Goal: Task Accomplishment & Management: Use online tool/utility

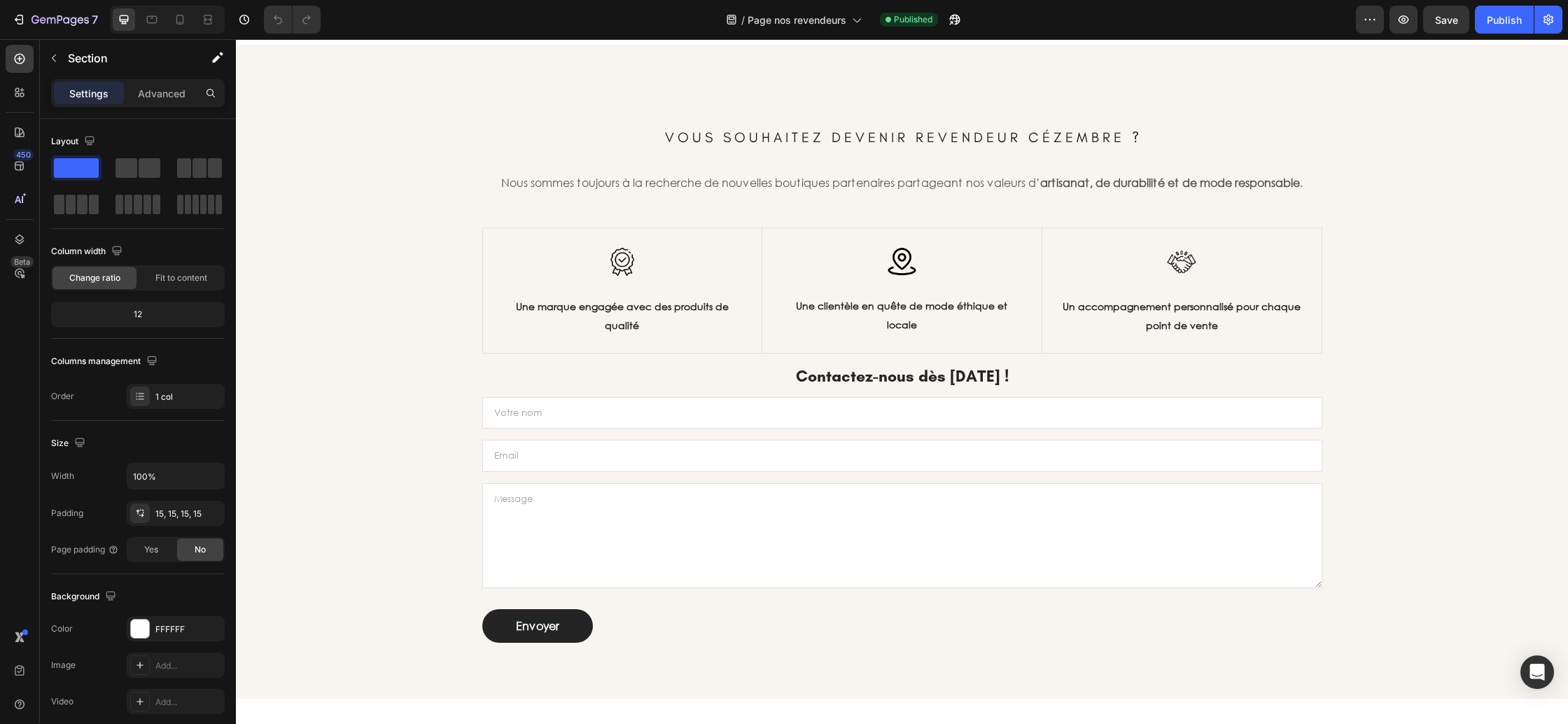
scroll to position [525, 0]
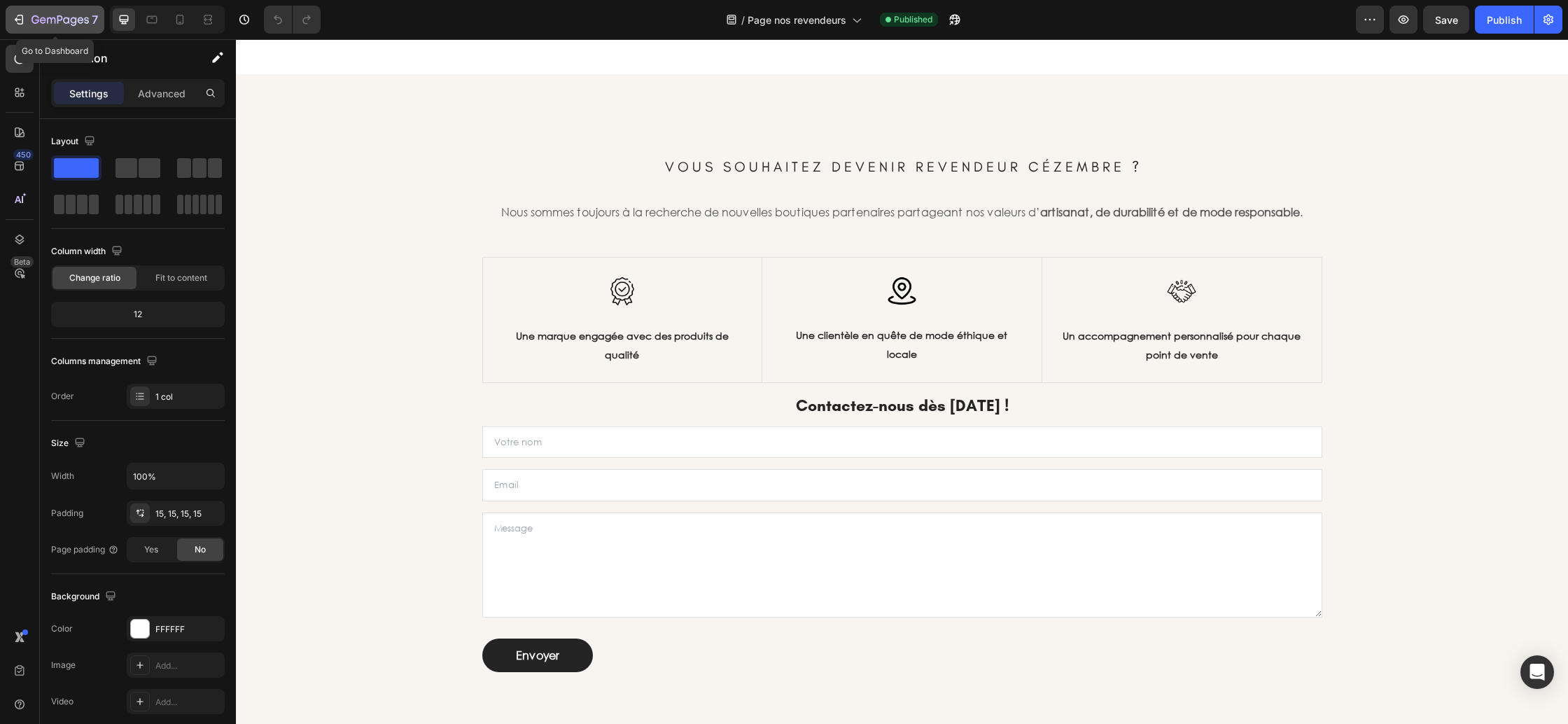
click at [65, 20] on icon "button" at bounding box center [60, 21] width 57 height 12
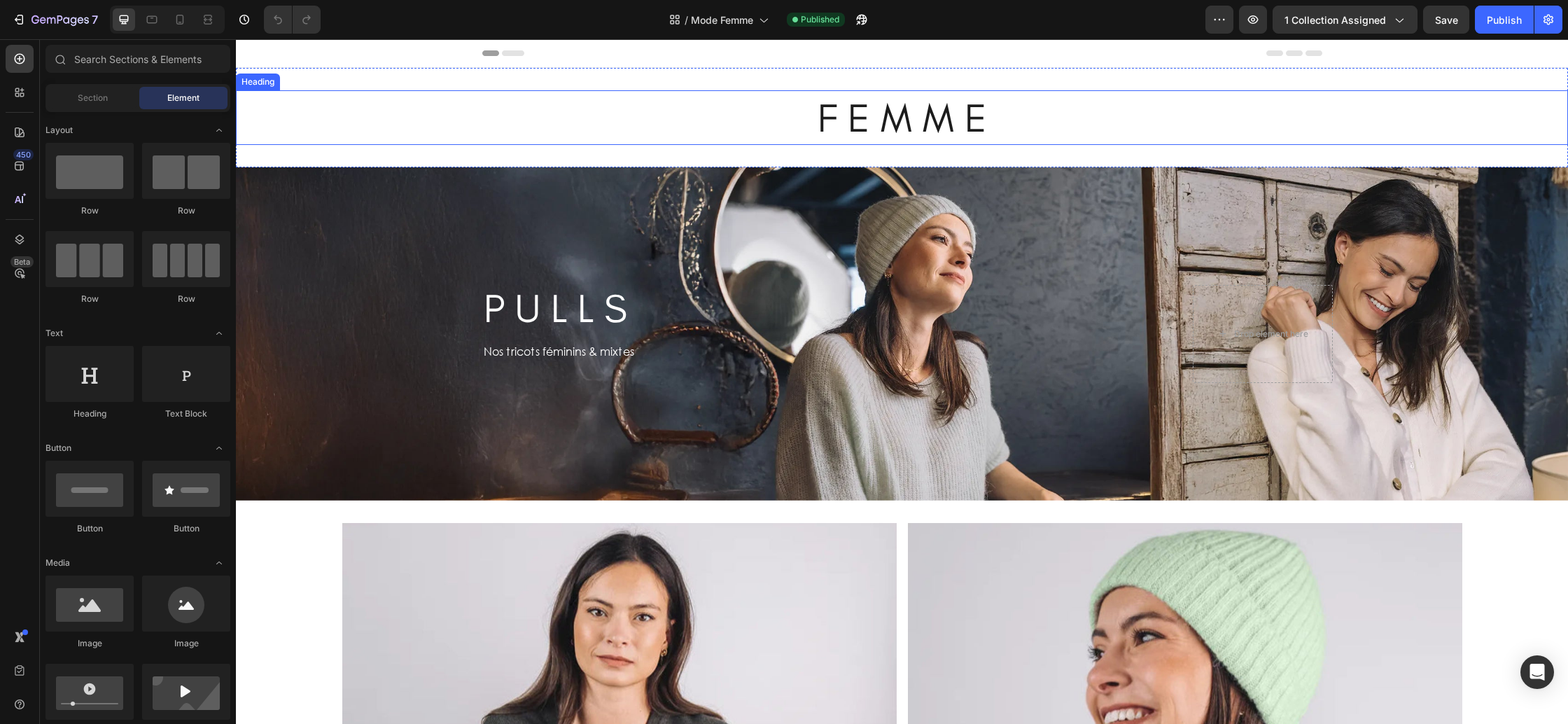
click at [633, 122] on h2 "F E M M E" at bounding box center [902, 117] width 1332 height 54
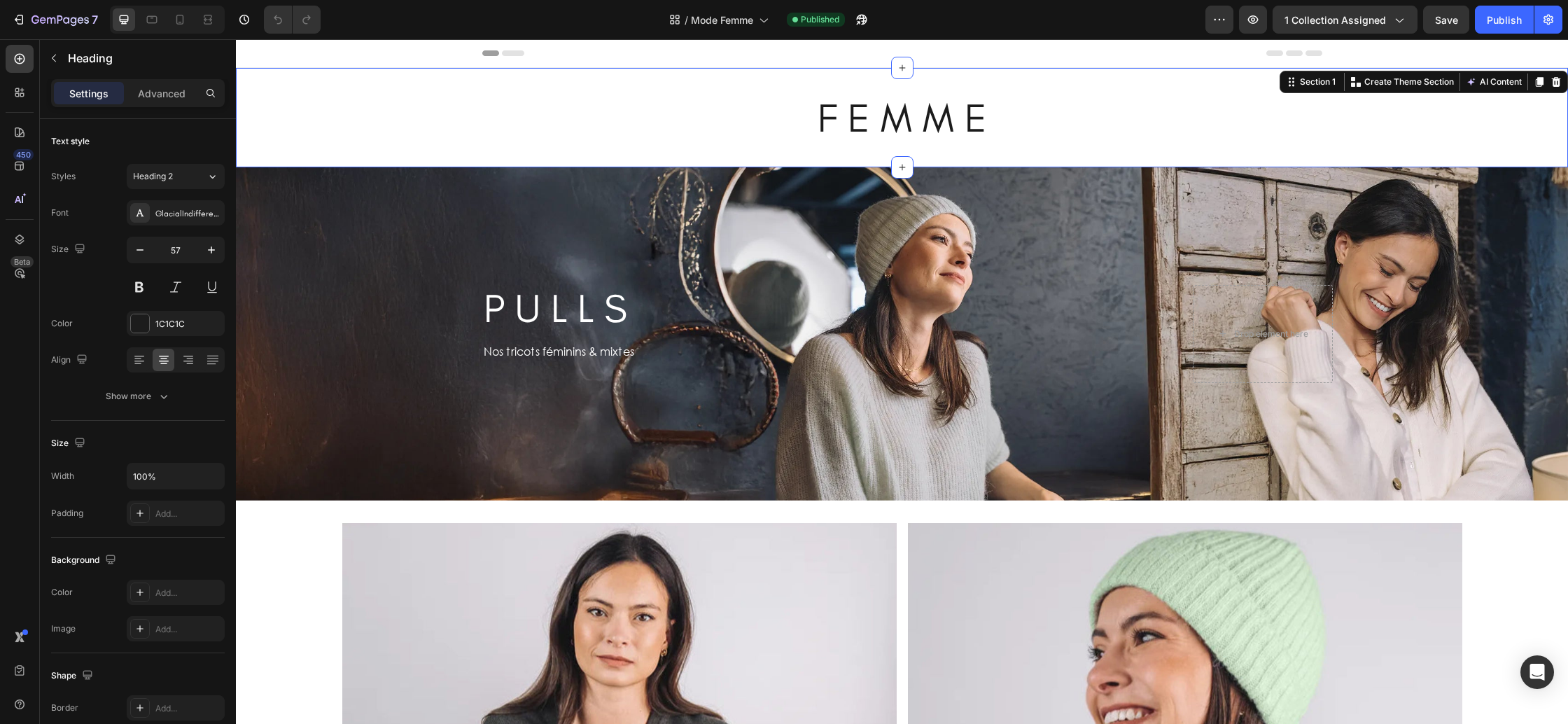
click at [370, 156] on div "F E M M E Heading Section 1 You can create reusable sections Create Theme Secti…" at bounding box center [902, 117] width 1332 height 99
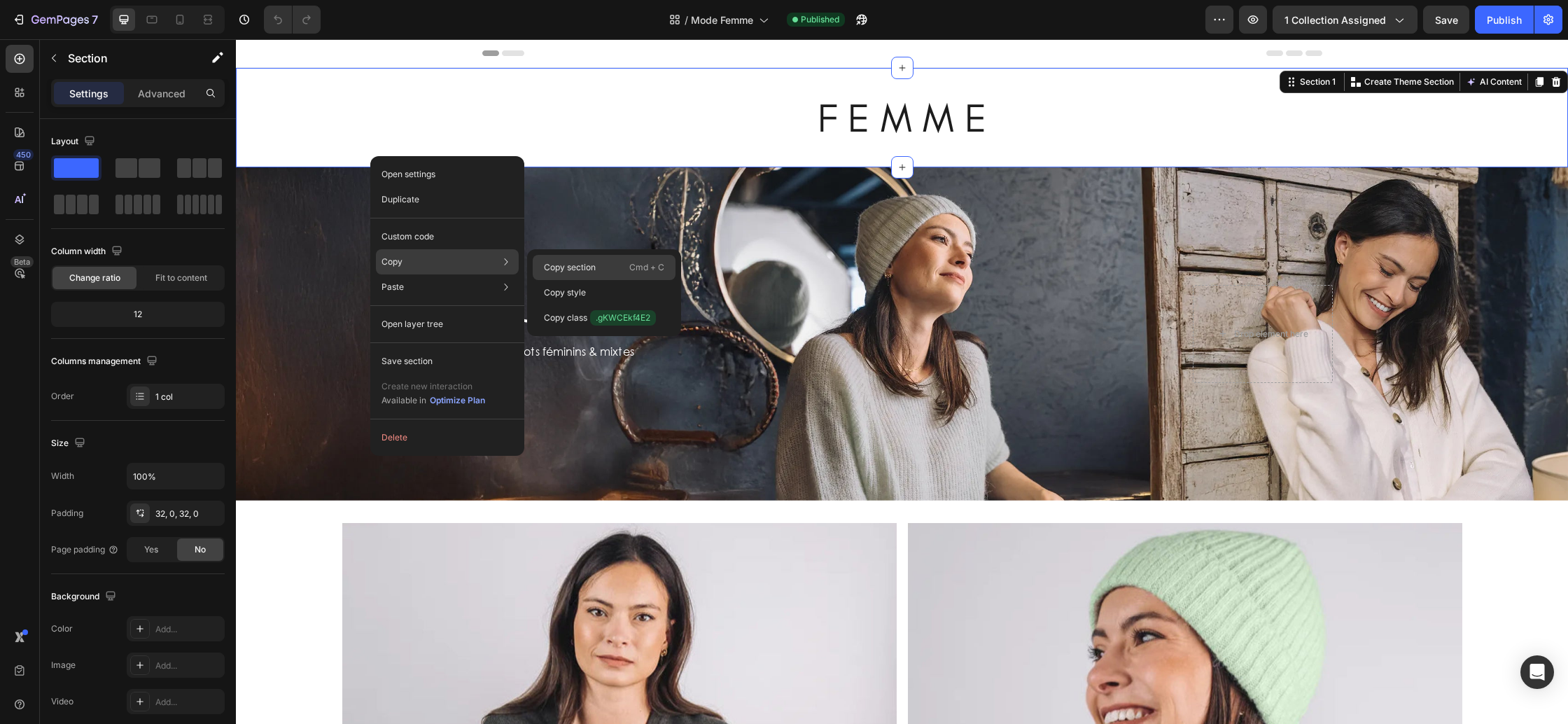
click at [654, 264] on p "Cmd + C" at bounding box center [646, 268] width 35 height 14
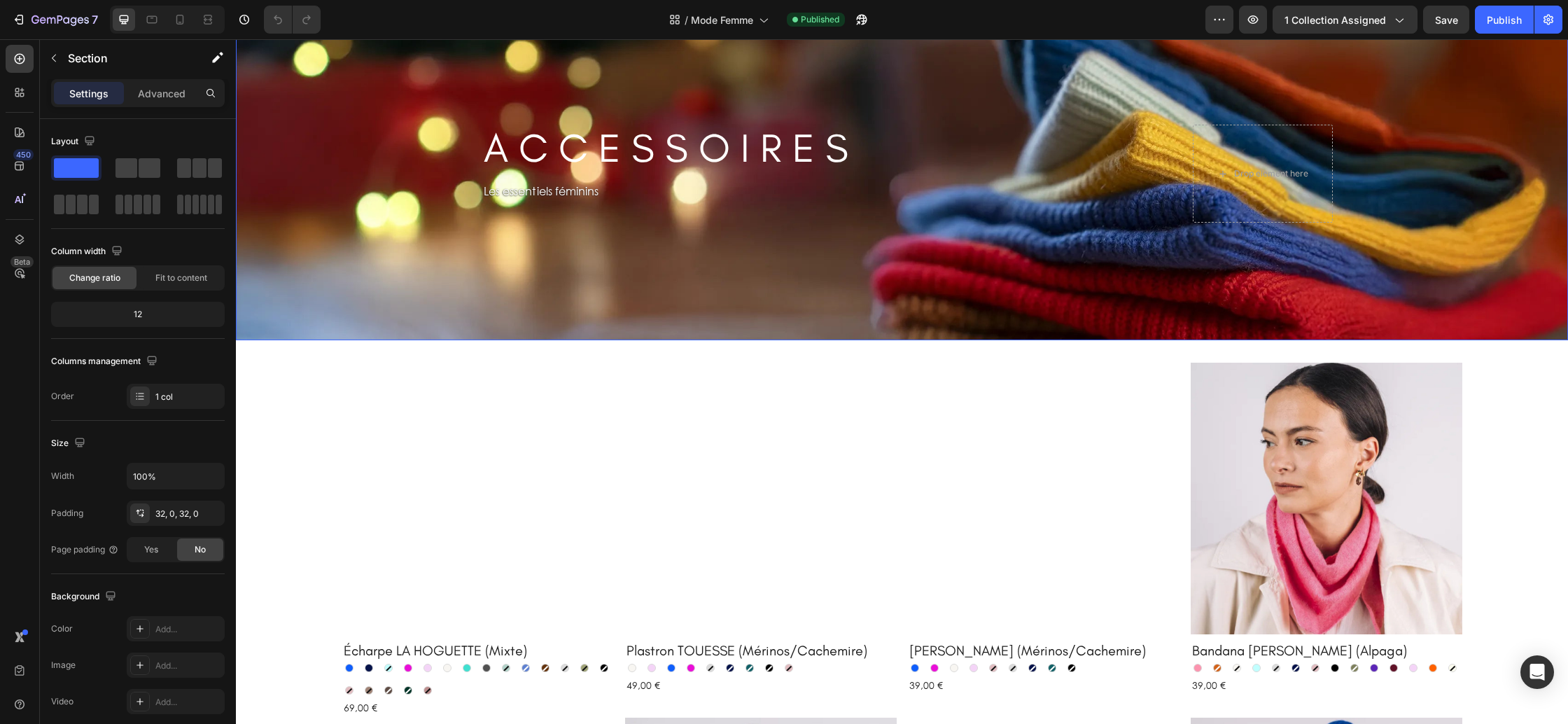
scroll to position [1872, 0]
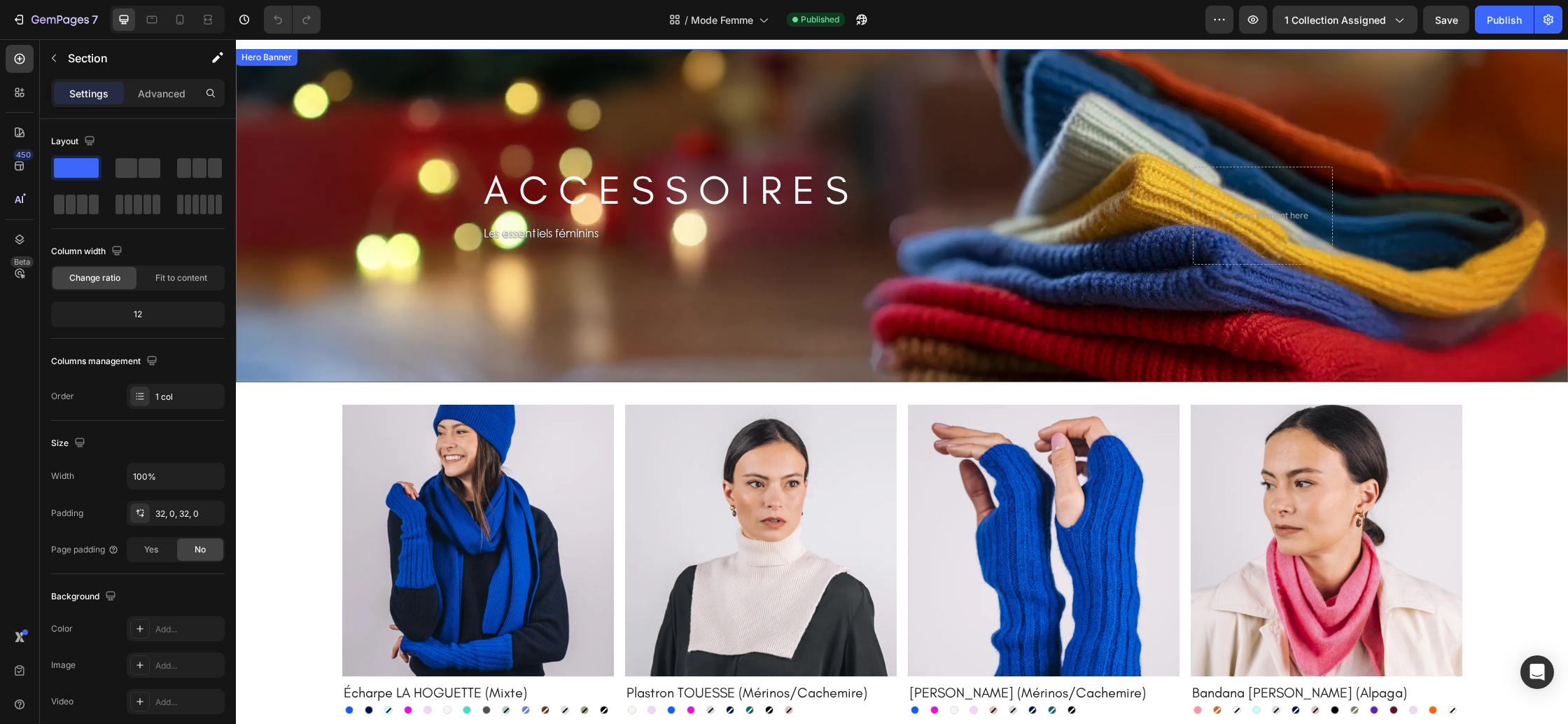
click at [252, 192] on div "Background Image" at bounding box center [902, 216] width 1332 height 333
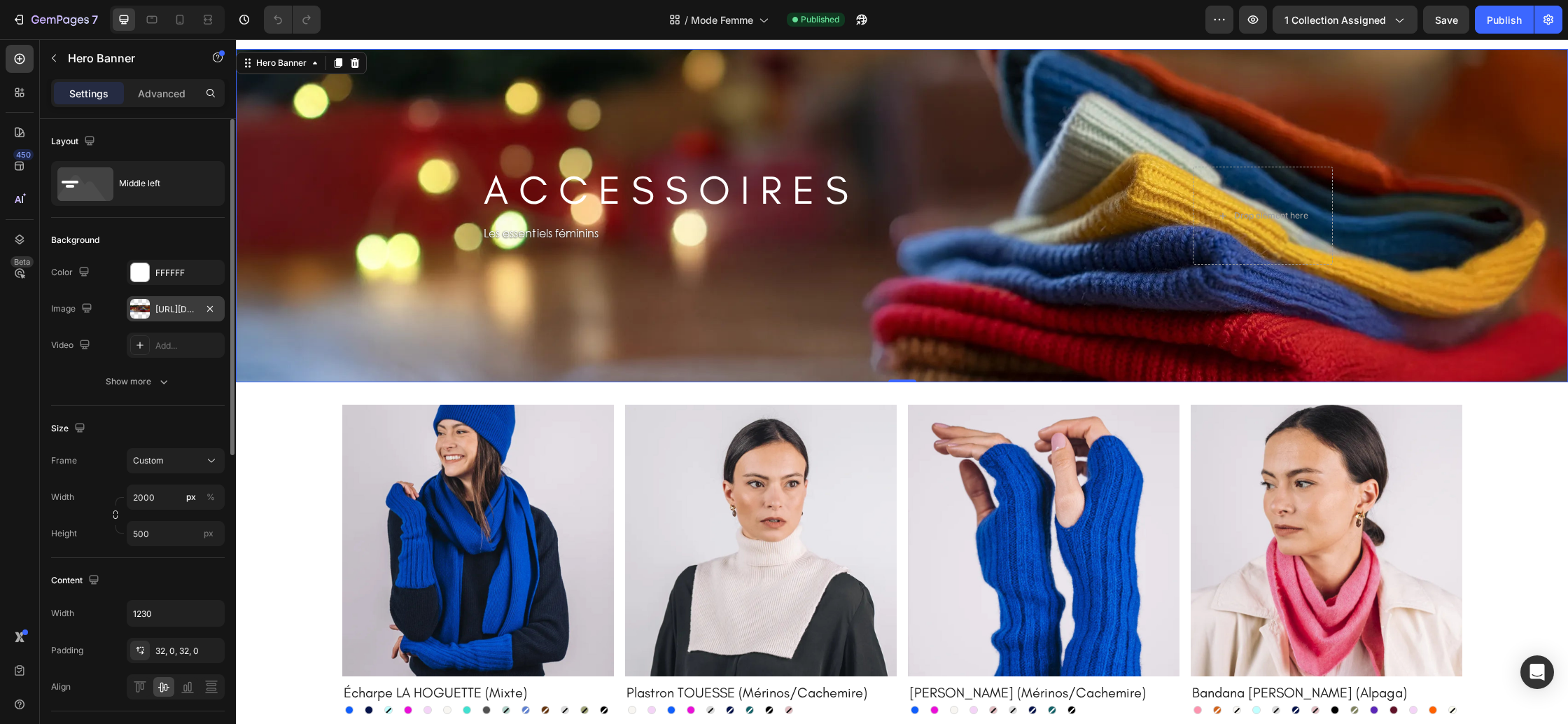
click at [155, 313] on div "https://cdn.shopify.com/s/files/1/0678/9555/8432/files/gempages_556549879929767…" at bounding box center [175, 310] width 41 height 13
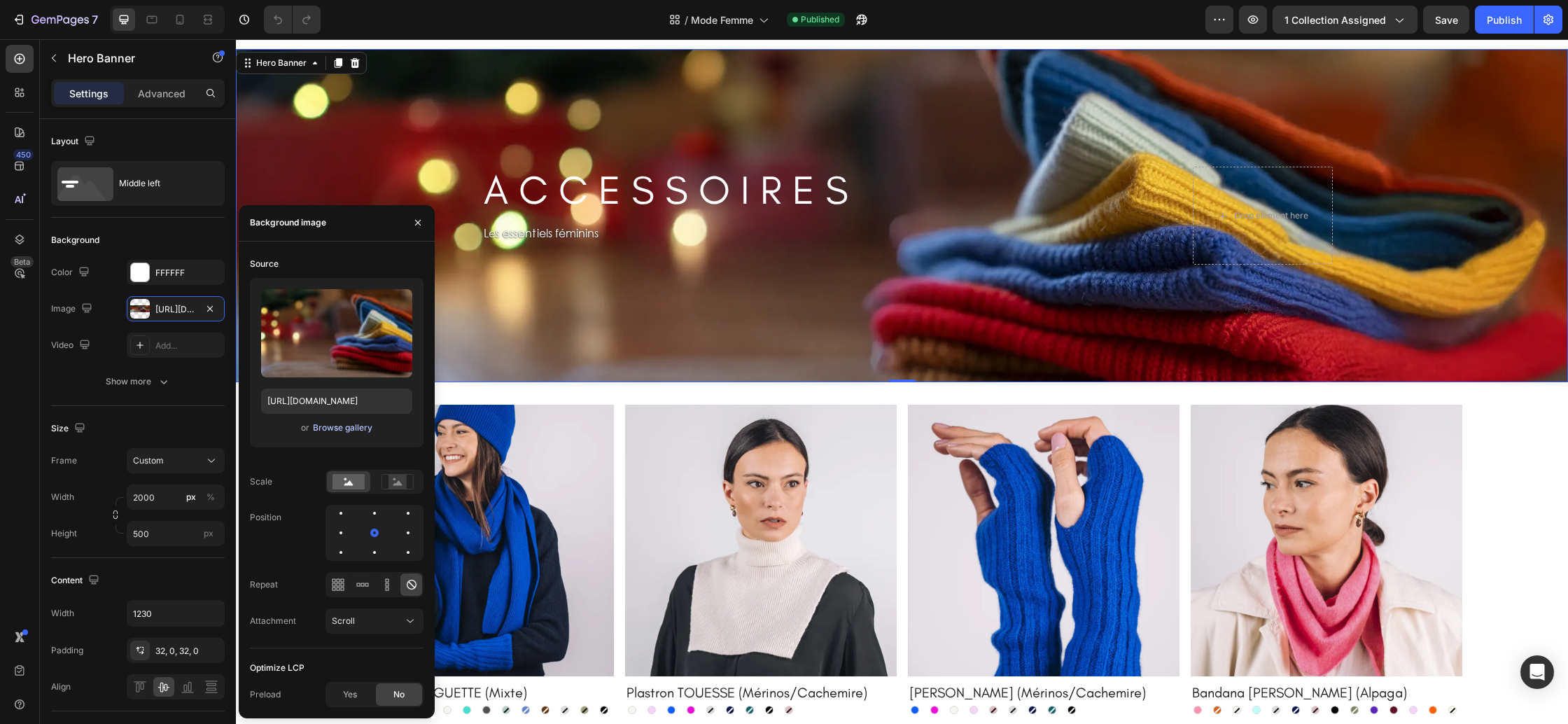
click at [344, 427] on div "Browse gallery" at bounding box center [342, 428] width 59 height 13
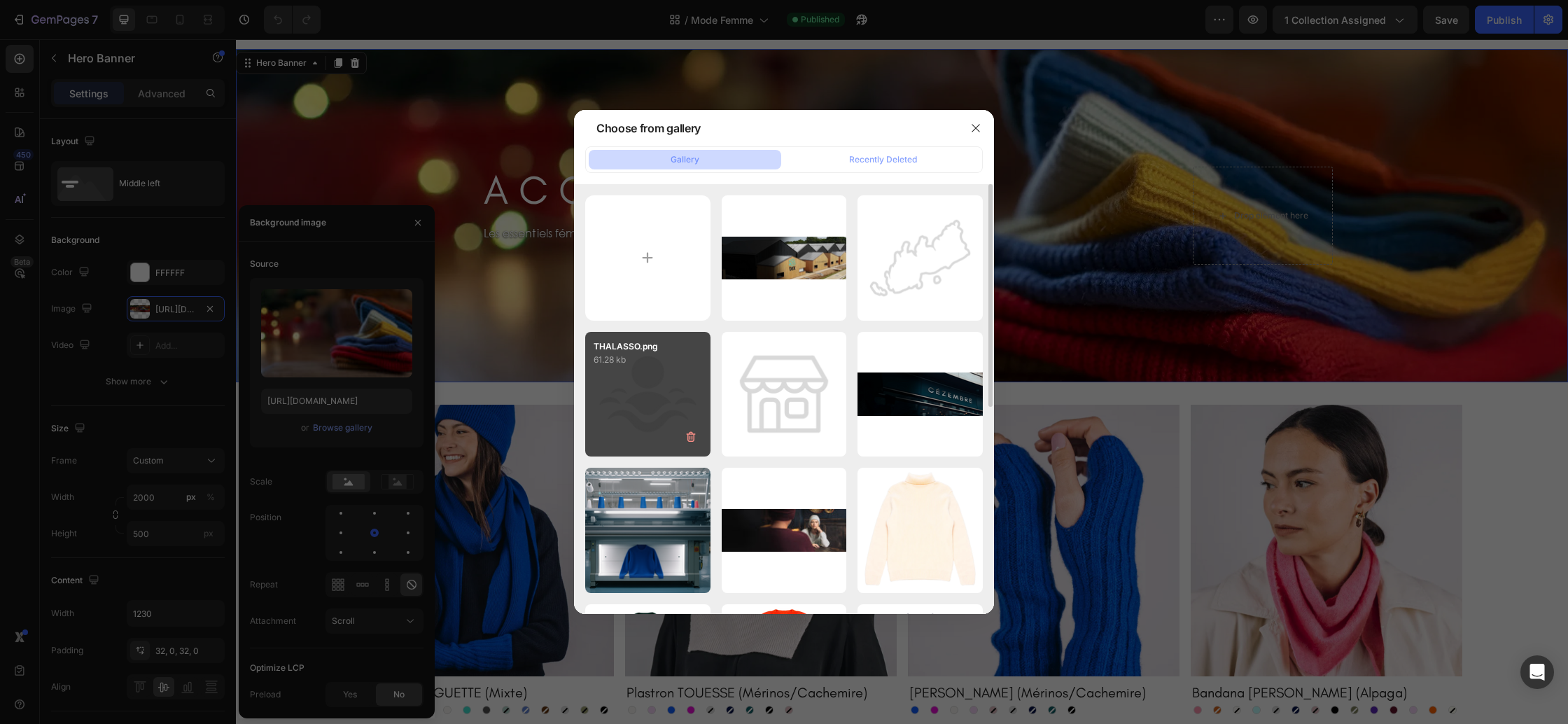
type input "C:\fakepath\New accessoires femme.webp"
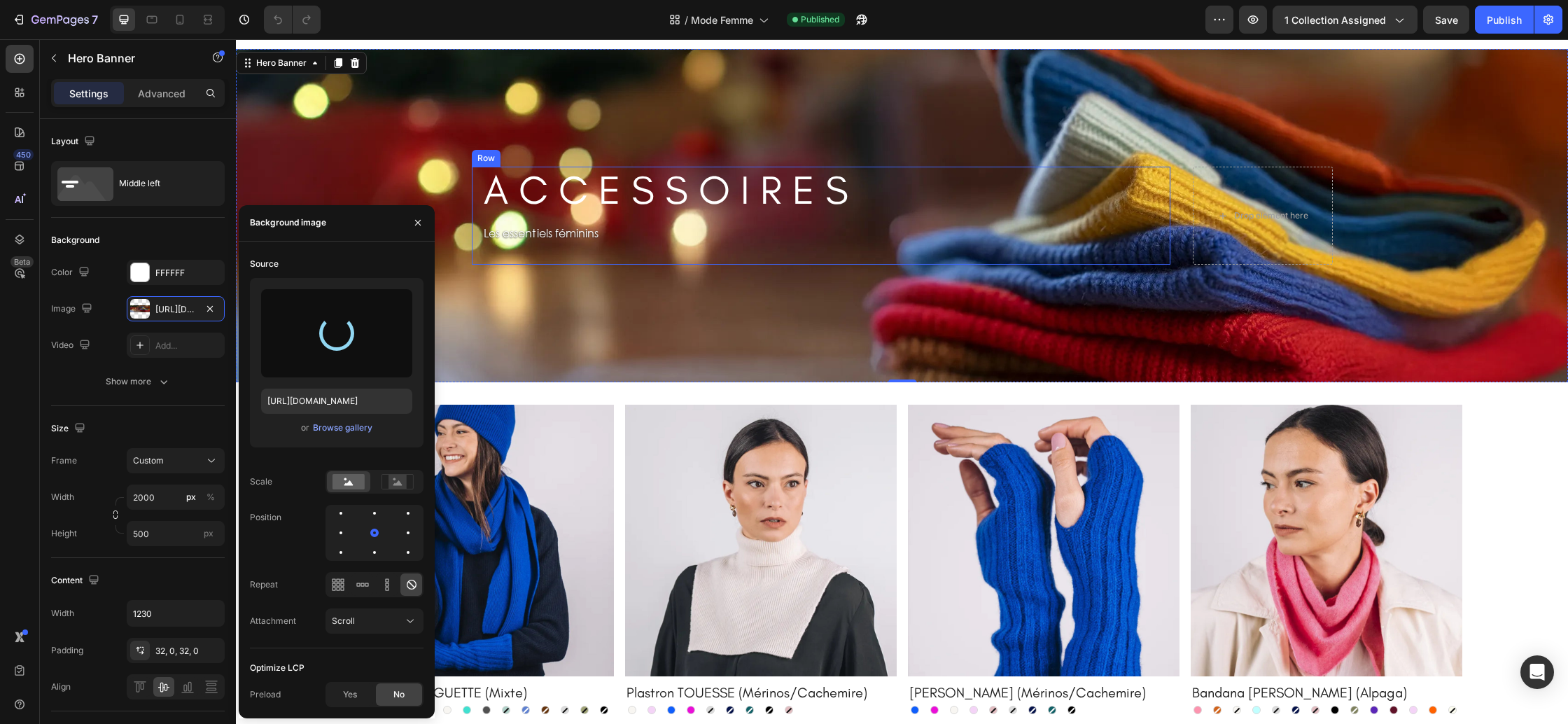
type input "https://cdn.shopify.com/s/files/1/0678/9555/8432/files/gempages_556549879929767…"
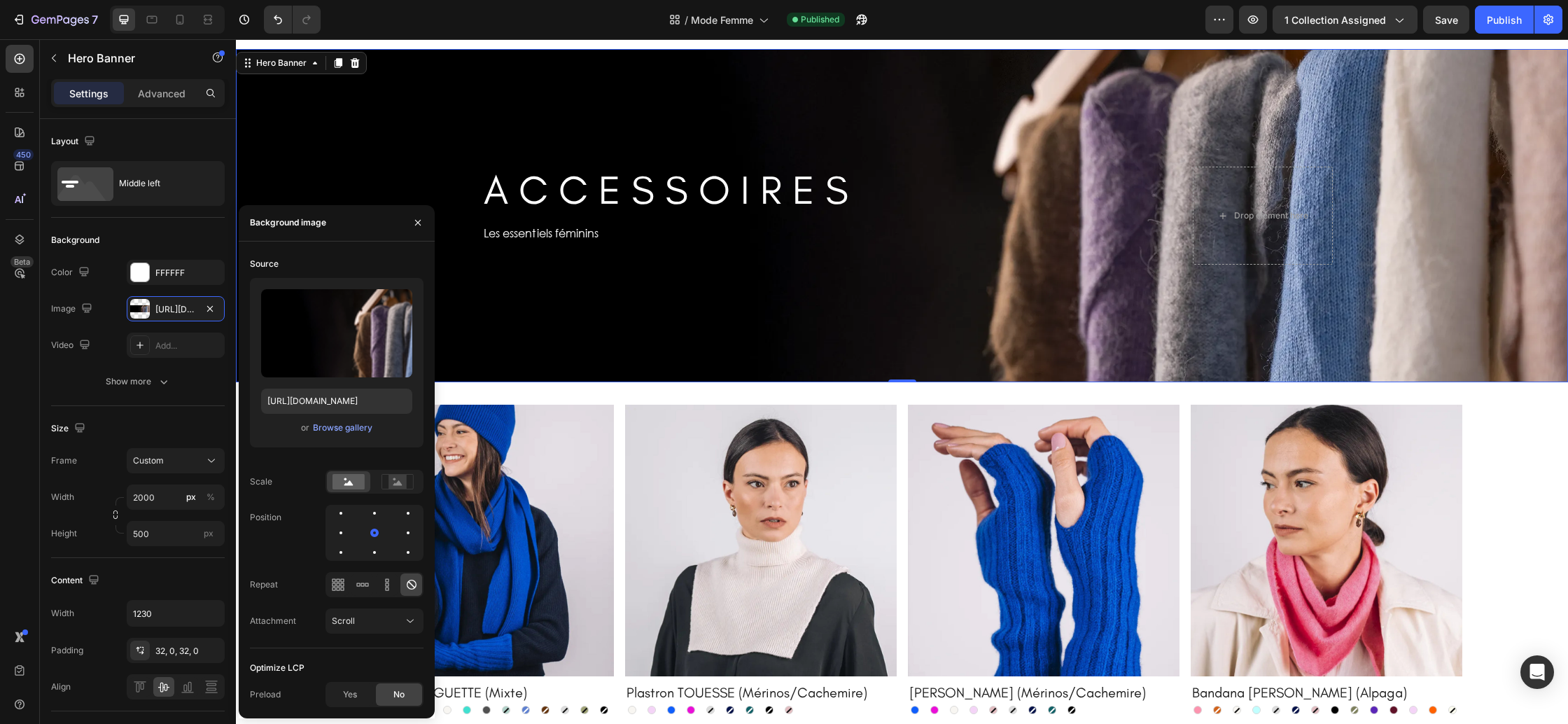
scroll to position [1848, 0]
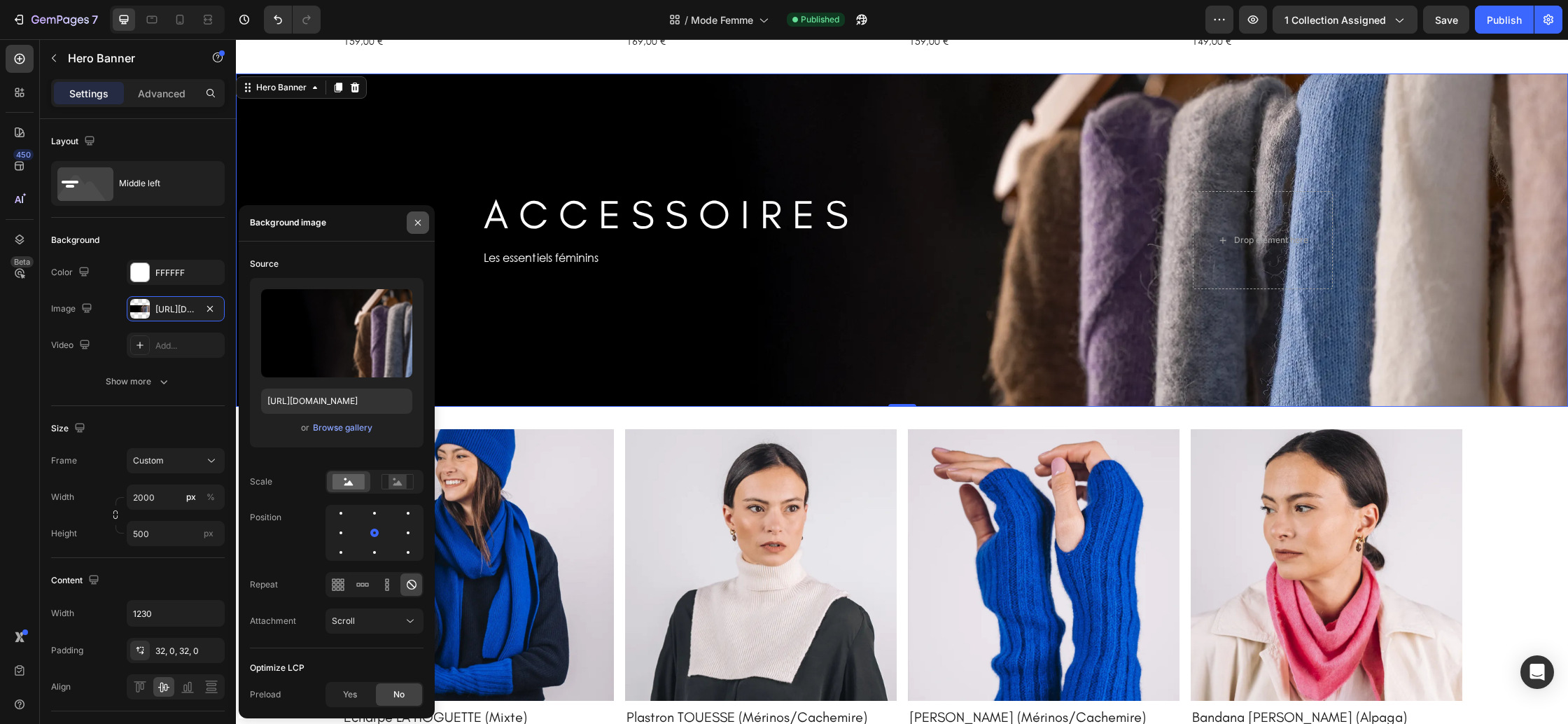
click at [422, 226] on icon "button" at bounding box center [418, 223] width 11 height 11
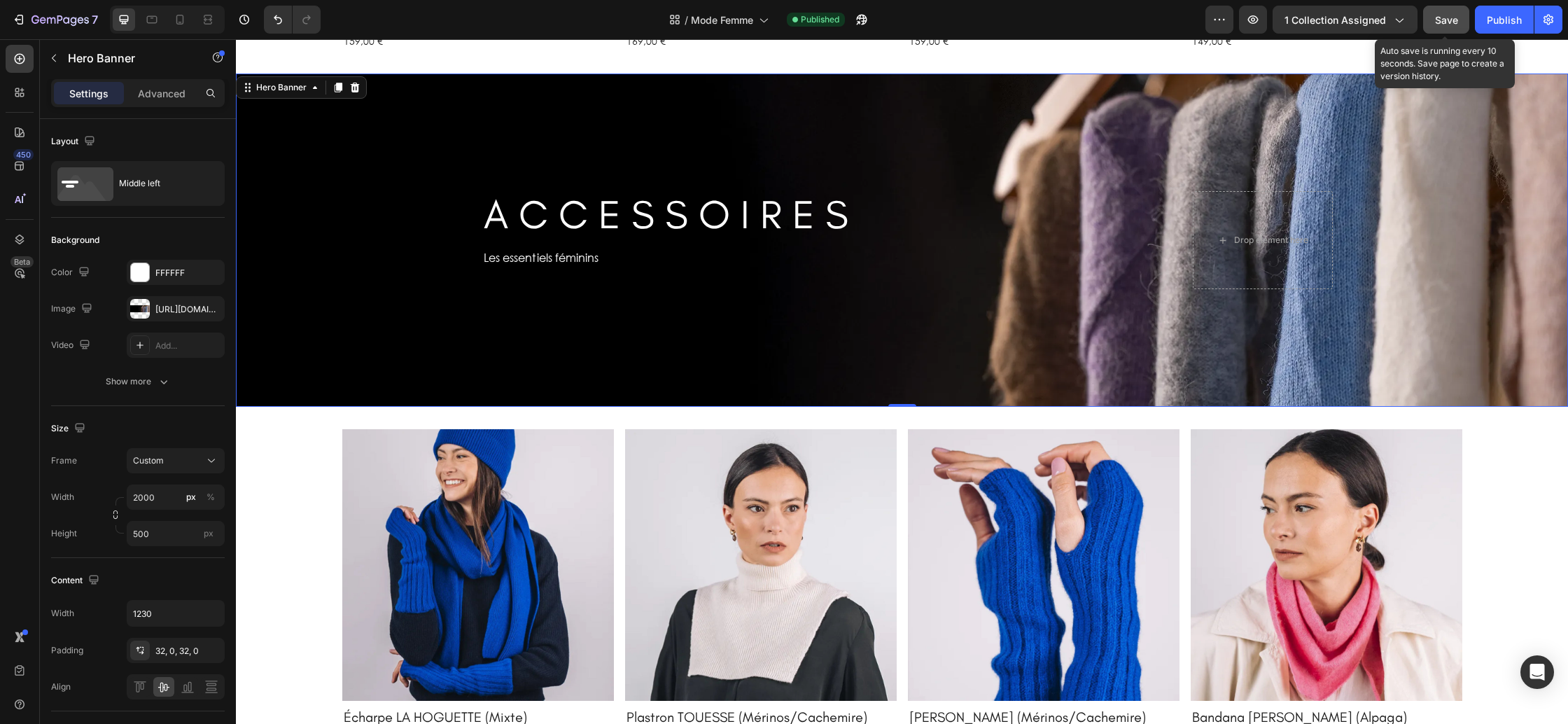
click at [1459, 16] on button "Save" at bounding box center [1446, 19] width 46 height 28
click at [1431, 22] on button "Save" at bounding box center [1446, 19] width 46 height 28
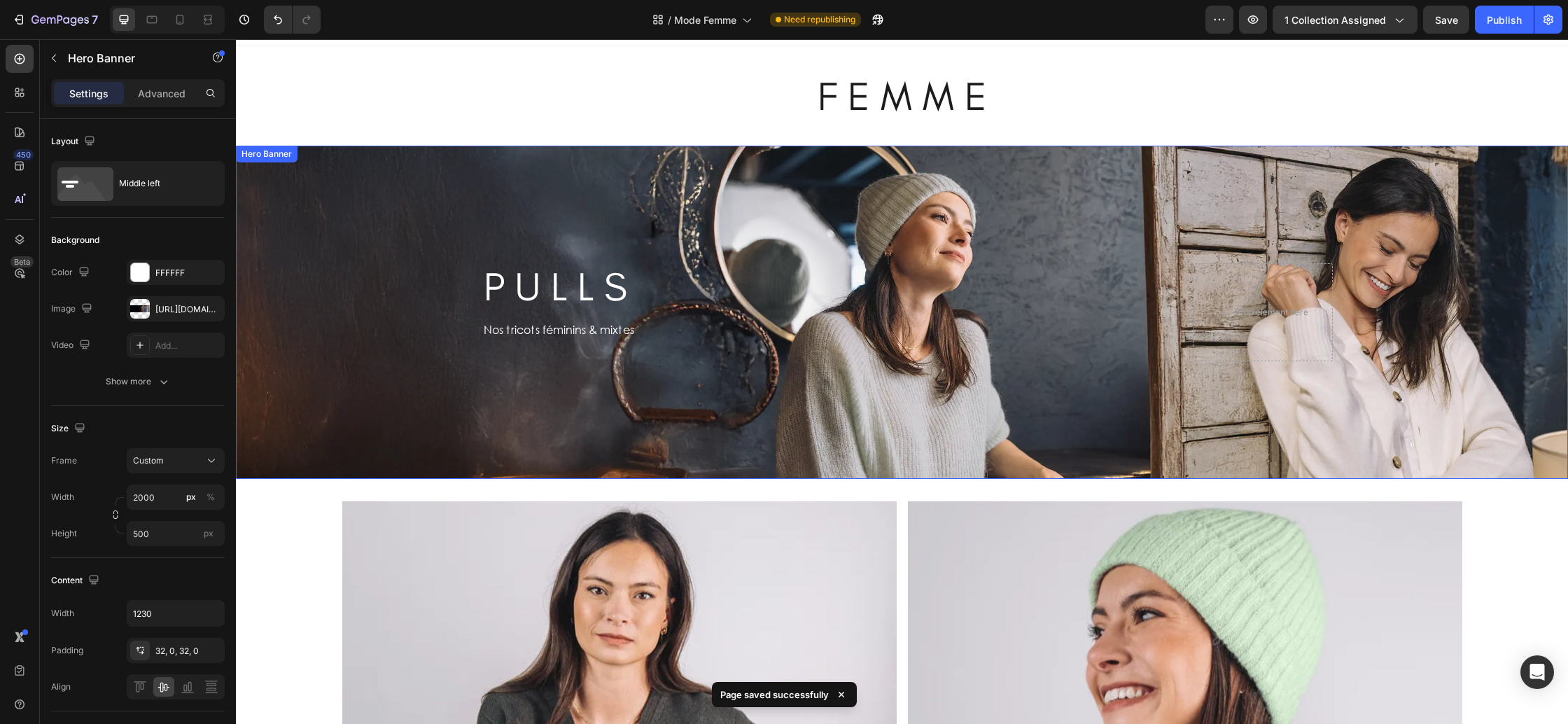
scroll to position [0, 0]
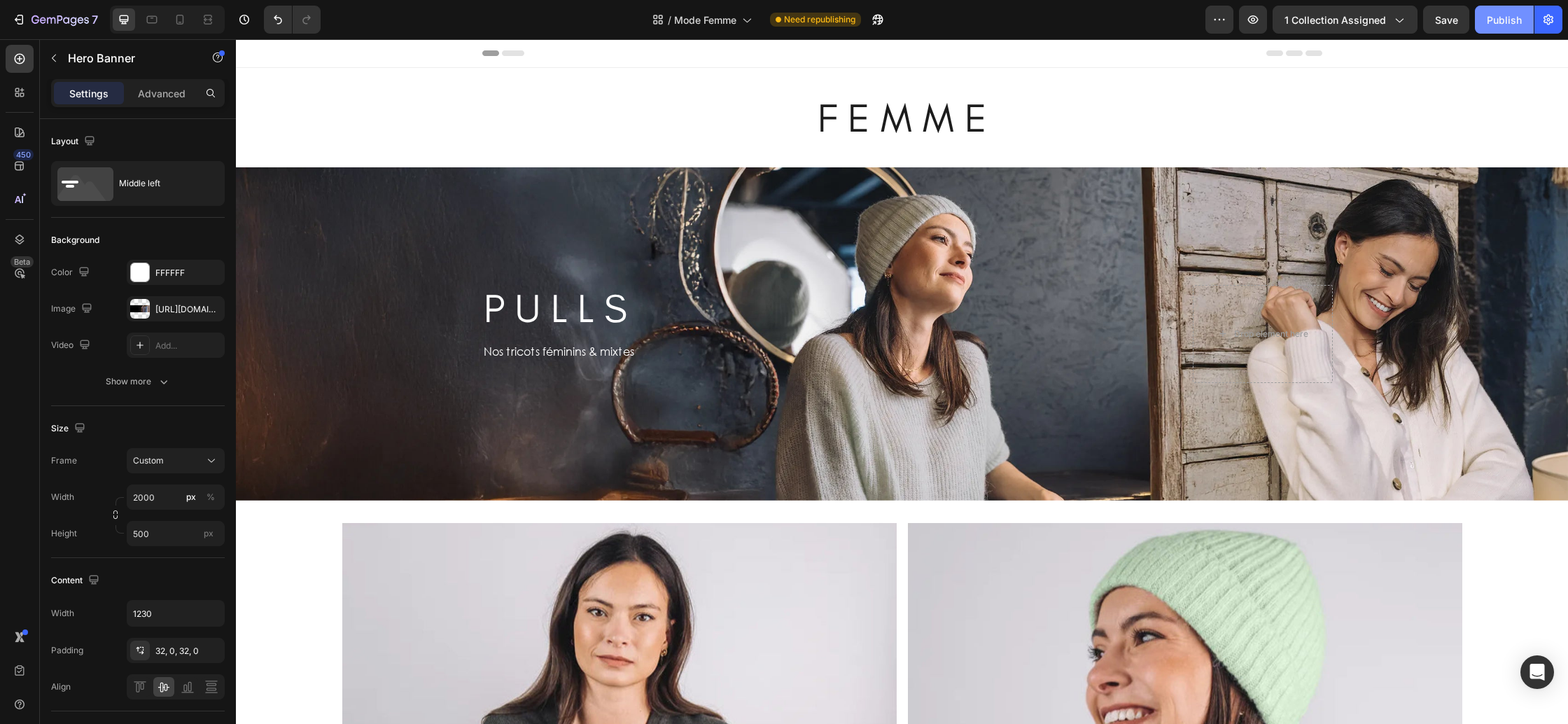
click at [1487, 24] on button "Publish" at bounding box center [1504, 19] width 59 height 28
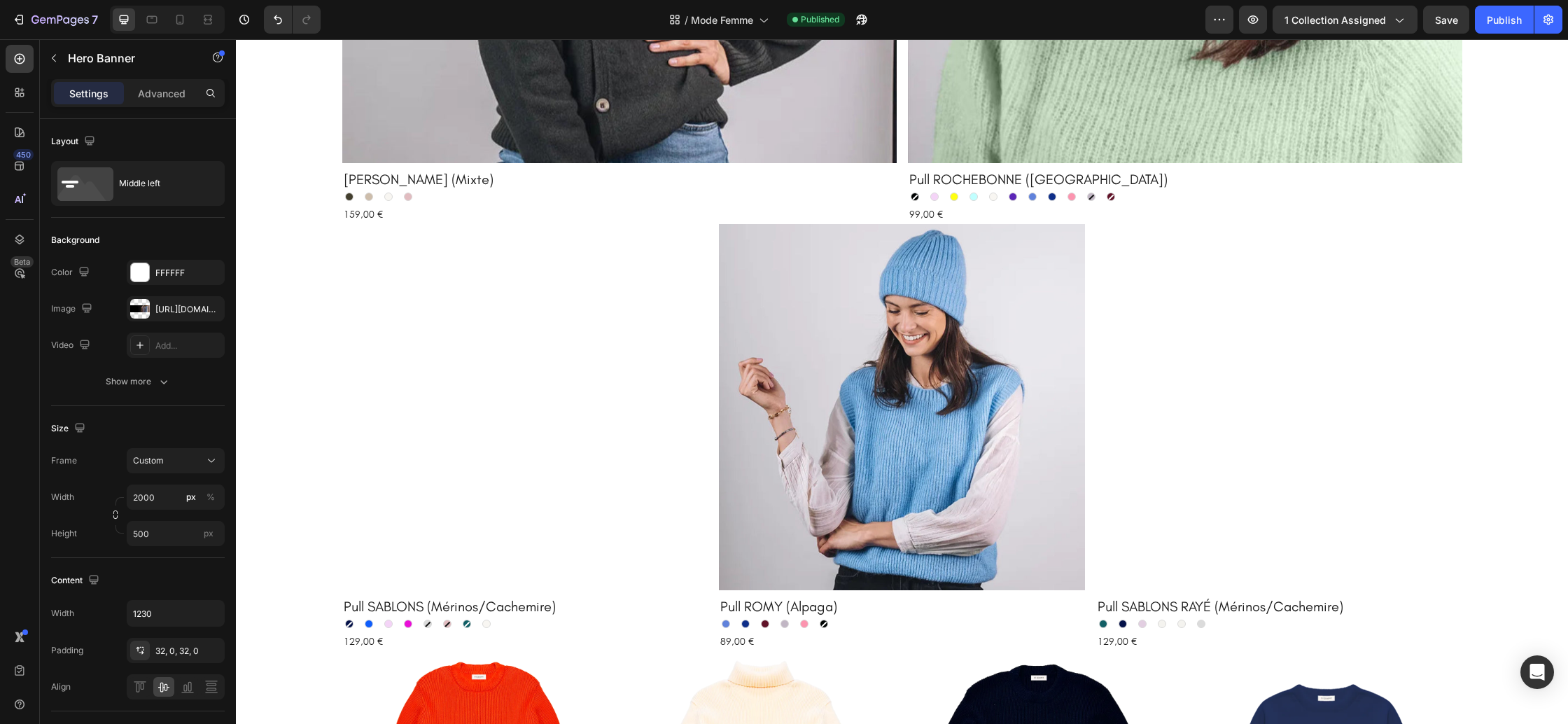
scroll to position [919, 0]
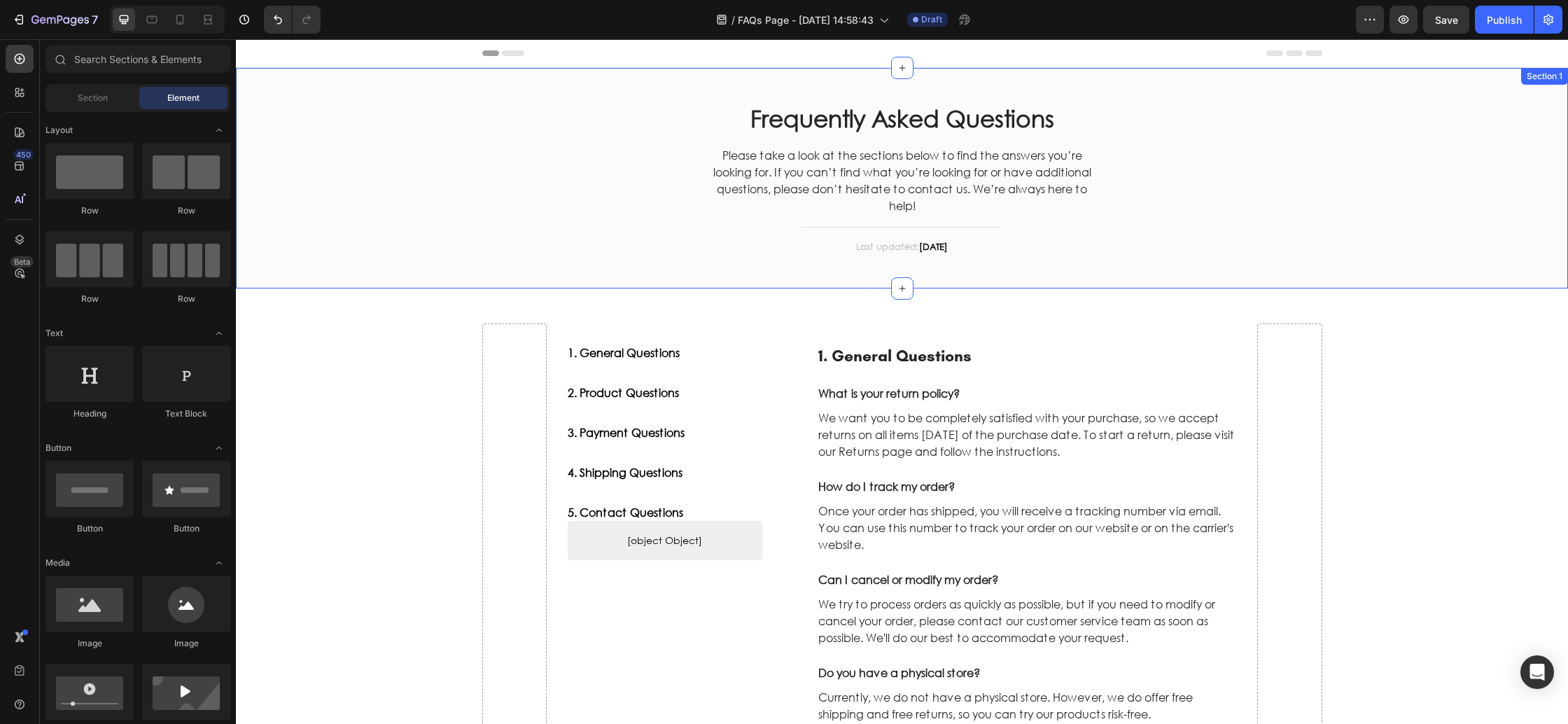
click at [616, 207] on div "Frequently Asked Questions Heading Please take a look at the sections below to …" at bounding box center [902, 178] width 1311 height 179
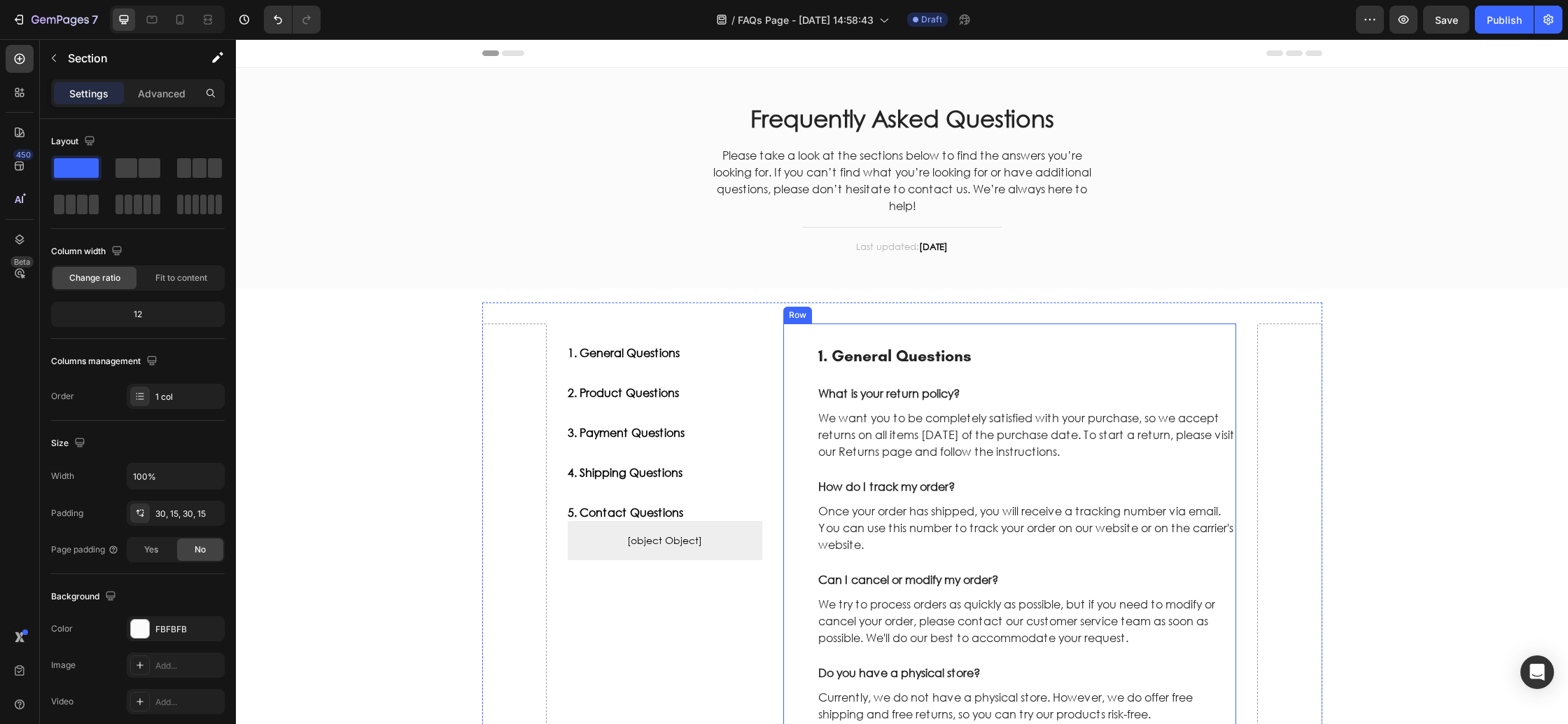
scroll to position [3, 0]
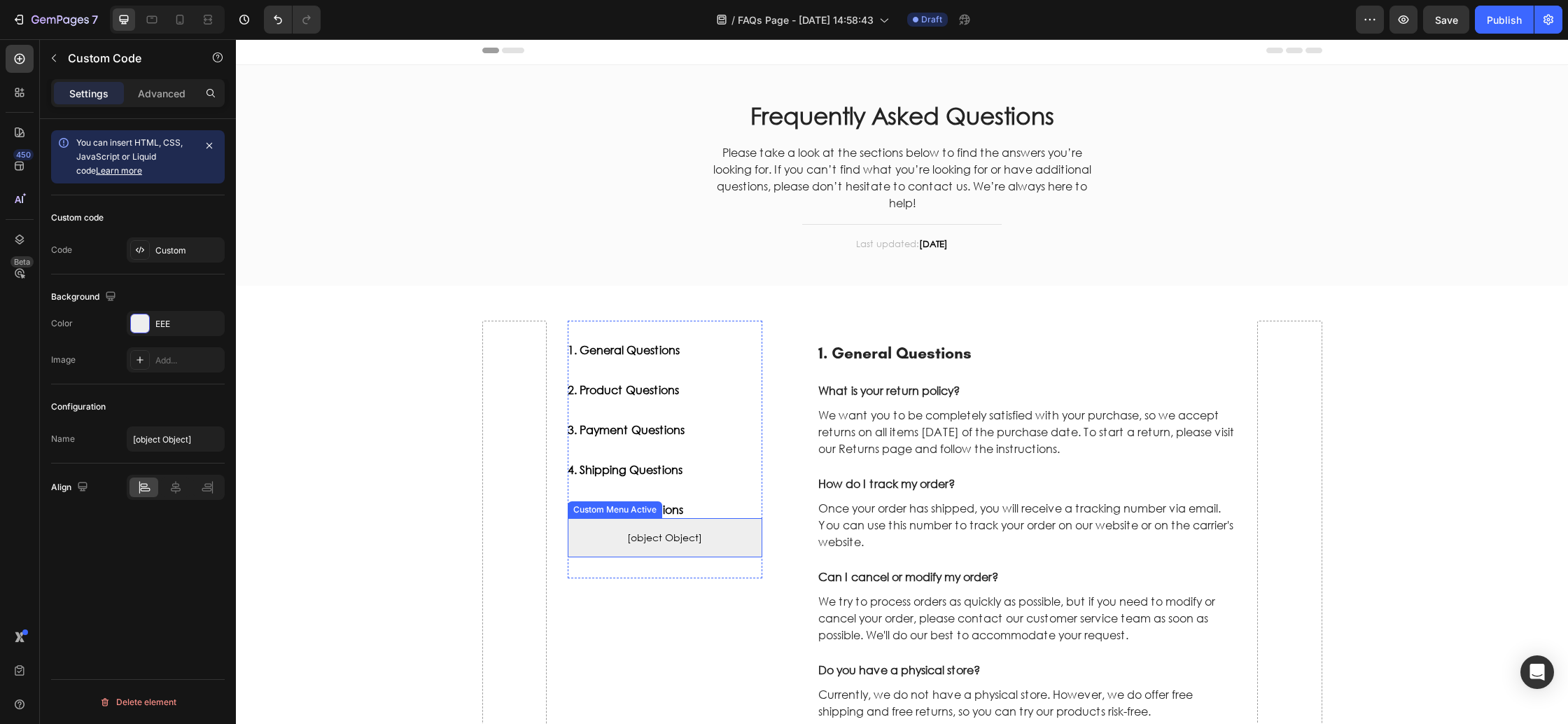
click at [733, 539] on span "[object Object]" at bounding box center [665, 537] width 194 height 16
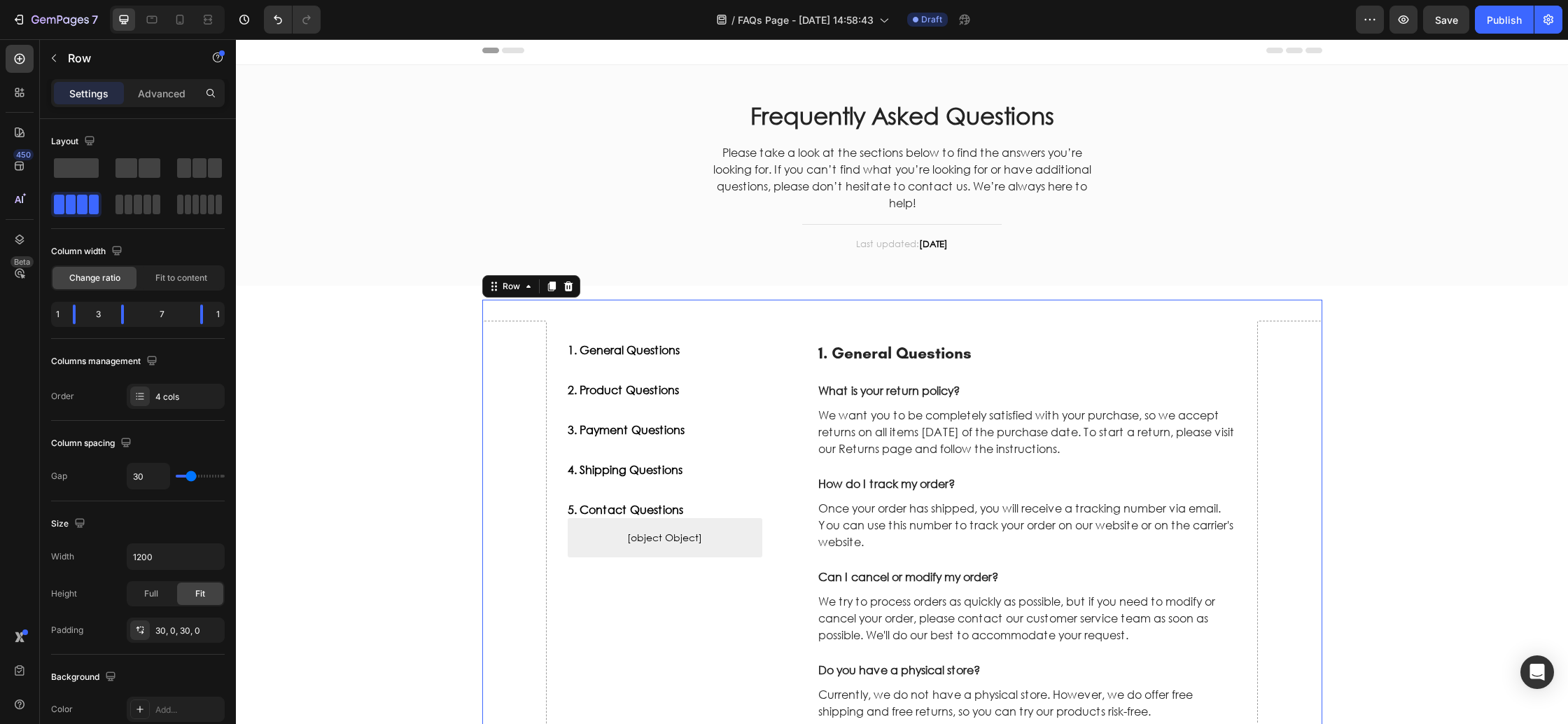
scroll to position [231, 0]
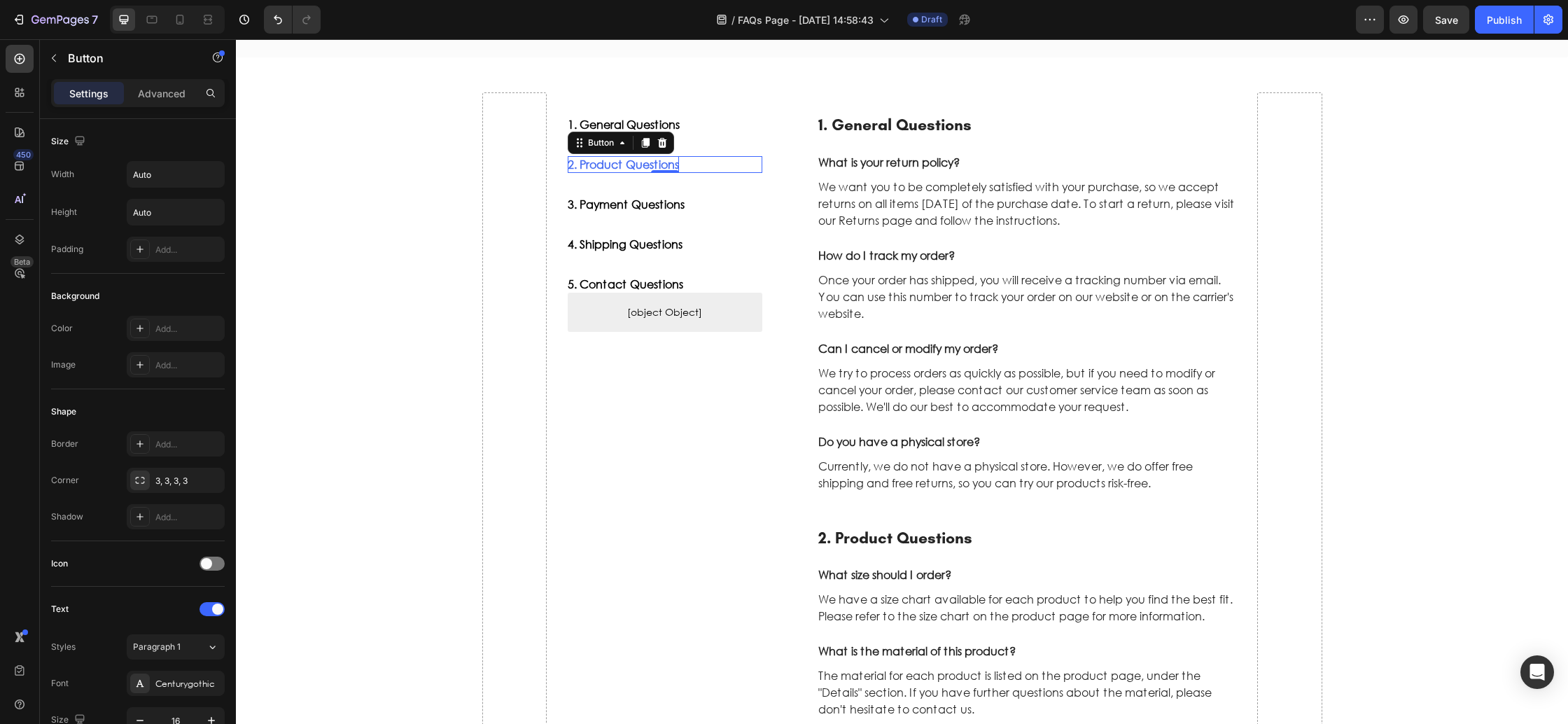
click at [646, 170] on div "2. Product Questions" at bounding box center [623, 164] width 112 height 16
click at [702, 170] on div "2. Product Questions Button 0" at bounding box center [665, 164] width 194 height 16
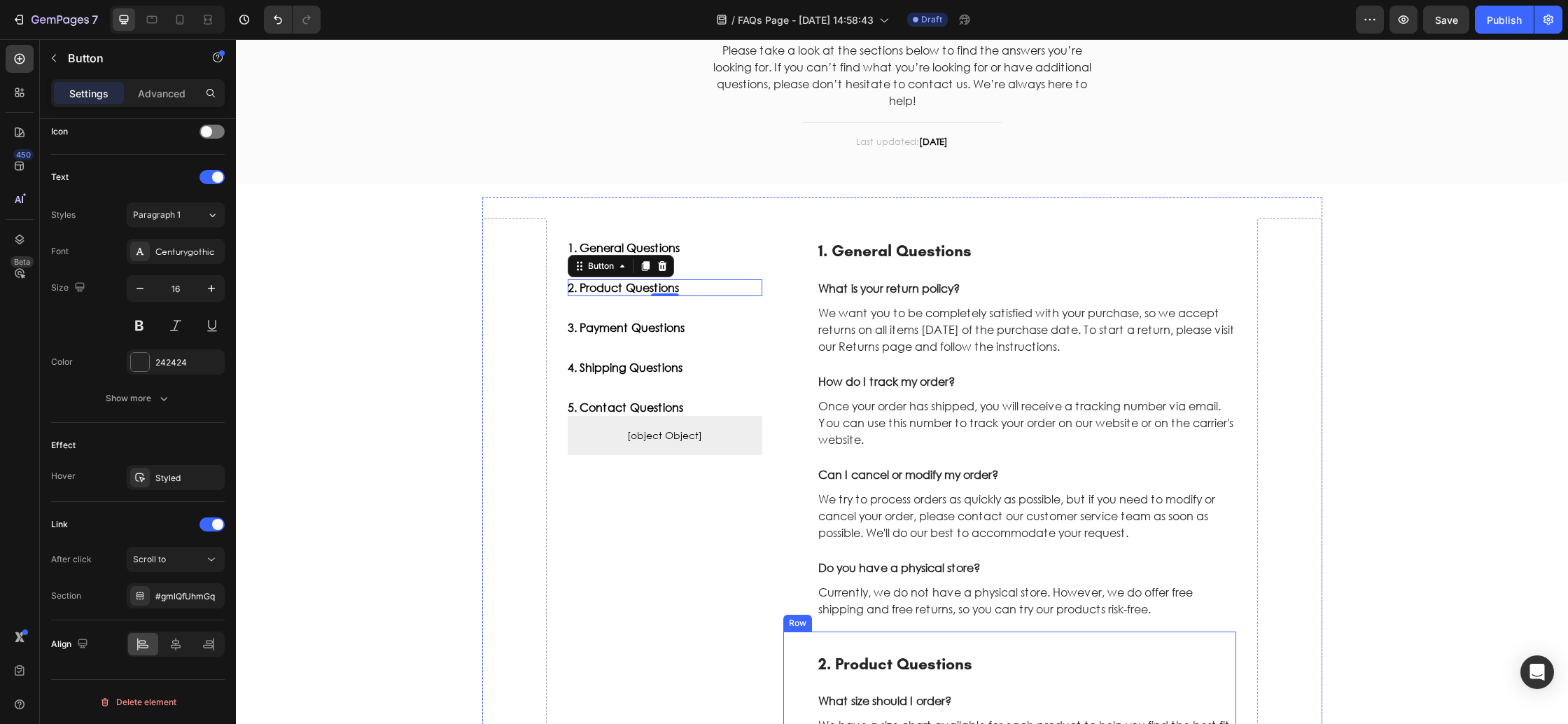
scroll to position [139, 0]
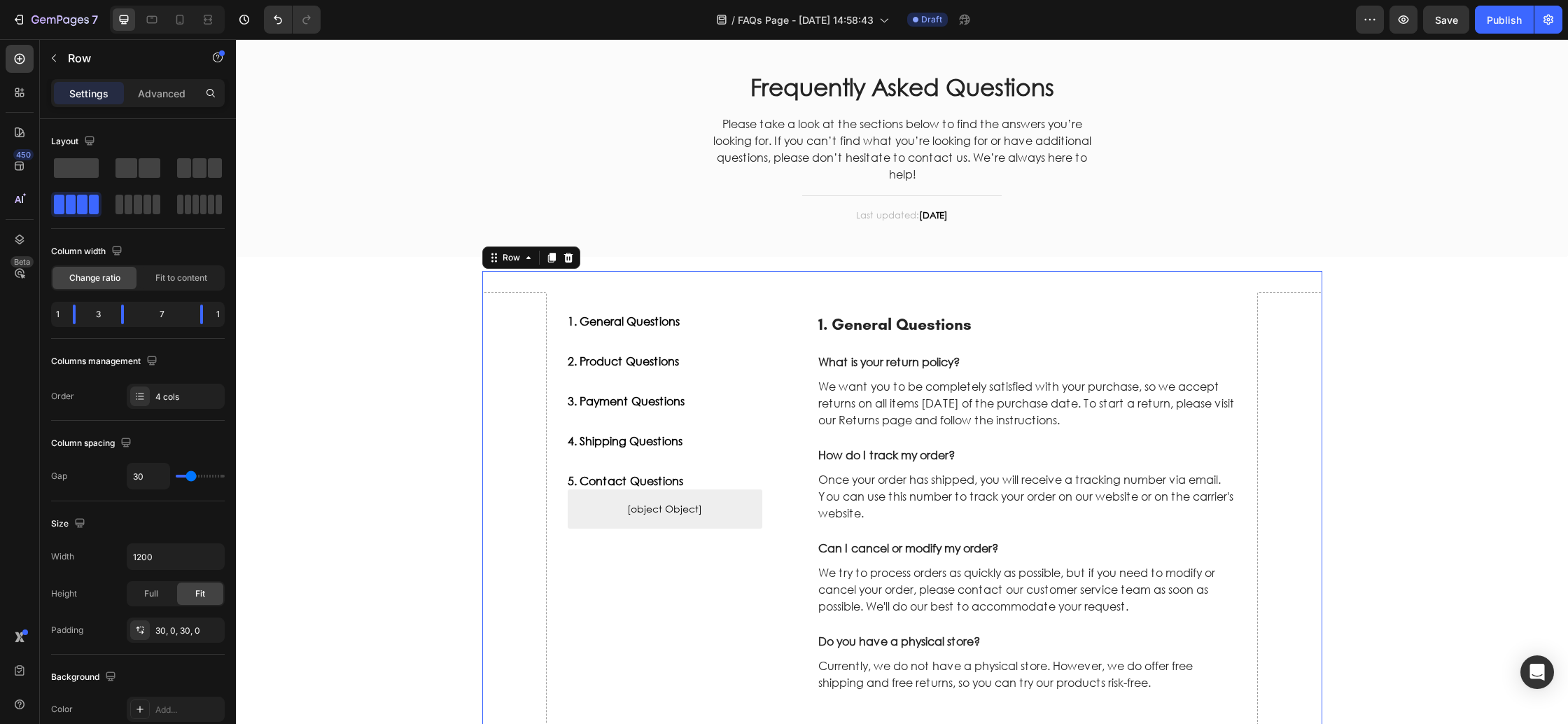
scroll to position [16, 0]
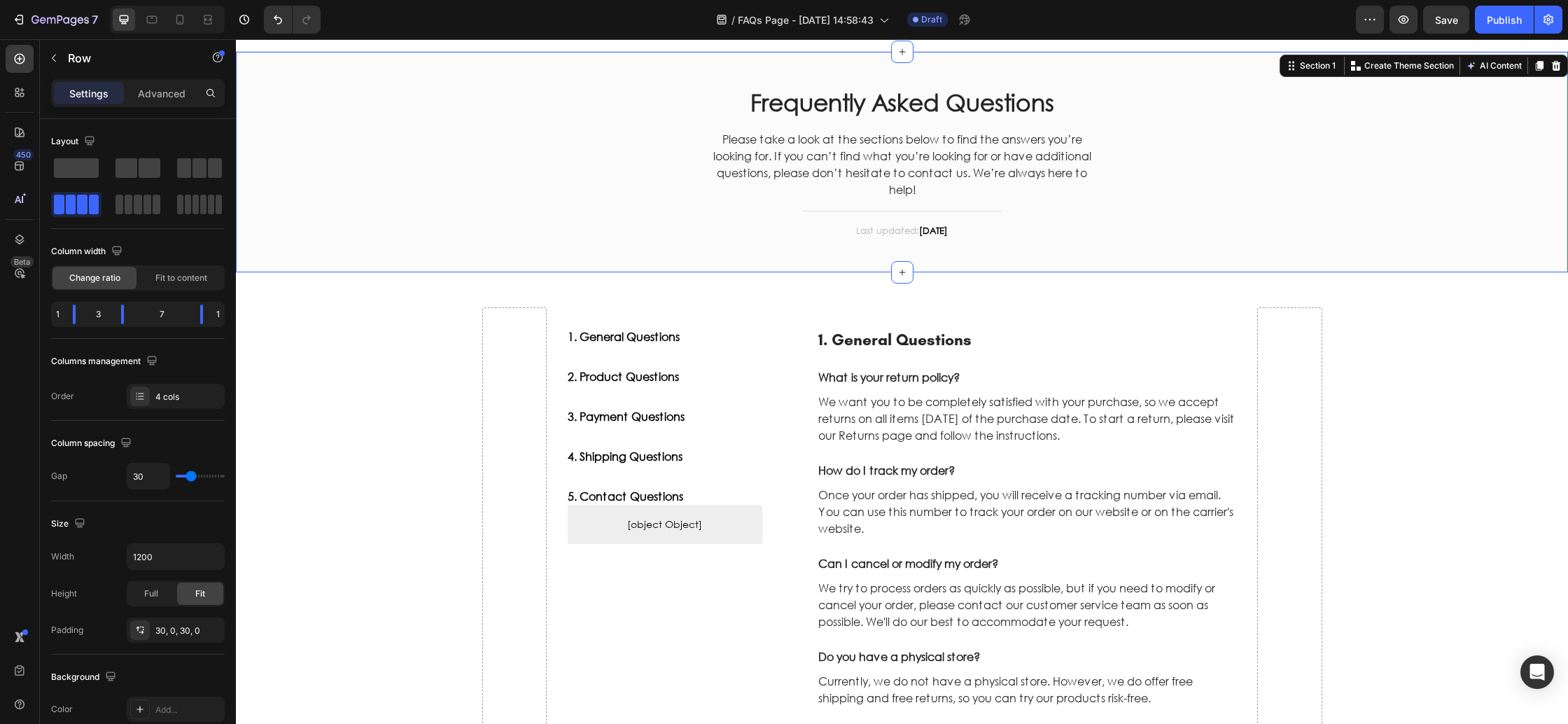
click at [501, 129] on div "Frequently Asked Questions Heading Please take a look at the sections below to …" at bounding box center [902, 162] width 1311 height 179
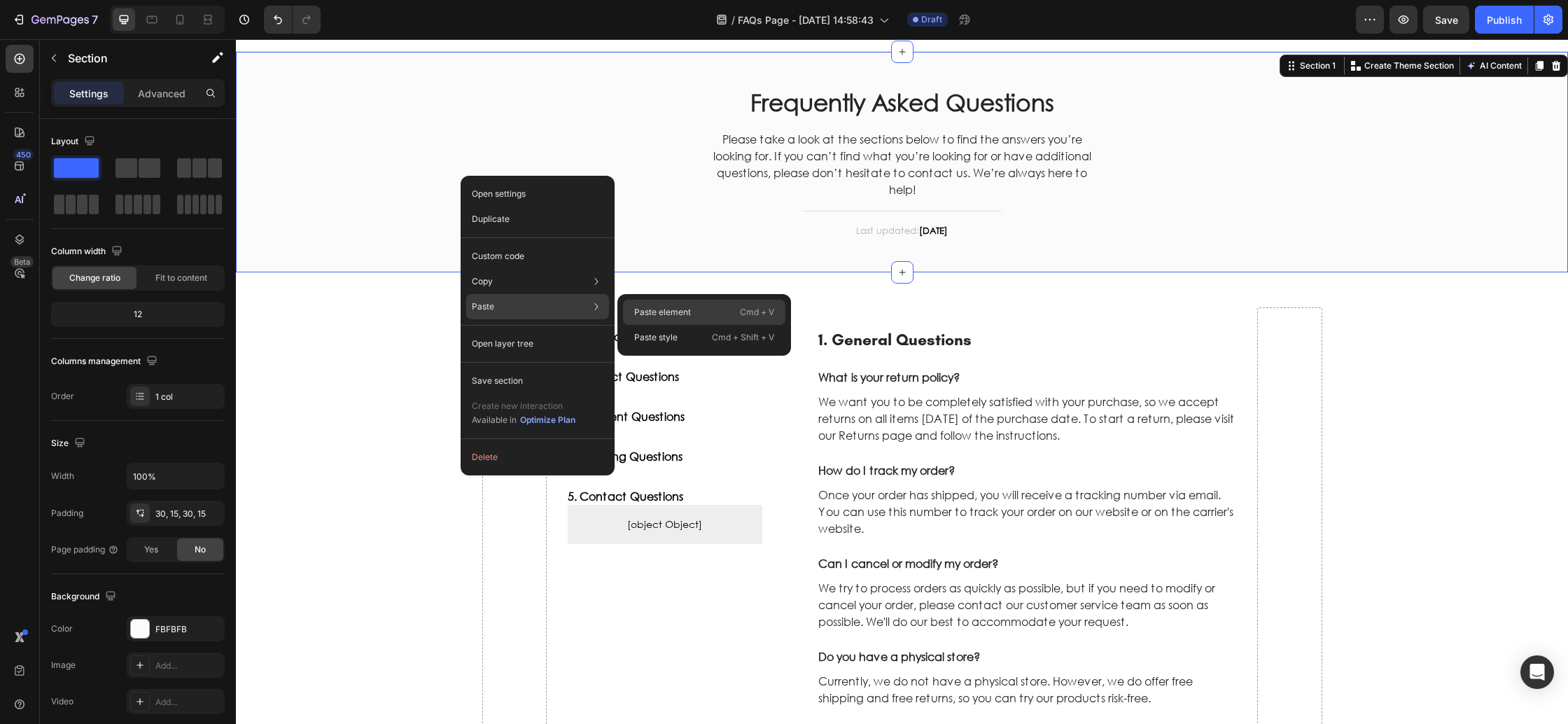
click at [666, 312] on p "Paste element" at bounding box center [662, 313] width 56 height 13
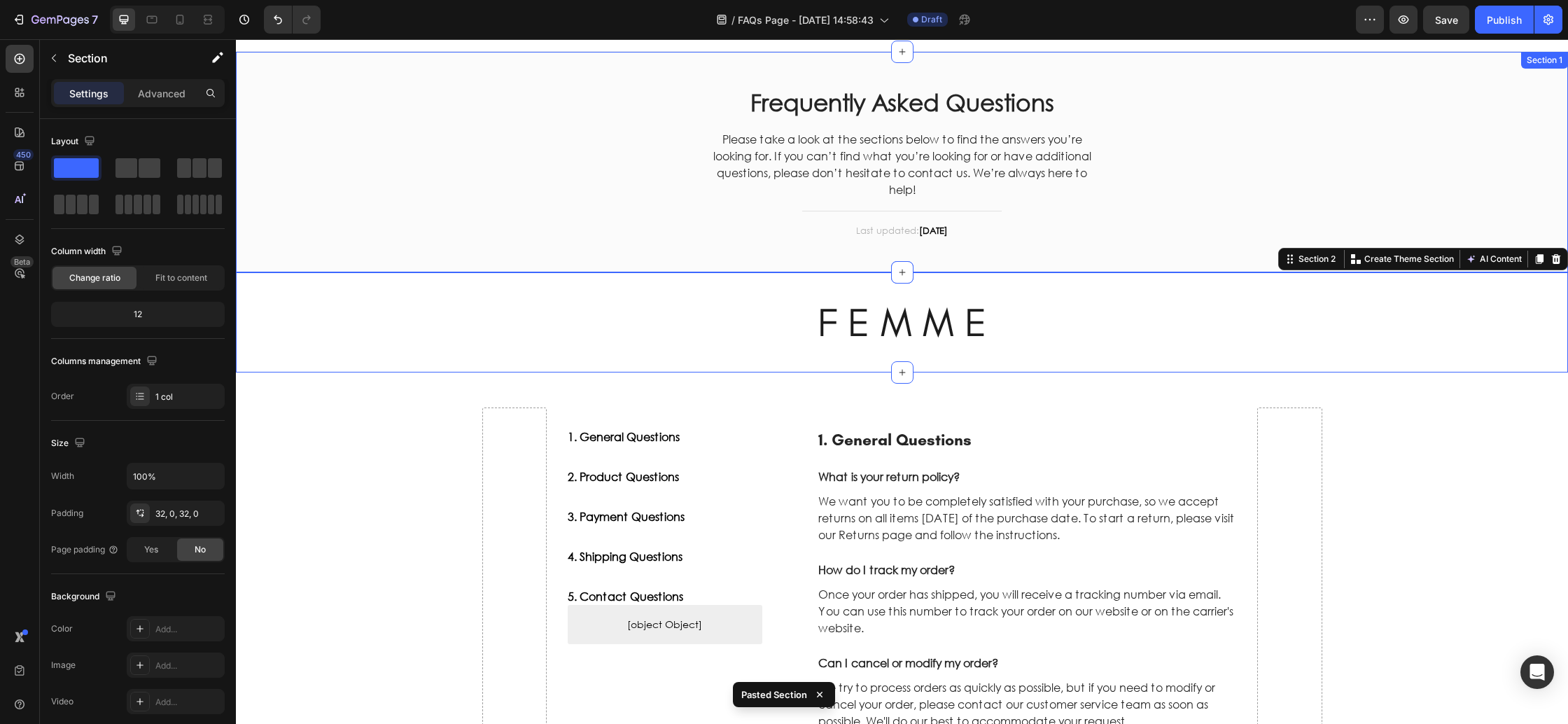
click at [369, 152] on div "Frequently Asked Questions Heading Please take a look at the sections below to …" at bounding box center [902, 162] width 1311 height 179
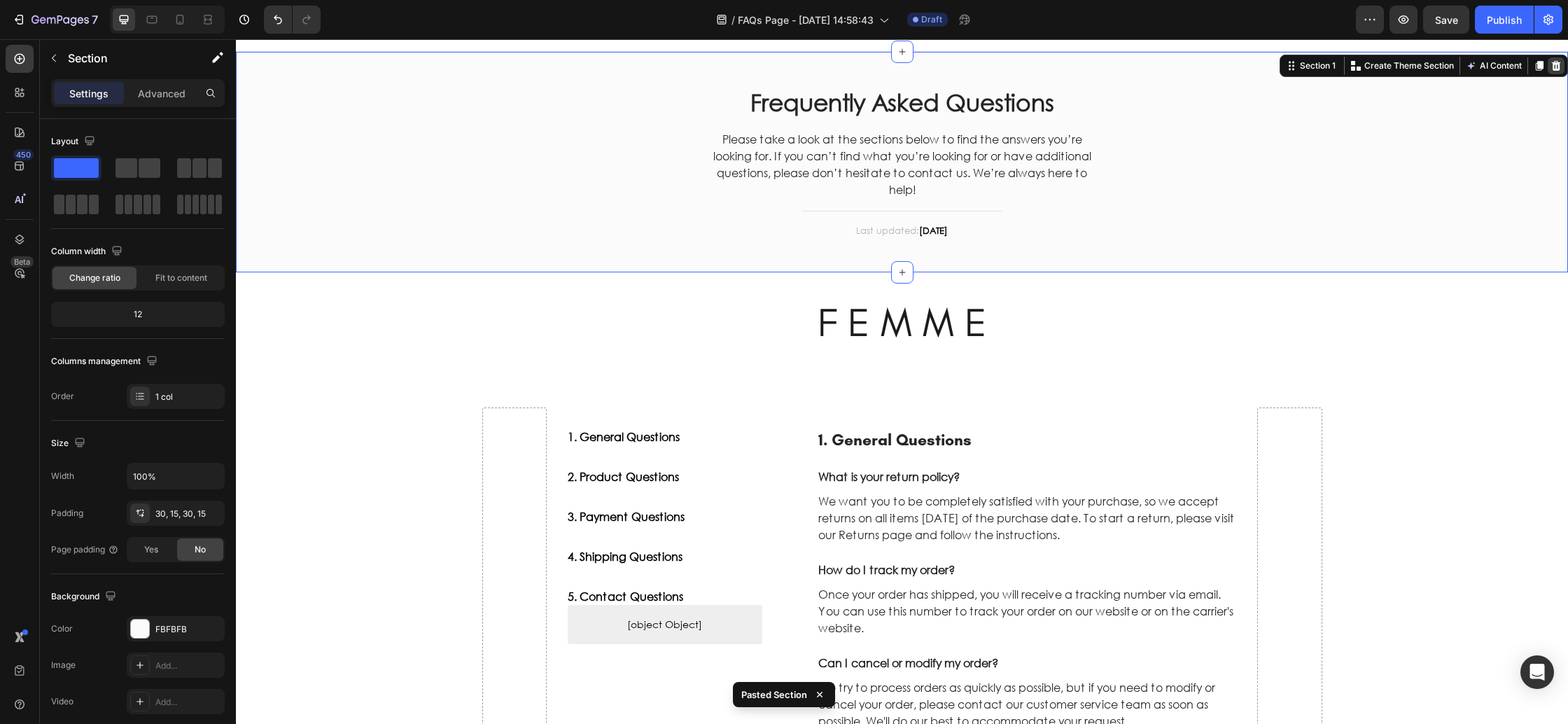
click at [1558, 69] on icon at bounding box center [1557, 66] width 9 height 10
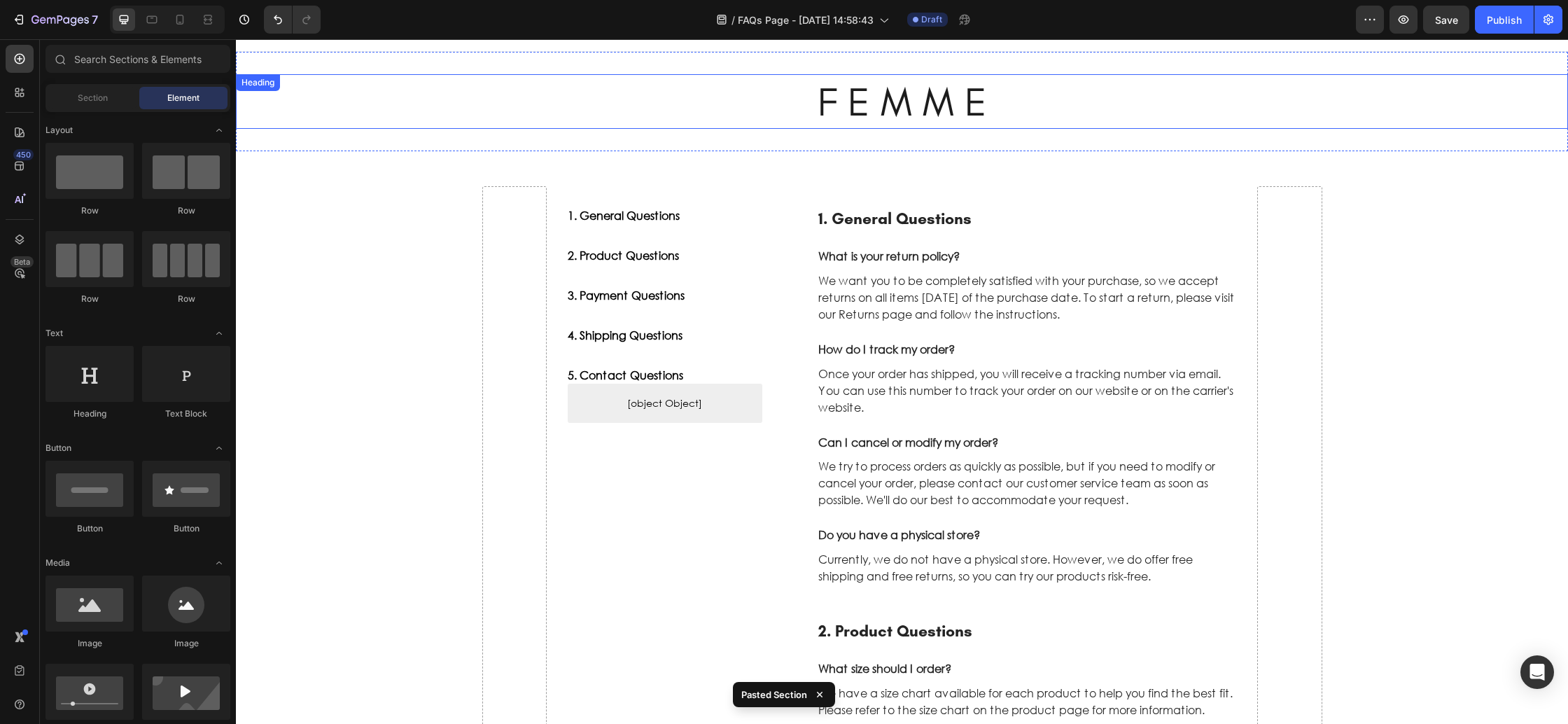
click at [951, 105] on h2 "F E M M E" at bounding box center [902, 102] width 1332 height 54
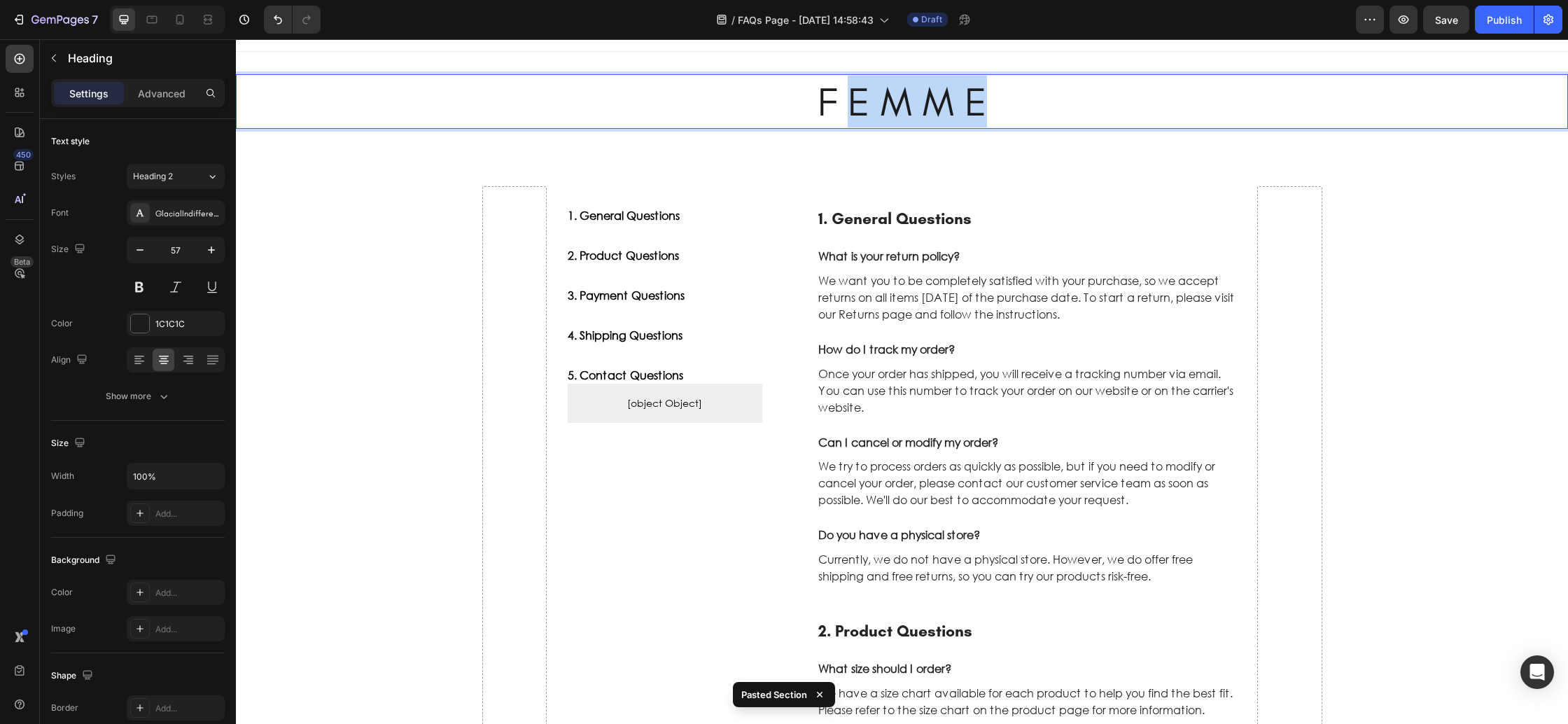
drag, startPoint x: 983, startPoint y: 101, endPoint x: 857, endPoint y: 104, distance: 126.0
click at [857, 104] on p "F E M M E" at bounding box center [902, 102] width 1329 height 52
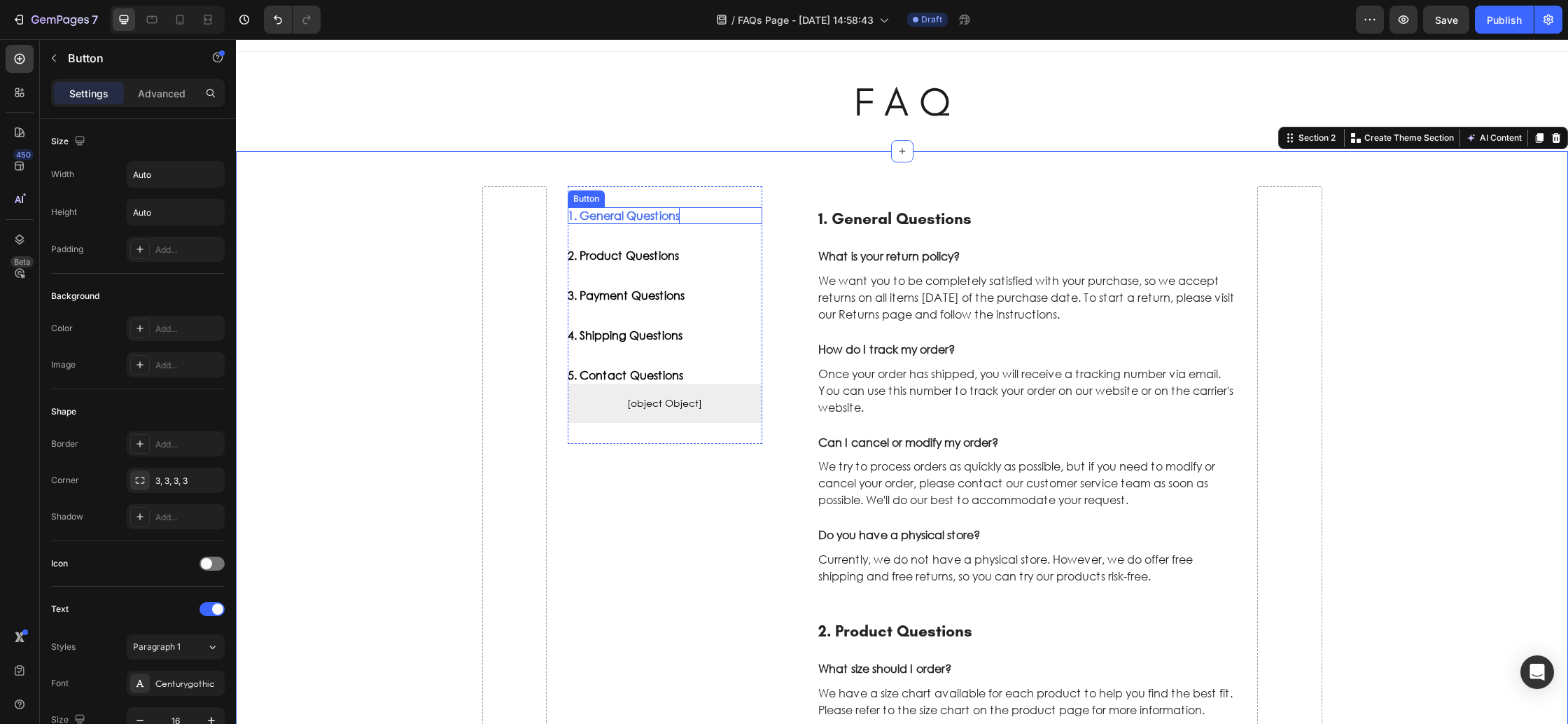
click at [653, 217] on div "1. General Questions" at bounding box center [623, 215] width 112 height 16
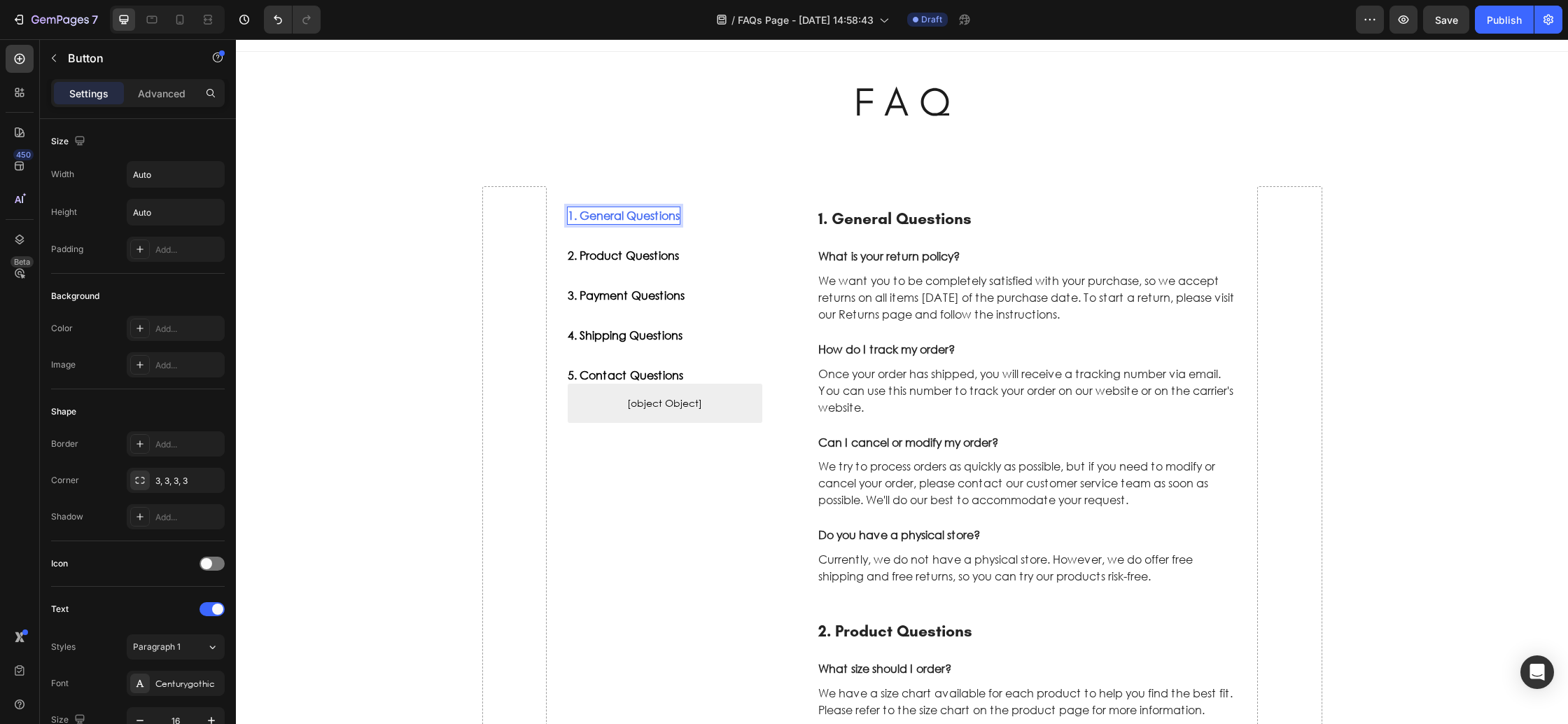
click at [653, 217] on div "1. General Questions" at bounding box center [623, 215] width 112 height 16
click at [653, 217] on p "1. General Questions" at bounding box center [623, 215] width 112 height 16
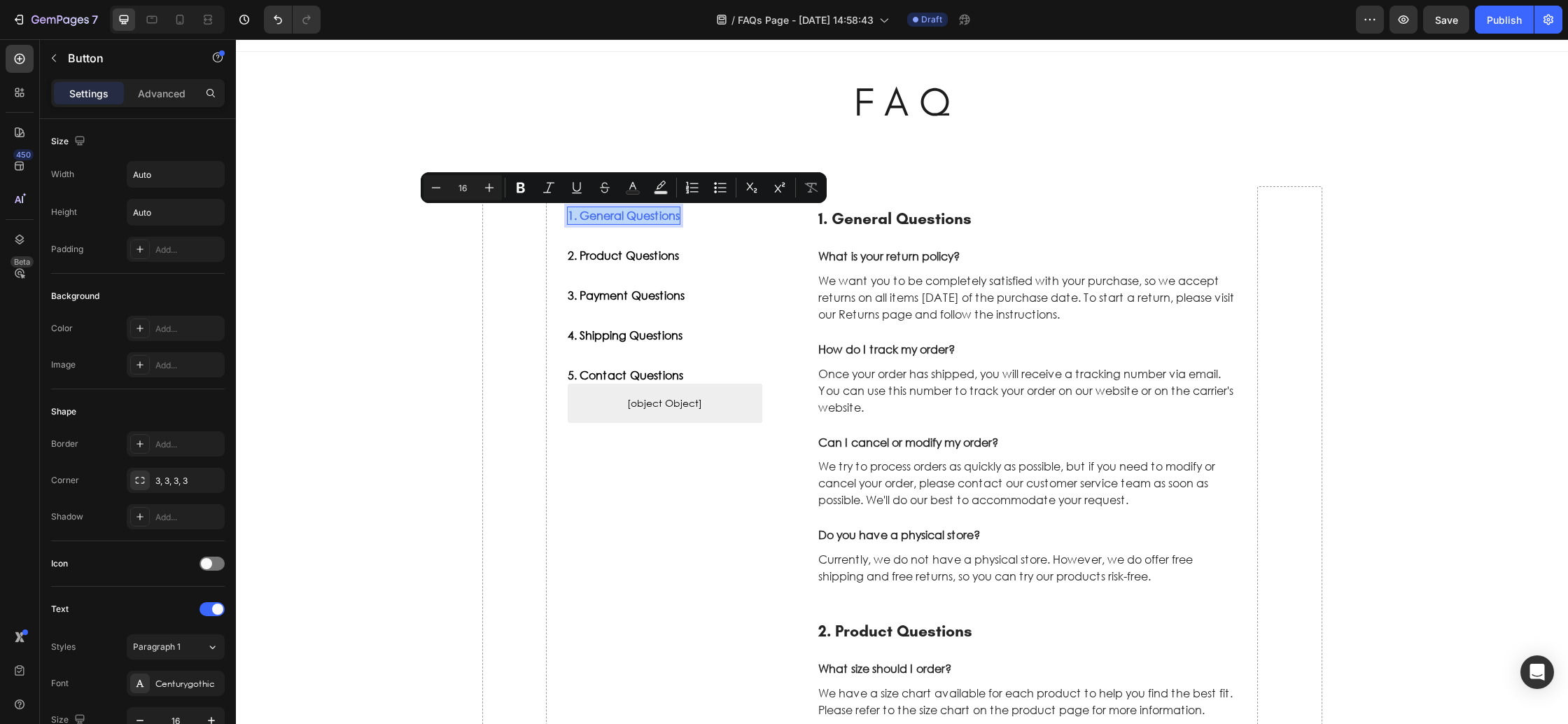
click at [586, 216] on p "1. General Questions" at bounding box center [623, 215] width 112 height 16
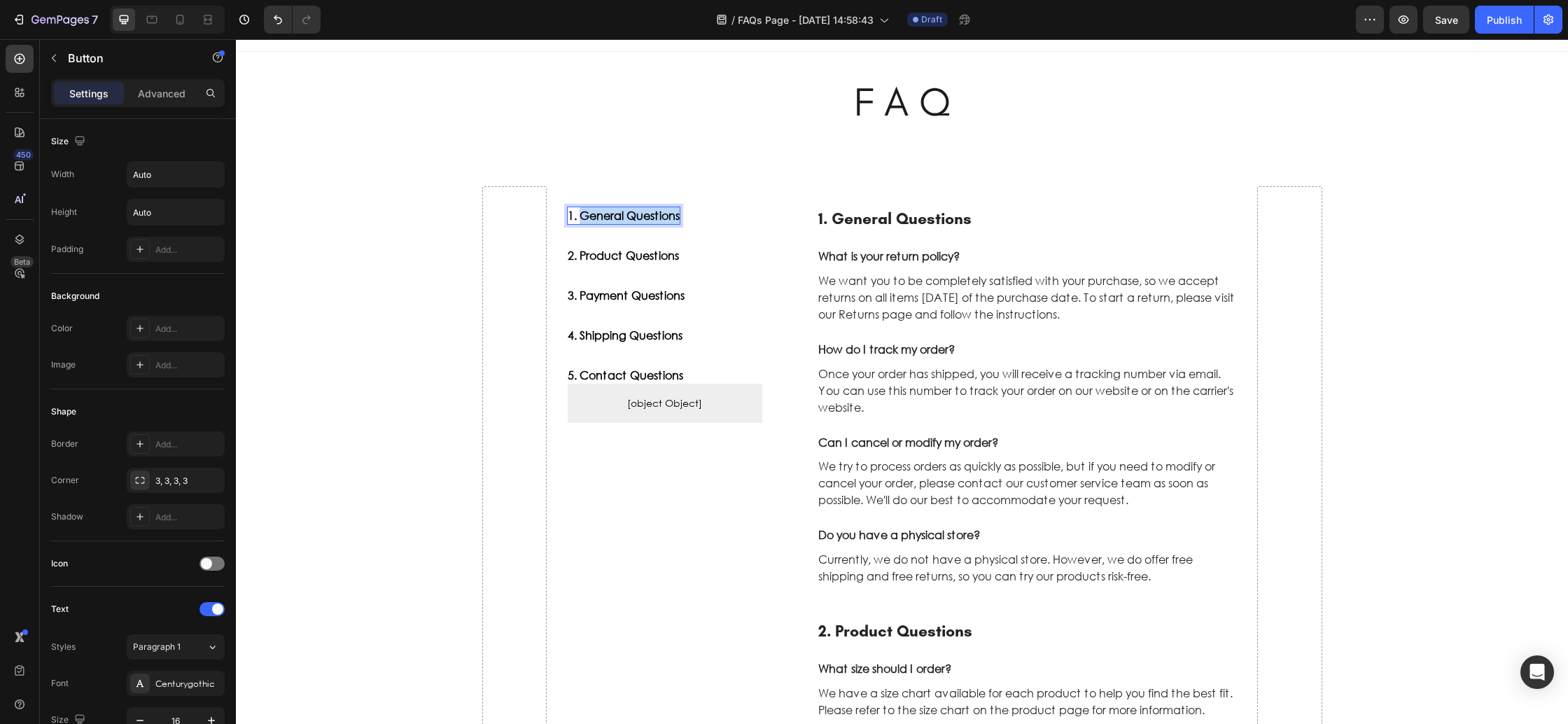
drag, startPoint x: 582, startPoint y: 216, endPoint x: 681, endPoint y: 218, distance: 99.0
click at [681, 218] on div "1. General Questions Button 0" at bounding box center [665, 215] width 194 height 16
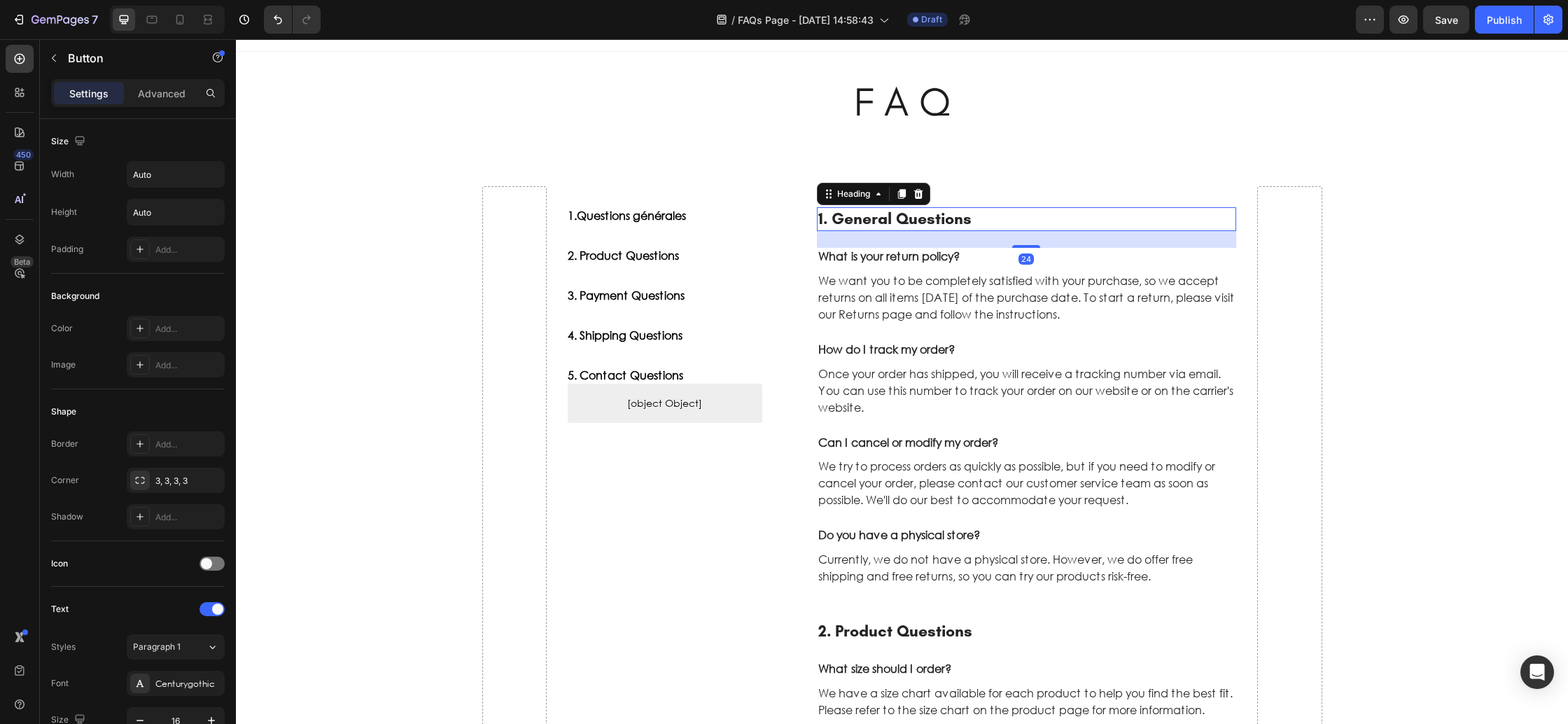
click at [864, 218] on p "1. General Questions" at bounding box center [1027, 219] width 418 height 21
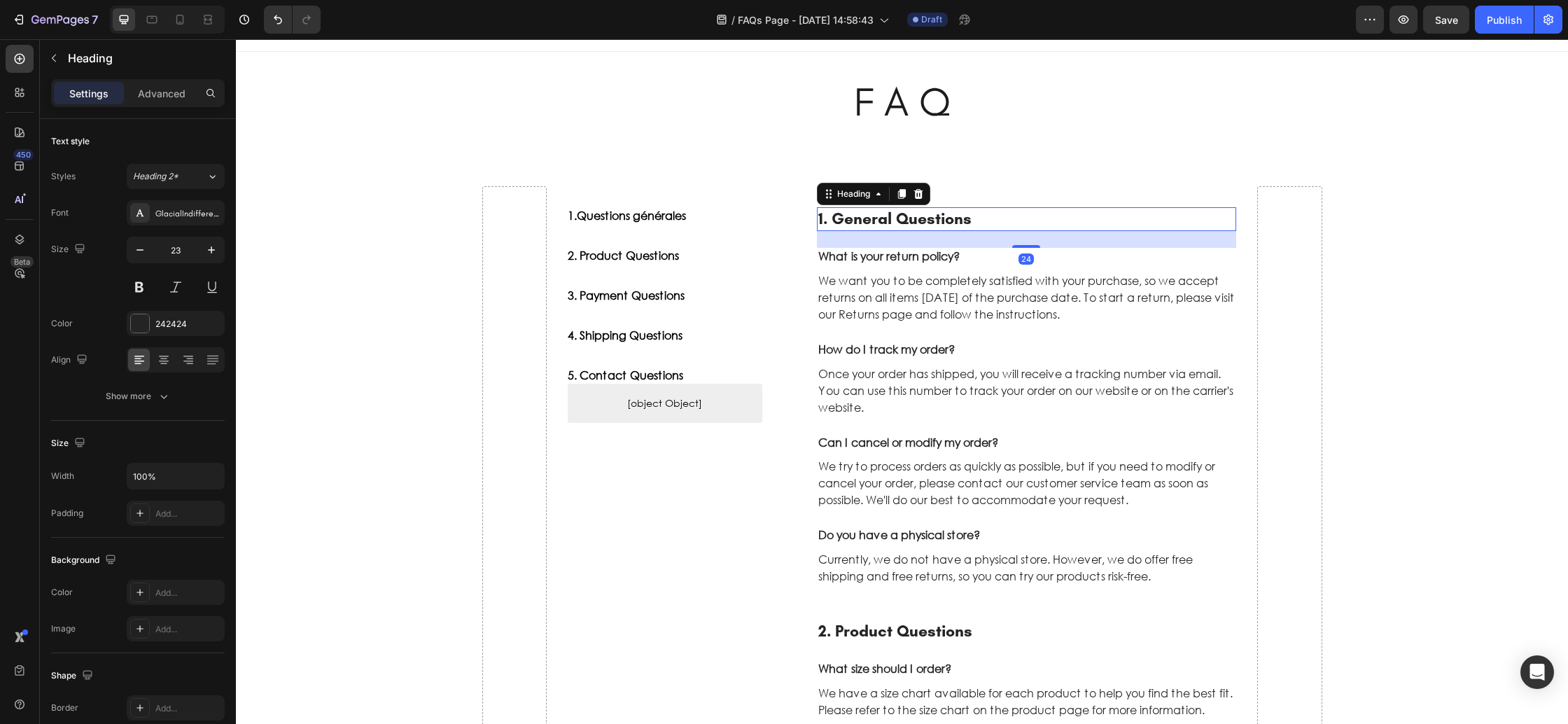
click at [864, 218] on p "1. General Questions" at bounding box center [1027, 219] width 418 height 21
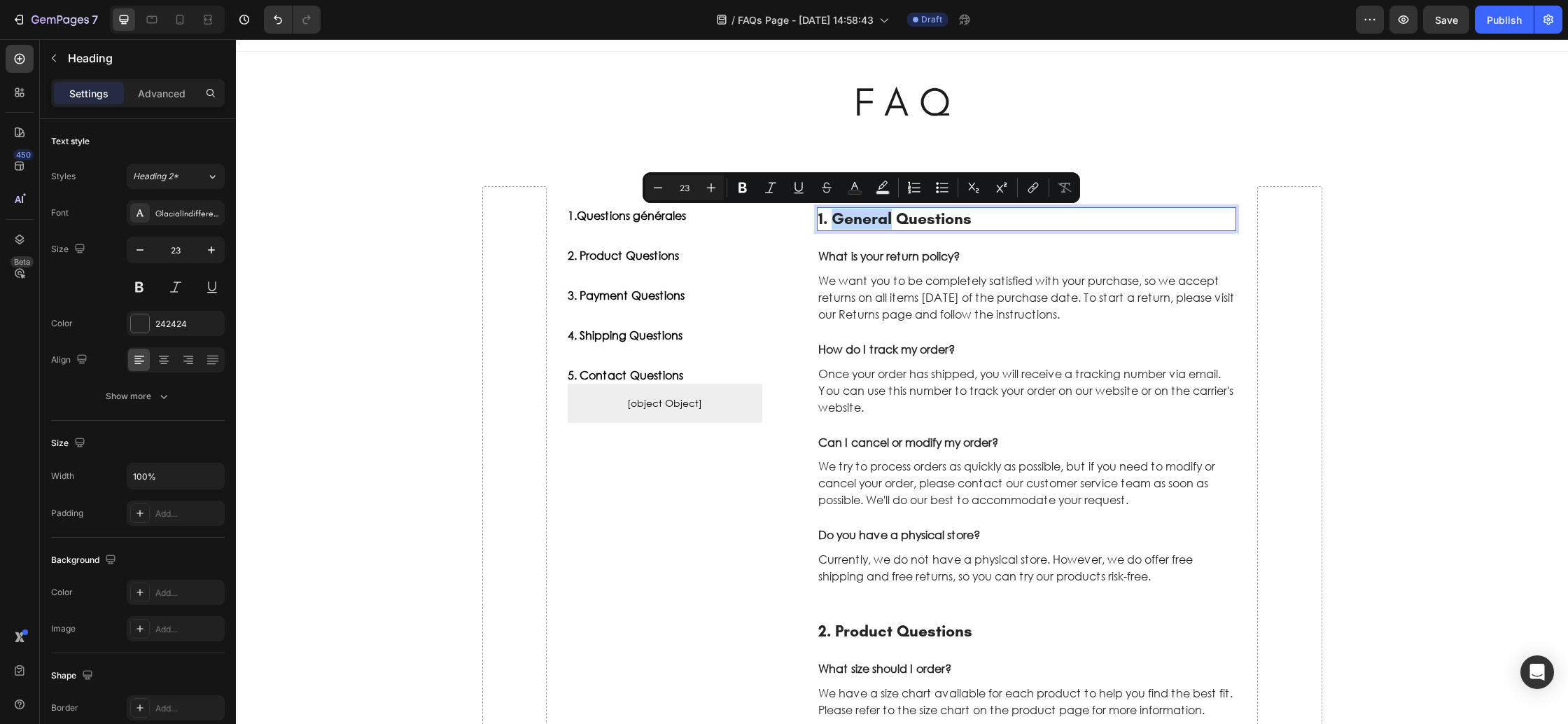
click at [831, 218] on p "1. General Questions" at bounding box center [1027, 219] width 418 height 21
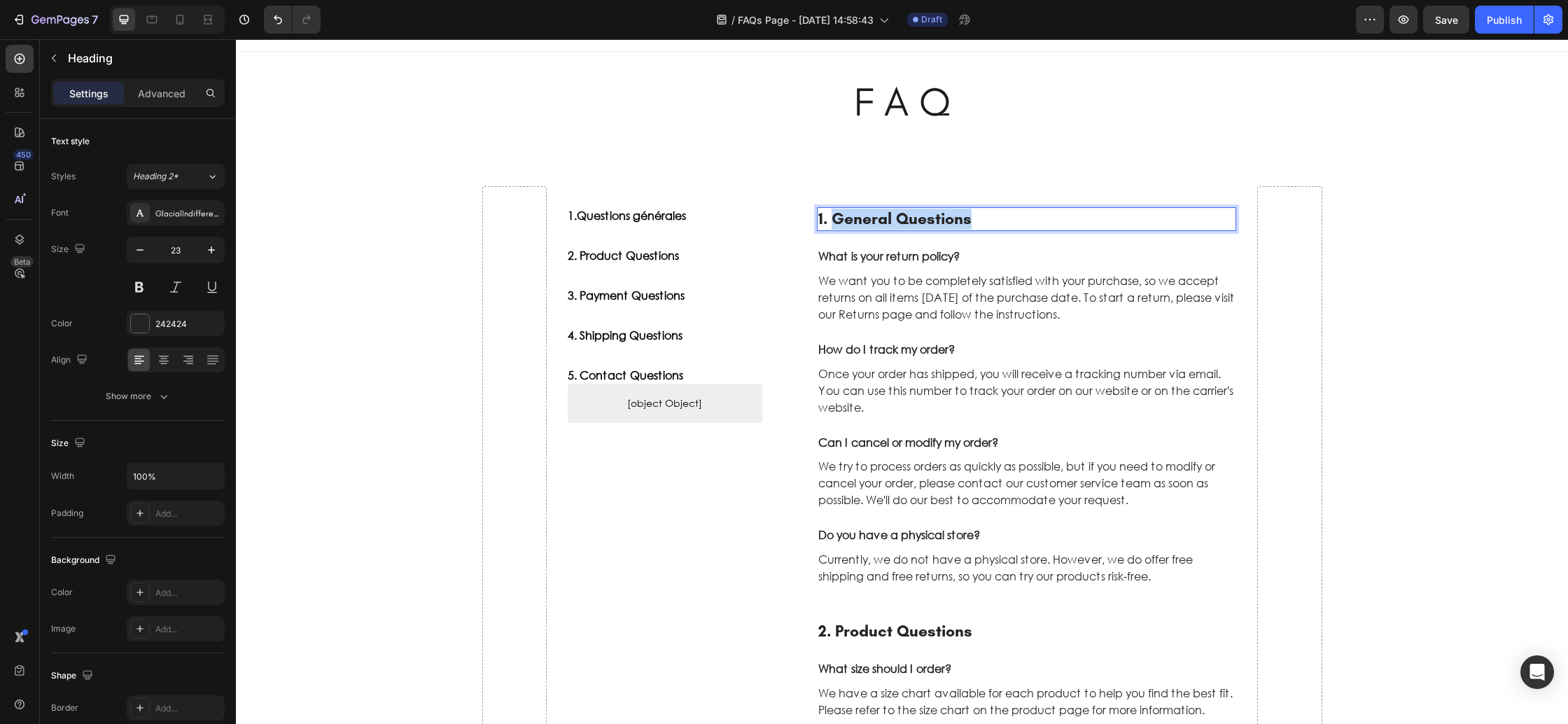
drag, startPoint x: 858, startPoint y: 217, endPoint x: 990, endPoint y: 219, distance: 132.0
click at [990, 219] on p "1. General Questions" at bounding box center [1027, 219] width 418 height 21
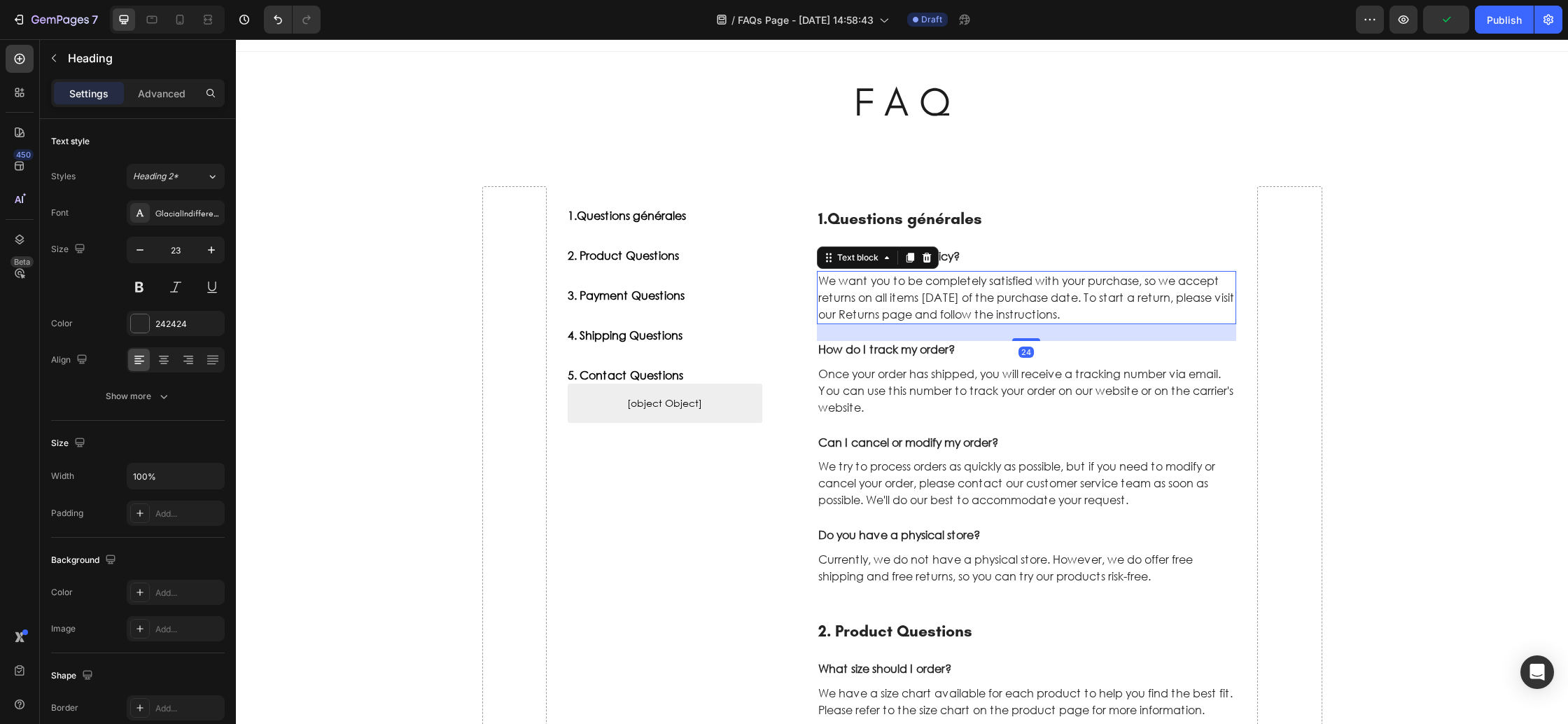
click at [880, 309] on p "We want you to be completely satisfied with your purchase, so we accept returns…" at bounding box center [1027, 298] width 418 height 50
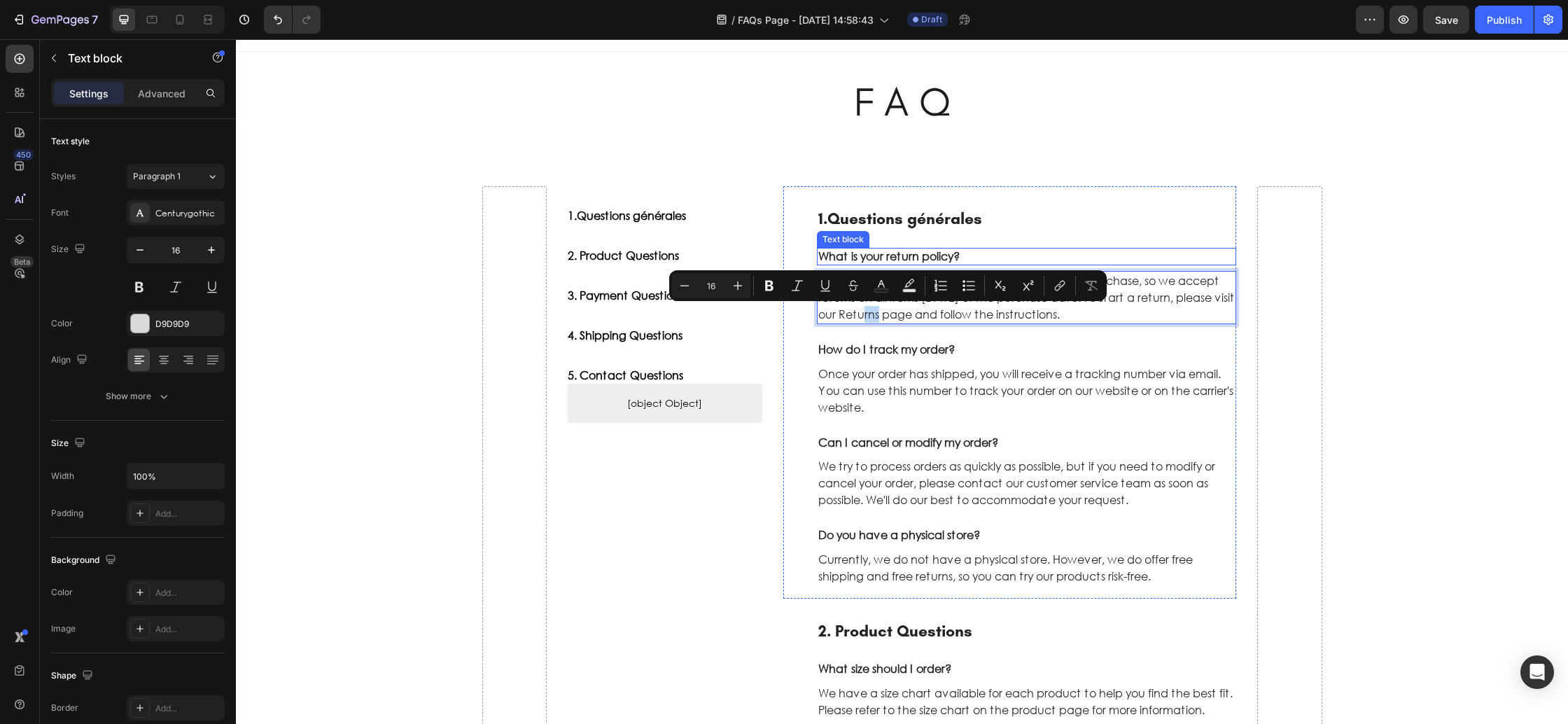
click at [844, 251] on p "What is your return policy?" at bounding box center [1027, 257] width 418 height 15
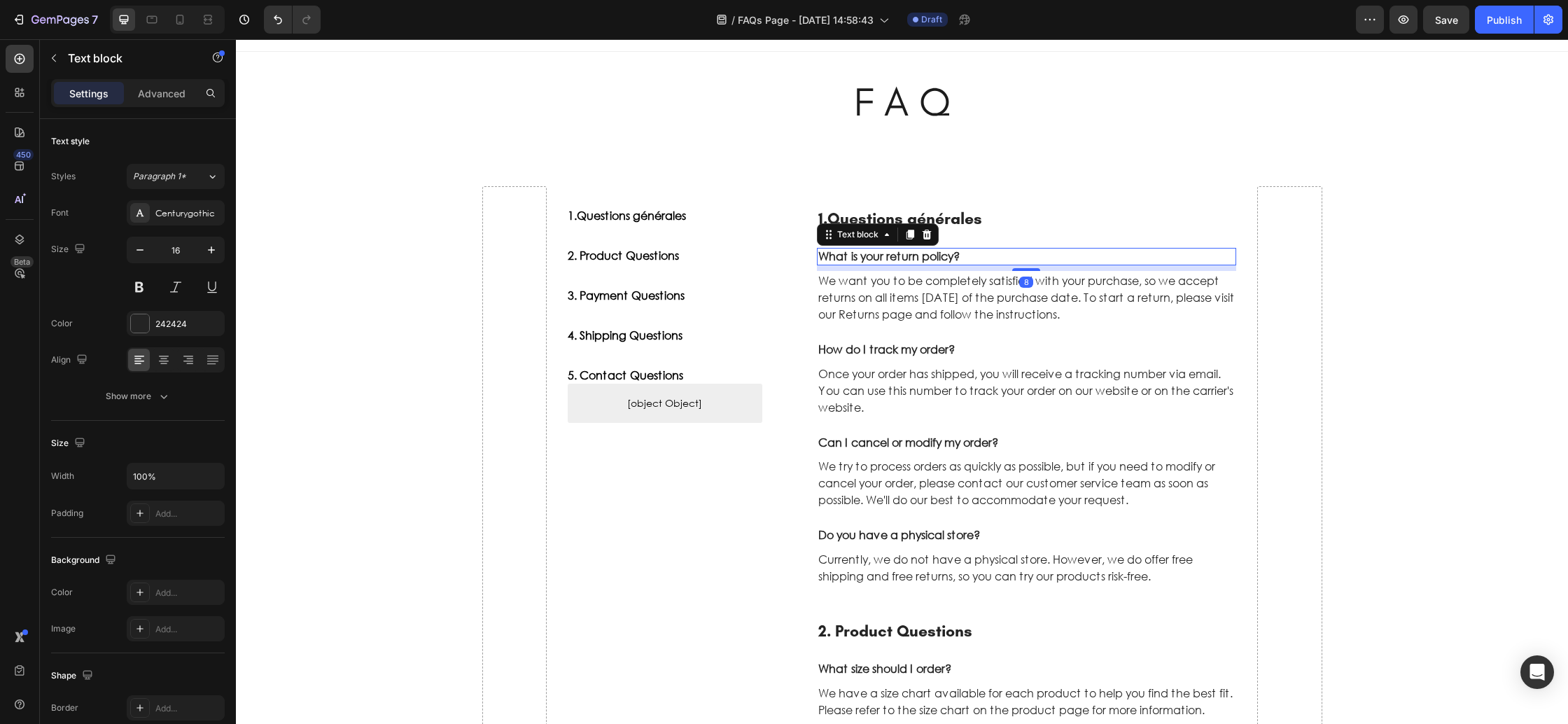
click at [844, 251] on p "What is your return policy?" at bounding box center [1027, 257] width 418 height 15
drag, startPoint x: 967, startPoint y: 256, endPoint x: 815, endPoint y: 256, distance: 152.0
click at [815, 256] on div "1. Questions générales Heading What is your return policy? Text block 8 We want…" at bounding box center [1010, 392] width 453 height 413
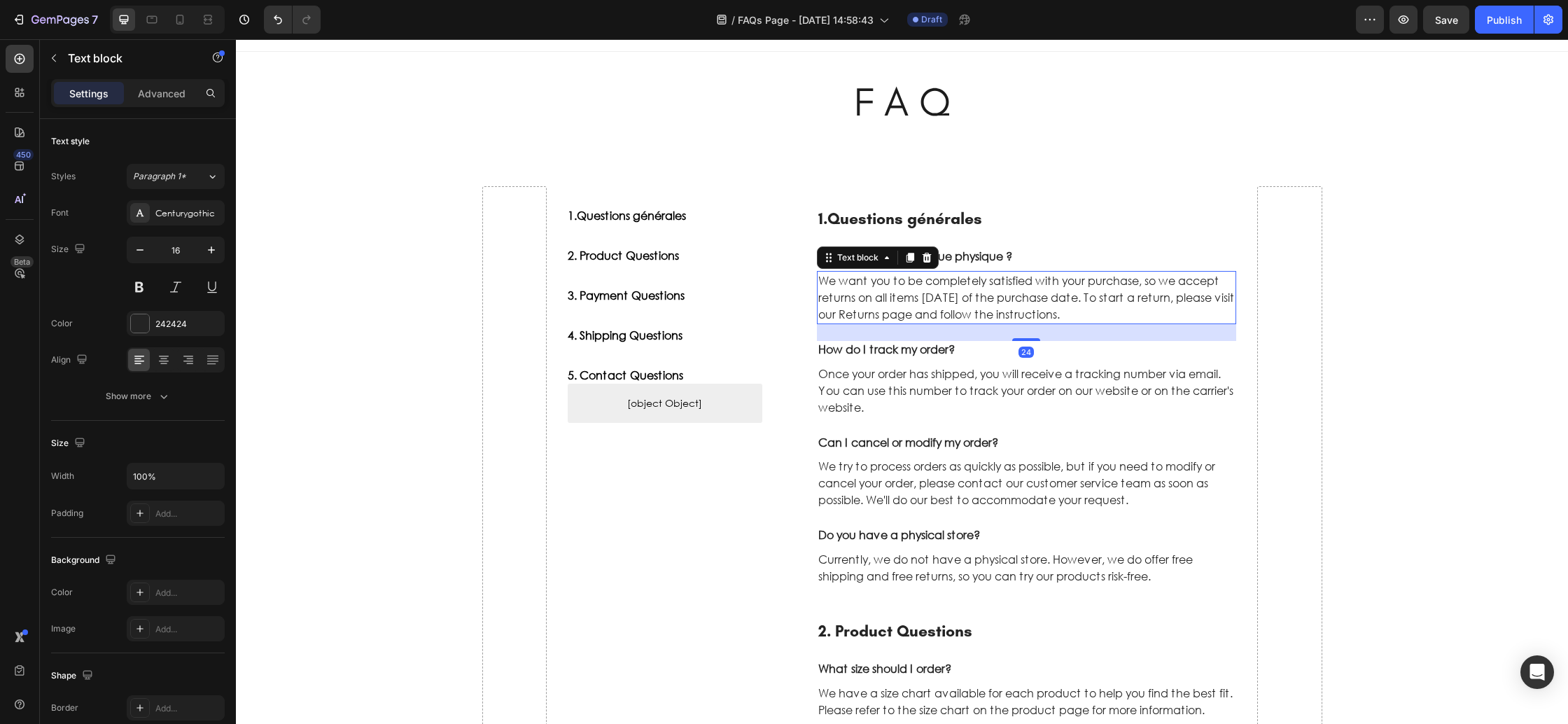
click at [901, 297] on p "We want you to be completely satisfied with your purchase, so we accept returns…" at bounding box center [1027, 298] width 418 height 50
click at [985, 305] on p "We want you to be completely satisfied with your purchase, so we accept returns…" at bounding box center [1027, 298] width 418 height 50
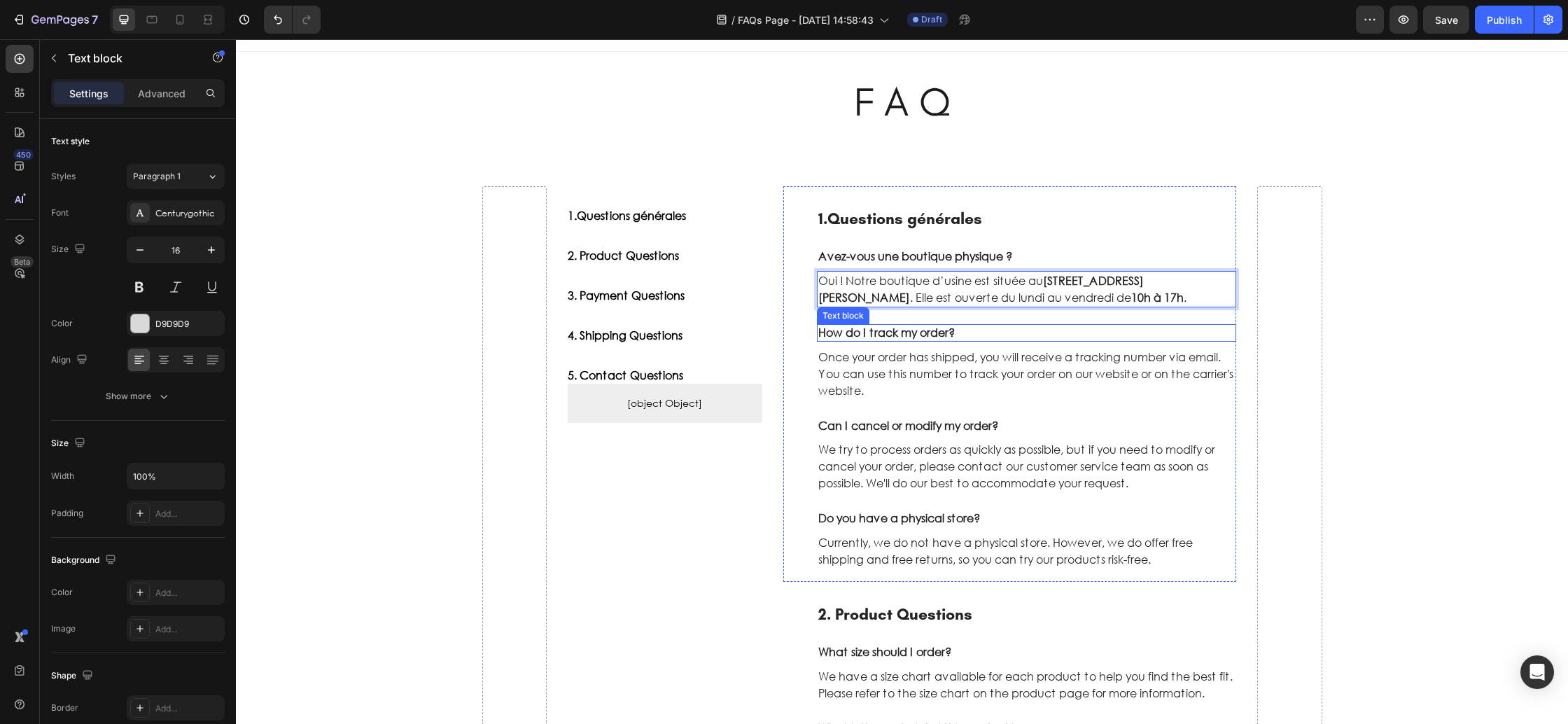
click at [948, 331] on p "How do I track my order?" at bounding box center [1027, 333] width 418 height 15
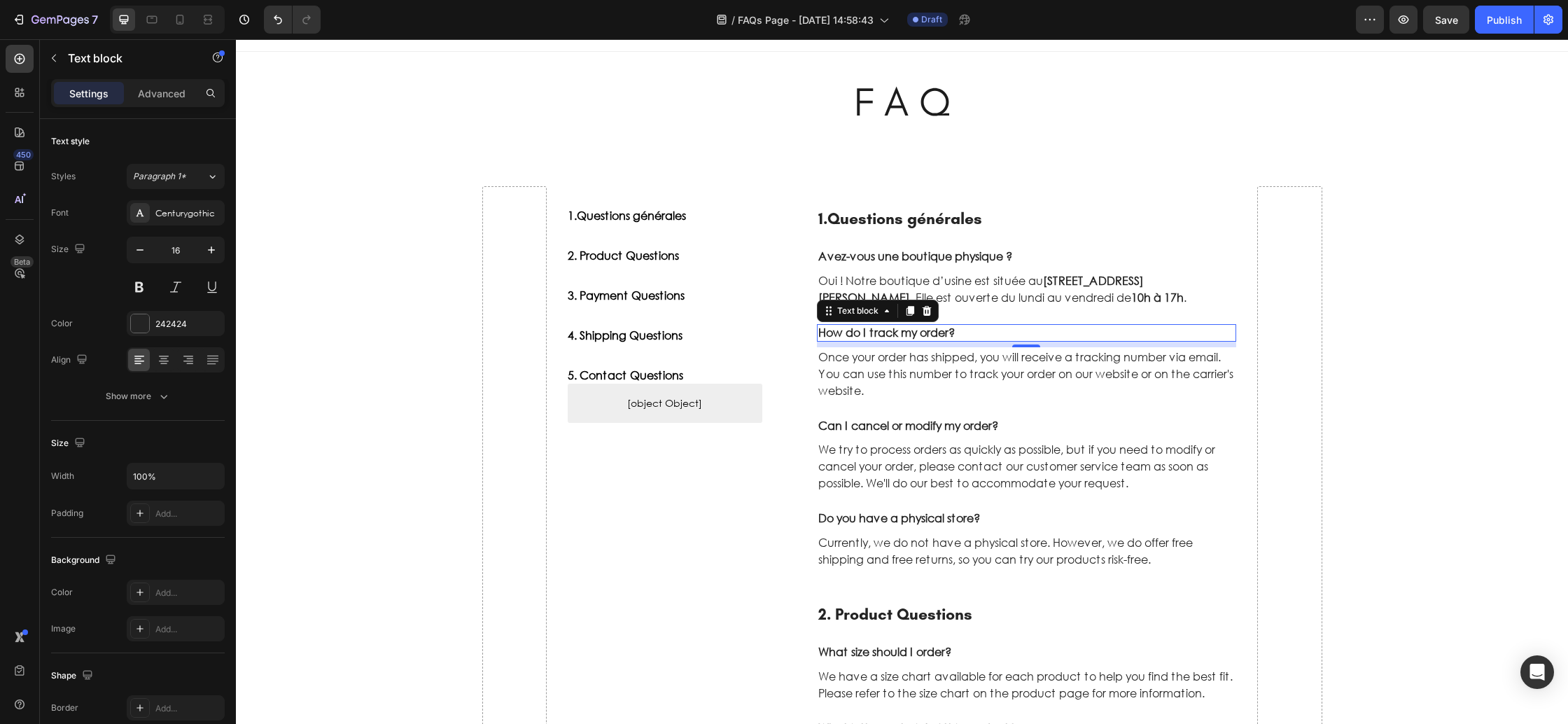
click at [928, 332] on p "How do I track my order?" at bounding box center [1027, 333] width 418 height 15
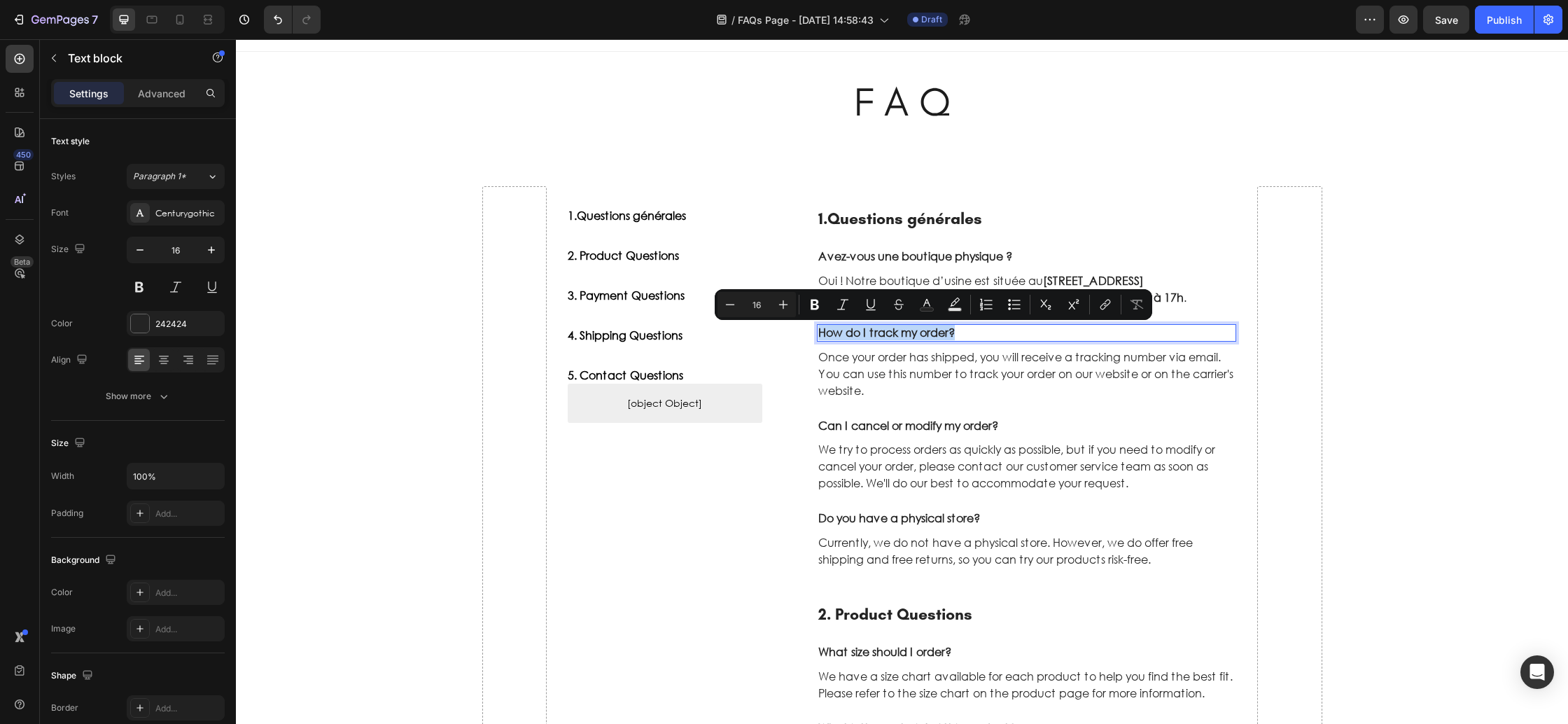
click at [928, 333] on p "How do I track my order?" at bounding box center [1027, 333] width 418 height 15
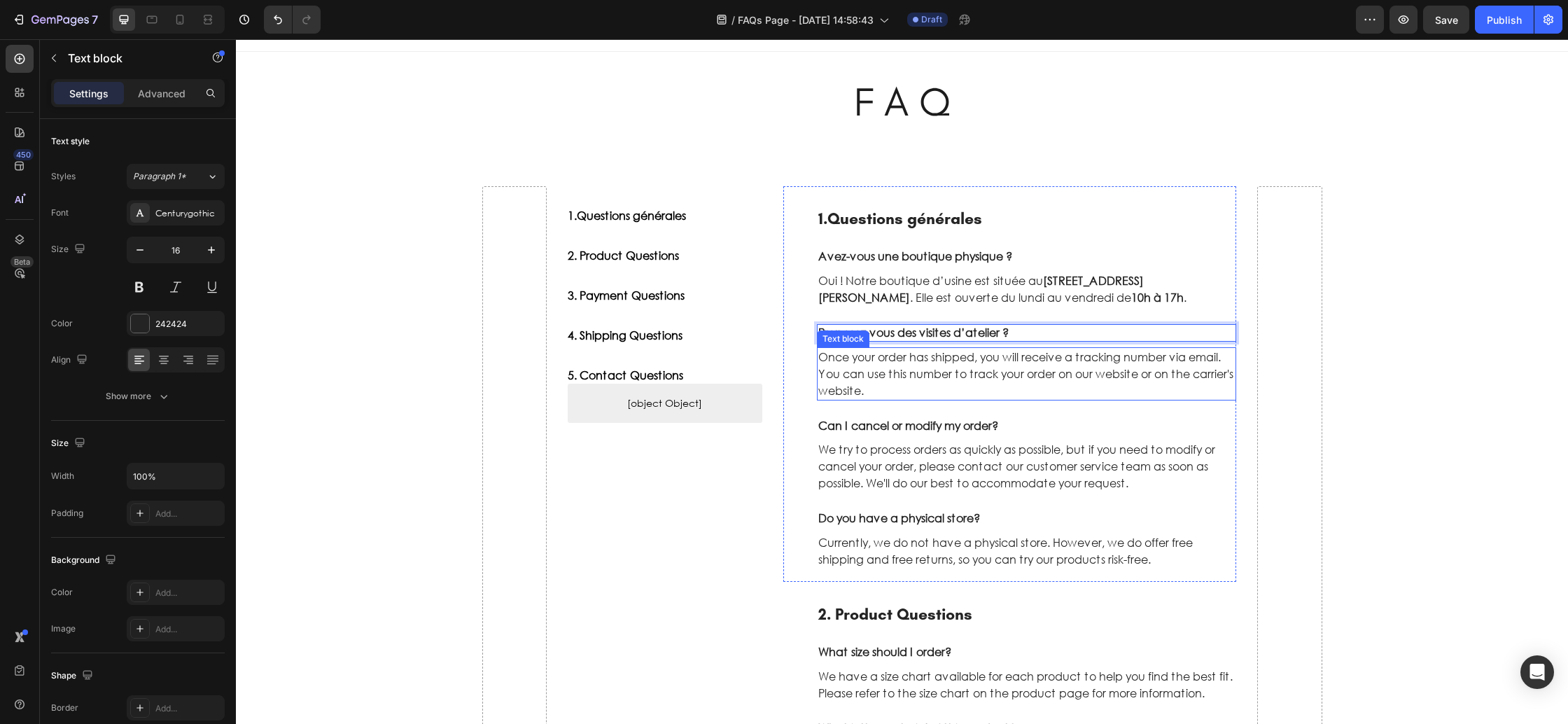
click at [907, 377] on p "Once your order has shipped, you will receive a tracking number via email. You …" at bounding box center [1027, 374] width 418 height 50
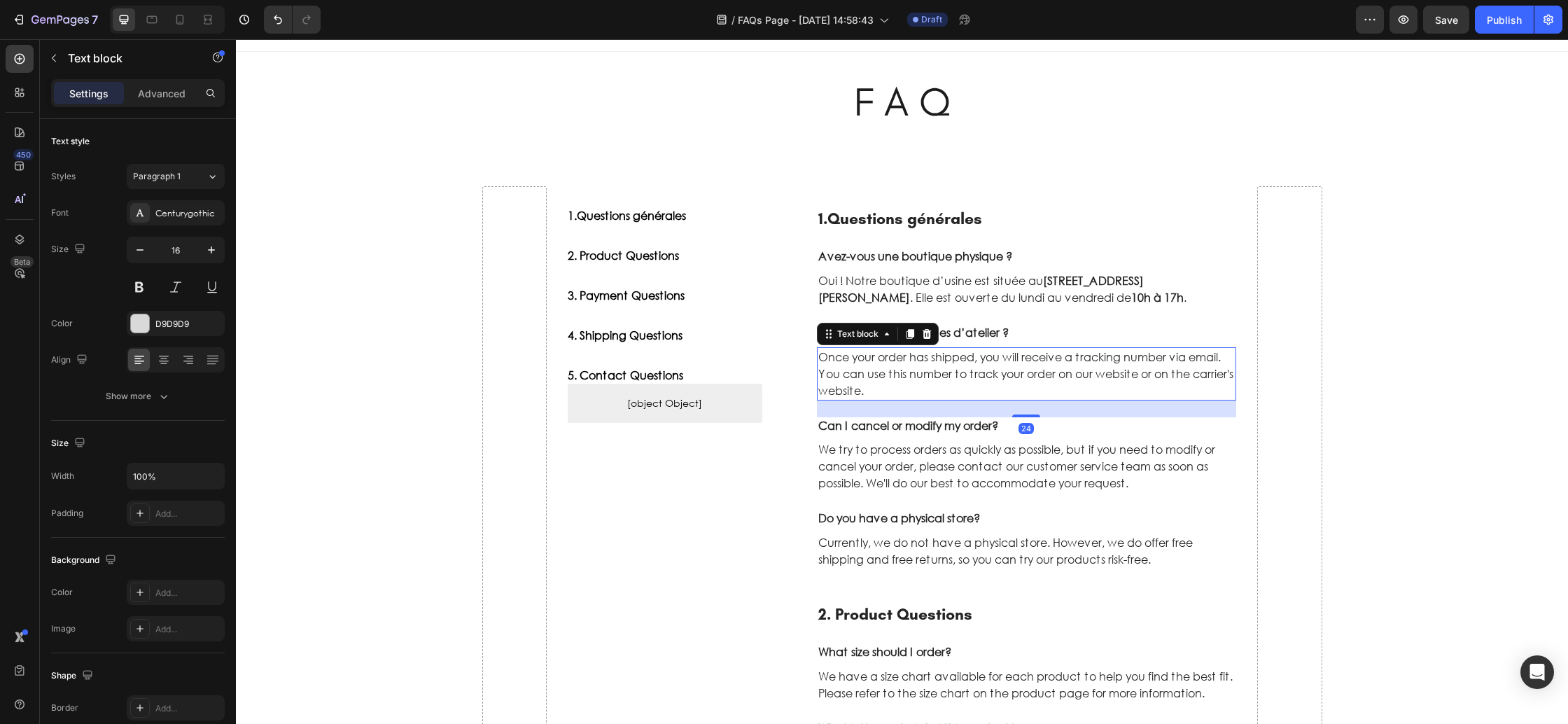
click at [907, 377] on p "Once your order has shipped, you will receive a tracking number via email. You …" at bounding box center [1027, 374] width 418 height 50
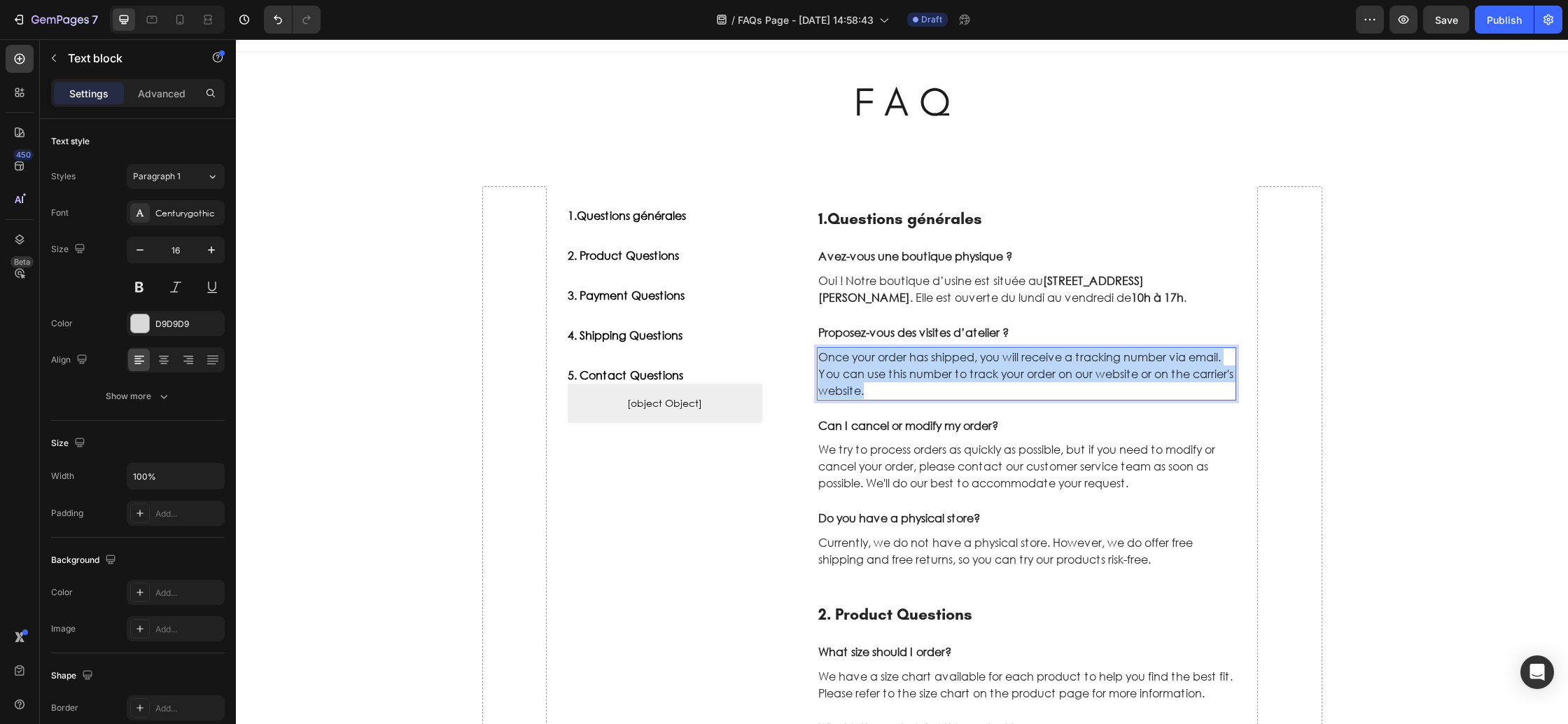
click at [907, 378] on p "Once your order has shipped, you will receive a tracking number via email. You …" at bounding box center [1027, 374] width 418 height 50
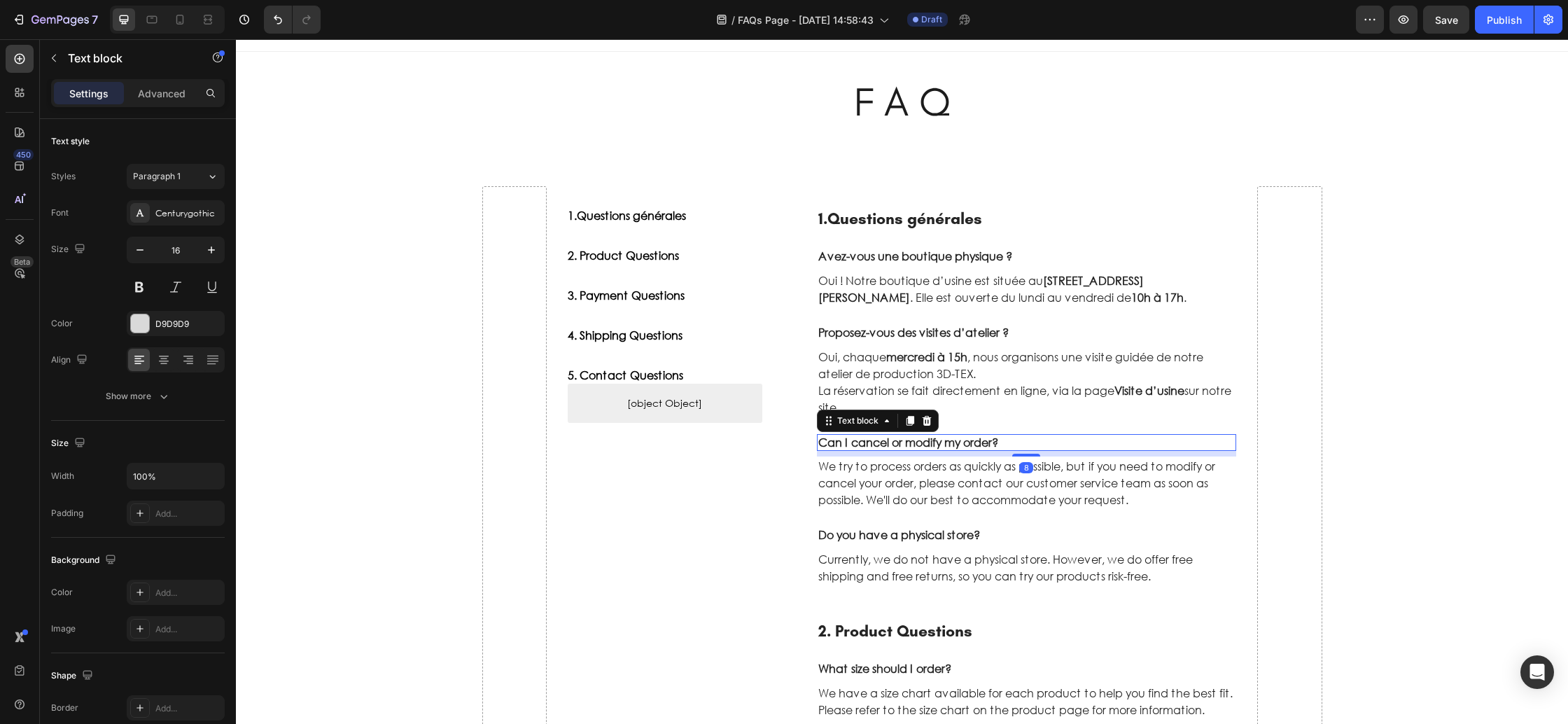
click at [927, 449] on p "Can I cancel or modify my order?" at bounding box center [1027, 443] width 418 height 15
click at [874, 444] on p "Can I cancel or modify my order?" at bounding box center [1027, 443] width 418 height 15
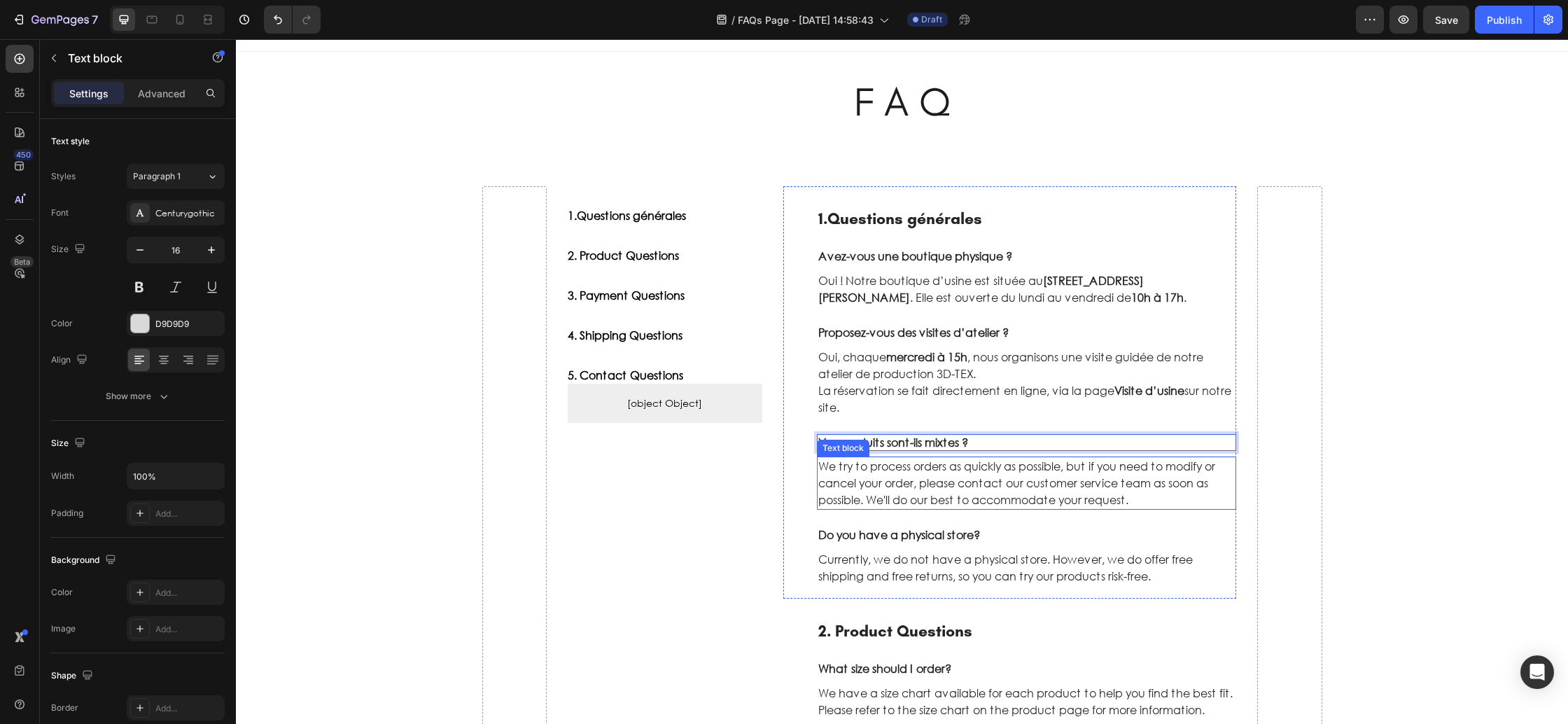
click at [909, 479] on p "We try to process orders as quickly as possible, but if you need to modify or c…" at bounding box center [1027, 483] width 418 height 50
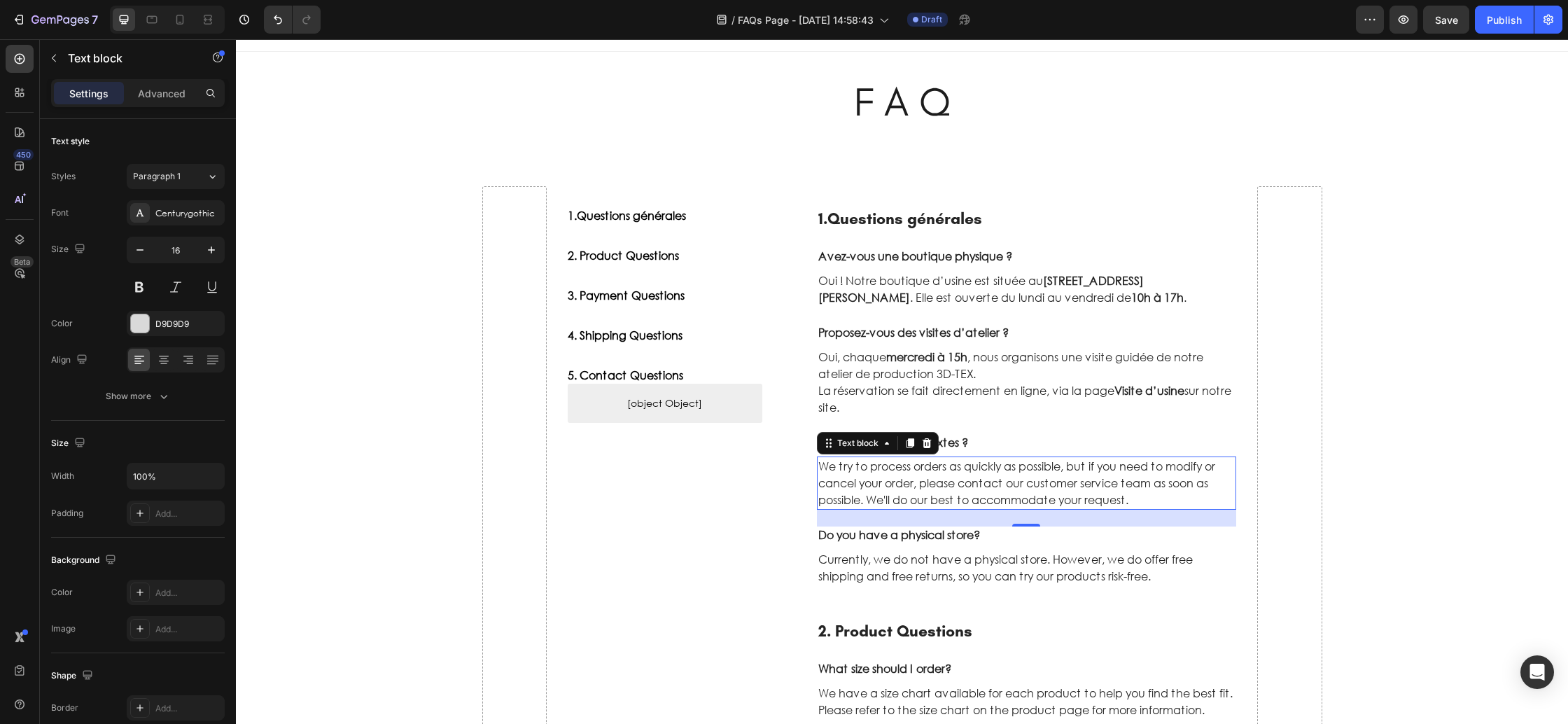
click at [883, 483] on p "We try to process orders as quickly as possible, but if you need to modify or c…" at bounding box center [1027, 483] width 418 height 50
click at [882, 483] on p "We try to process orders as quickly as possible, but if you need to modify or c…" at bounding box center [1027, 483] width 418 height 50
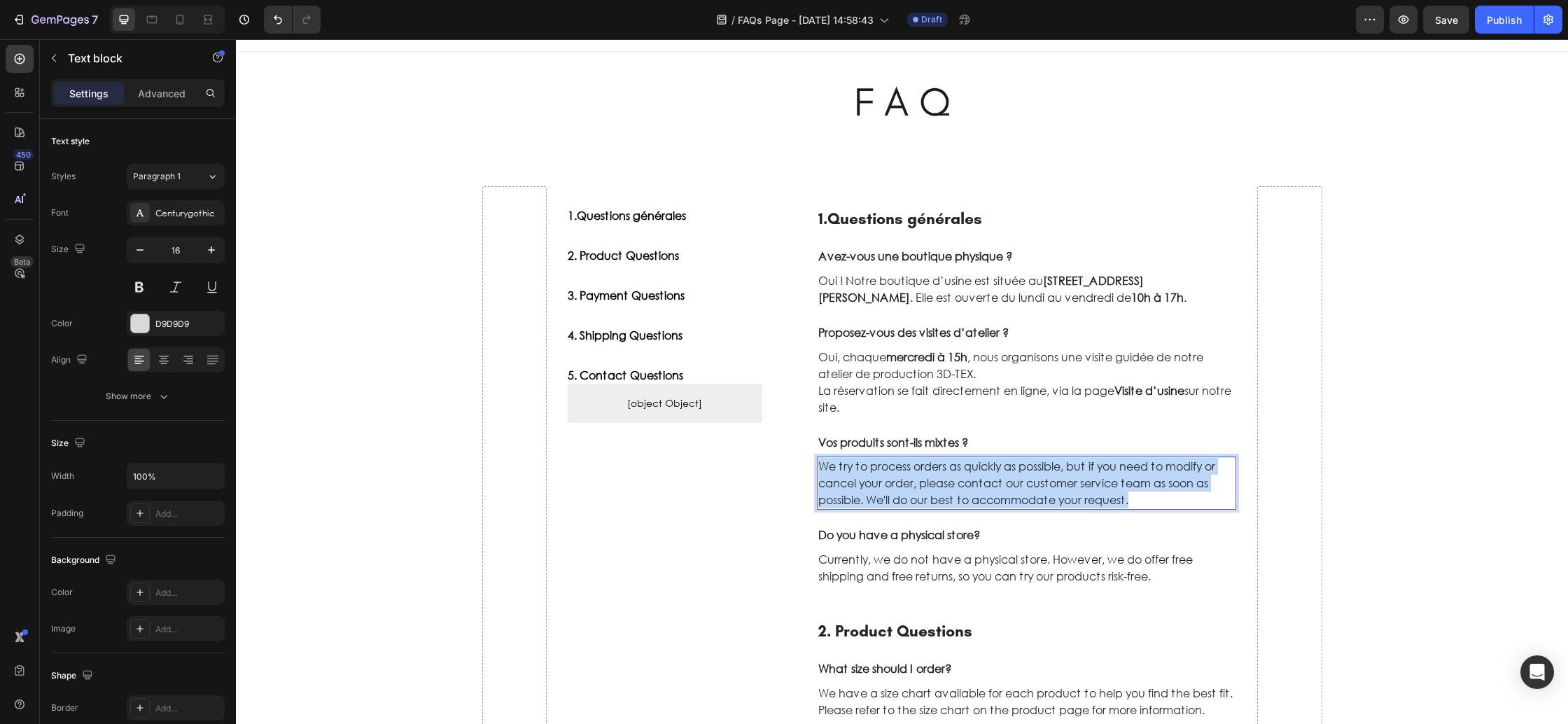
click at [882, 483] on p "We try to process orders as quickly as possible, but if you need to modify or c…" at bounding box center [1027, 483] width 418 height 50
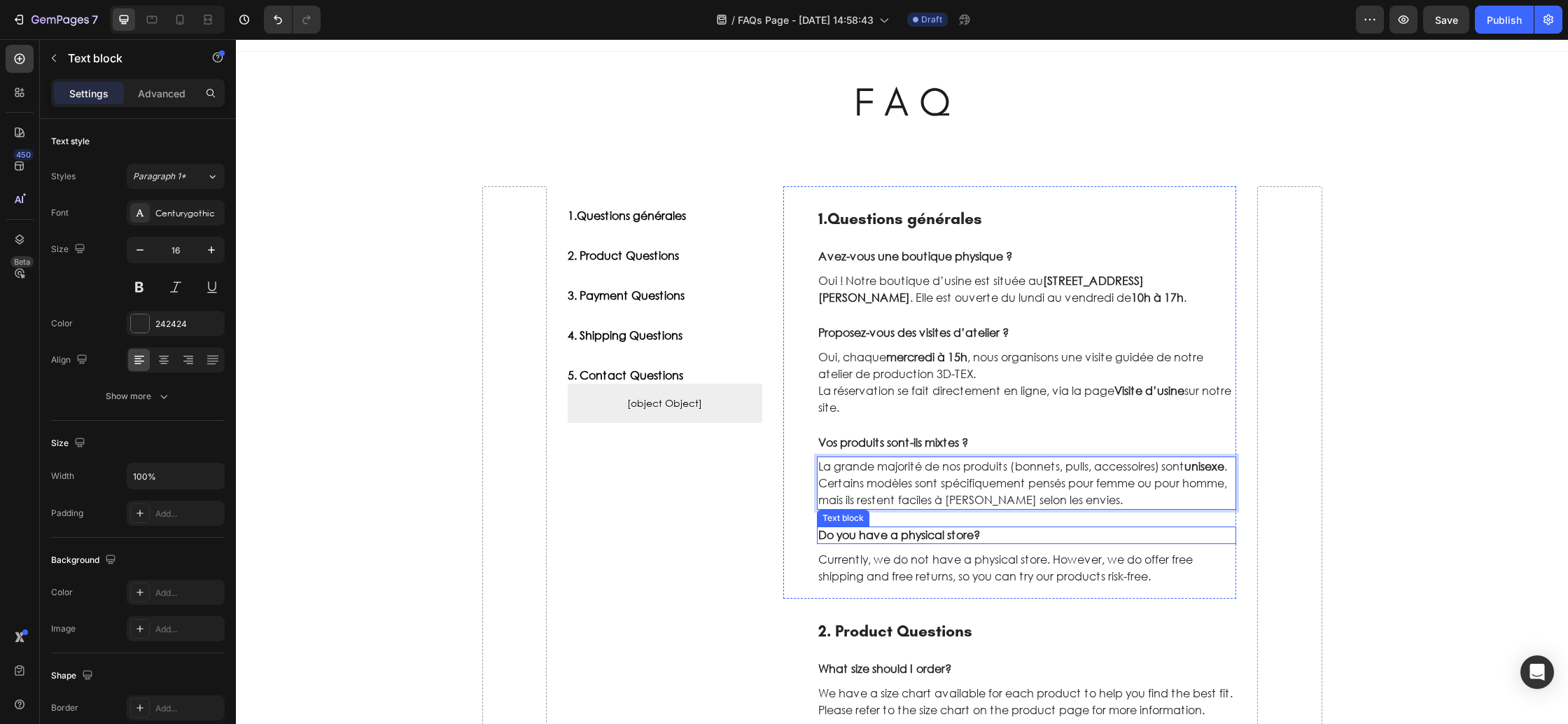
click at [907, 539] on p "Do you have a physical store?" at bounding box center [1027, 535] width 418 height 15
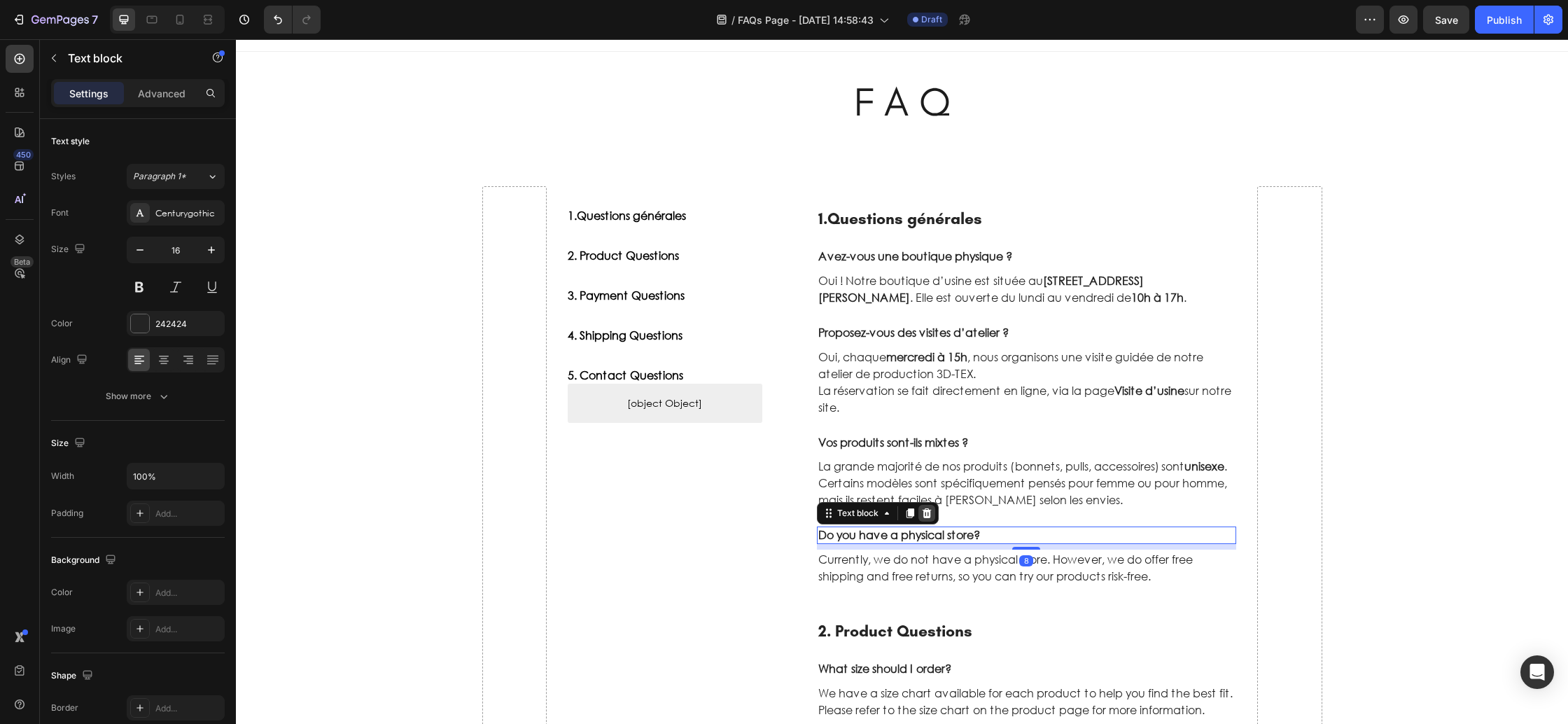
click at [926, 512] on icon at bounding box center [927, 514] width 9 height 10
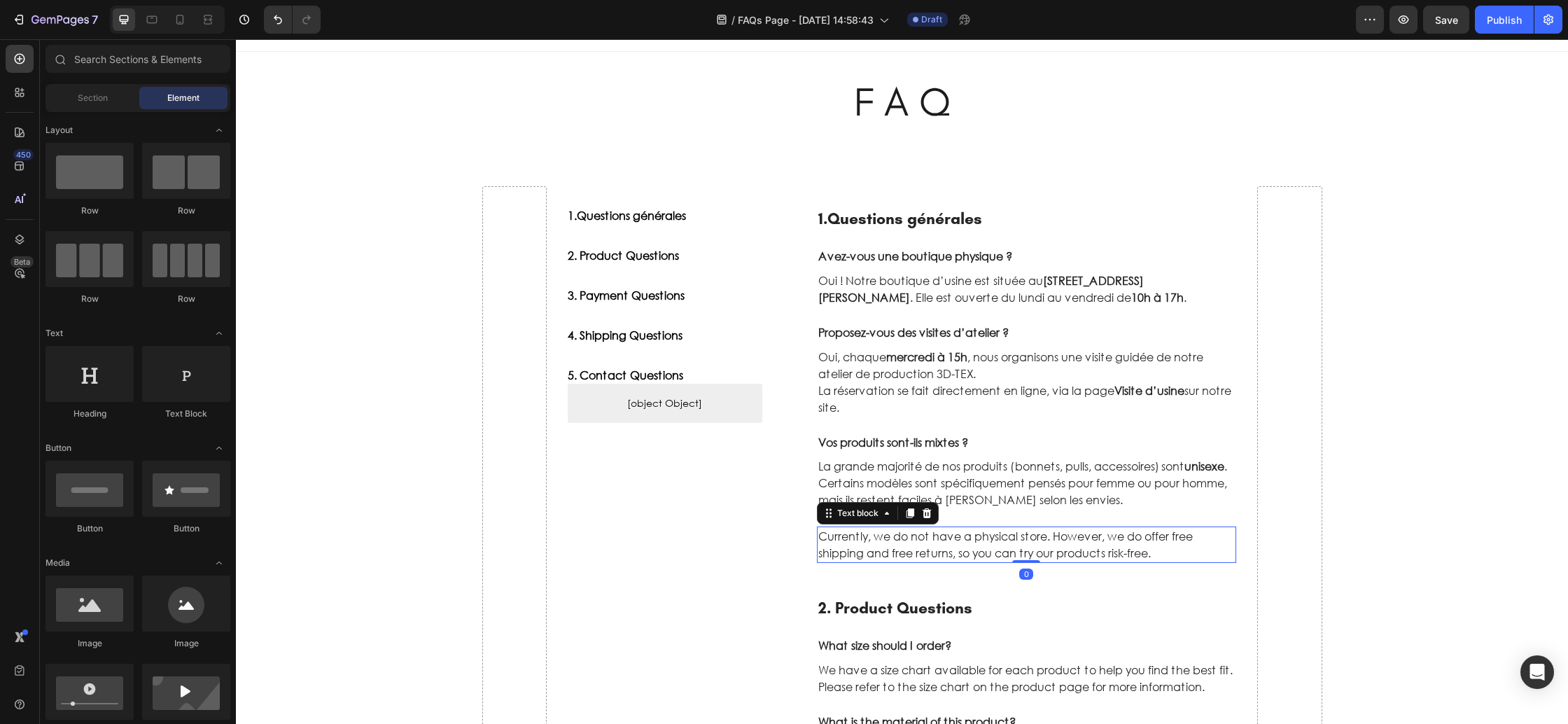
click at [924, 540] on p "Currently, we do not have a physical store. However, we do offer free shipping …" at bounding box center [1027, 544] width 418 height 34
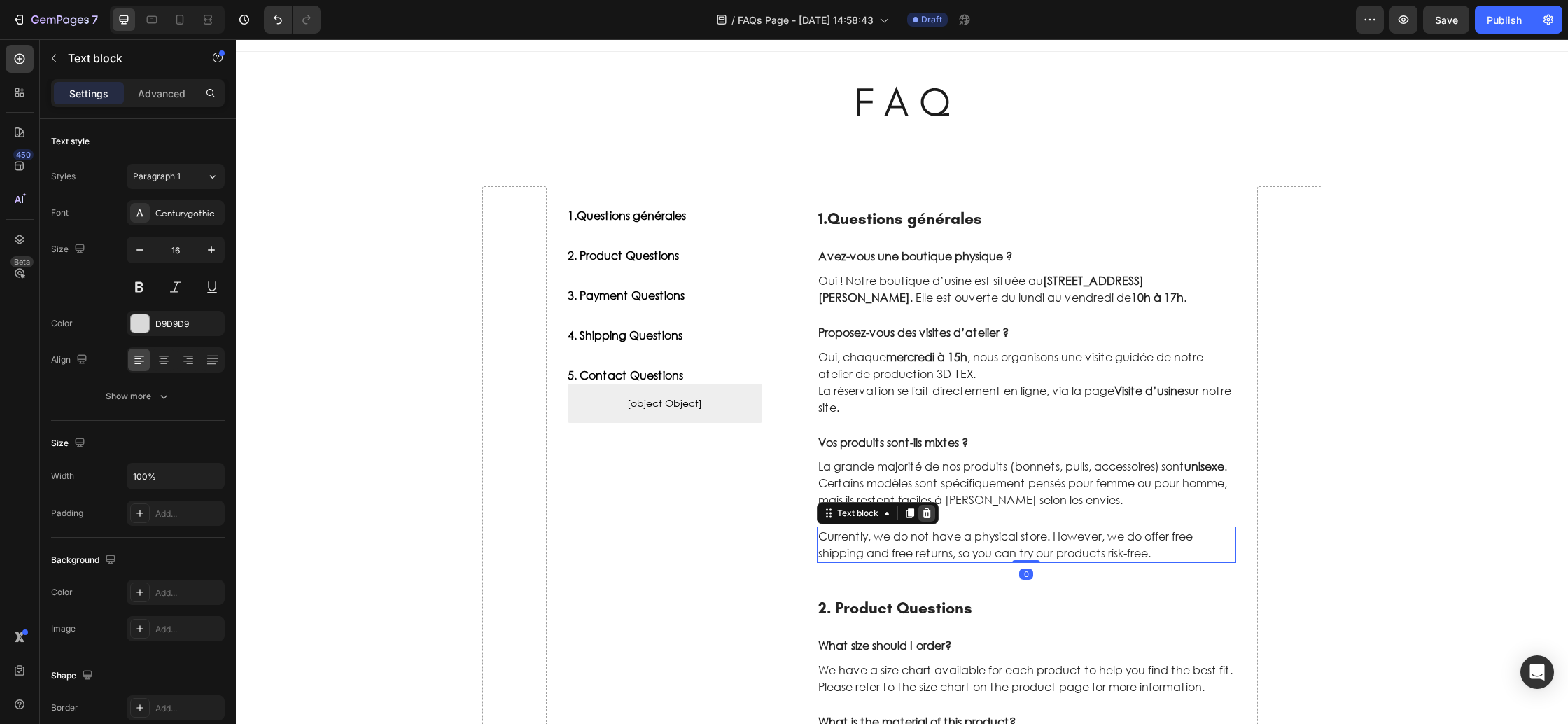
click at [929, 515] on icon at bounding box center [927, 514] width 9 height 10
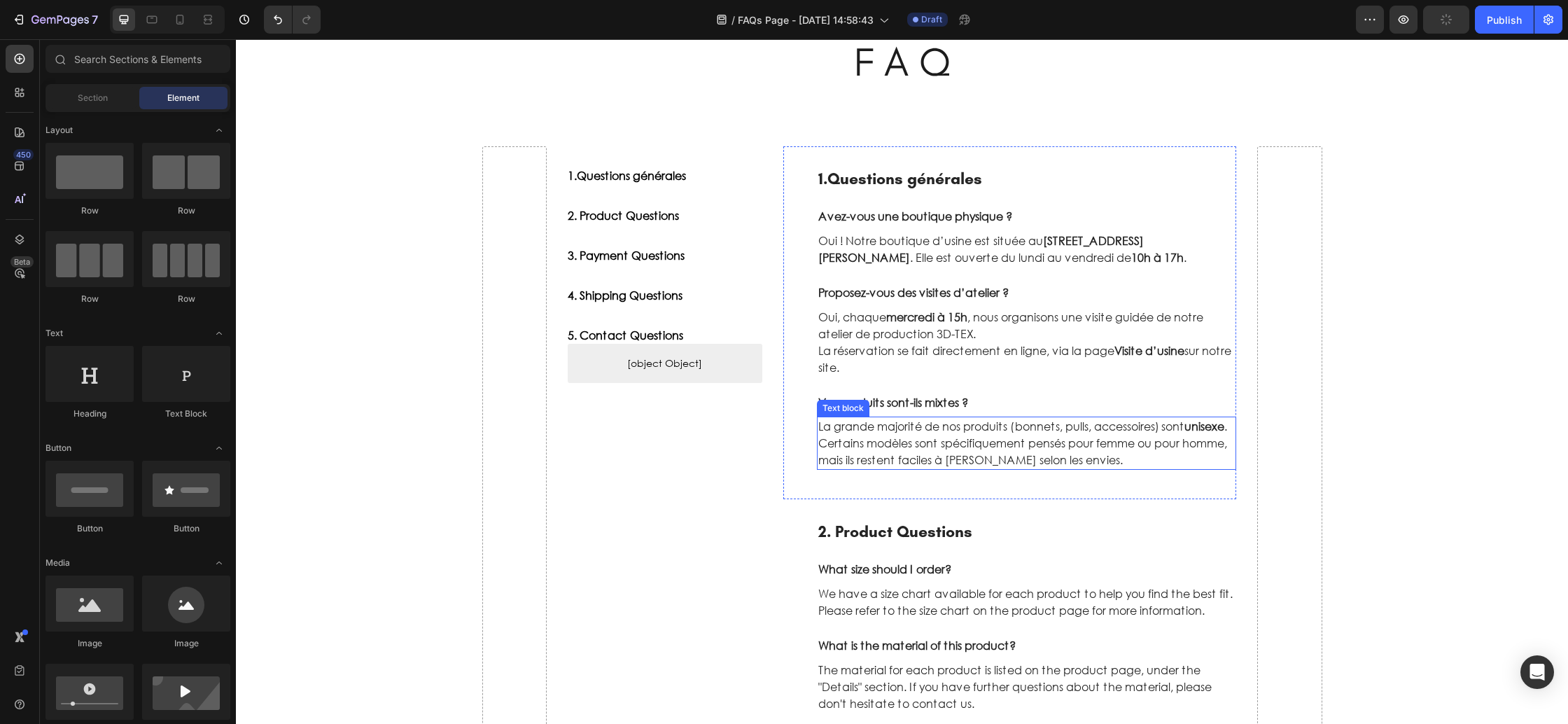
scroll to position [99, 0]
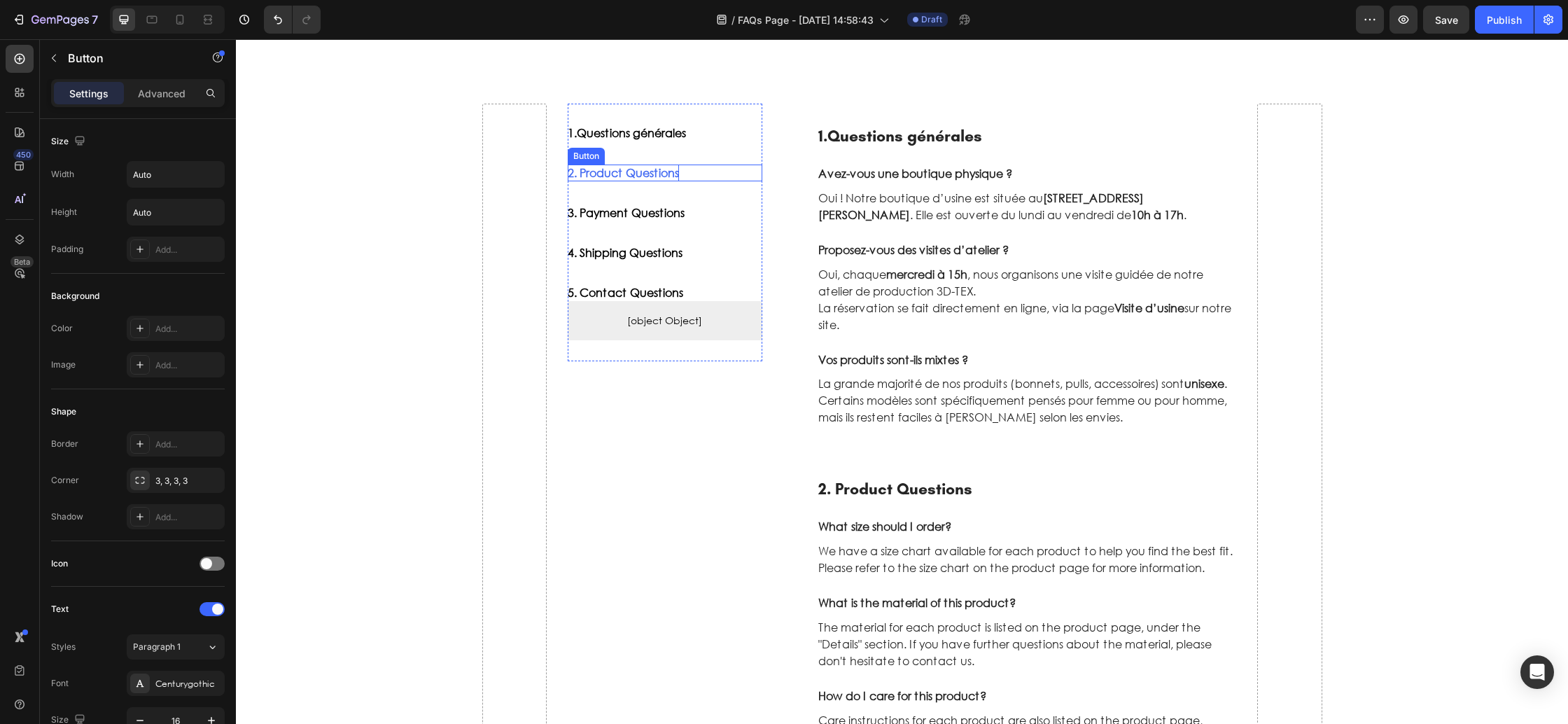
click at [644, 176] on div "2. Product Questions" at bounding box center [623, 172] width 112 height 16
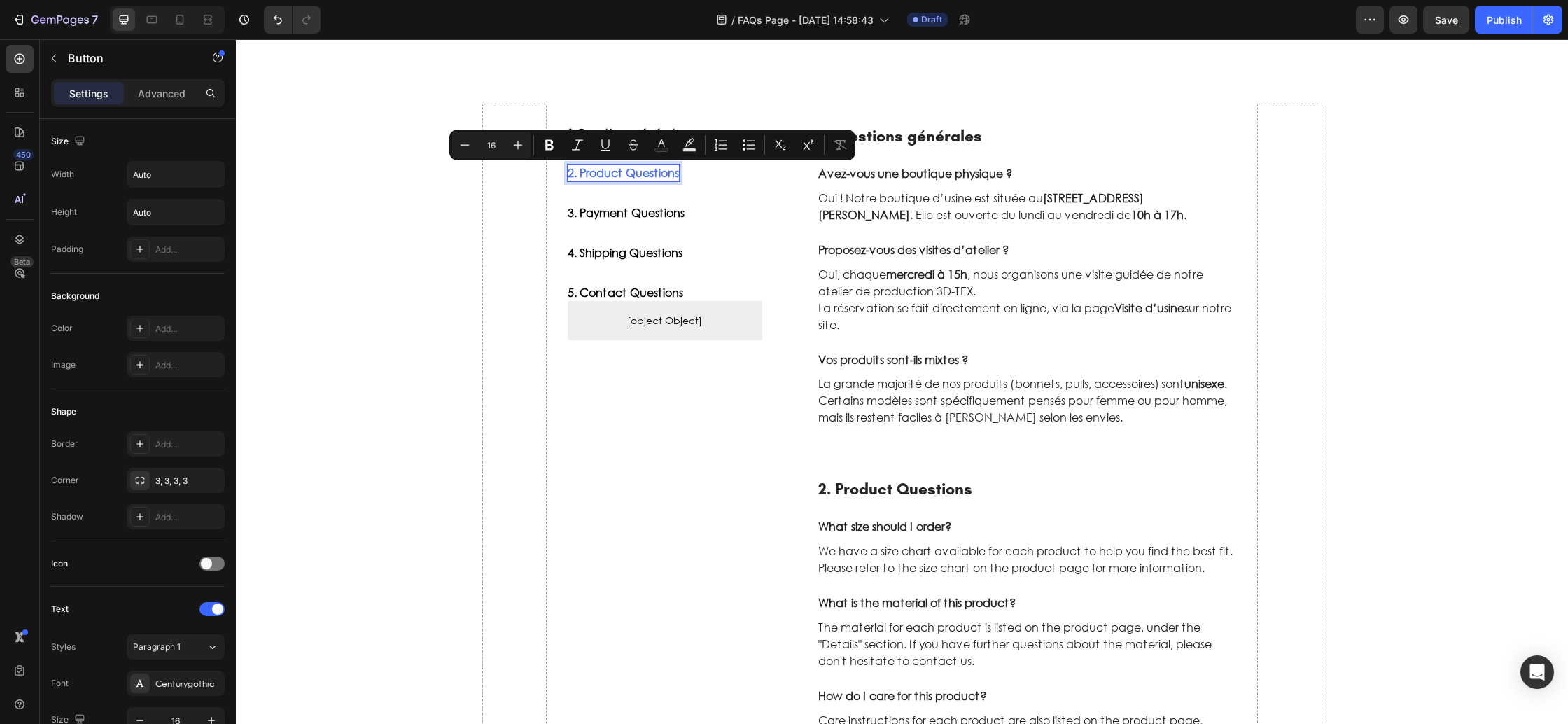
drag, startPoint x: 657, startPoint y: 176, endPoint x: 622, endPoint y: 175, distance: 35.0
click at [656, 176] on p "2. Product Questions" at bounding box center [623, 172] width 112 height 16
drag, startPoint x: 581, startPoint y: 172, endPoint x: 679, endPoint y: 173, distance: 98.0
click at [679, 173] on div "2. Product Questions Button 0" at bounding box center [665, 172] width 194 height 16
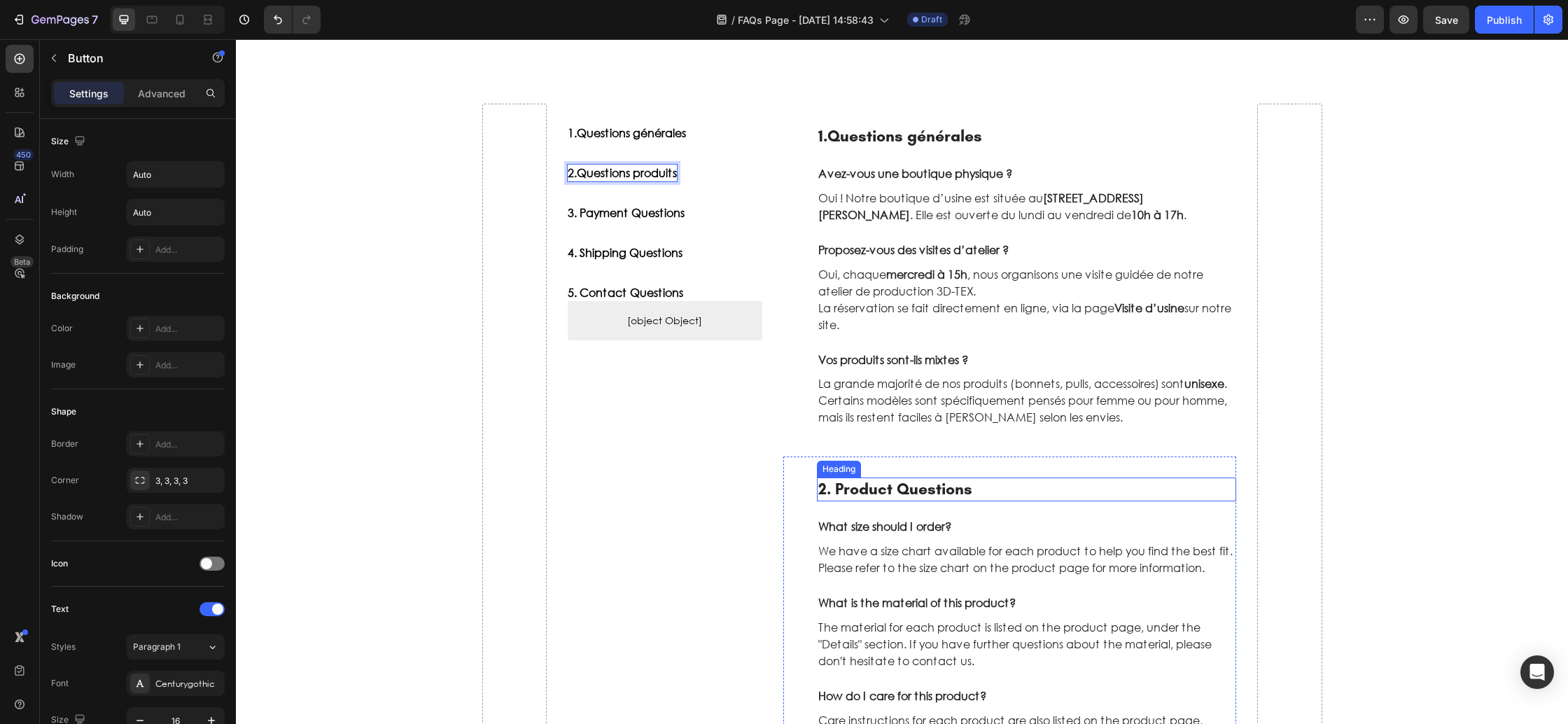
click at [887, 495] on p "2. Product Questions" at bounding box center [1027, 489] width 418 height 21
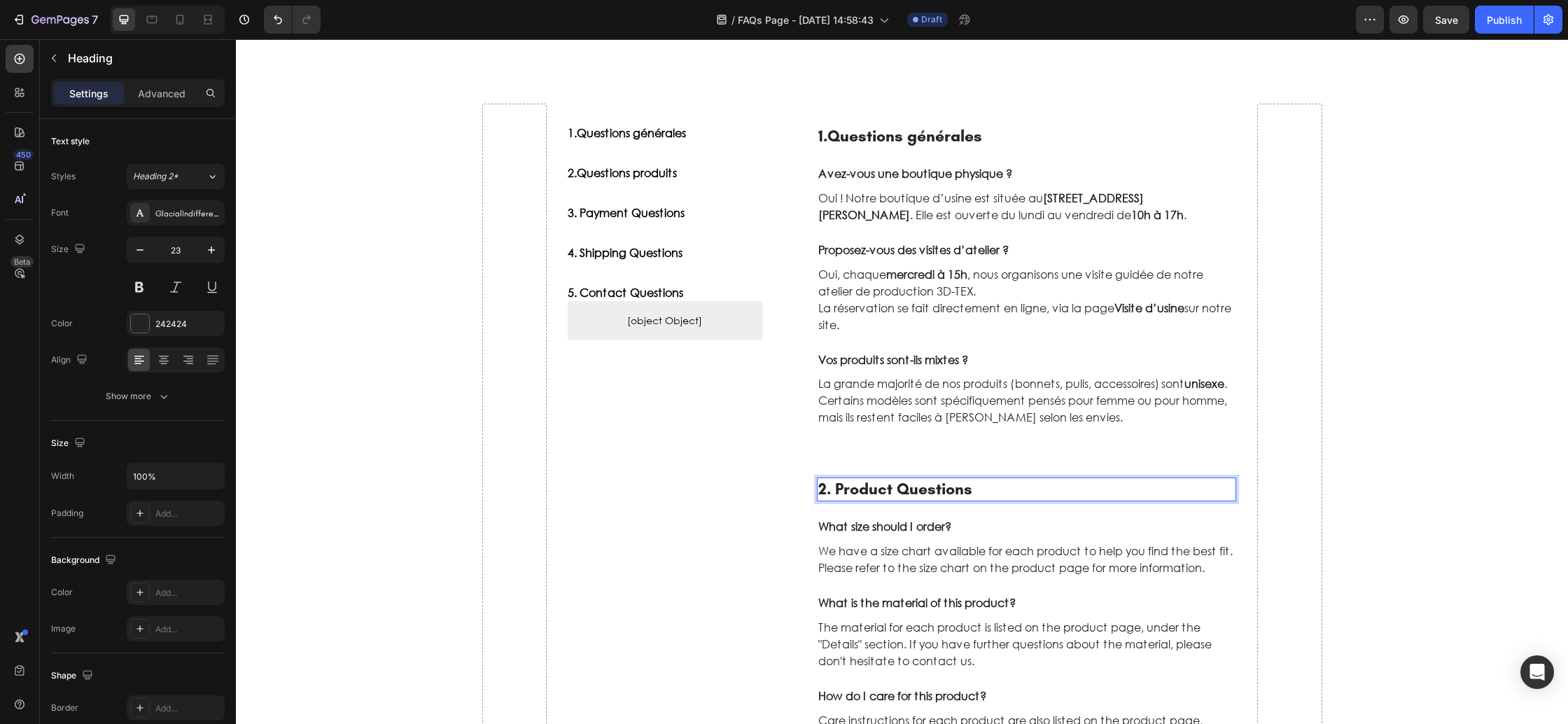
click at [842, 486] on p "2. Product Questions" at bounding box center [1027, 489] width 418 height 21
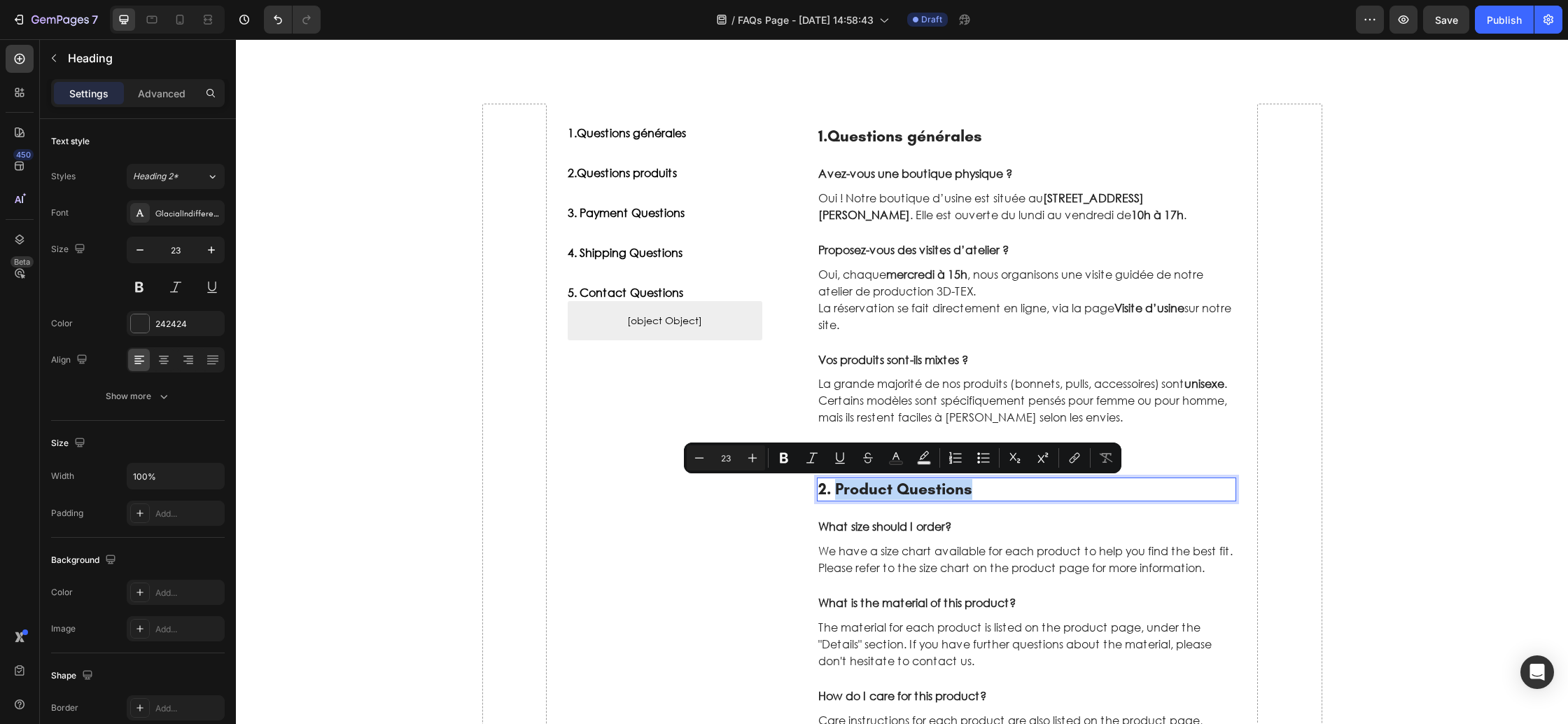
drag, startPoint x: 835, startPoint y: 488, endPoint x: 979, endPoint y: 493, distance: 144.1
click at [979, 493] on p "2. Product Questions" at bounding box center [1027, 489] width 418 height 21
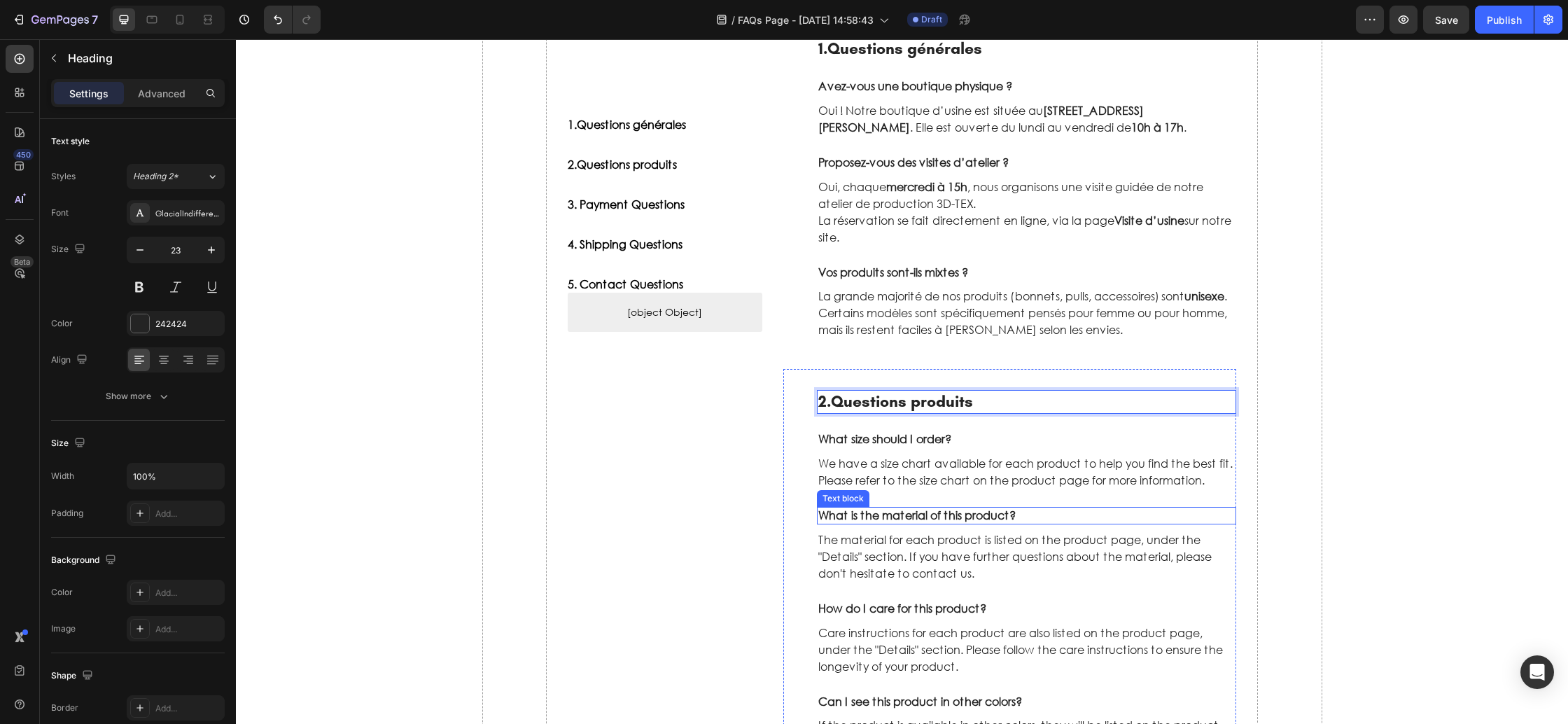
scroll to position [287, 0]
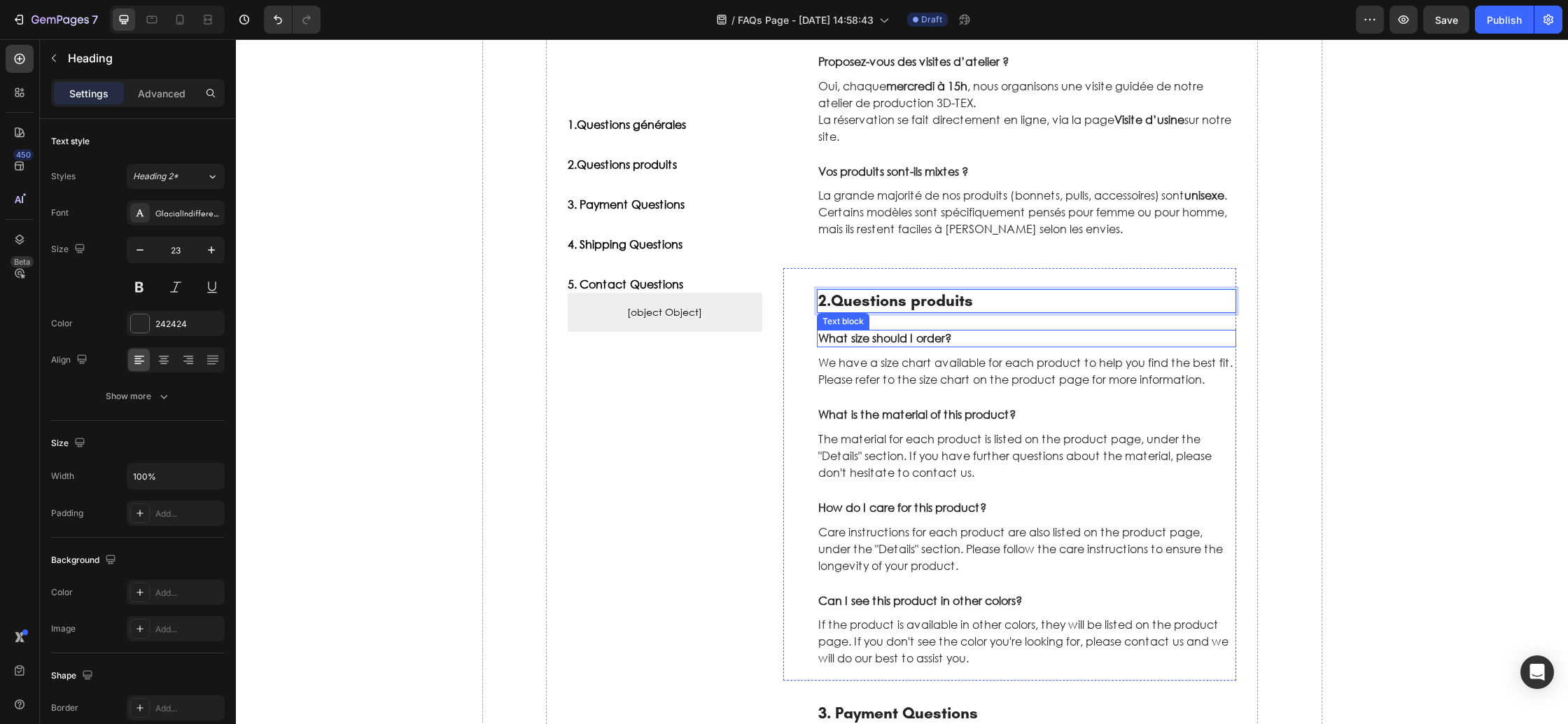
click at [892, 341] on p "What size should I order?" at bounding box center [1027, 338] width 418 height 15
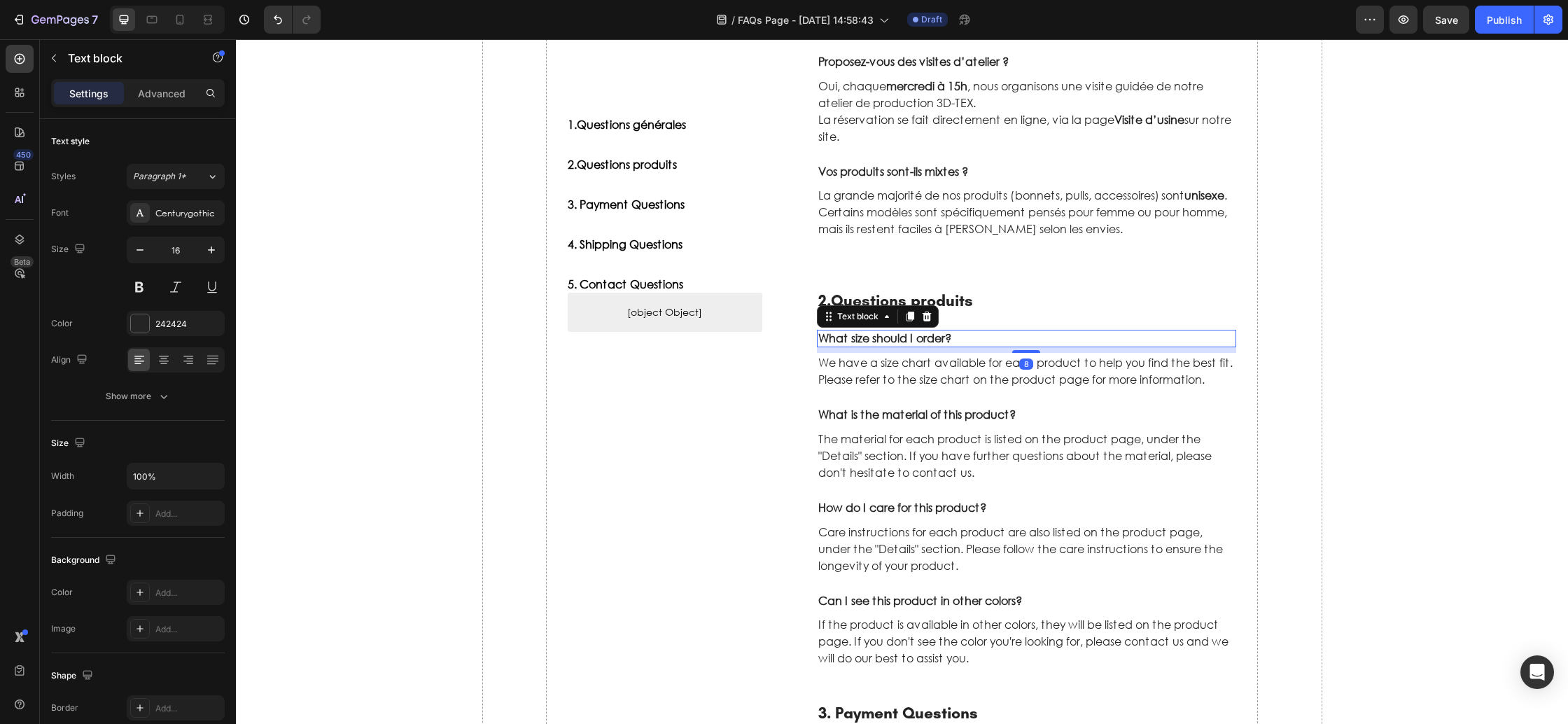
click at [892, 341] on p "What size should I order?" at bounding box center [1027, 338] width 418 height 15
click at [909, 361] on p "We have a size chart available for each product to help you find the best fit. …" at bounding box center [1027, 371] width 418 height 34
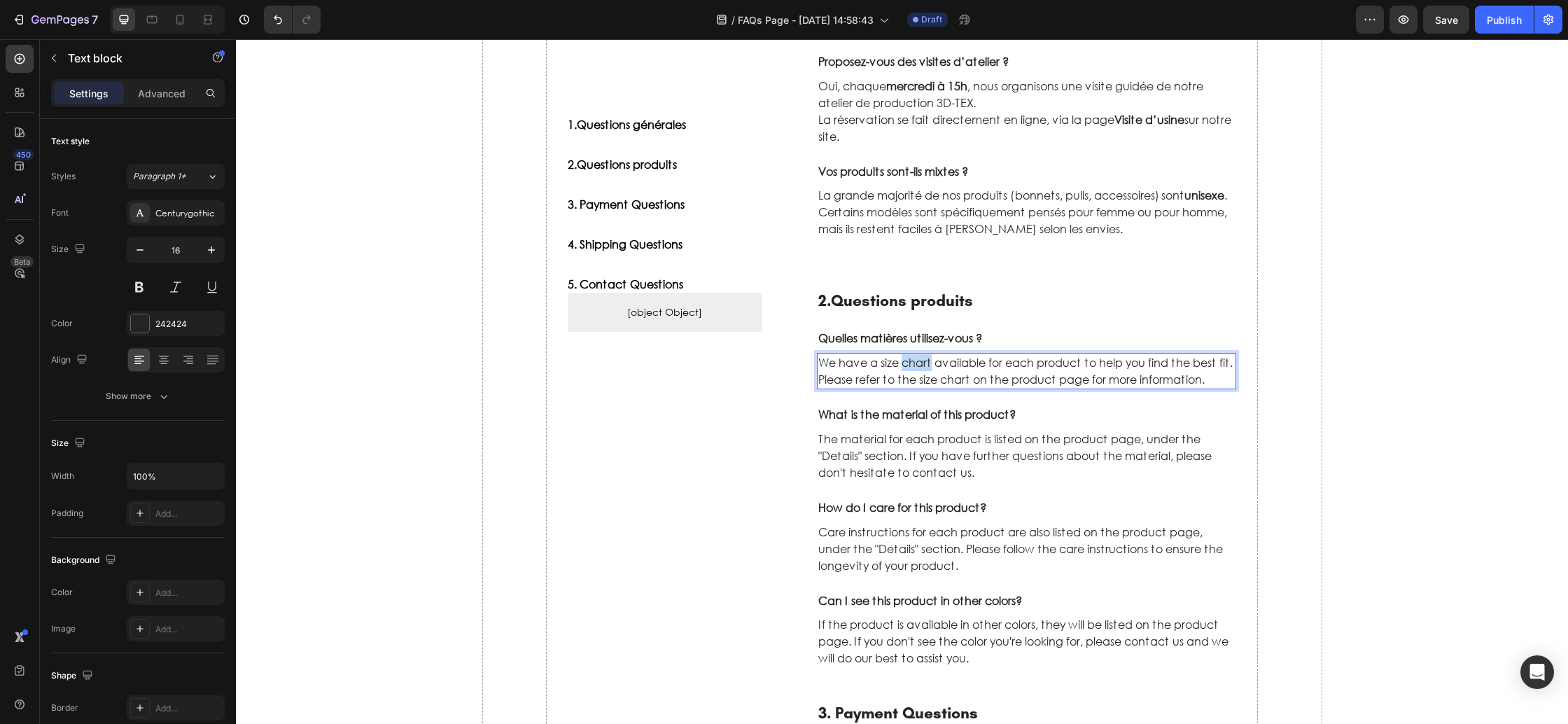
click at [909, 361] on p "We have a size chart available for each product to help you find the best fit. …" at bounding box center [1027, 371] width 418 height 34
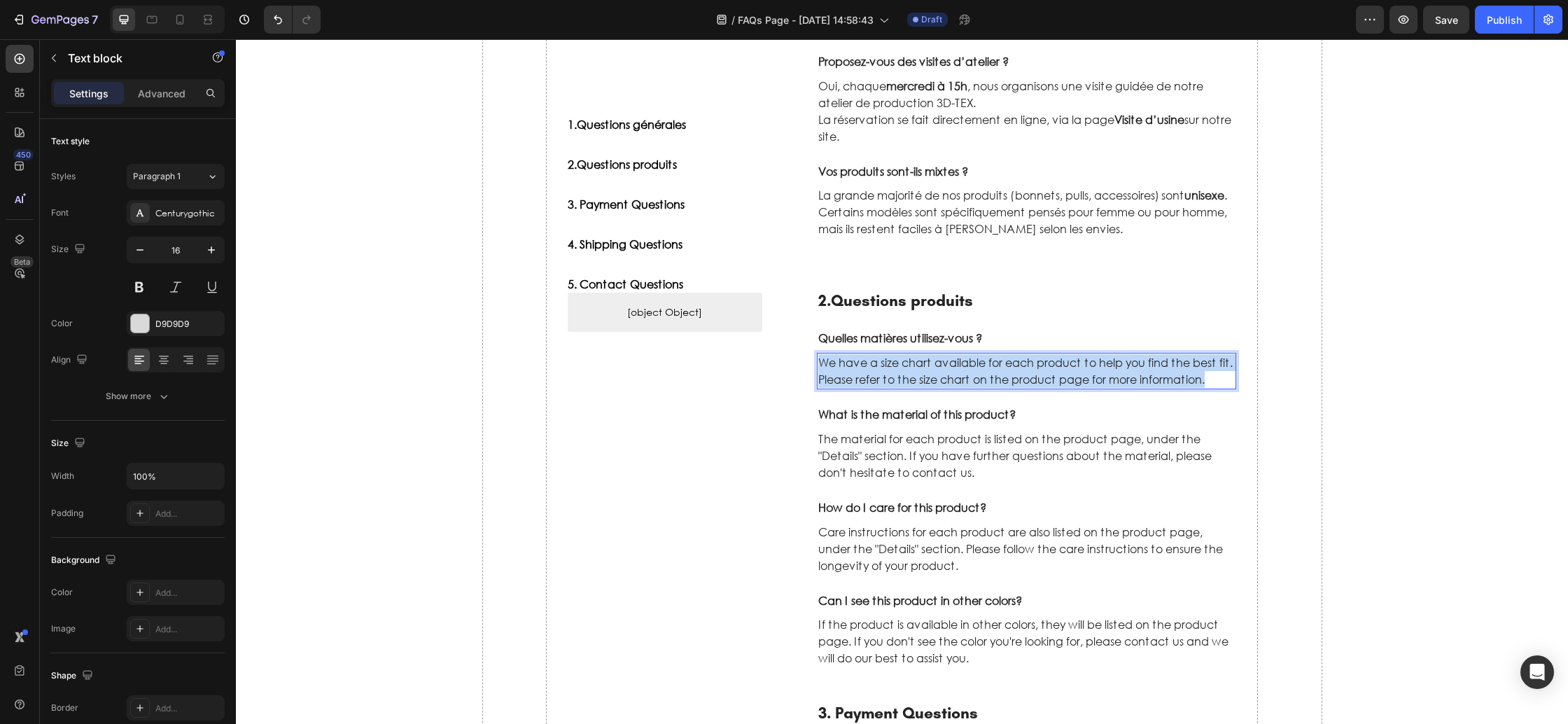
click at [909, 361] on p "We have a size chart available for each product to help you find the best fit. …" at bounding box center [1027, 371] width 418 height 34
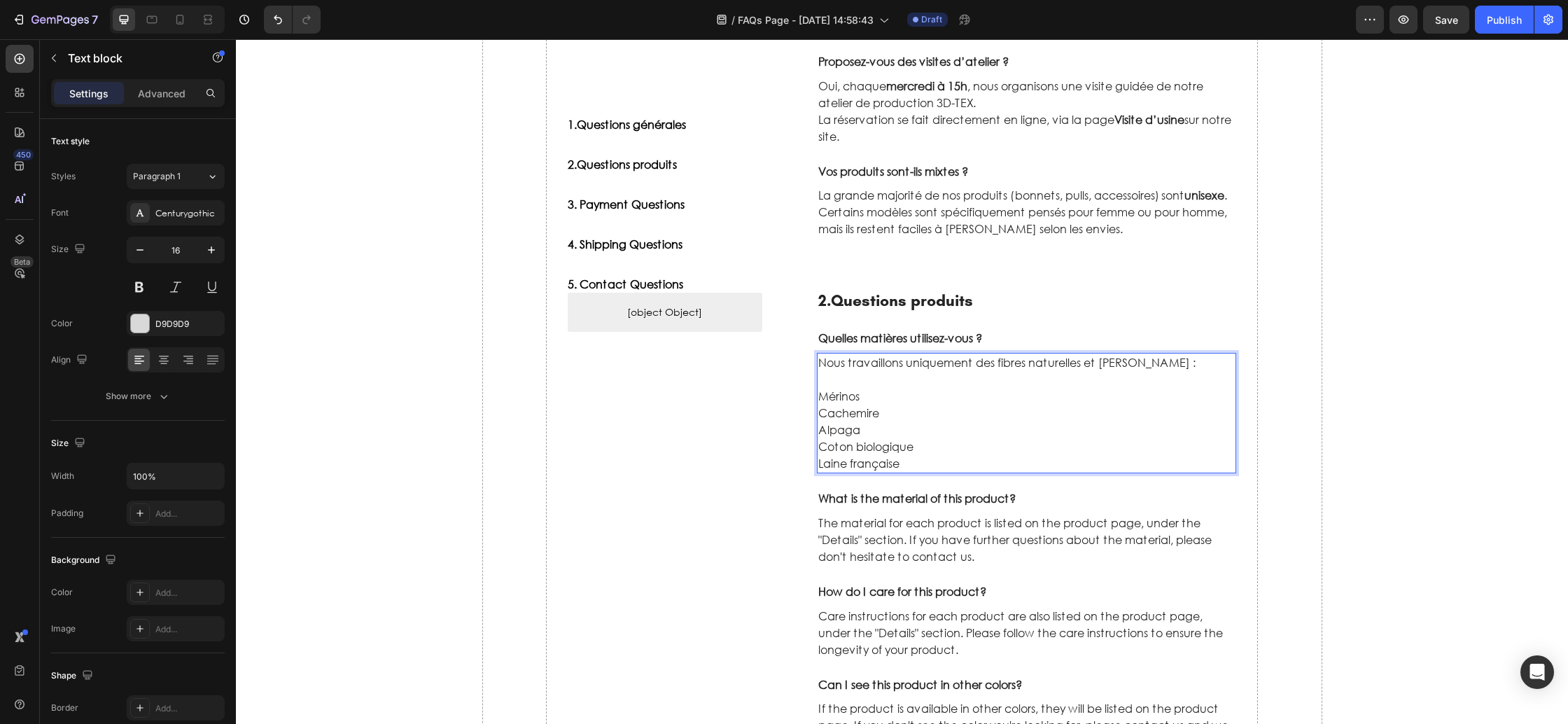
click at [855, 378] on p "Rich Text Editor. Editing area: main" at bounding box center [1027, 379] width 418 height 16
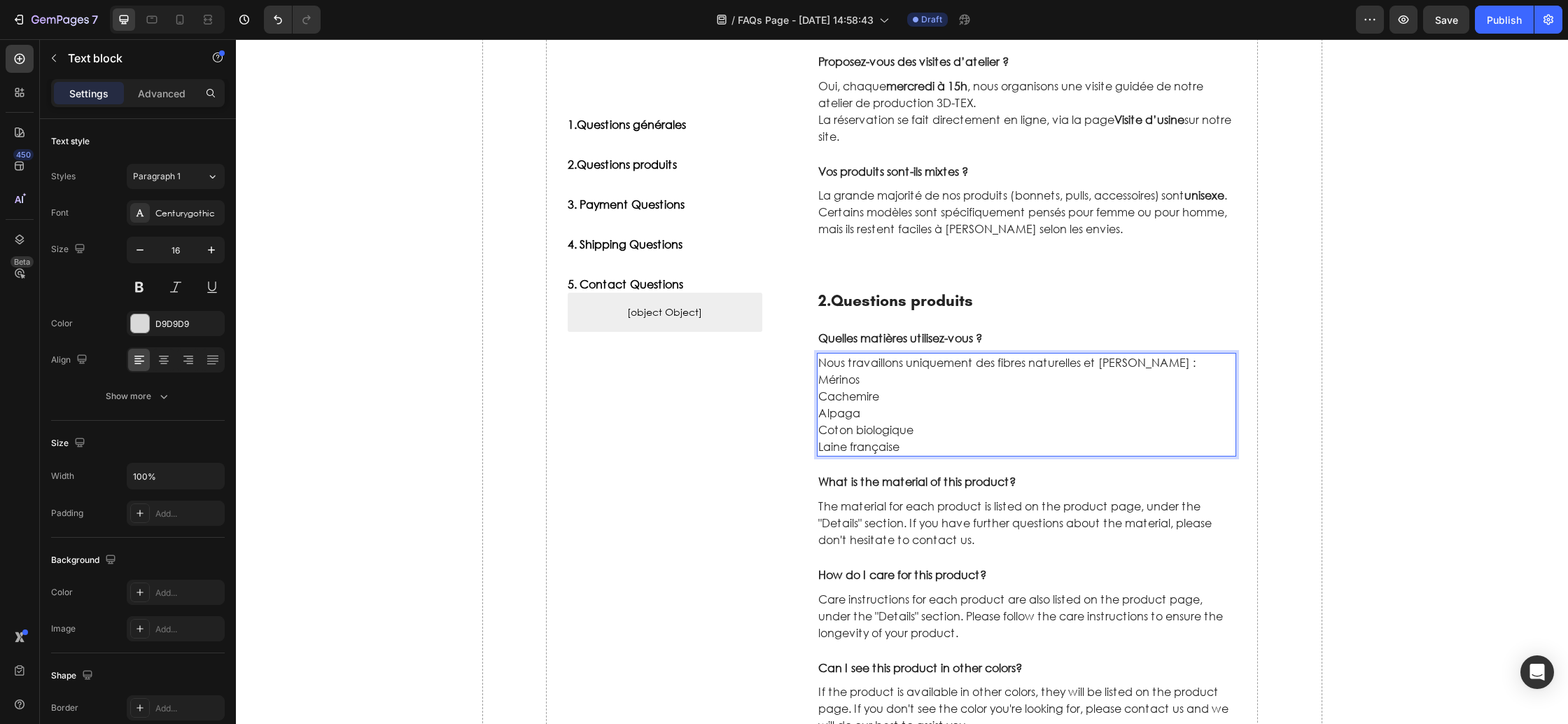
click at [819, 380] on p "Mérinos" at bounding box center [1027, 379] width 418 height 16
click at [819, 391] on p "Cachemire" at bounding box center [1027, 396] width 418 height 16
click at [821, 417] on p "Alpaga" at bounding box center [1027, 413] width 418 height 16
click at [819, 431] on p "Coton biologique" at bounding box center [1027, 429] width 418 height 16
click at [819, 449] on p "Laine française" at bounding box center [1027, 446] width 418 height 16
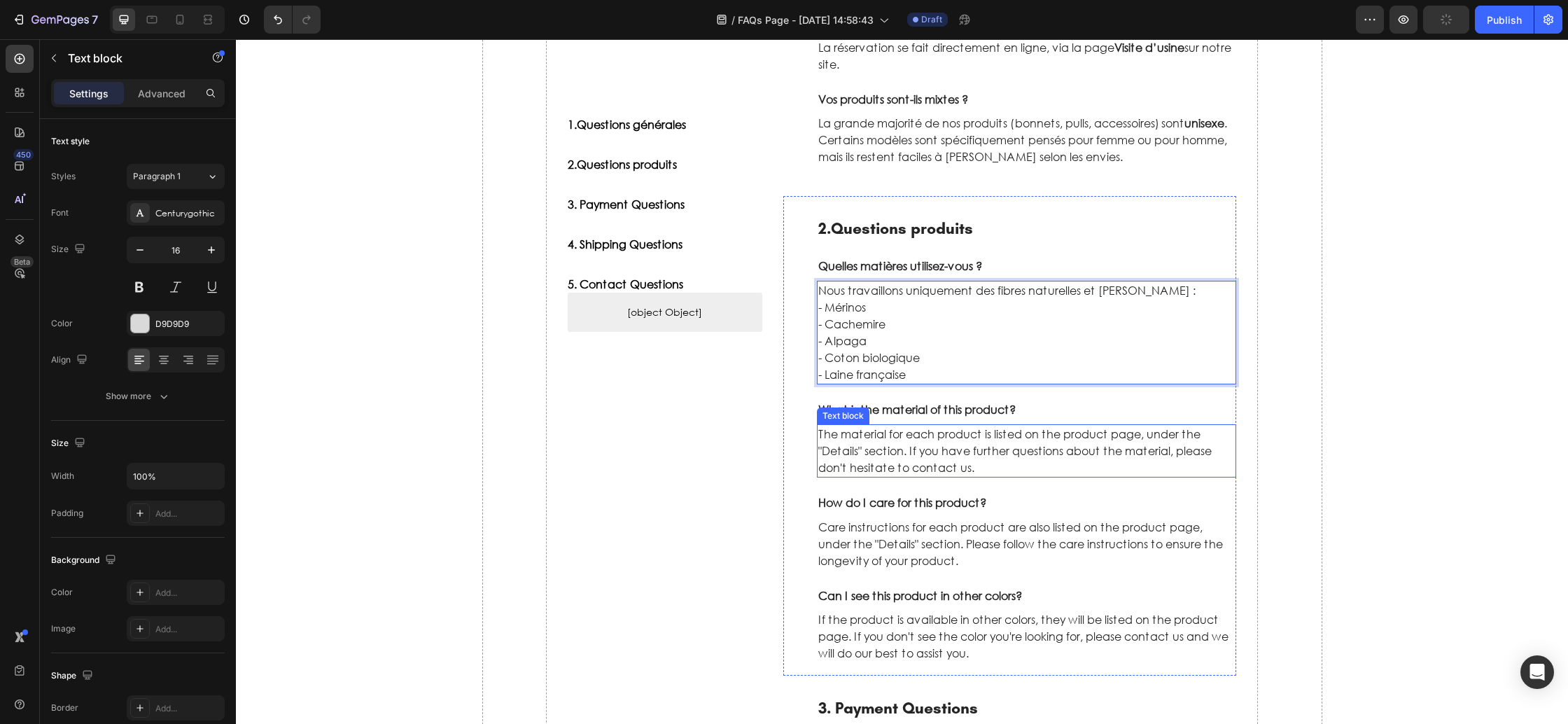
scroll to position [365, 0]
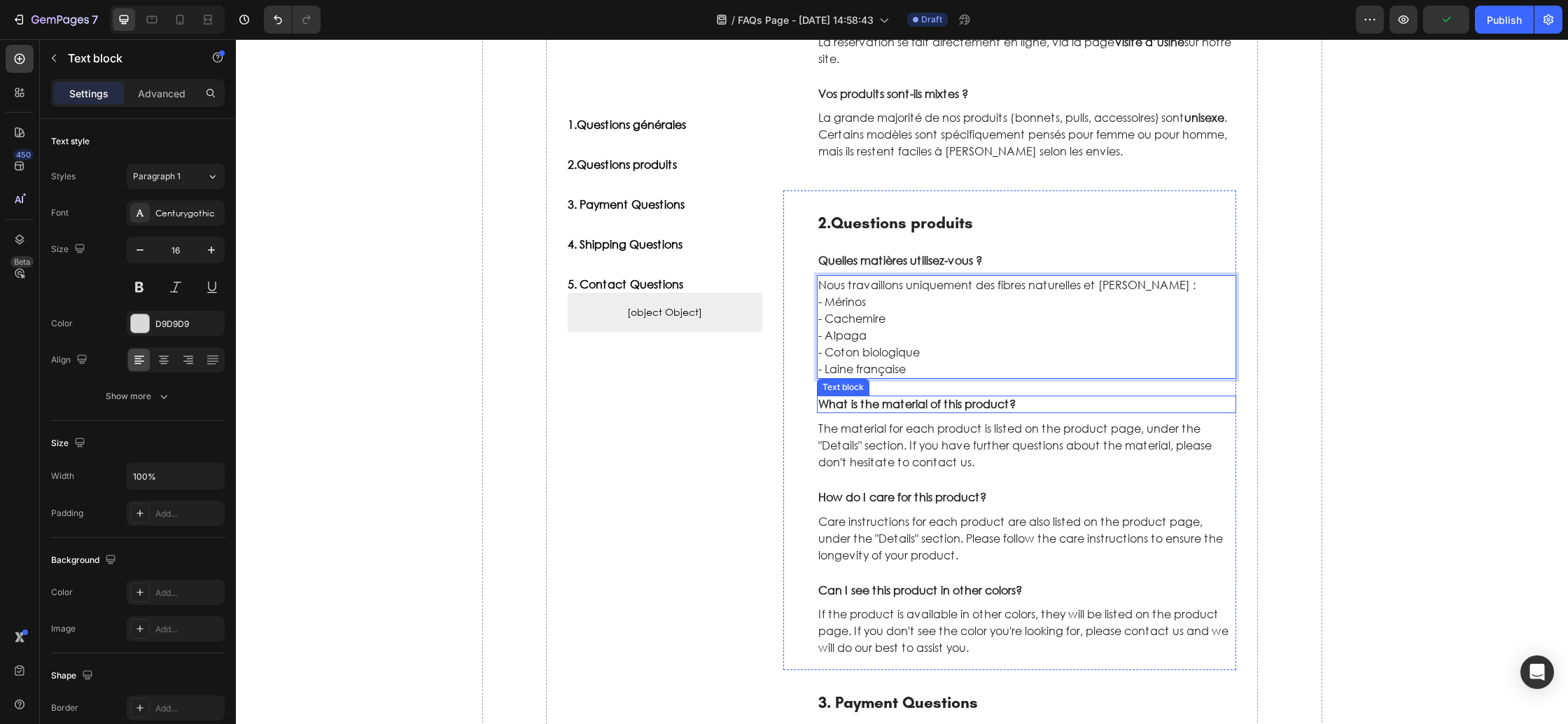
click at [916, 411] on p "What is the material of this product?" at bounding box center [1027, 404] width 418 height 15
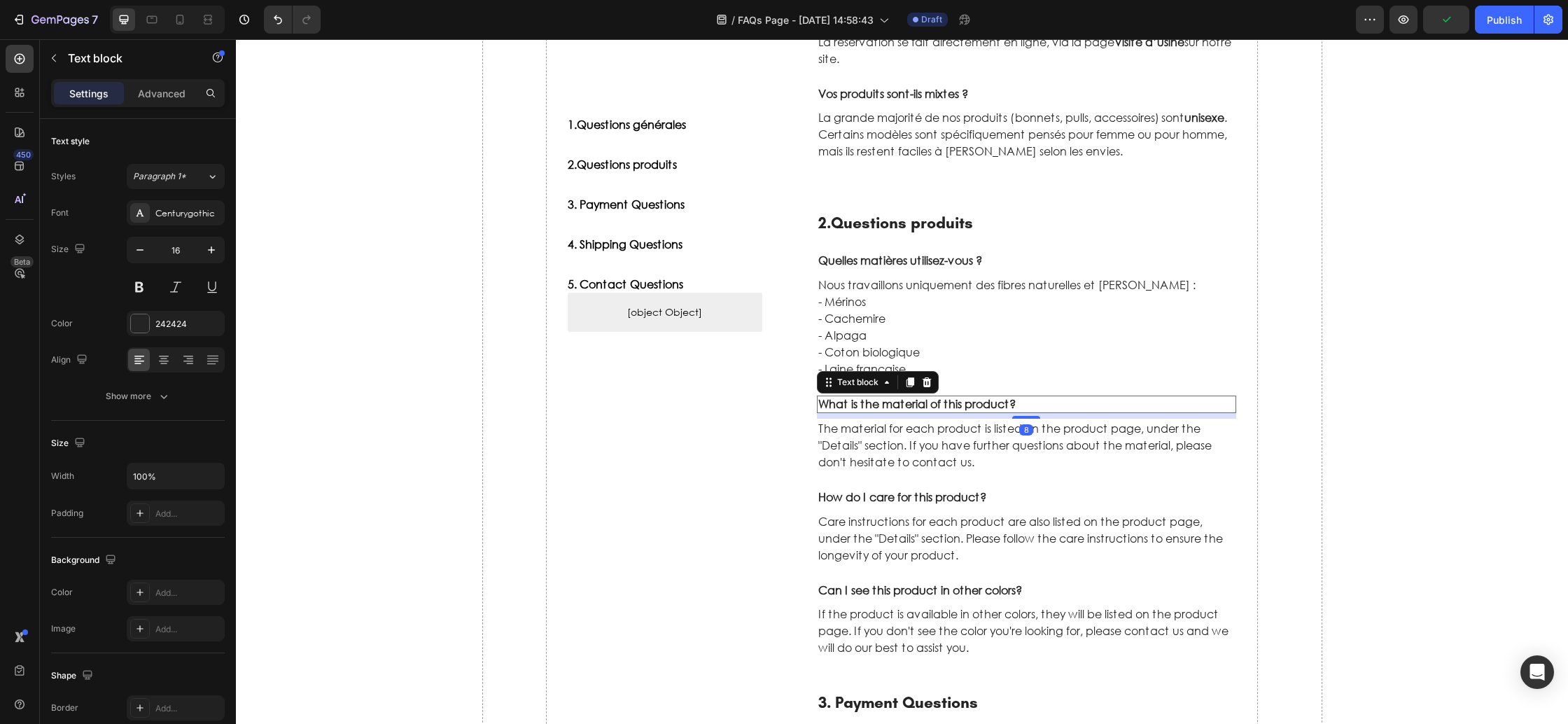
click at [916, 411] on p "What is the material of this product?" at bounding box center [1027, 404] width 418 height 15
click at [888, 447] on p "The material for each product is listed on the product page, under the "Details…" at bounding box center [1027, 445] width 418 height 50
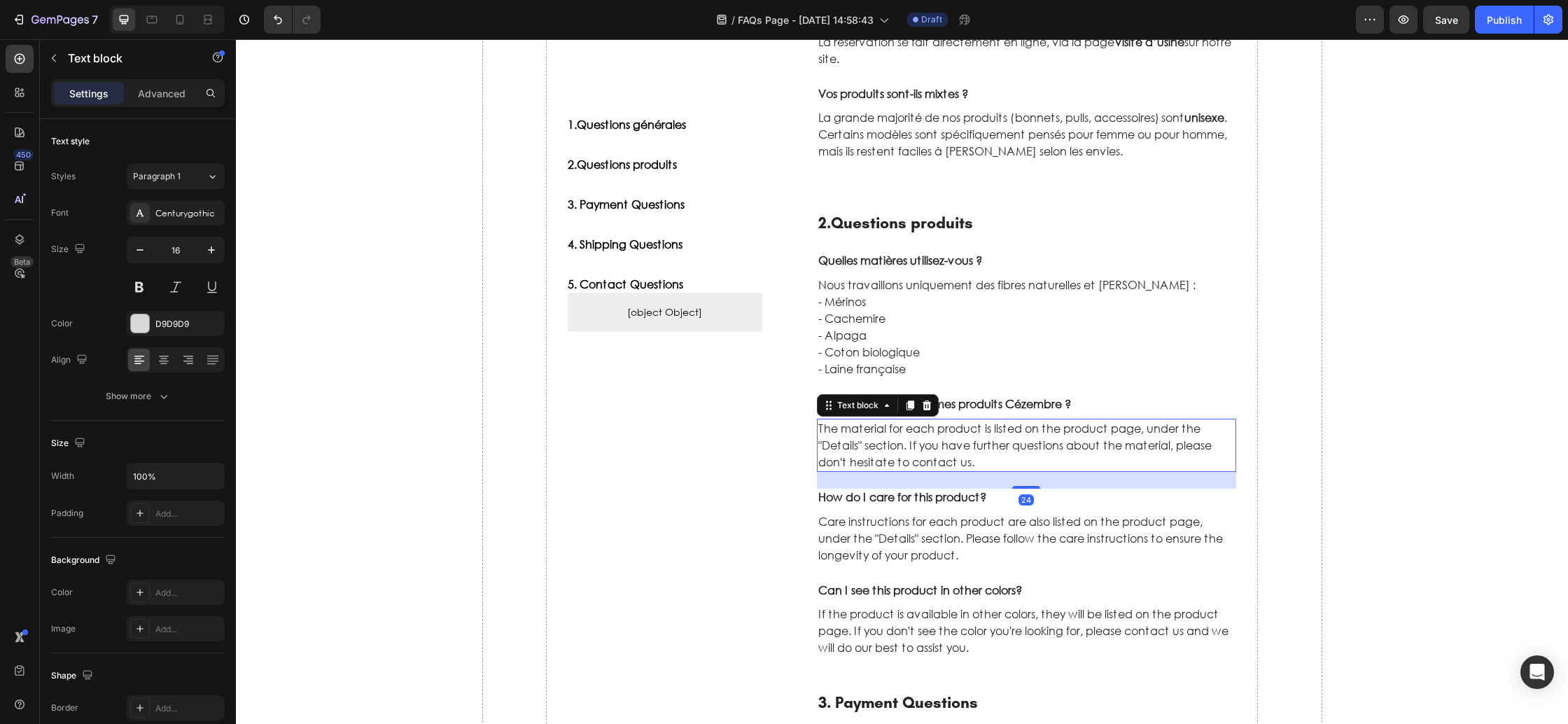
click at [888, 447] on p "The material for each product is listed on the product page, under the "Details…" at bounding box center [1027, 445] width 418 height 50
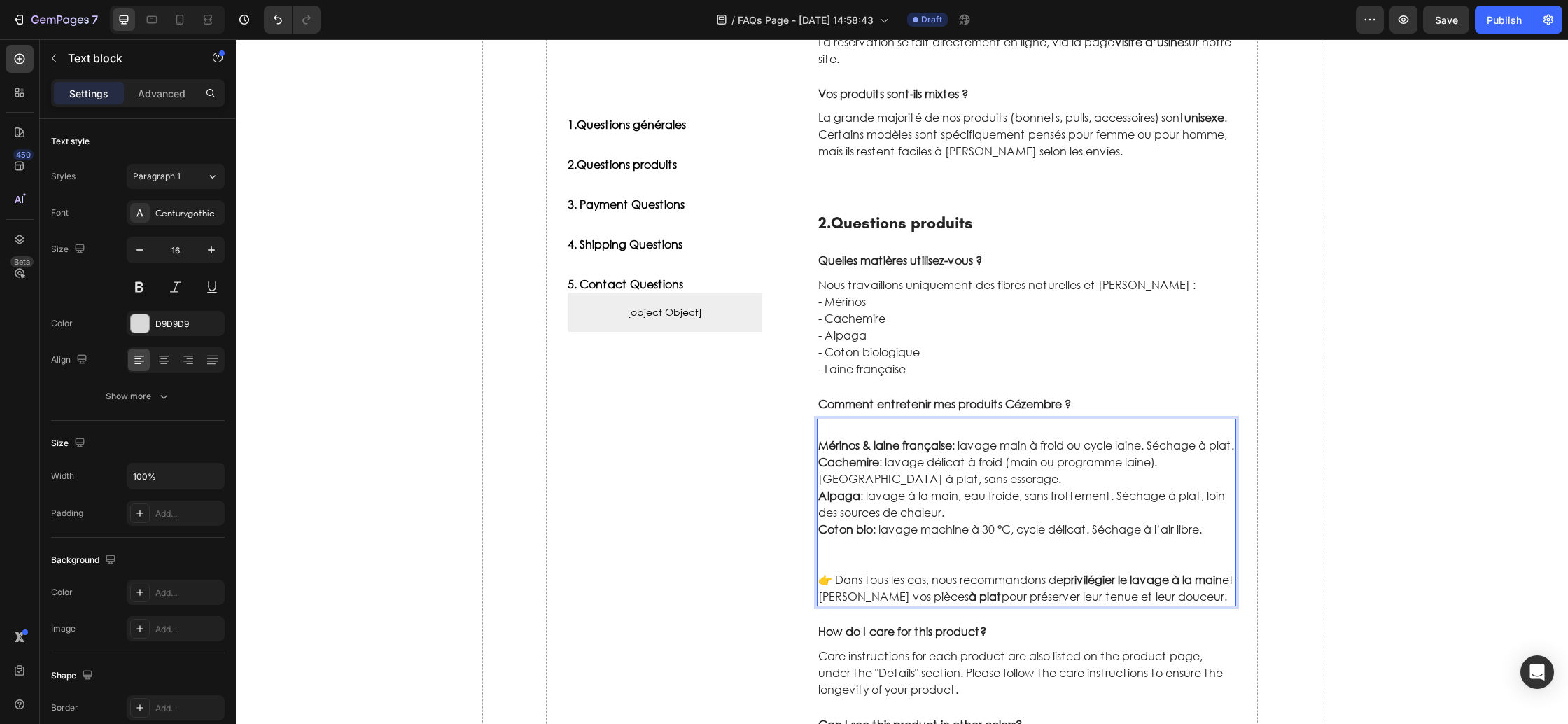
click at [831, 437] on p "Mérinos & laine française : lavage main à froid ou cycle laine. Séchage à plat." at bounding box center [1027, 445] width 418 height 16
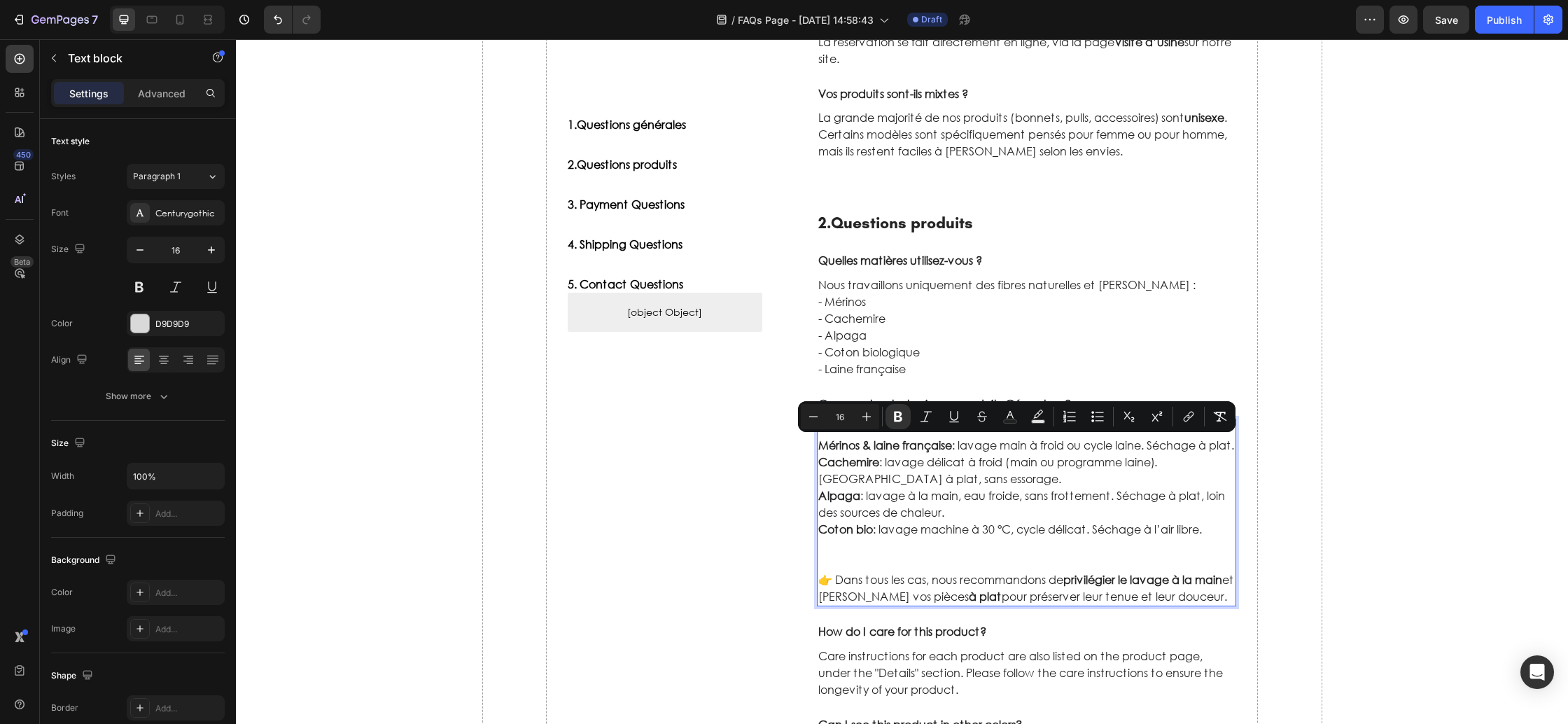
drag, startPoint x: 839, startPoint y: 448, endPoint x: 974, endPoint y: 457, distance: 135.3
click at [974, 454] on p "Mérinos & laine française : lavage main à froid ou cycle laine. Séchage à plat." at bounding box center [1027, 445] width 418 height 16
click at [889, 351] on p "- Coton biologique" at bounding box center [1027, 352] width 418 height 16
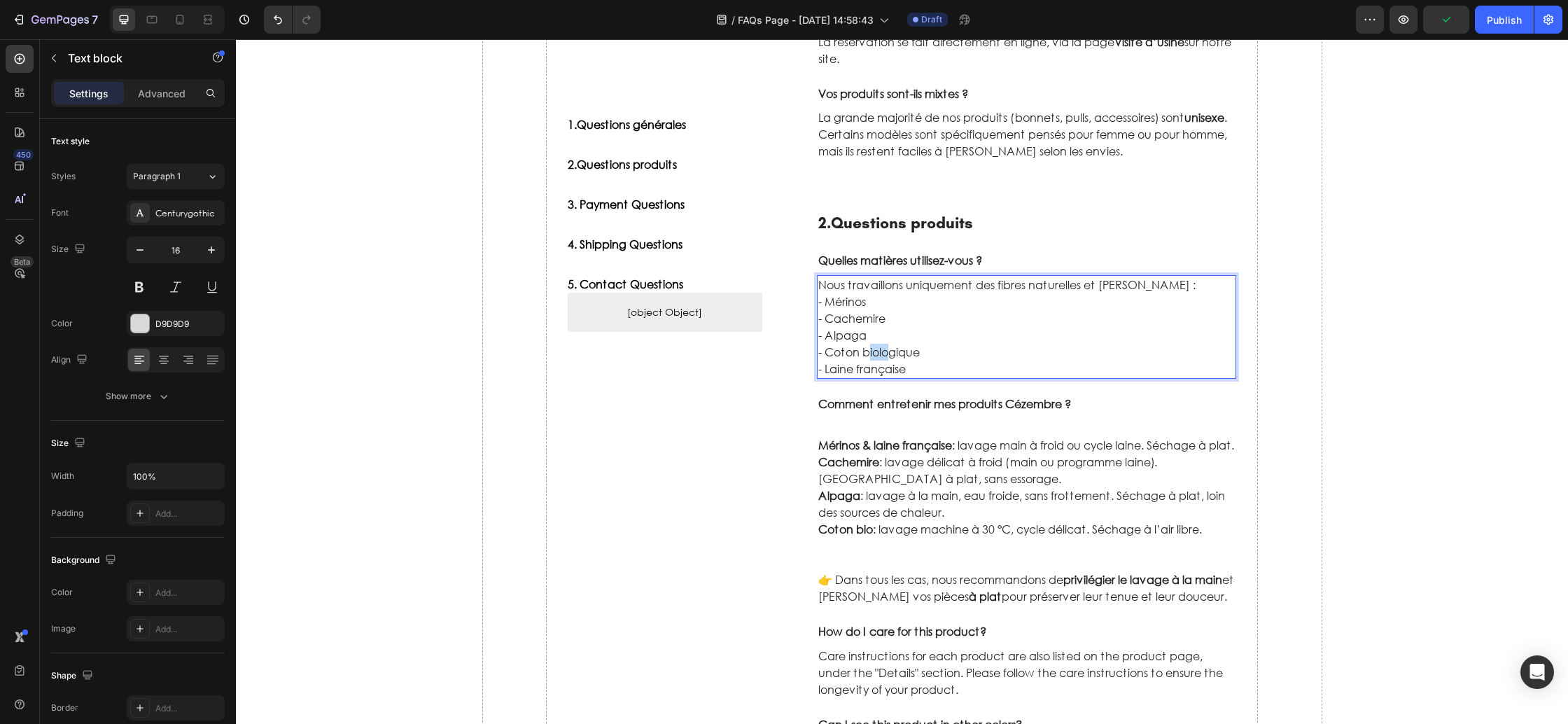
drag, startPoint x: 887, startPoint y: 352, endPoint x: 869, endPoint y: 352, distance: 18.0
click at [869, 352] on p "- Coton biologique" at bounding box center [1027, 352] width 418 height 16
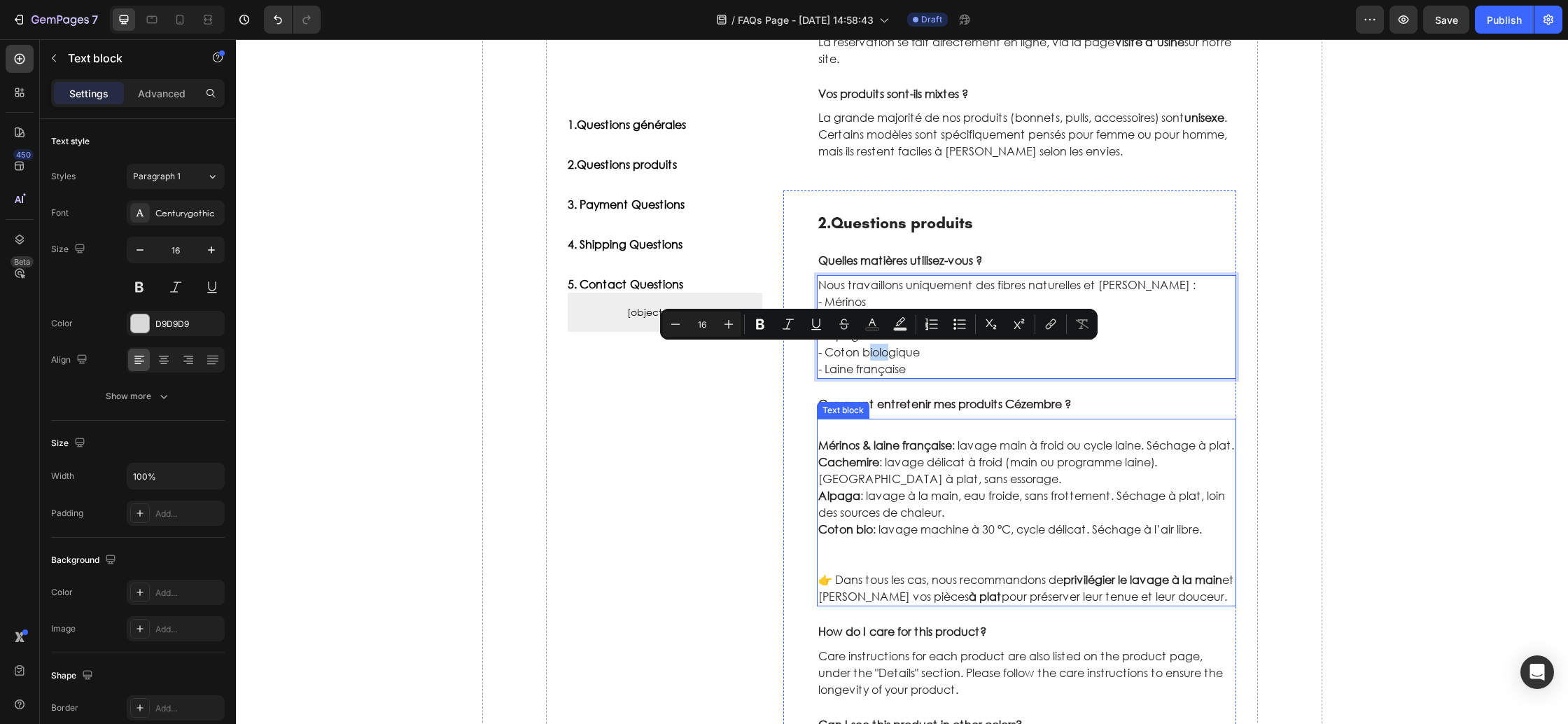
click at [875, 454] on p "Mérinos & laine française : lavage main à froid ou cycle laine. Séchage à plat." at bounding box center [1027, 445] width 418 height 16
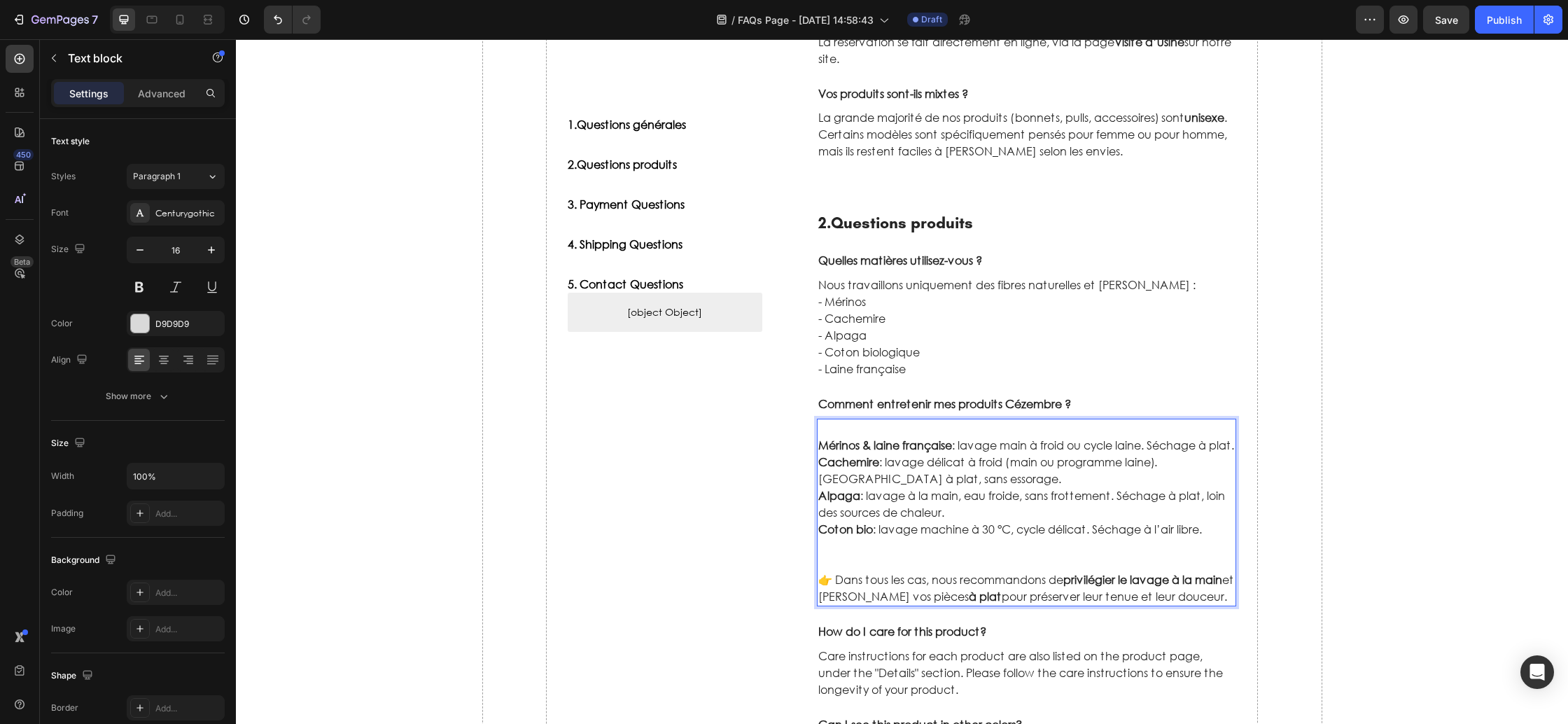
click at [819, 450] on strong "Mérinos & laine française" at bounding box center [885, 445] width 134 height 15
click at [853, 559] on p "Rich Text Editor. Editing area: main" at bounding box center [1027, 562] width 418 height 16
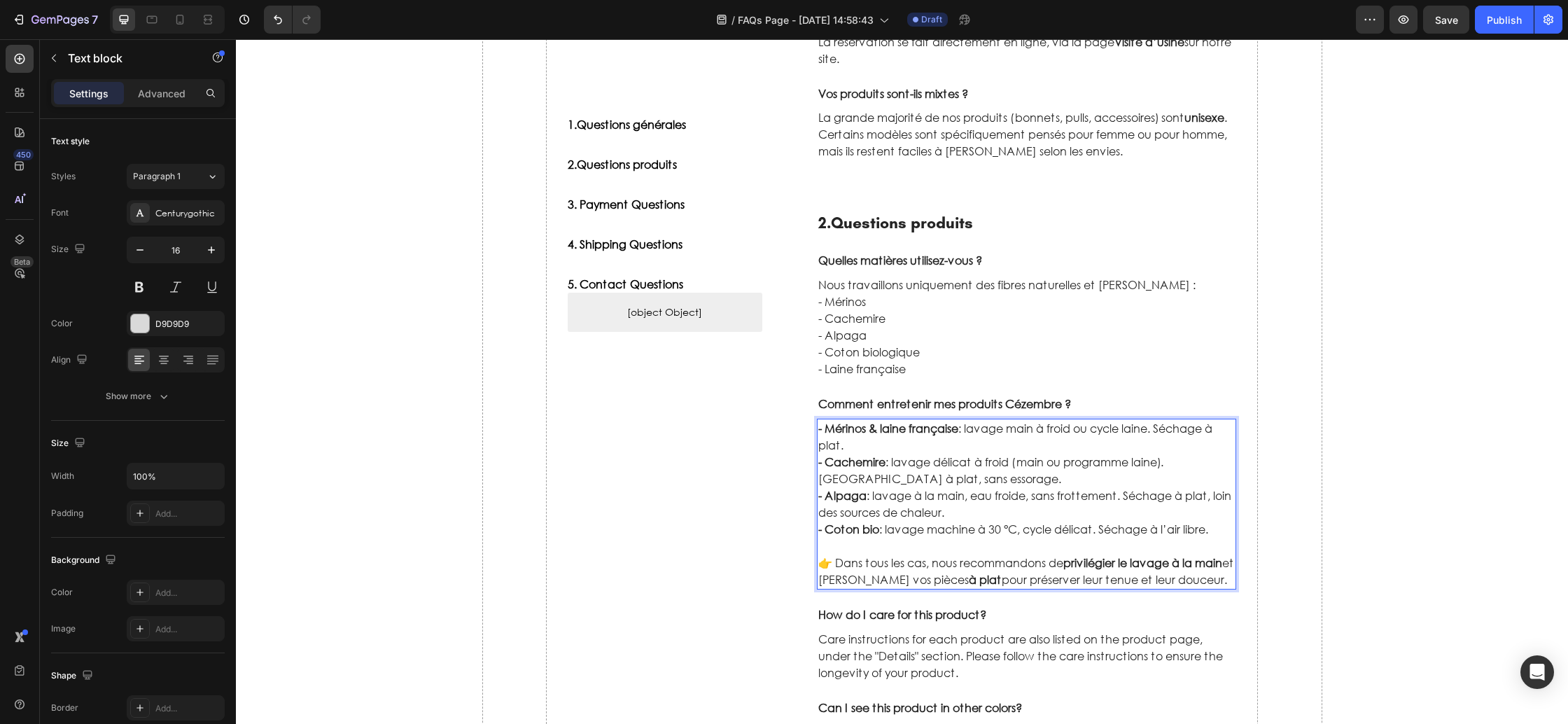
click at [945, 555] on p "👉 Dans tous les cas, nous recommandons de privilégier le lavage à la main et de…" at bounding box center [1027, 571] width 418 height 34
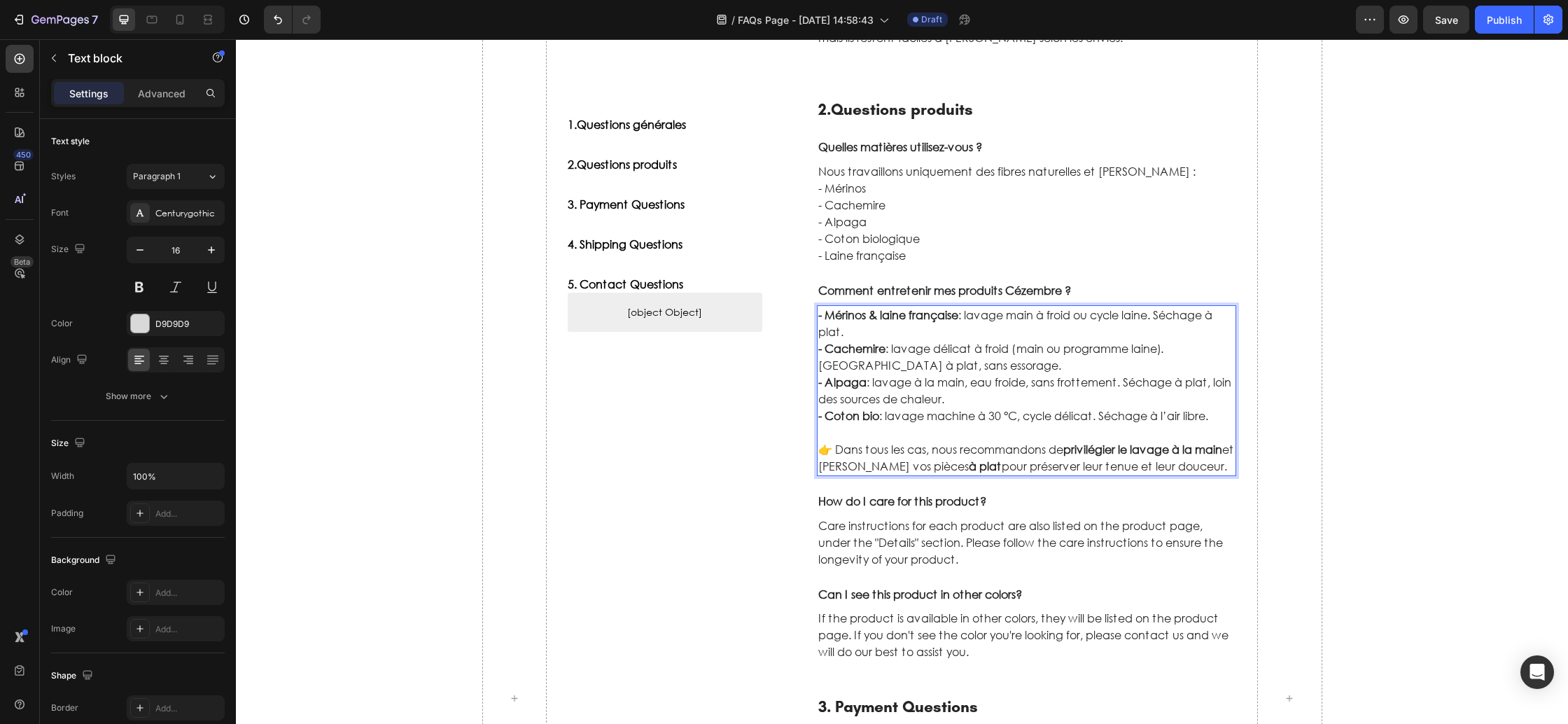
scroll to position [489, 0]
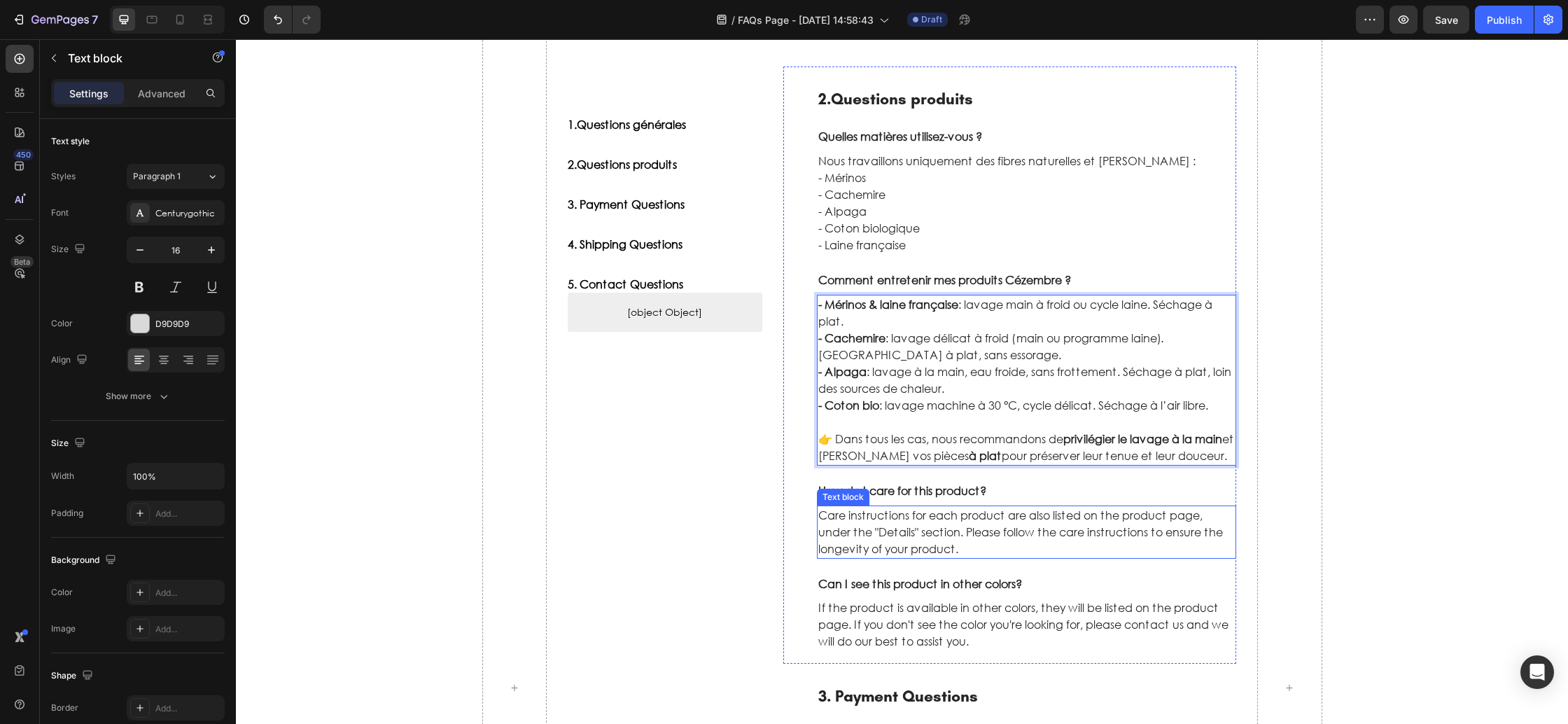
click at [940, 515] on p "Care instructions for each product are also listed on the product page, under t…" at bounding box center [1027, 532] width 418 height 50
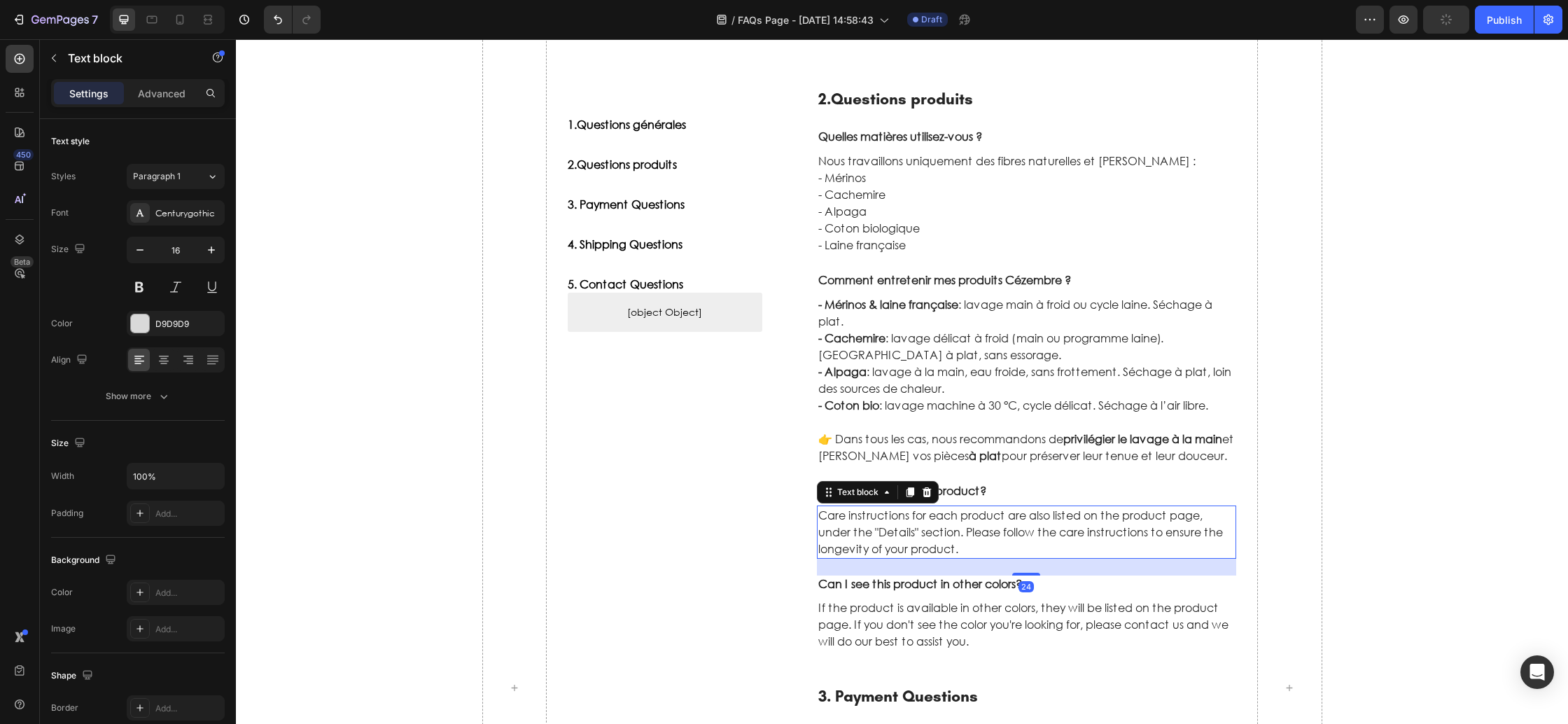
click at [926, 490] on icon at bounding box center [927, 492] width 9 height 10
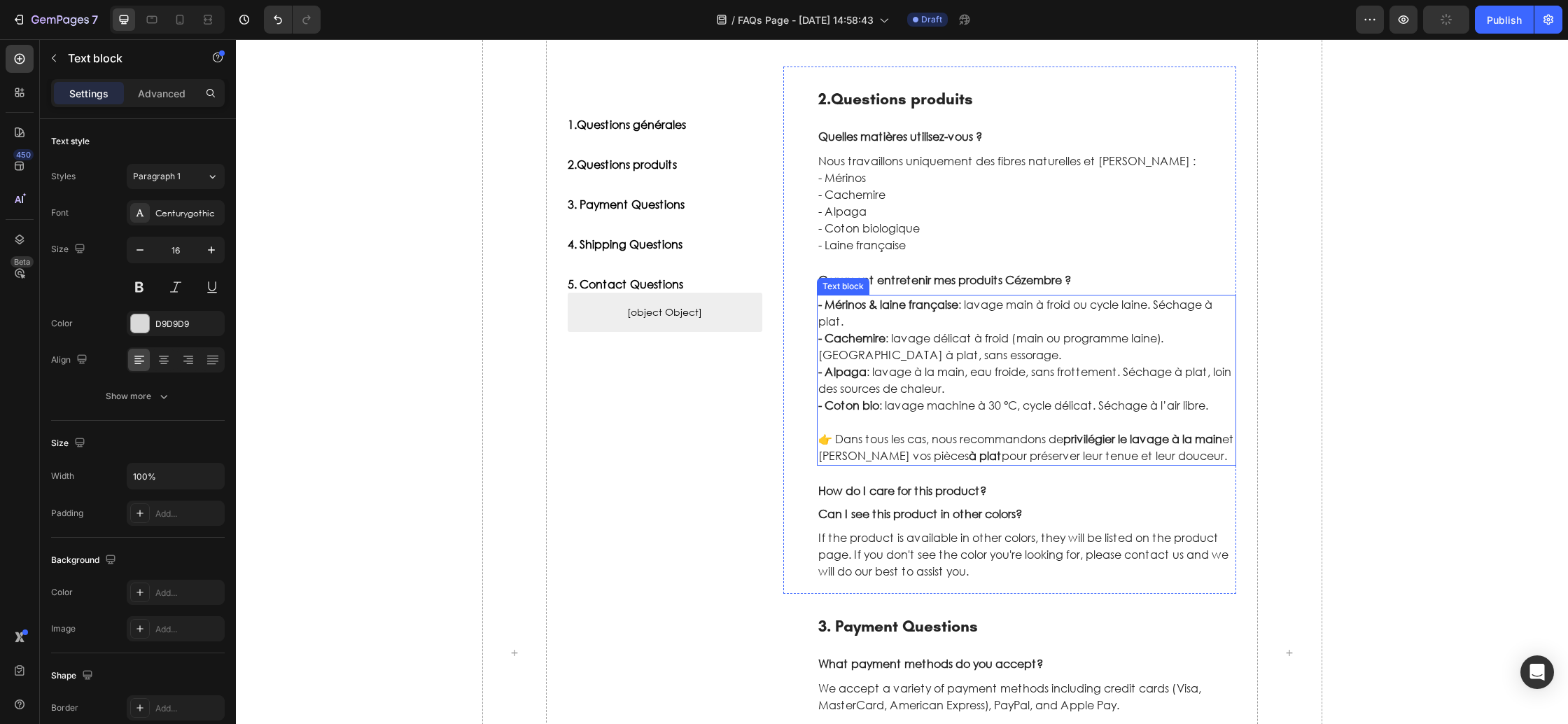
scroll to position [454, 0]
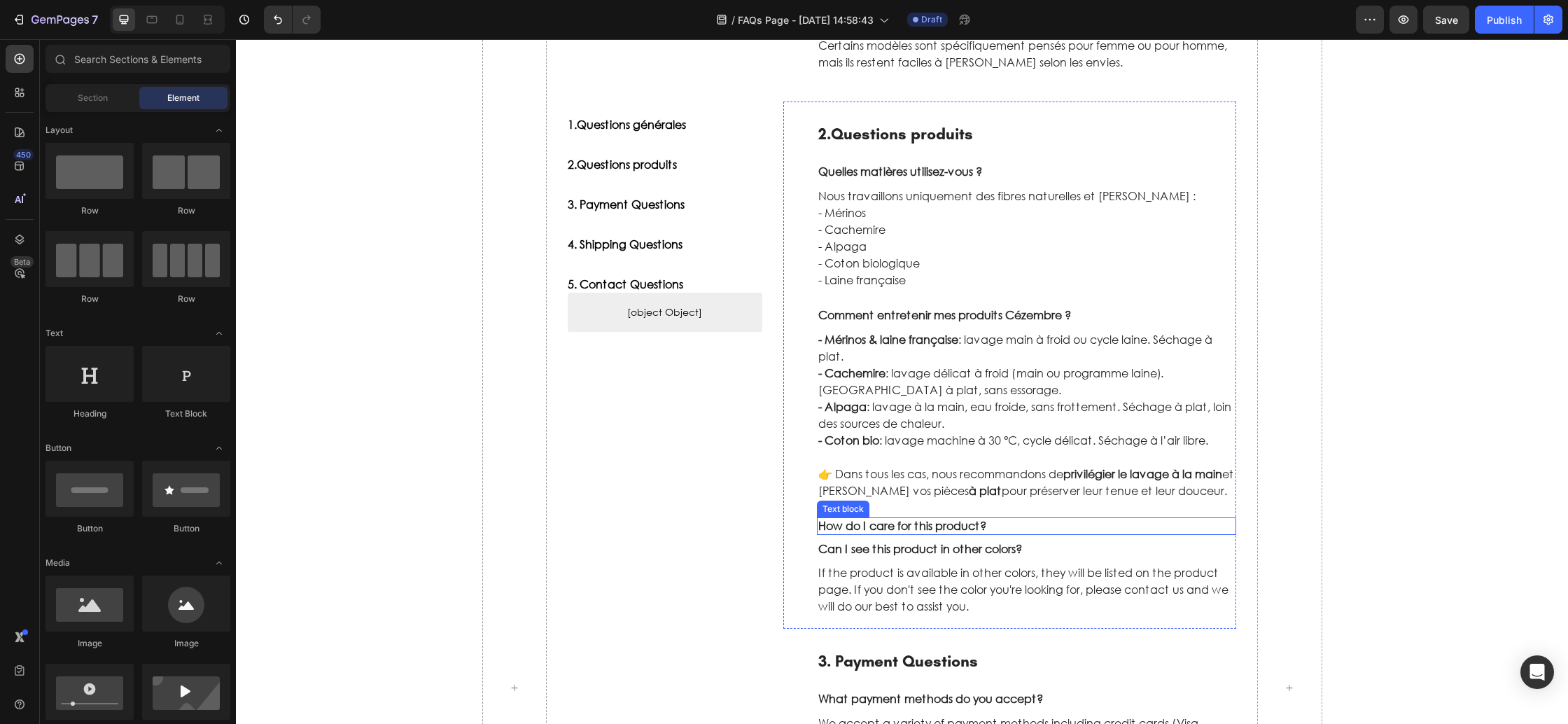
click at [925, 527] on p "How do I care for this product?" at bounding box center [1027, 527] width 418 height 15
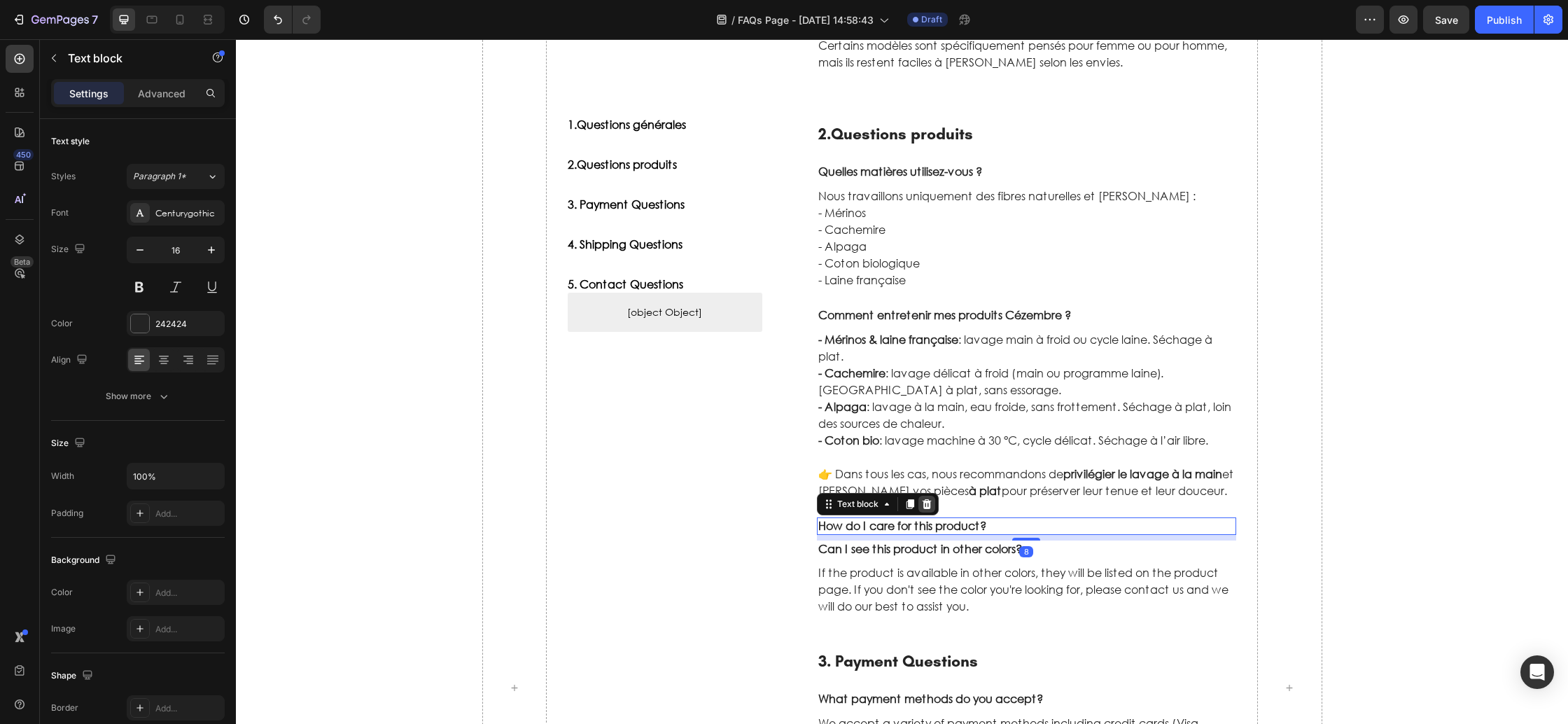
click at [927, 503] on icon at bounding box center [927, 504] width 9 height 10
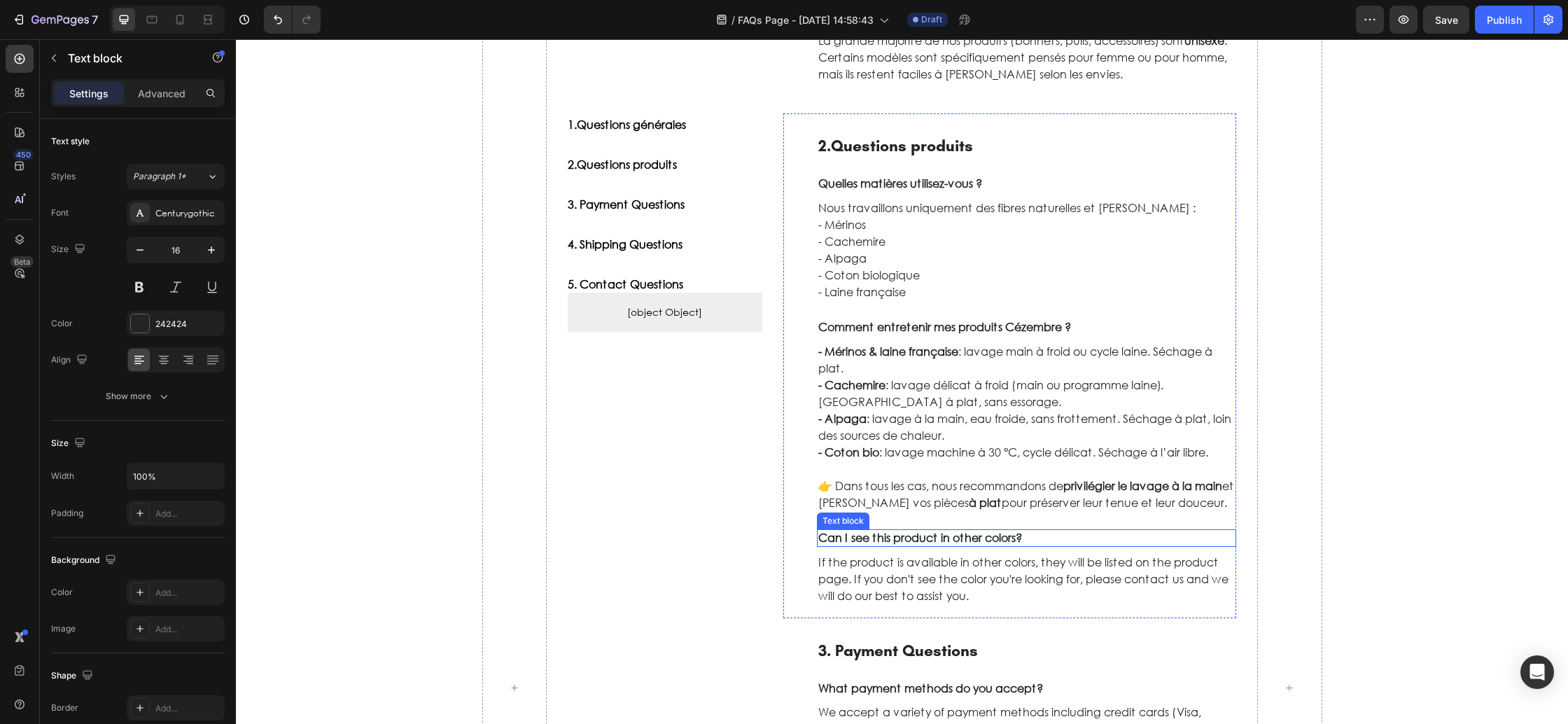
click at [922, 539] on p "Can I see this product in other colors?" at bounding box center [1027, 538] width 418 height 15
click at [929, 517] on icon at bounding box center [927, 517] width 9 height 10
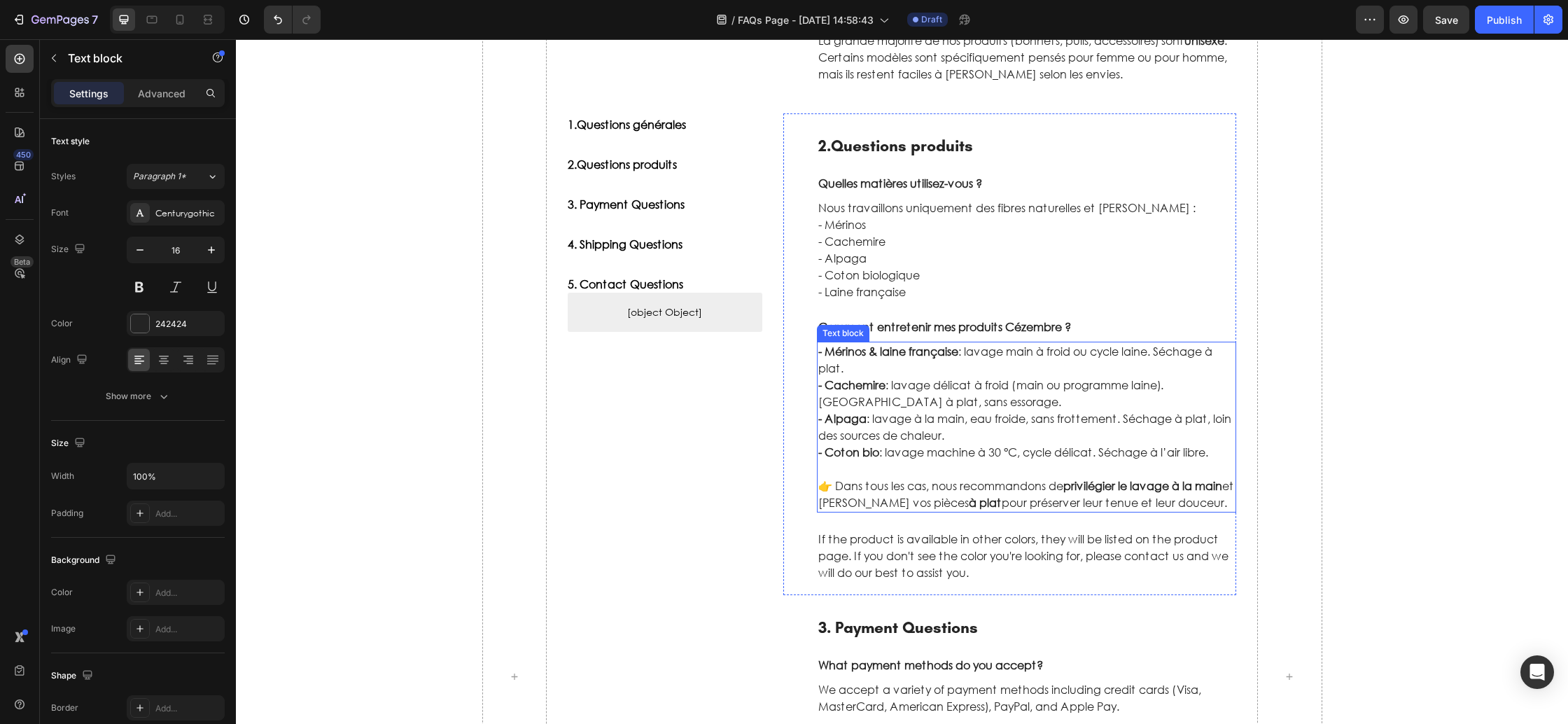
scroll to position [431, 0]
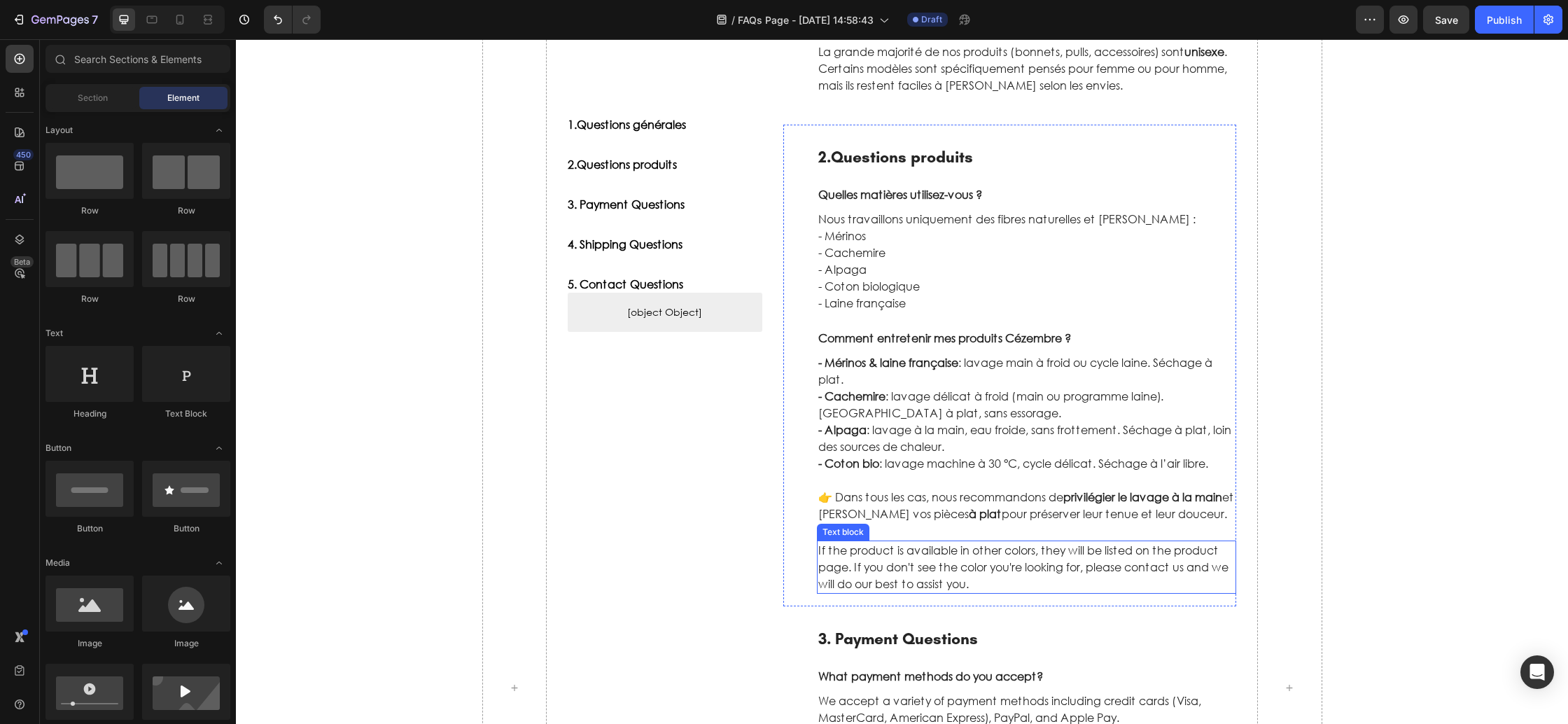
click at [924, 568] on p "If the product is available in other colors, they will be listed on the product…" at bounding box center [1027, 567] width 418 height 50
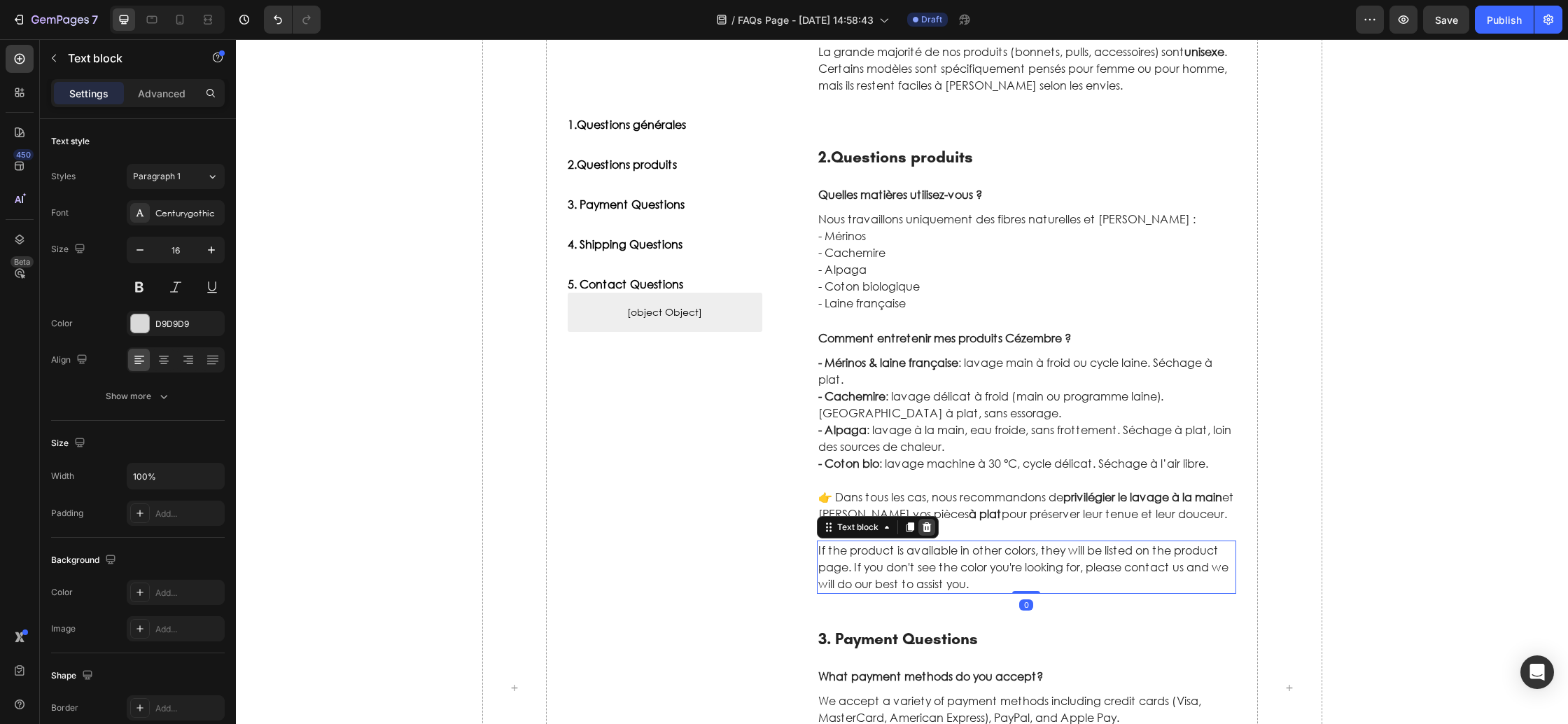
click at [923, 528] on icon at bounding box center [927, 527] width 9 height 10
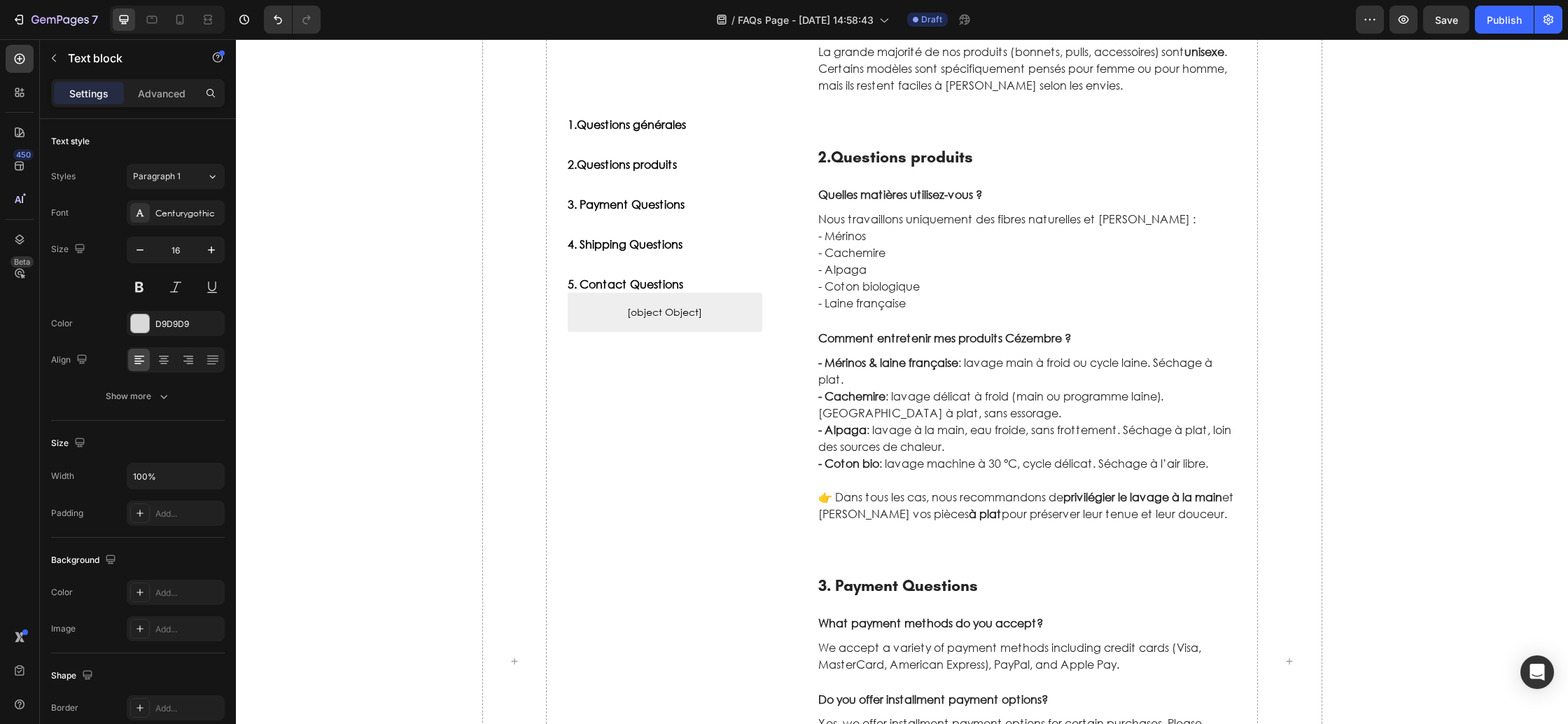
scroll to position [404, 0]
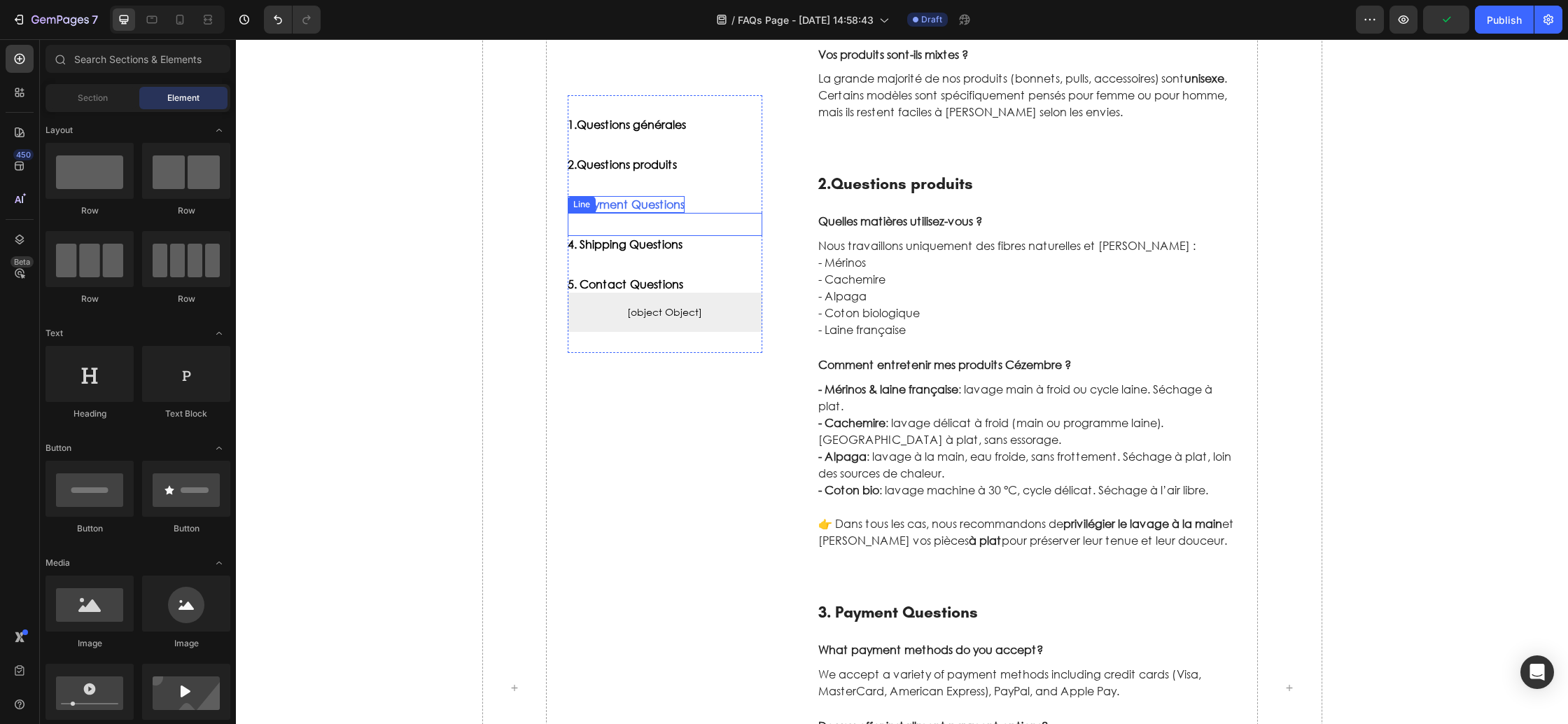
click at [661, 207] on div "3. Payment Questions Button" at bounding box center [665, 204] width 194 height 16
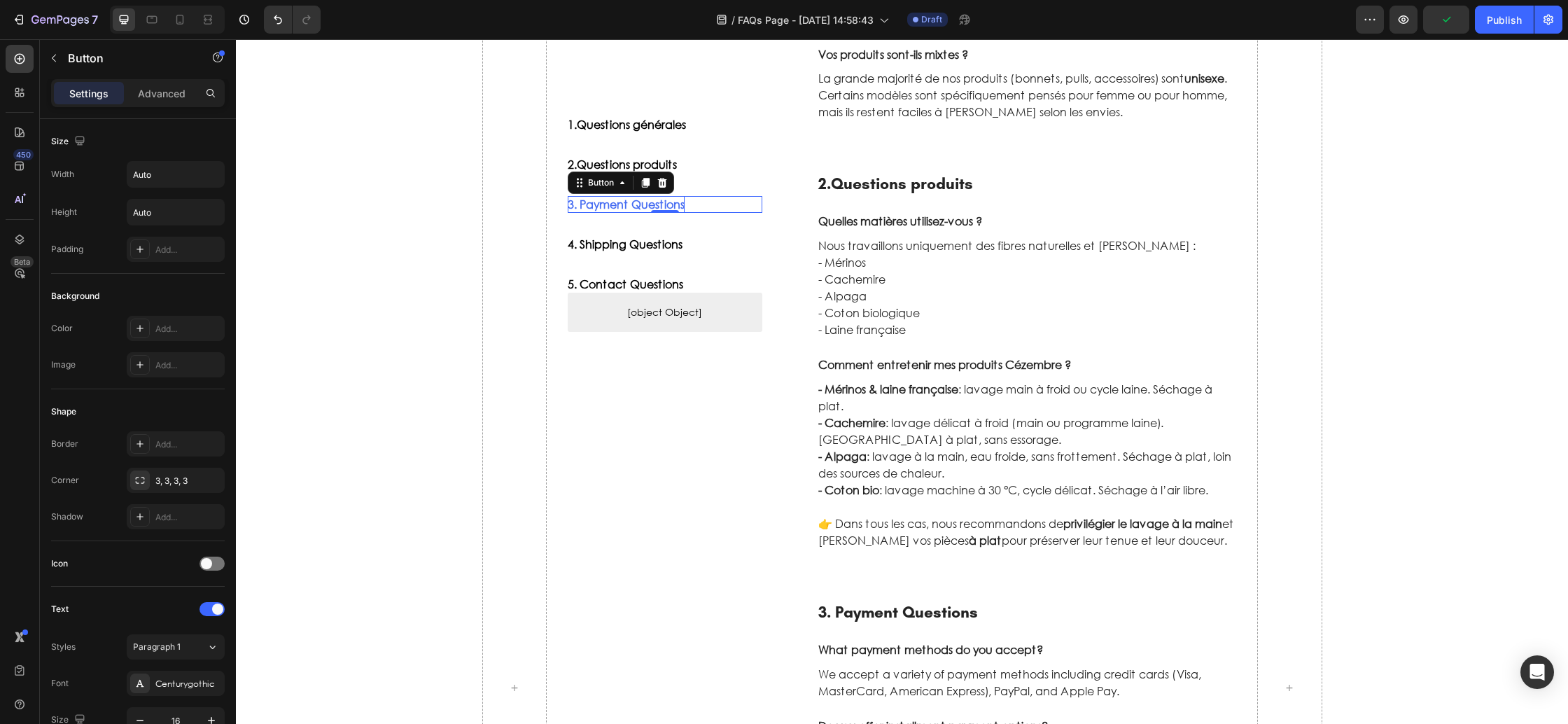
click at [661, 207] on div "0" at bounding box center [665, 213] width 14 height 11
click at [679, 207] on div "3. Payment Questions" at bounding box center [626, 204] width 117 height 16
click at [684, 205] on p "3. Payment Questions" at bounding box center [626, 204] width 117 height 16
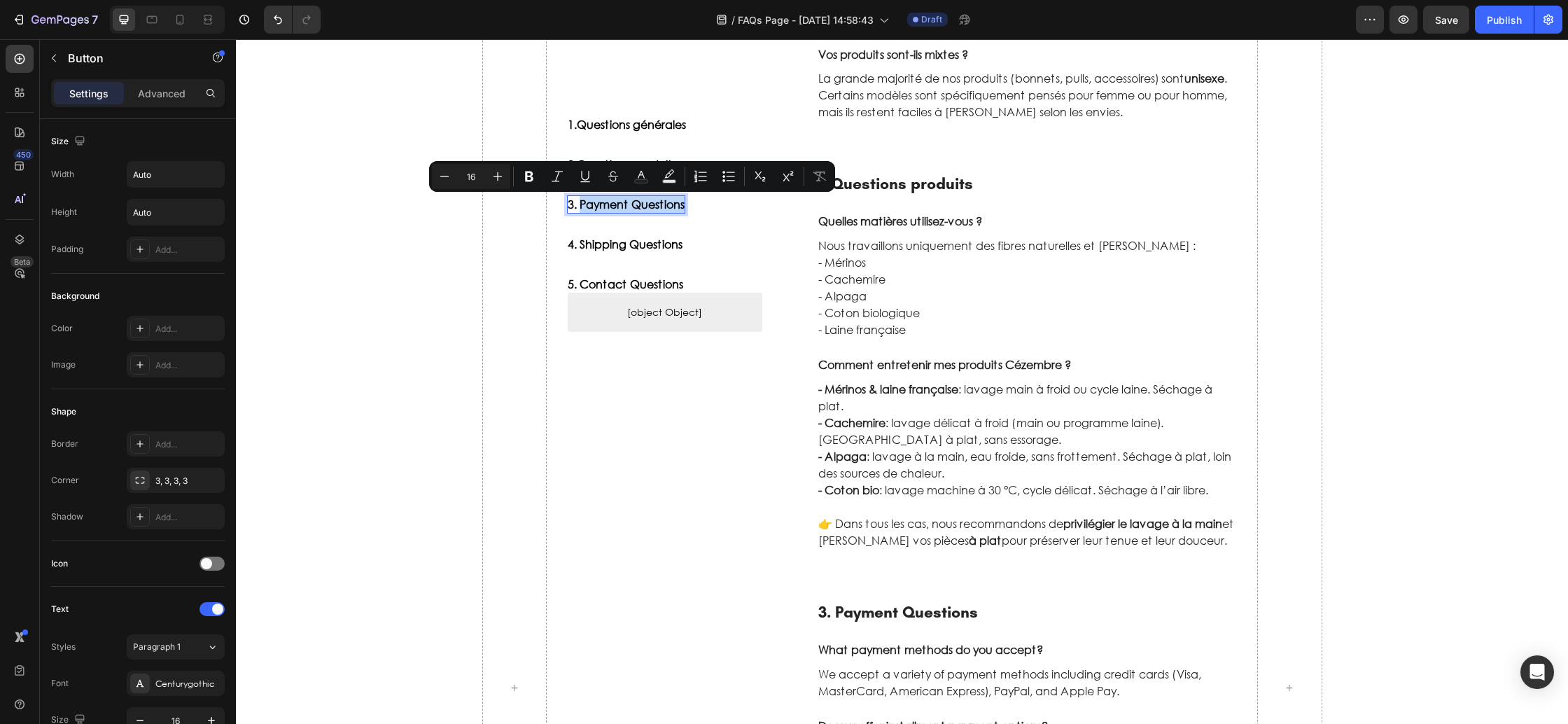
drag, startPoint x: 581, startPoint y: 204, endPoint x: 719, endPoint y: 209, distance: 138.1
click at [719, 209] on div "3. Payment Questions Button 0" at bounding box center [665, 204] width 194 height 16
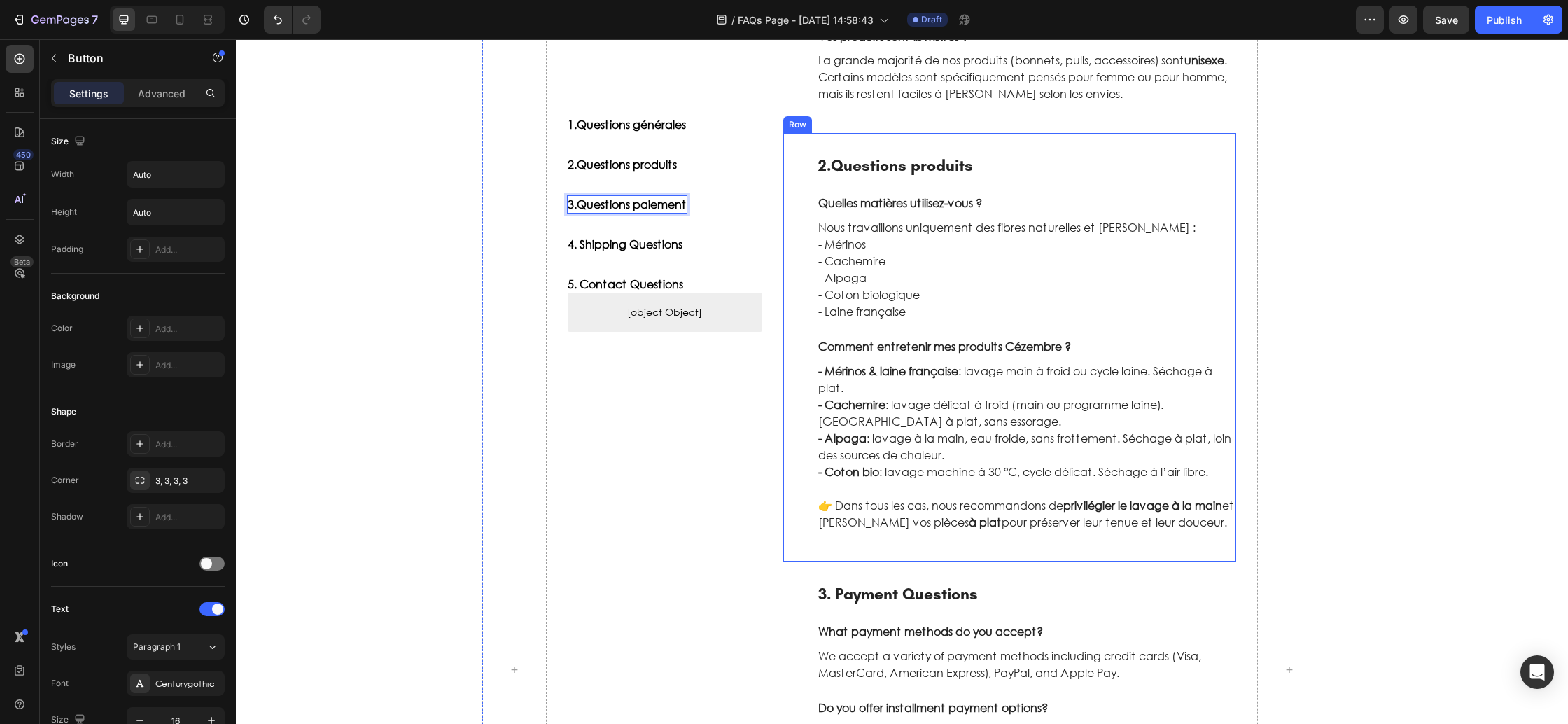
scroll to position [436, 0]
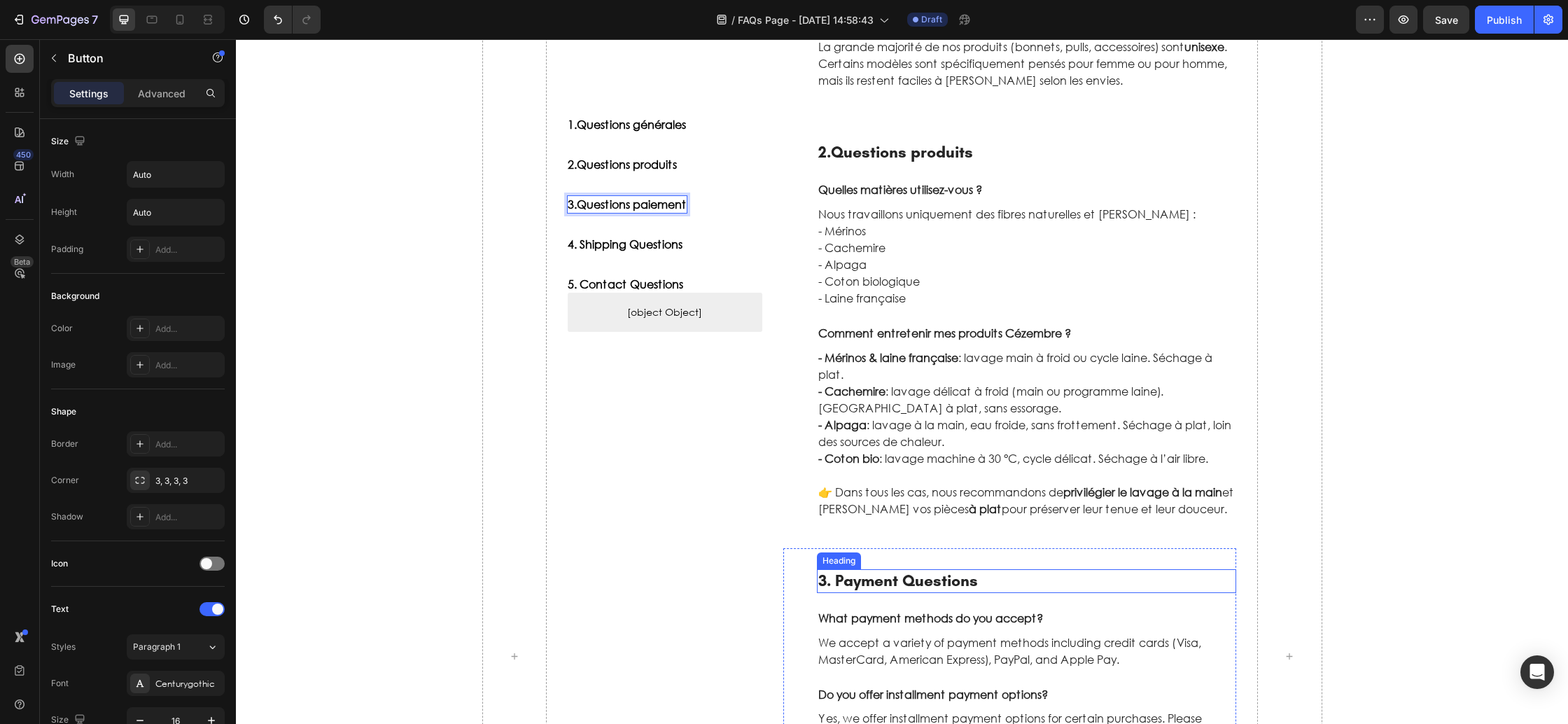
click at [876, 589] on p "3. Payment Questions" at bounding box center [1027, 581] width 418 height 21
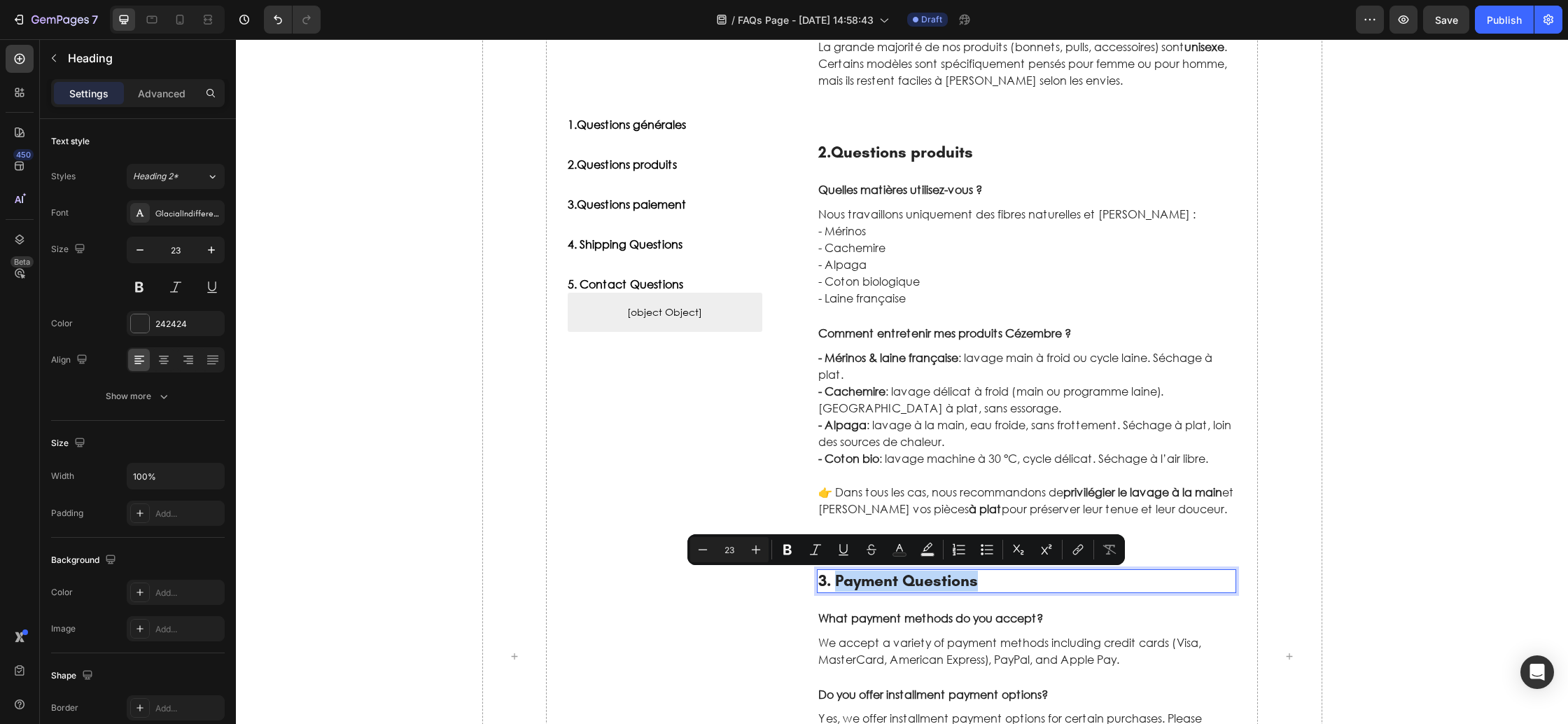
drag, startPoint x: 995, startPoint y: 584, endPoint x: 839, endPoint y: 584, distance: 156.0
click at [839, 584] on p "3. Payment Questions" at bounding box center [1027, 581] width 418 height 21
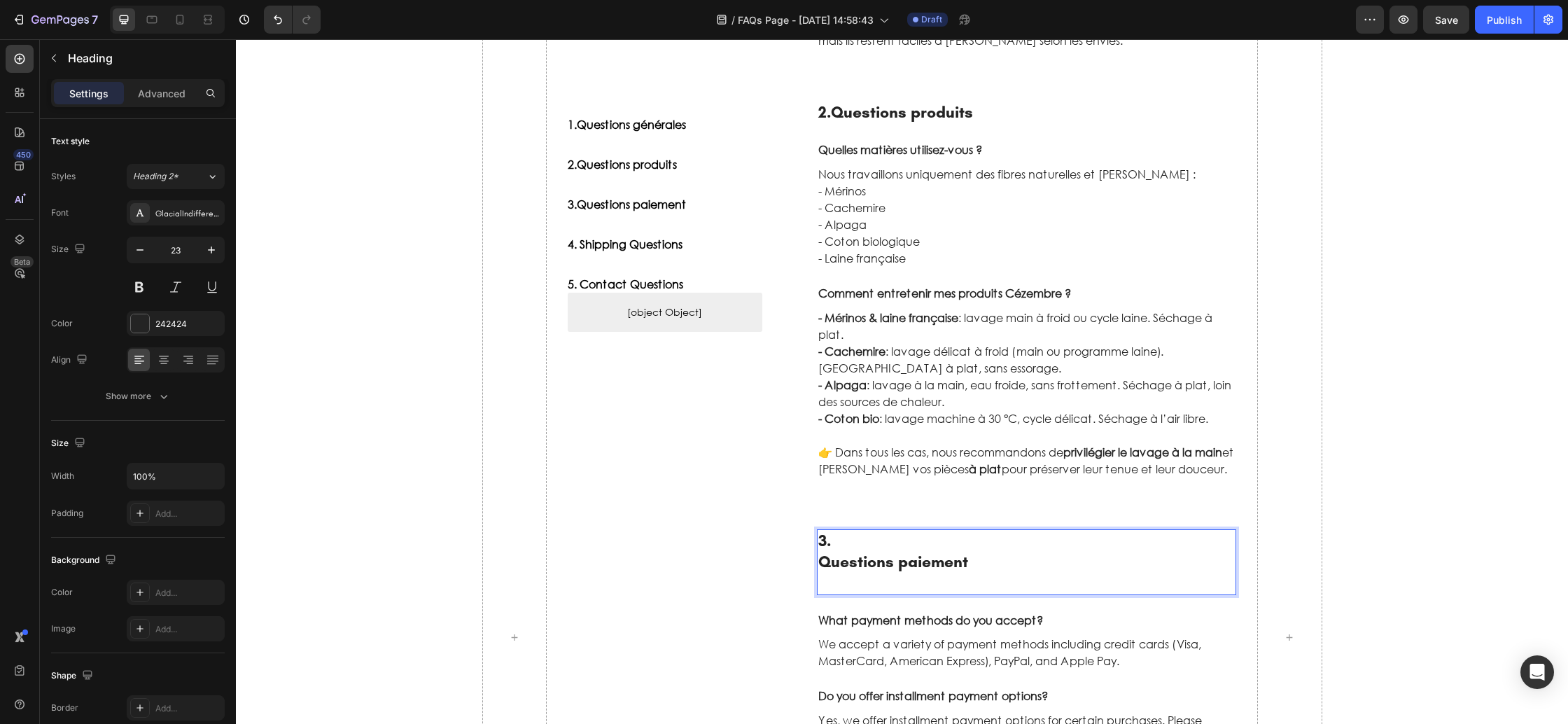
scroll to position [539, 0]
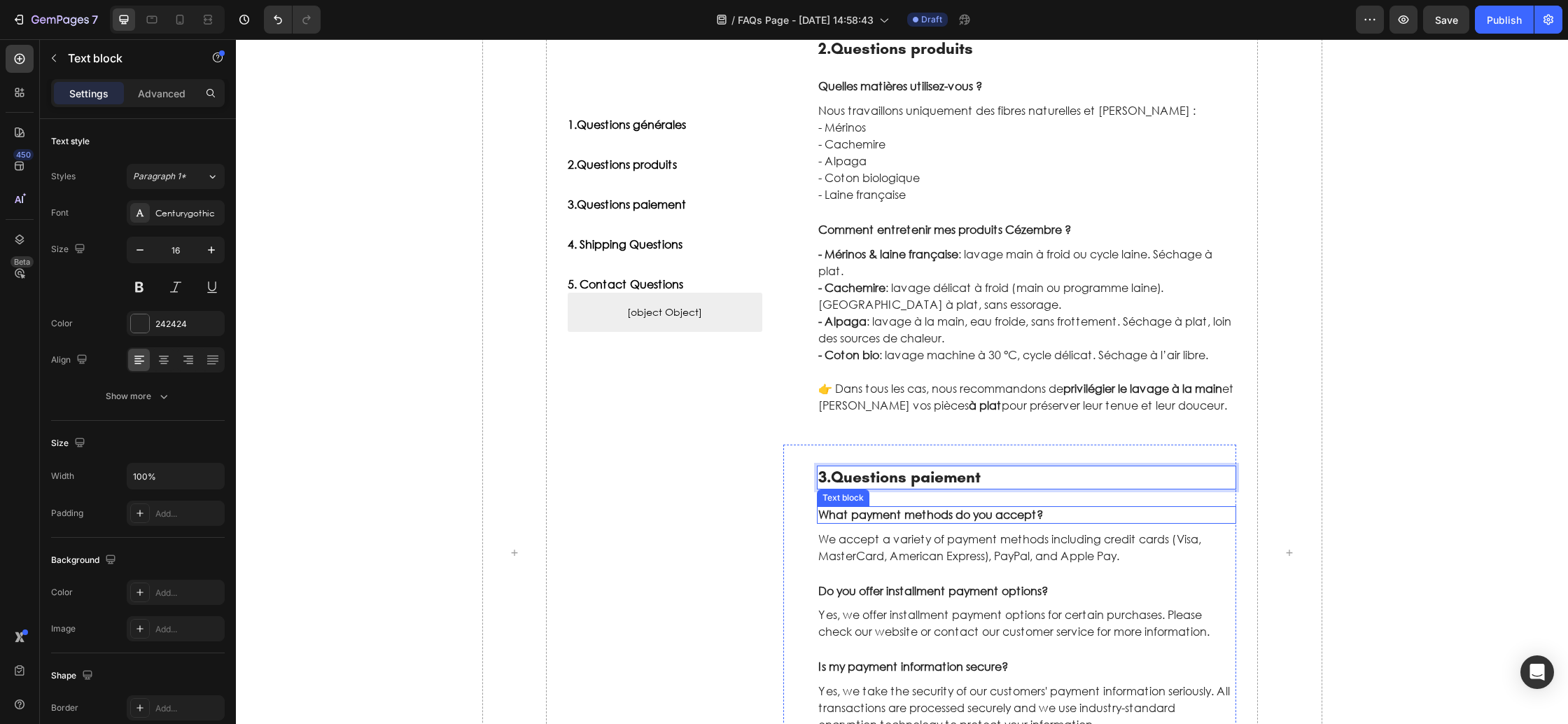
click at [864, 519] on p "What payment methods do you accept?" at bounding box center [1027, 515] width 418 height 15
click at [960, 519] on p "What payment methods do you accept?" at bounding box center [1027, 515] width 418 height 15
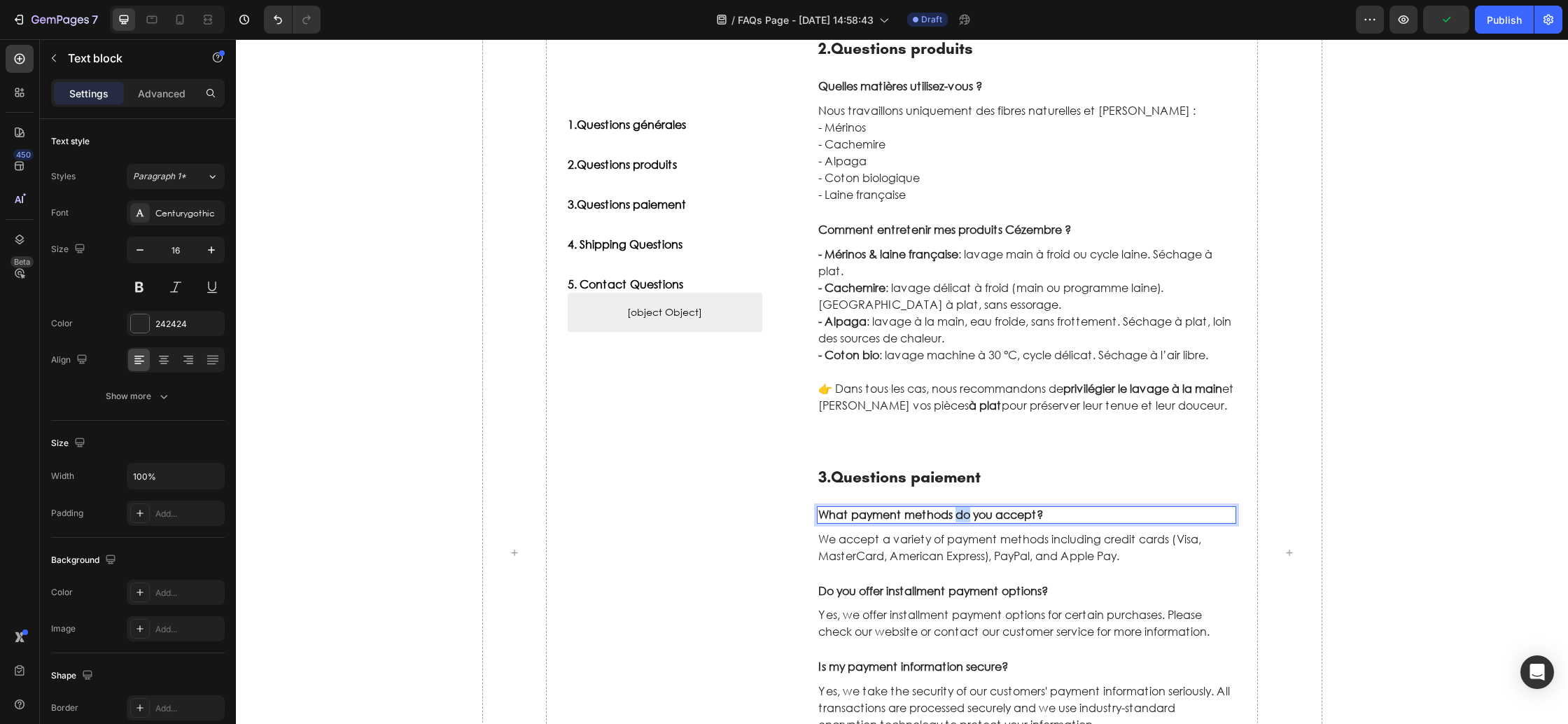
click at [960, 519] on p "What payment methods do you accept?" at bounding box center [1027, 515] width 418 height 15
click at [960, 518] on p "What payment methods do you accept?" at bounding box center [1027, 515] width 418 height 15
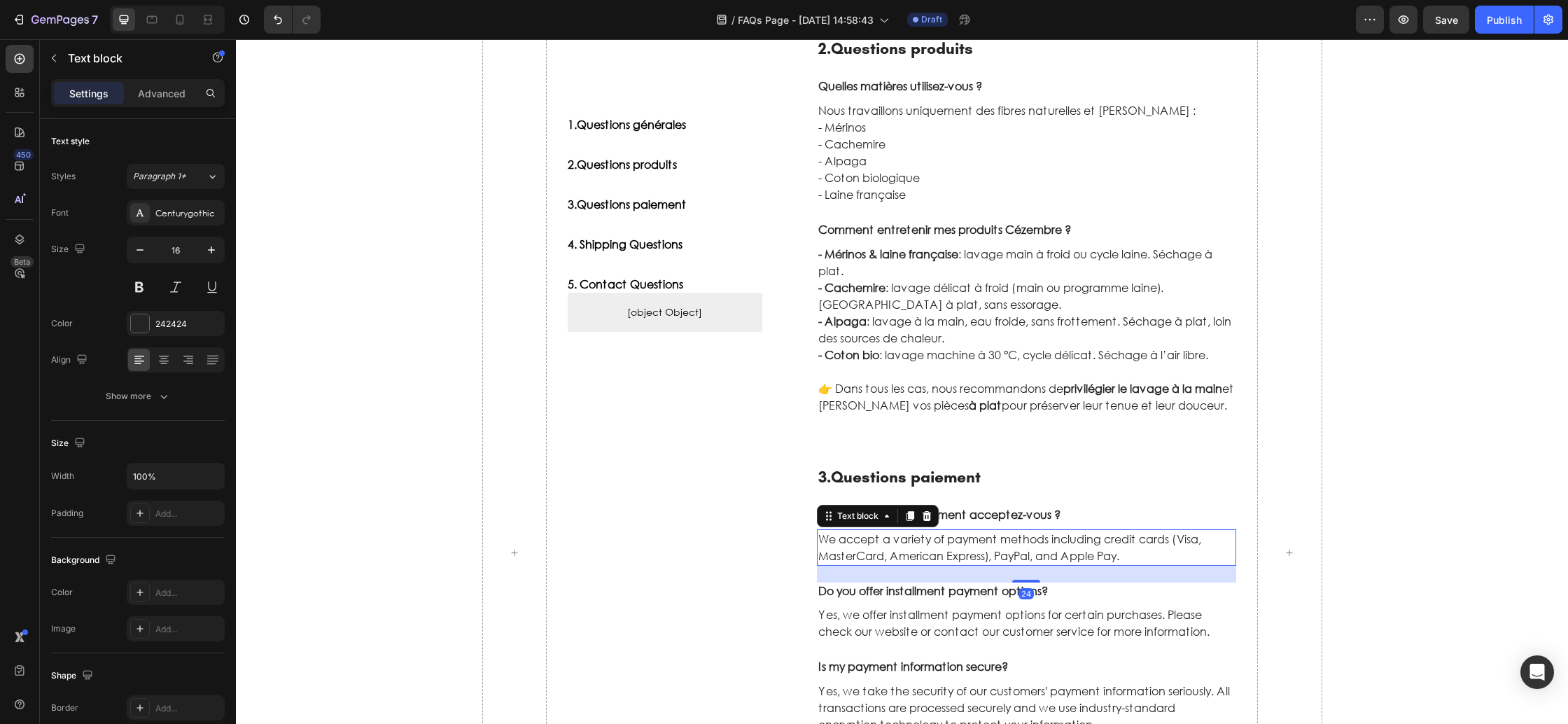
click at [862, 535] on p "We accept a variety of payment methods including credit cards (Visa, MasterCard…" at bounding box center [1027, 547] width 418 height 34
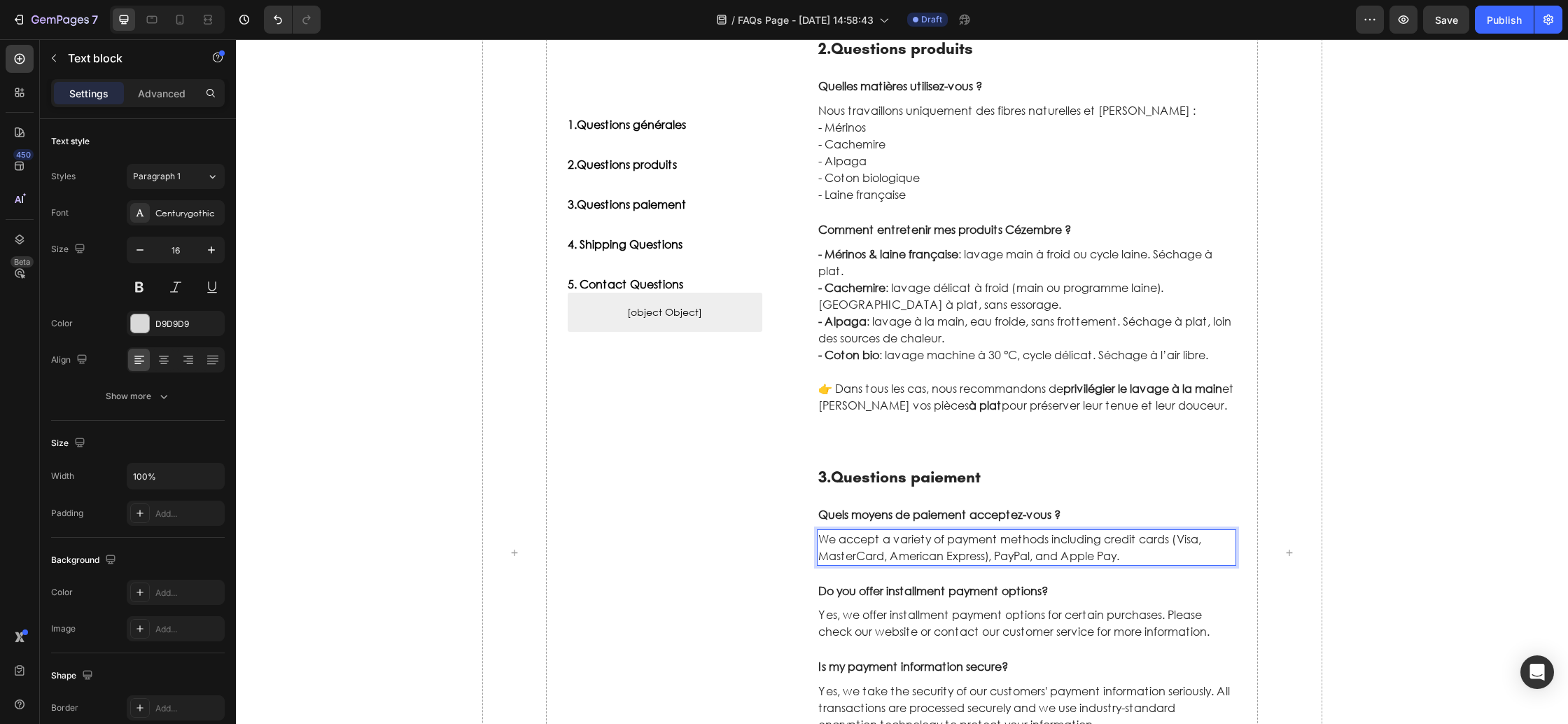
click at [862, 537] on p "We accept a variety of payment methods including credit cards (Visa, MasterCard…" at bounding box center [1027, 547] width 418 height 34
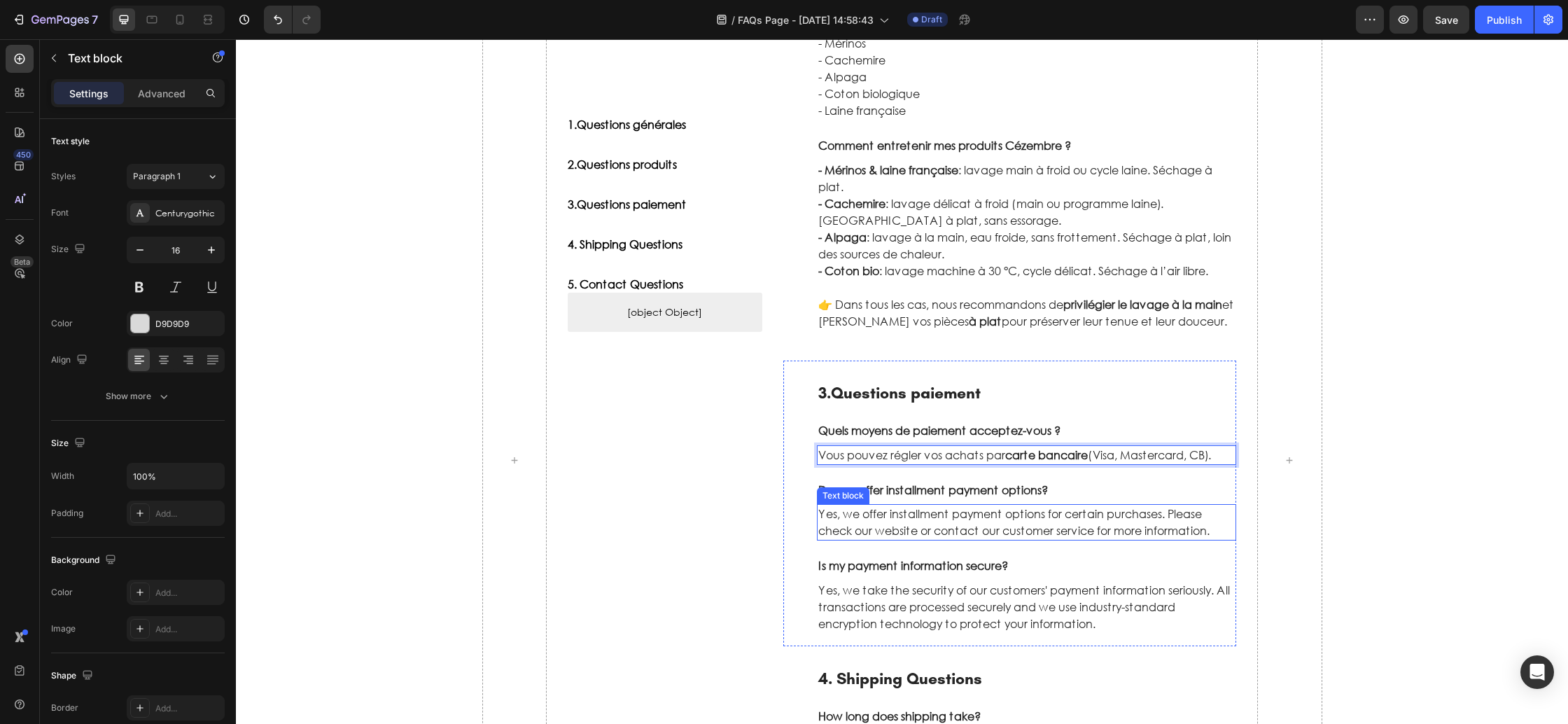
scroll to position [758, 0]
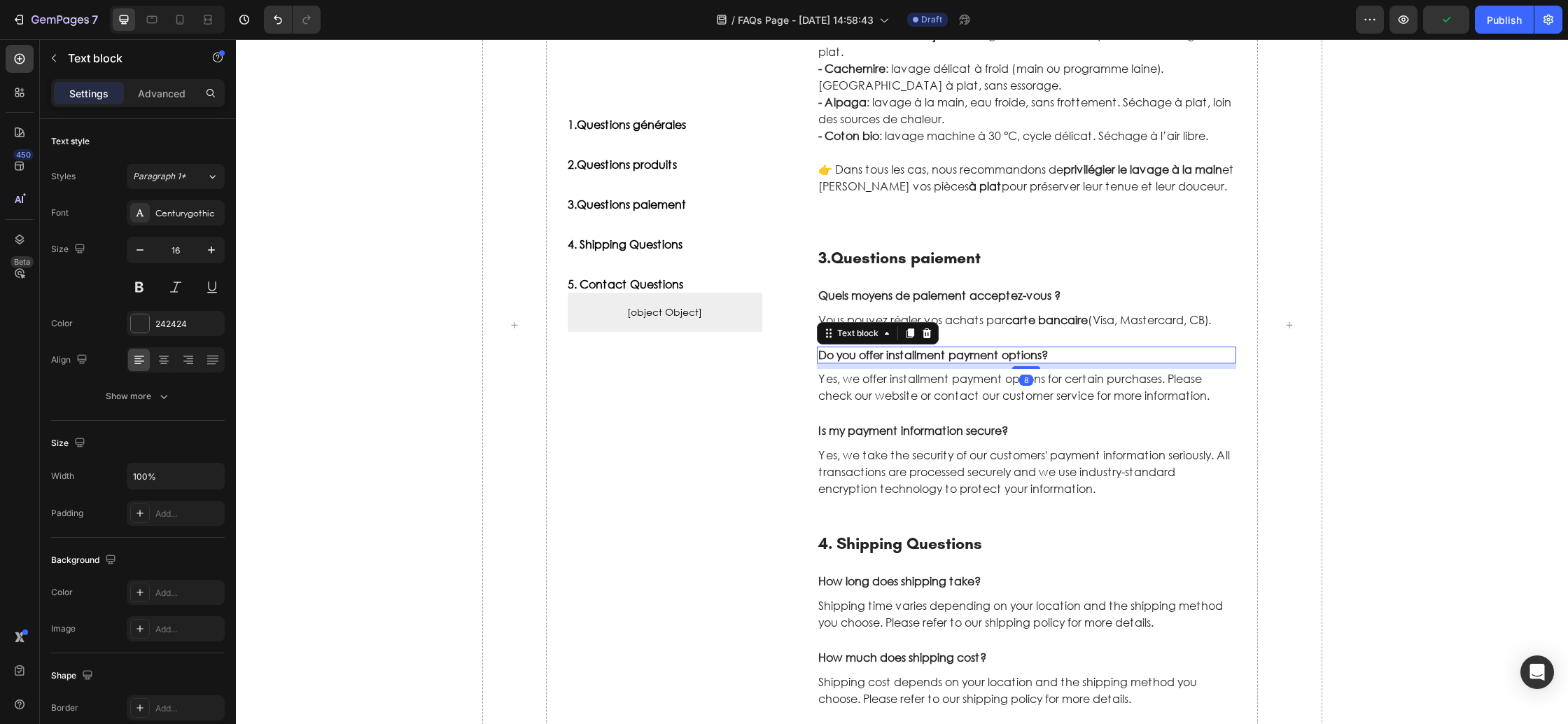
click at [935, 358] on p "Do you offer installment payment options?" at bounding box center [1027, 356] width 418 height 15
click at [935, 359] on p "Do you offer installment payment options?" at bounding box center [1027, 356] width 418 height 15
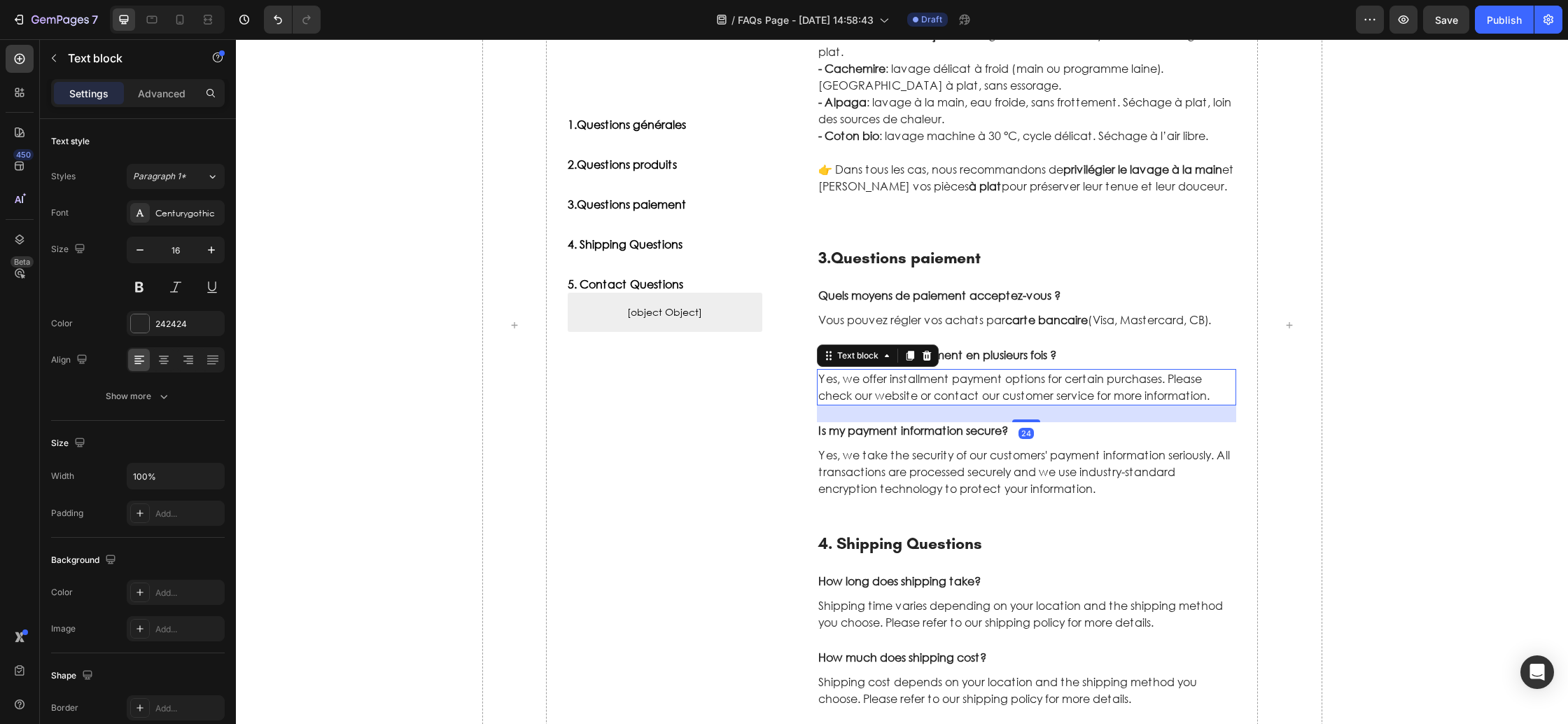
click at [917, 398] on p "Yes, we offer installment payment options for certain purchases. Please check o…" at bounding box center [1027, 387] width 418 height 34
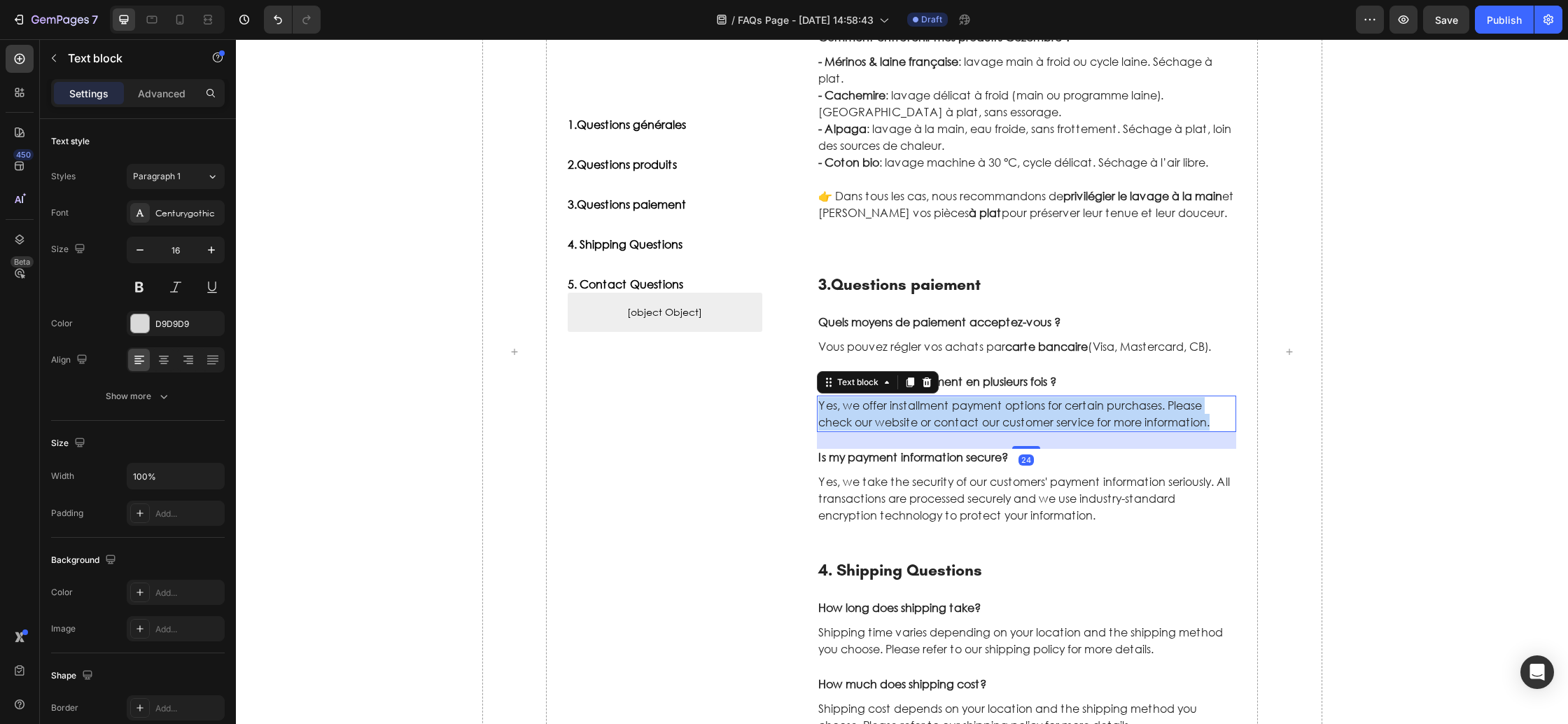
click at [917, 398] on p "Yes, we offer installment payment options for certain purchases. Please check o…" at bounding box center [1027, 414] width 418 height 34
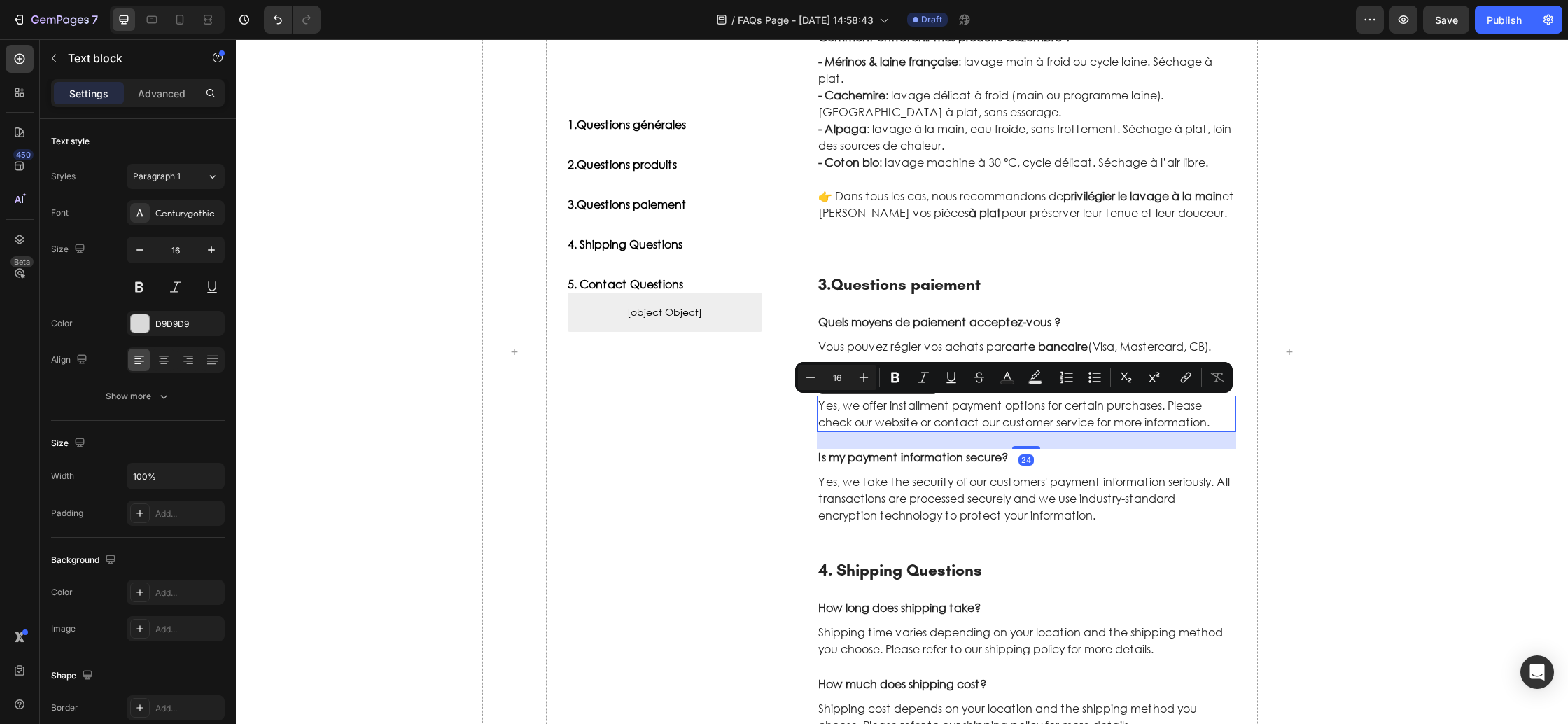
scroll to position [723, 0]
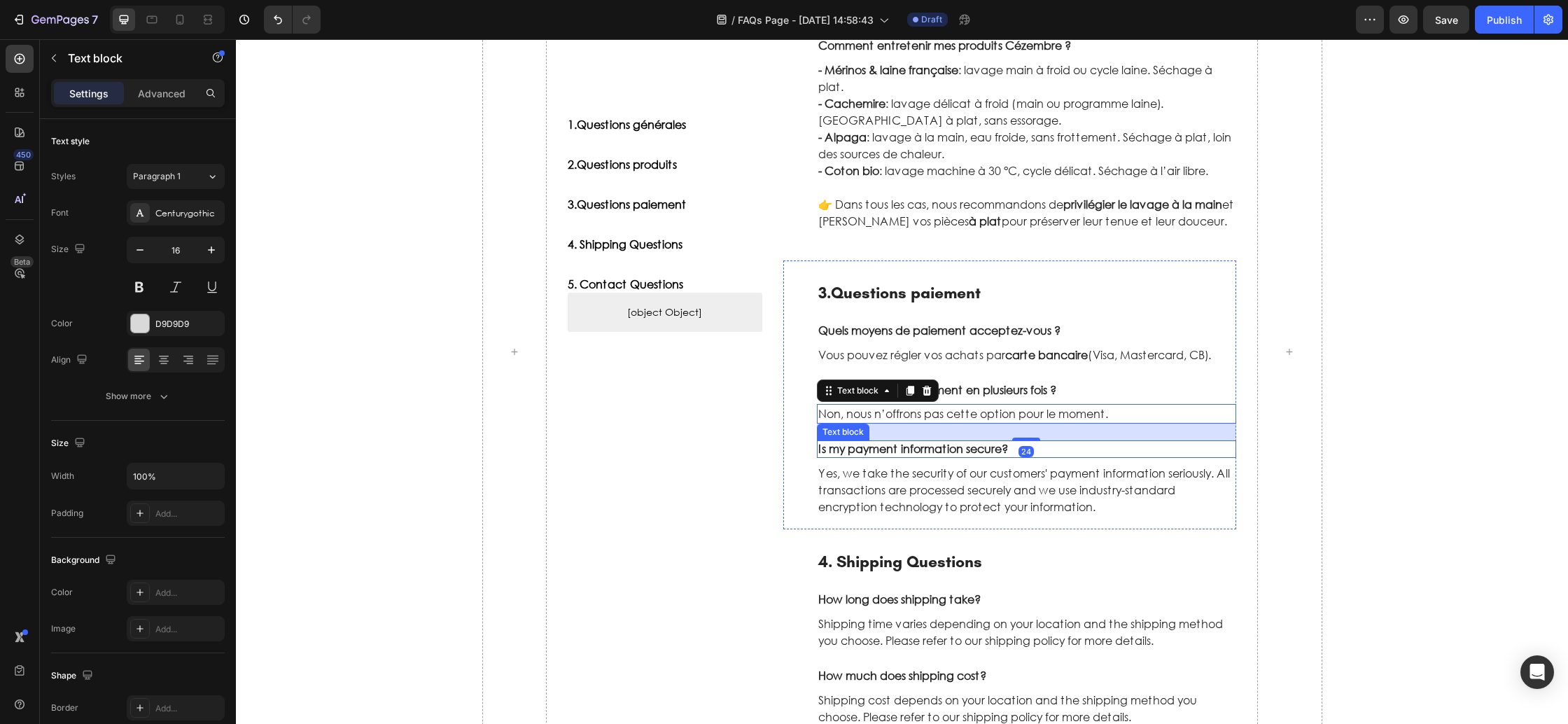
click at [941, 451] on p "Is my payment information secure?" at bounding box center [1027, 449] width 418 height 15
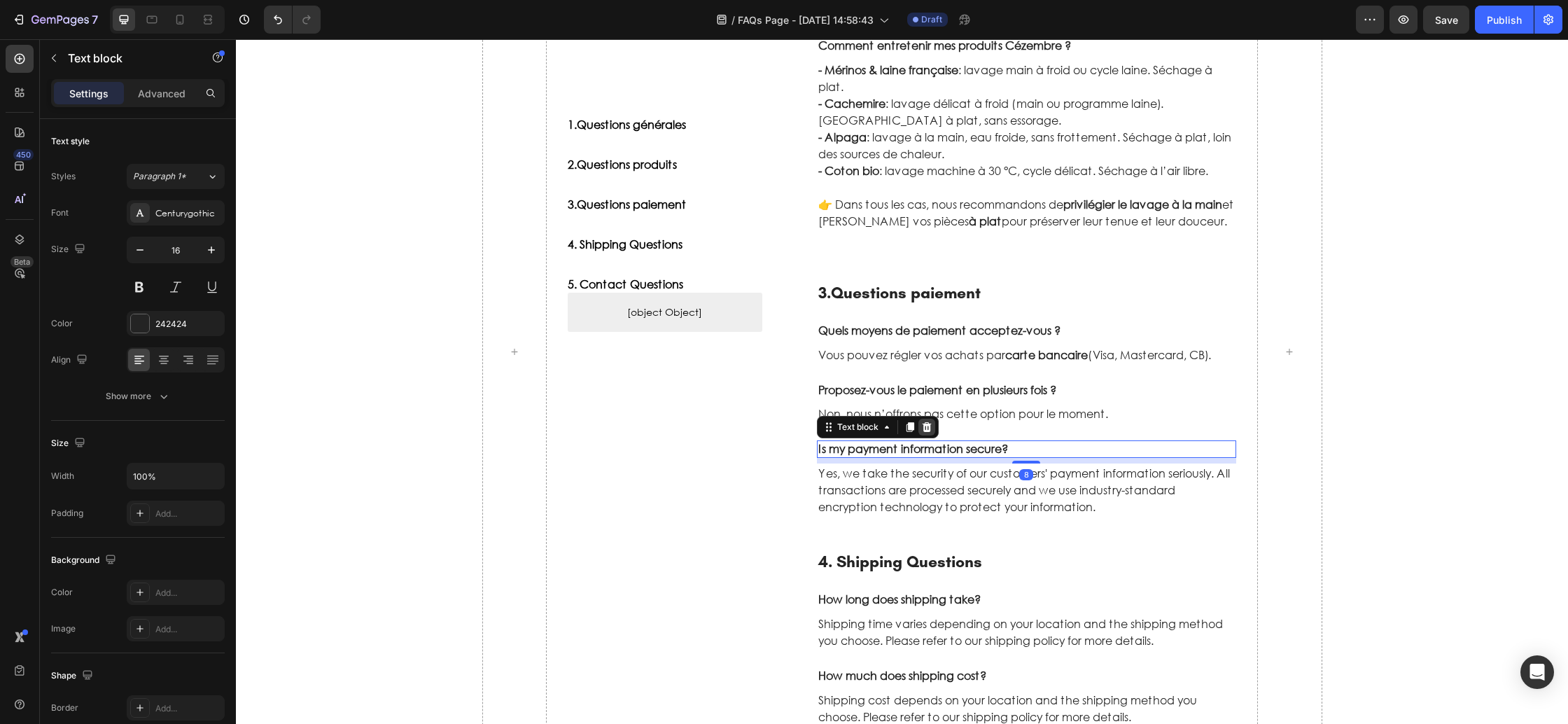
click at [926, 432] on icon at bounding box center [927, 427] width 9 height 10
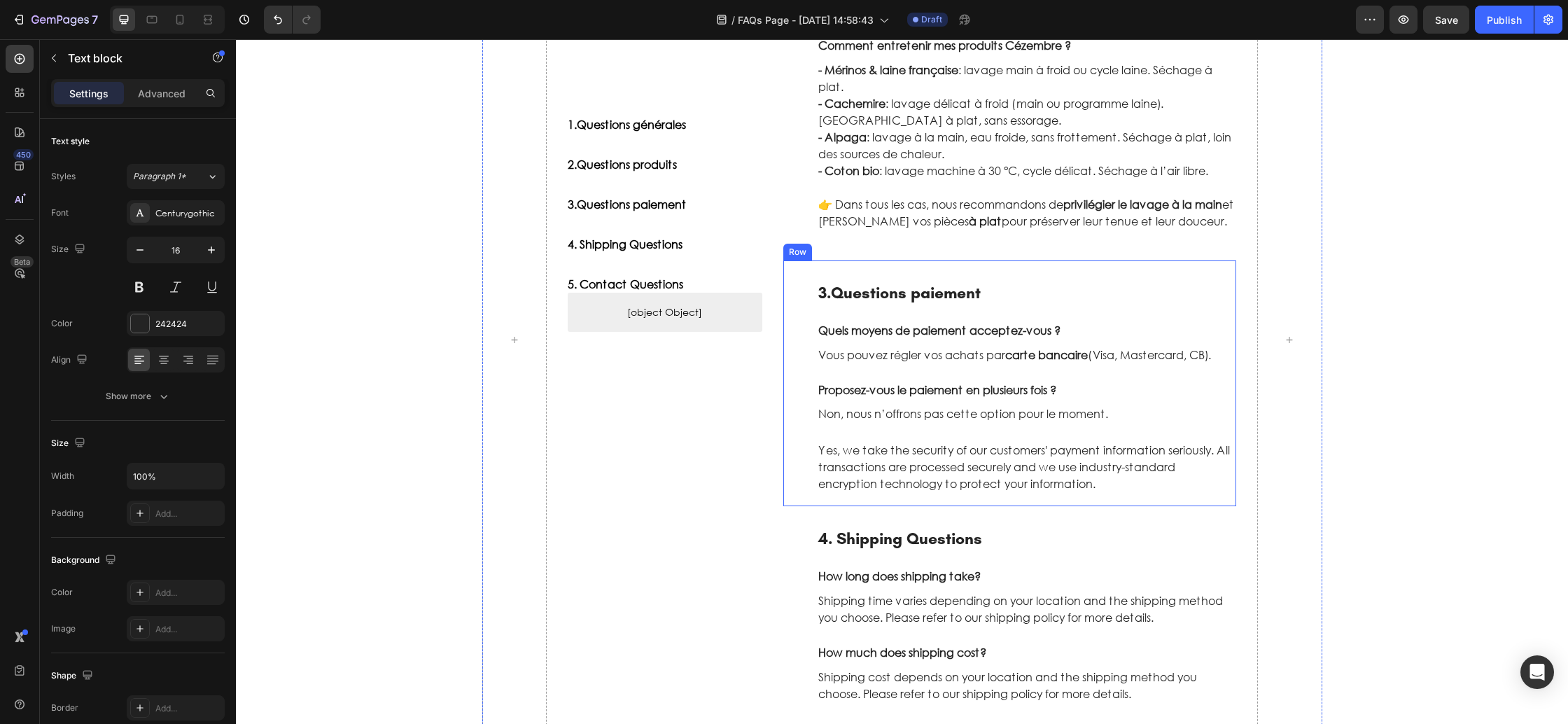
scroll to position [713, 0]
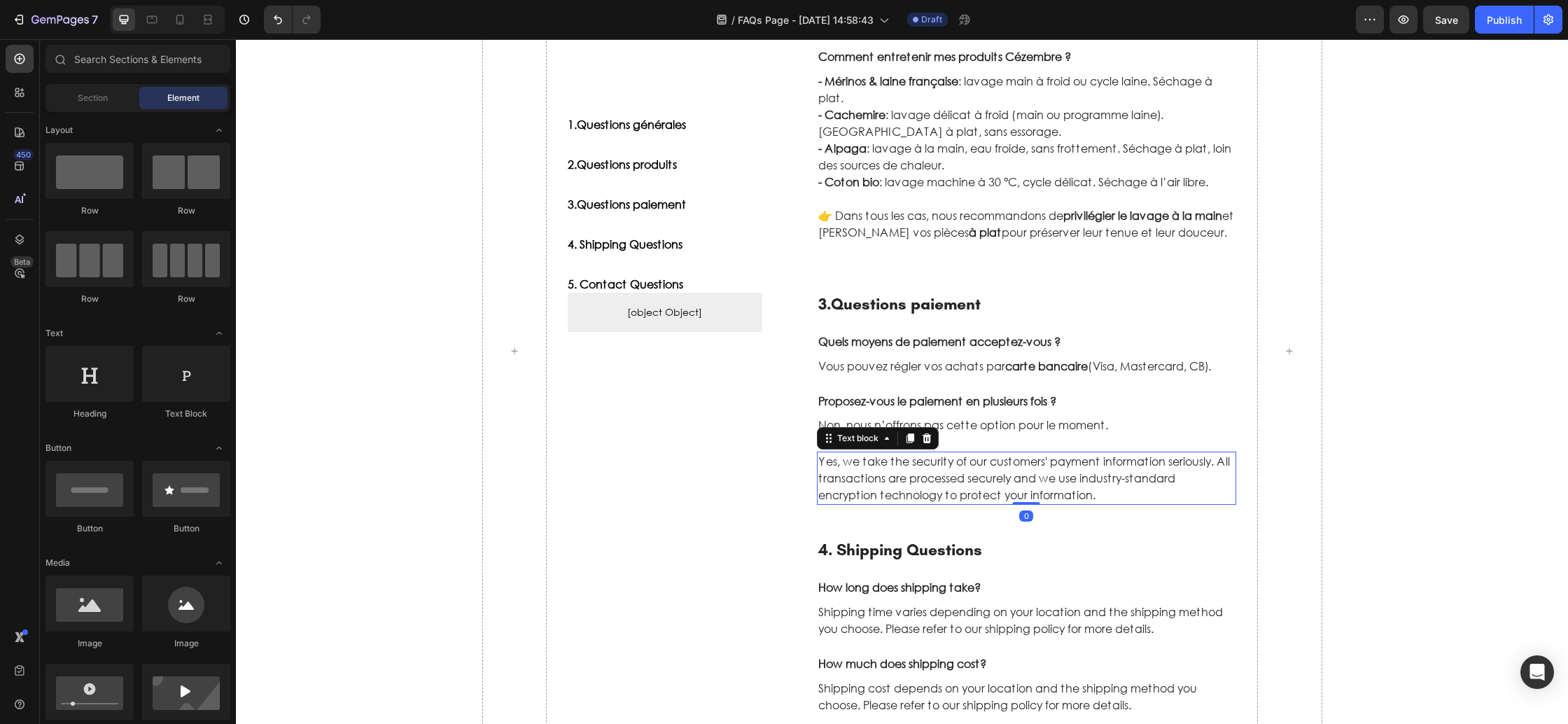
click at [927, 486] on p "Yes, we take the security of our customers' payment information seriously. All …" at bounding box center [1027, 478] width 418 height 50
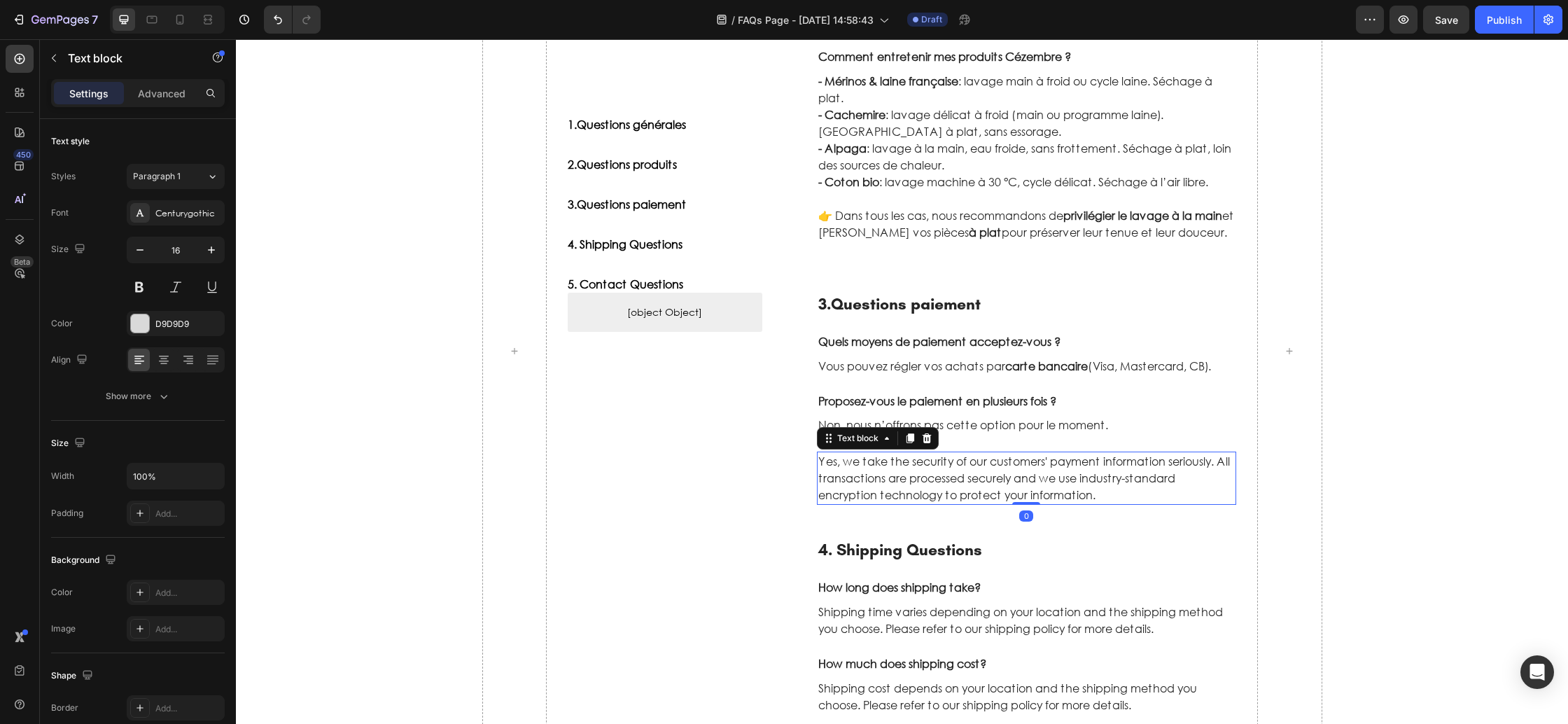
click at [924, 439] on icon at bounding box center [927, 439] width 11 height 11
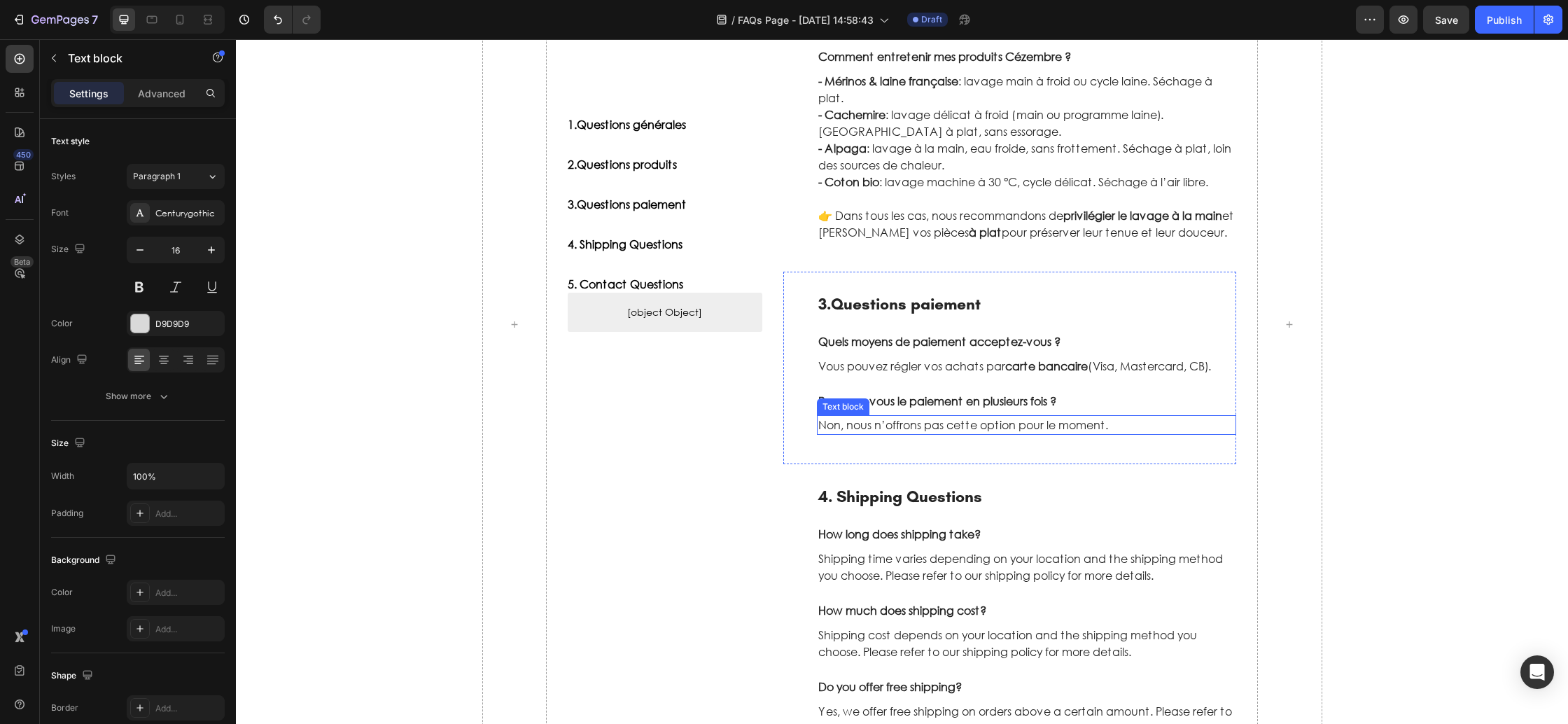
scroll to position [686, 0]
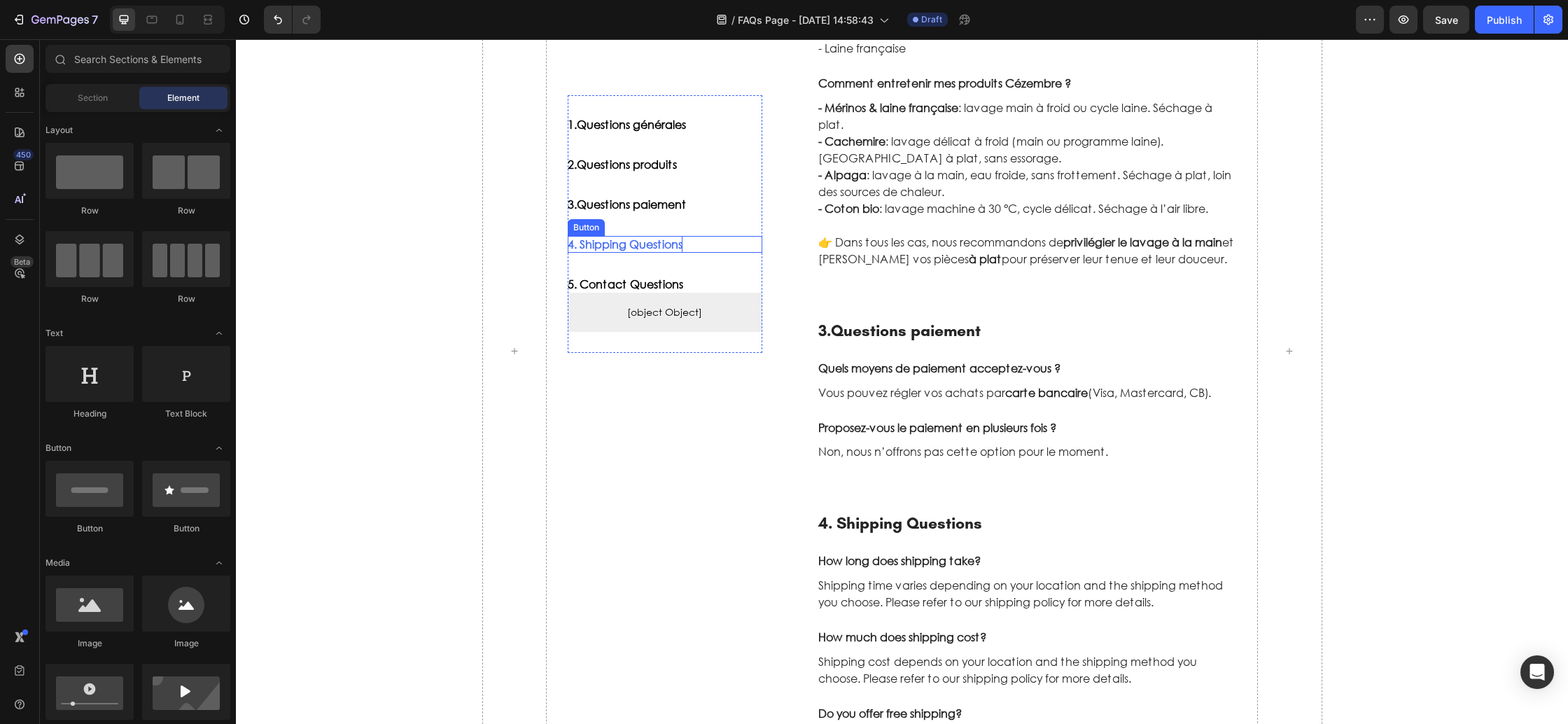
click at [649, 244] on div "4. Shipping Questions" at bounding box center [625, 244] width 115 height 16
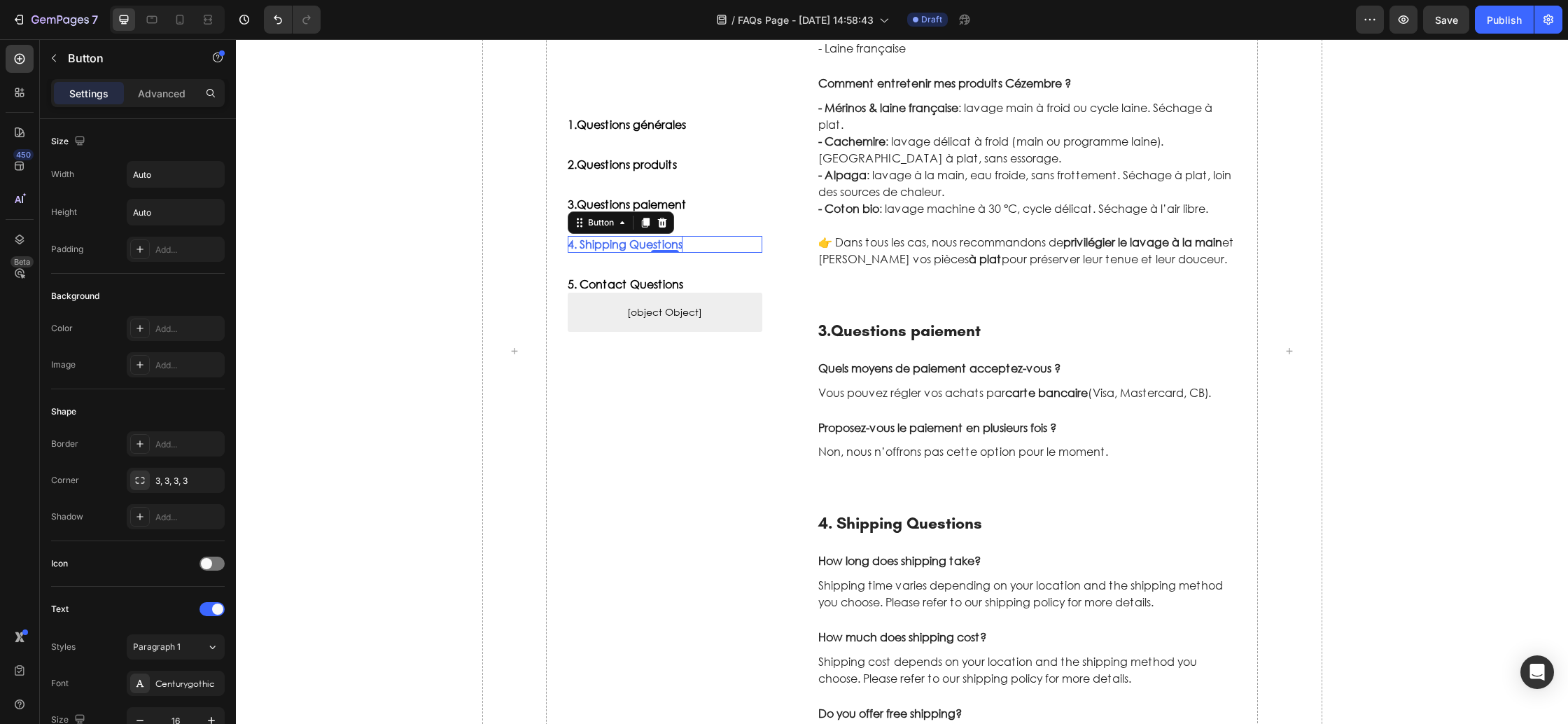
click at [649, 244] on div "4. Shipping Questions" at bounding box center [625, 244] width 115 height 16
drag, startPoint x: 580, startPoint y: 243, endPoint x: 685, endPoint y: 245, distance: 105.0
click at [685, 245] on div "4. Shipping Questions Button 0" at bounding box center [665, 244] width 194 height 16
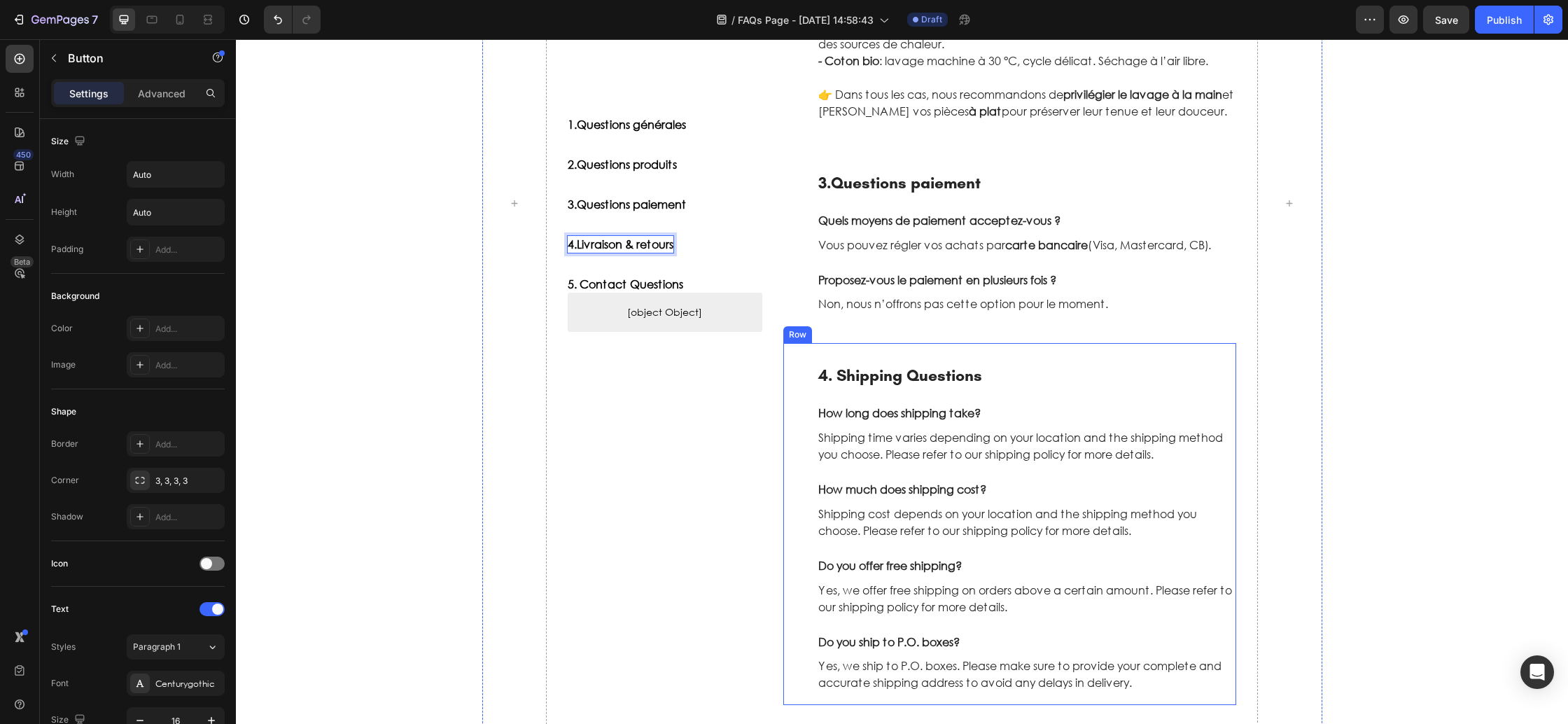
scroll to position [842, 0]
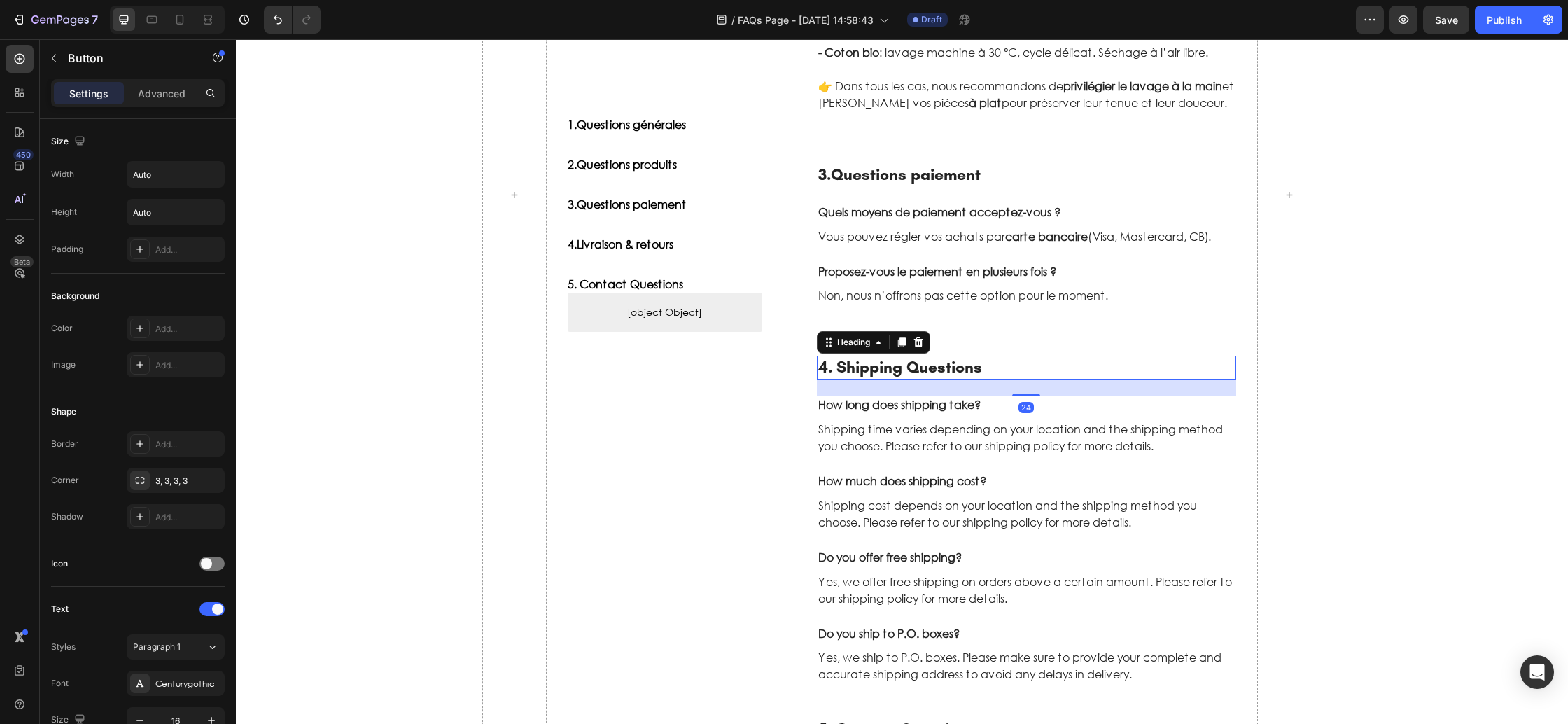
click at [877, 377] on p "4. Shipping Questions" at bounding box center [1027, 367] width 418 height 21
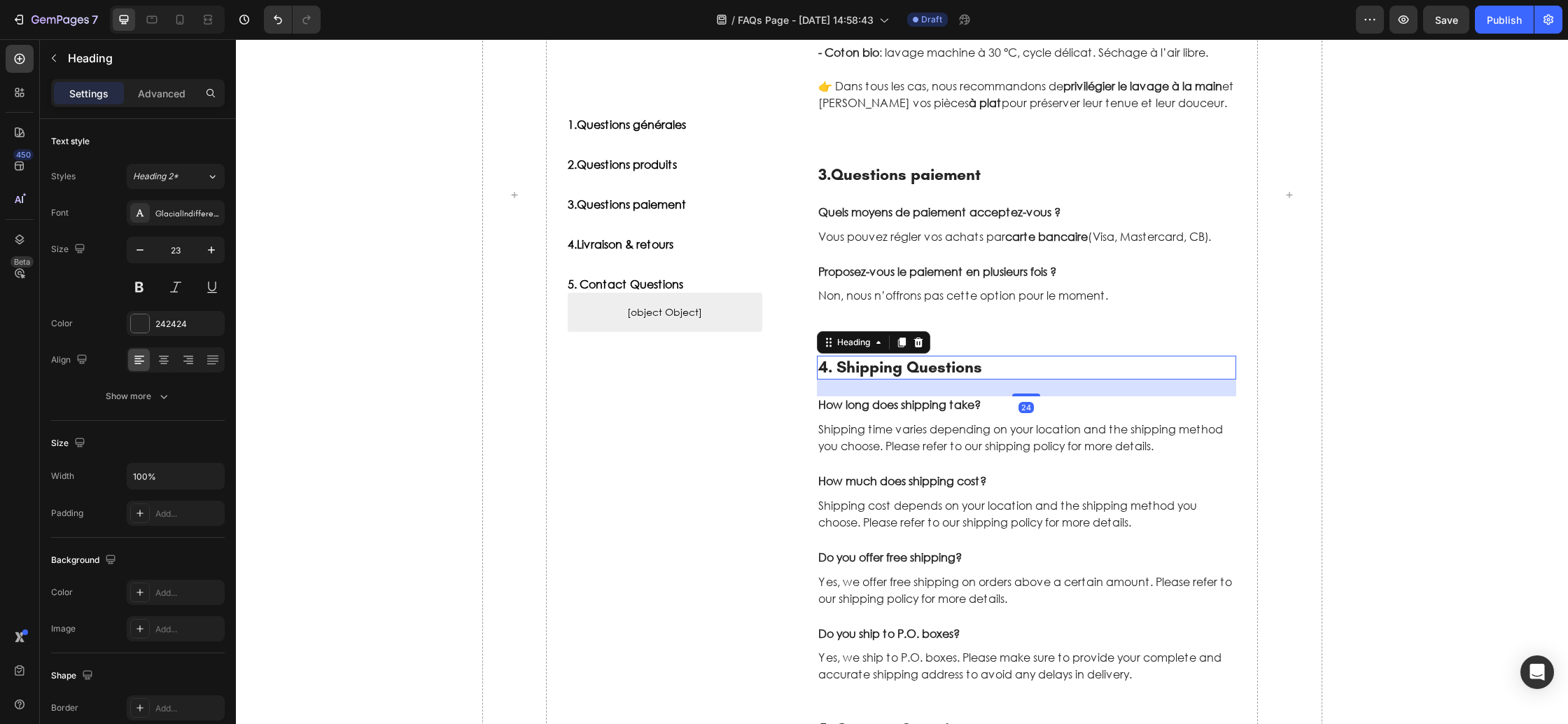
click at [877, 377] on p "4. Shipping Questions" at bounding box center [1027, 367] width 418 height 21
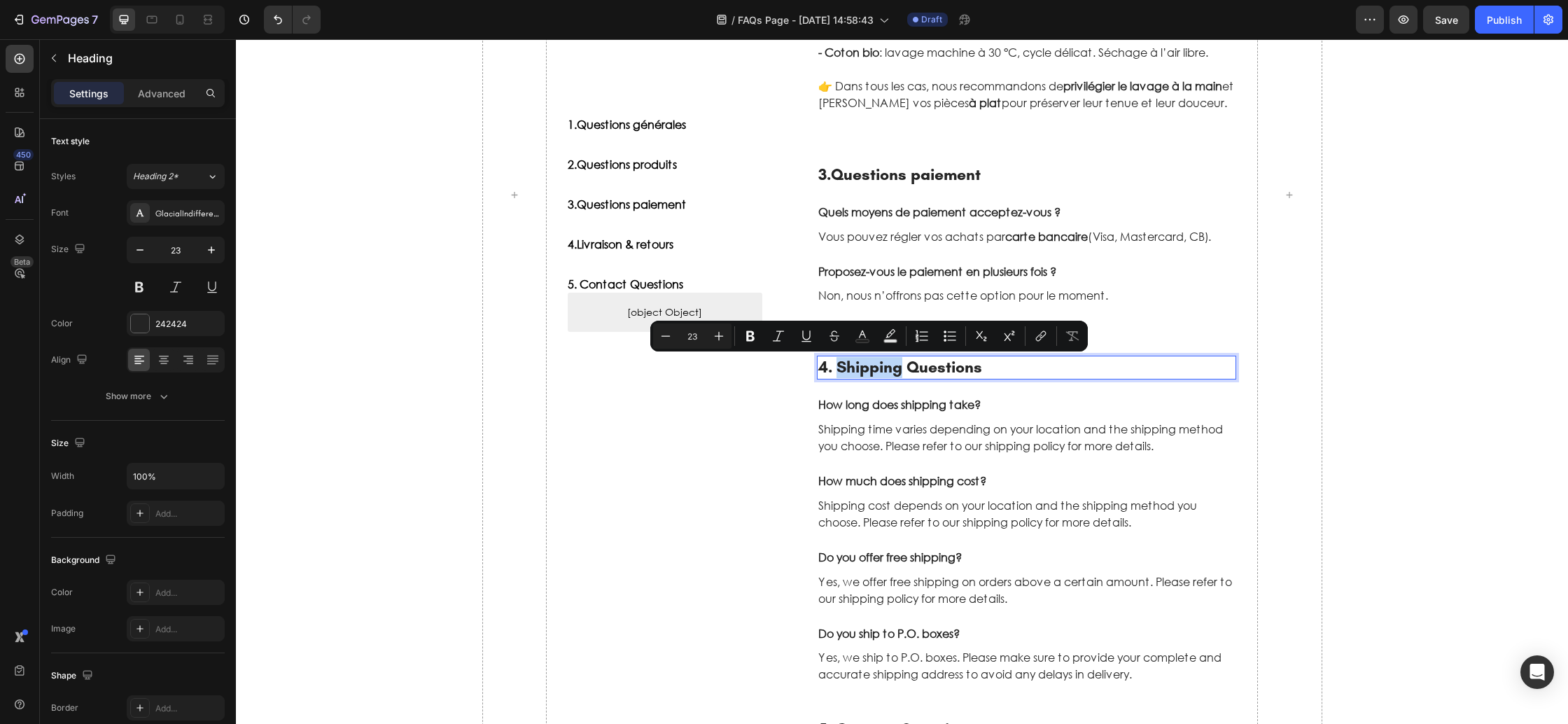
click at [843, 366] on p "4. Shipping Questions" at bounding box center [1027, 367] width 418 height 21
drag, startPoint x: 1017, startPoint y: 371, endPoint x: 835, endPoint y: 369, distance: 182.0
click at [835, 369] on p "4. Shipping Questions" at bounding box center [1027, 367] width 418 height 21
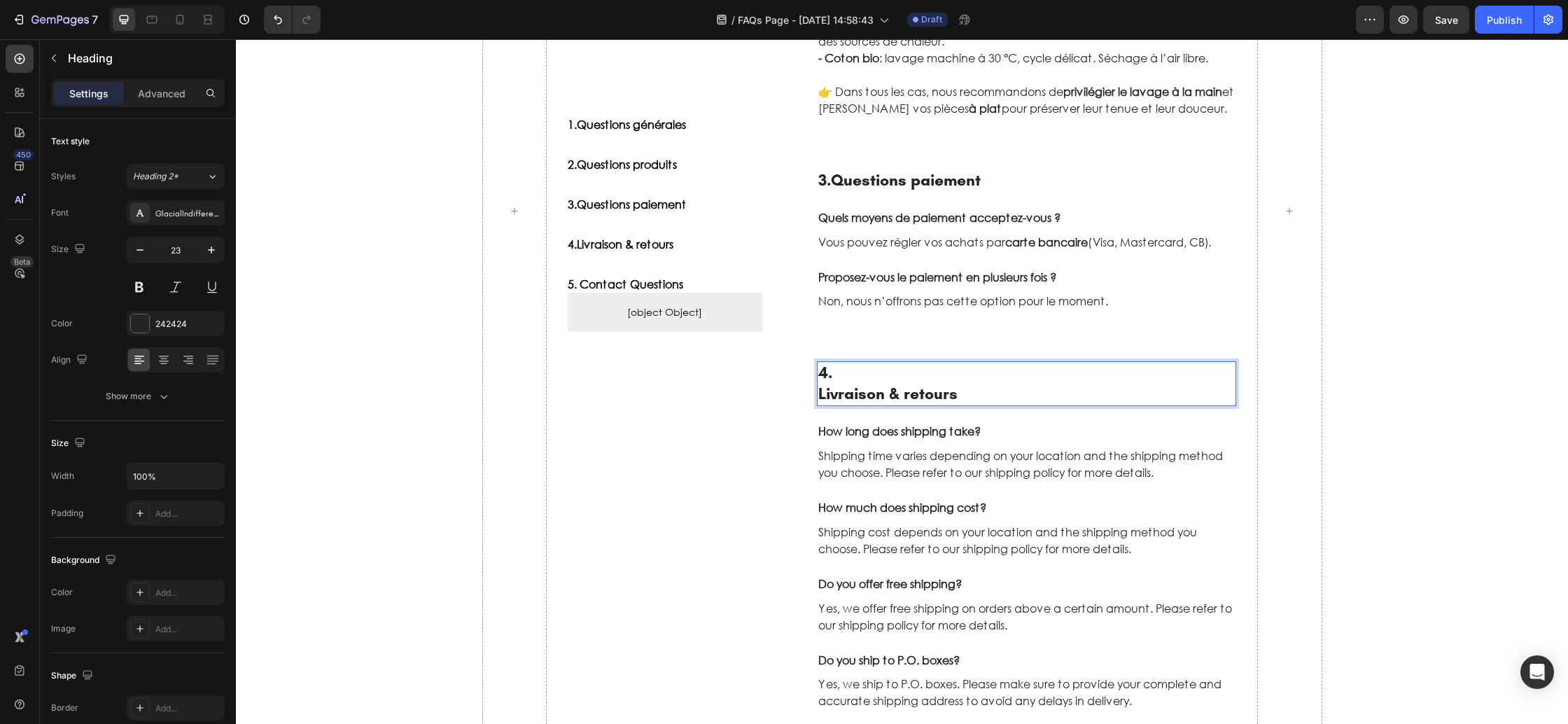
scroll to position [838, 0]
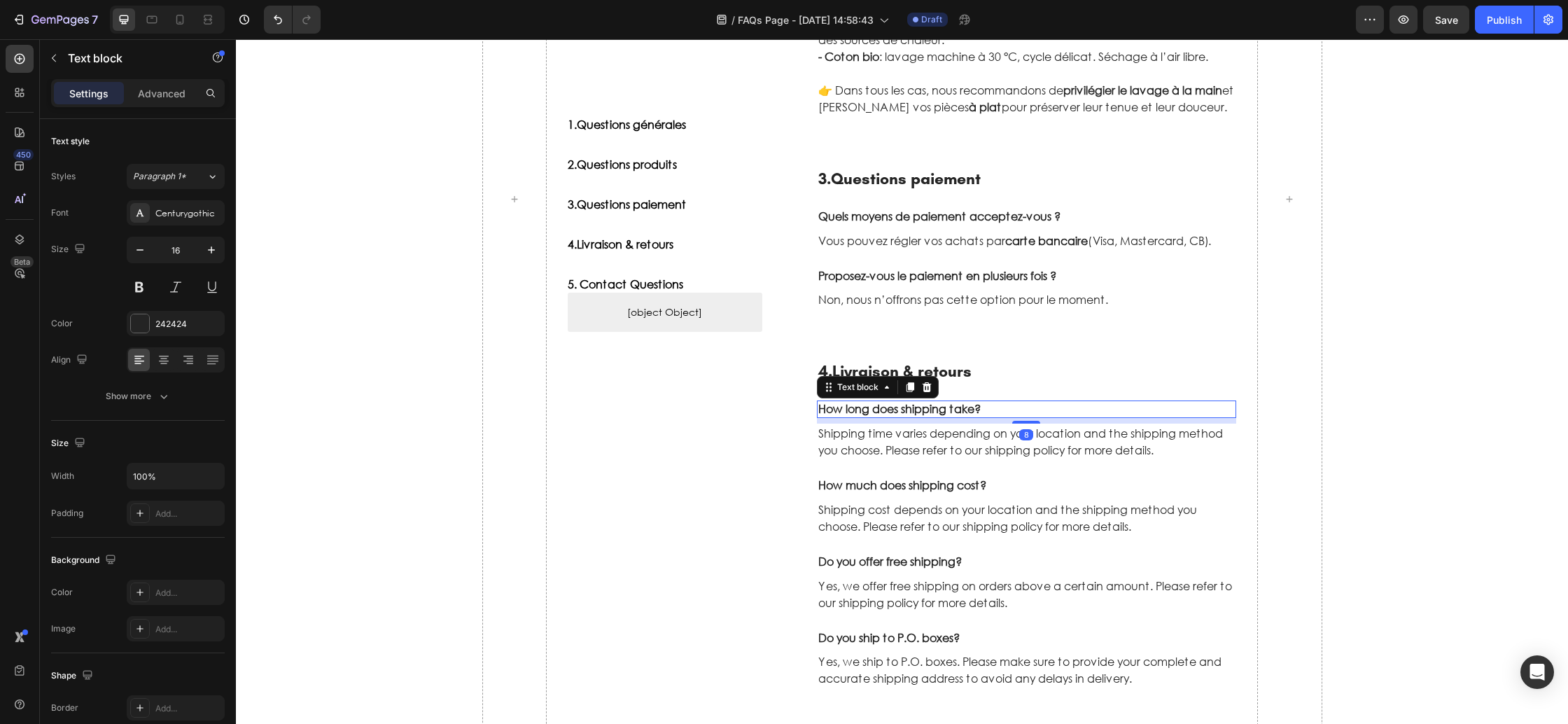
click at [884, 411] on p "How long does shipping take?" at bounding box center [1027, 409] width 418 height 15
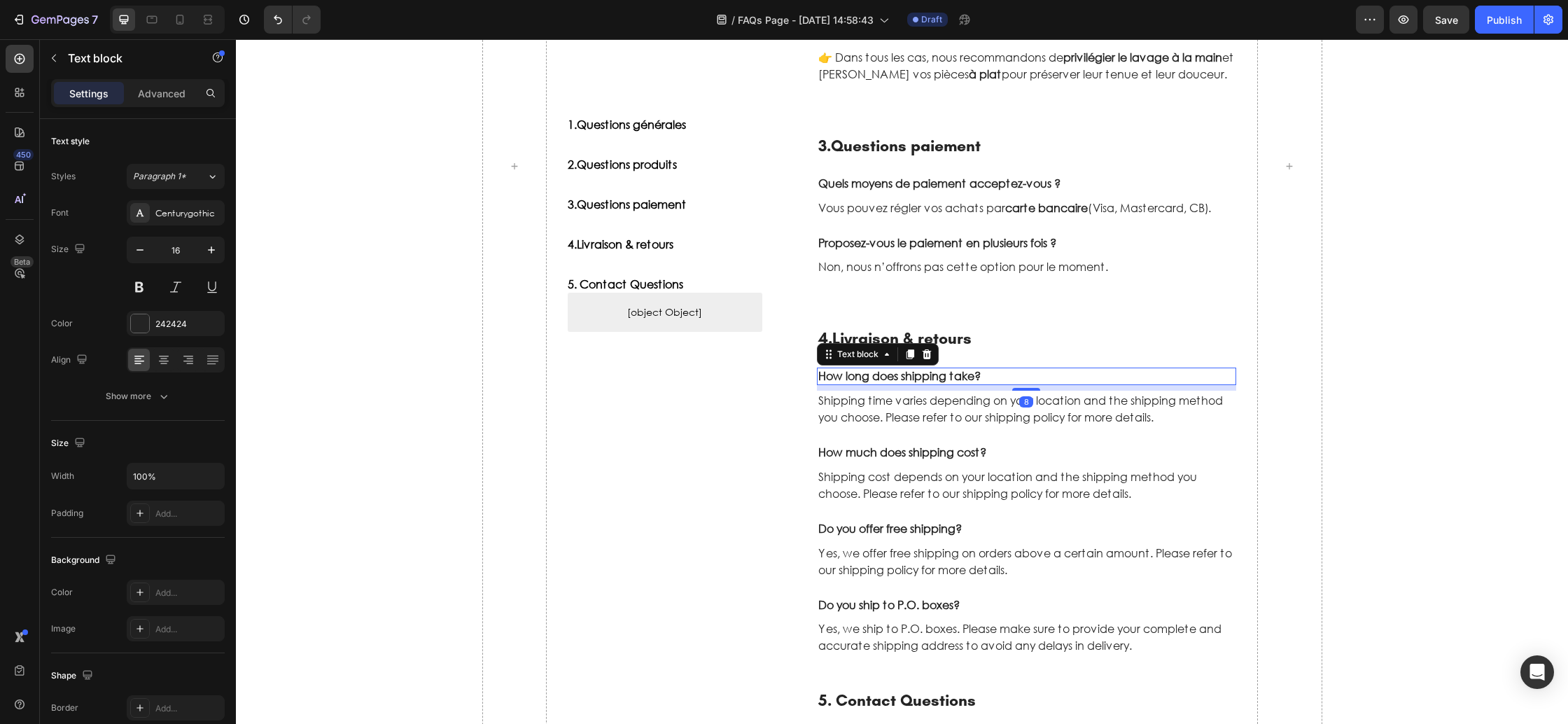
scroll to position [879, 0]
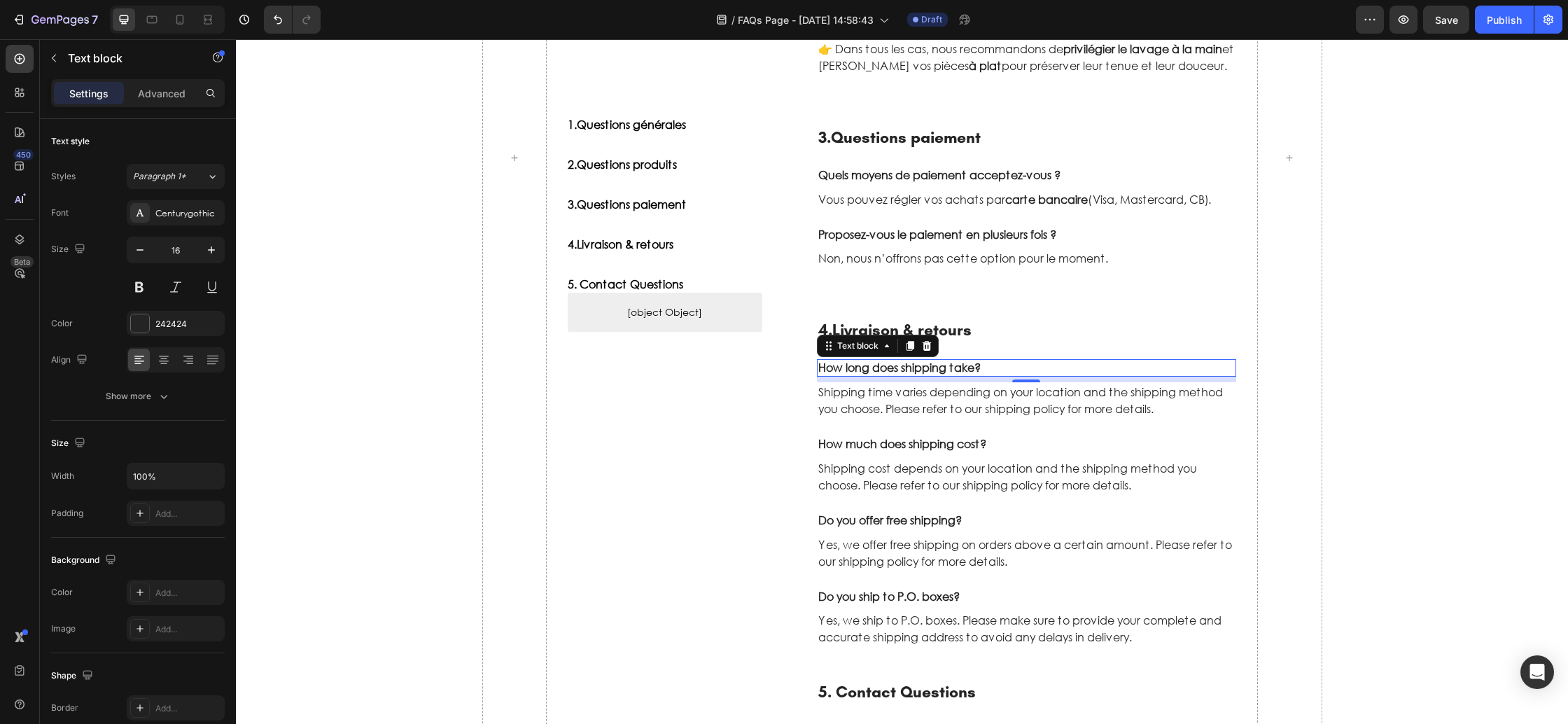
click at [882, 372] on p "How long does shipping take?" at bounding box center [1027, 368] width 418 height 15
click at [902, 401] on p "Shipping time varies depending on your location and the shipping method you cho…" at bounding box center [1027, 401] width 418 height 34
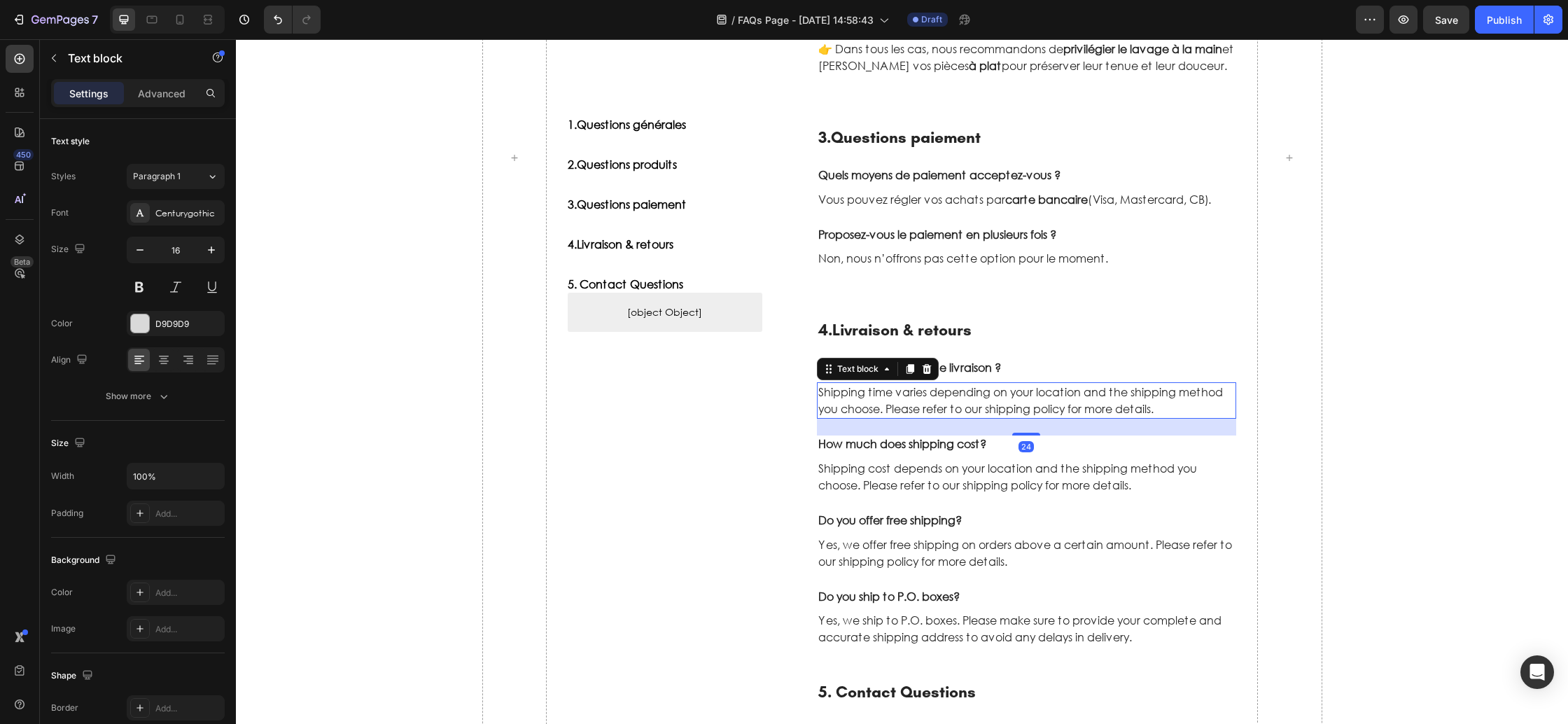
click at [902, 401] on p "Shipping time varies depending on your location and the shipping method you cho…" at bounding box center [1027, 401] width 418 height 34
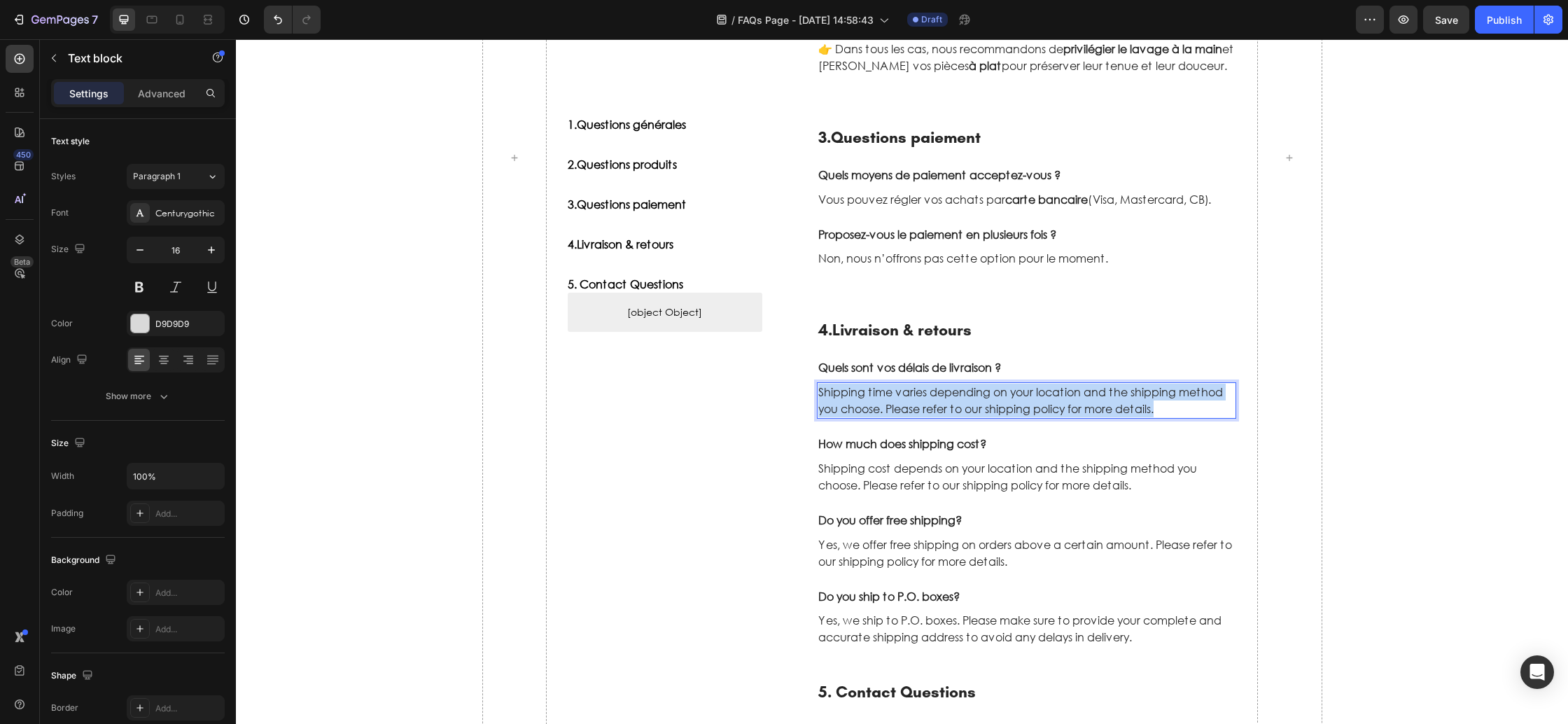
click at [902, 401] on p "Shipping time varies depending on your location and the shipping method you cho…" at bounding box center [1027, 401] width 418 height 34
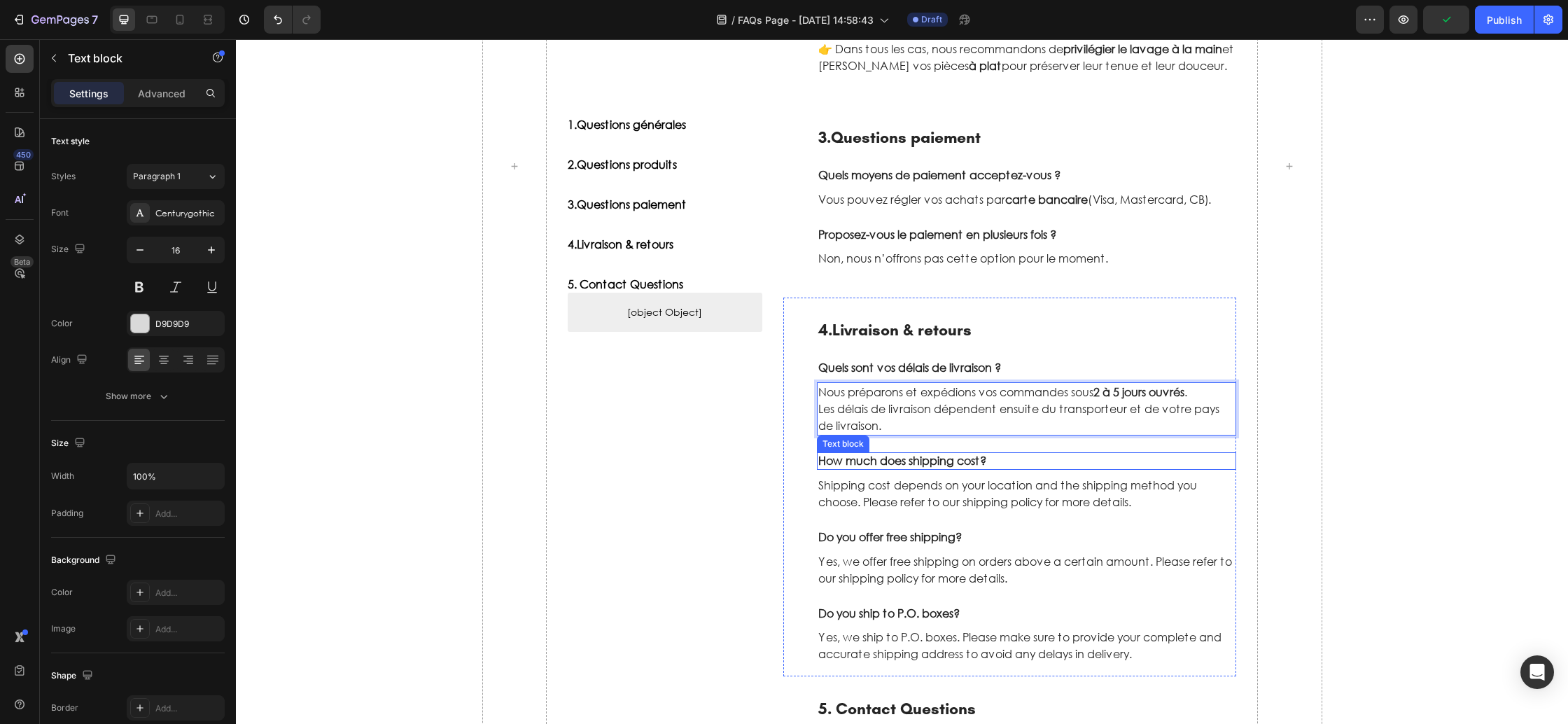
click at [887, 456] on p "How much does shipping cost?" at bounding box center [1027, 461] width 418 height 15
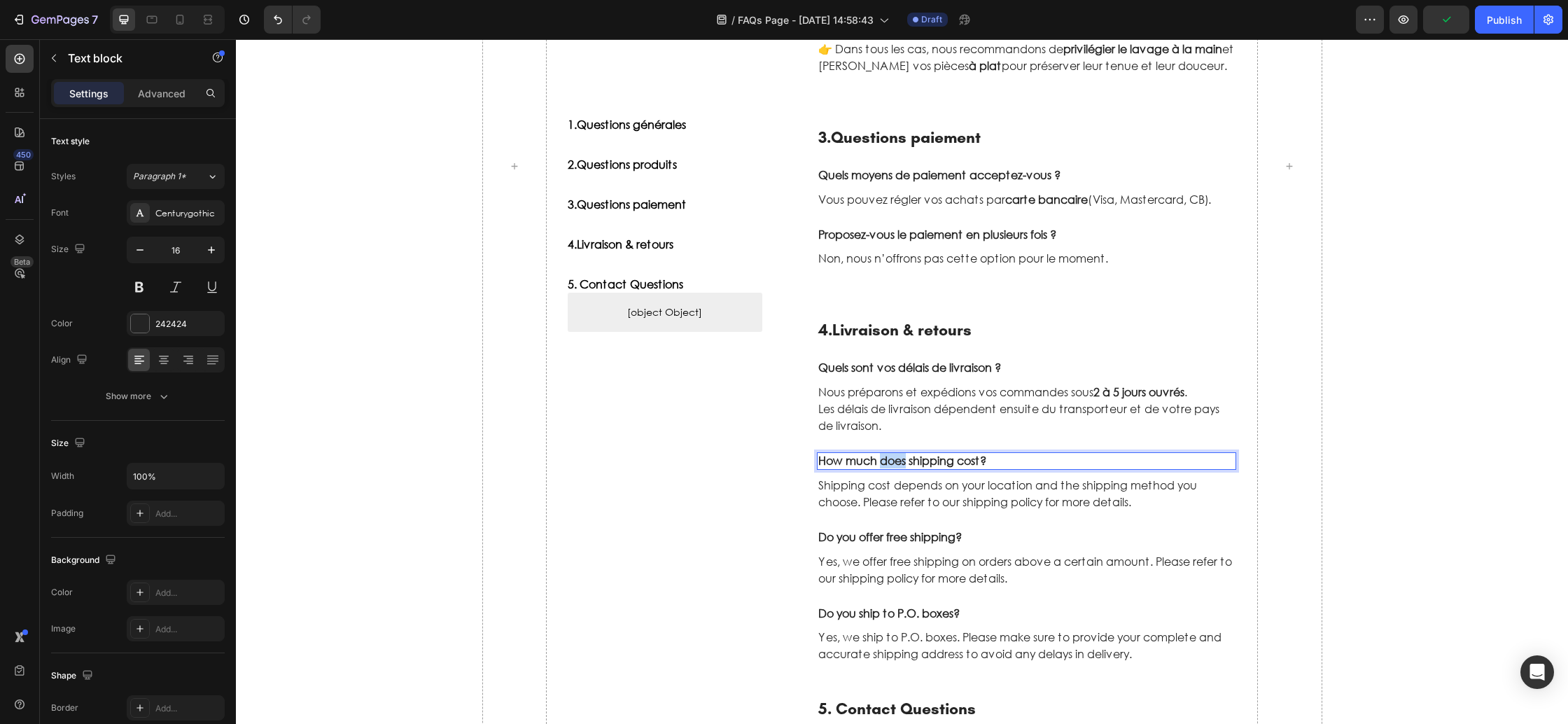
click at [887, 456] on p "How much does shipping cost?" at bounding box center [1027, 461] width 418 height 15
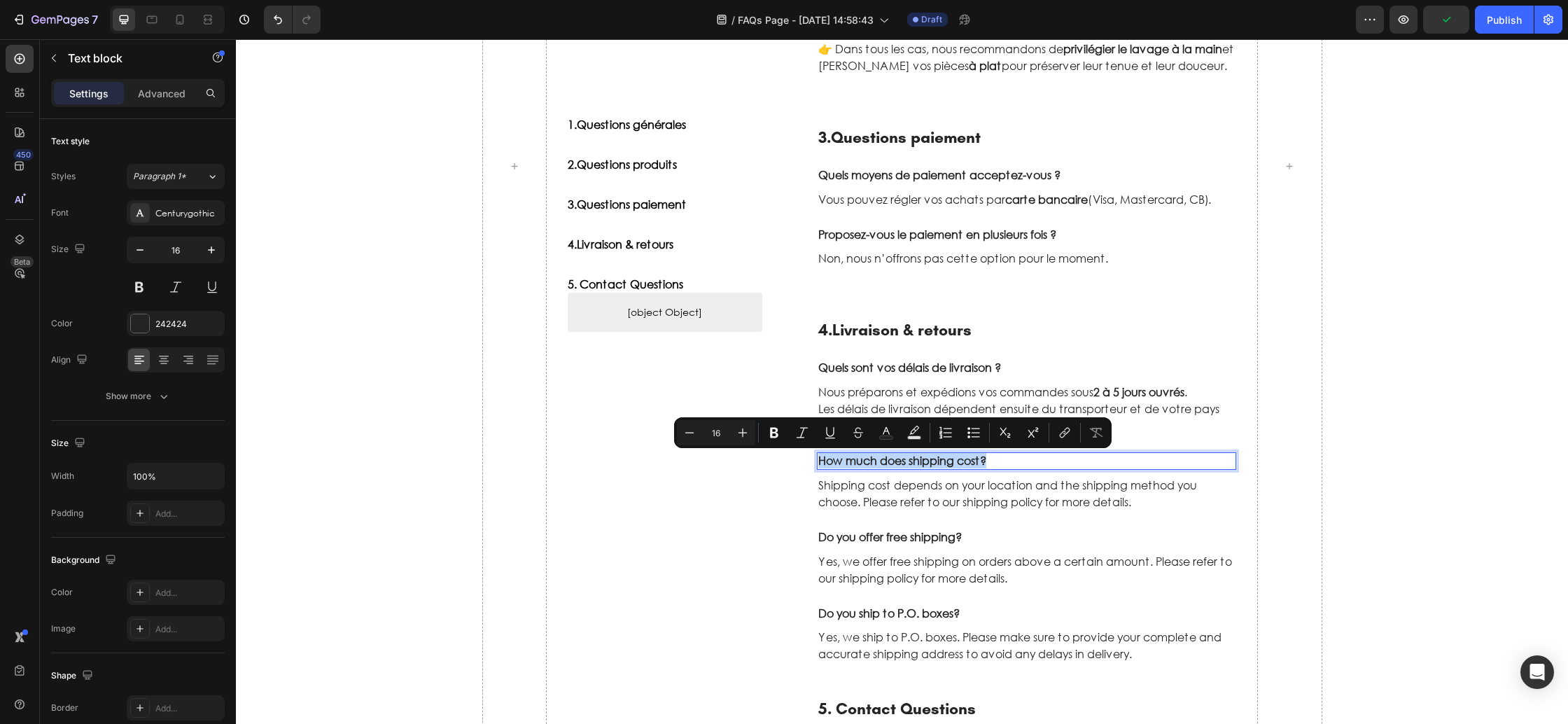
click at [887, 456] on p "How much does shipping cost?" at bounding box center [1027, 461] width 418 height 15
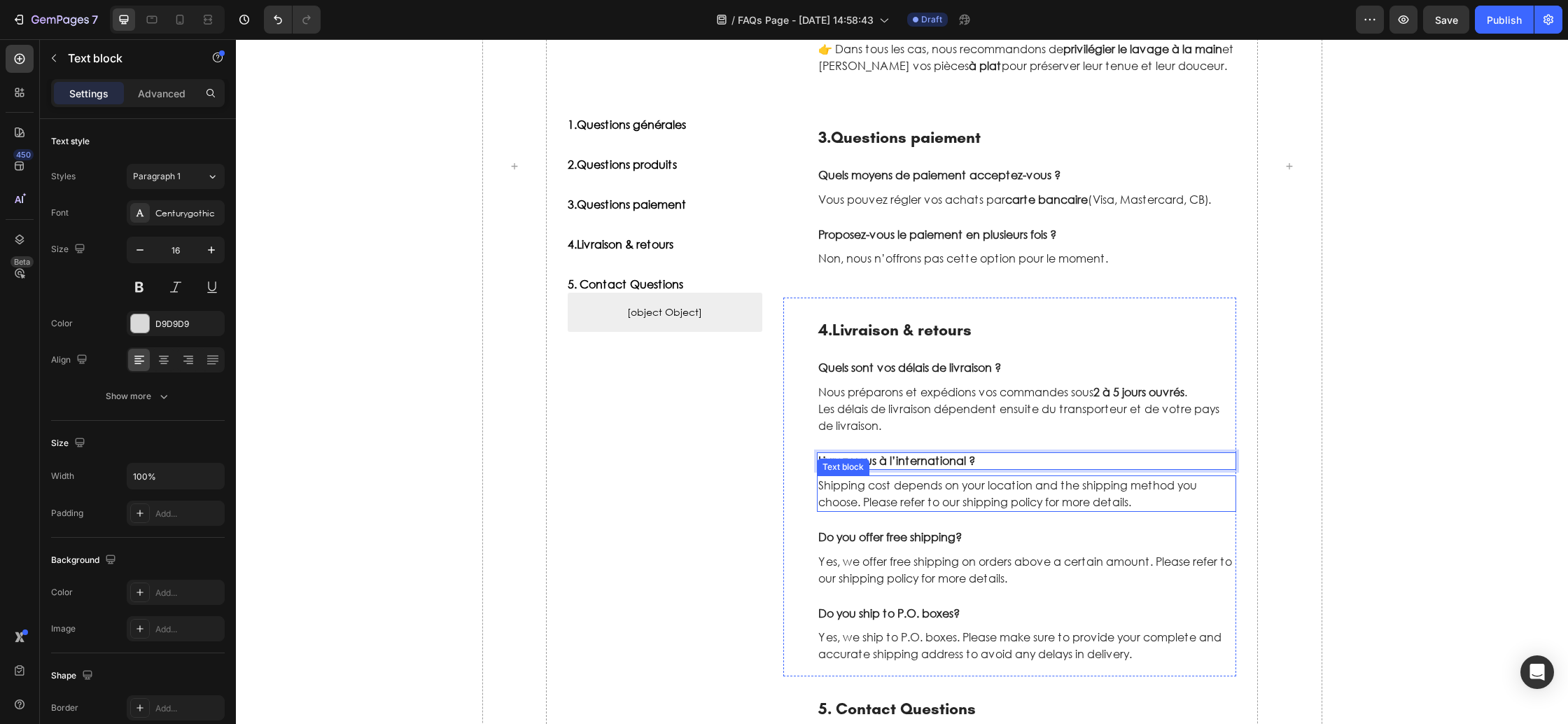
click at [889, 496] on p "Shipping cost depends on your location and the shipping method you choose. Plea…" at bounding box center [1027, 494] width 418 height 34
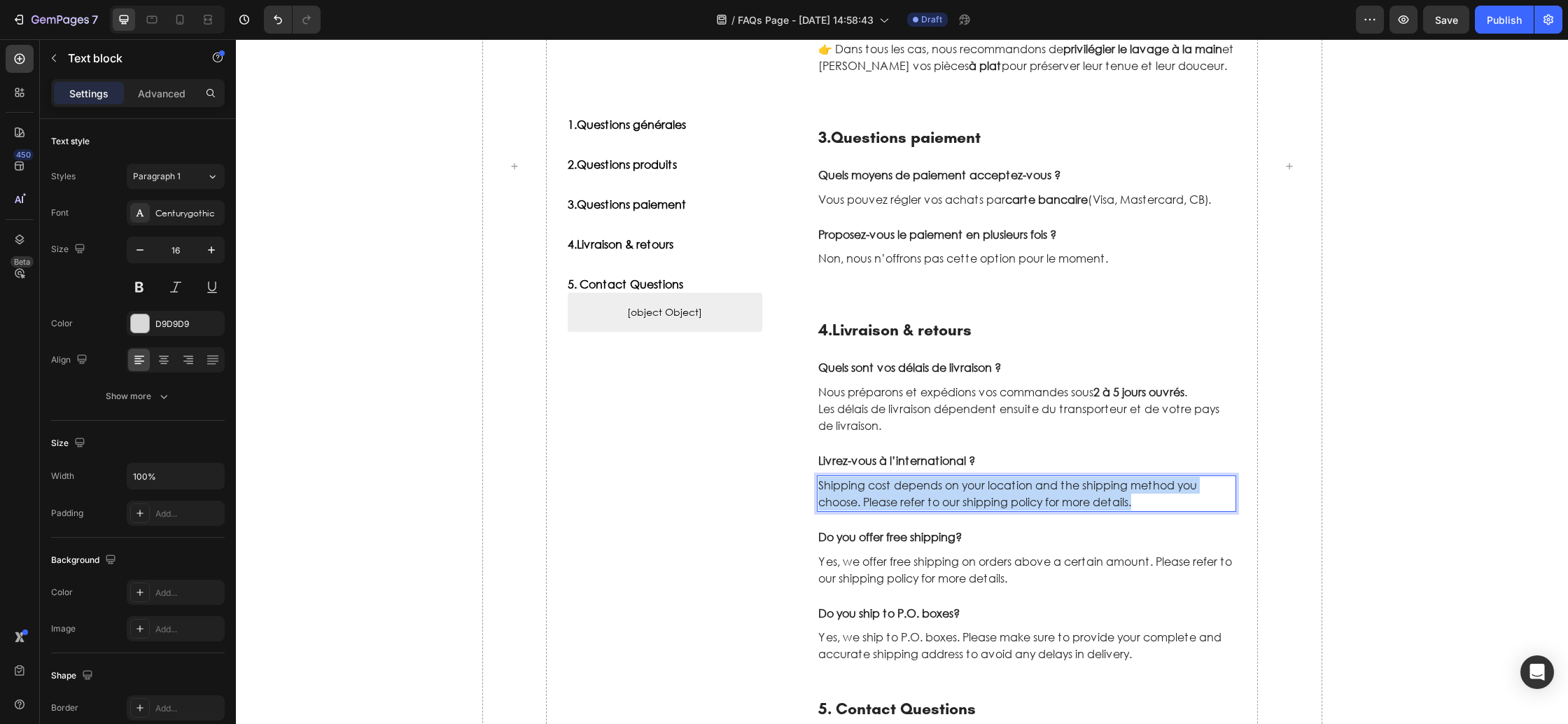
click at [888, 496] on p "Shipping cost depends on your location and the shipping method you choose. Plea…" at bounding box center [1027, 494] width 418 height 34
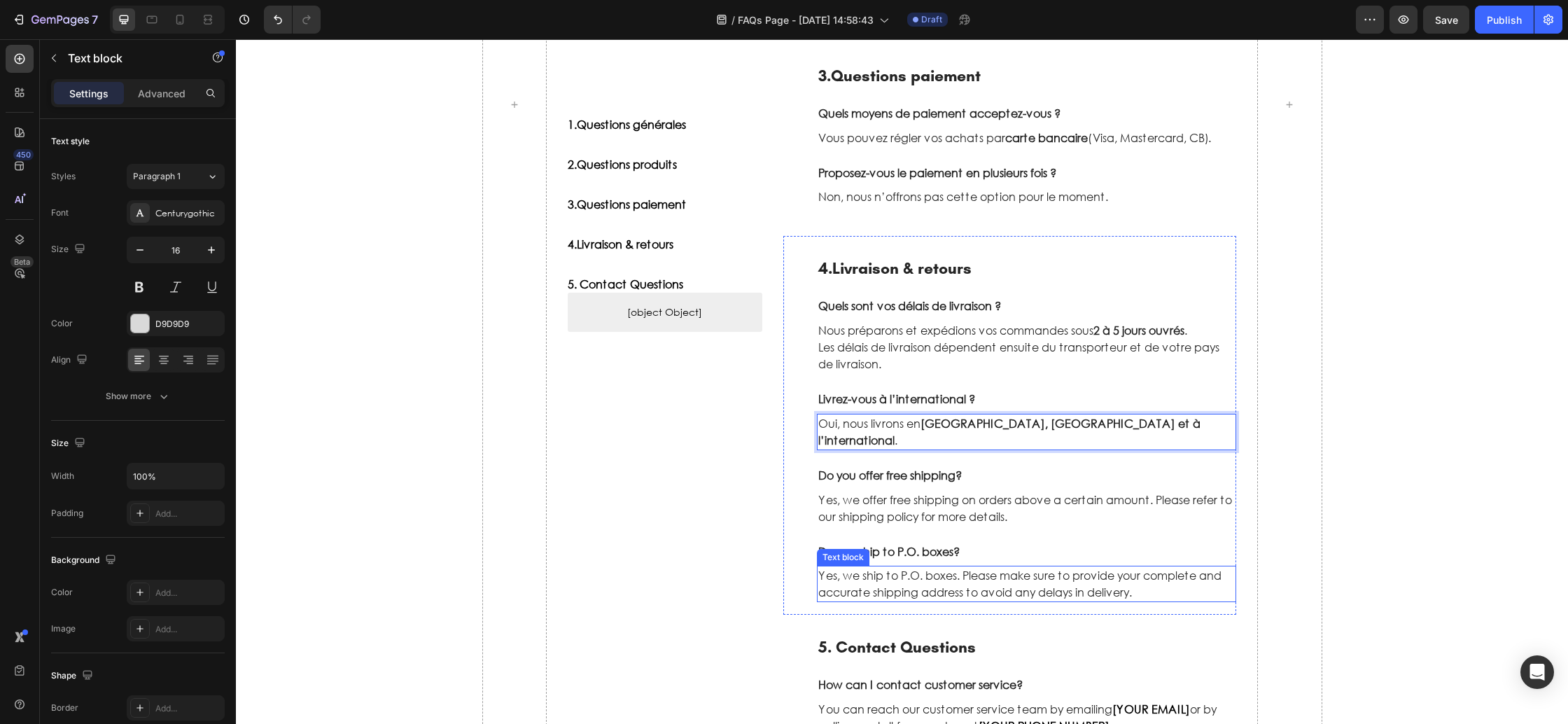
scroll to position [997, 0]
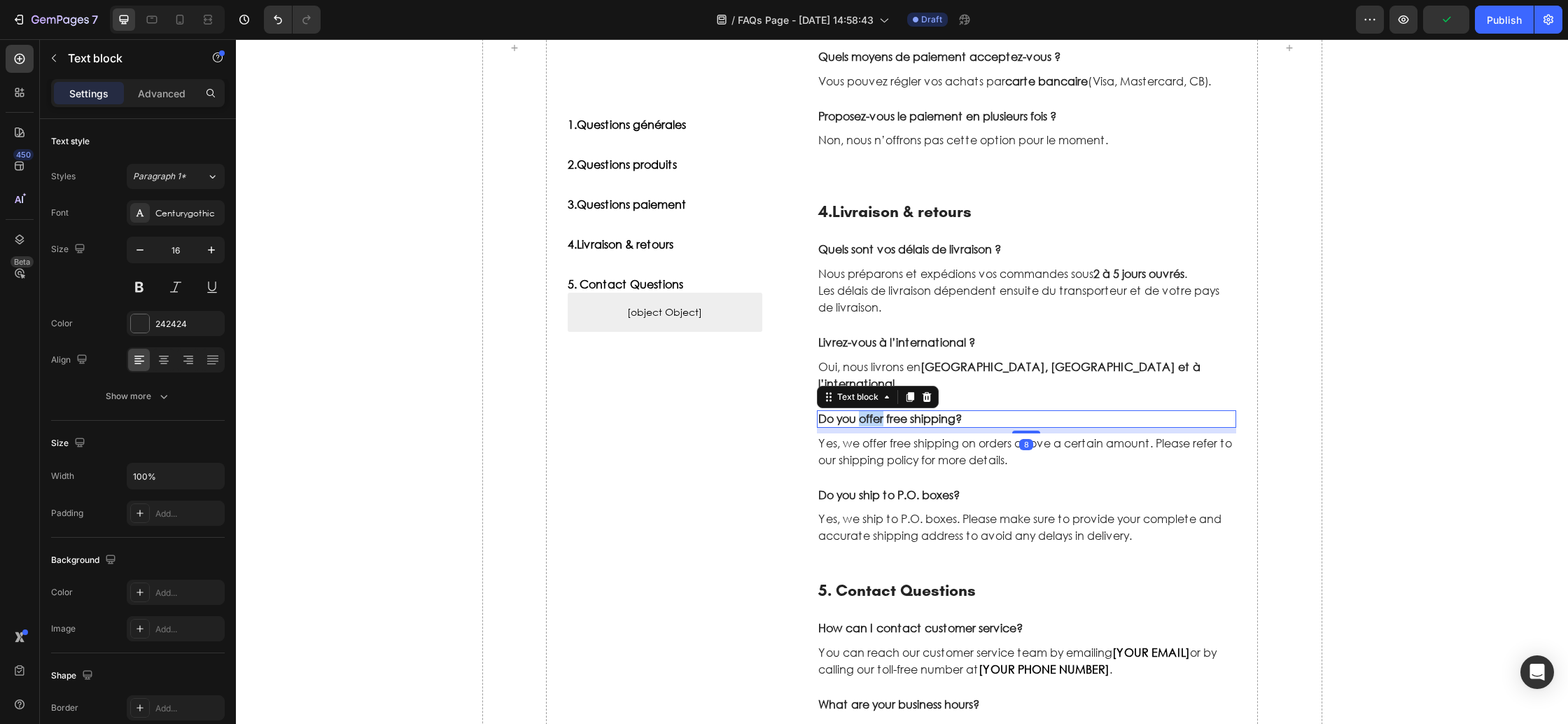
click at [863, 412] on p "Do you offer free shipping?" at bounding box center [1027, 419] width 418 height 15
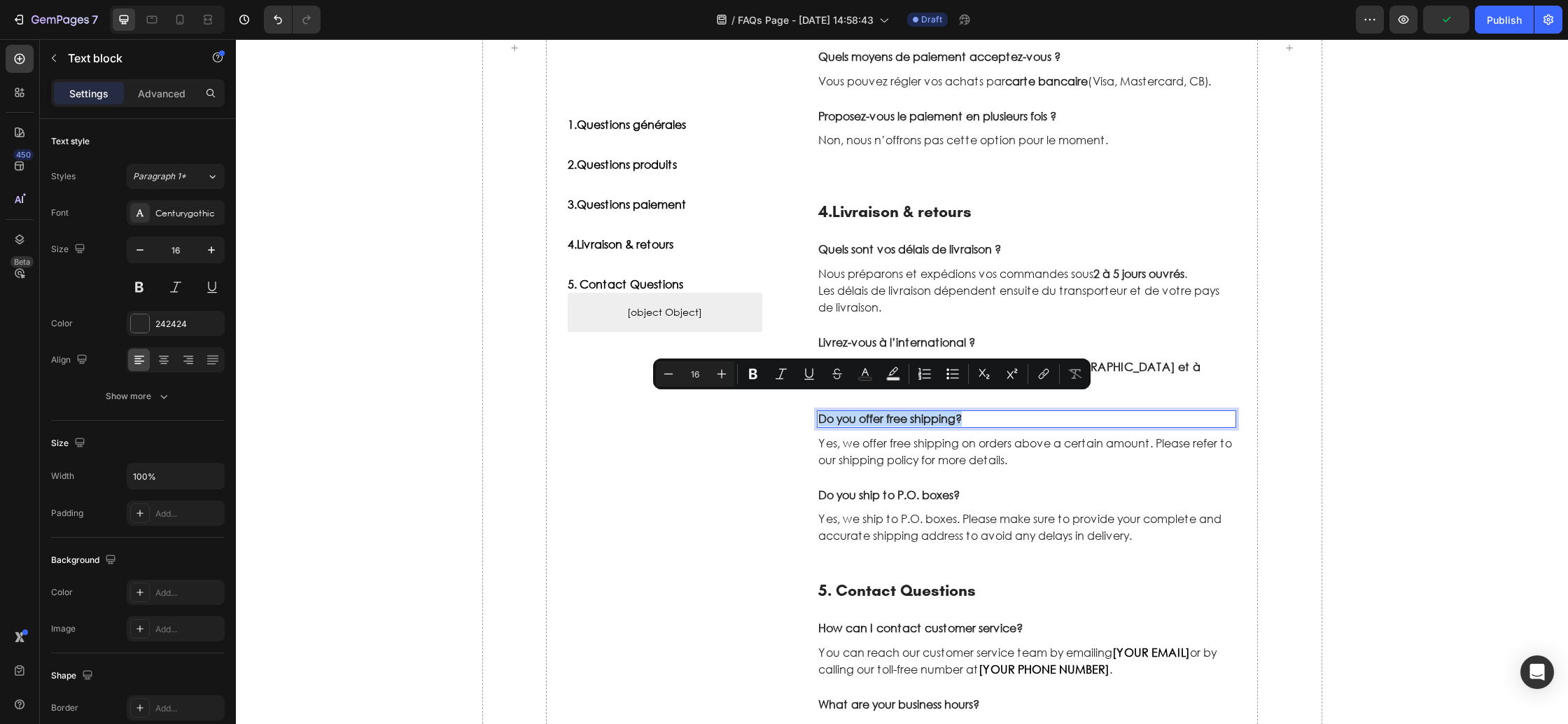
click at [863, 412] on p "Do you offer free shipping?" at bounding box center [1027, 419] width 418 height 15
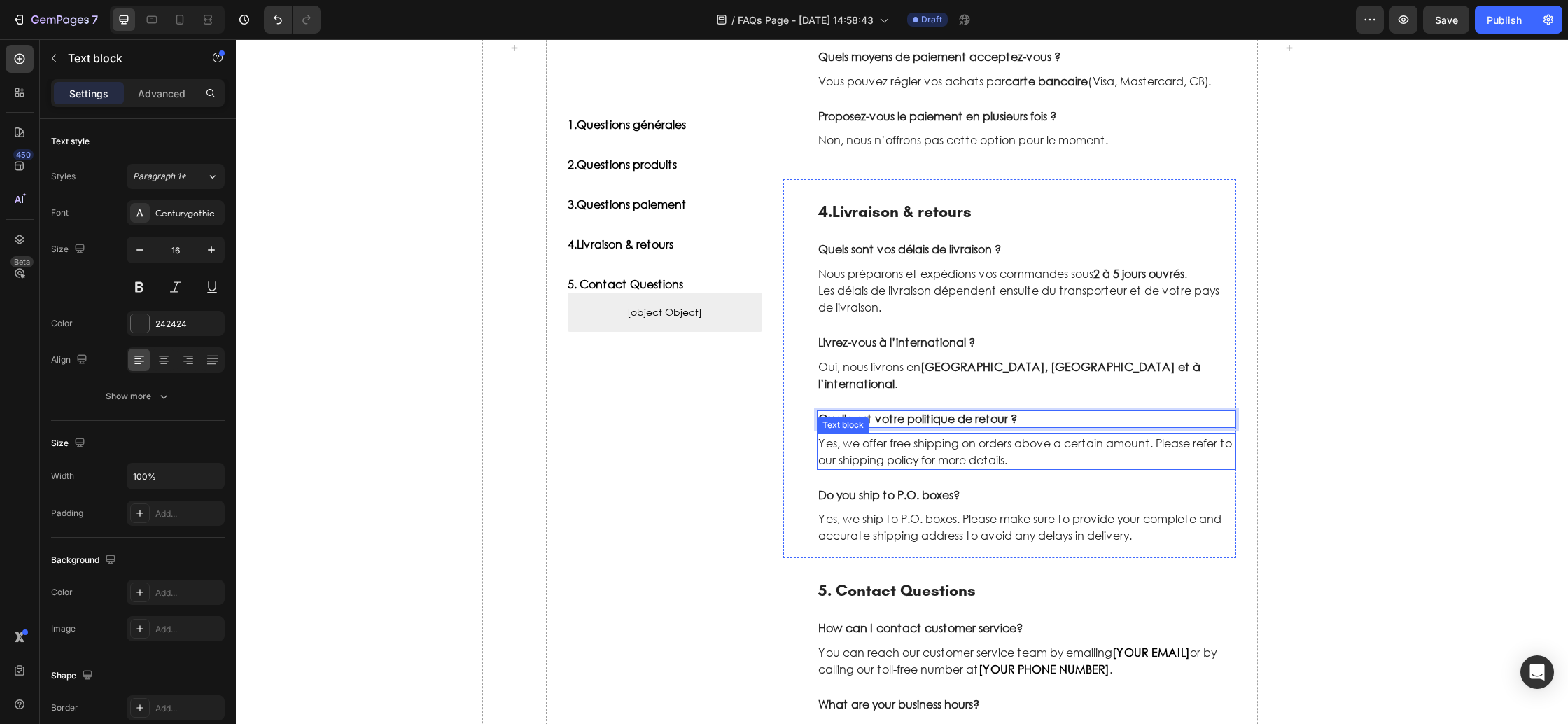
click at [874, 435] on p "Yes, we offer free shipping on orders above a certain amount. Please refer to o…" at bounding box center [1027, 451] width 418 height 34
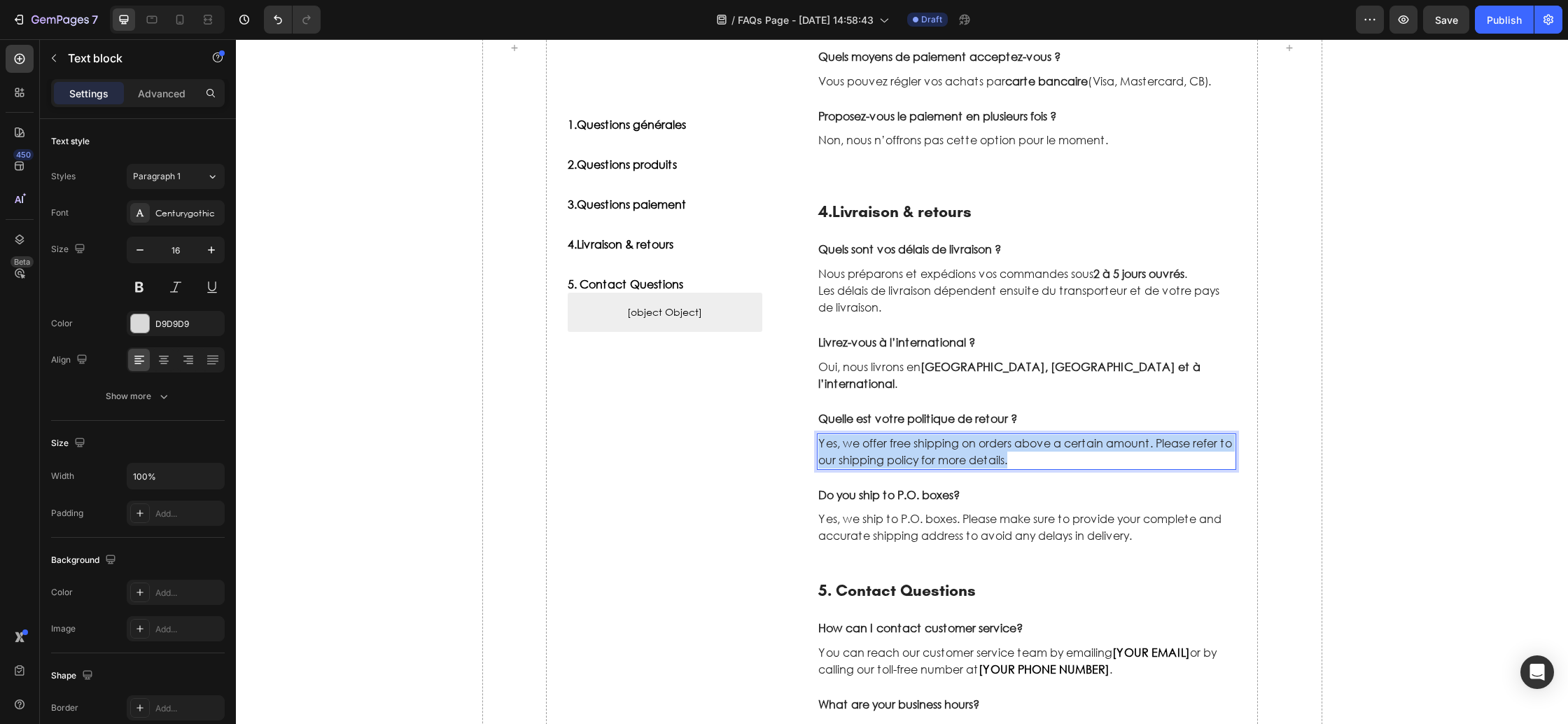
click at [874, 435] on p "Yes, we offer free shipping on orders above a certain amount. Please refer to o…" at bounding box center [1027, 451] width 418 height 34
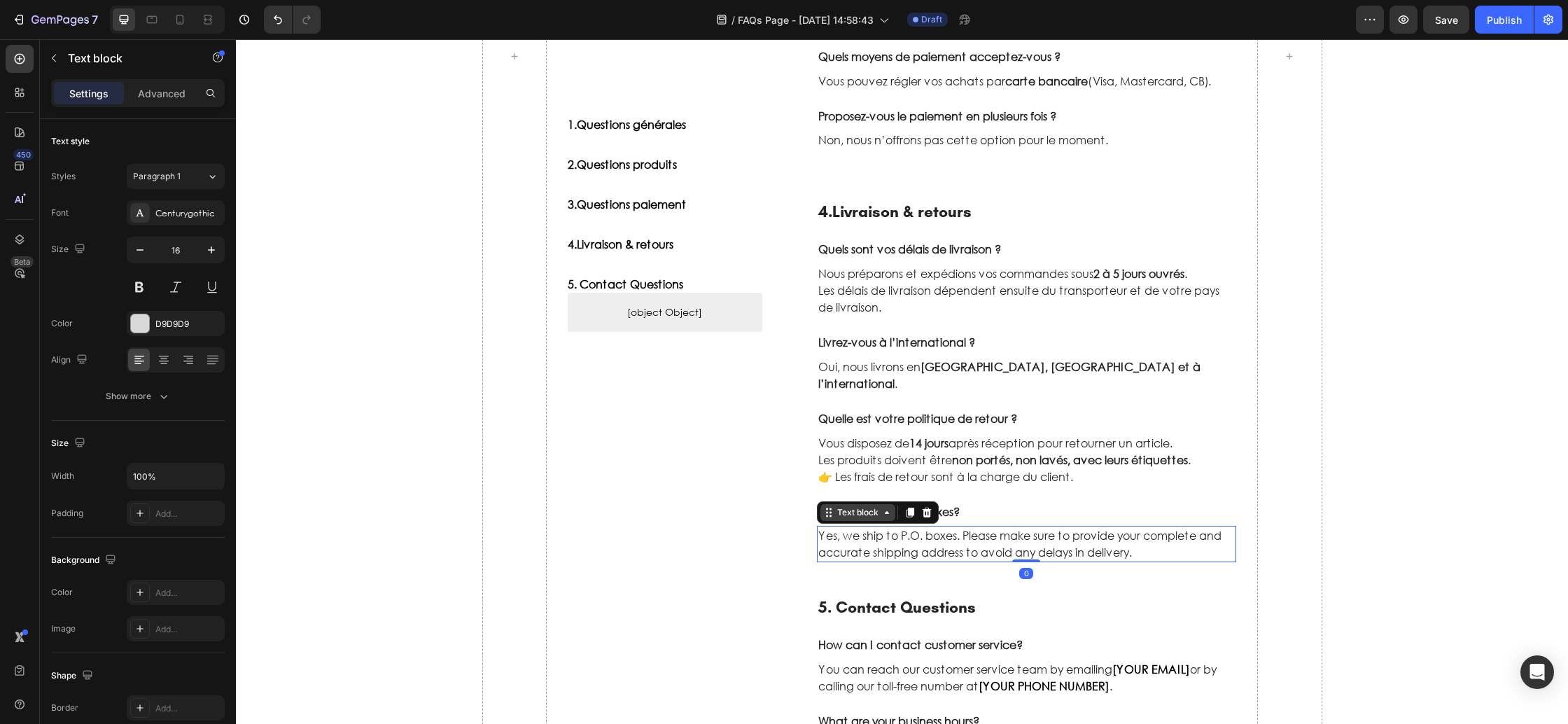
click at [865, 507] on div "Text block" at bounding box center [858, 513] width 47 height 13
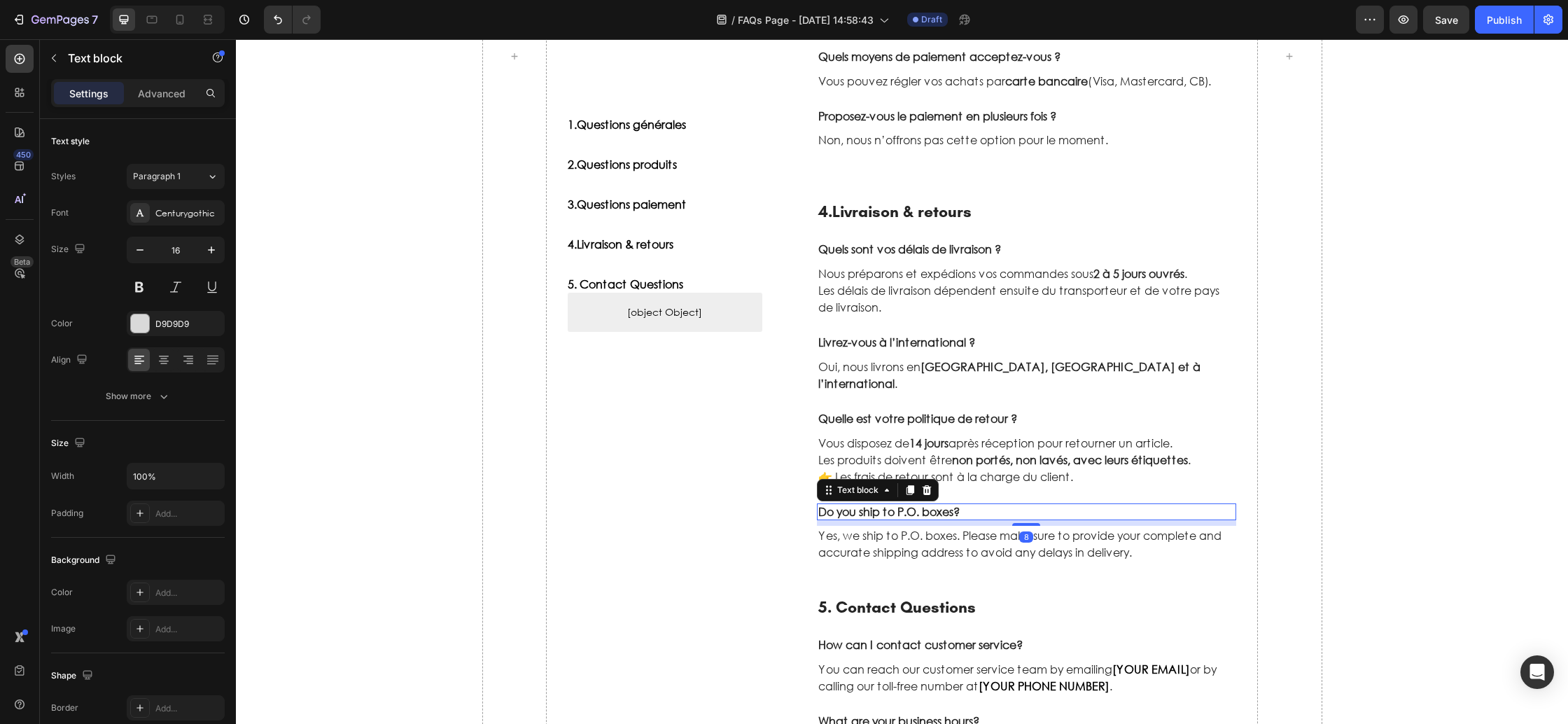
click at [894, 505] on p "Do you ship to P.O. boxes?" at bounding box center [1027, 512] width 418 height 15
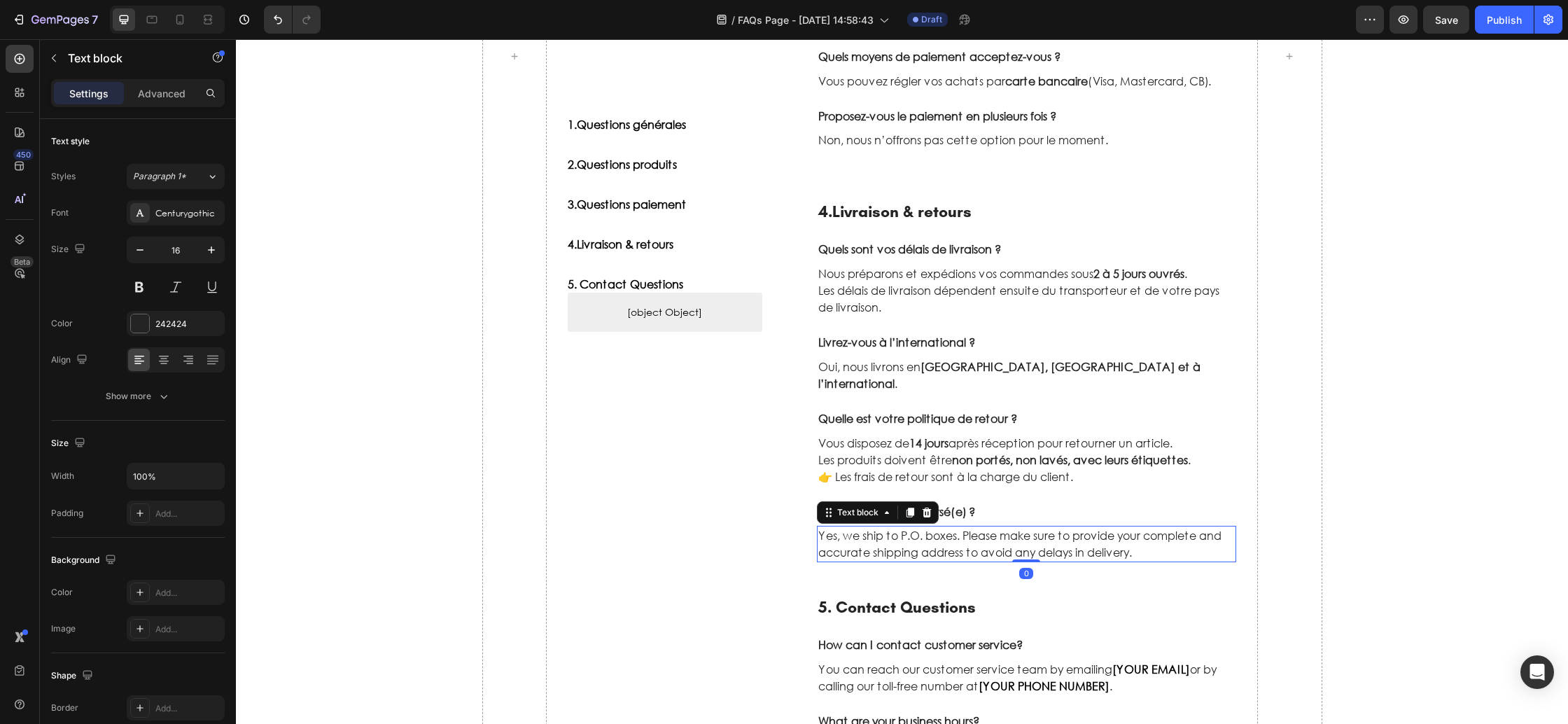
click at [882, 527] on p "Yes, we ship to P.O. boxes. Please make sure to provide your complete and accur…" at bounding box center [1027, 544] width 418 height 34
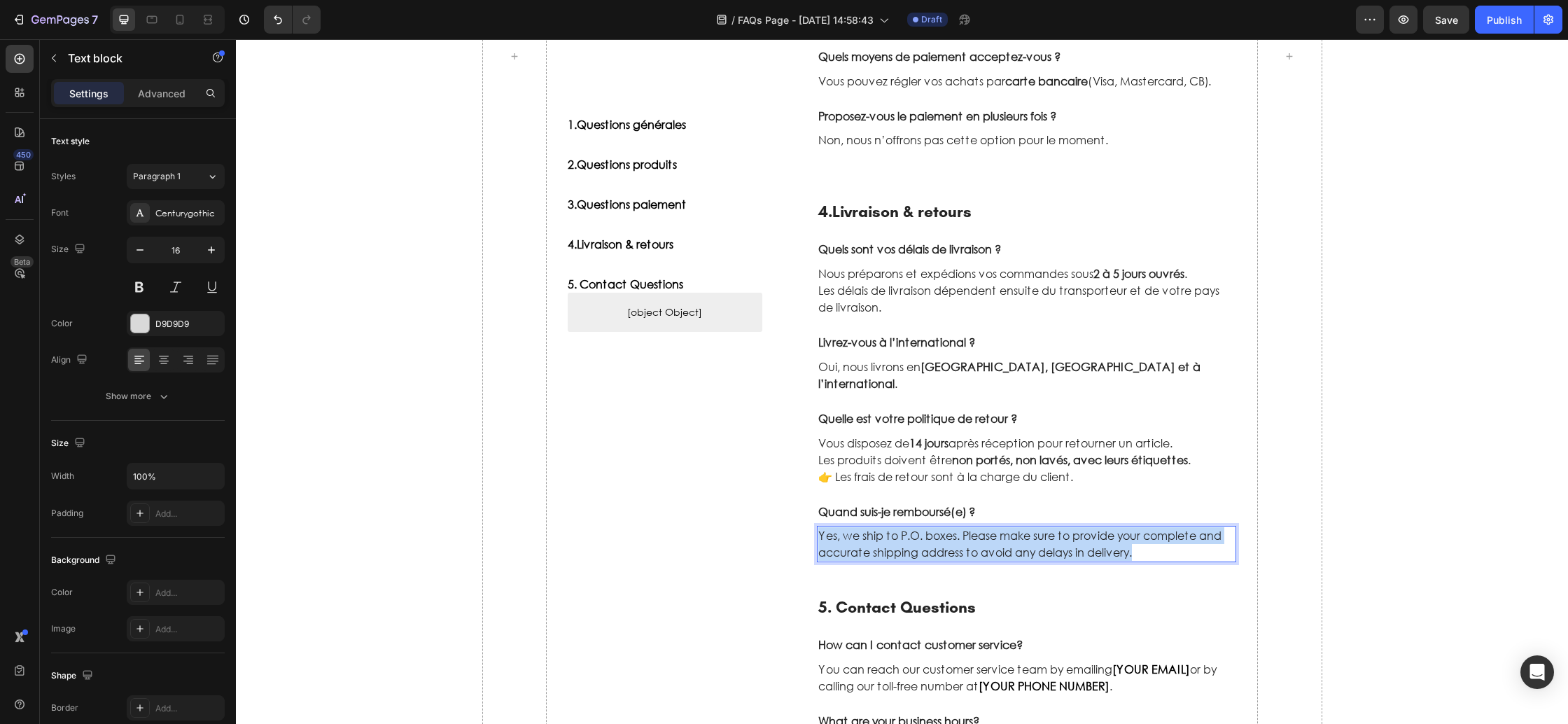
click at [882, 527] on p "Yes, we ship to P.O. boxes. Please make sure to provide your complete and accur…" at bounding box center [1027, 544] width 418 height 34
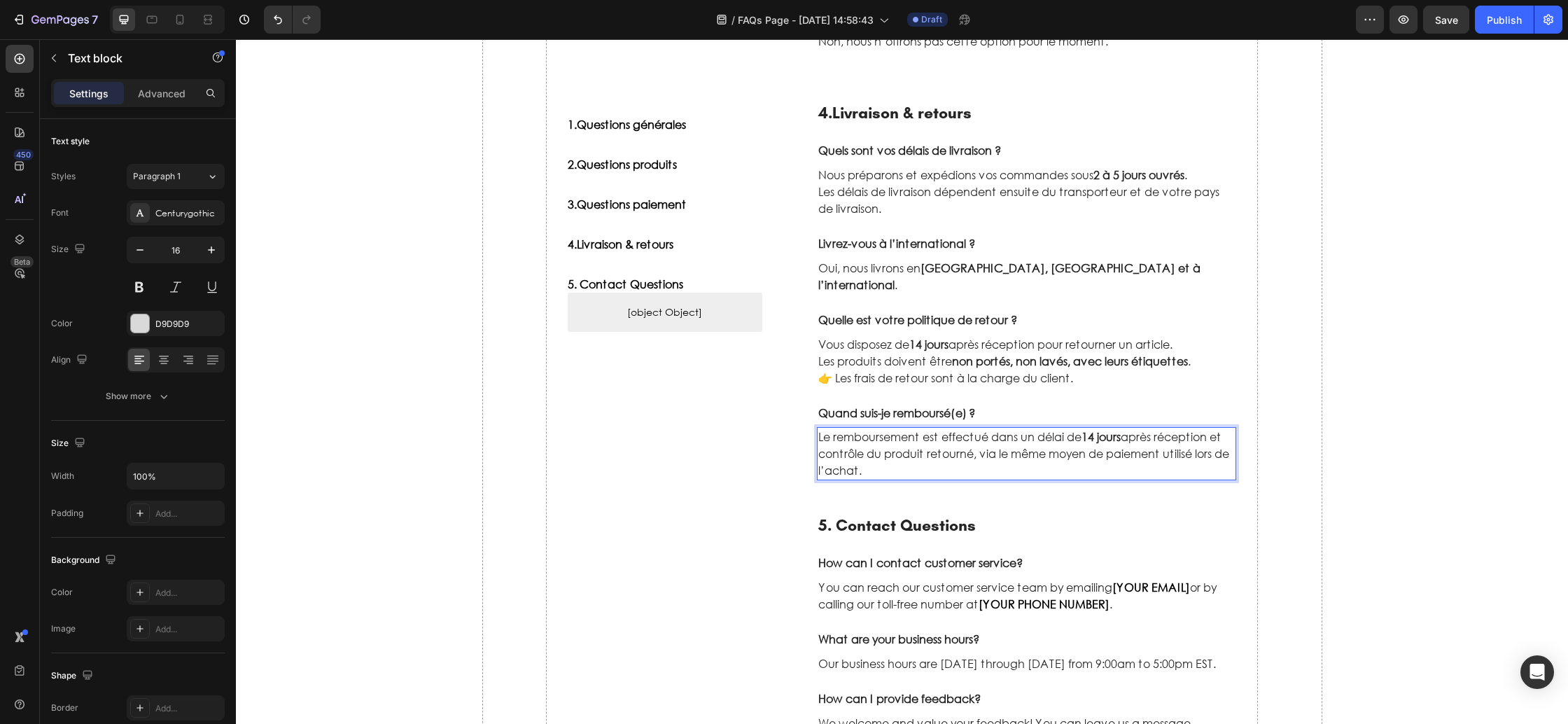
scroll to position [1225, 0]
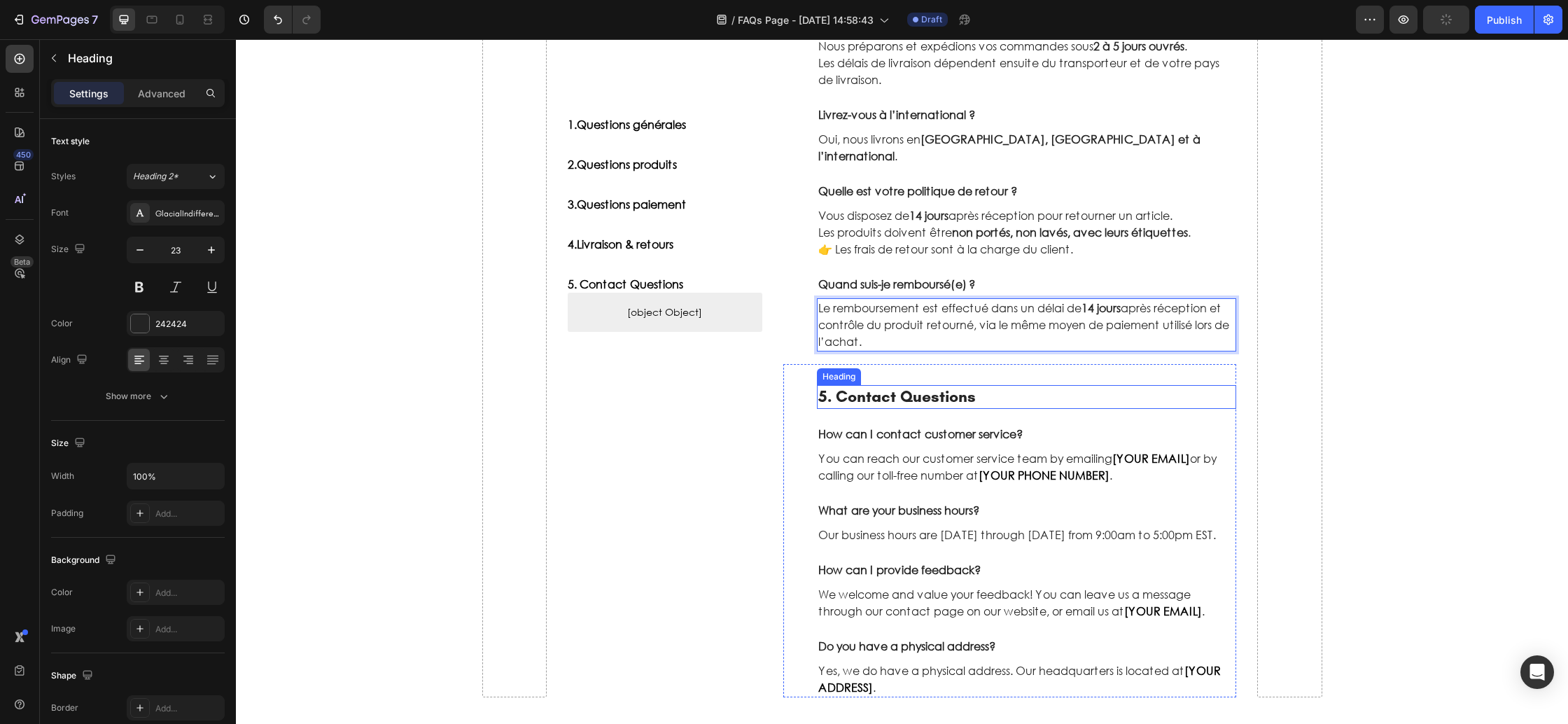
click at [887, 386] on p "5. Contact Questions" at bounding box center [1027, 396] width 418 height 21
drag, startPoint x: 887, startPoint y: 376, endPoint x: 921, endPoint y: 379, distance: 34.1
click at [887, 386] on p "5. Contact Questions" at bounding box center [1027, 396] width 418 height 21
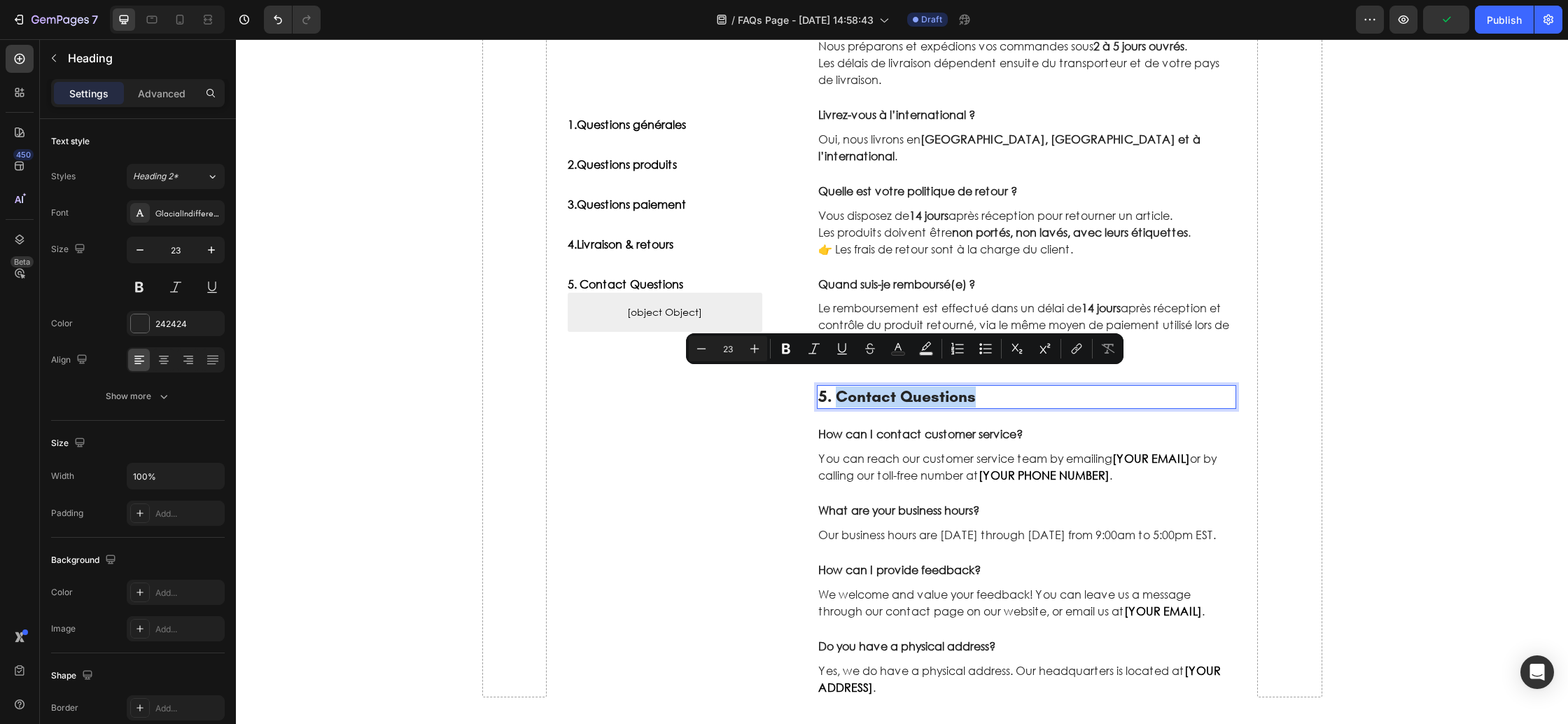
drag, startPoint x: 978, startPoint y: 379, endPoint x: 839, endPoint y: 380, distance: 139.0
click at [839, 386] on p "5. Contact Questions" at bounding box center [1027, 396] width 418 height 21
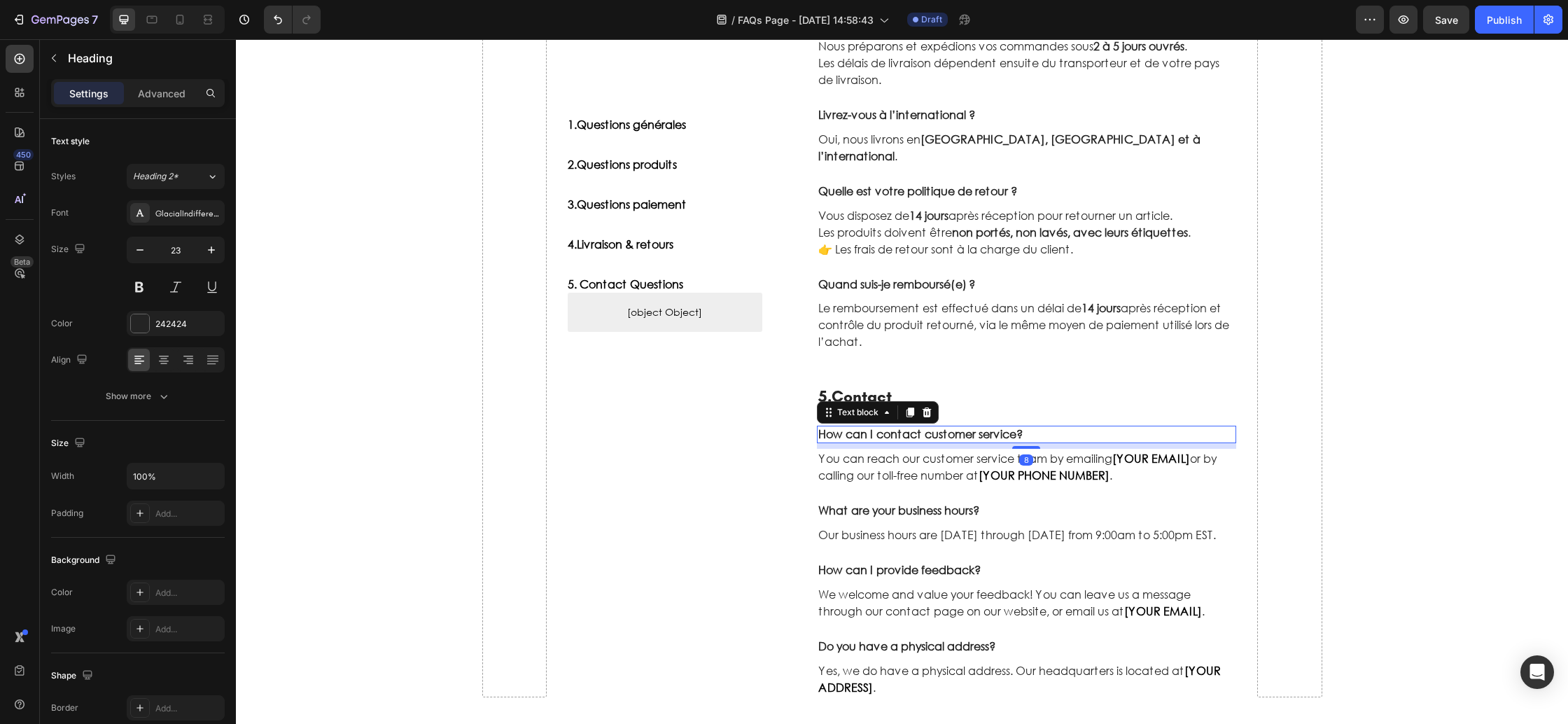
click at [882, 427] on p "How can I contact customer service?" at bounding box center [1027, 434] width 418 height 15
click at [912, 461] on p "You can reach our customer service team by emailing [YOUR EMAIL] or by calling …" at bounding box center [1027, 467] width 418 height 34
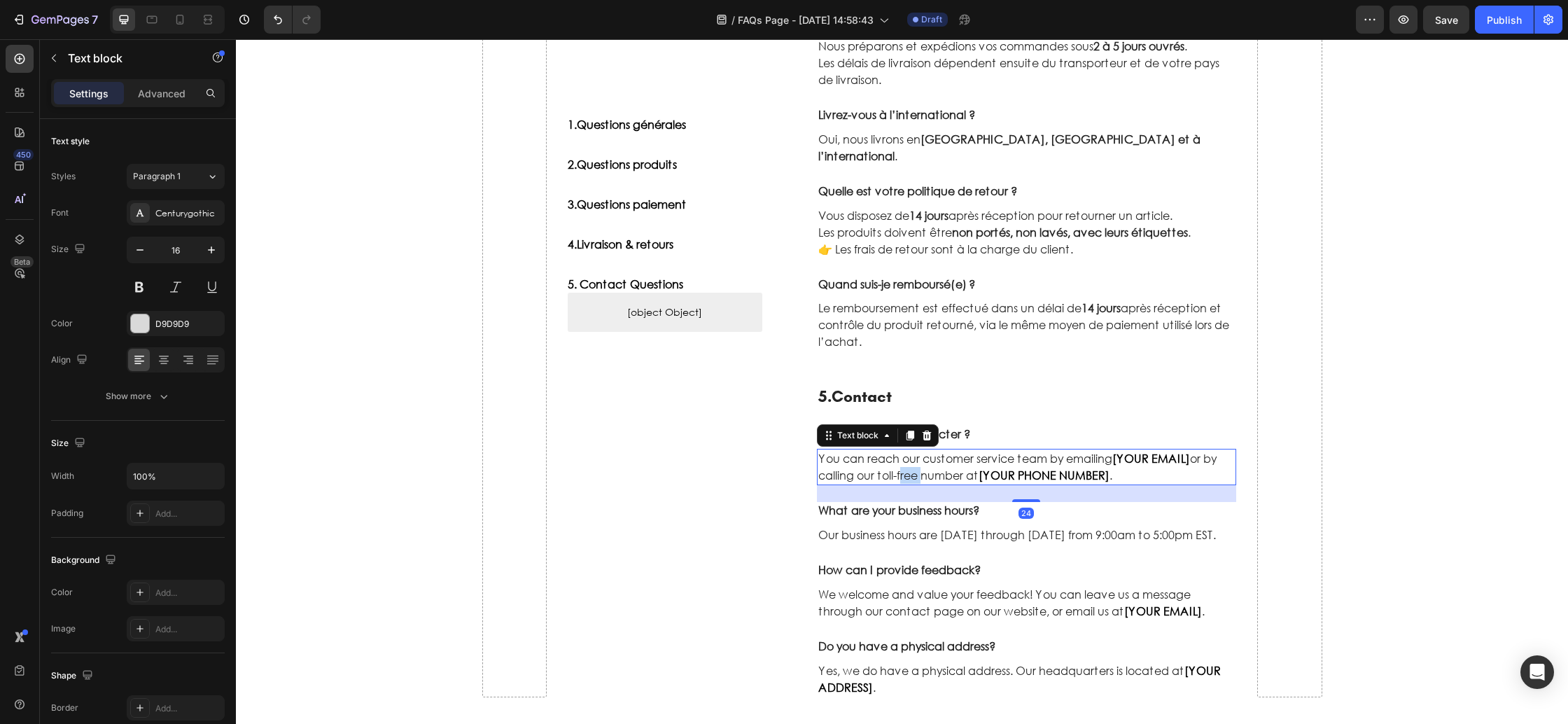
click at [912, 461] on p "You can reach our customer service team by emailing [YOUR EMAIL] or by calling …" at bounding box center [1027, 467] width 418 height 34
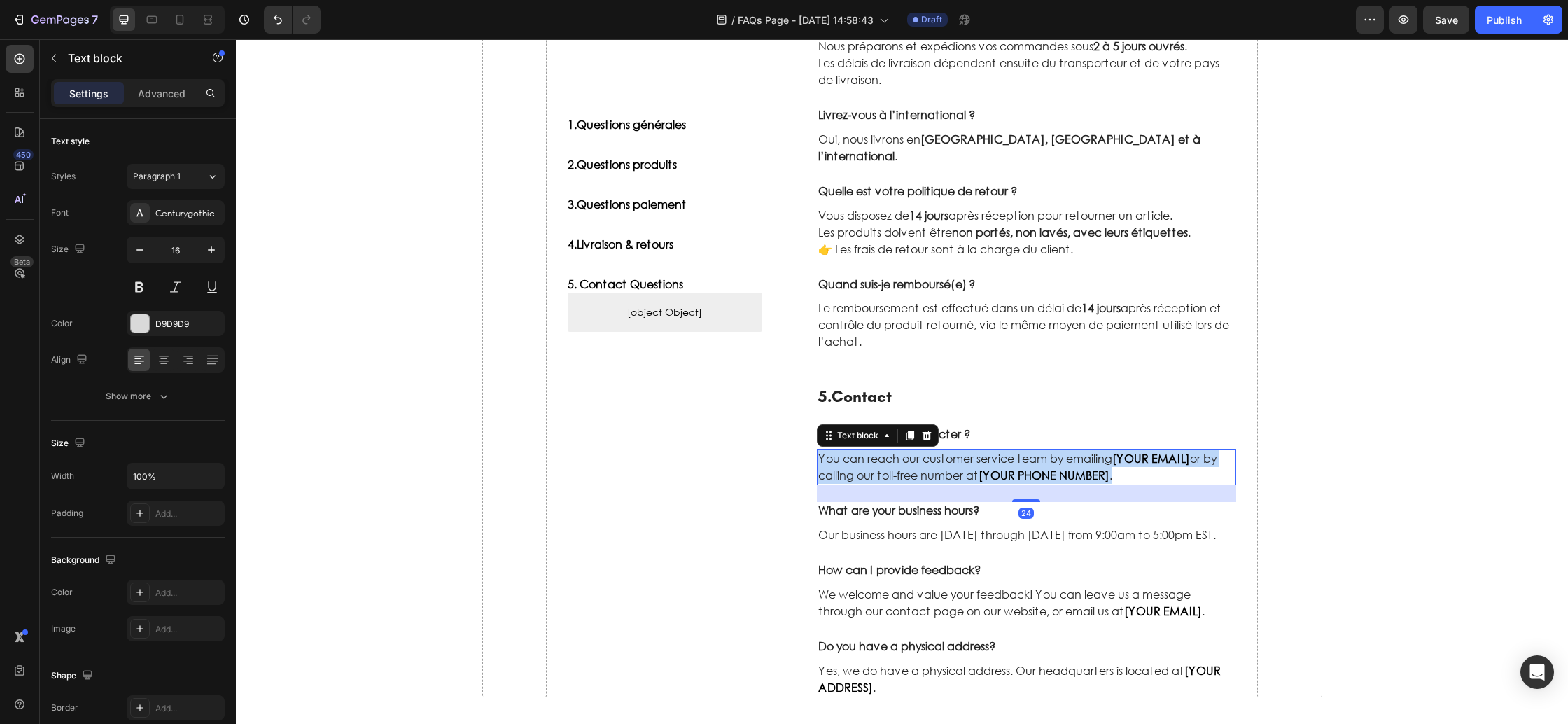
click at [912, 461] on p "You can reach our customer service team by emailing [YOUR EMAIL] or by calling …" at bounding box center [1027, 467] width 418 height 34
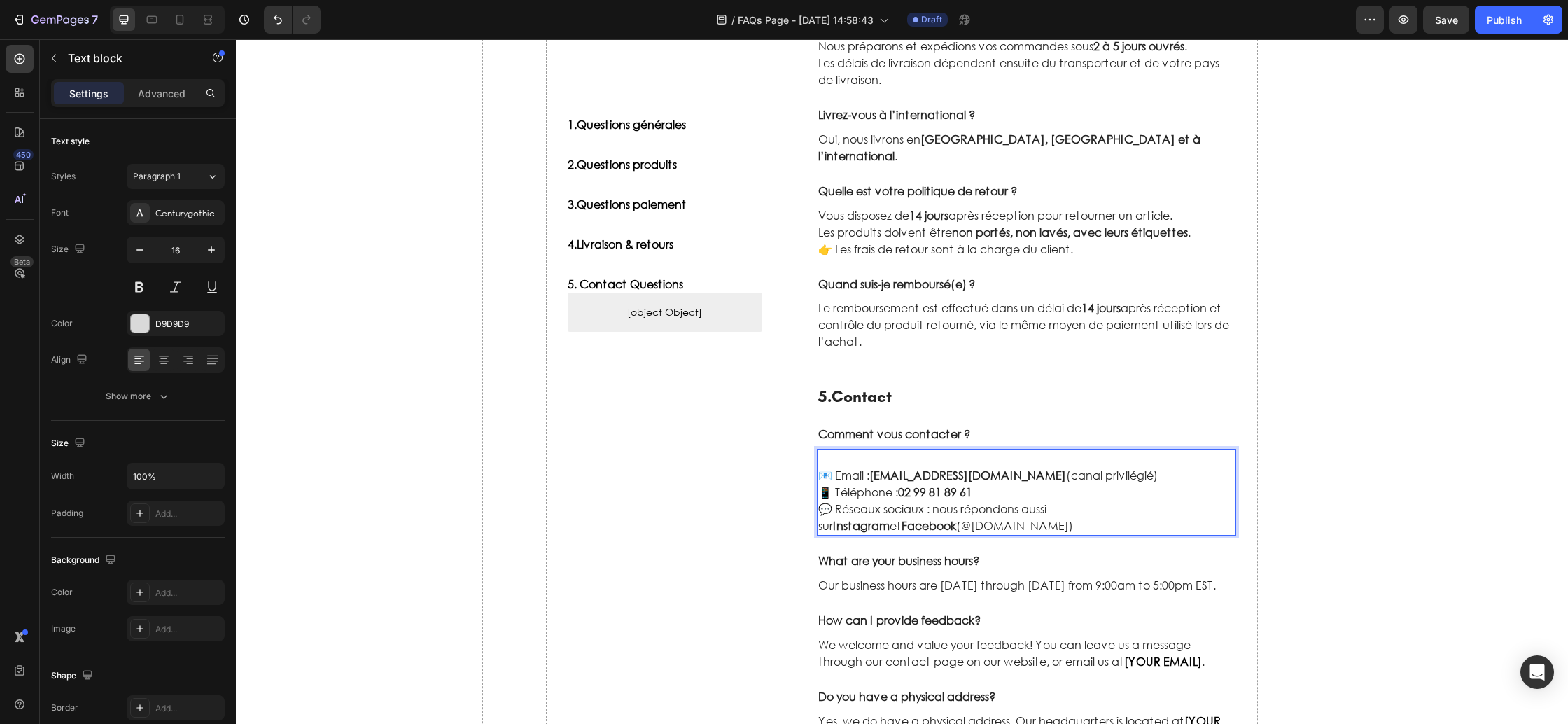
click at [821, 467] on p "📧 Email : contact@cezembre-store.fr (canal privilégié)" at bounding box center [1027, 475] width 418 height 16
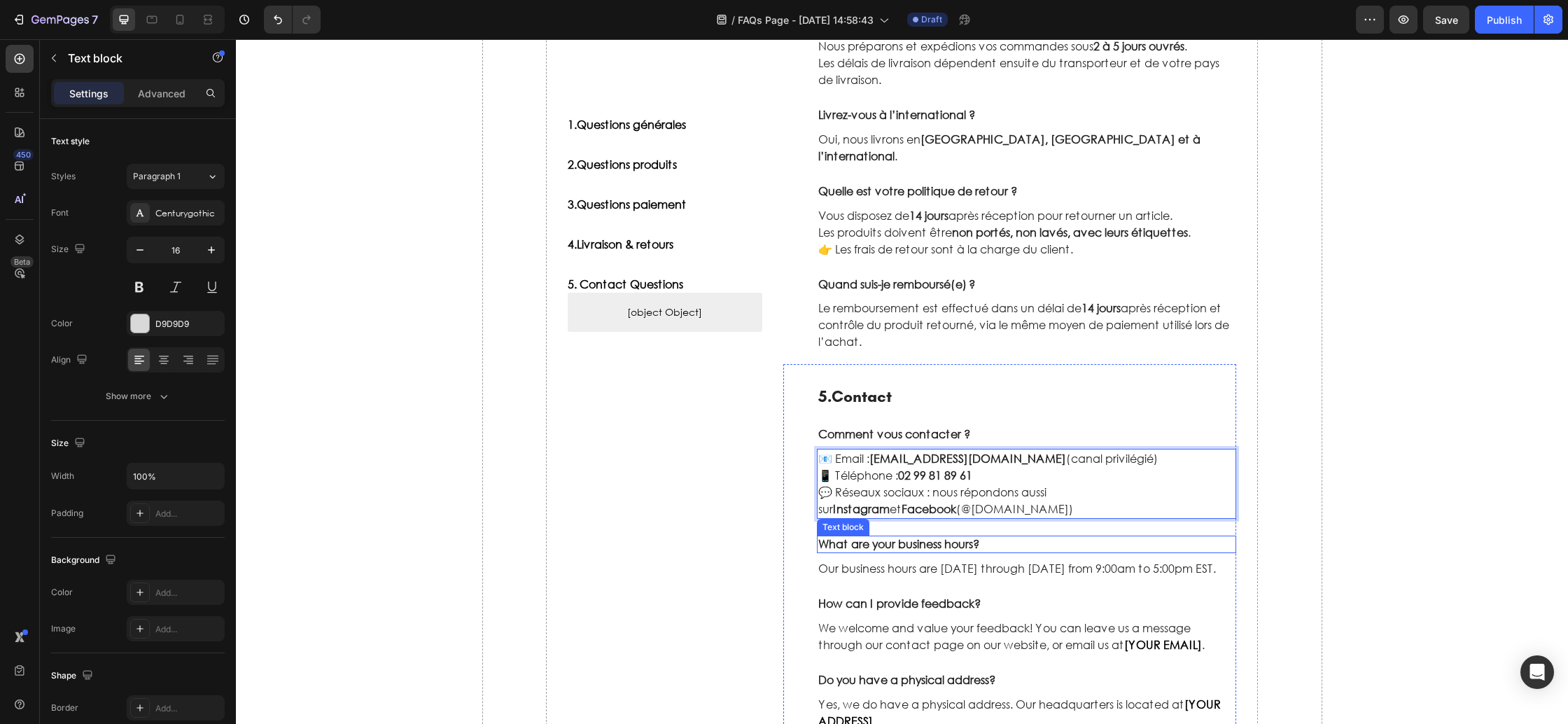
click at [949, 537] on p "What are your business hours?" at bounding box center [1027, 544] width 418 height 15
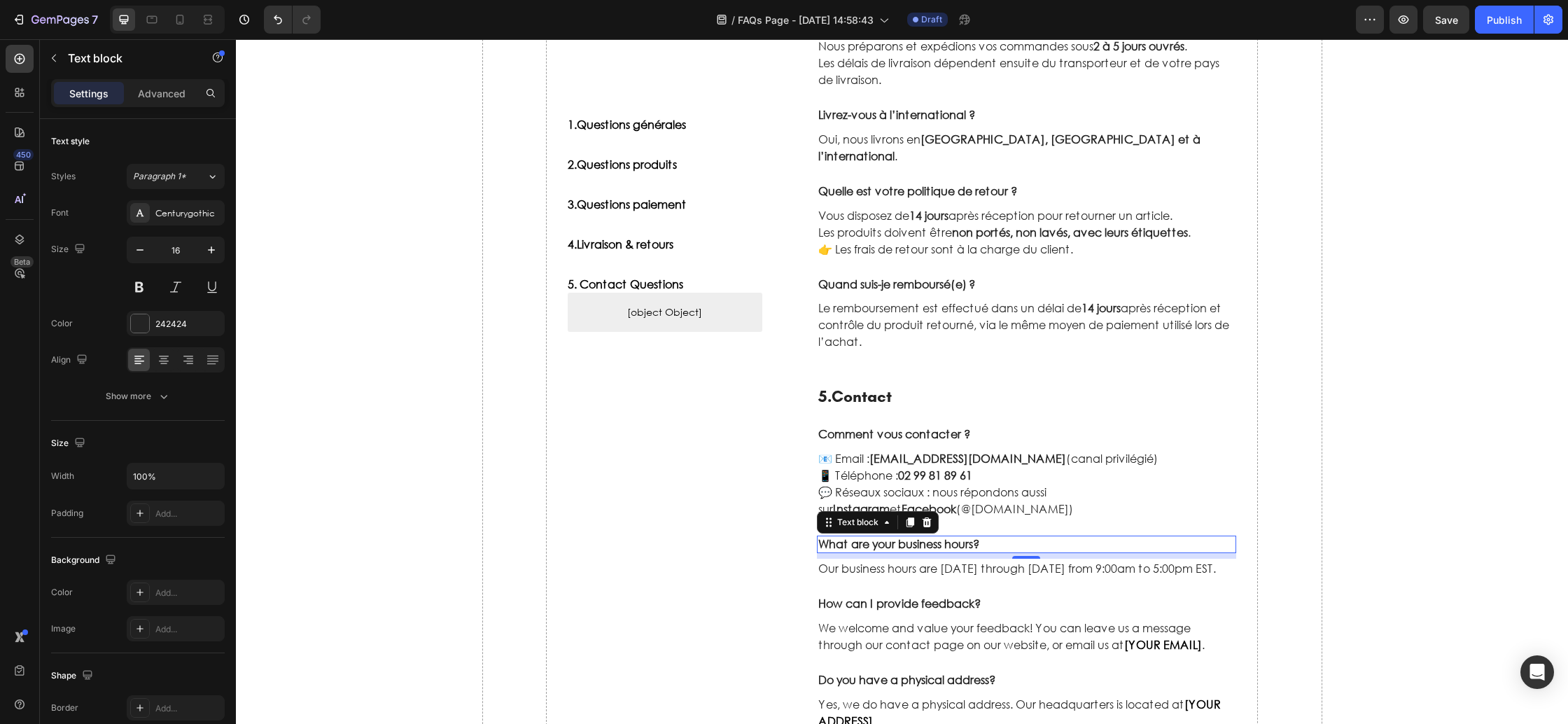
click at [872, 537] on p "What are your business hours?" at bounding box center [1027, 544] width 418 height 15
click at [916, 560] on p "Our business hours are Monday through Friday from 9:00am to 5:00pm EST." at bounding box center [1027, 568] width 418 height 16
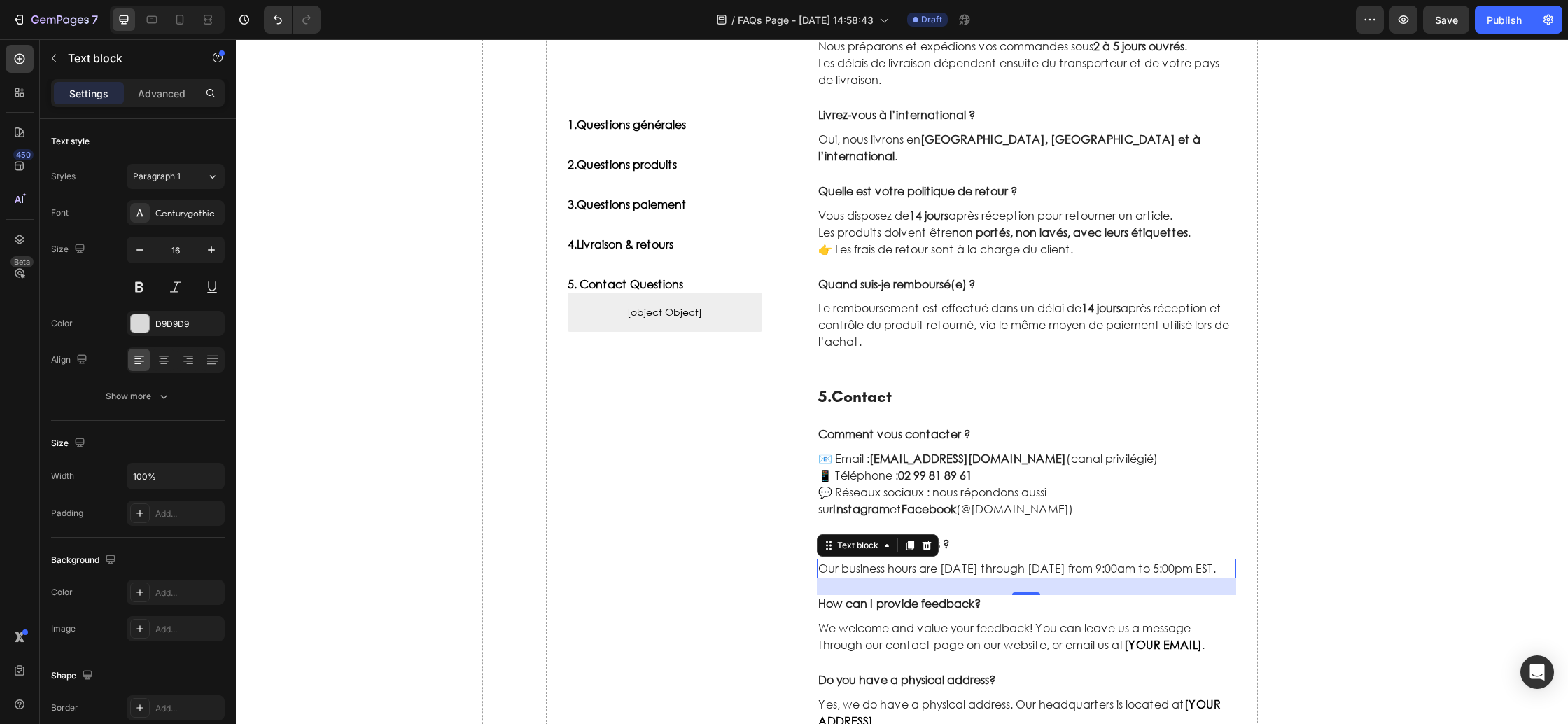
click at [935, 560] on p "Our business hours are Monday through Friday from 9:00am to 5:00pm EST." at bounding box center [1027, 568] width 418 height 16
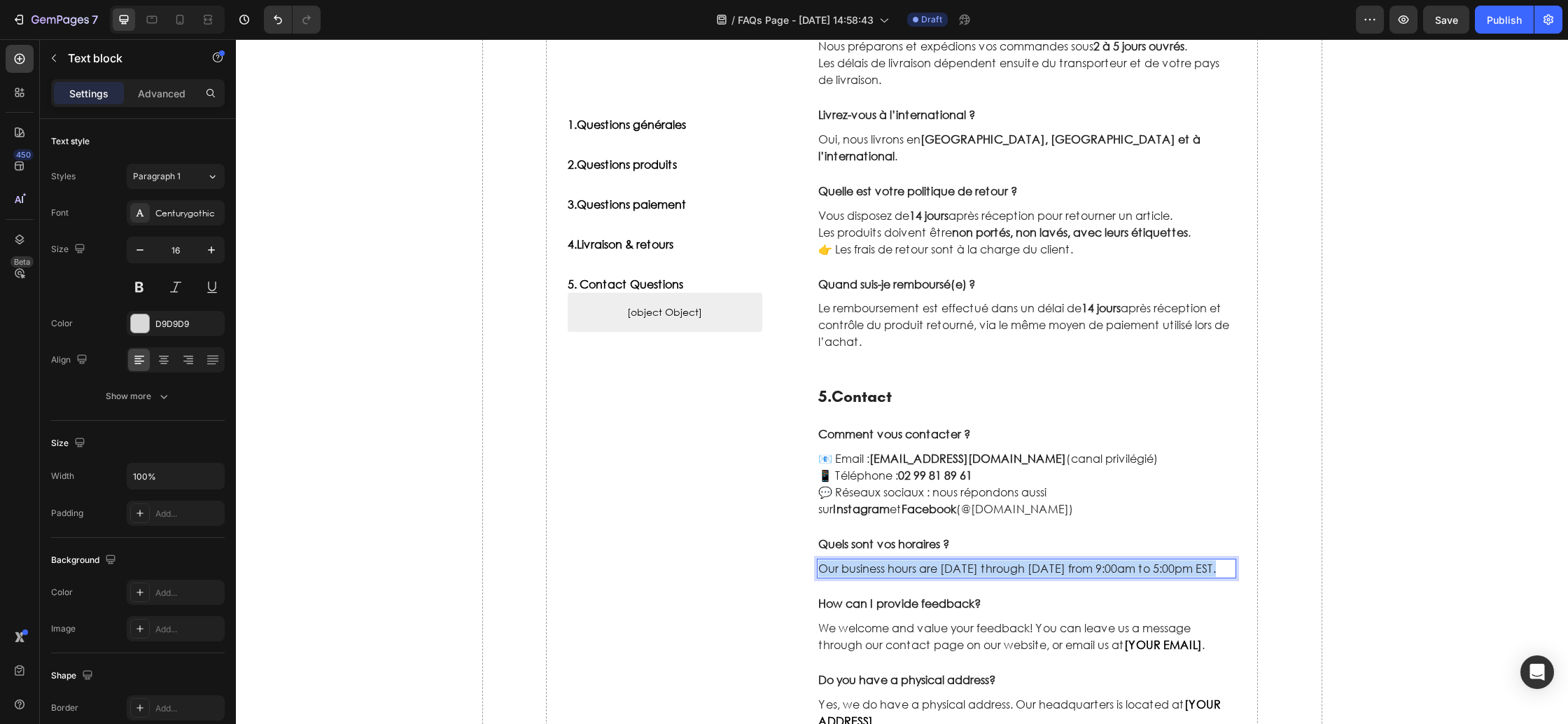
click at [935, 560] on p "Our business hours are Monday through Friday from 9:00am to 5:00pm EST." at bounding box center [1027, 568] width 418 height 16
click at [919, 597] on p "How can I provide feedback?" at bounding box center [1027, 604] width 418 height 15
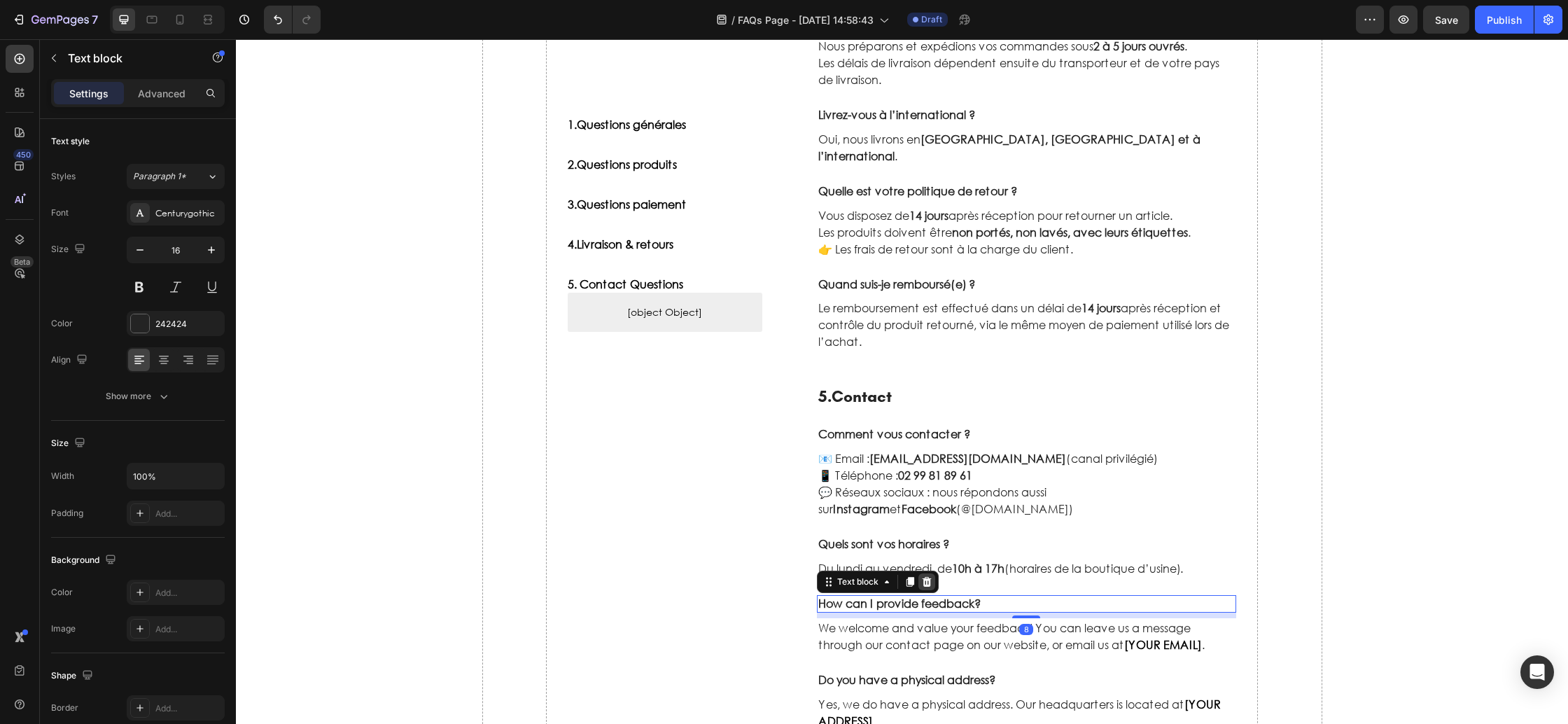
click at [924, 577] on icon at bounding box center [927, 582] width 9 height 10
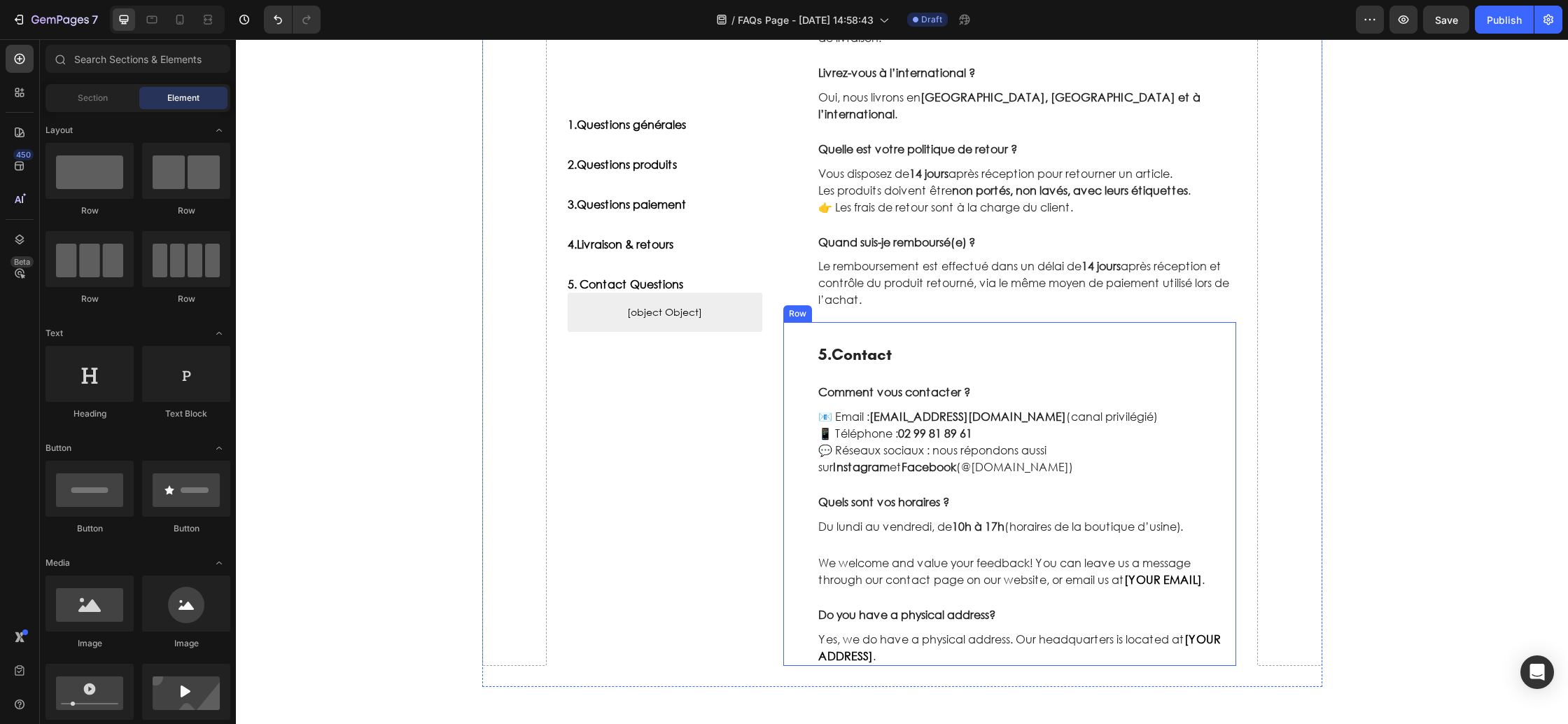
scroll to position [1274, 0]
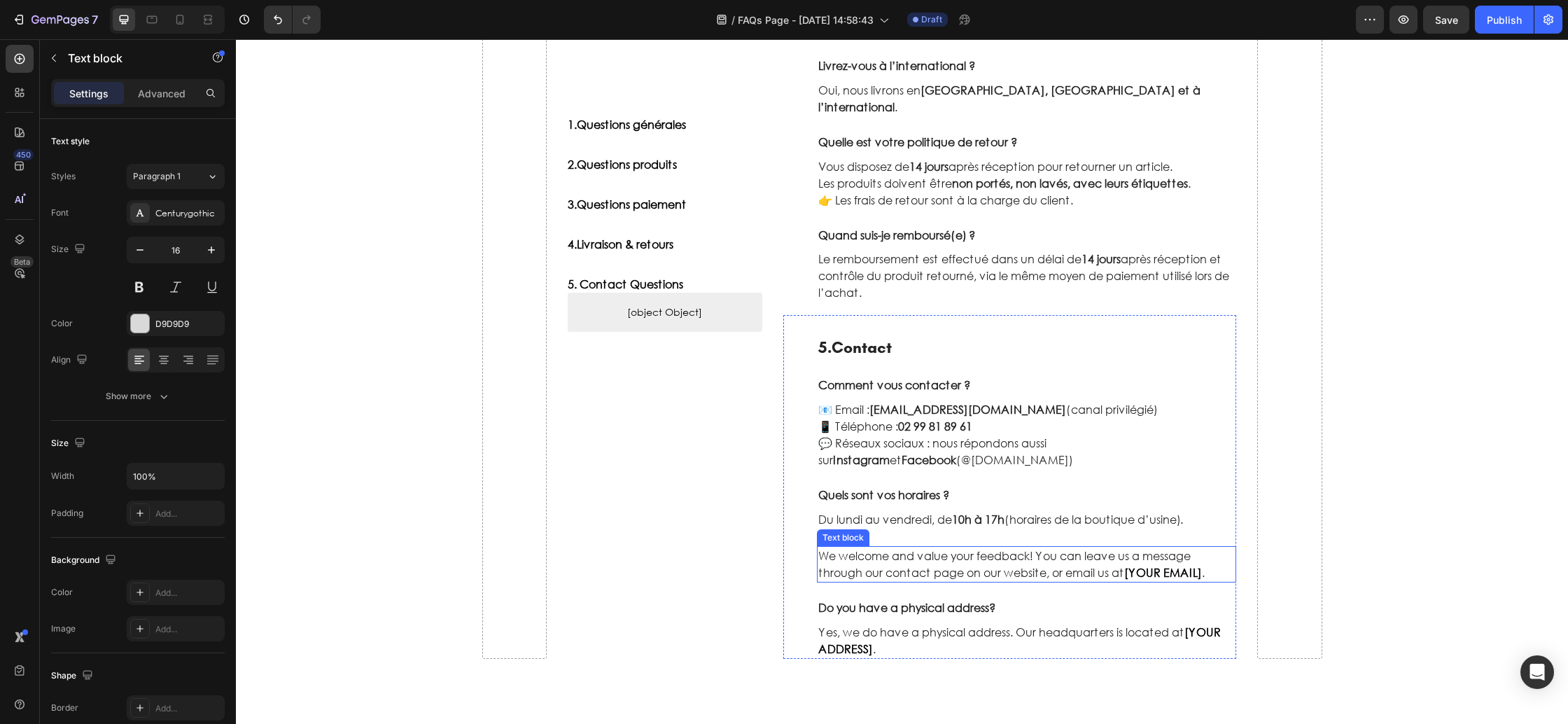
click at [878, 548] on p "We welcome and value your feedback! You can leave us a message through our cont…" at bounding box center [1027, 564] width 418 height 34
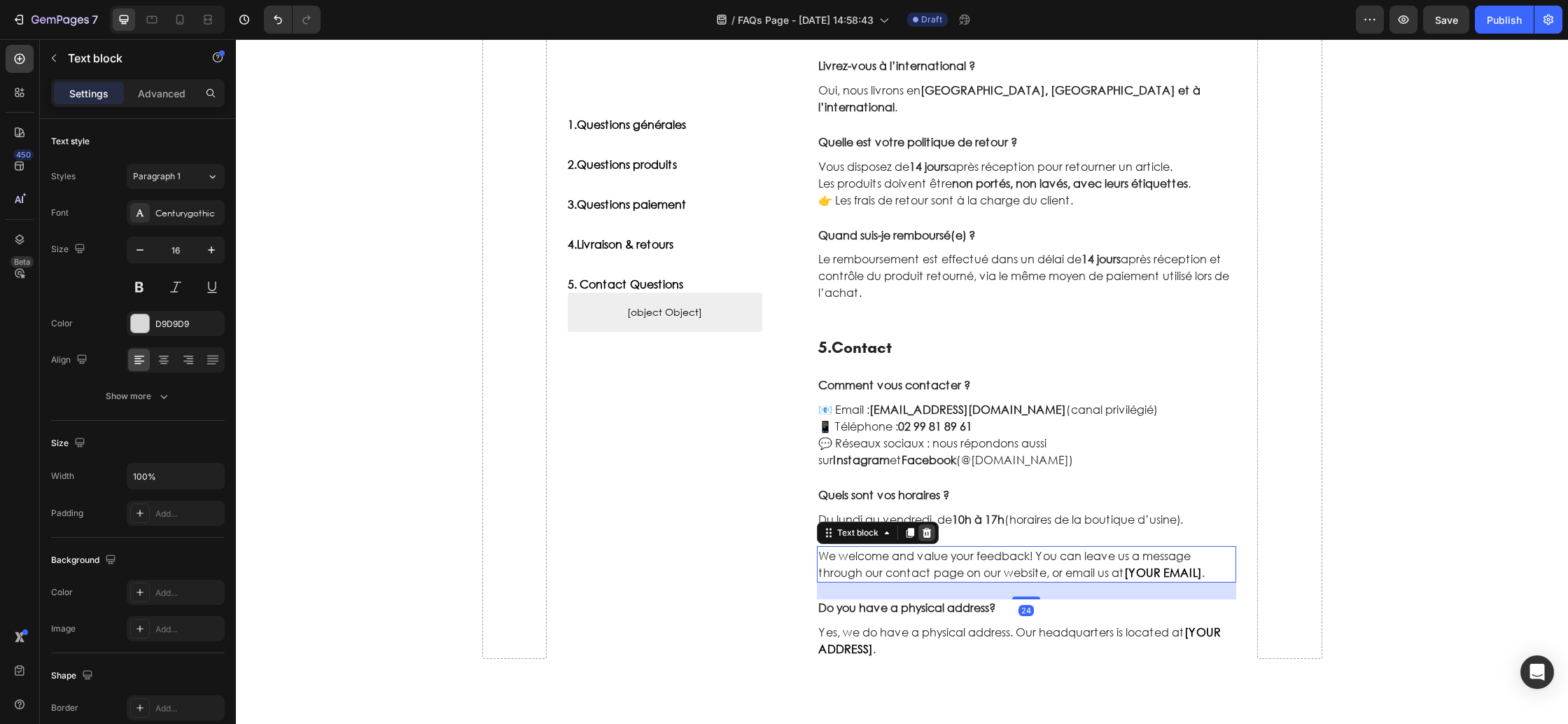
click at [927, 528] on icon at bounding box center [927, 533] width 9 height 10
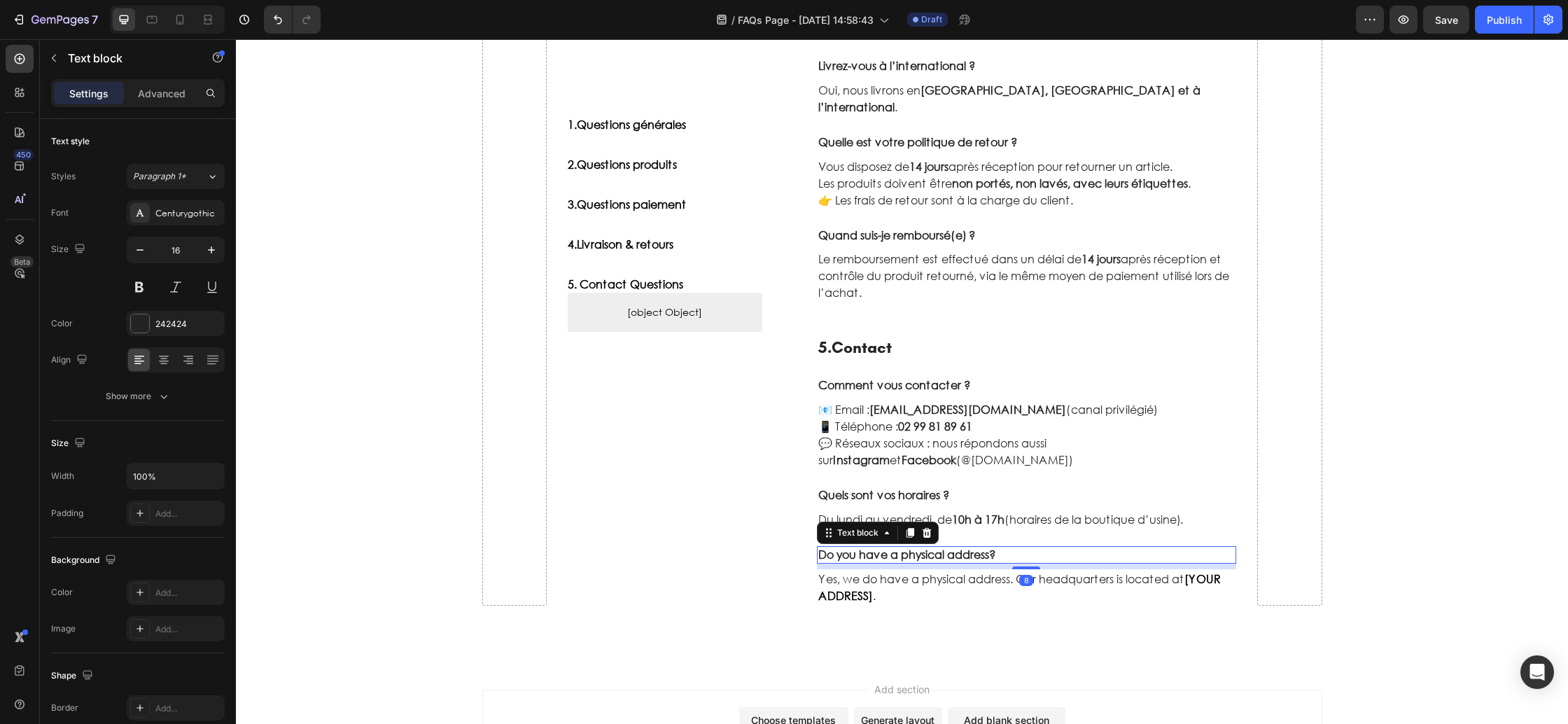
click at [918, 548] on p "Do you have a physical address?" at bounding box center [1027, 555] width 418 height 15
click at [927, 528] on icon at bounding box center [927, 533] width 9 height 10
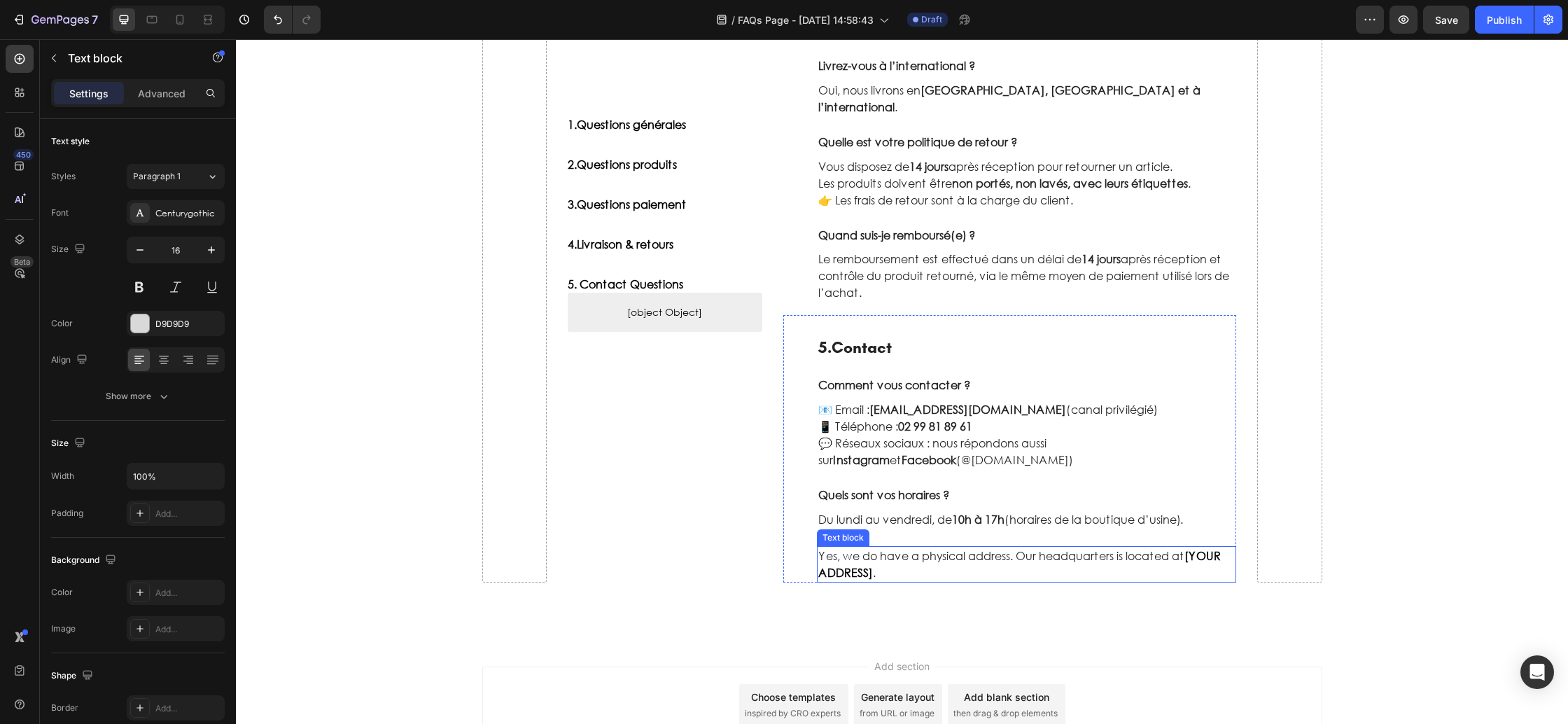
click at [908, 548] on p "Yes, we do have a physical address. Our headquarters is located at [YOUR ADDRES…" at bounding box center [1027, 564] width 418 height 34
click at [931, 527] on icon at bounding box center [927, 533] width 11 height 11
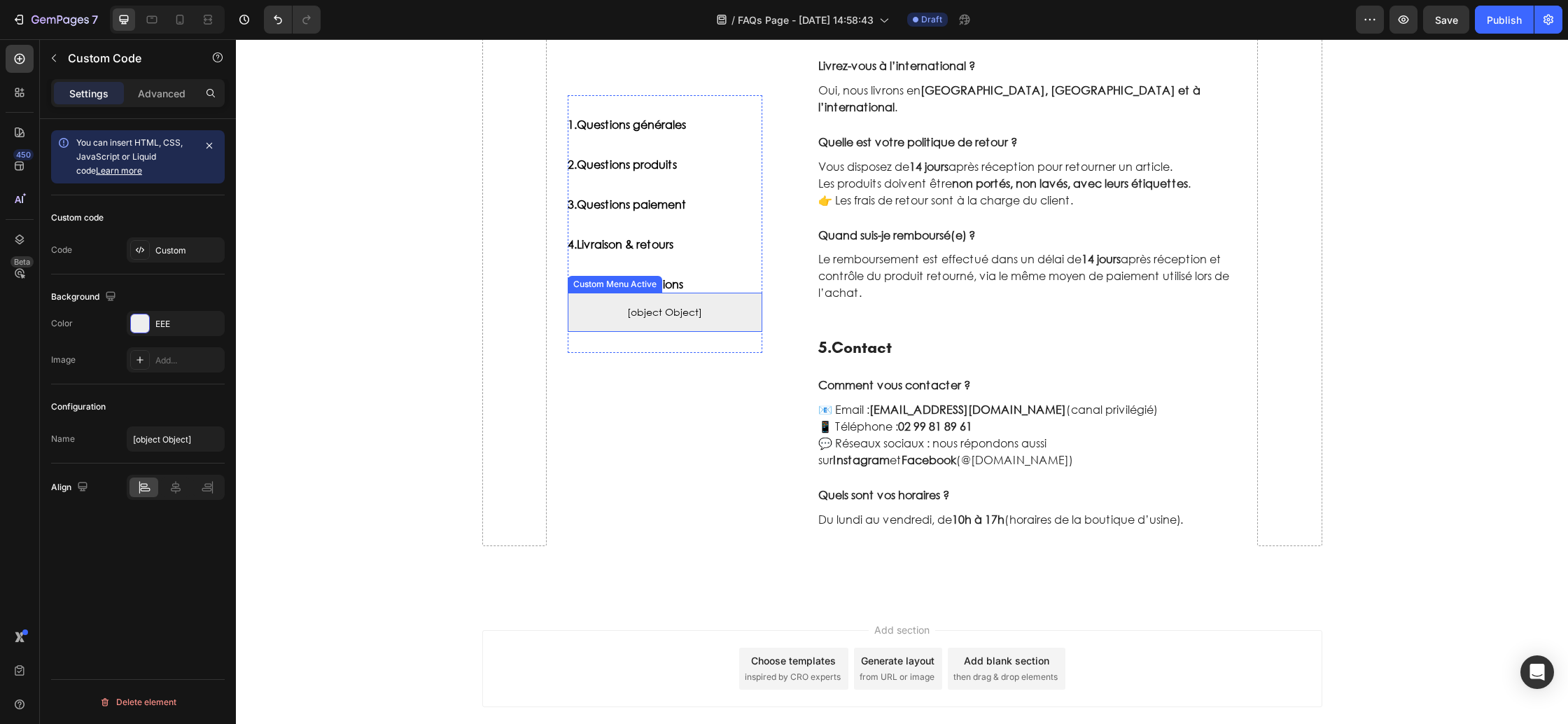
click at [729, 316] on span "[object Object]" at bounding box center [665, 312] width 194 height 16
click at [716, 280] on icon at bounding box center [720, 280] width 9 height 10
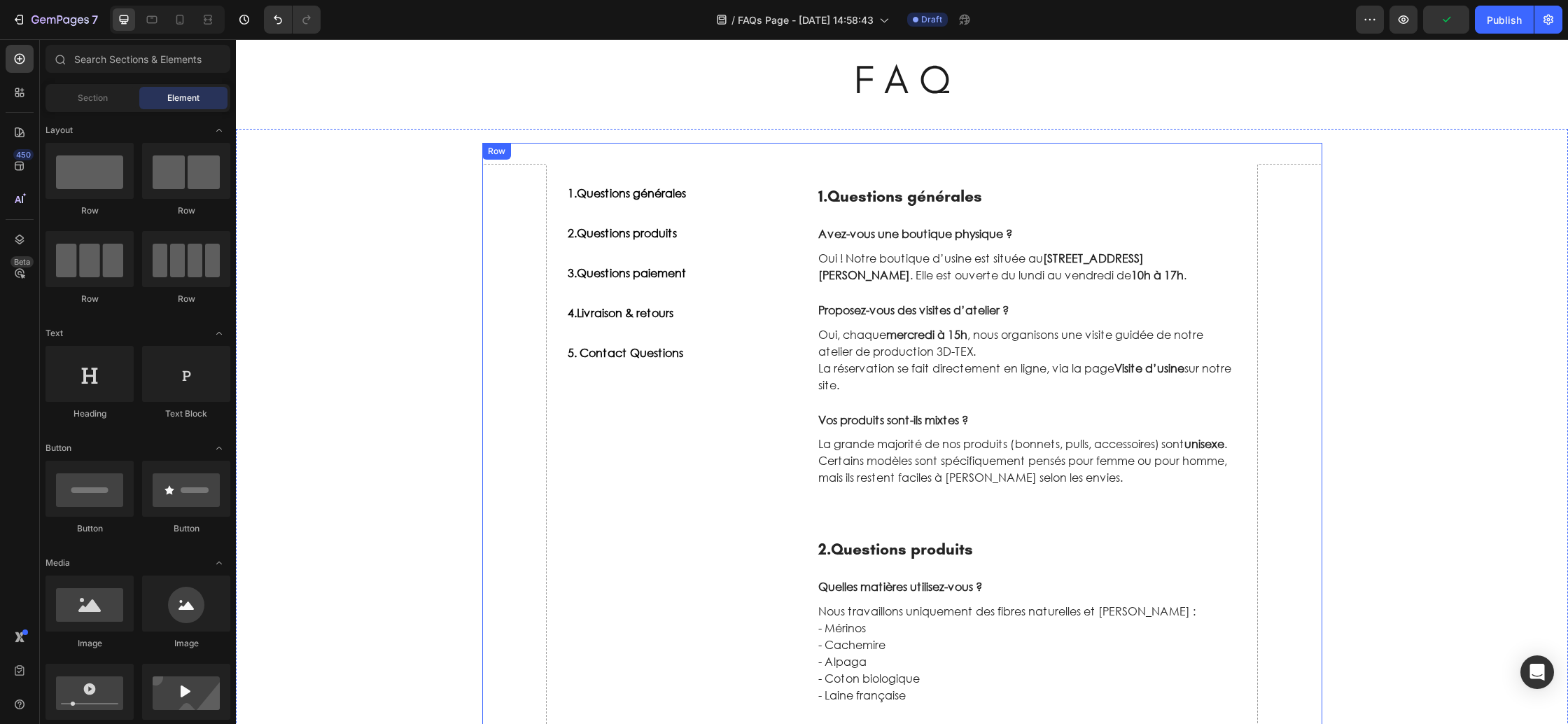
scroll to position [0, 0]
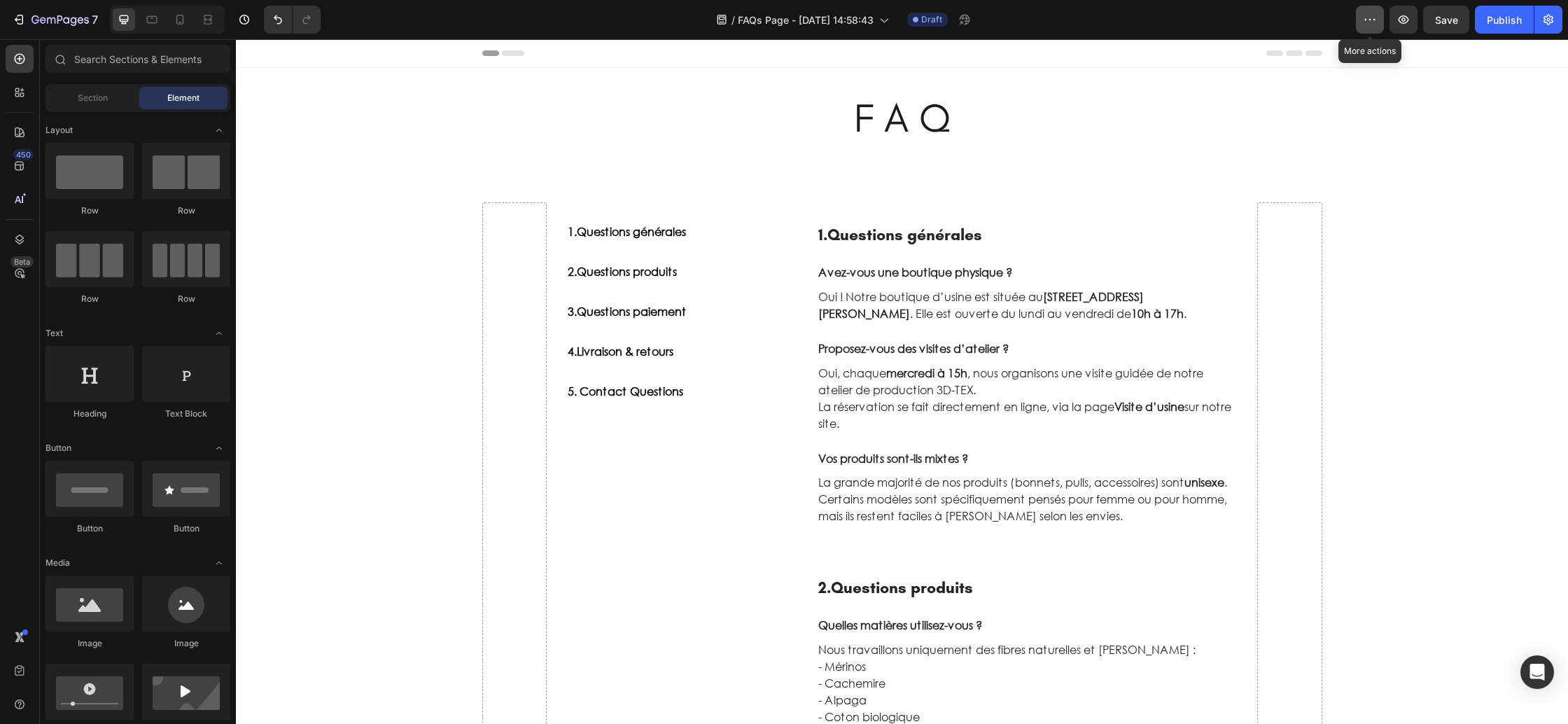
click at [1365, 23] on icon "button" at bounding box center [1370, 20] width 14 height 14
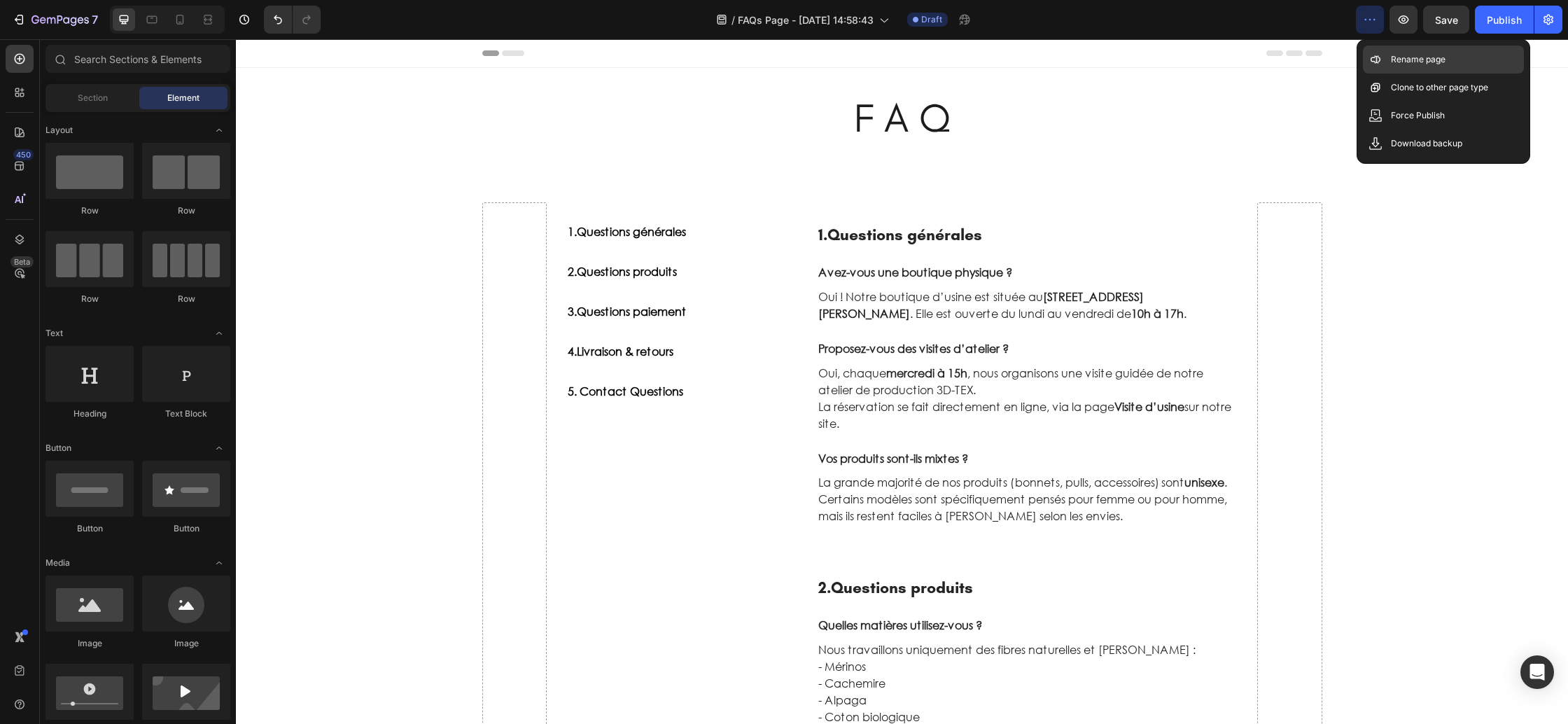
click at [1397, 64] on p "Rename page" at bounding box center [1419, 59] width 54 height 14
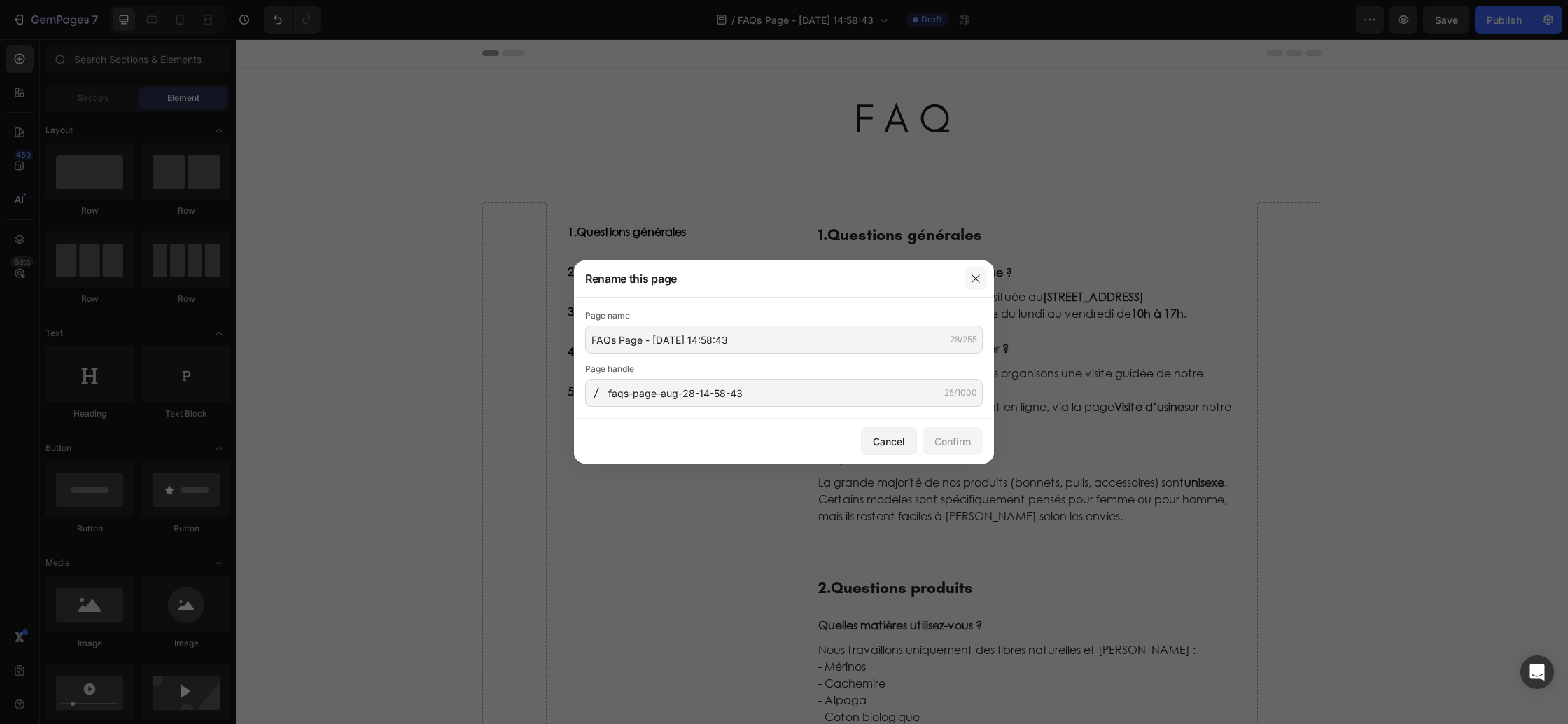
click at [968, 278] on button "button" at bounding box center [975, 278] width 22 height 22
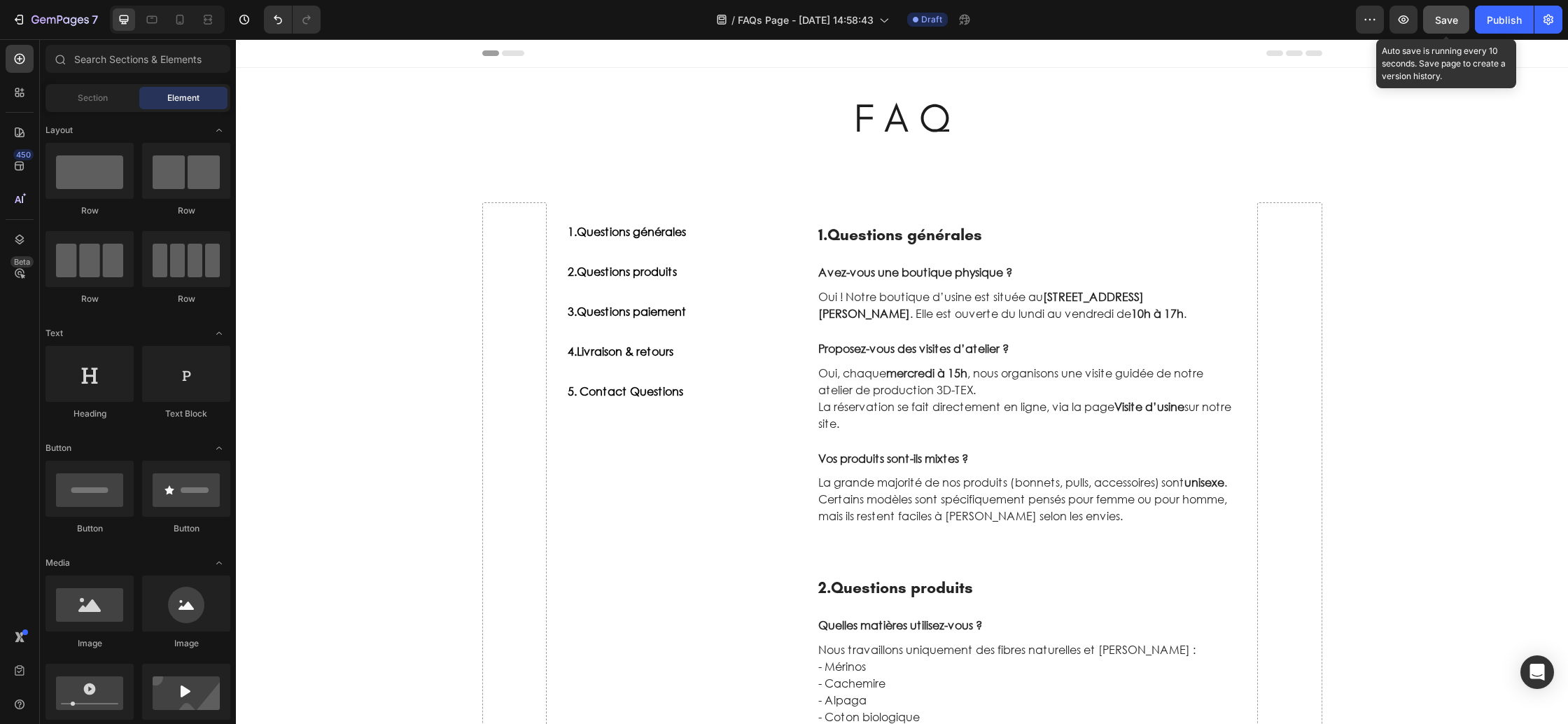
click at [1459, 24] on button "Save" at bounding box center [1446, 19] width 46 height 28
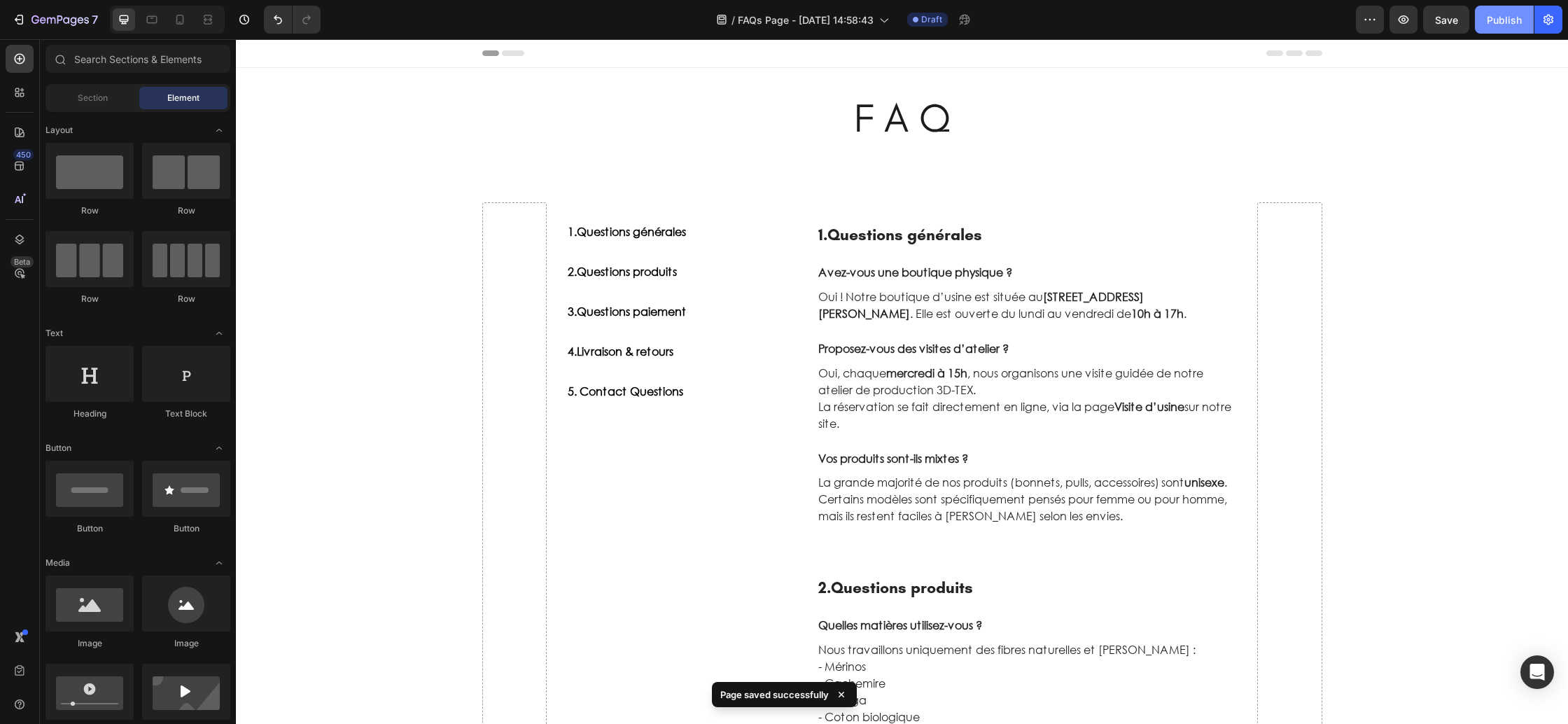
click at [1496, 26] on div "Publish" at bounding box center [1504, 20] width 35 height 15
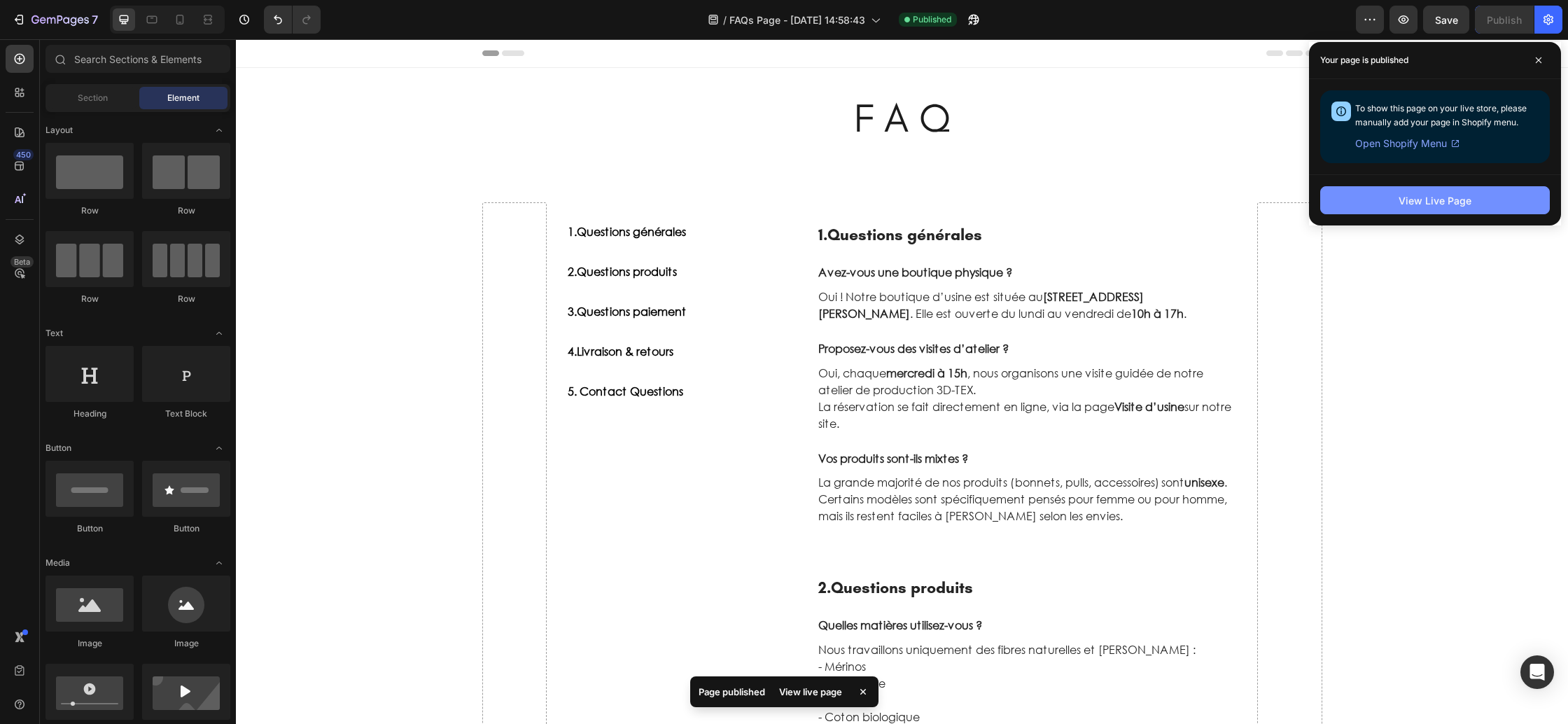
click at [1398, 204] on button "View Live Page" at bounding box center [1435, 200] width 230 height 28
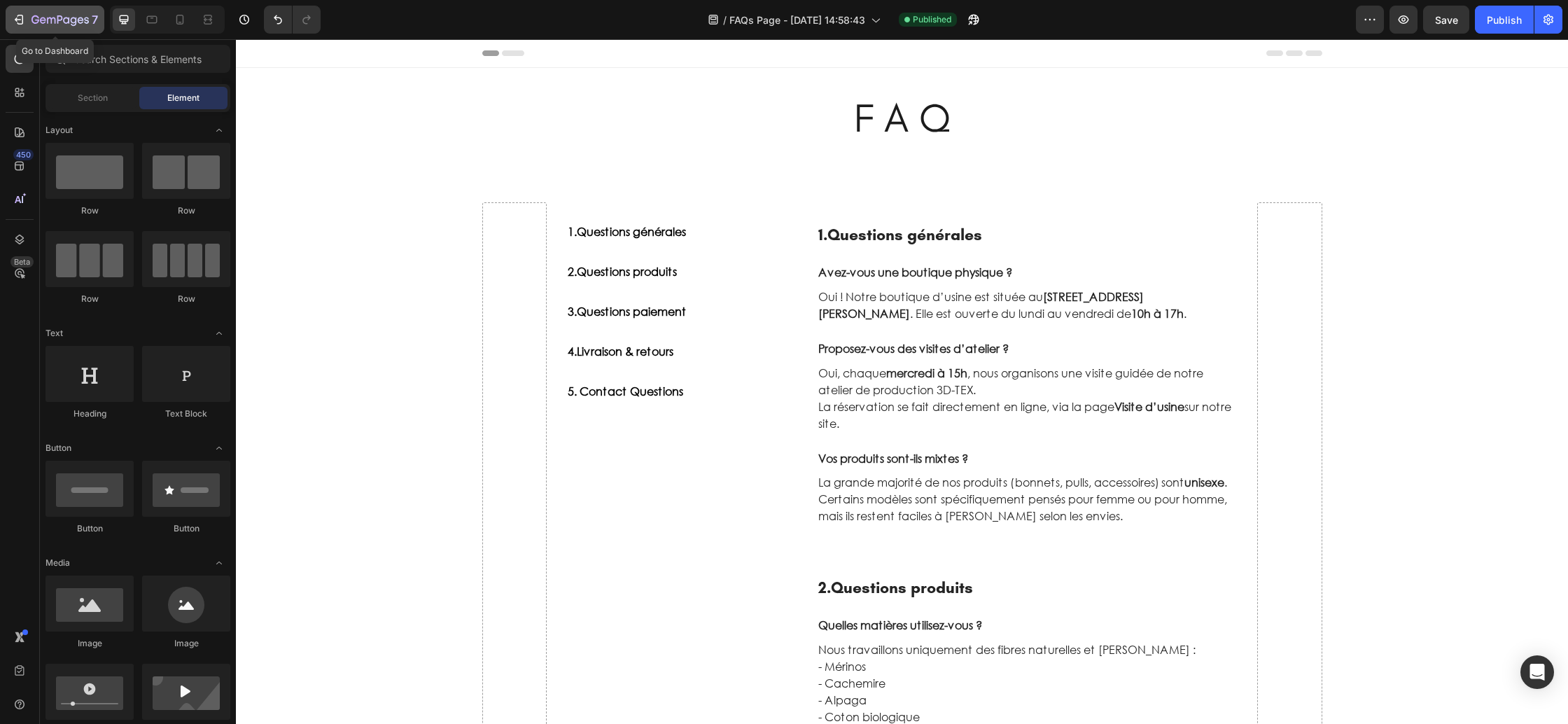
click at [69, 19] on icon "button" at bounding box center [66, 19] width 6 height 6
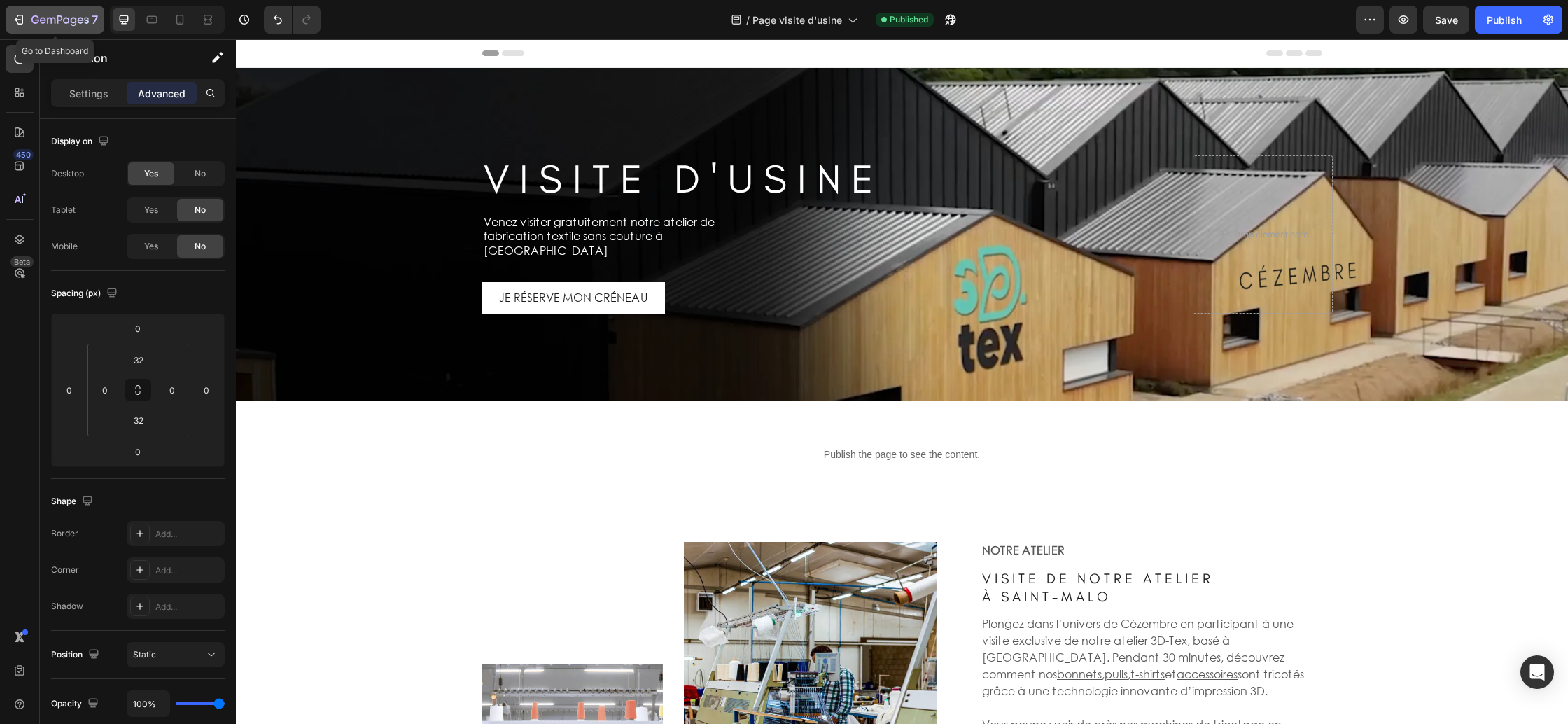
click at [20, 23] on icon "button" at bounding box center [19, 20] width 14 height 14
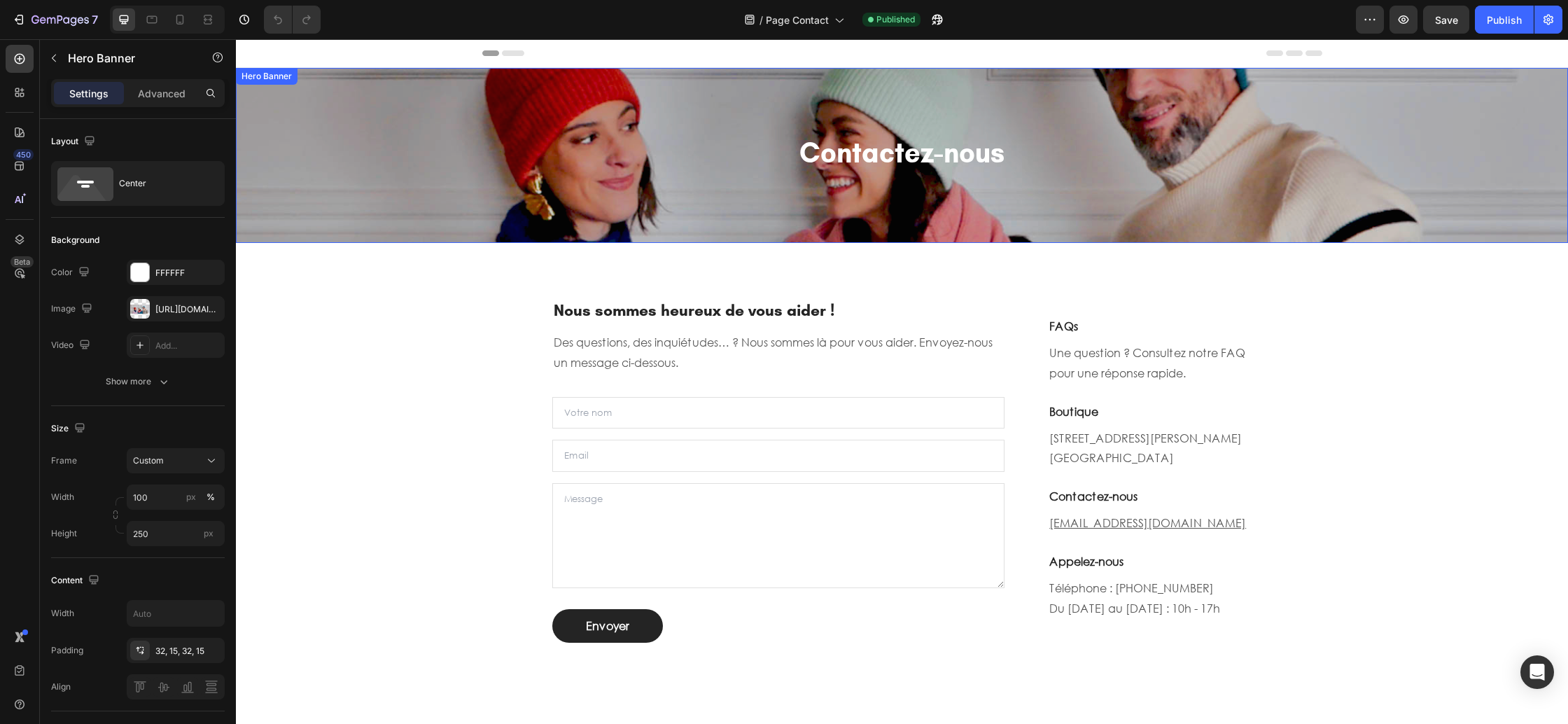
click at [301, 157] on div "Overlay" at bounding box center [902, 155] width 1332 height 175
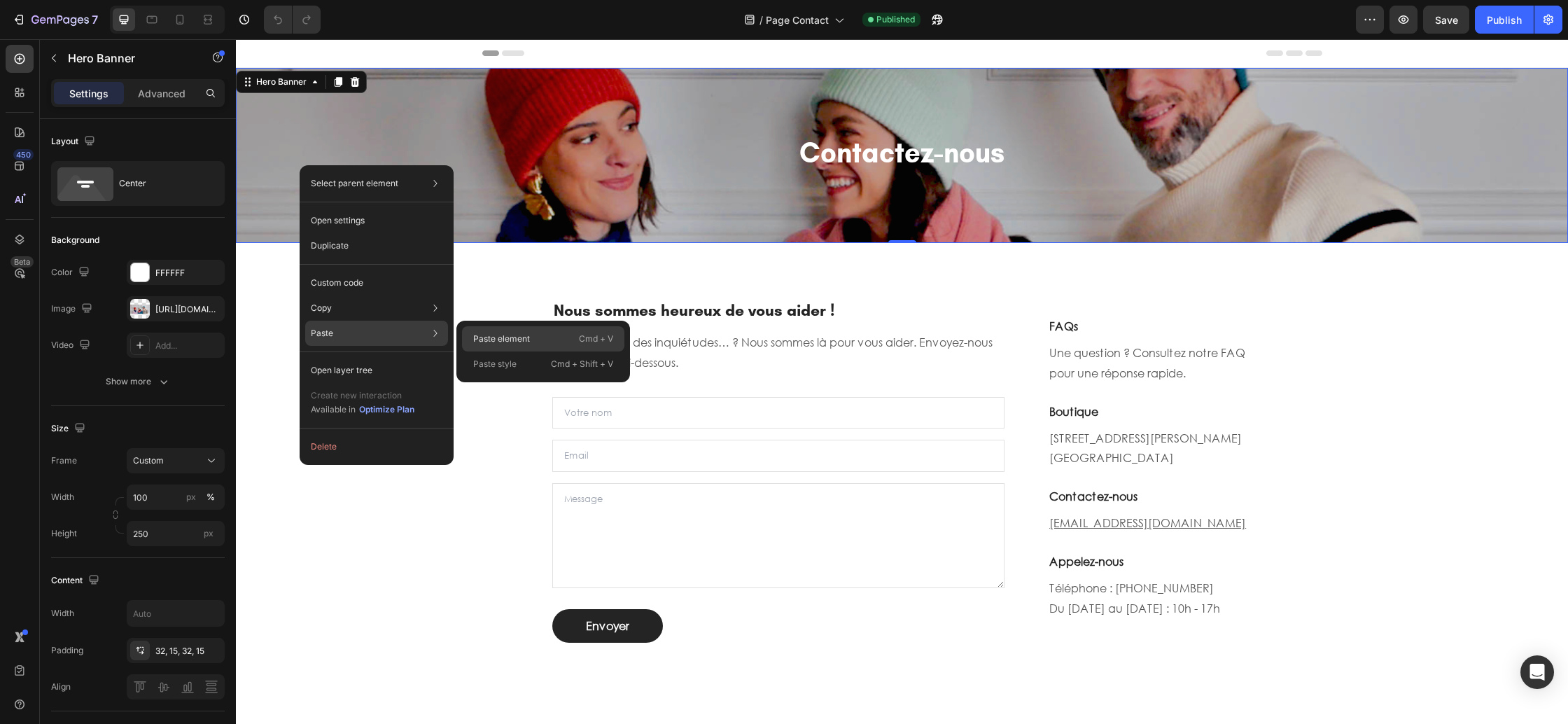
click at [532, 352] on div "Paste element Cmd + V" at bounding box center [543, 364] width 162 height 25
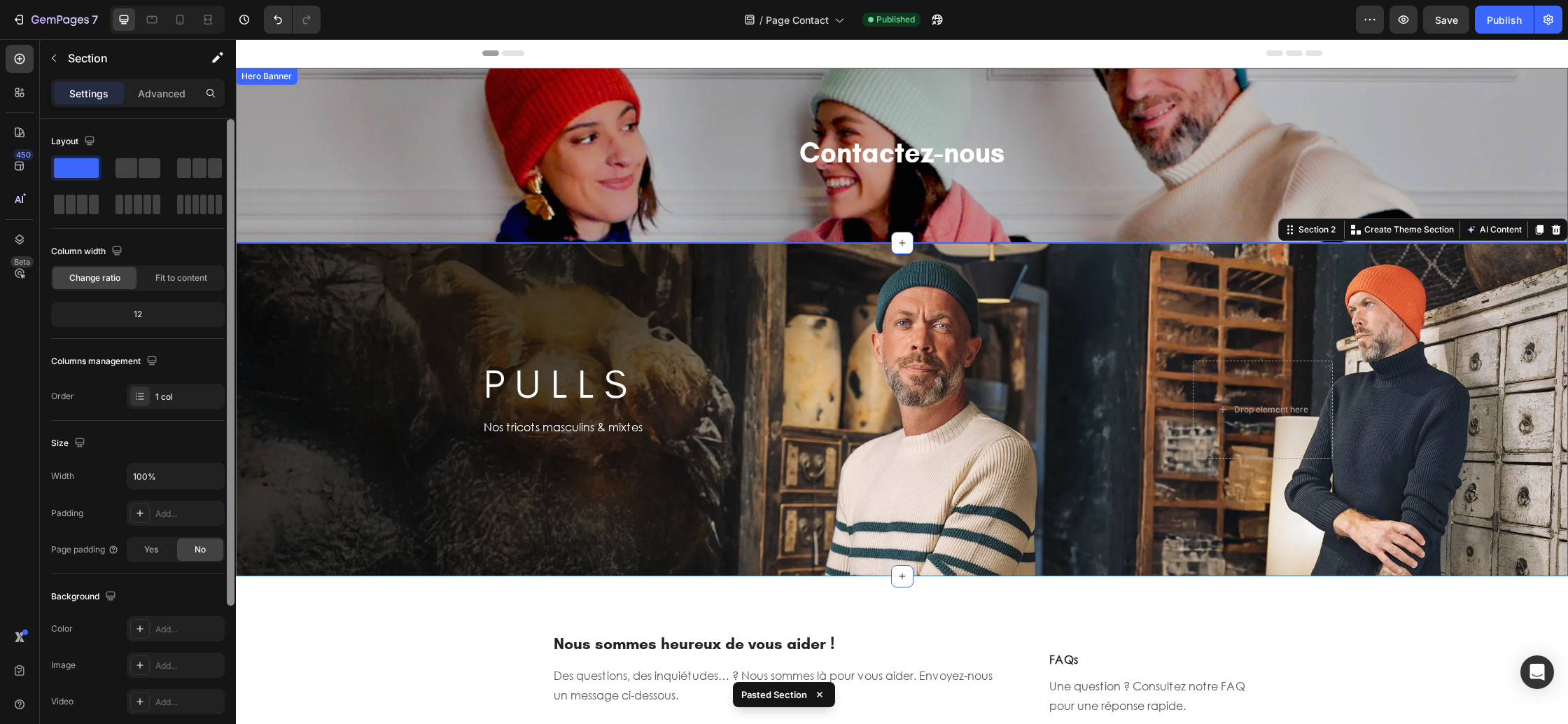
click at [235, 138] on div at bounding box center [230, 441] width 11 height 645
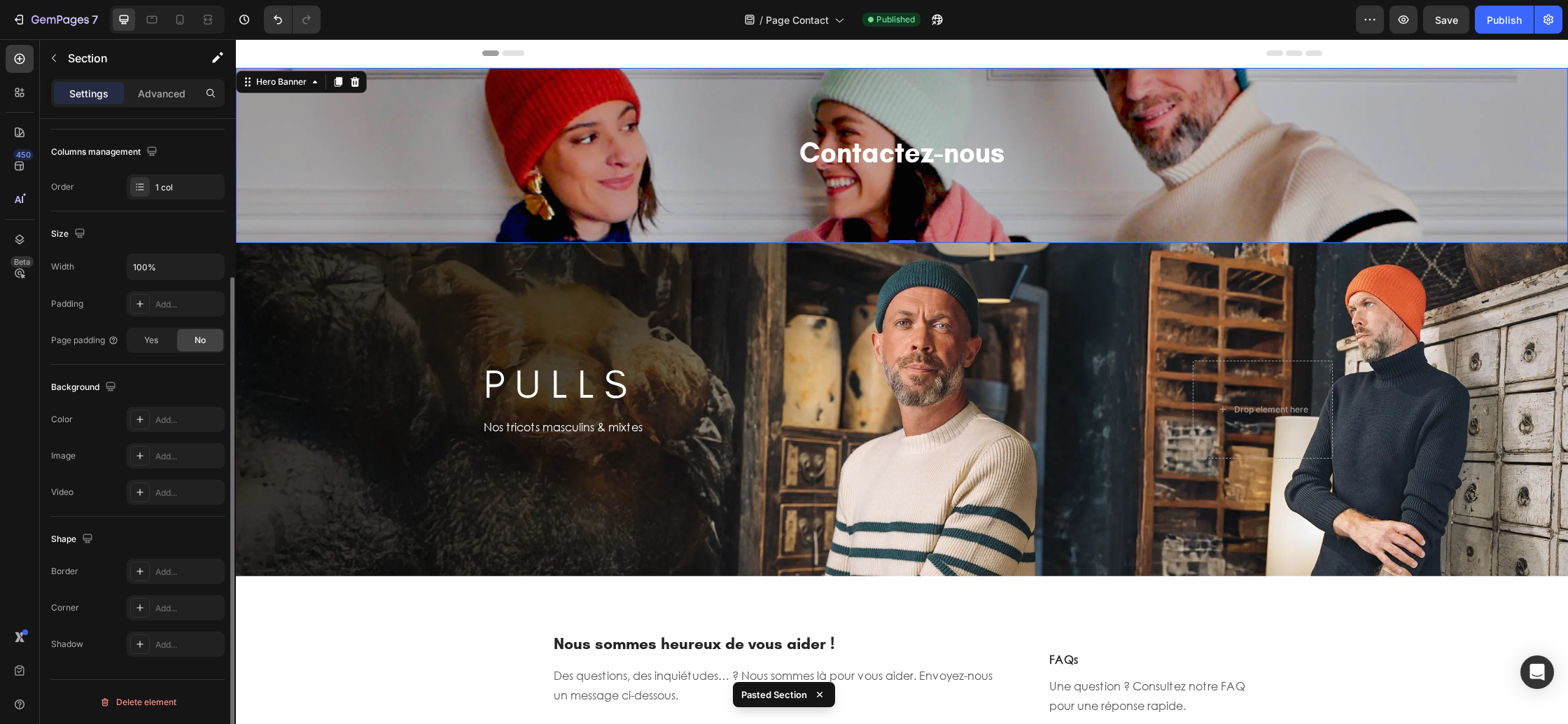
drag, startPoint x: 259, startPoint y: 132, endPoint x: 278, endPoint y: 106, distance: 32.2
click at [259, 132] on div "Overlay" at bounding box center [902, 155] width 1332 height 175
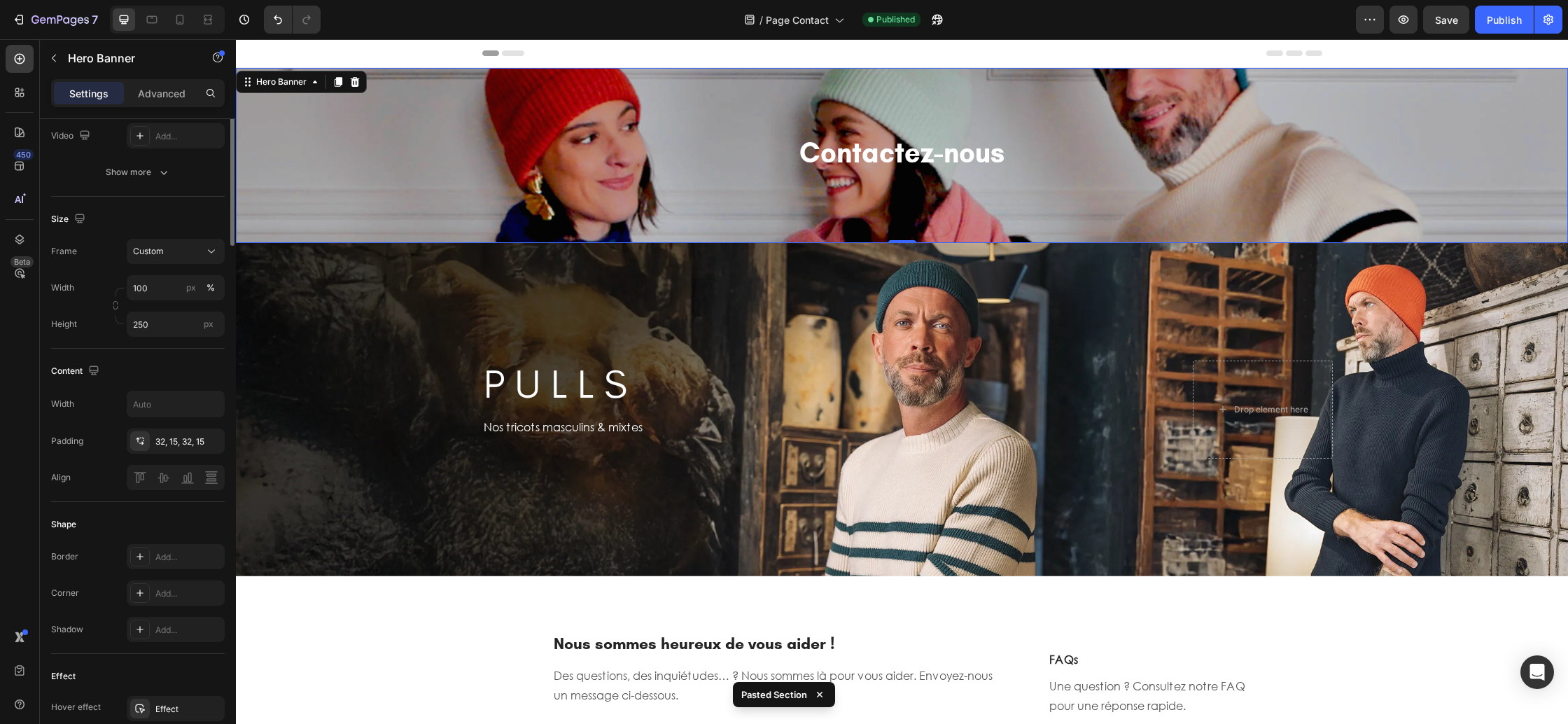
scroll to position [0, 0]
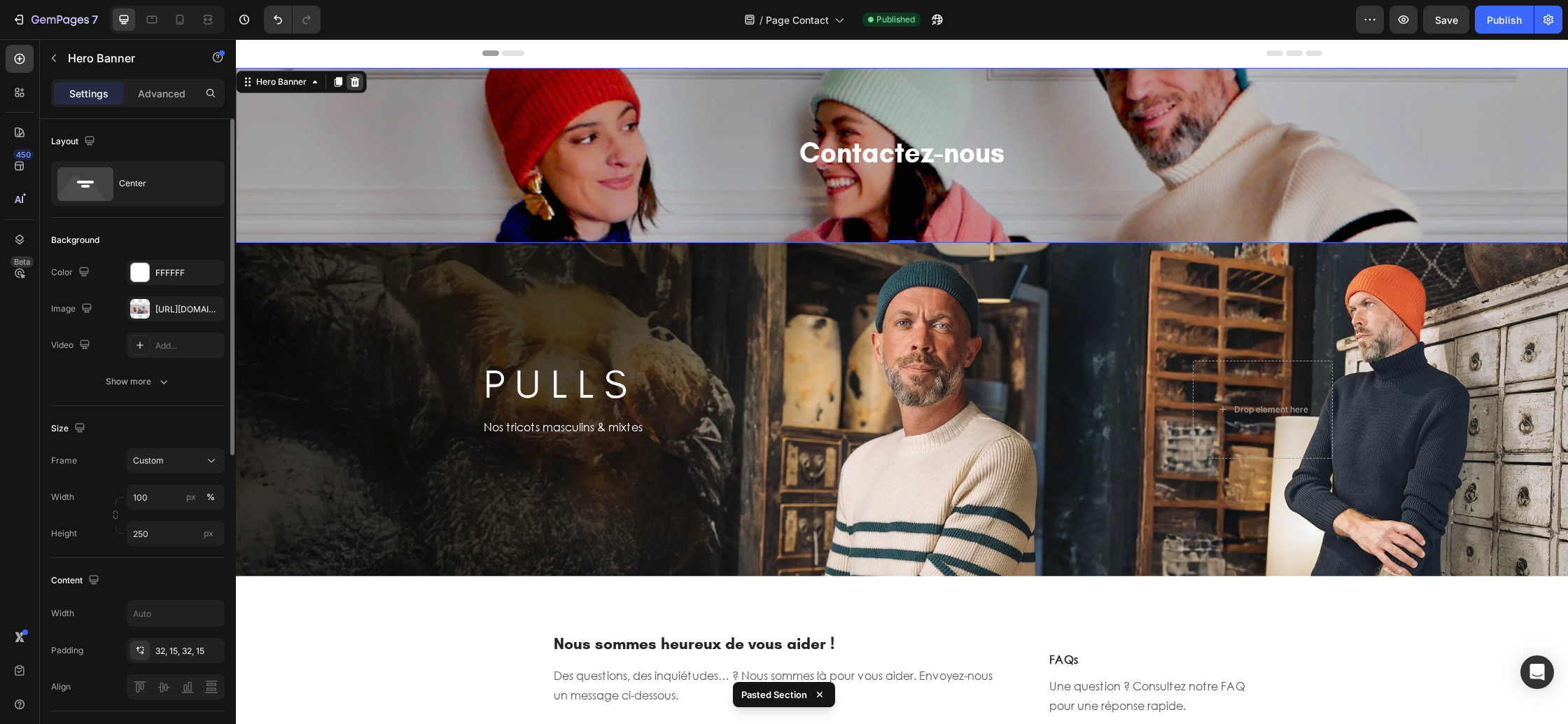
click at [360, 81] on div at bounding box center [355, 82] width 16 height 16
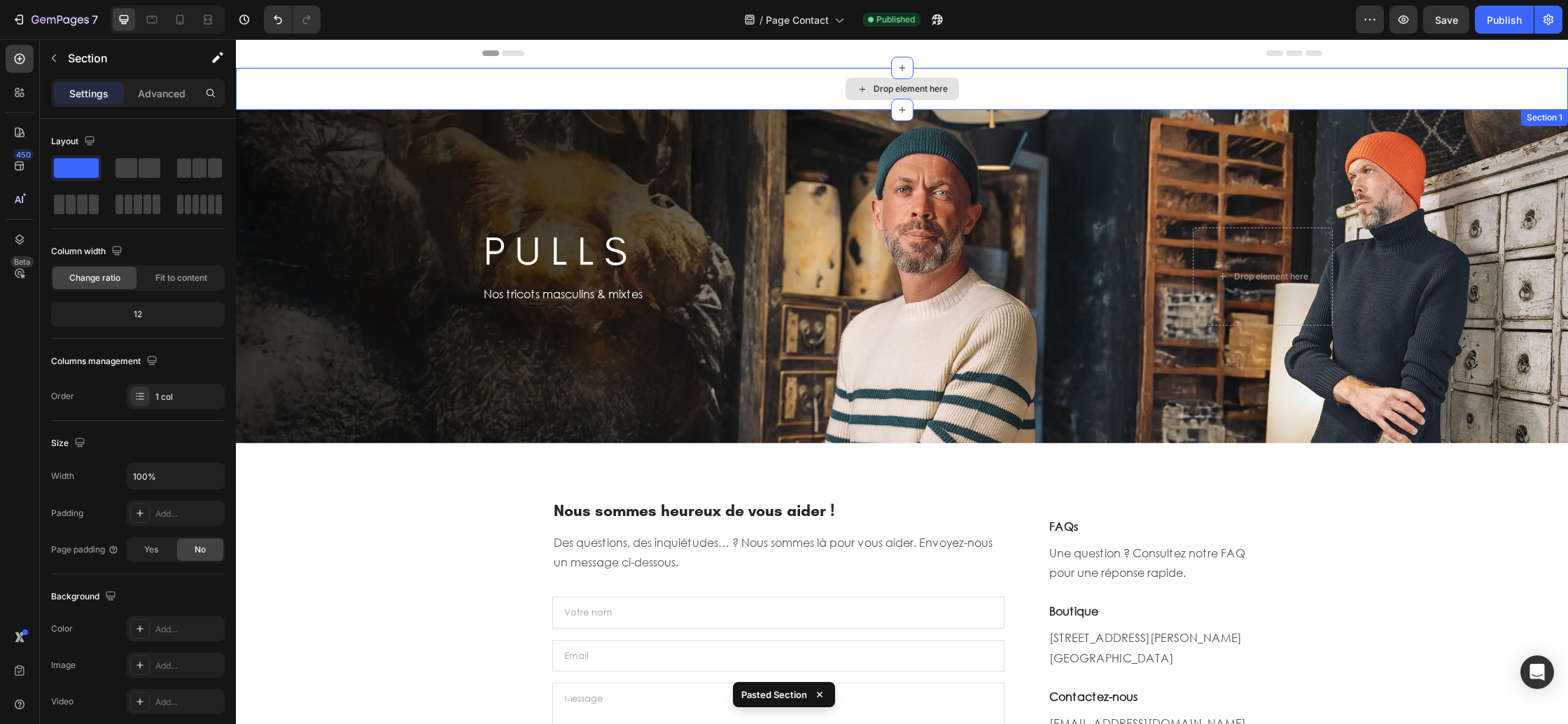
click at [365, 85] on div "Drop element here" at bounding box center [902, 89] width 1332 height 42
click at [1555, 125] on icon at bounding box center [1557, 123] width 9 height 10
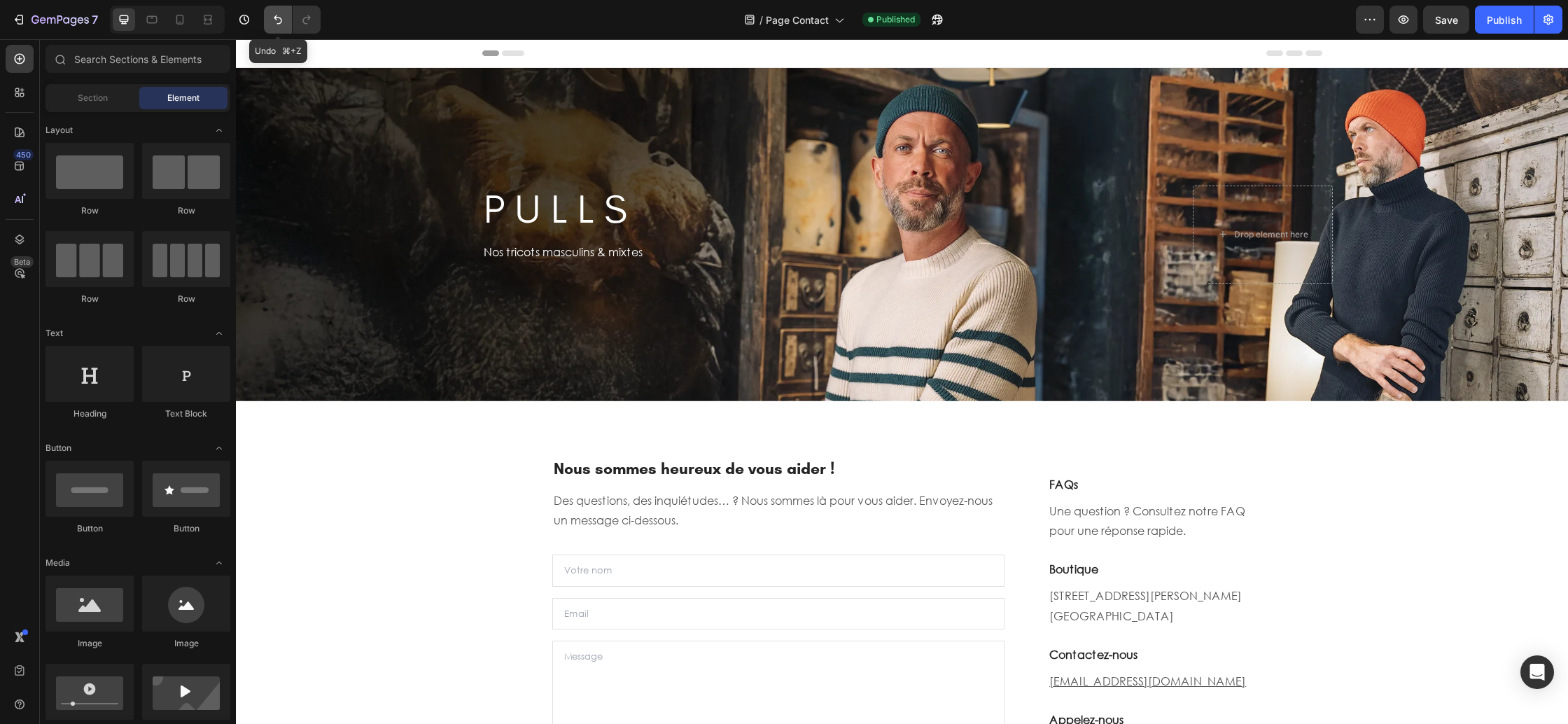
click at [276, 24] on icon "Undo/Redo" at bounding box center [278, 20] width 14 height 14
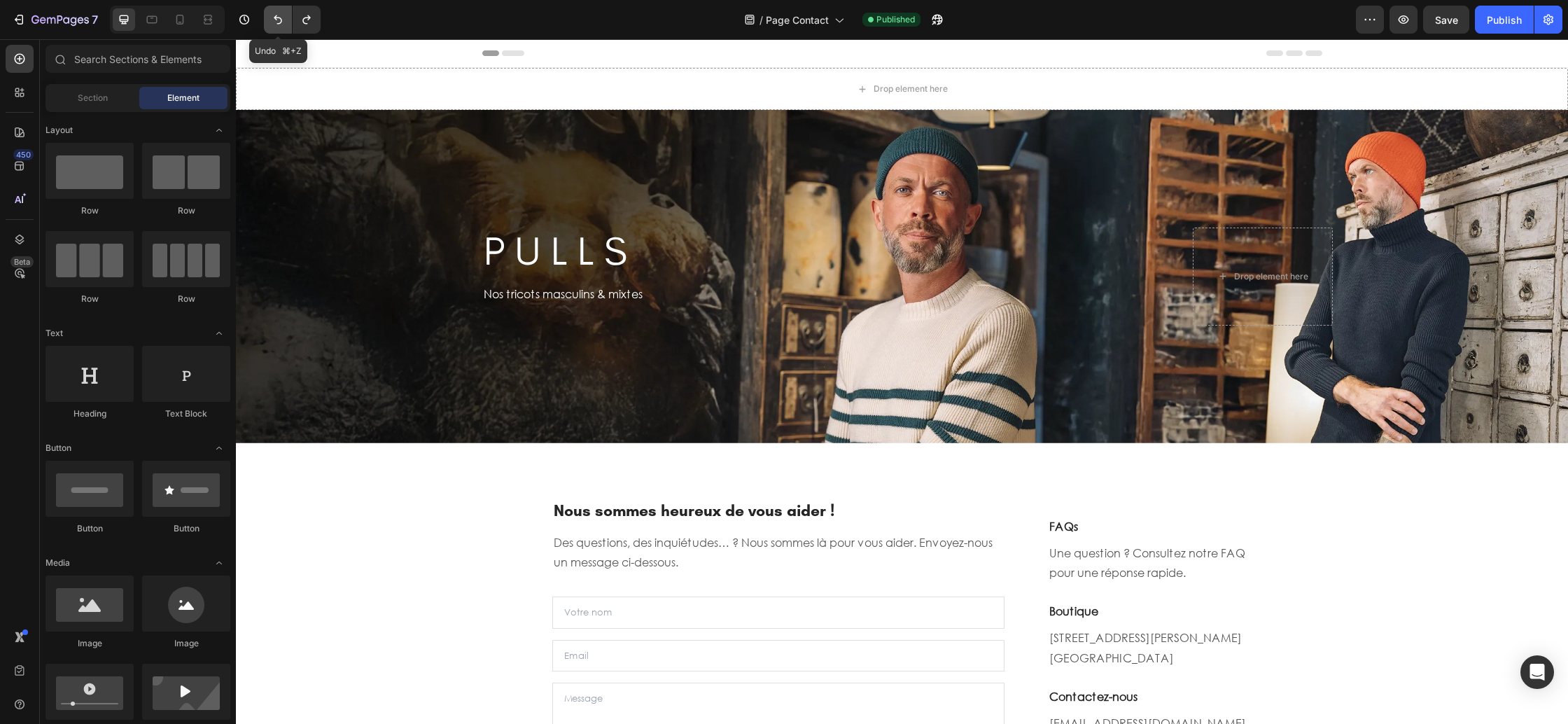
click at [276, 24] on icon "Undo/Redo" at bounding box center [278, 20] width 14 height 14
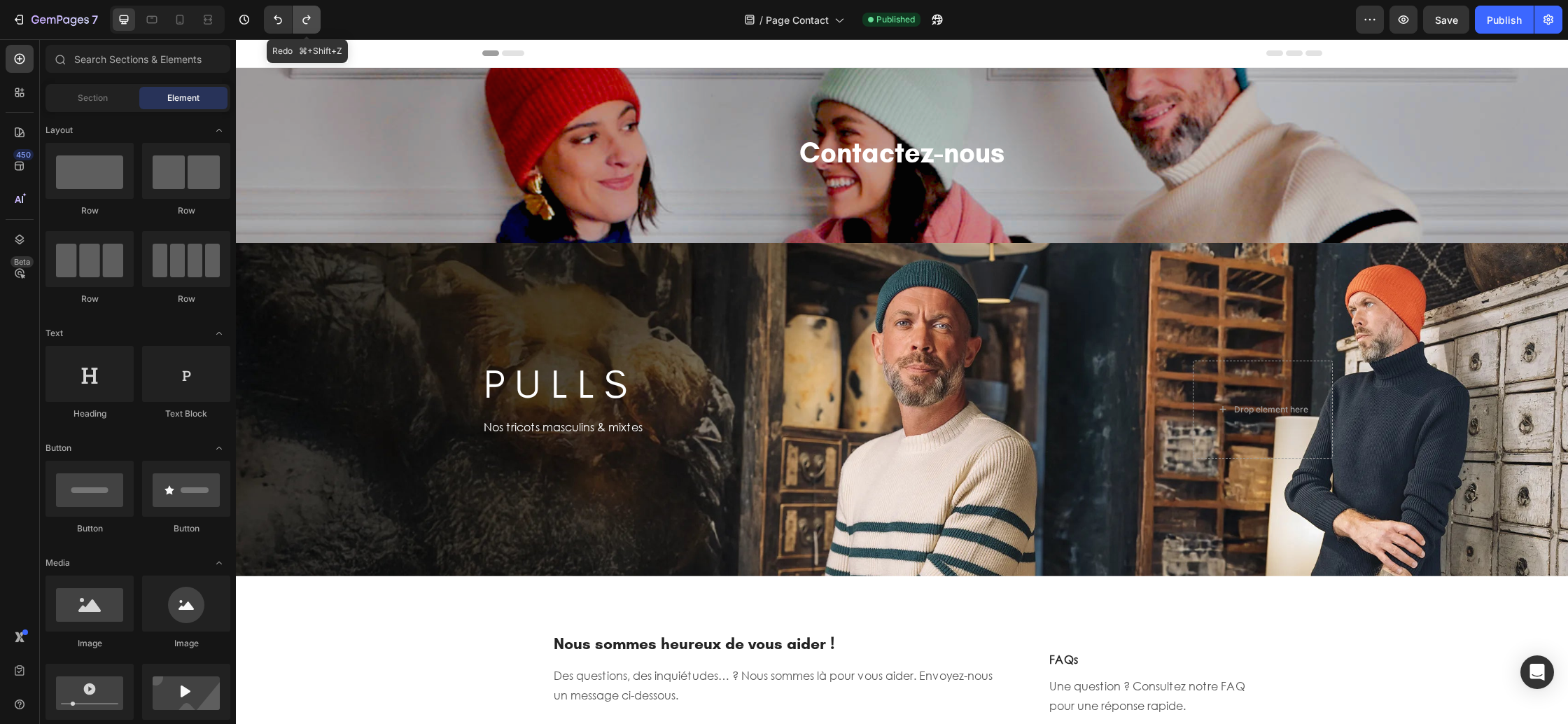
click at [319, 24] on button "Undo/Redo" at bounding box center [306, 19] width 28 height 28
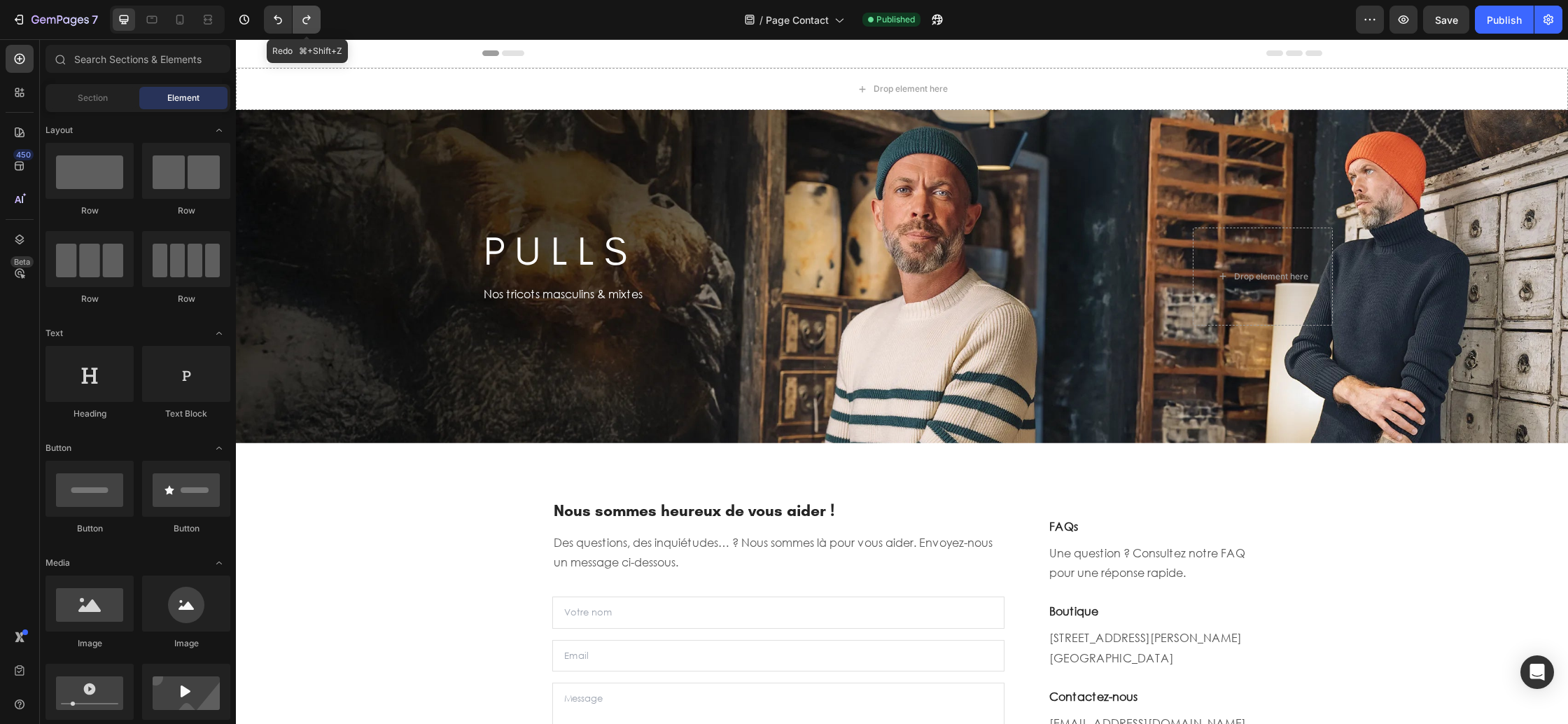
click at [319, 24] on button "Undo/Redo" at bounding box center [306, 19] width 28 height 28
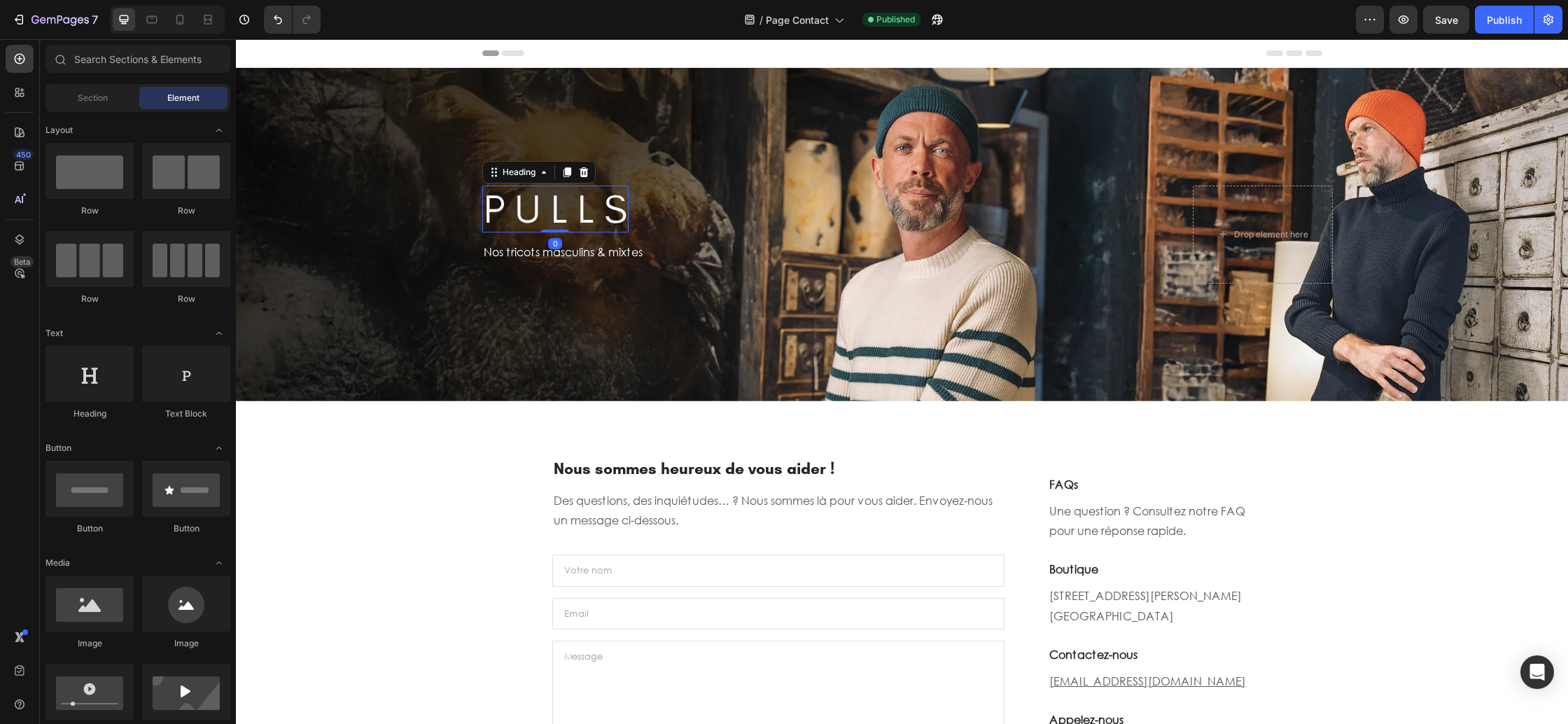
click at [586, 224] on h2 "P U L L S" at bounding box center [556, 209] width 147 height 47
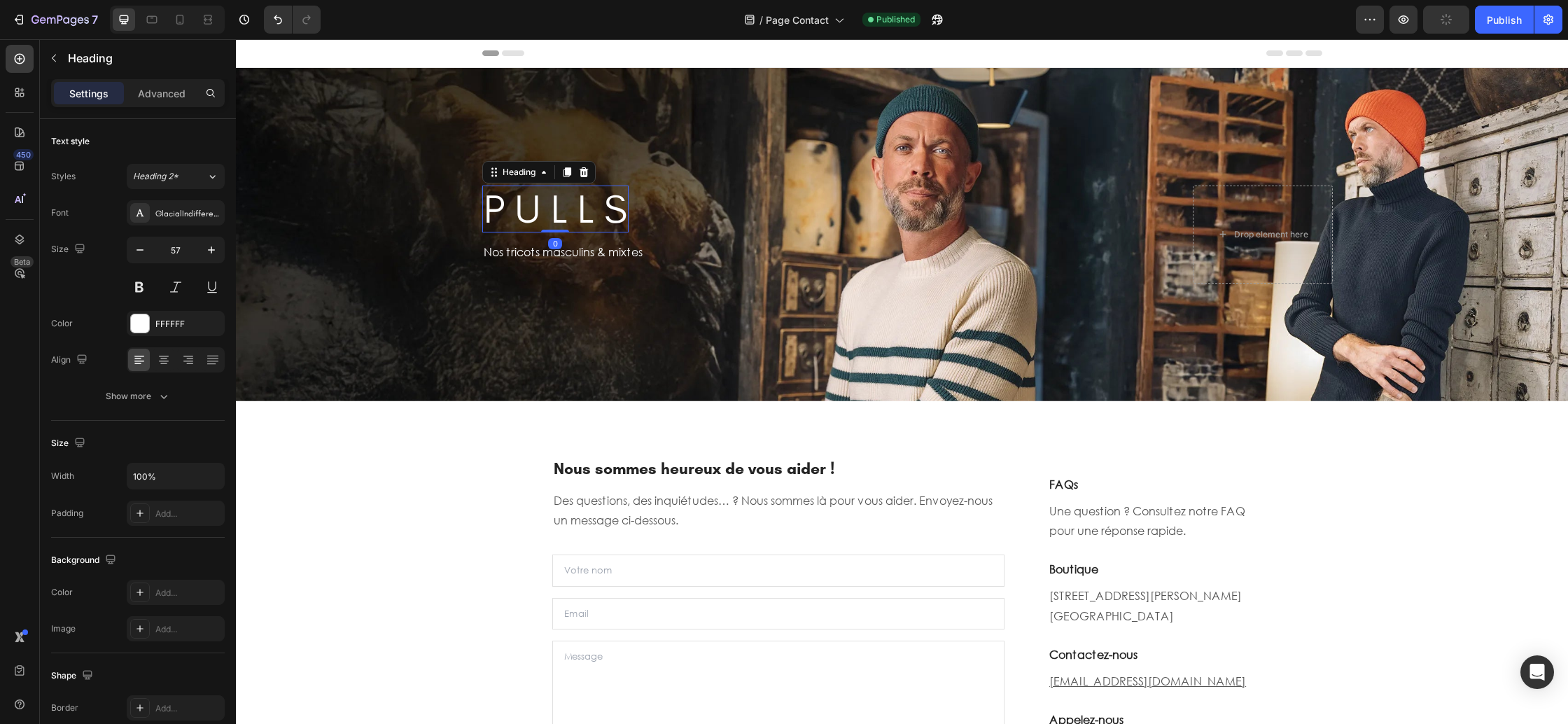
click at [586, 224] on h2 "P U L L S" at bounding box center [556, 209] width 147 height 47
click at [586, 224] on p "P U L L S" at bounding box center [556, 209] width 144 height 44
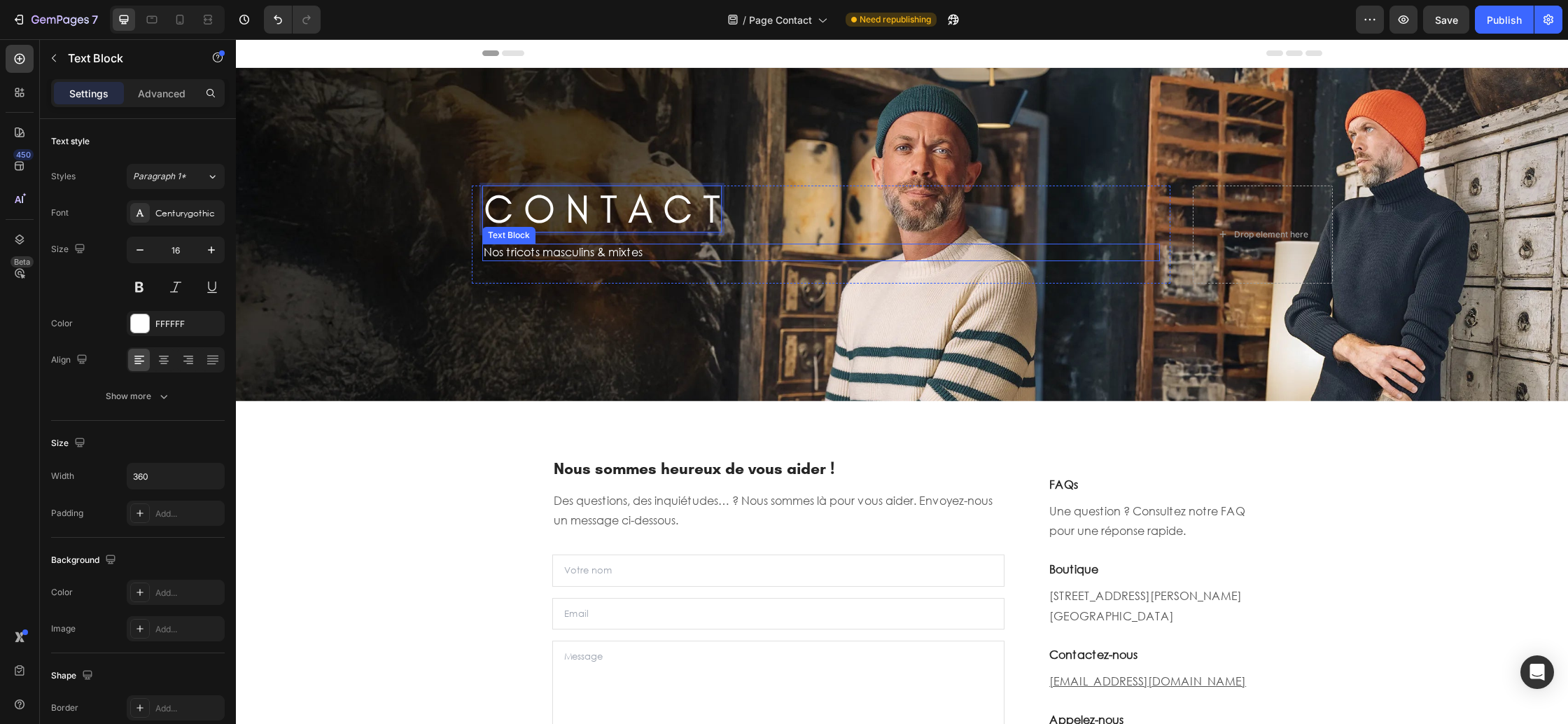
click at [576, 253] on p "Nos tricots masculins & mixtes" at bounding box center [608, 253] width 250 height 15
click at [646, 253] on p "Nos tricots masculins & mixtes" at bounding box center [608, 253] width 250 height 15
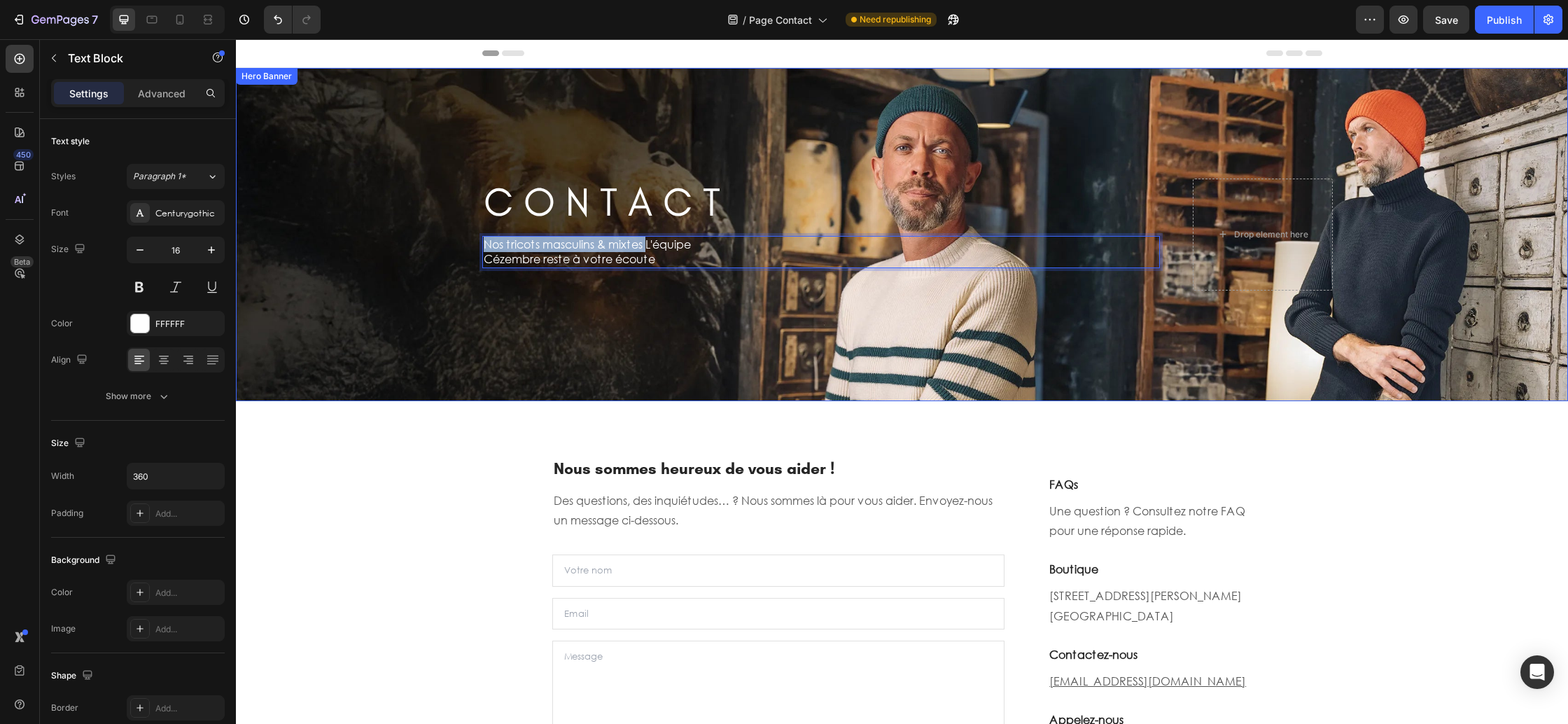
drag, startPoint x: 645, startPoint y: 248, endPoint x: 454, endPoint y: 250, distance: 191.0
click at [454, 250] on div "C O N T A C T Heading Row Nos tricots masculins & mixtes L'équipe Cézembre rest…" at bounding box center [902, 235] width 1332 height 333
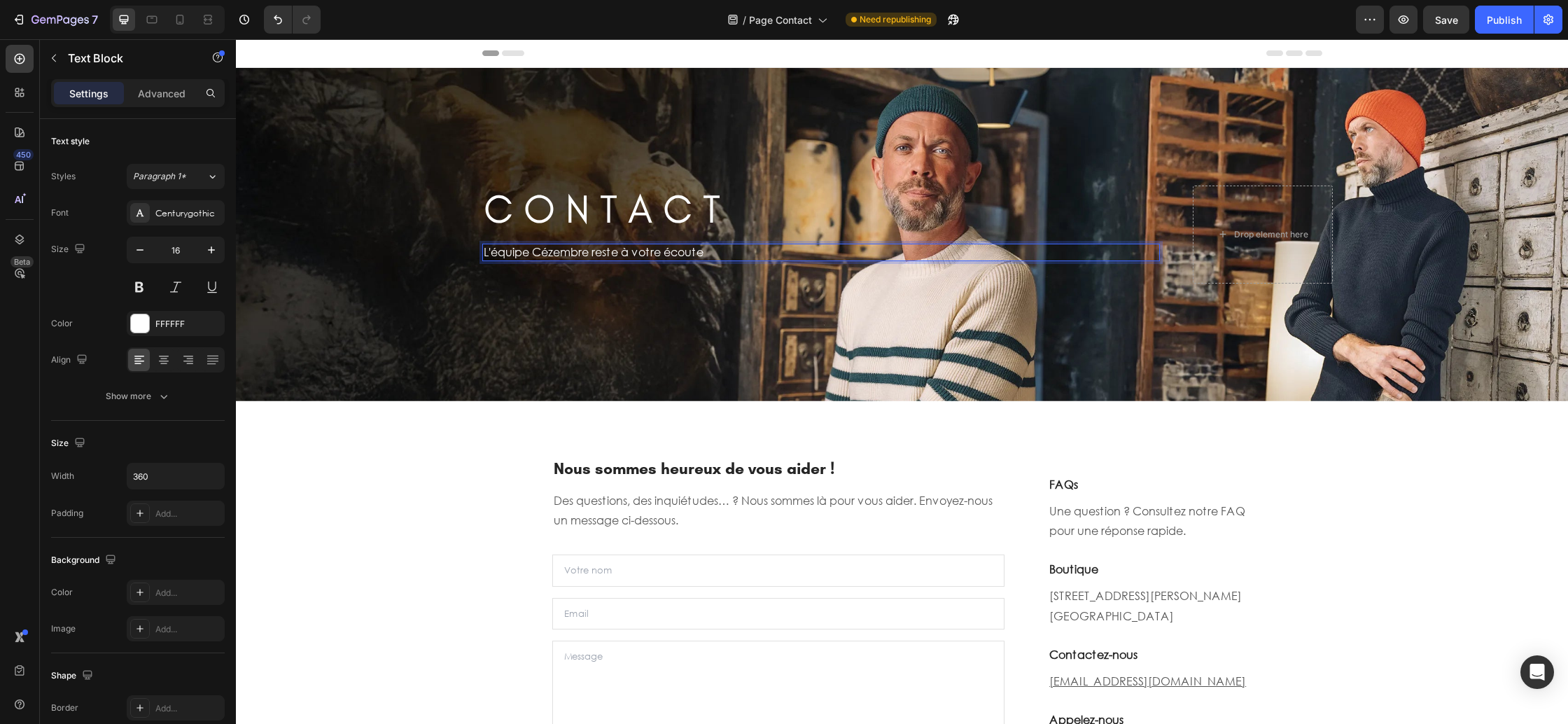
click at [711, 255] on p "L'équipe Cézembre reste à votre écoute" at bounding box center [608, 253] width 250 height 15
click at [707, 462] on h2 "Nous sommes heureux de vous aider !" at bounding box center [779, 469] width 453 height 24
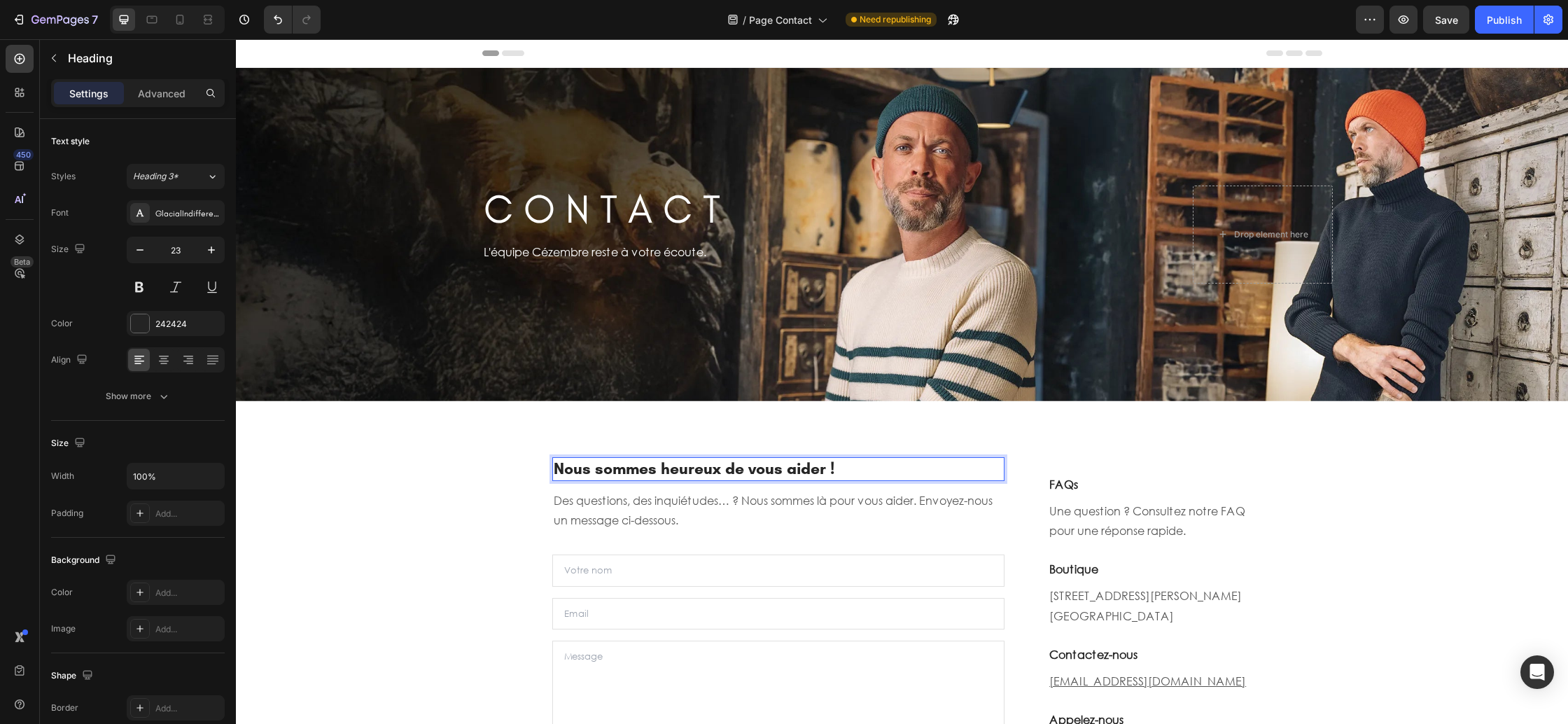
click at [707, 462] on h2 "Nous sommes heureux de vous aider !" at bounding box center [779, 469] width 453 height 24
click at [707, 462] on p "Nous sommes heureux de vous aider !" at bounding box center [779, 469] width 450 height 21
click at [626, 438] on div "Formulaire de contact Heading 12 Des questions, des inquiétudes… ? Nous sommes …" at bounding box center [902, 629] width 840 height 388
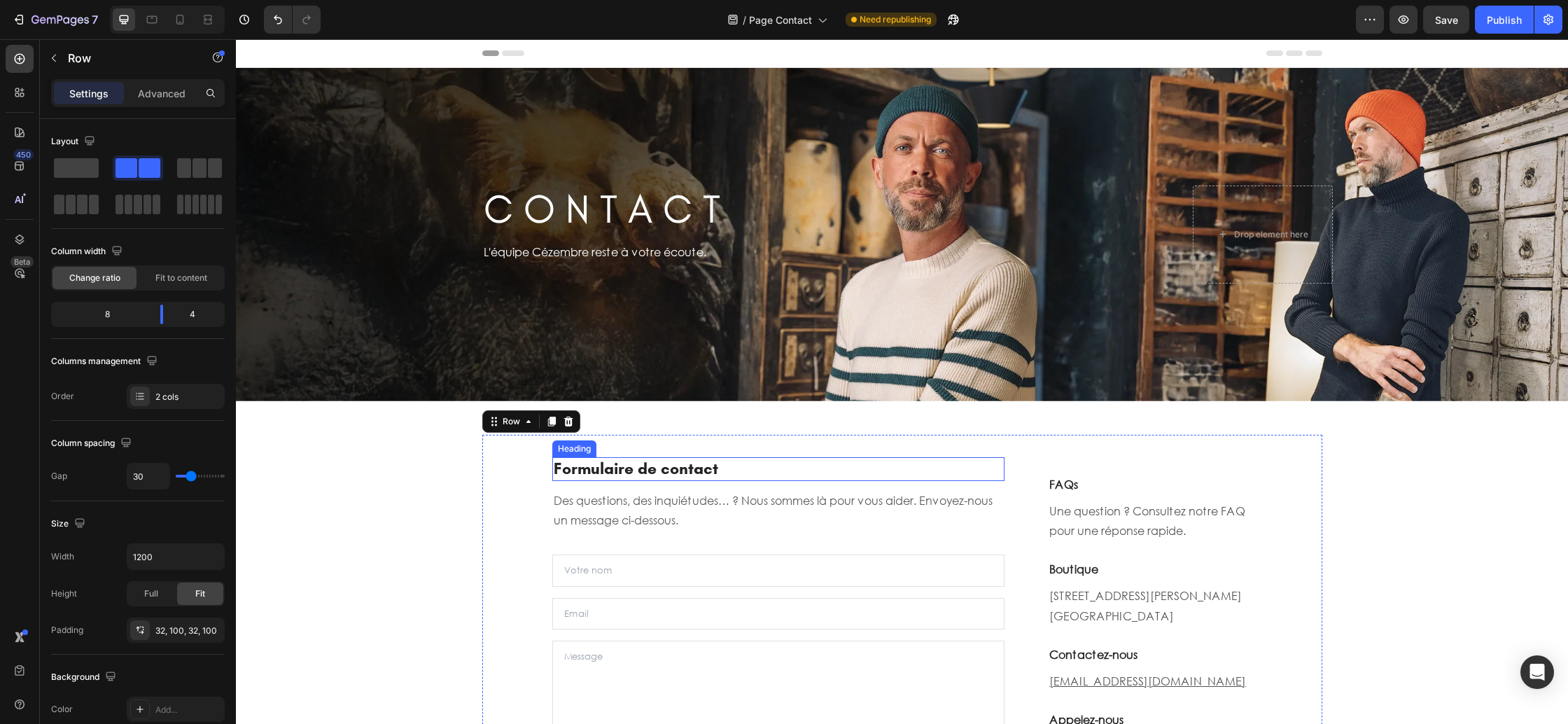
click at [623, 468] on p "Formulaire de contact" at bounding box center [779, 469] width 450 height 21
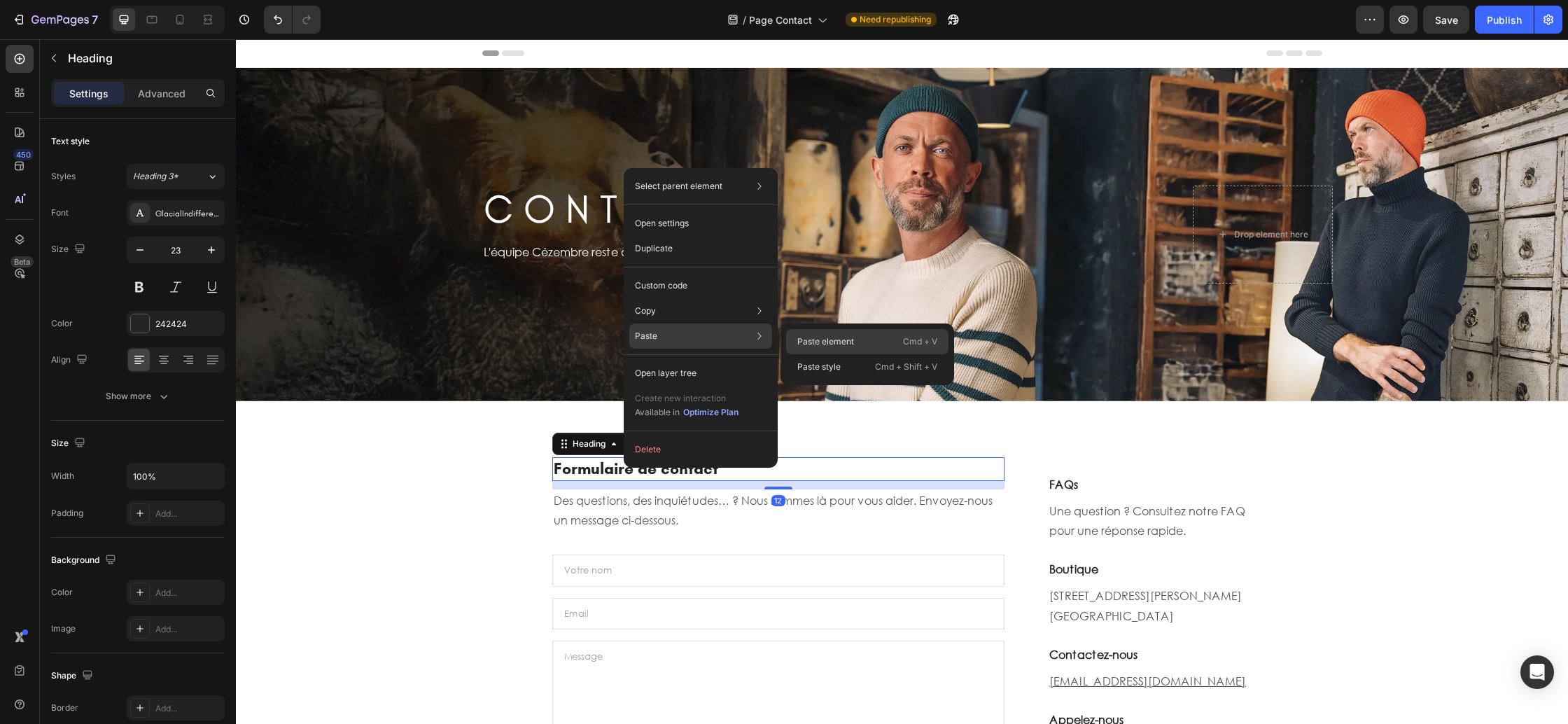
click at [802, 341] on p "Paste element" at bounding box center [825, 342] width 56 height 13
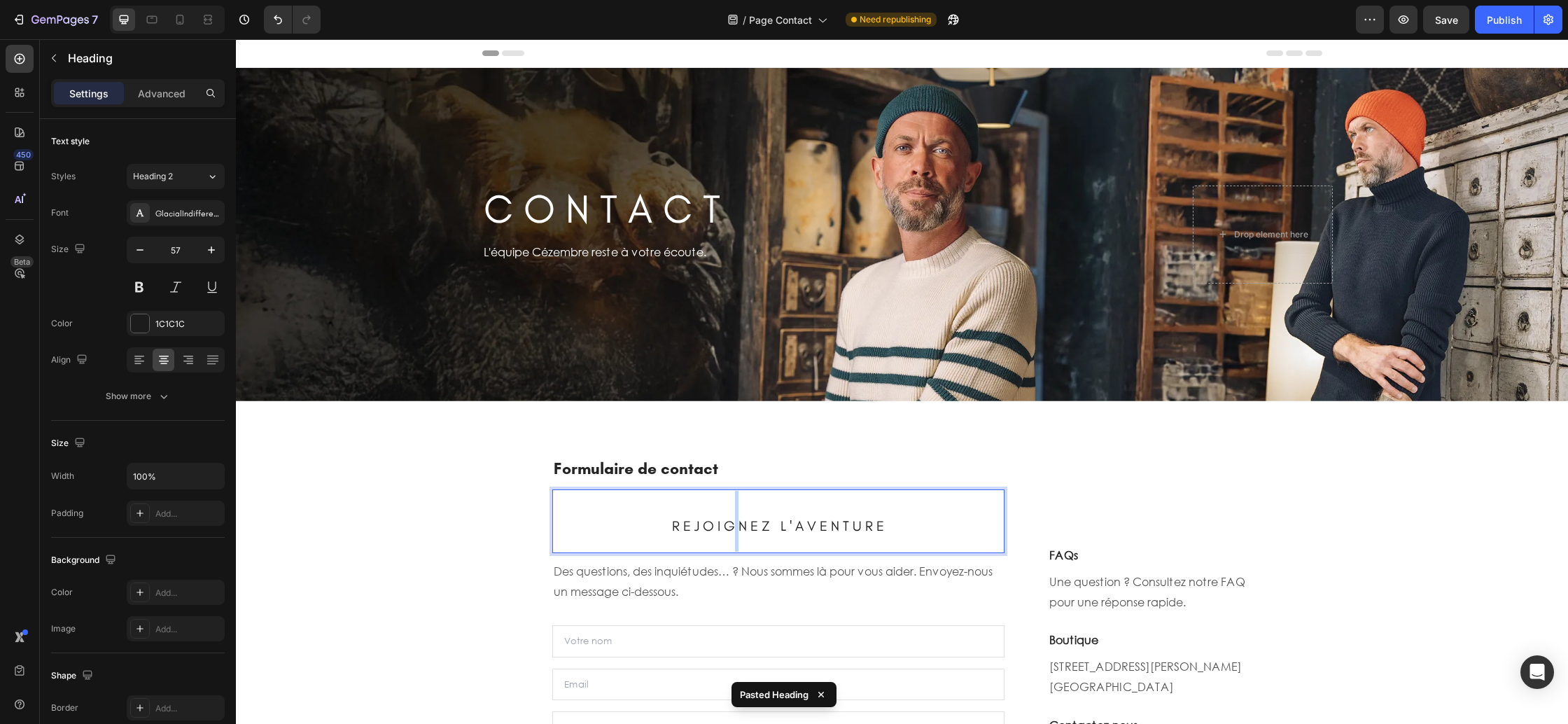
click at [735, 530] on span "R E J O I G N E Z L ' A V E N T U R E" at bounding box center [778, 526] width 212 height 16
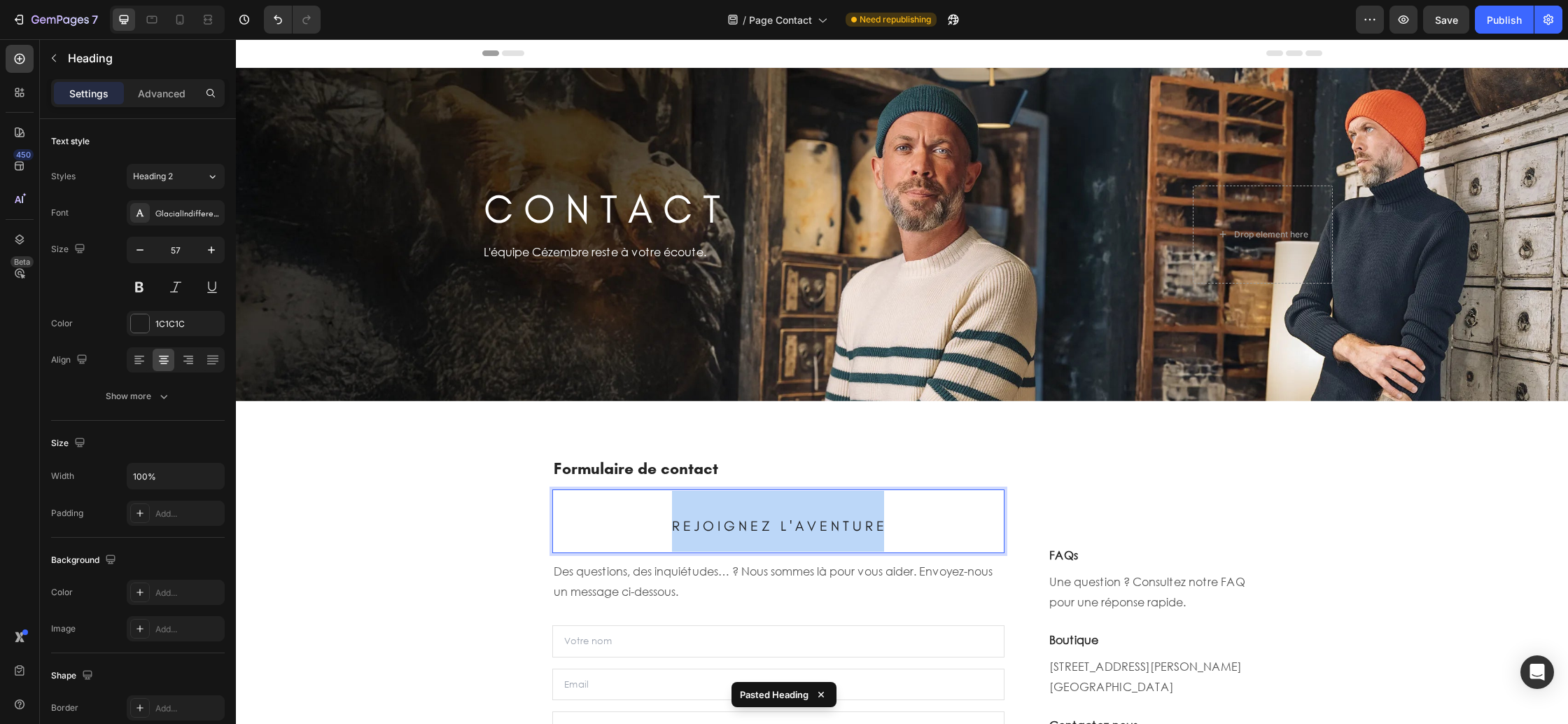
click at [735, 530] on span "R E J O I G N E Z L ' A V E N T U R E" at bounding box center [778, 526] width 212 height 16
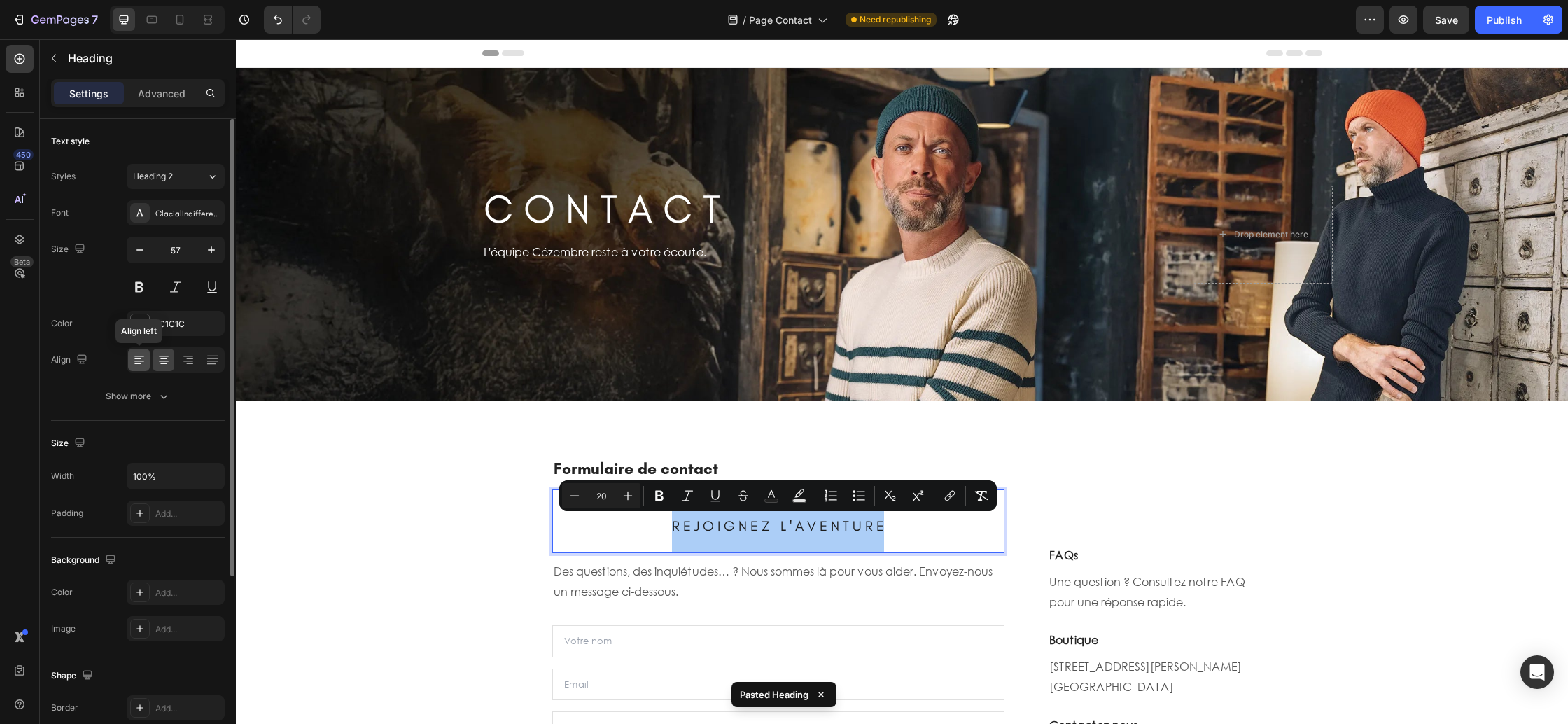
click at [146, 359] on icon at bounding box center [139, 360] width 14 height 14
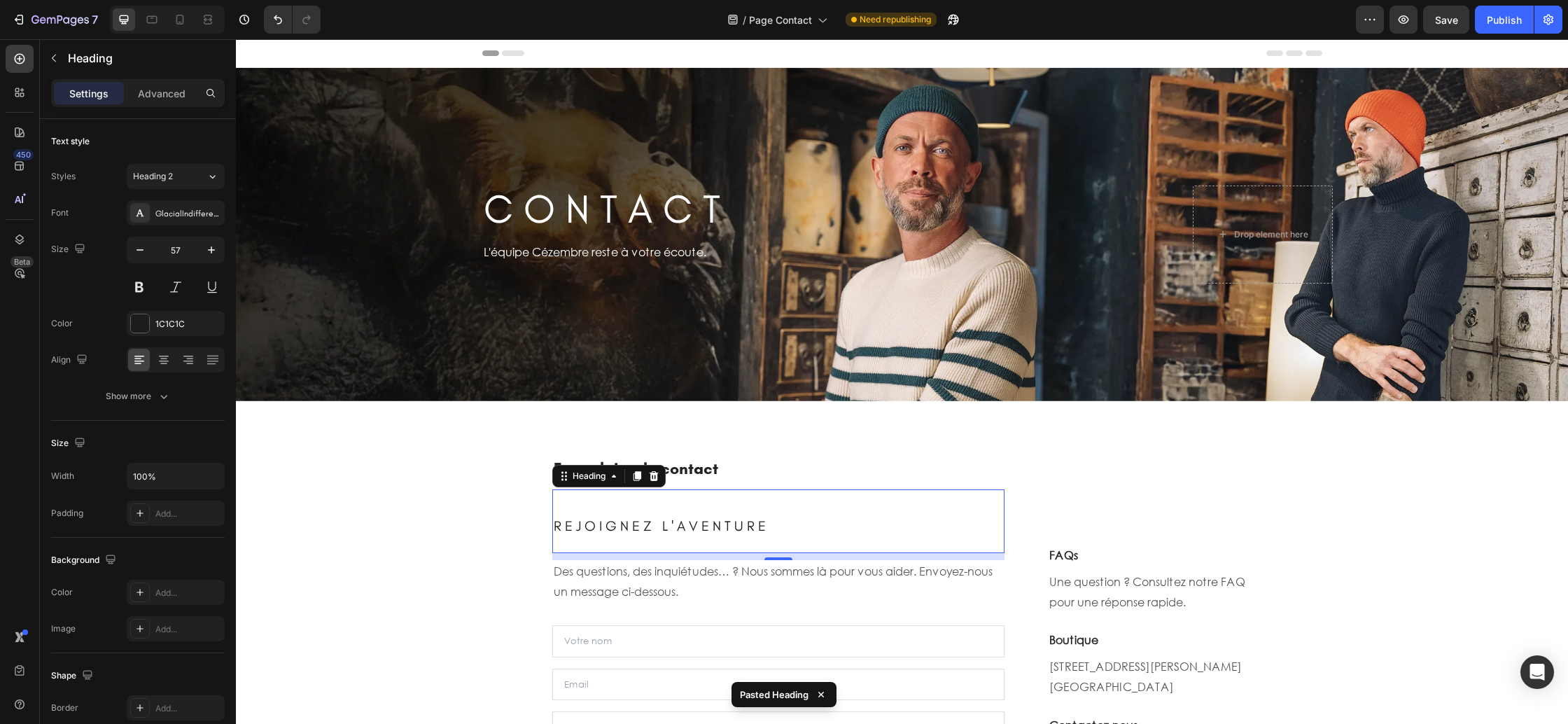
click at [690, 529] on span "R E J O I G N E Z L ' A V E N T U R E" at bounding box center [659, 526] width 212 height 16
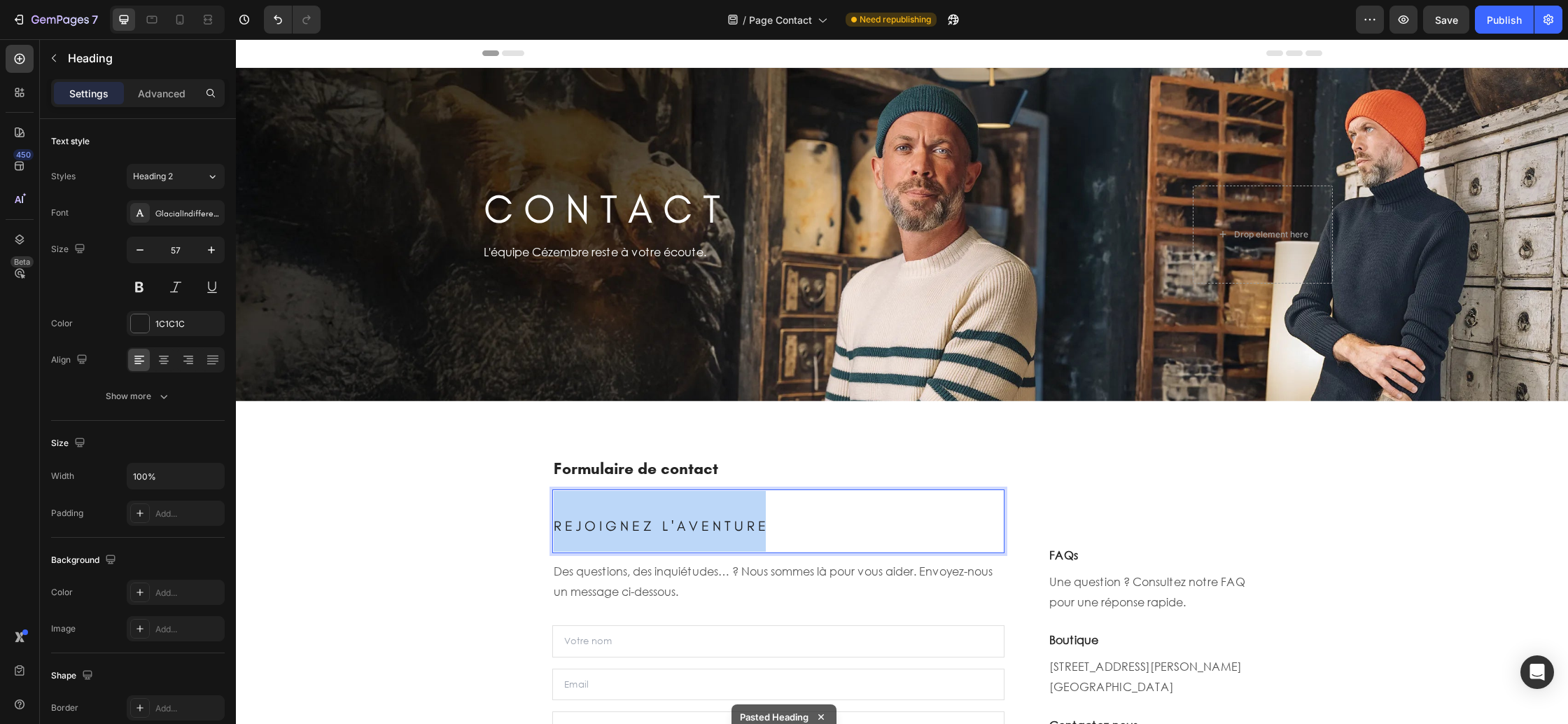
click at [690, 529] on span "R E J O I G N E Z L ' A V E N T U R E" at bounding box center [659, 526] width 212 height 16
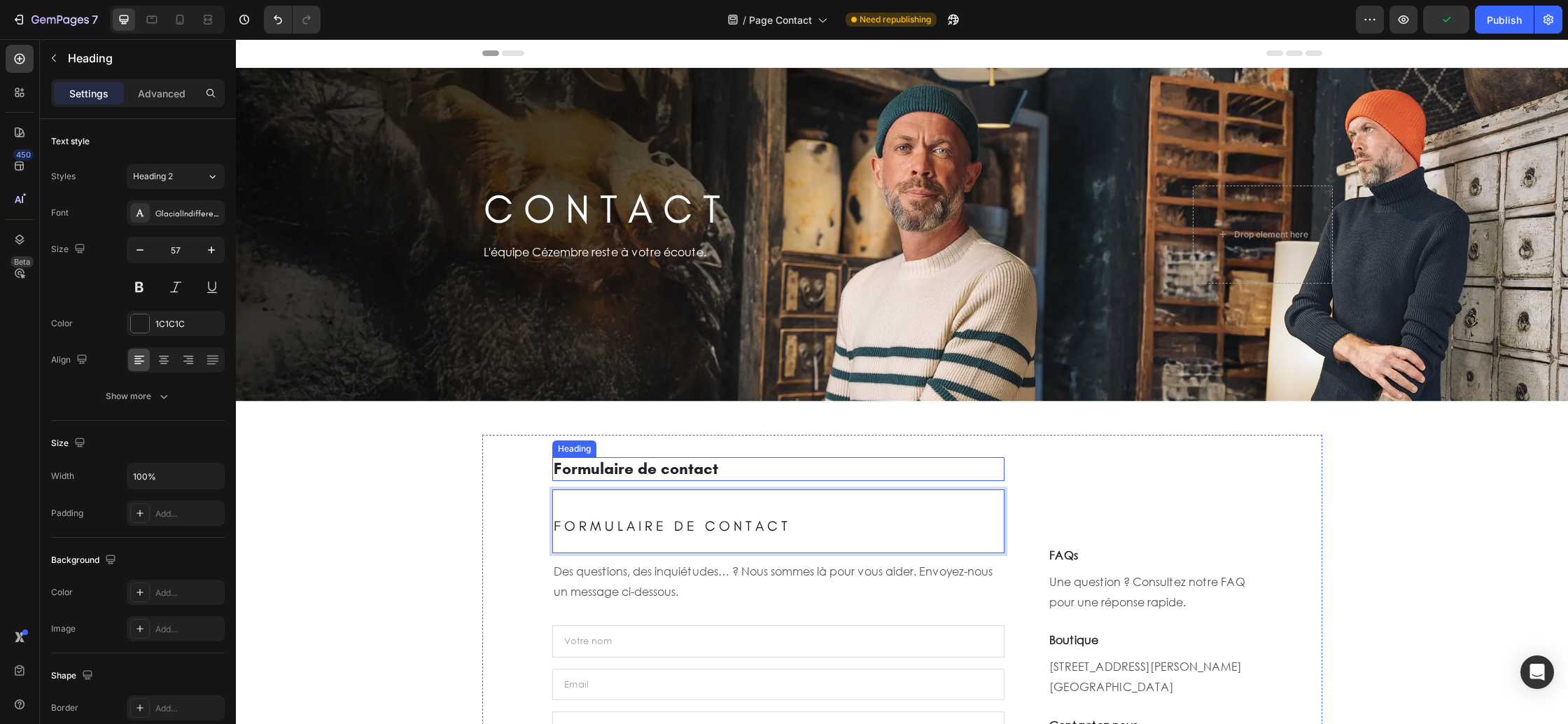
click at [731, 464] on p "Formulaire de contact" at bounding box center [779, 469] width 450 height 21
click at [658, 445] on icon at bounding box center [654, 444] width 11 height 11
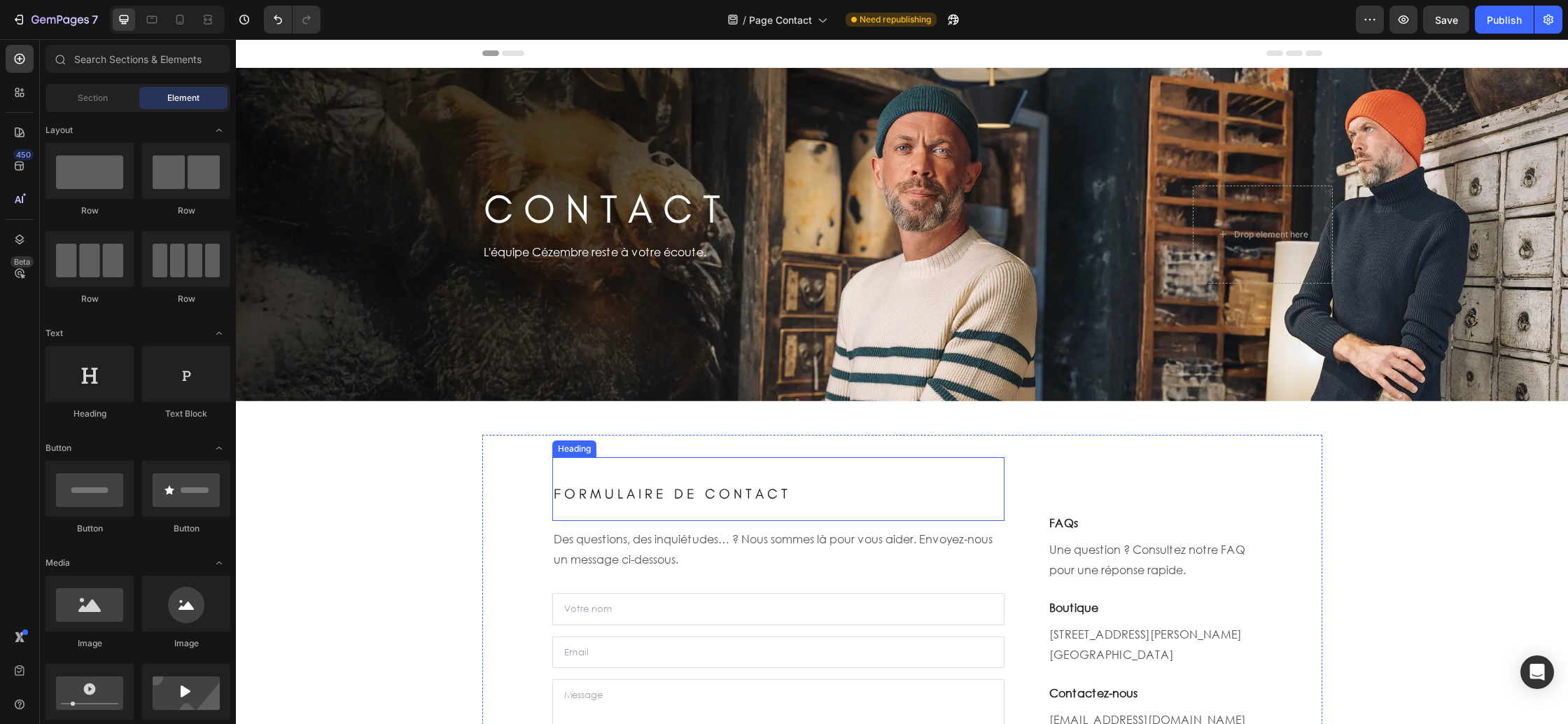
scroll to position [111, 0]
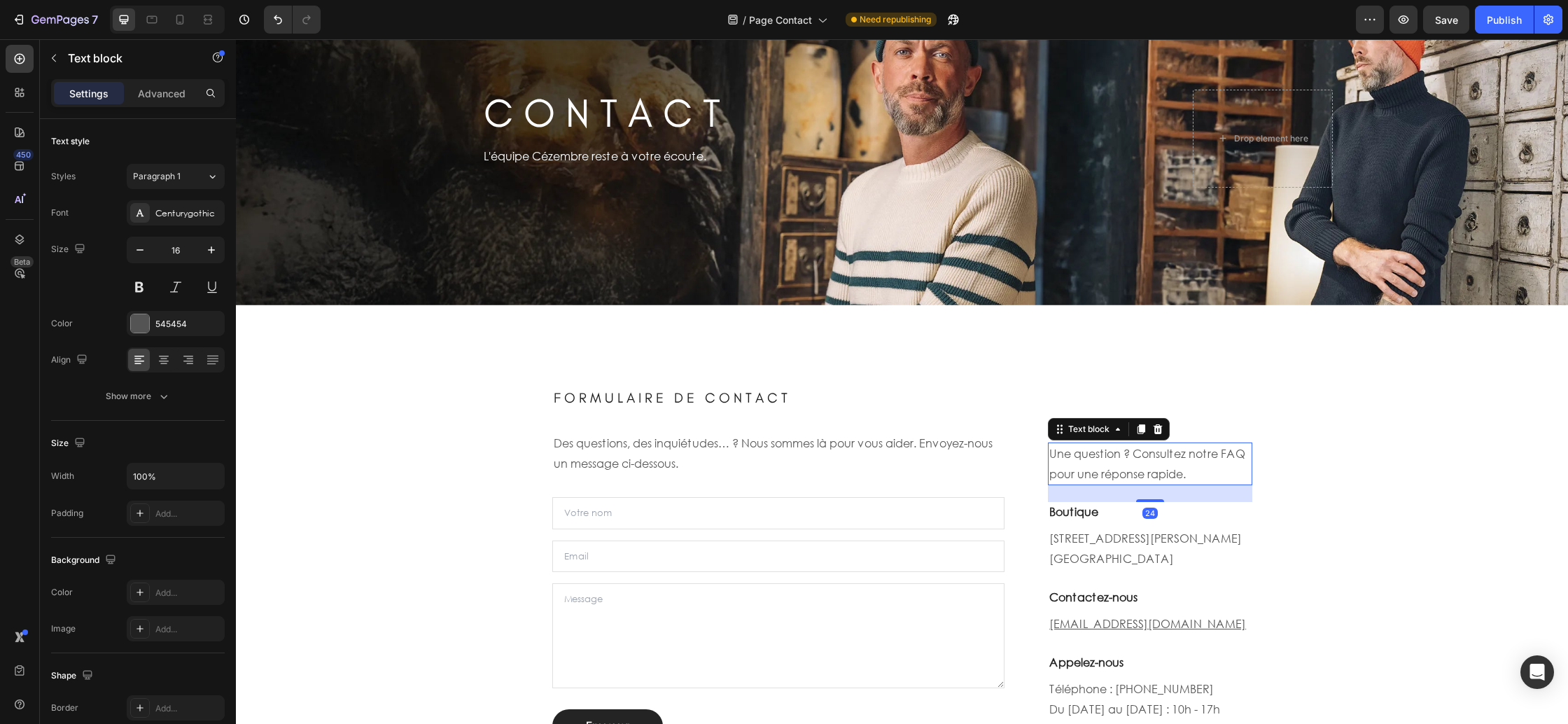
click at [1180, 439] on div "FAQs Heading Une question ? Consultez notre FAQ pour une réponse rapide. Text b…" at bounding box center [1150, 581] width 204 height 326
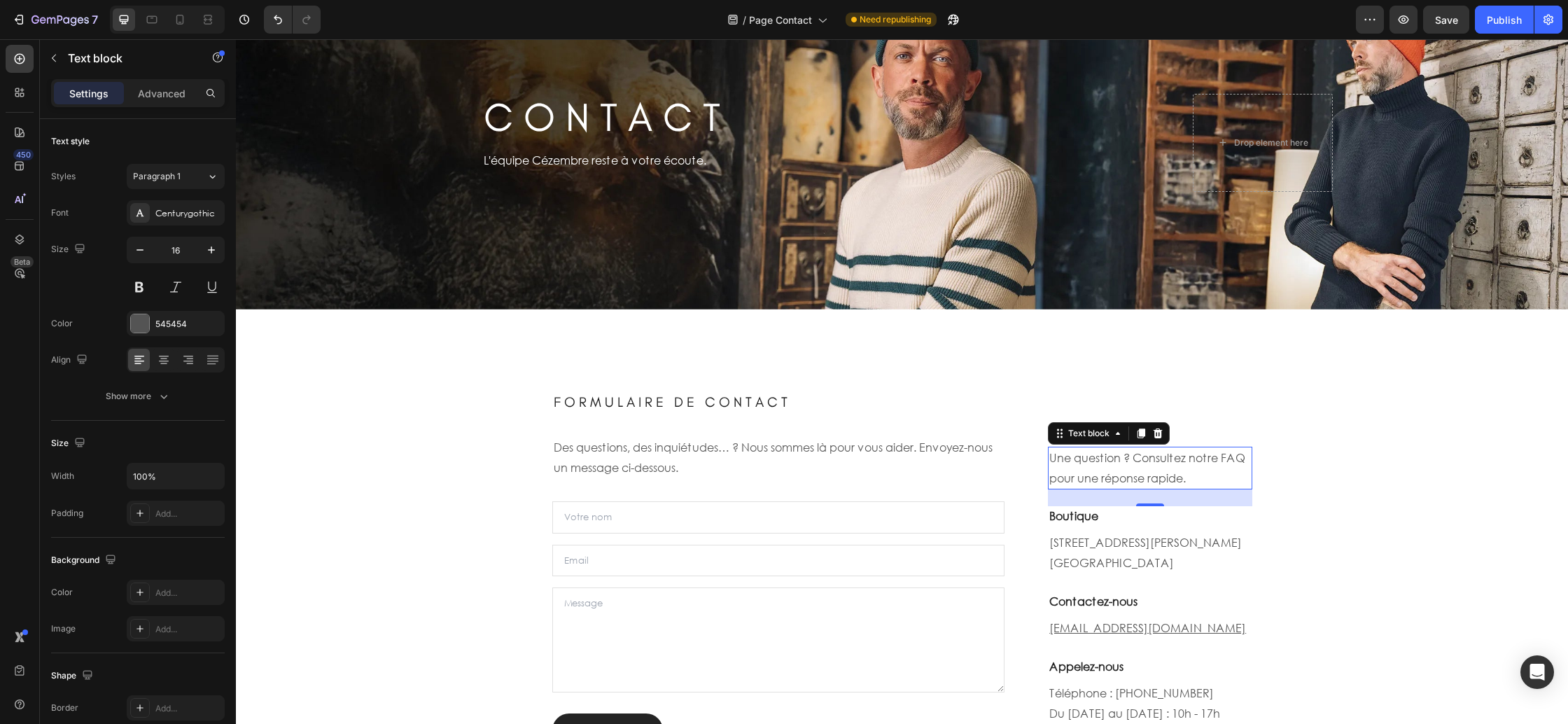
click at [1233, 455] on p "Une question ? Consultez notre FAQ pour une réponse rapide." at bounding box center [1150, 469] width 201 height 41
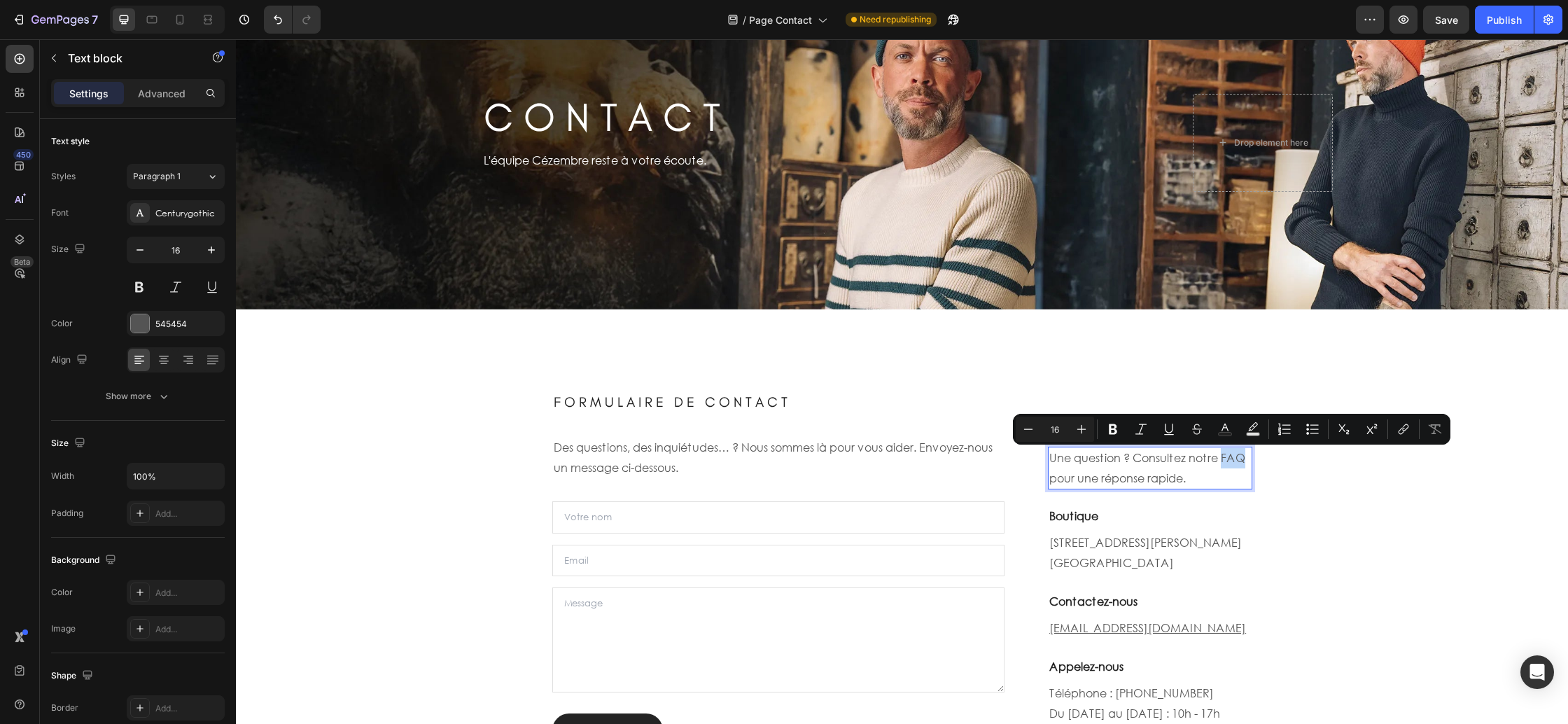
drag, startPoint x: 1224, startPoint y: 455, endPoint x: 1247, endPoint y: 458, distance: 23.2
click at [1247, 458] on p "Une question ? Consultez notre FAQ pour une réponse rapide." at bounding box center [1150, 469] width 201 height 41
click at [1399, 433] on icon "Editor contextual toolbar" at bounding box center [1401, 431] width 6 height 7
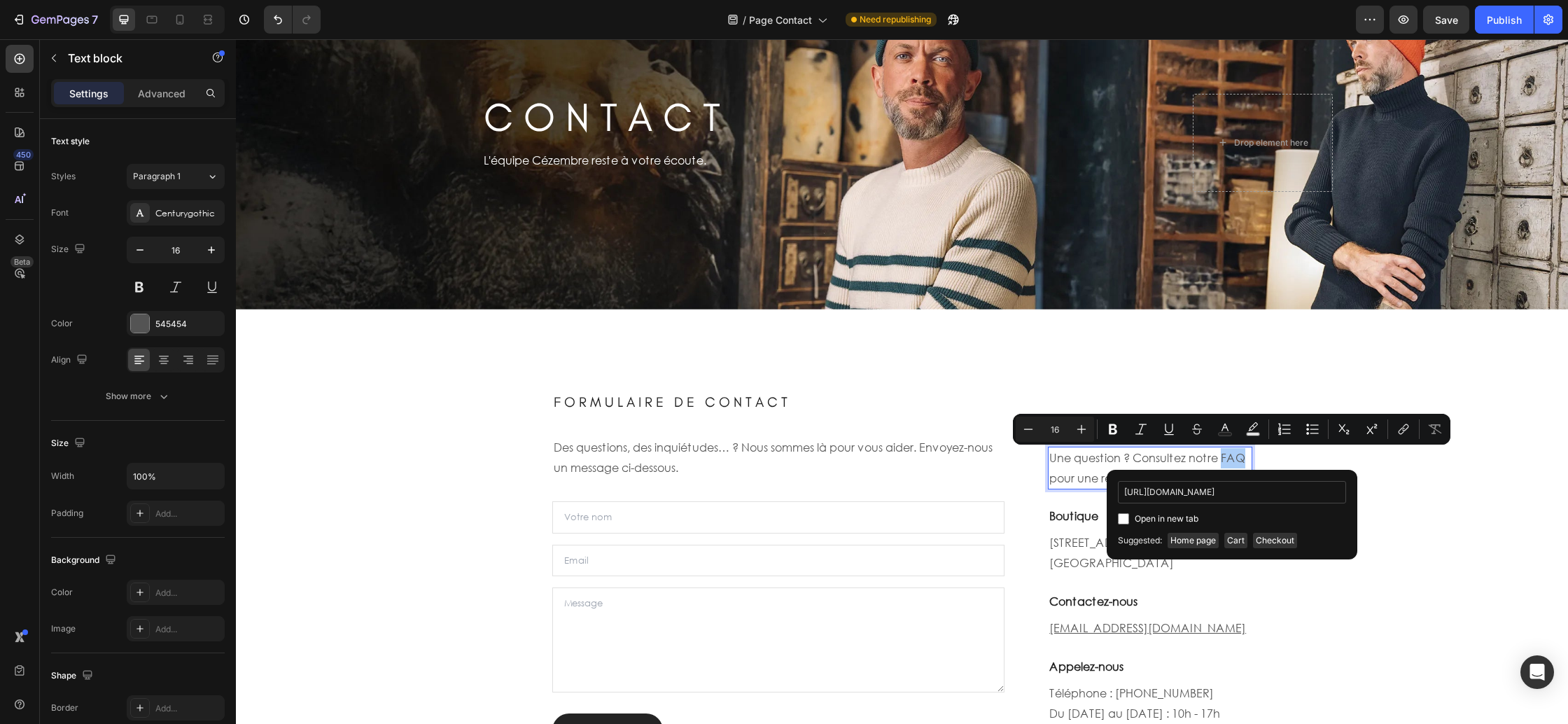
scroll to position [0, 207]
type input "https://cezembre-store.fr/pages/faqs-page-aug-28-14-58-43?_ab=0&key=17563865739…"
click at [1165, 516] on span "Open in new tab" at bounding box center [1166, 519] width 64 height 16
checkbox input "true"
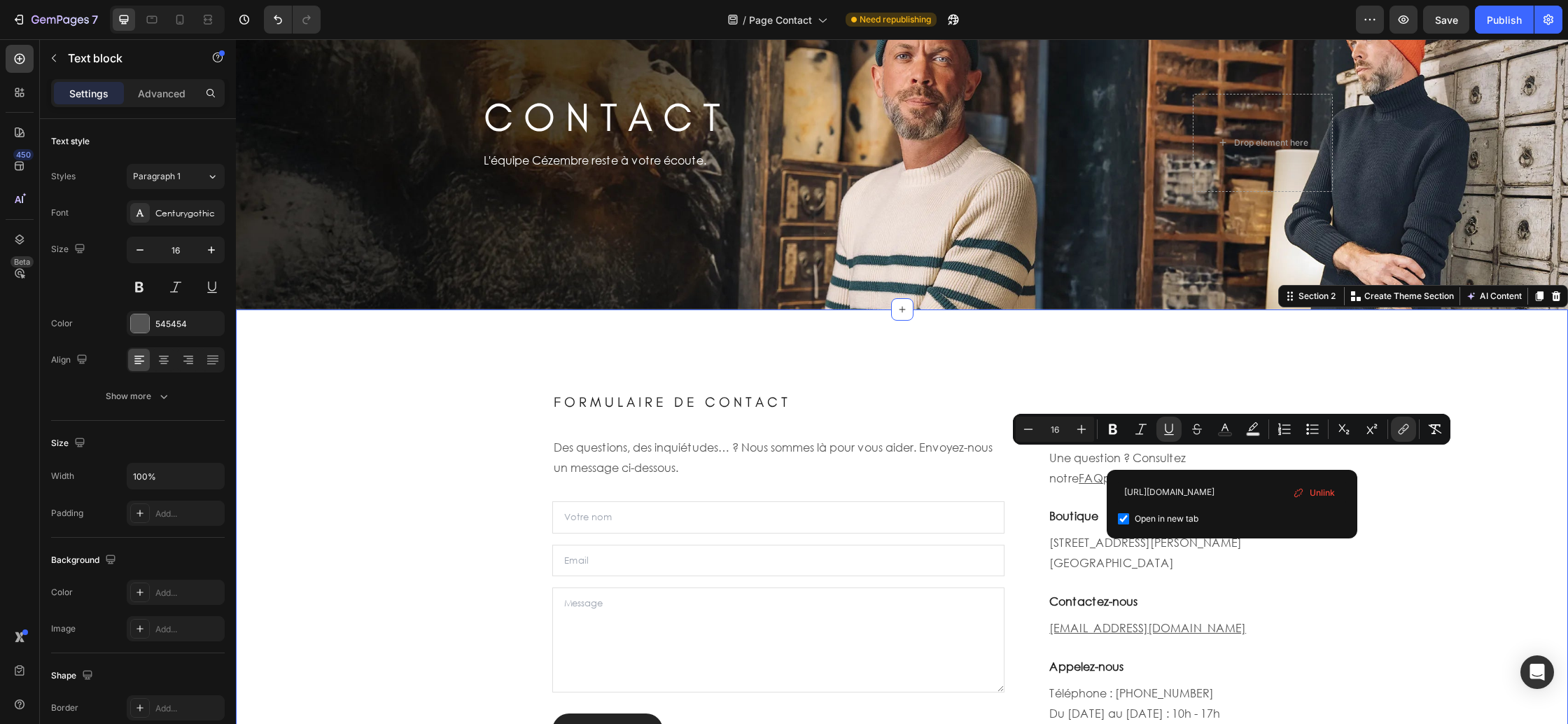
click at [1414, 519] on div "⁠⁠⁠⁠⁠⁠⁠ F O R M U L A I R E D E C O N T A C T Heading Des questions, des inquié…" at bounding box center [902, 557] width 1311 height 427
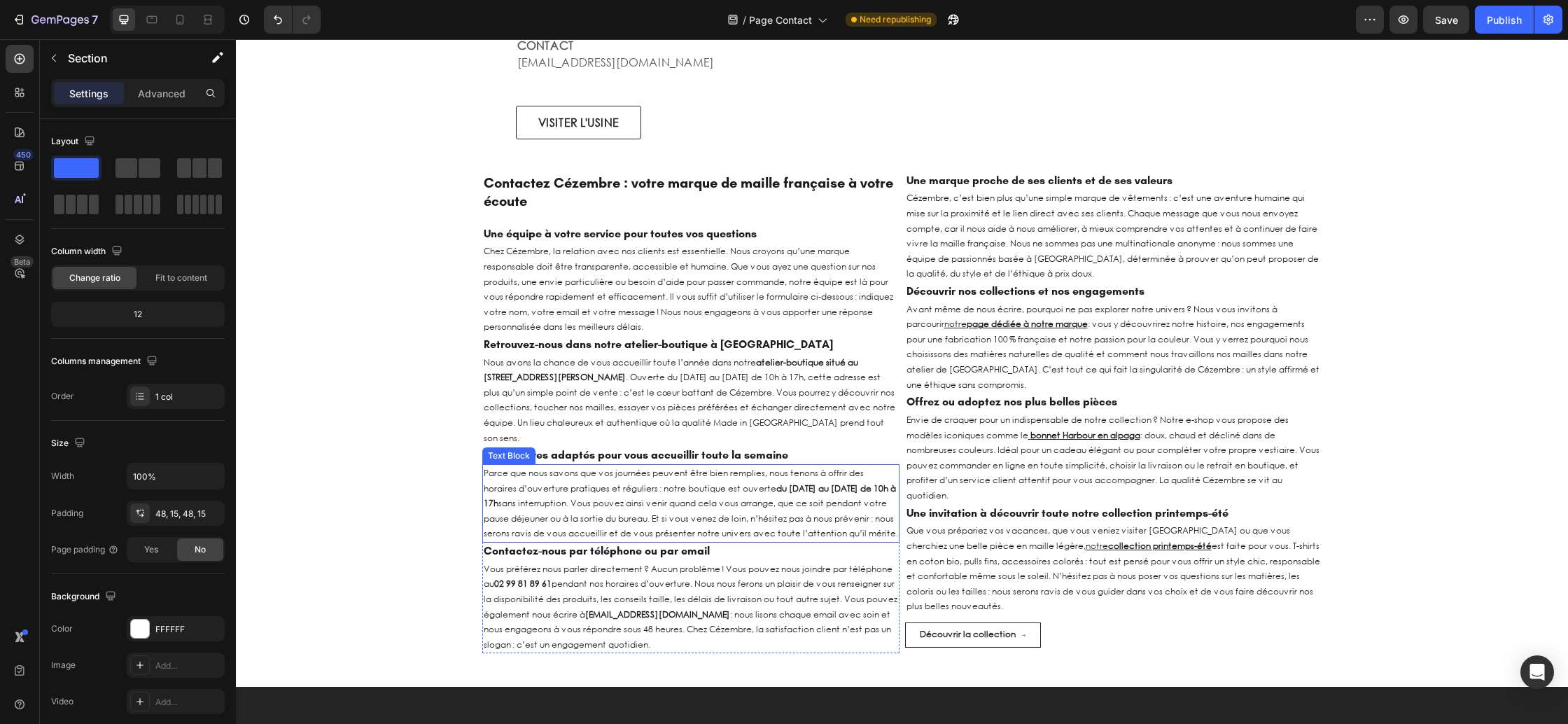
scroll to position [1683, 0]
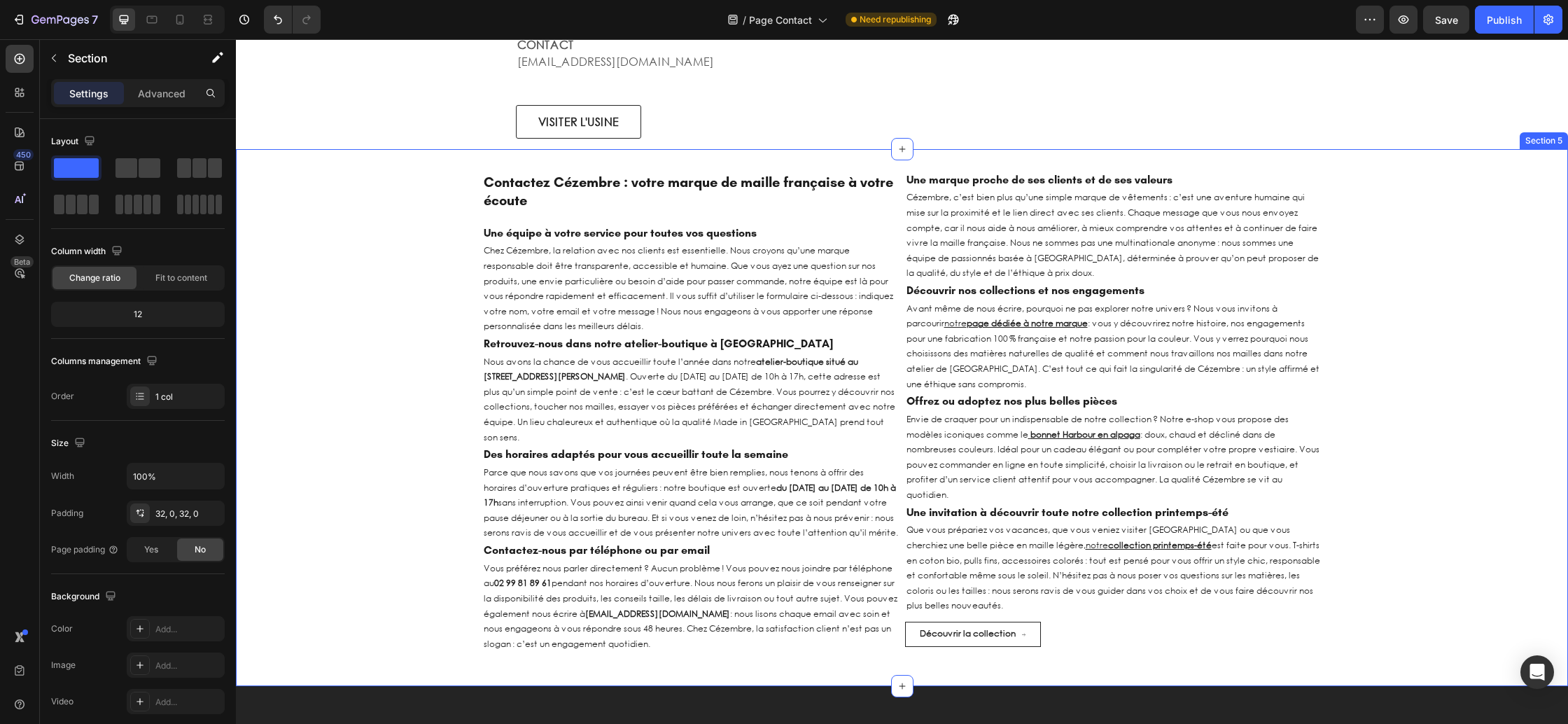
click at [375, 365] on div "Contactez Cézembre : votre marque de maille française à votre écoute Heading Un…" at bounding box center [902, 418] width 1332 height 493
drag, startPoint x: 169, startPoint y: 99, endPoint x: 166, endPoint y: 109, distance: 10.4
click at [169, 99] on p "Advanced" at bounding box center [162, 93] width 48 height 15
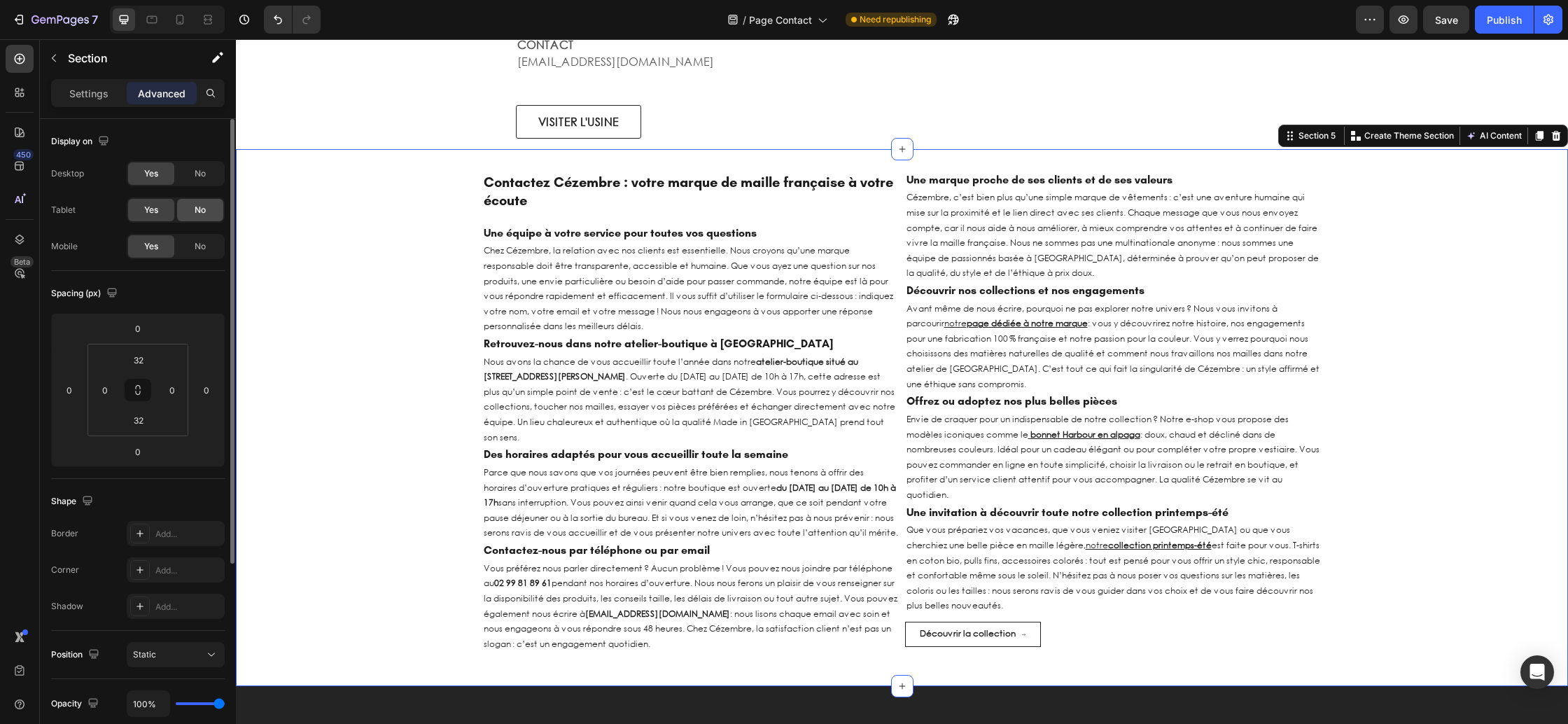
click at [200, 210] on span "No" at bounding box center [200, 210] width 11 height 13
click at [204, 243] on span "No" at bounding box center [200, 247] width 11 height 13
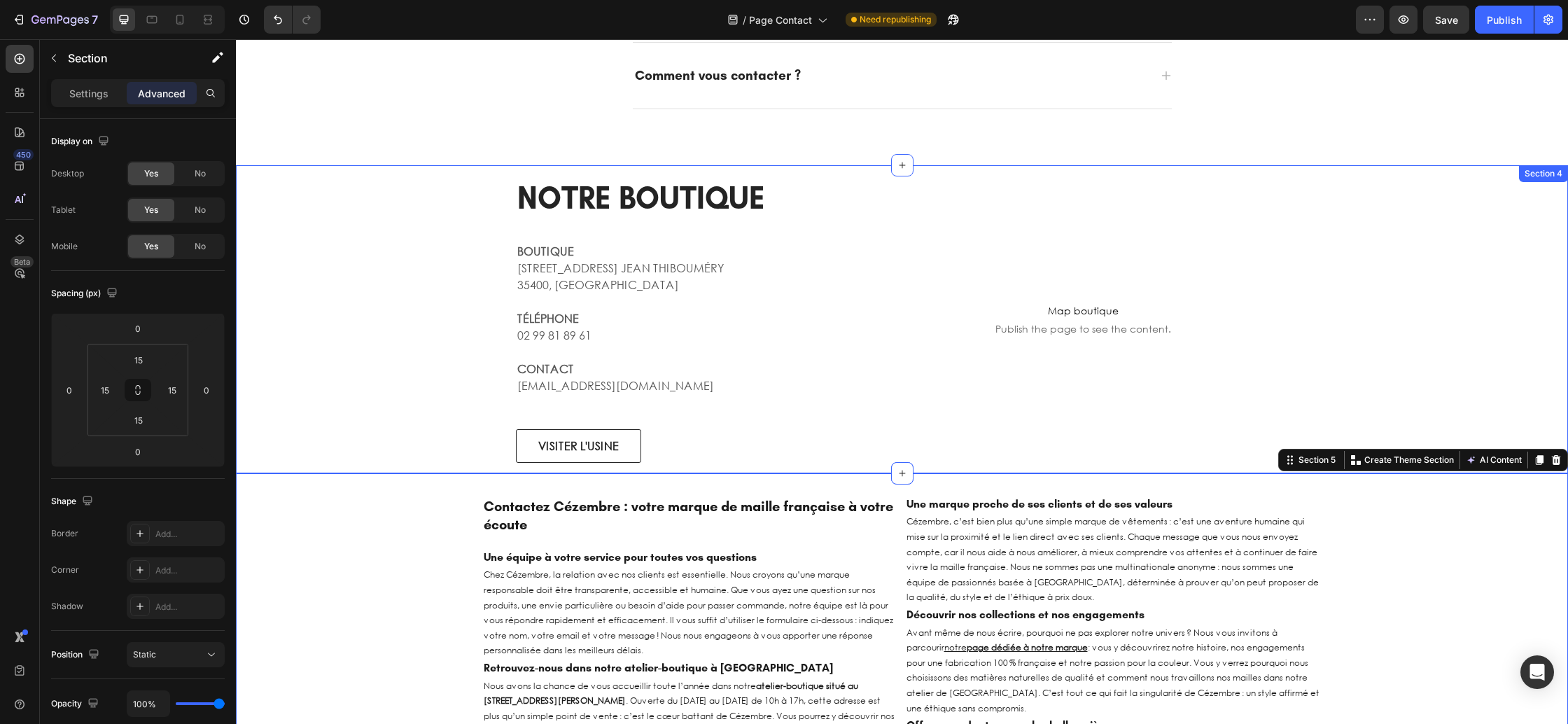
click at [377, 251] on div "NOTRE BOUTIQUE Heading BOUTIQUE 12 RUE DU DR. JEAN THIBOUMÉRY 35400, SAINT-MALO…" at bounding box center [902, 319] width 1311 height 286
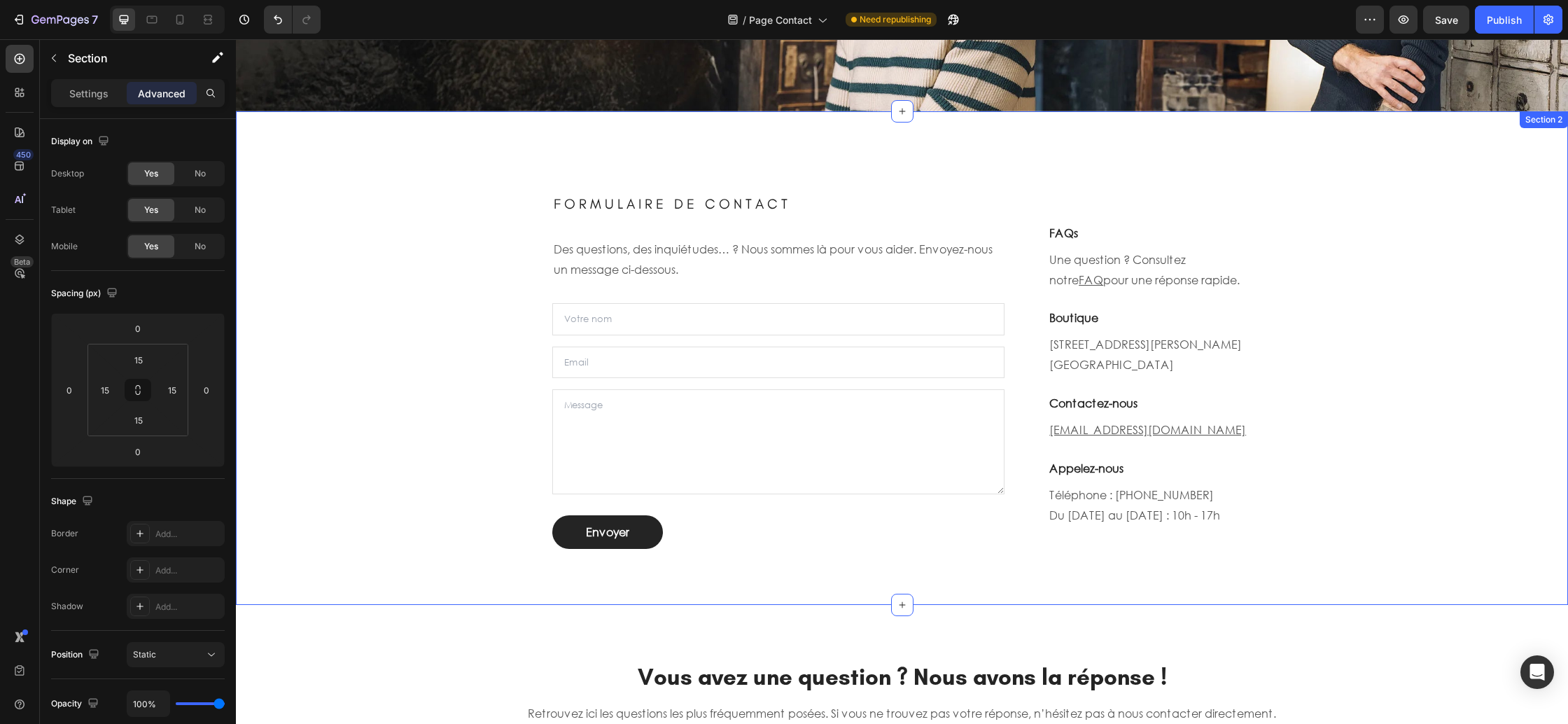
scroll to position [0, 0]
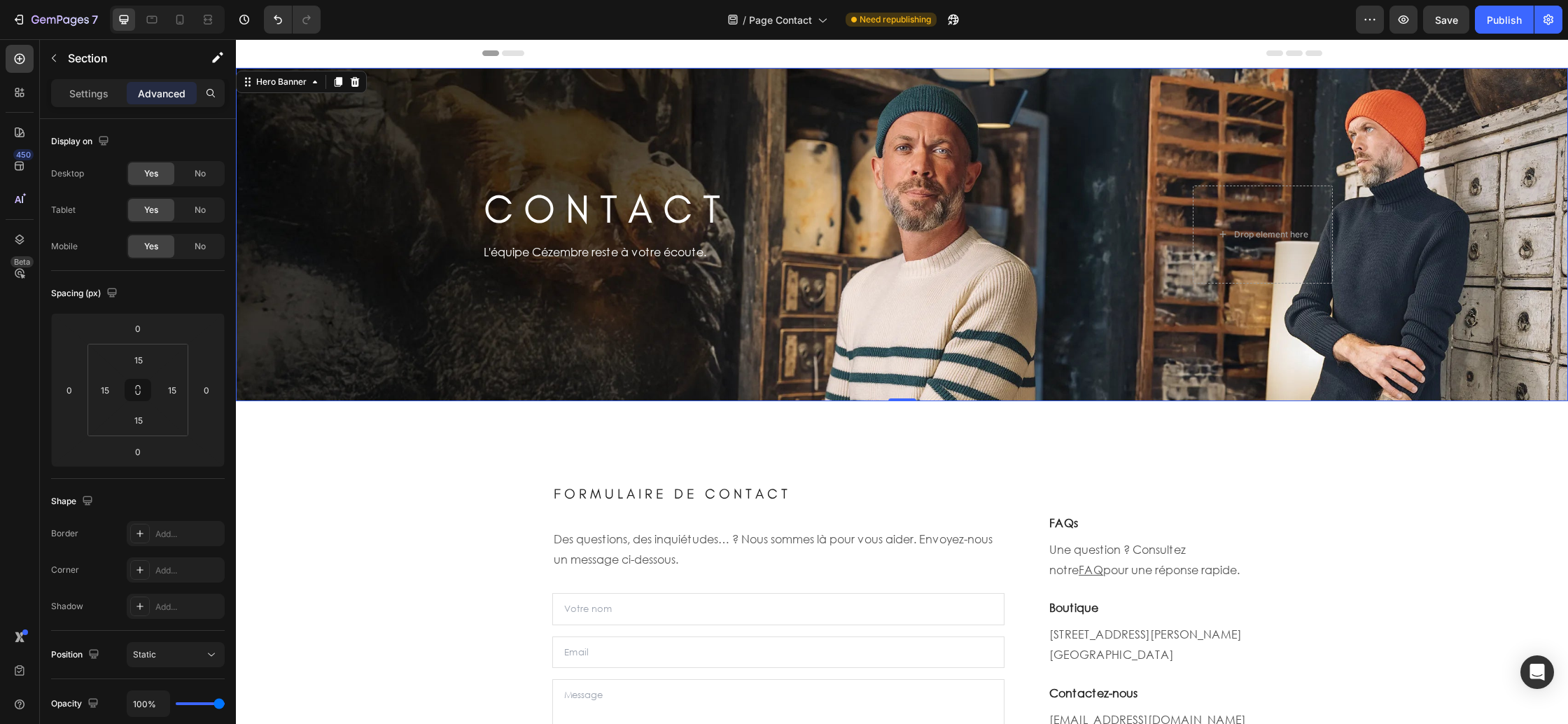
click at [369, 285] on div "Background Image" at bounding box center [902, 235] width 1332 height 333
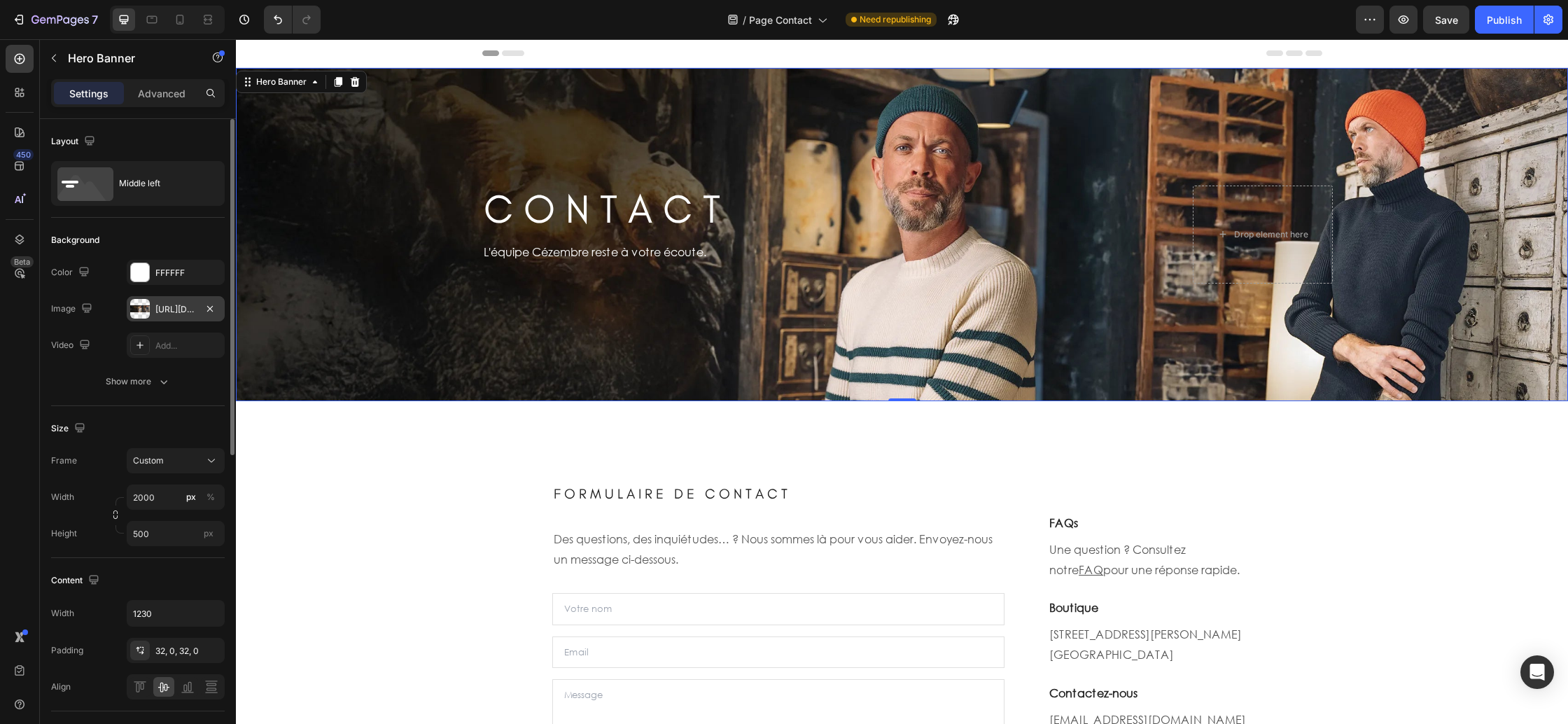
click at [172, 315] on div "https://cdn.shopify.com/s/files/1/0678/9555/8432/files/gempages_556549879929767…" at bounding box center [175, 308] width 98 height 25
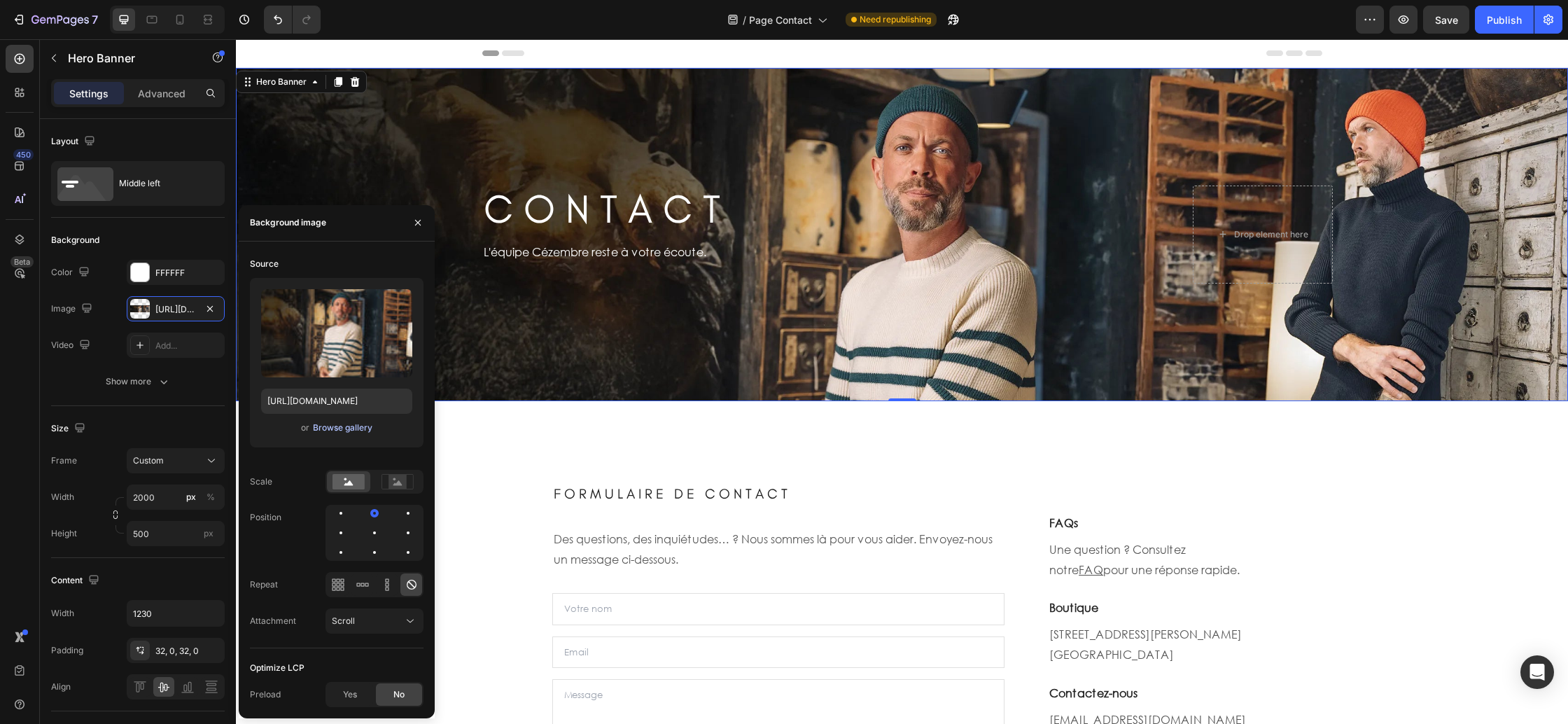
click at [358, 433] on div "Browse gallery" at bounding box center [342, 428] width 59 height 13
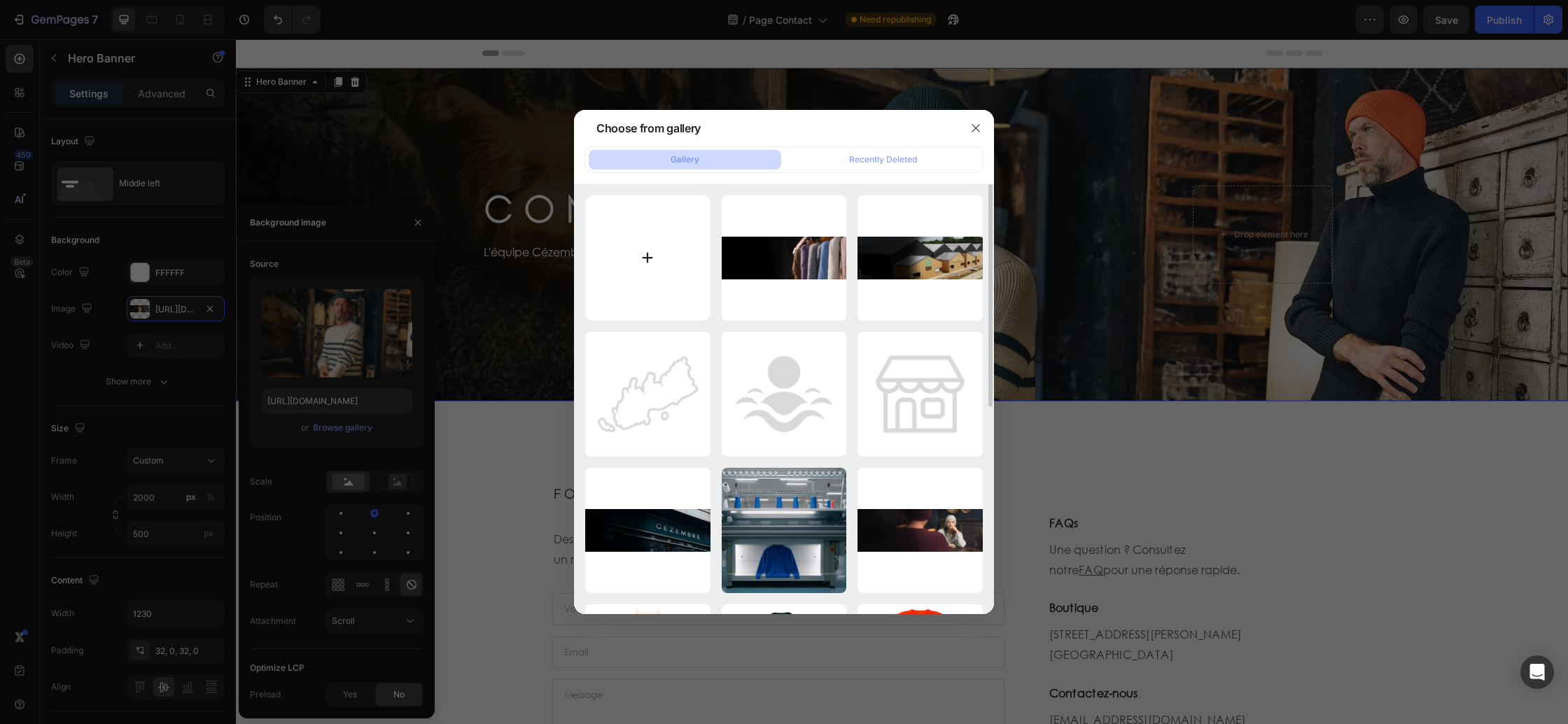
type input "C:\fakepath\Contact.webp"
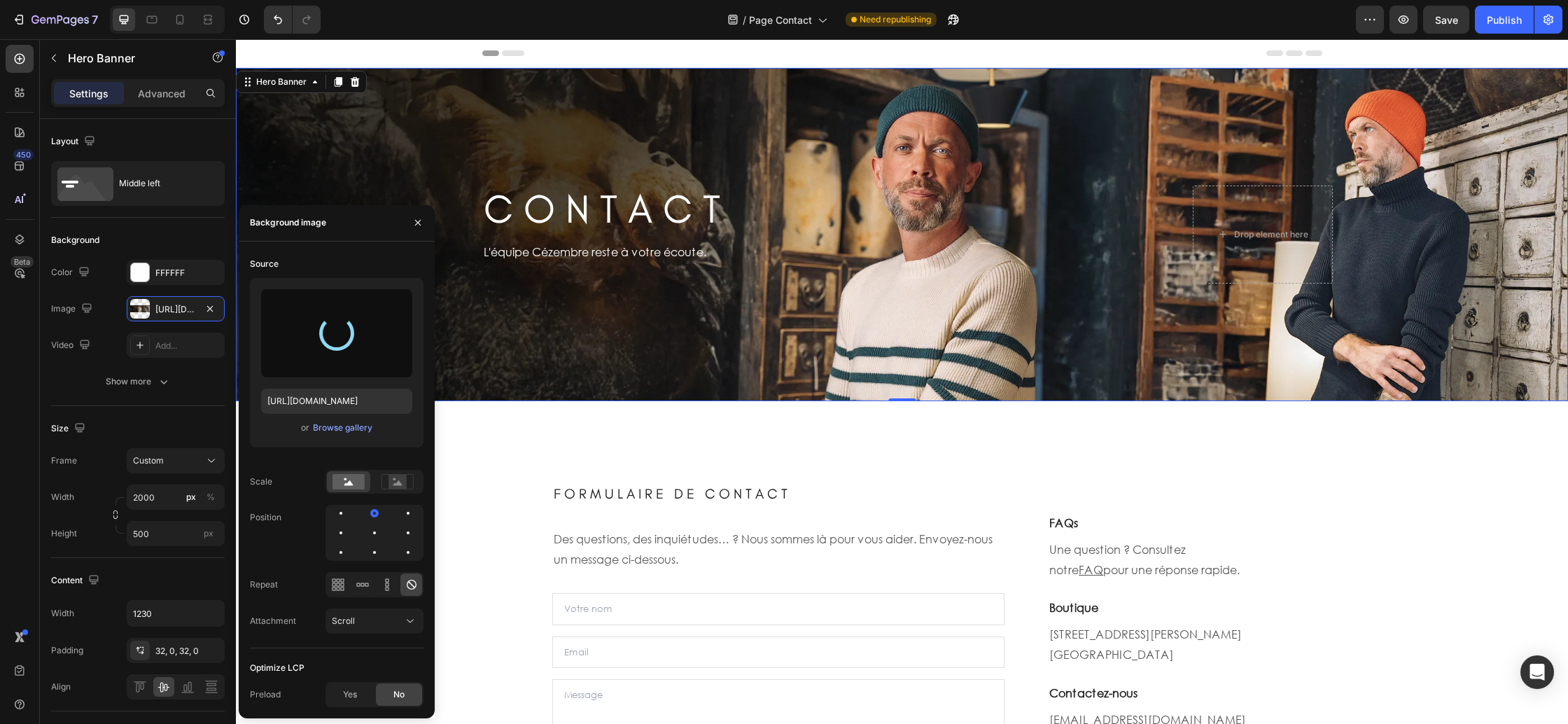
type input "https://cdn.shopify.com/s/files/1/0678/9555/8432/files/gempages_556549879929767…"
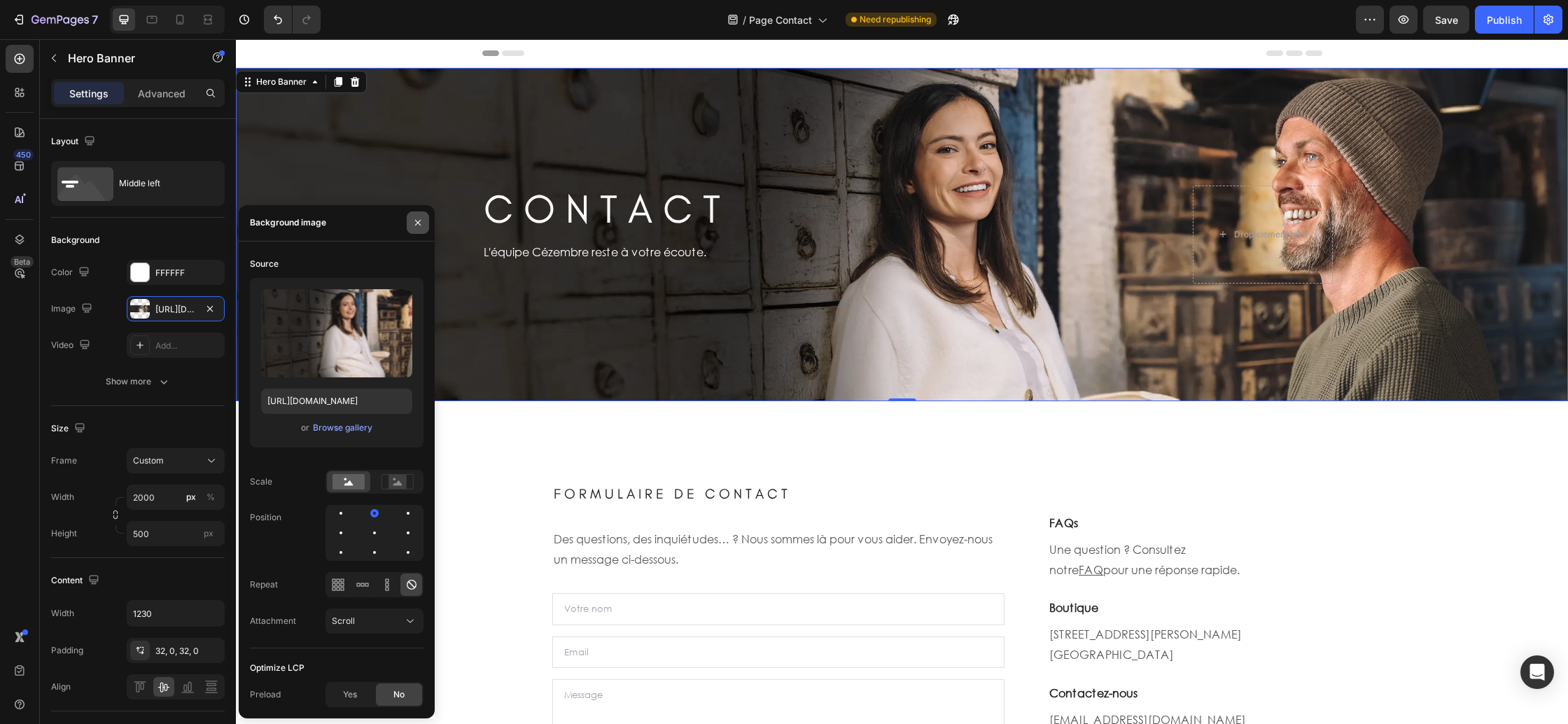
click at [417, 225] on icon "button" at bounding box center [418, 223] width 11 height 11
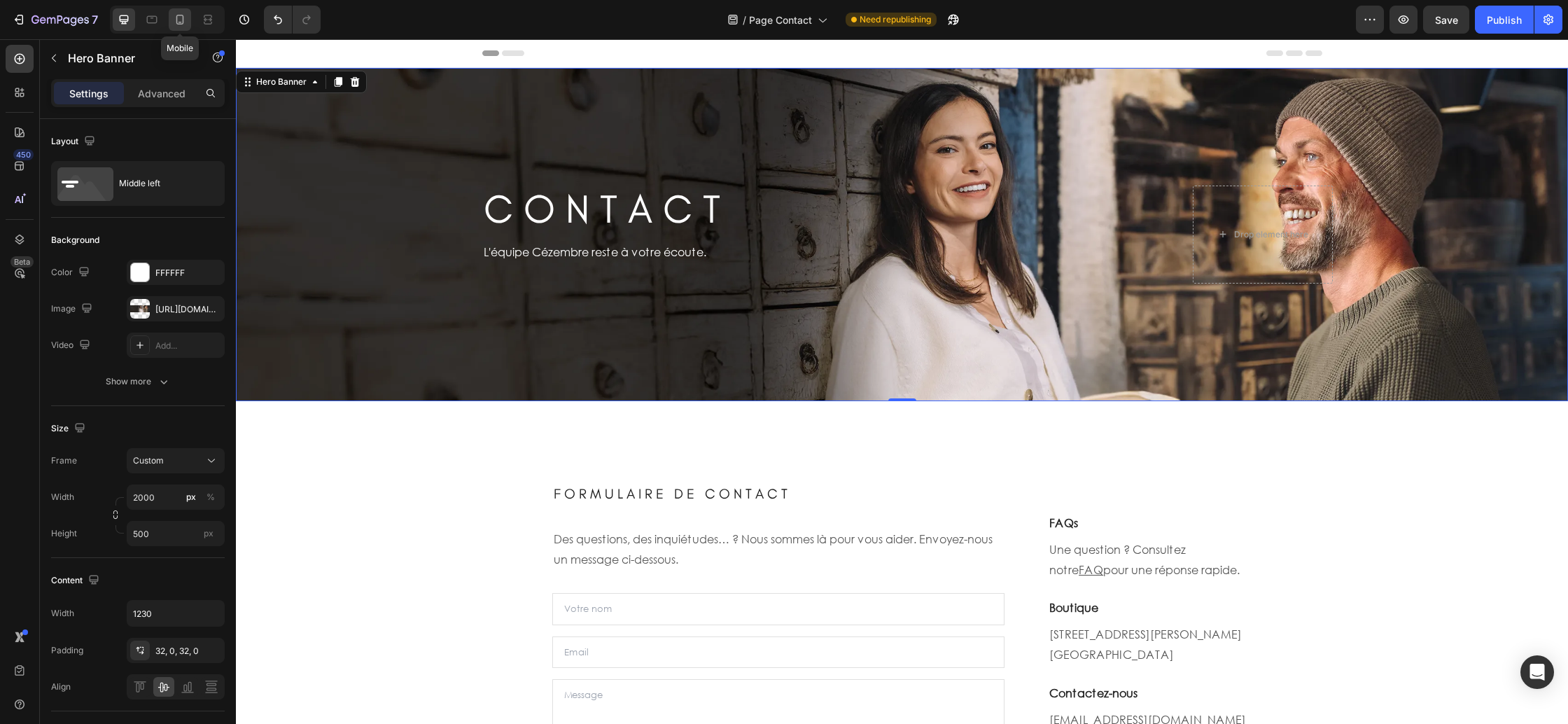
click at [176, 19] on icon at bounding box center [180, 20] width 14 height 14
type input "100"
type input "100%"
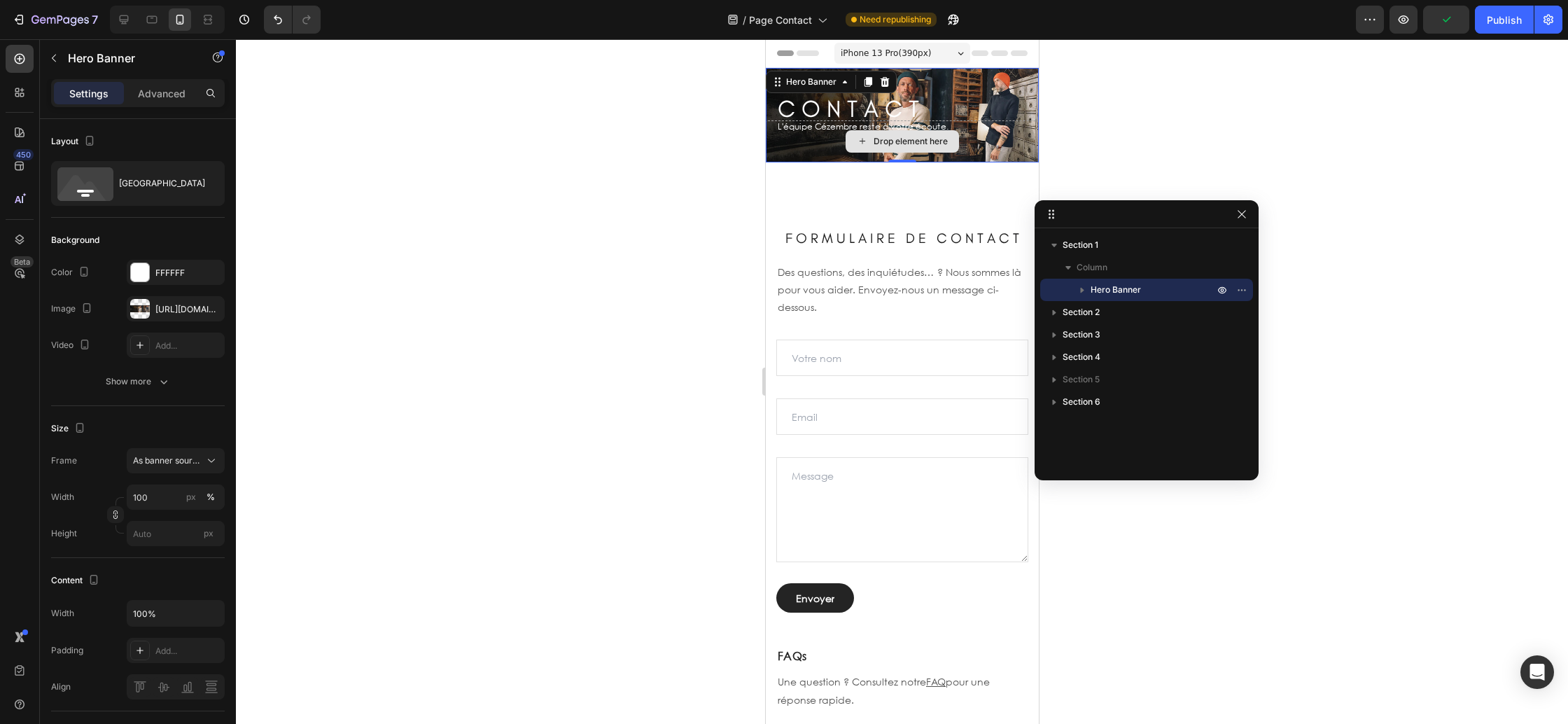
click at [773, 153] on div "Drop element here" at bounding box center [902, 141] width 273 height 42
click at [167, 312] on div "https://cdn.shopify.com/s/files/1/0678/9555/8432/files/gempages_556549879929767…" at bounding box center [175, 310] width 41 height 13
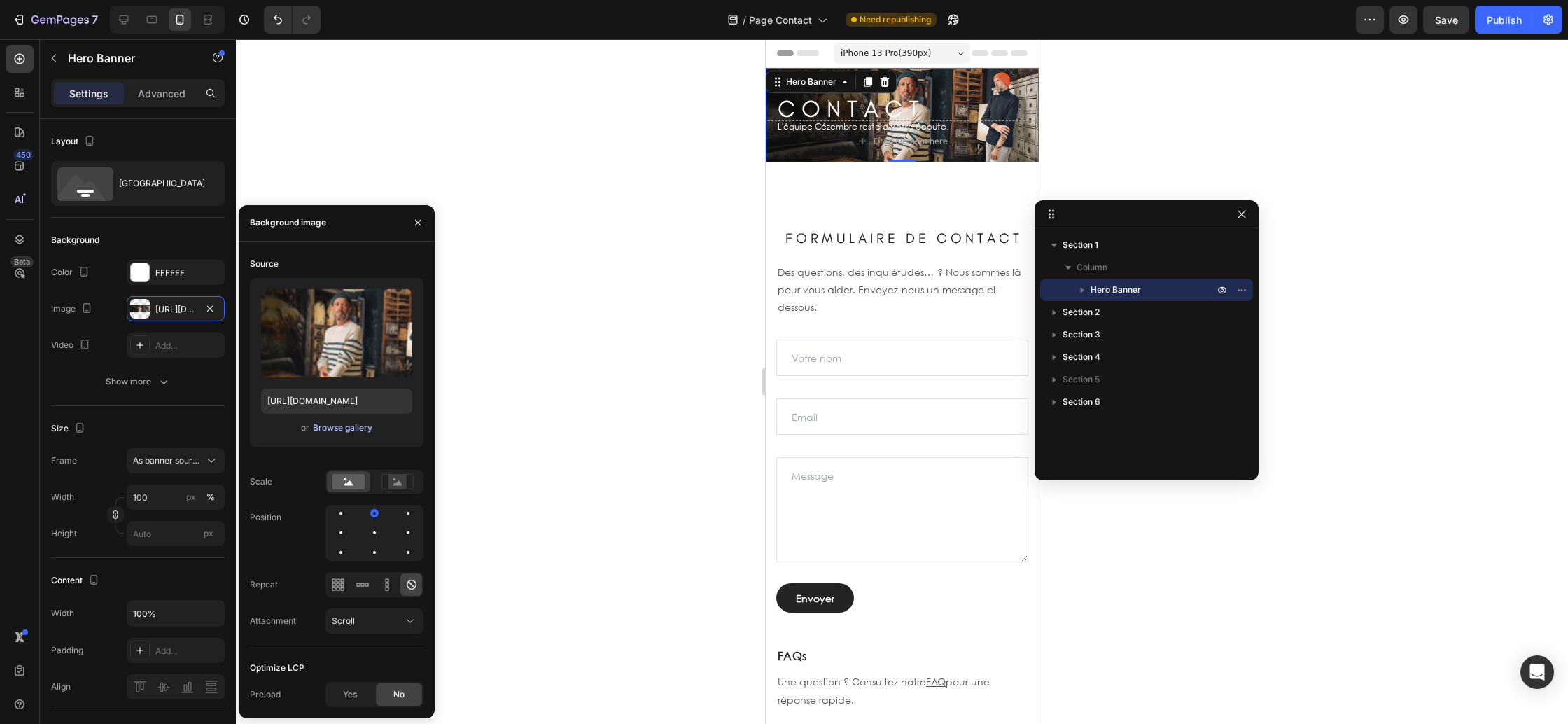
click at [319, 426] on div "Browse gallery" at bounding box center [342, 428] width 59 height 13
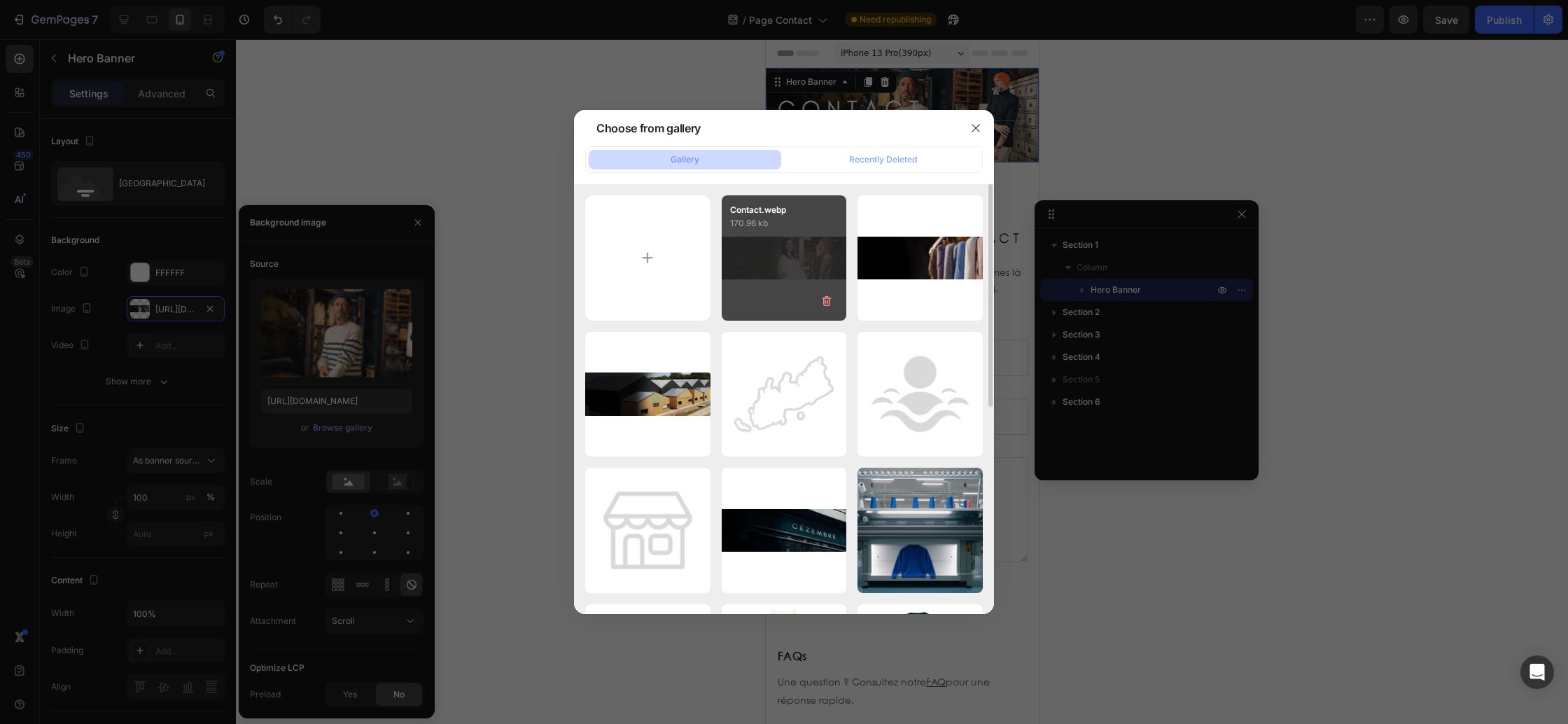
click at [799, 262] on div "Contact.webp 170.96 kb" at bounding box center [784, 258] width 125 height 125
type input "https://cdn.shopify.com/s/files/1/0678/9555/8432/files/gempages_556549879929767…"
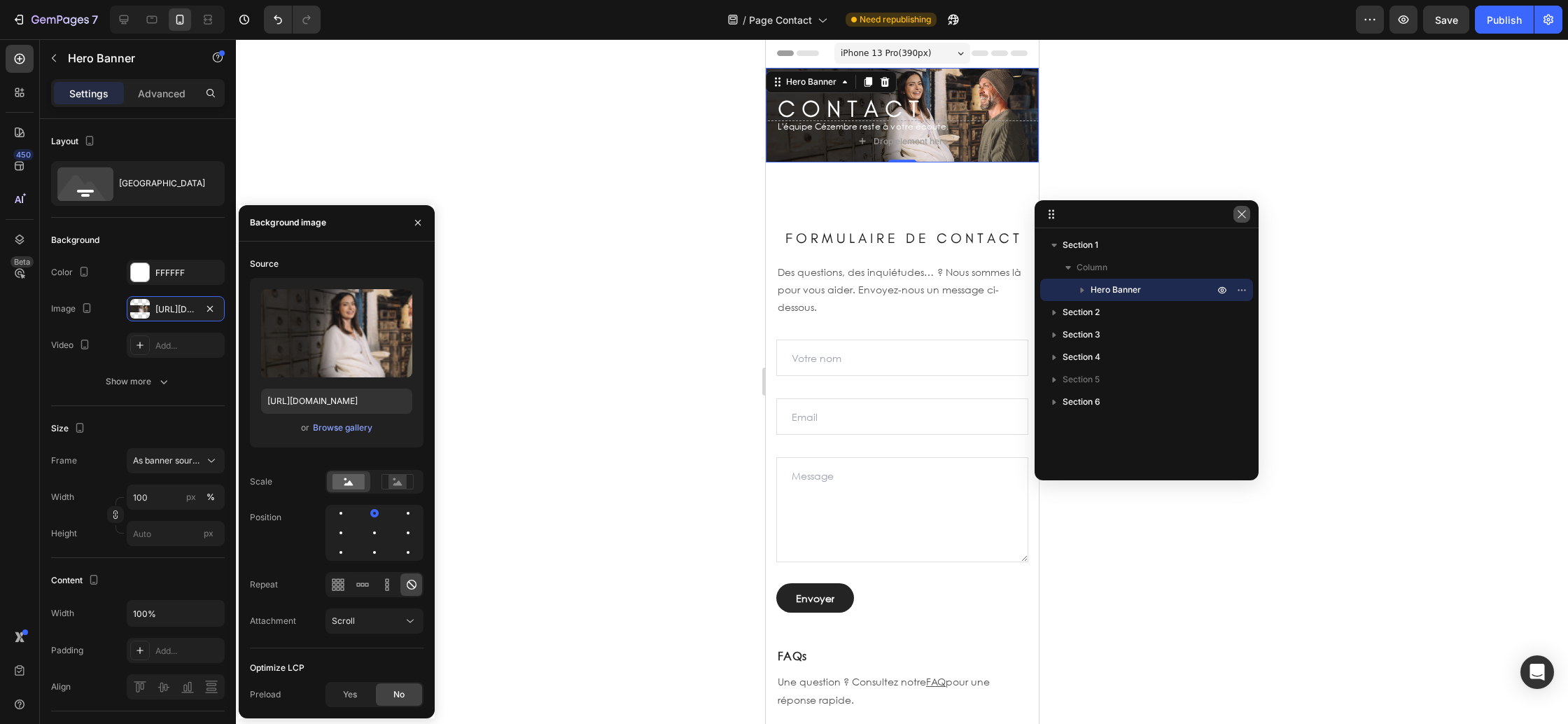
click at [1243, 215] on icon "button" at bounding box center [1242, 215] width 11 height 11
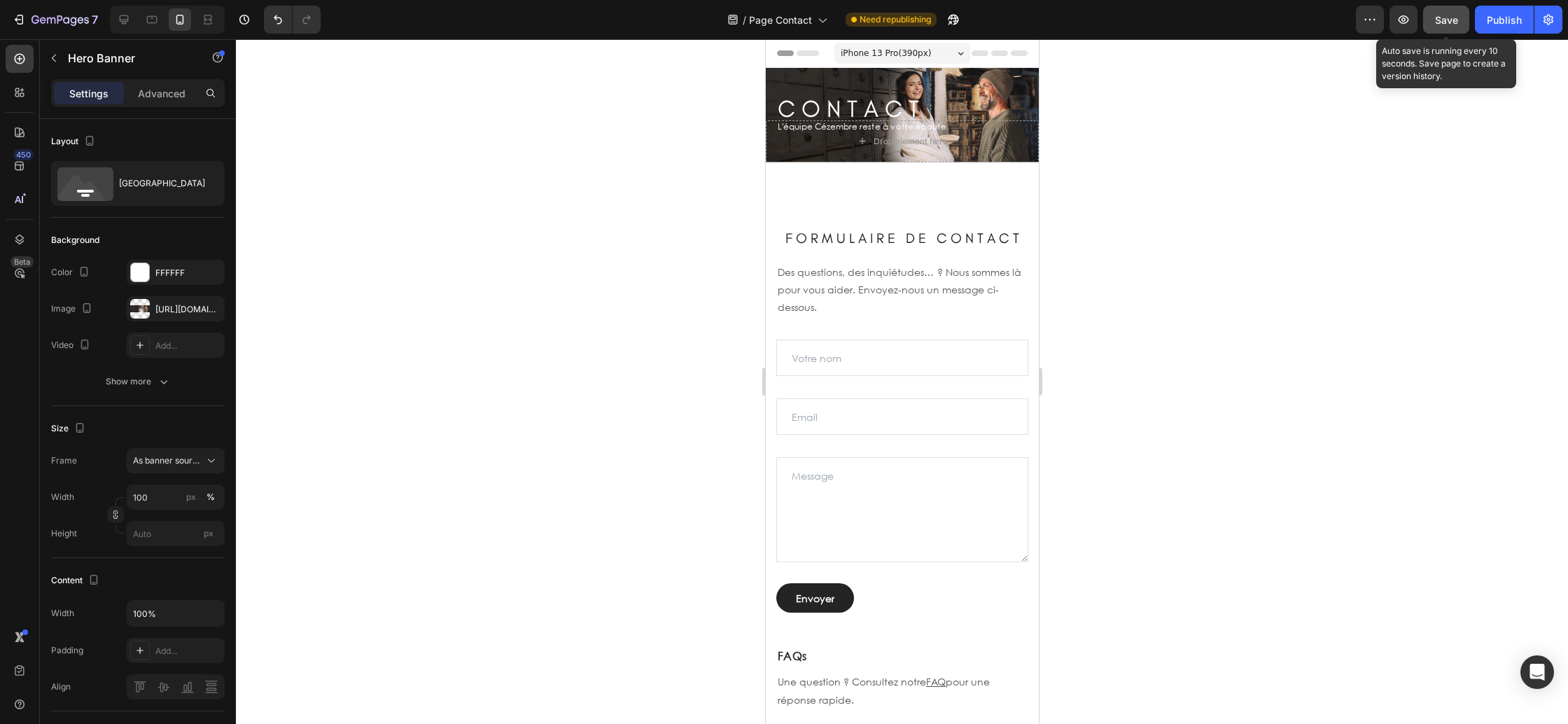
click at [1436, 21] on span "Save" at bounding box center [1446, 20] width 23 height 12
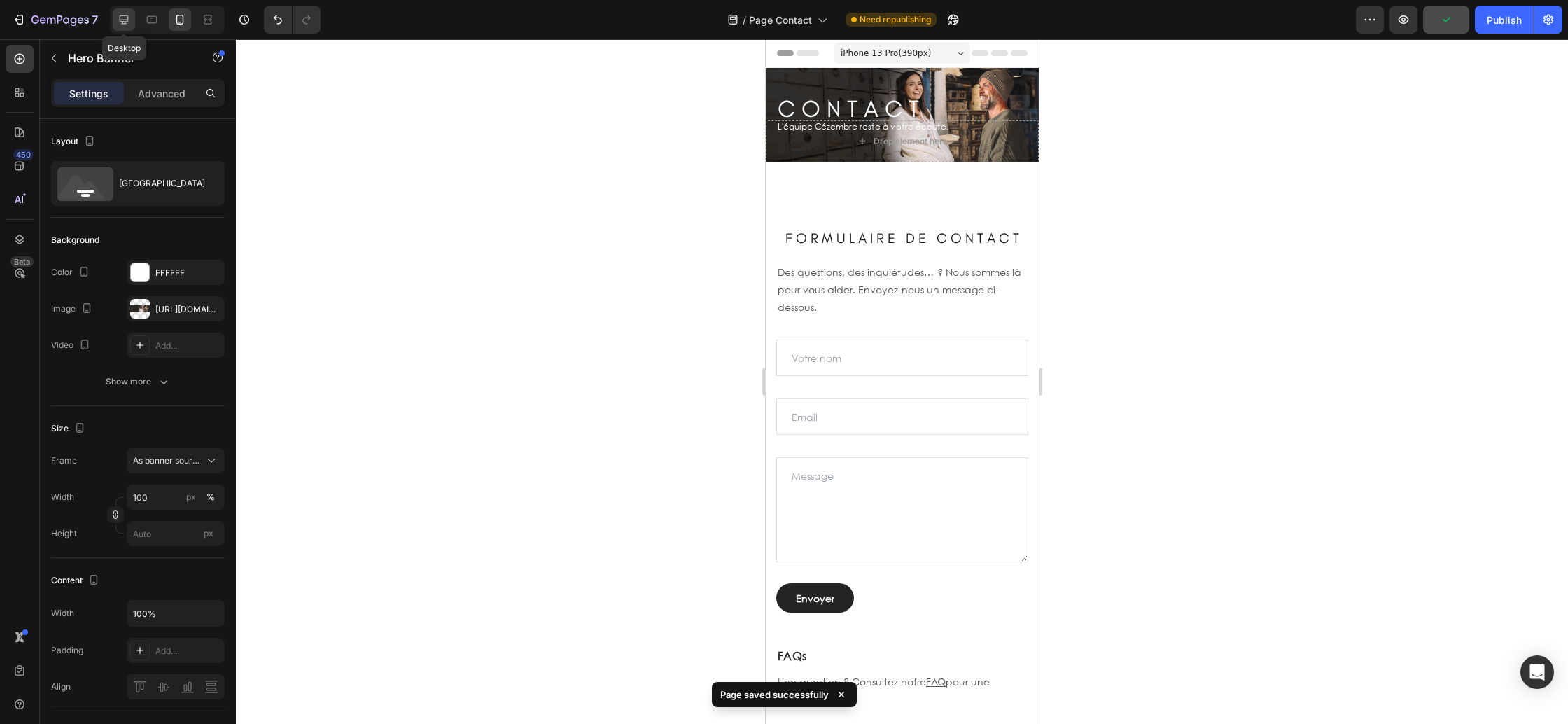
click at [119, 21] on icon at bounding box center [124, 20] width 14 height 14
type input "2000"
type input "500"
type input "1230"
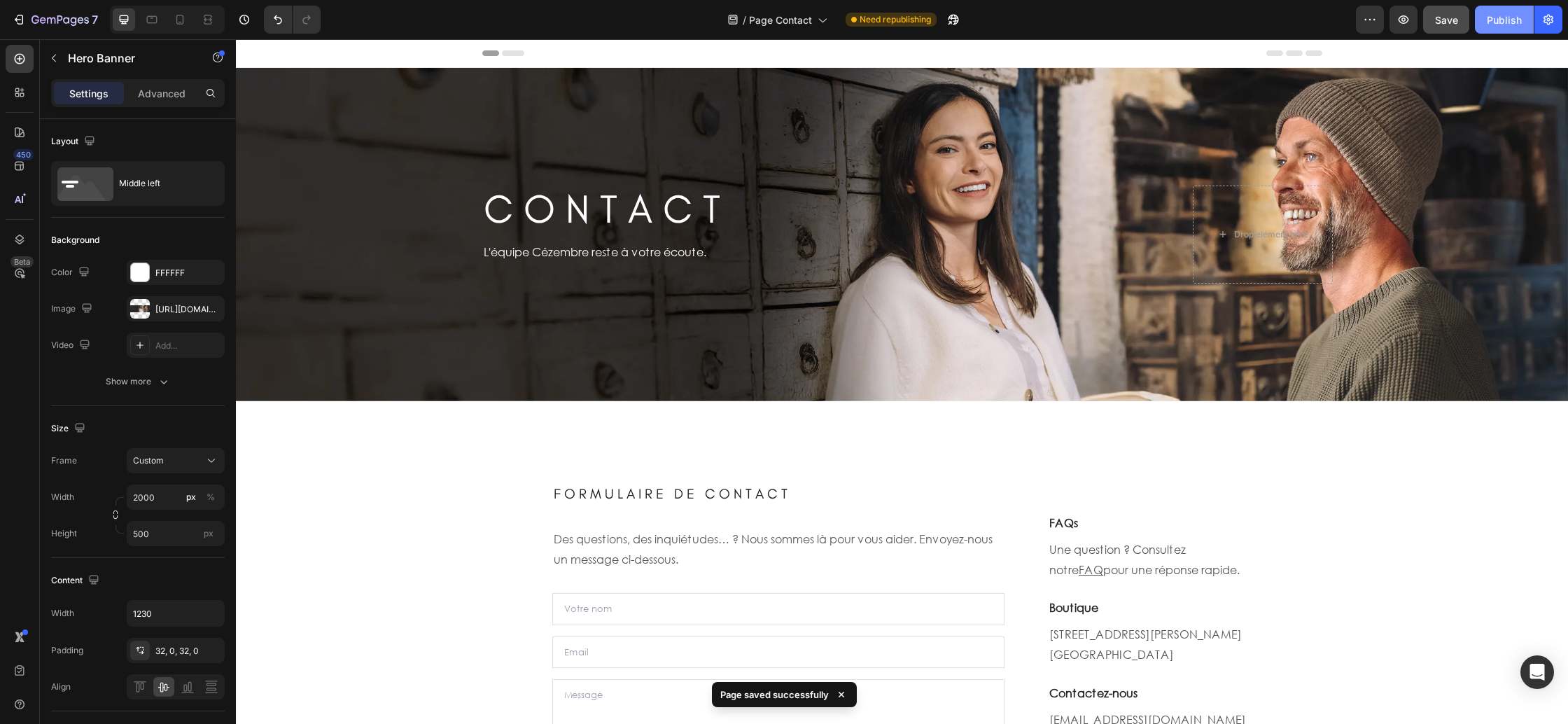
click at [1519, 26] on div "Publish" at bounding box center [1504, 20] width 35 height 15
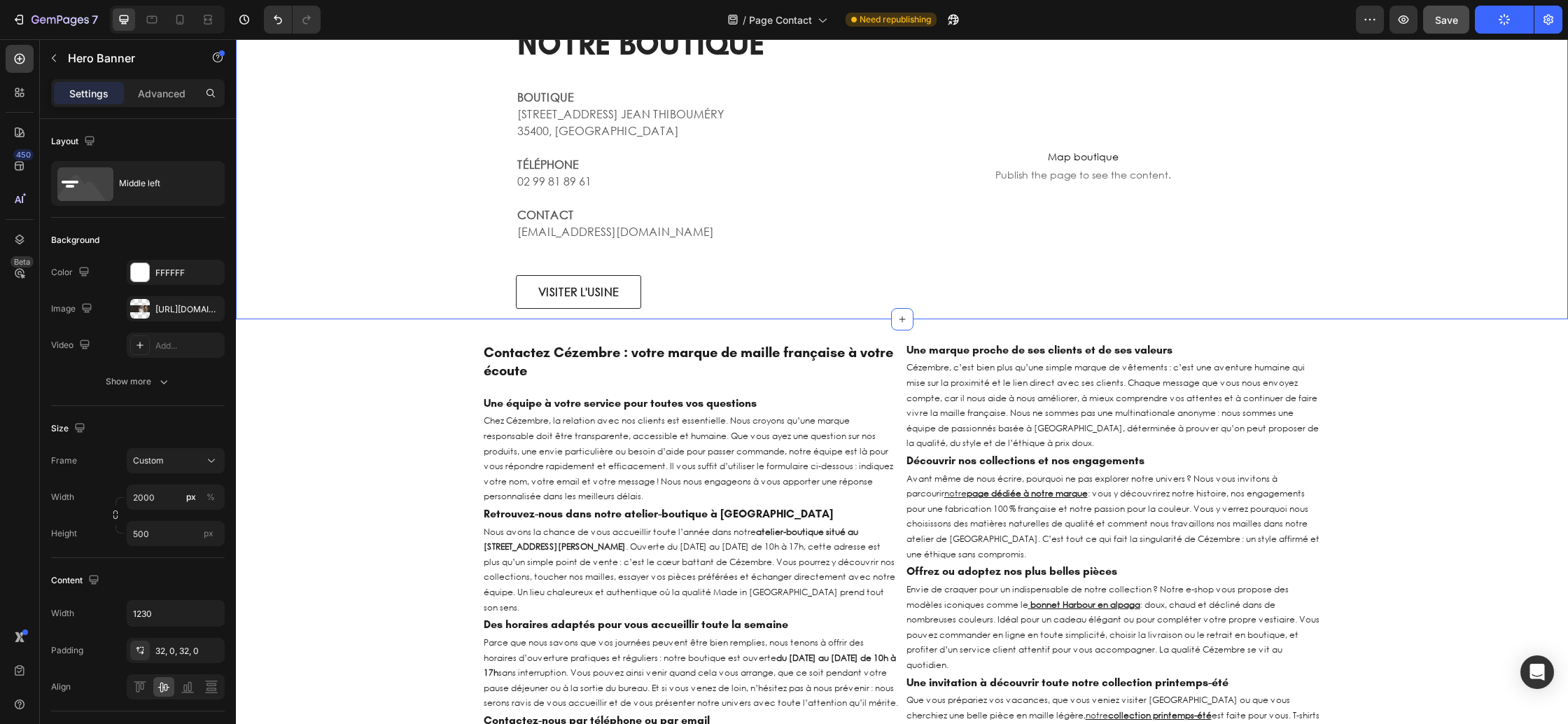
scroll to position [1531, 0]
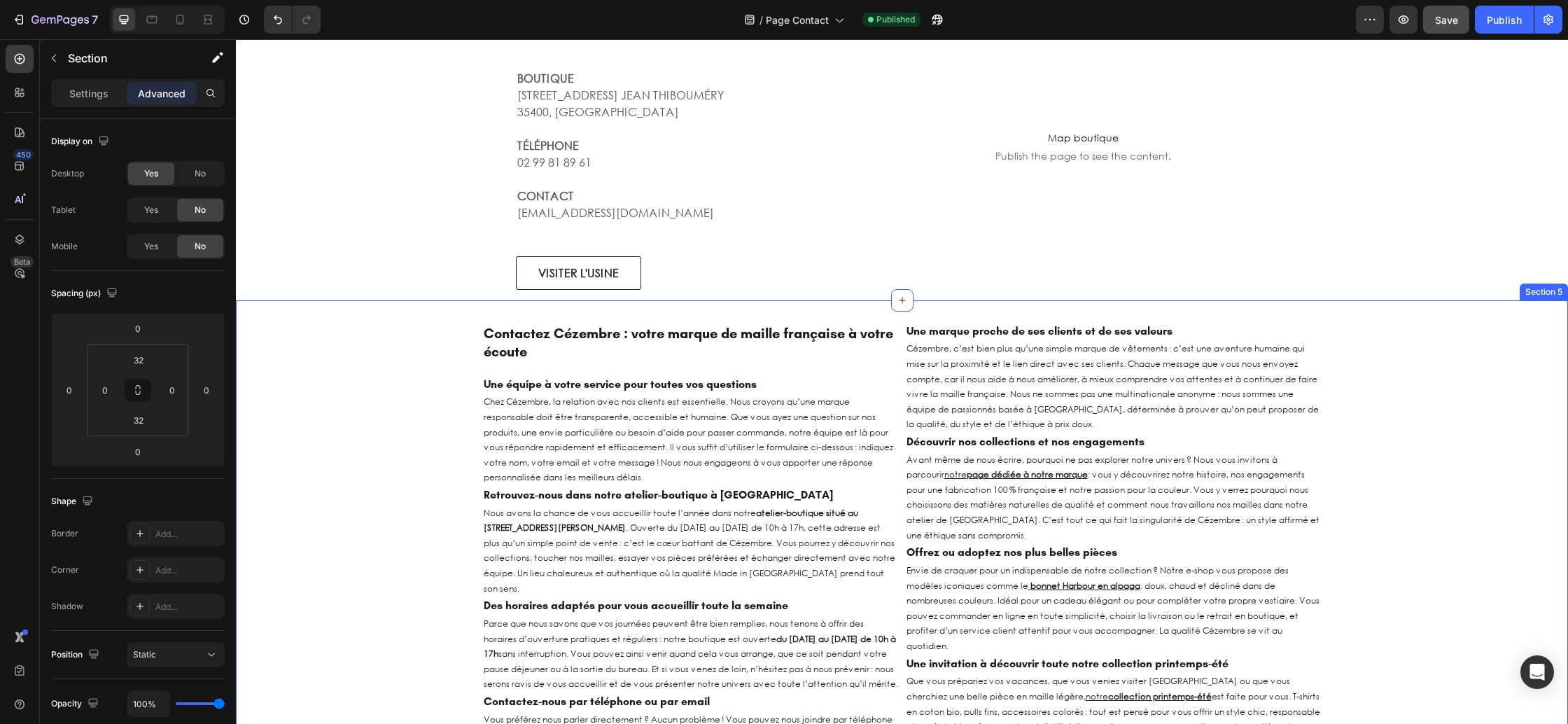
drag, startPoint x: 384, startPoint y: 343, endPoint x: 367, endPoint y: 343, distance: 17.0
click at [384, 343] on div "Contactez Cézembre : votre marque de maille française à votre écoute Heading Un…" at bounding box center [902, 569] width 1332 height 493
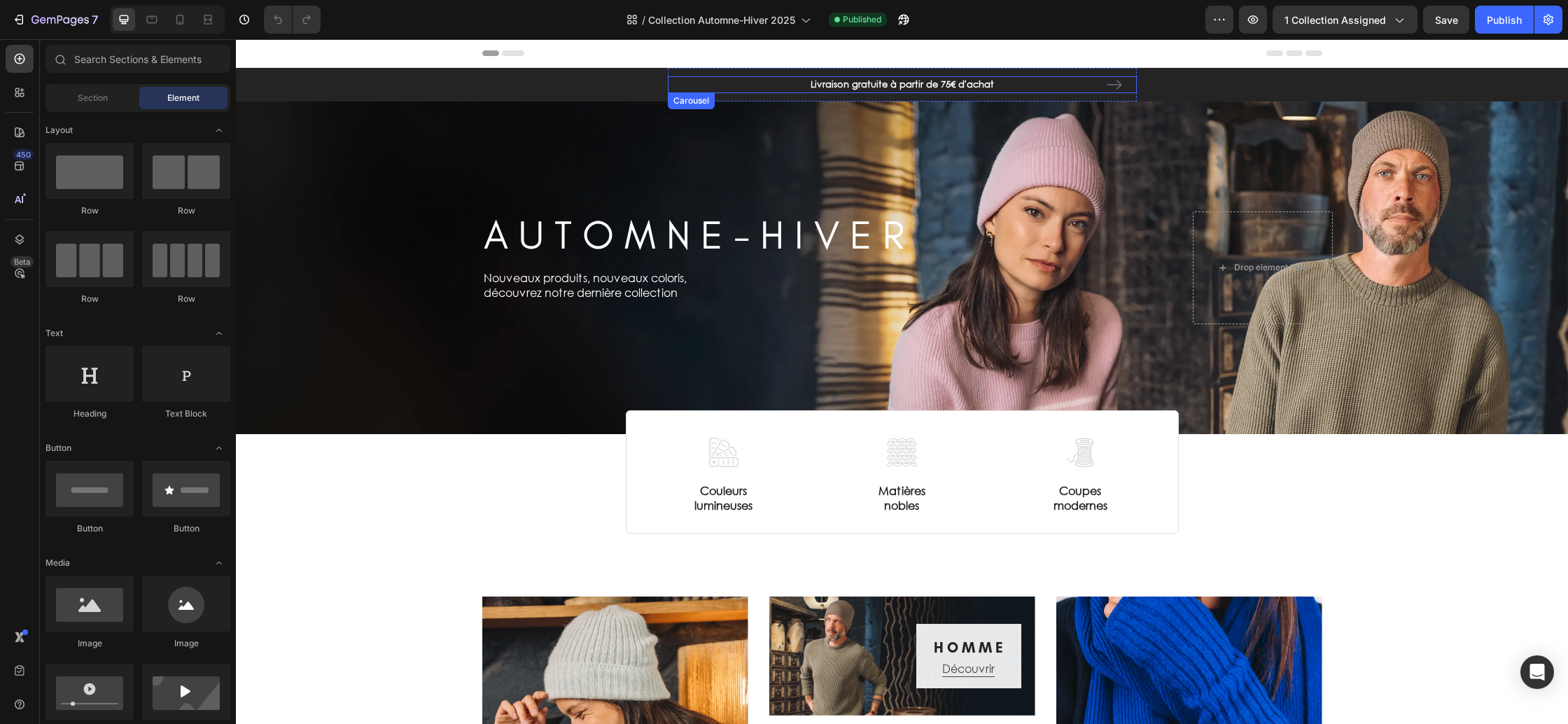
click at [1115, 84] on icon "Carousel Next Arrow" at bounding box center [1114, 84] width 16 height 16
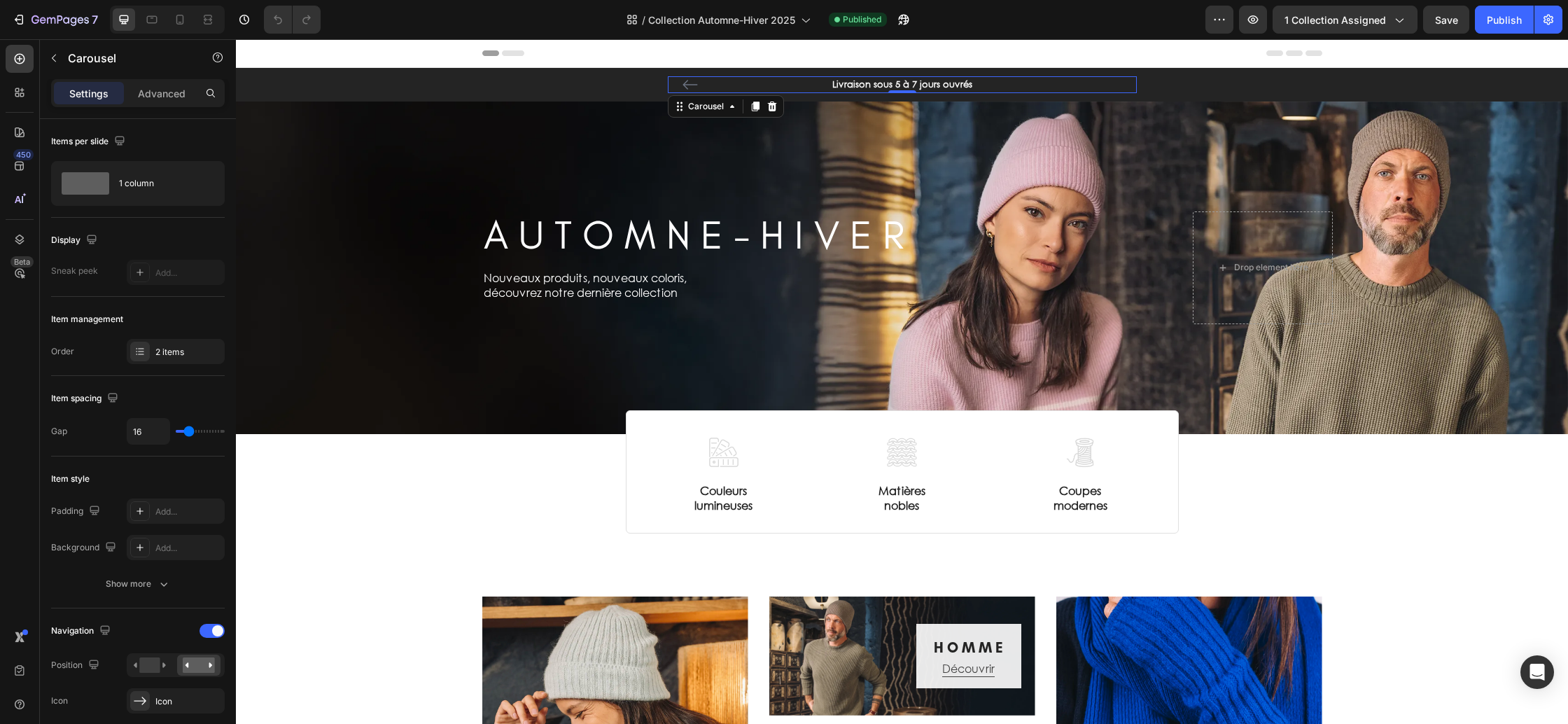
click at [689, 84] on icon "Carousel Back Arrow" at bounding box center [690, 84] width 16 height 16
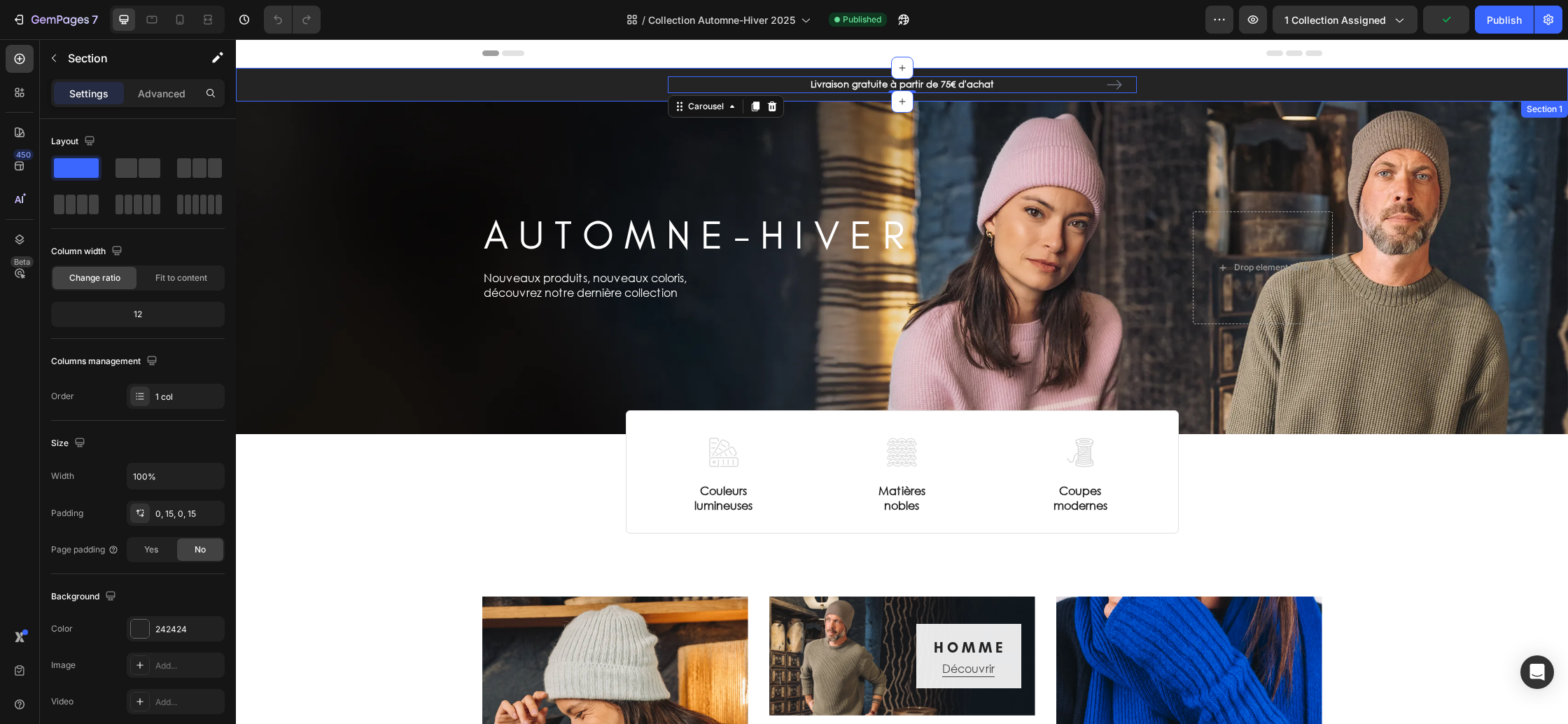
click at [535, 84] on div "Livraison gratuite à partir de 75€ d'achat Text block Livraison sous 5 à 7 jour…" at bounding box center [902, 84] width 1311 height 34
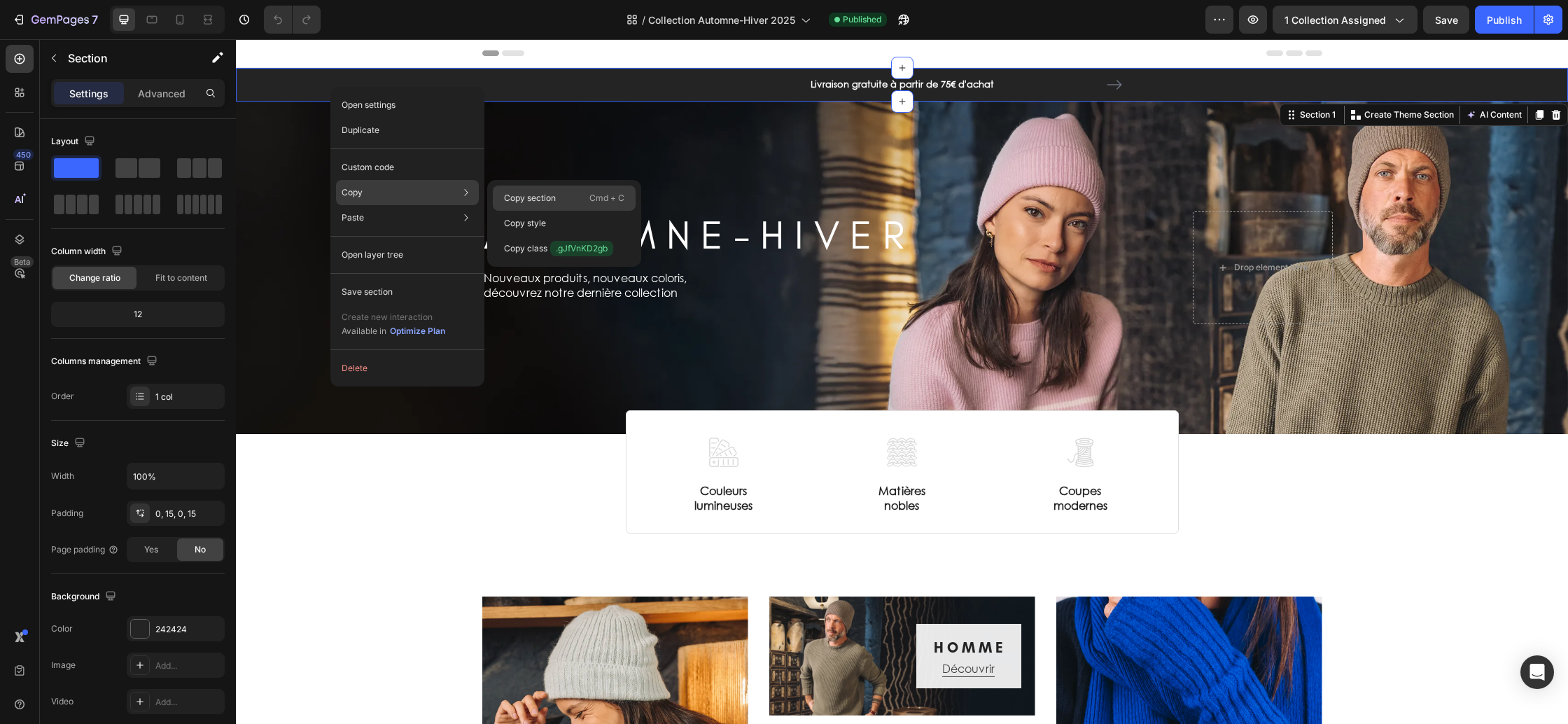
click at [583, 211] on div "Copy section Cmd + C" at bounding box center [564, 223] width 143 height 25
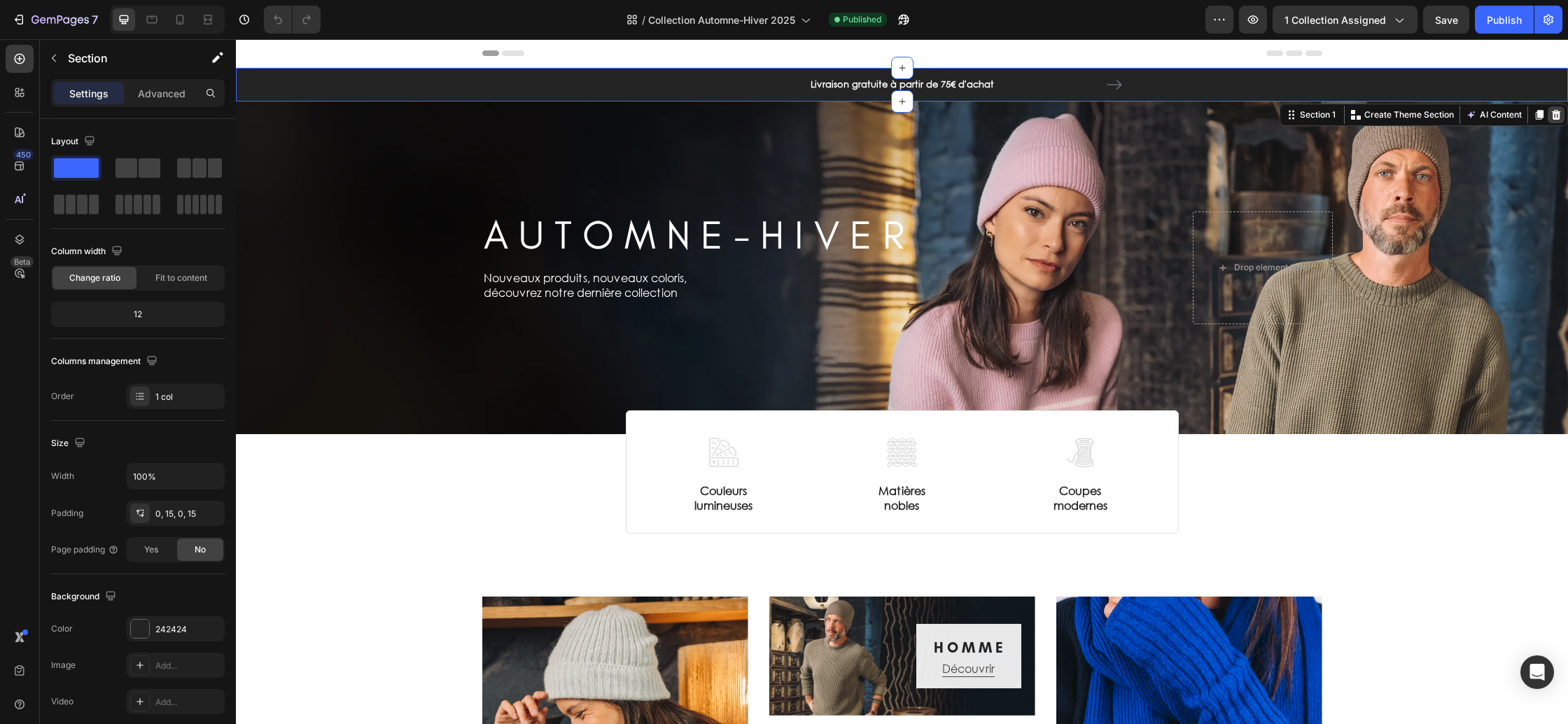
click at [1556, 116] on icon at bounding box center [1557, 114] width 9 height 10
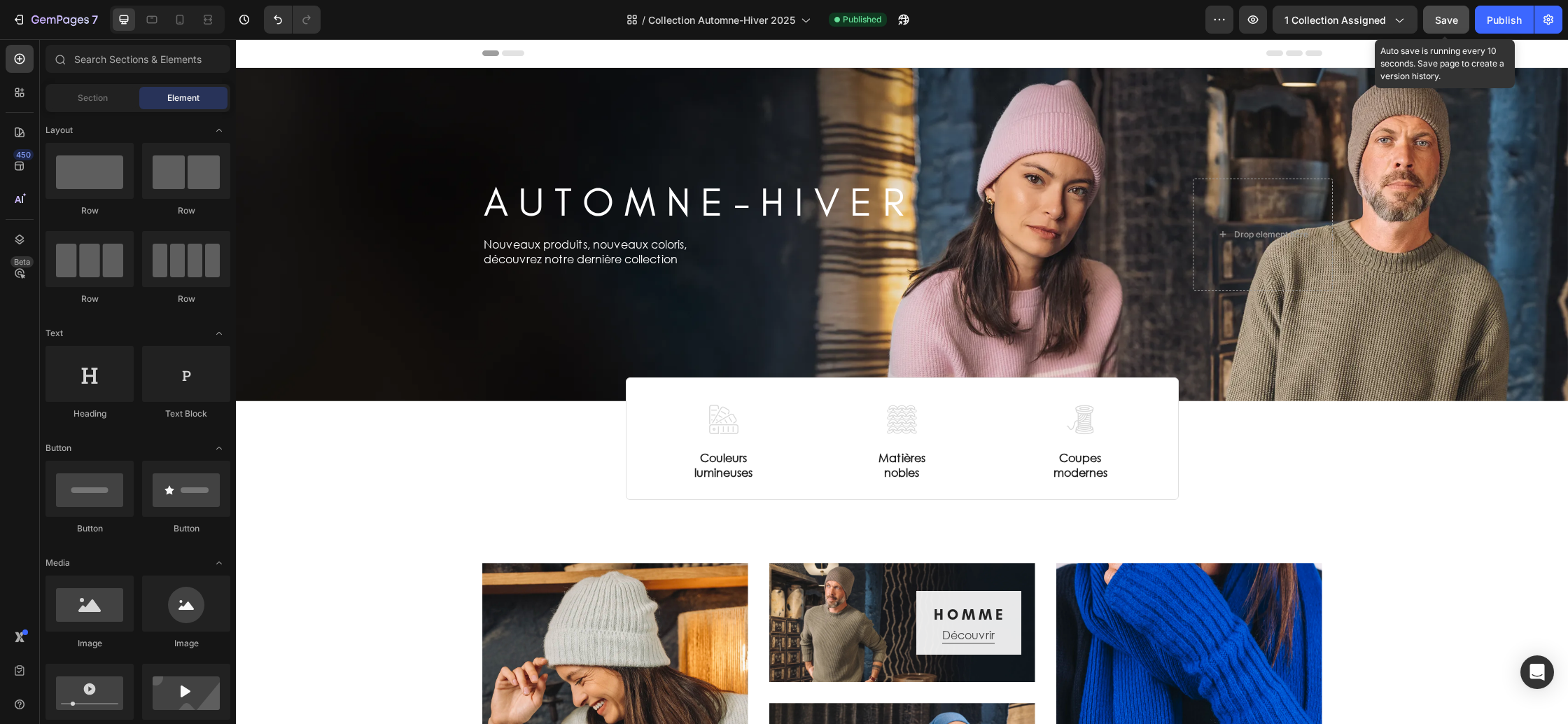
click at [1443, 24] on span "Save" at bounding box center [1446, 20] width 23 height 12
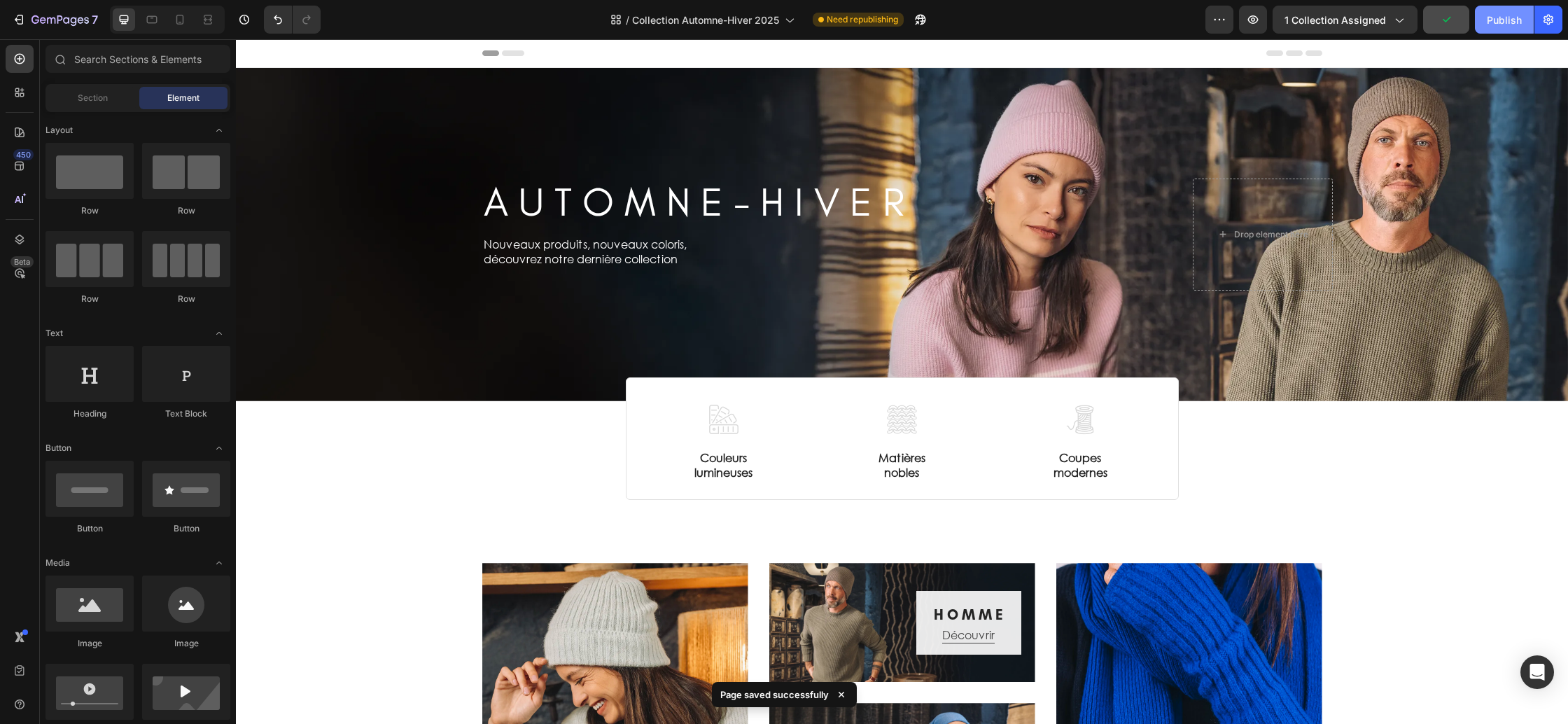
click at [1494, 22] on div "Publish" at bounding box center [1504, 20] width 35 height 15
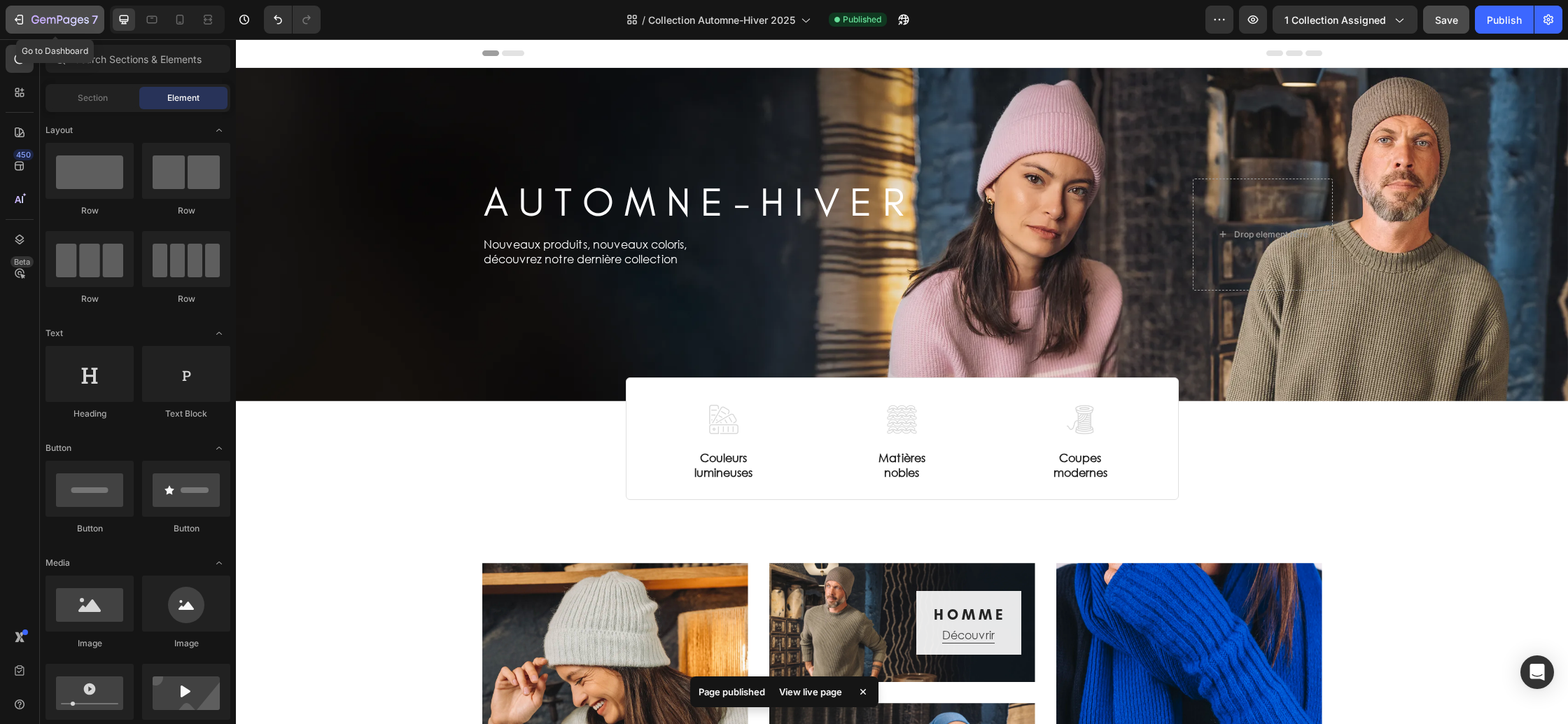
click at [64, 22] on icon "button" at bounding box center [66, 19] width 6 height 6
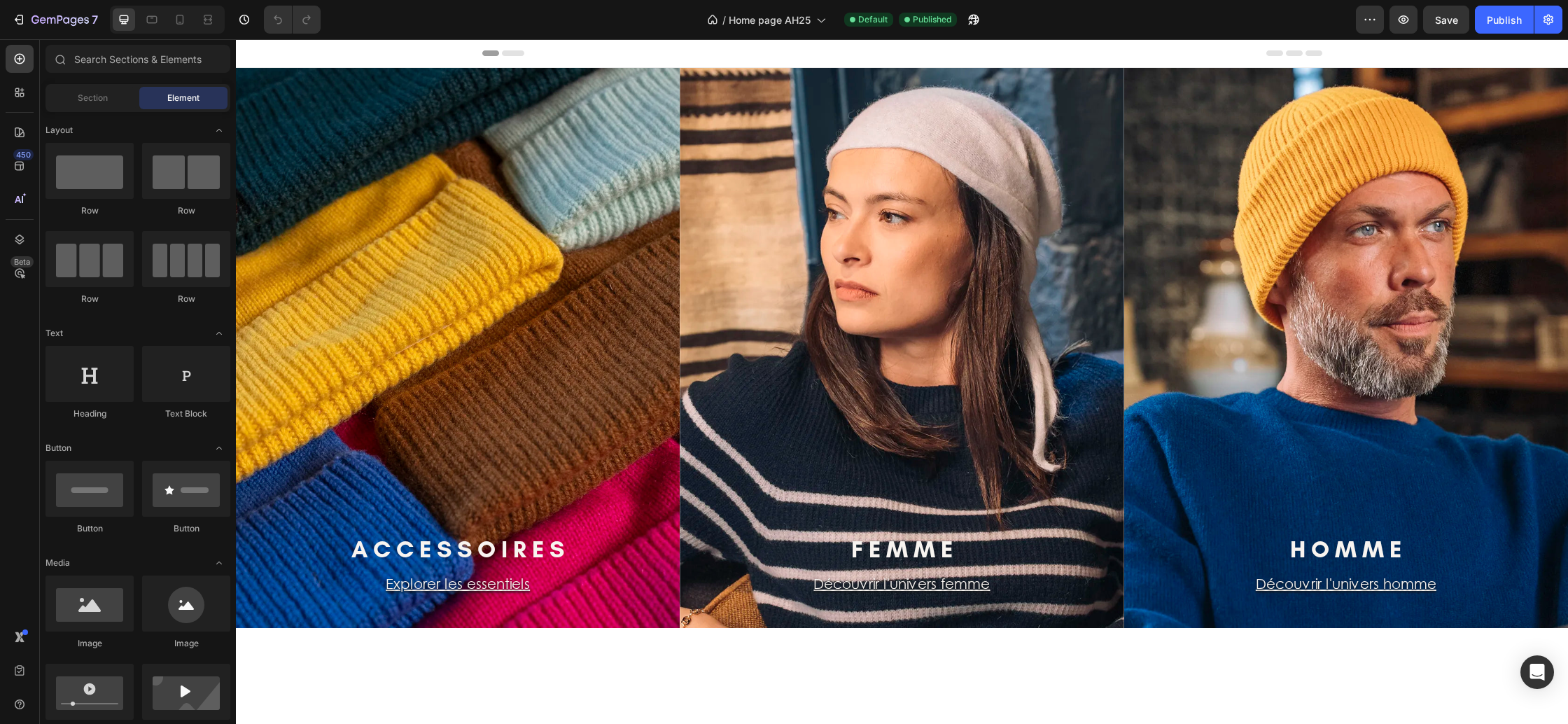
click at [322, 58] on div "Header" at bounding box center [902, 54] width 1332 height 29
click at [283, 82] on div "Hero Banner" at bounding box center [281, 82] width 56 height 13
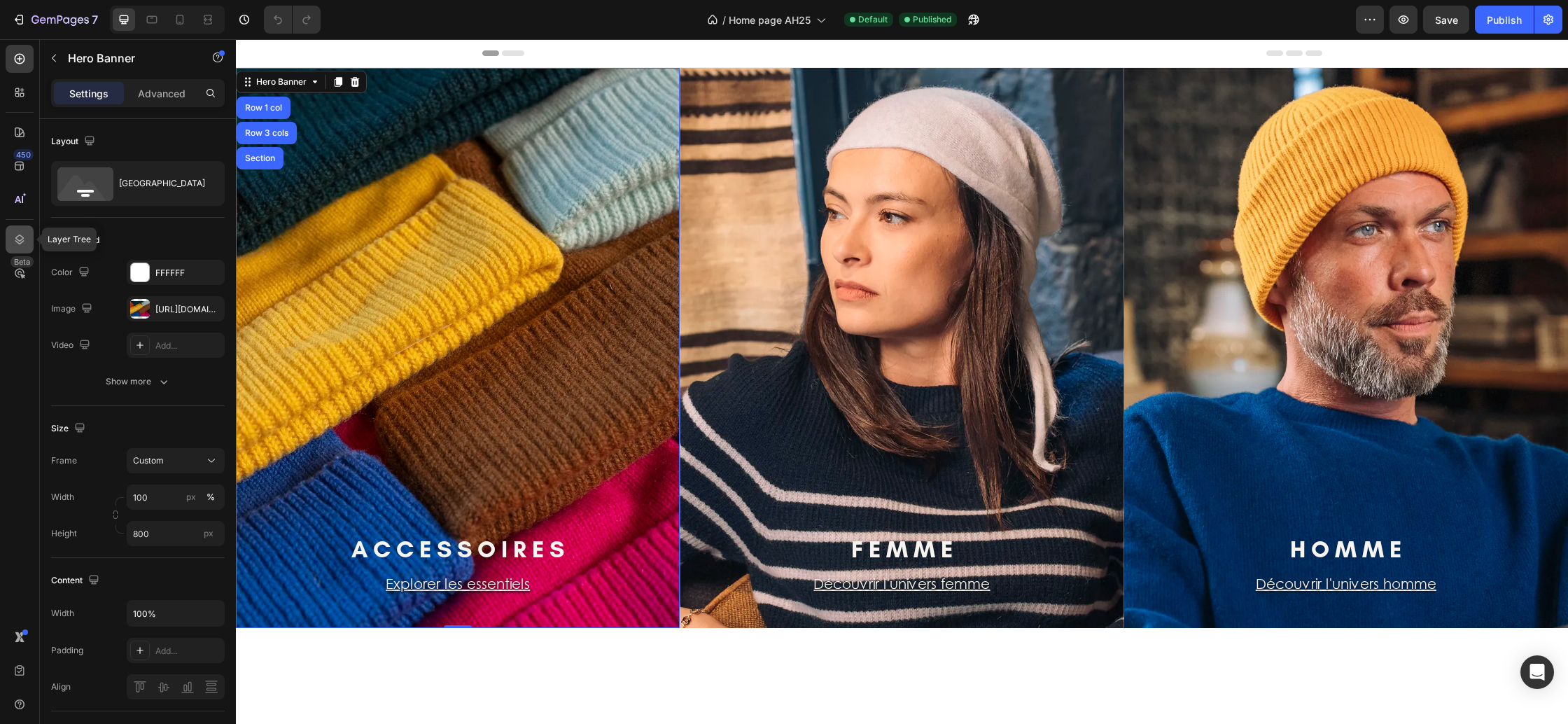
click at [25, 235] on icon at bounding box center [20, 240] width 14 height 14
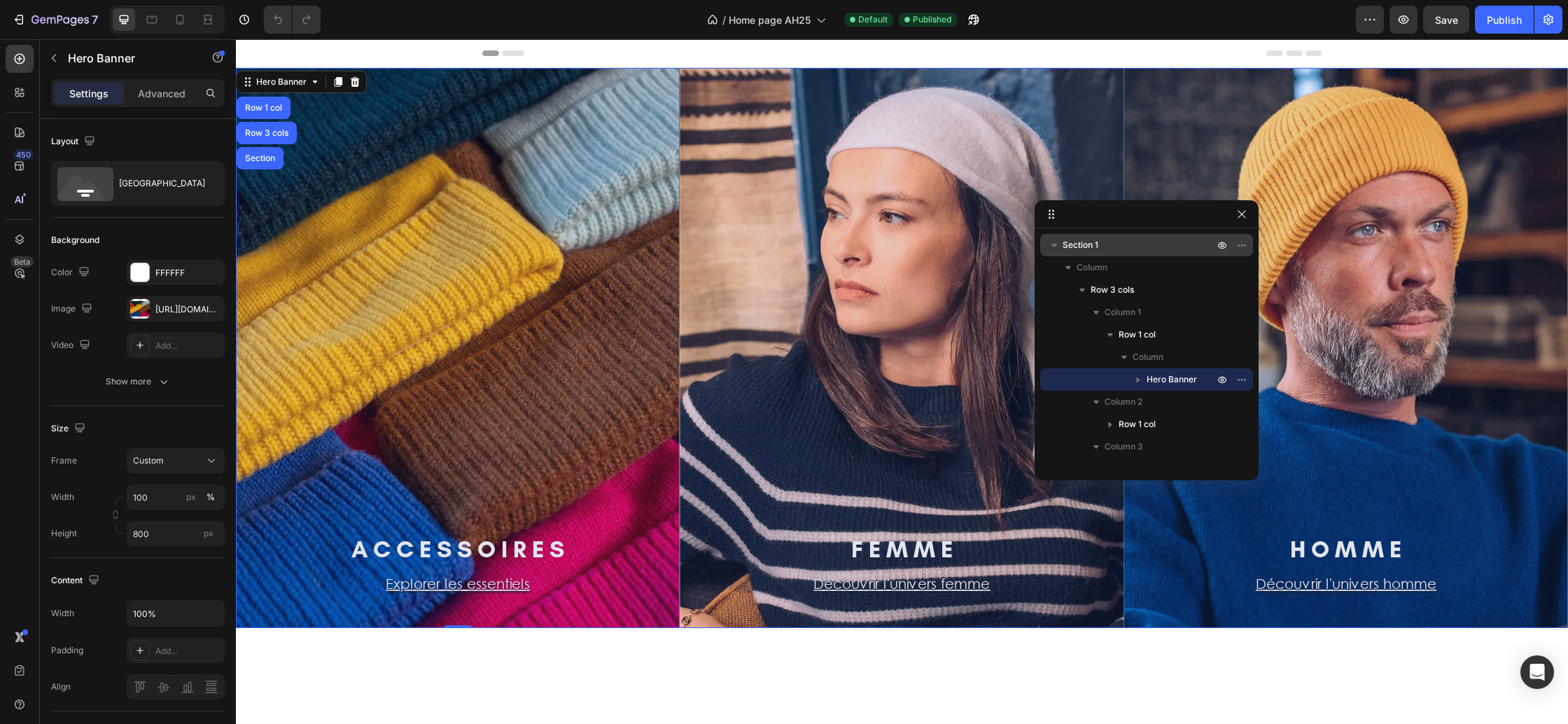
click at [1104, 245] on p "Section 1" at bounding box center [1139, 245] width 154 height 14
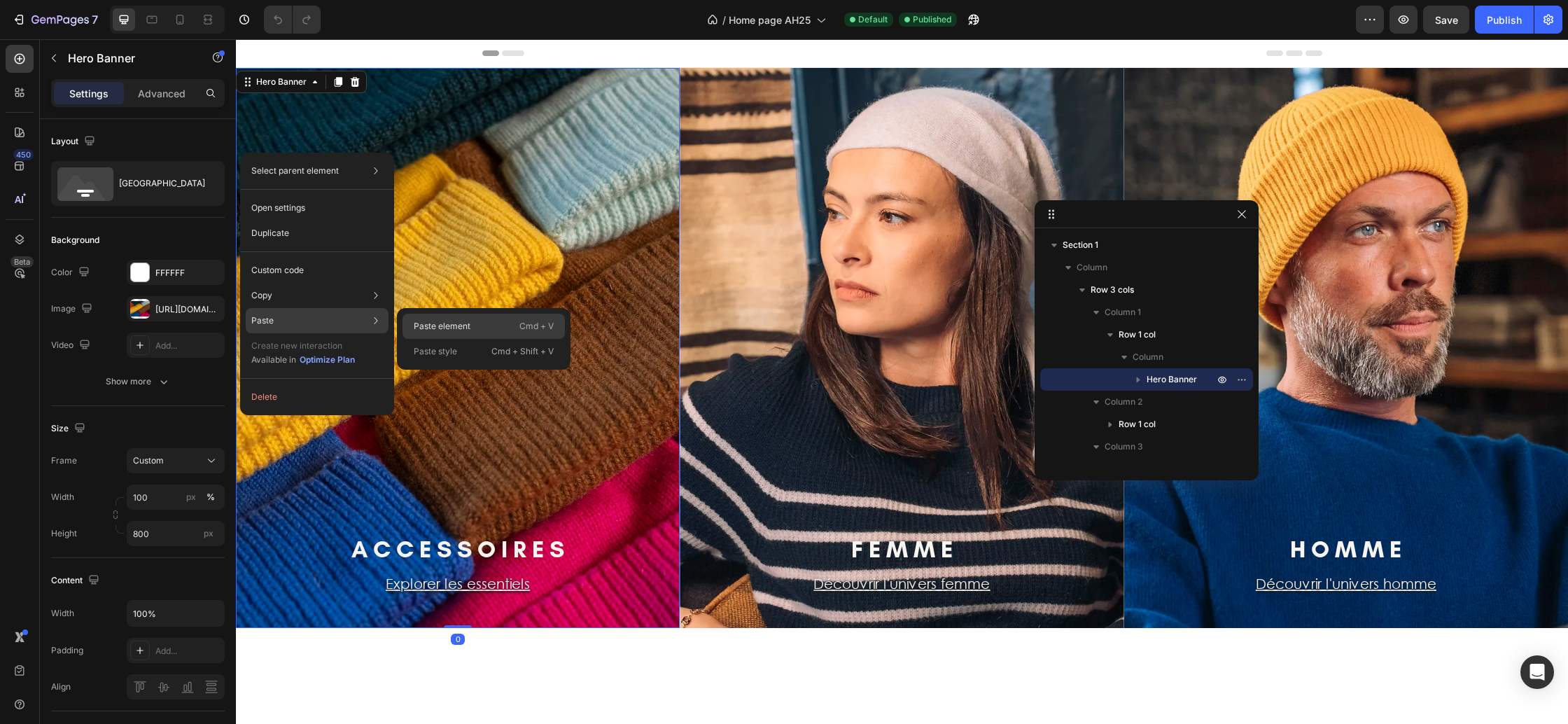
click at [453, 324] on p "Paste element" at bounding box center [442, 326] width 56 height 13
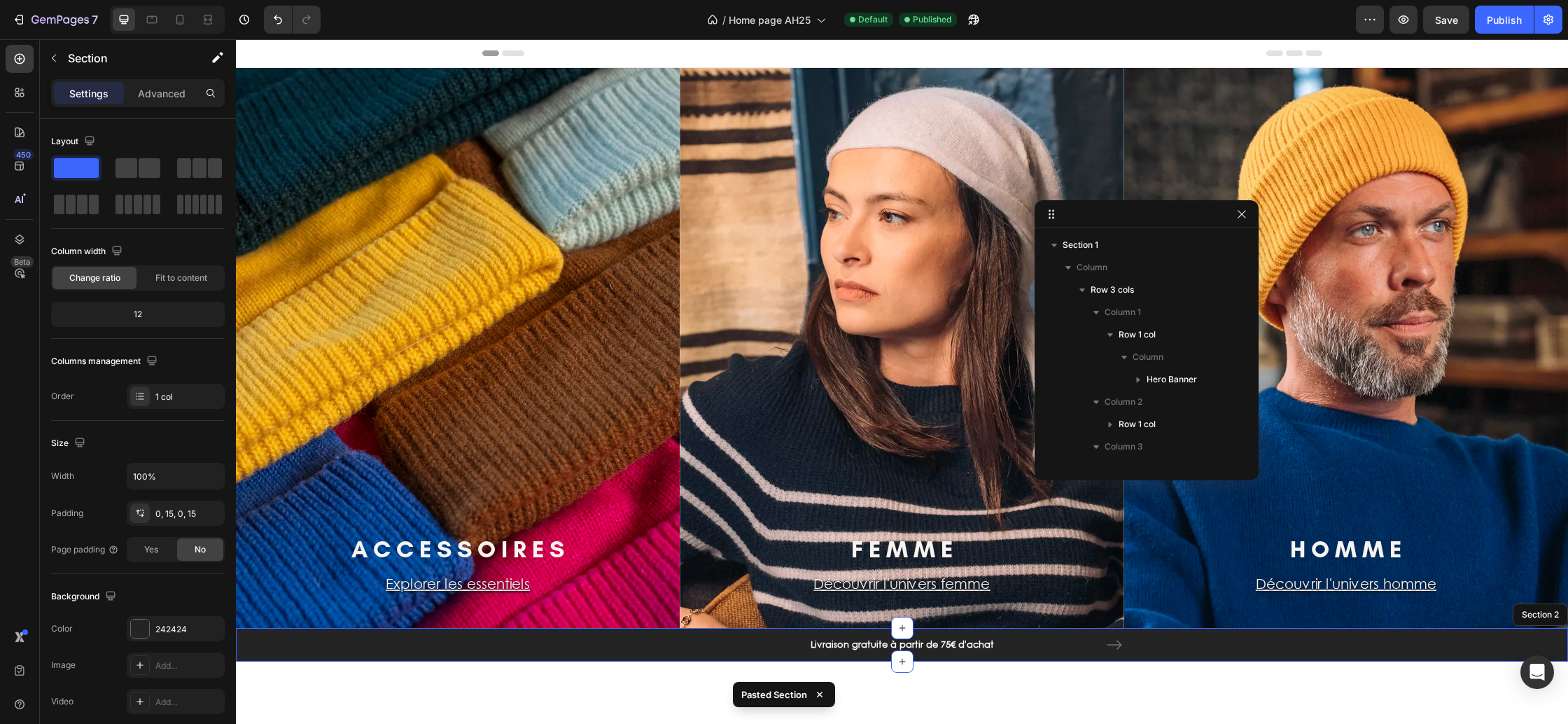
scroll to position [152, 0]
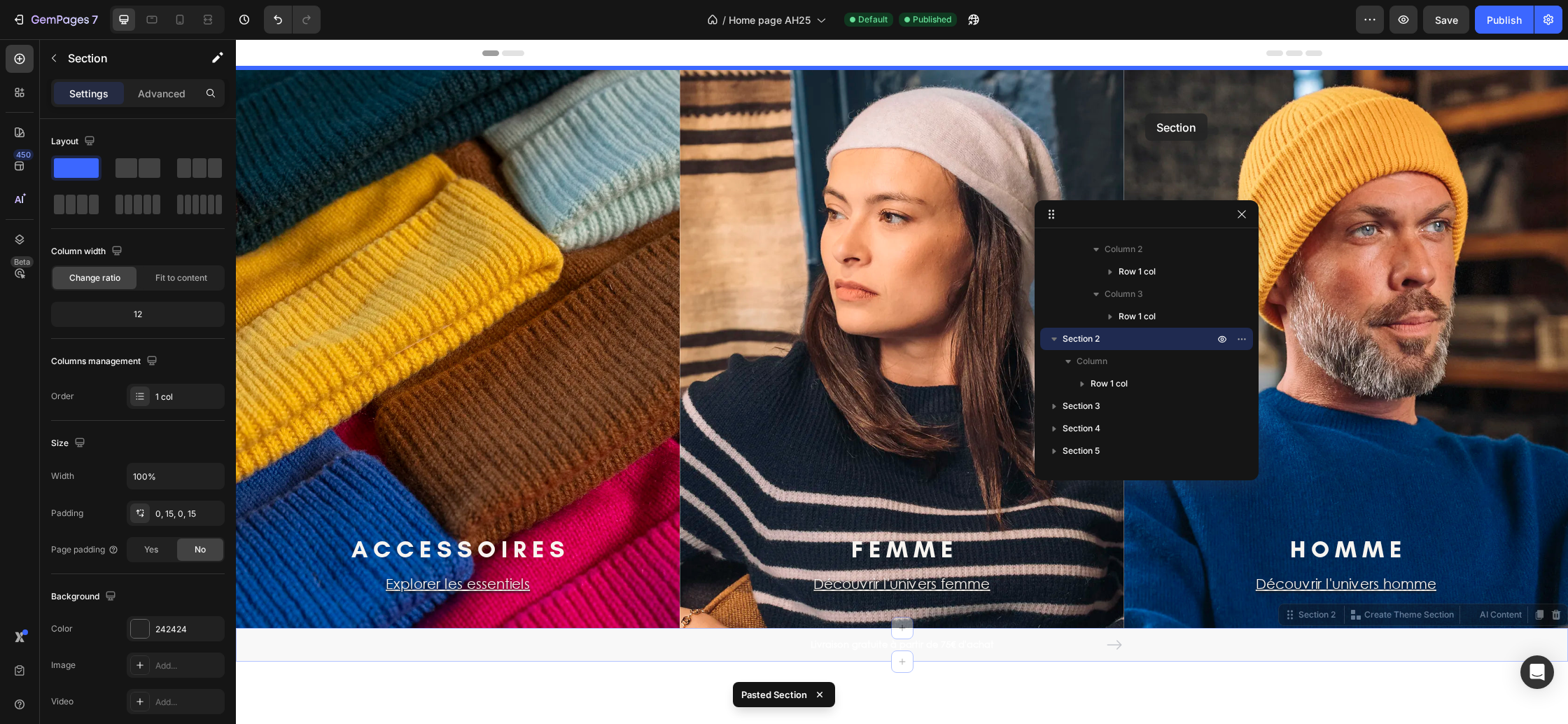
drag, startPoint x: 1289, startPoint y: 612, endPoint x: 1145, endPoint y: 114, distance: 518.4
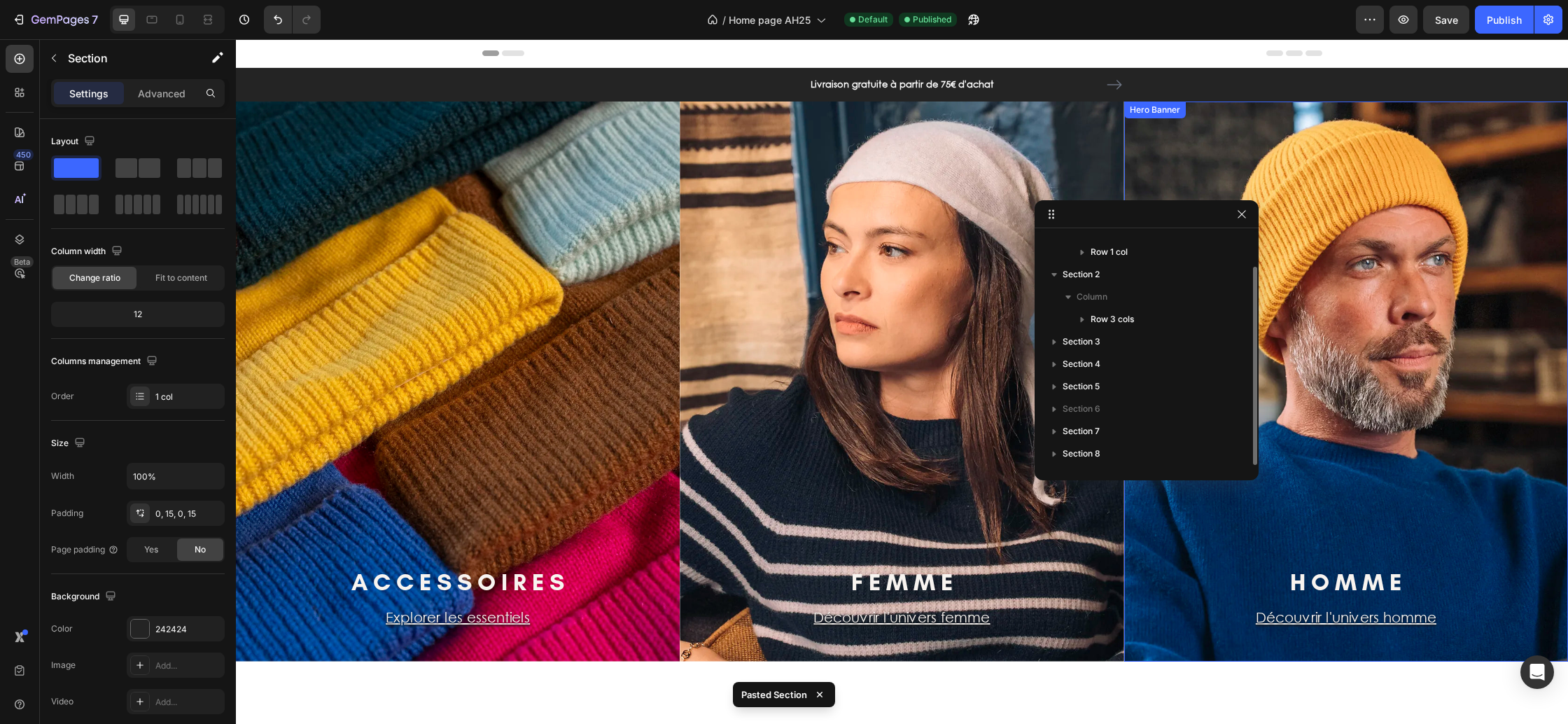
scroll to position [38, 0]
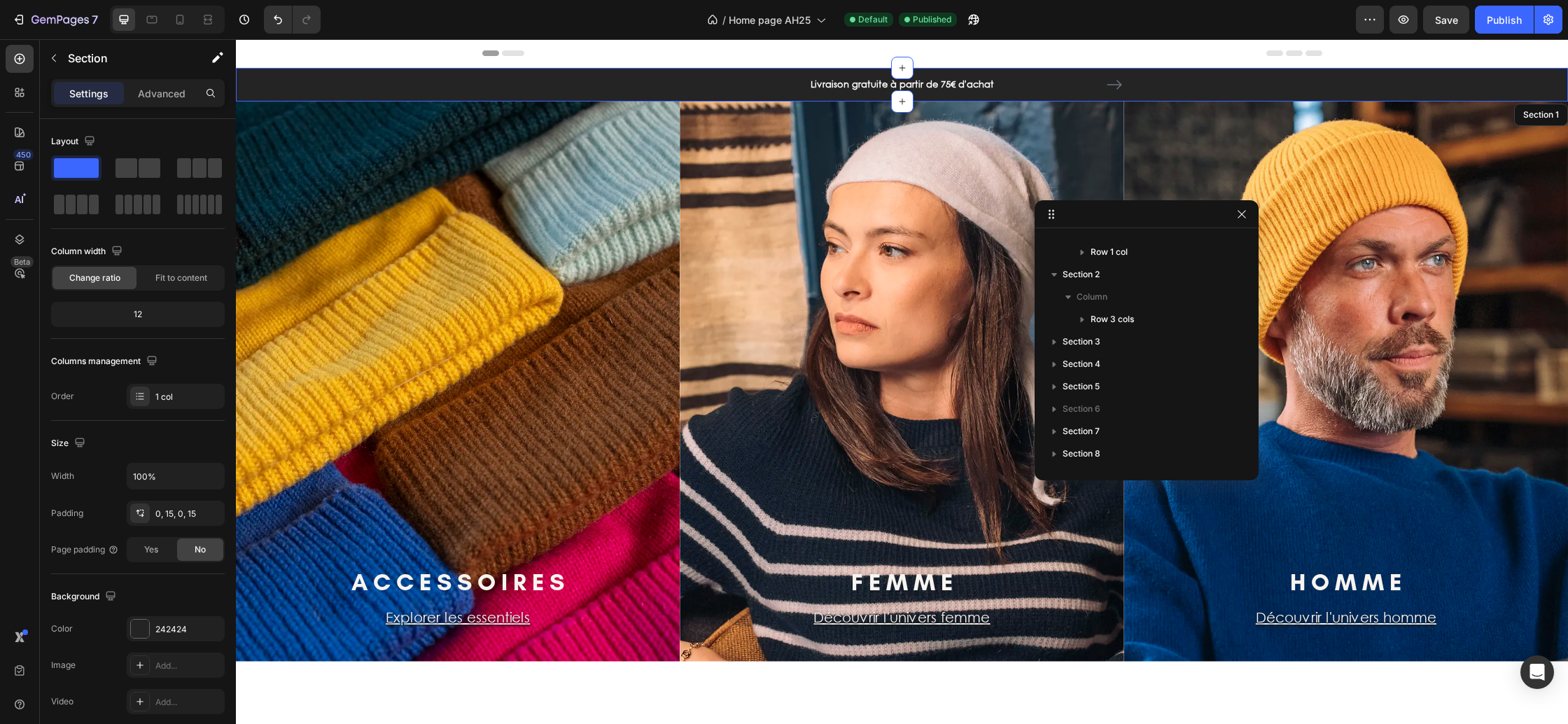
click at [1246, 81] on div "Livraison gratuite à partir de 75€ d'achat Text block Livraison sous 5 à 7 jour…" at bounding box center [902, 84] width 1311 height 34
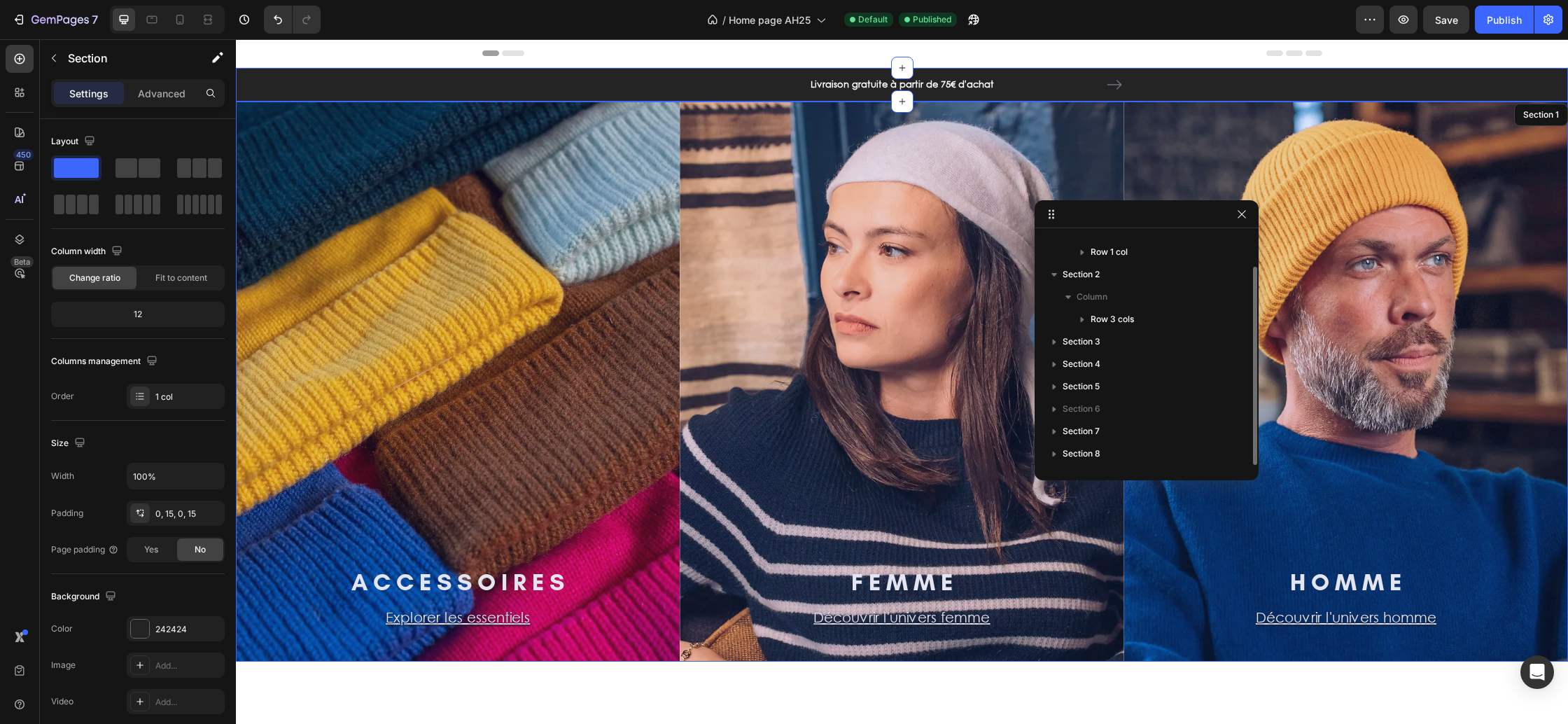
scroll to position [0, 0]
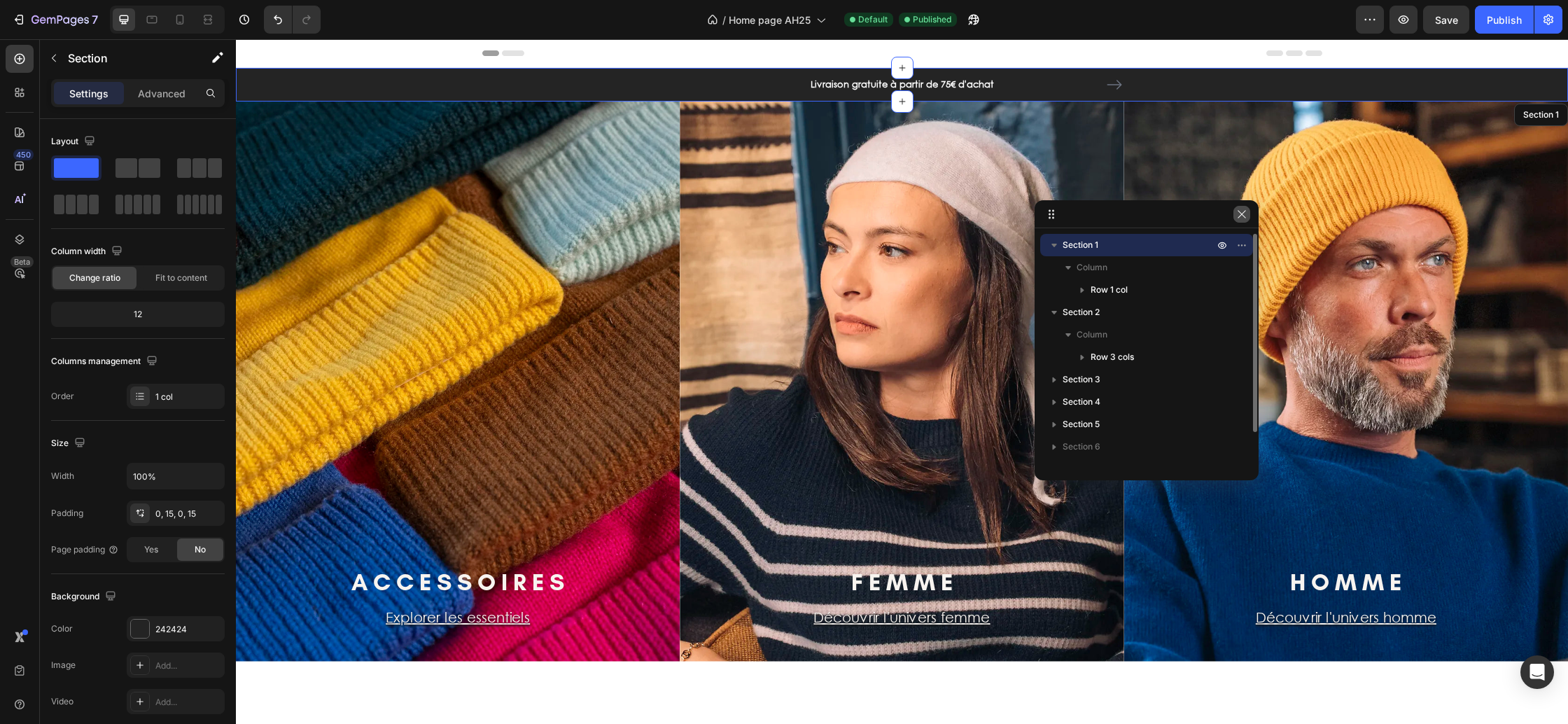
click at [1240, 213] on icon "button" at bounding box center [1241, 214] width 8 height 8
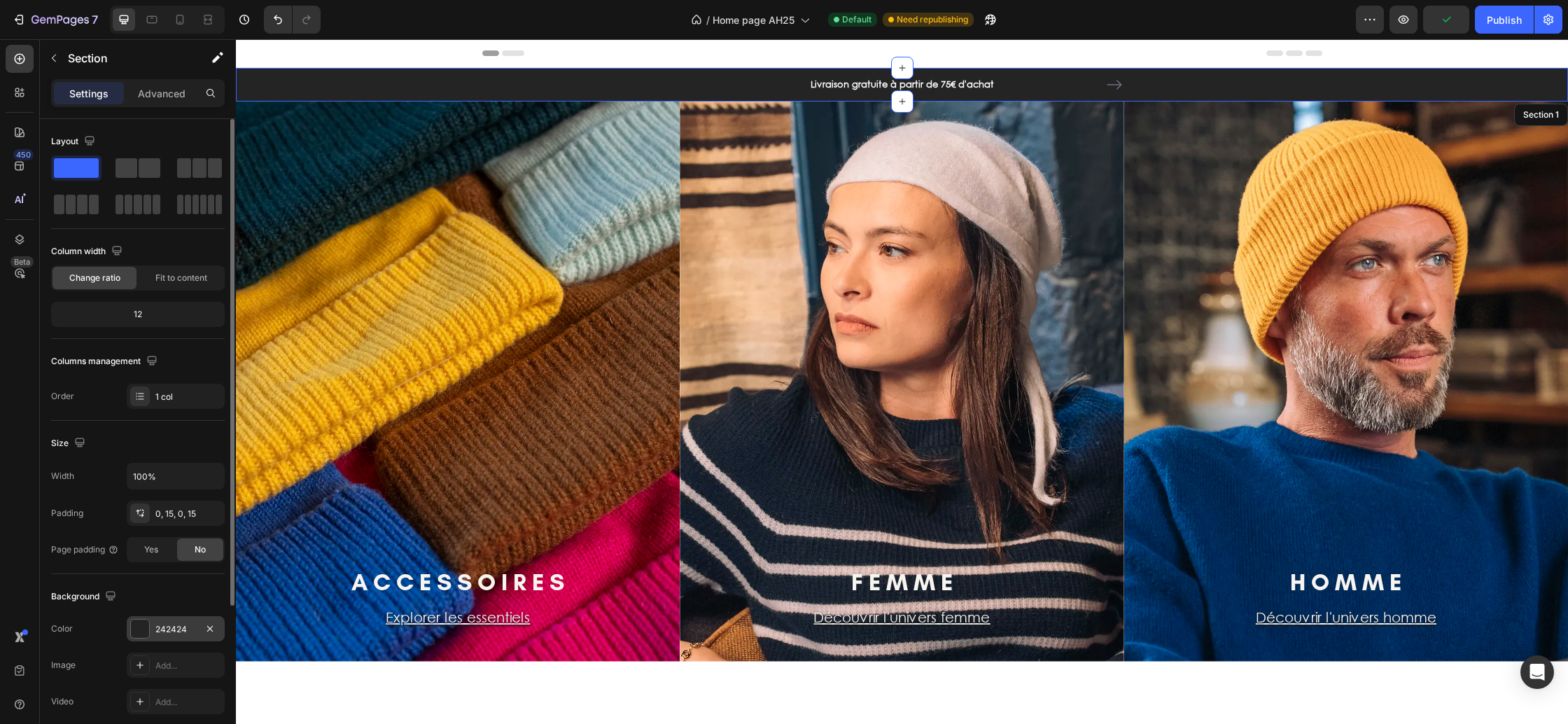
click at [172, 637] on div "242424" at bounding box center [175, 629] width 98 height 25
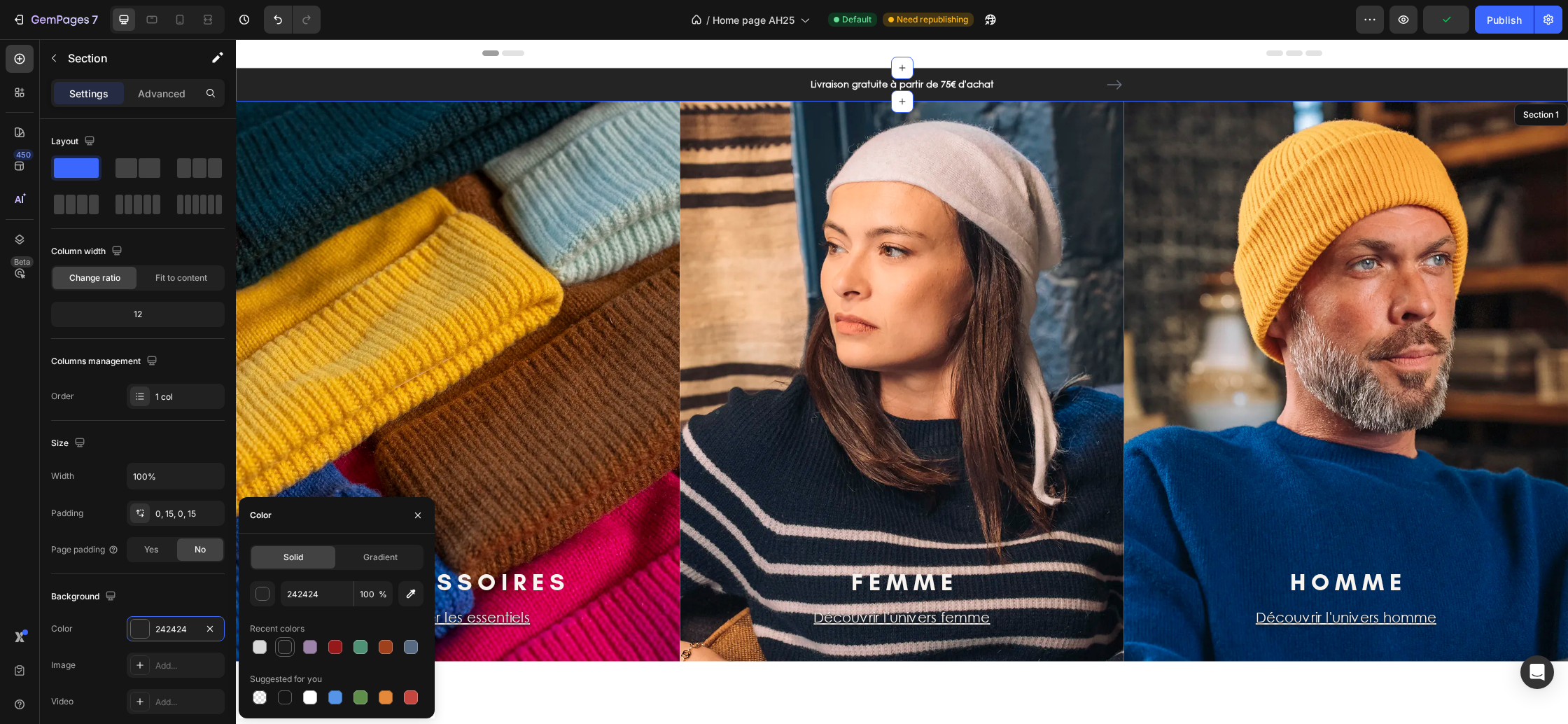
click at [285, 650] on div at bounding box center [285, 647] width 14 height 14
type input "1C1C1C"
click at [413, 509] on button "button" at bounding box center [418, 515] width 22 height 22
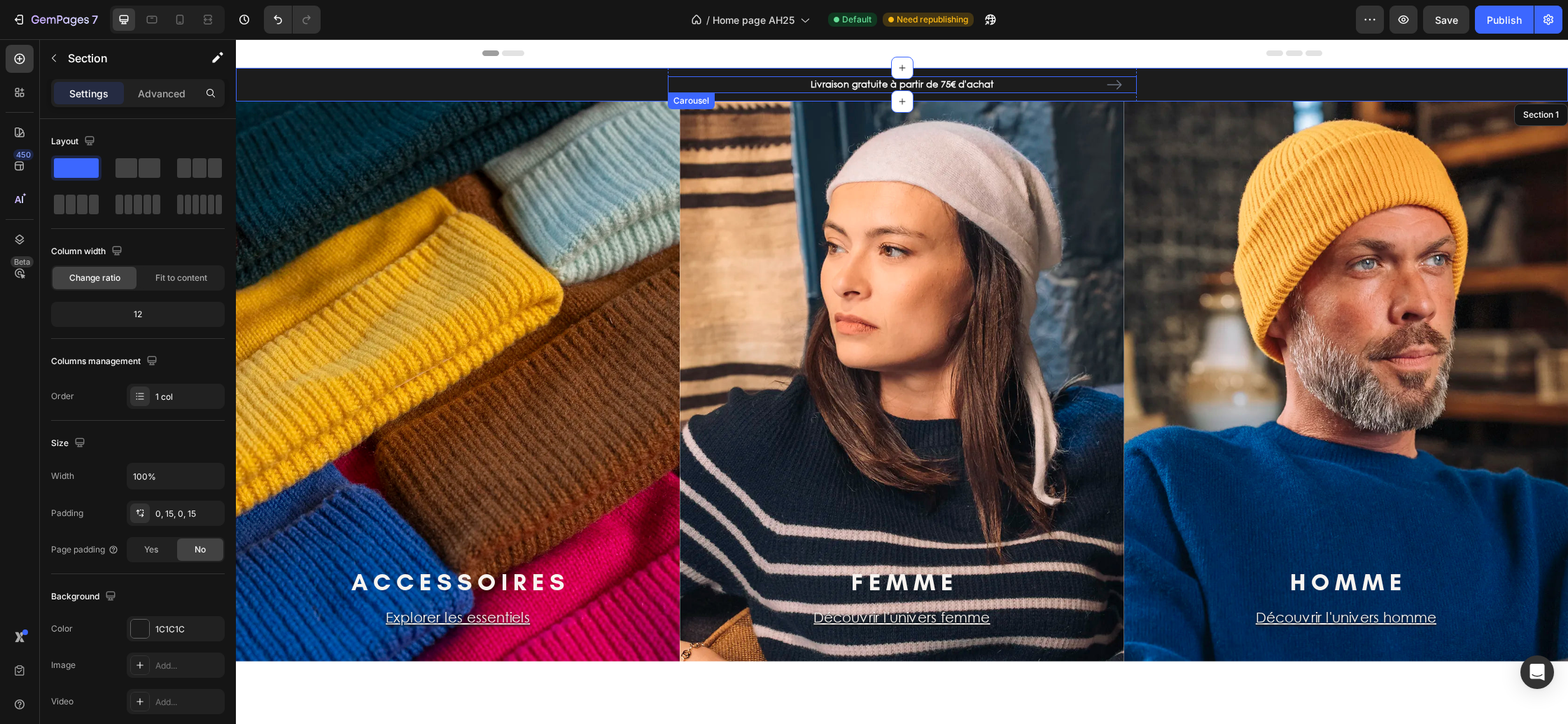
click at [1118, 88] on icon "Carousel Next Arrow" at bounding box center [1114, 84] width 16 height 16
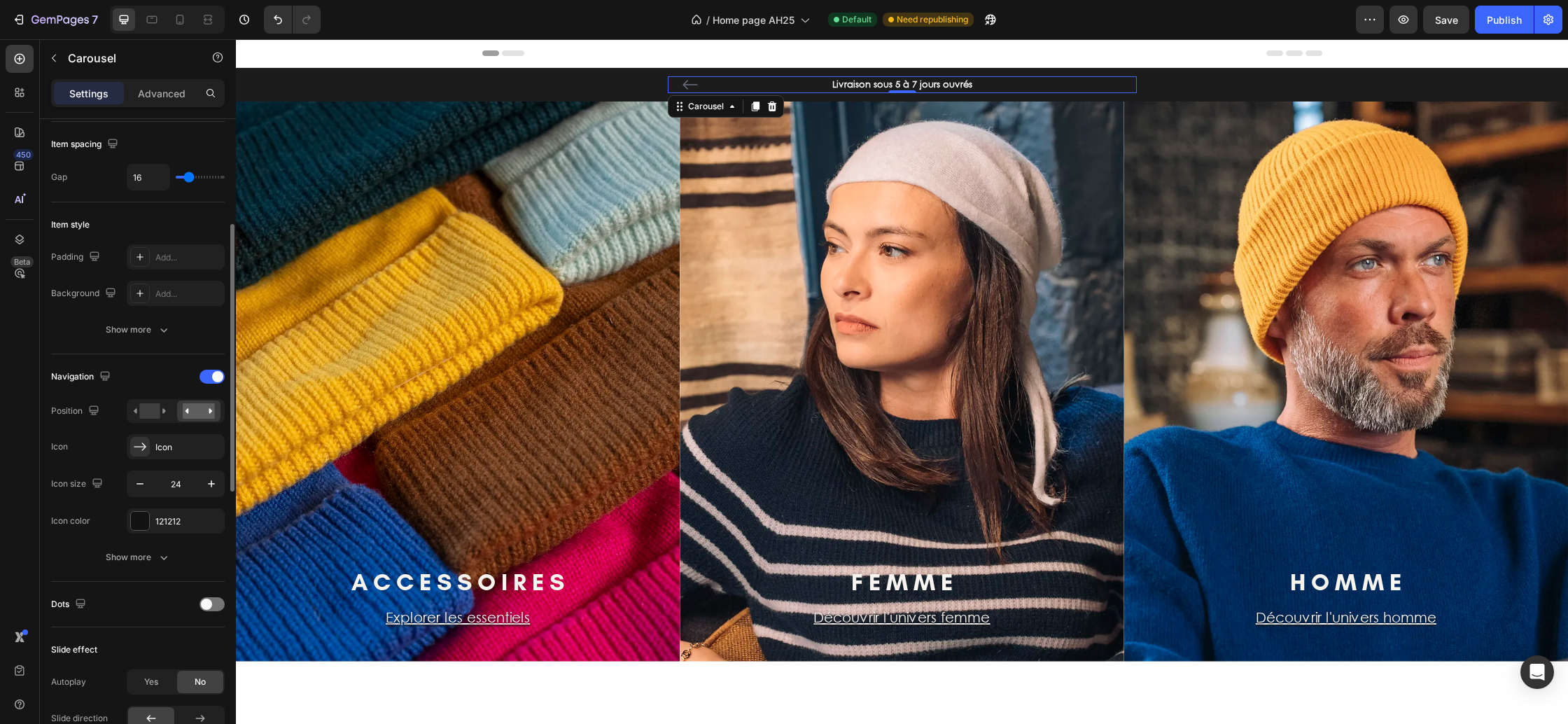
scroll to position [262, 0]
click at [167, 446] on div "Icon" at bounding box center [188, 440] width 66 height 13
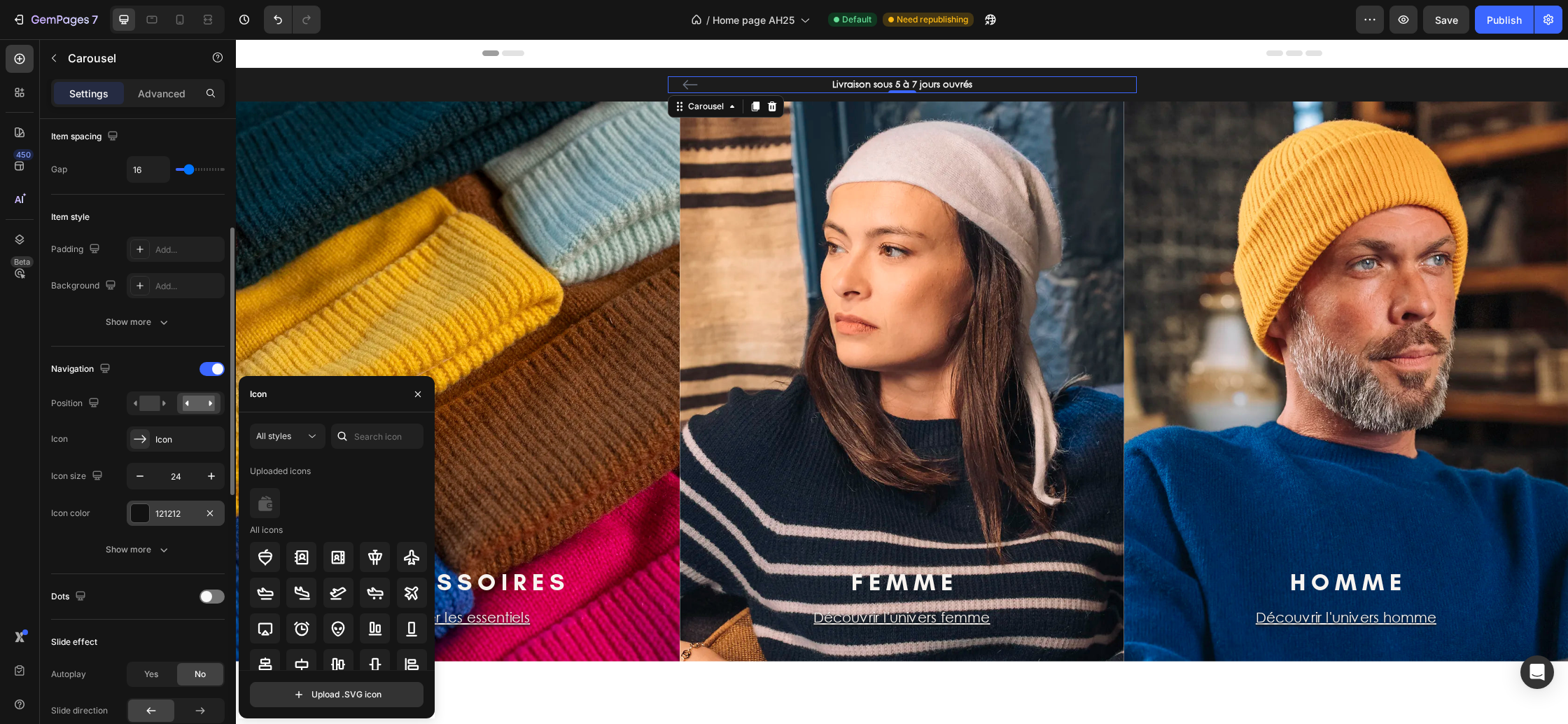
click at [148, 512] on div at bounding box center [139, 513] width 18 height 18
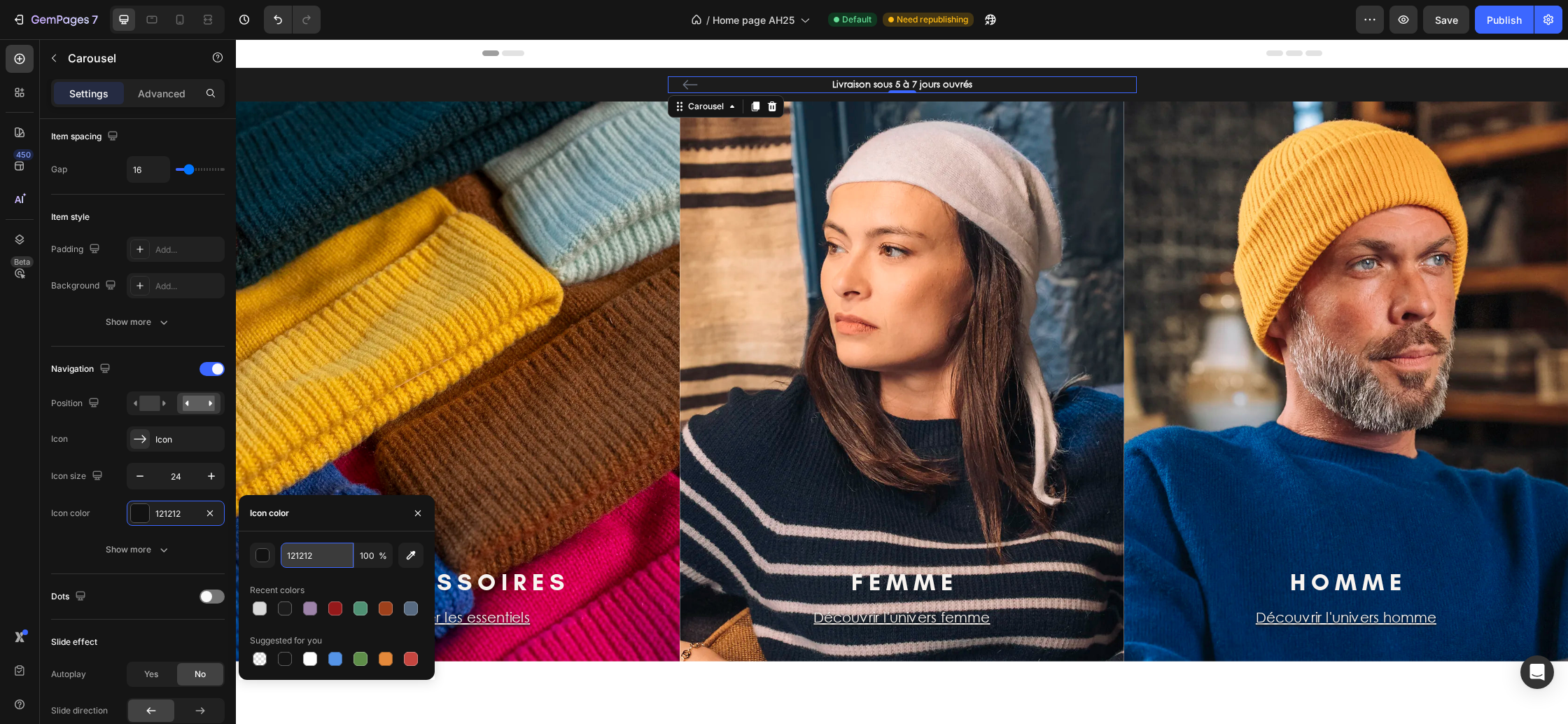
click at [331, 554] on input "121212" at bounding box center [317, 555] width 73 height 25
type input "D9D9D9"
click at [89, 544] on button "Show more" at bounding box center [137, 549] width 174 height 25
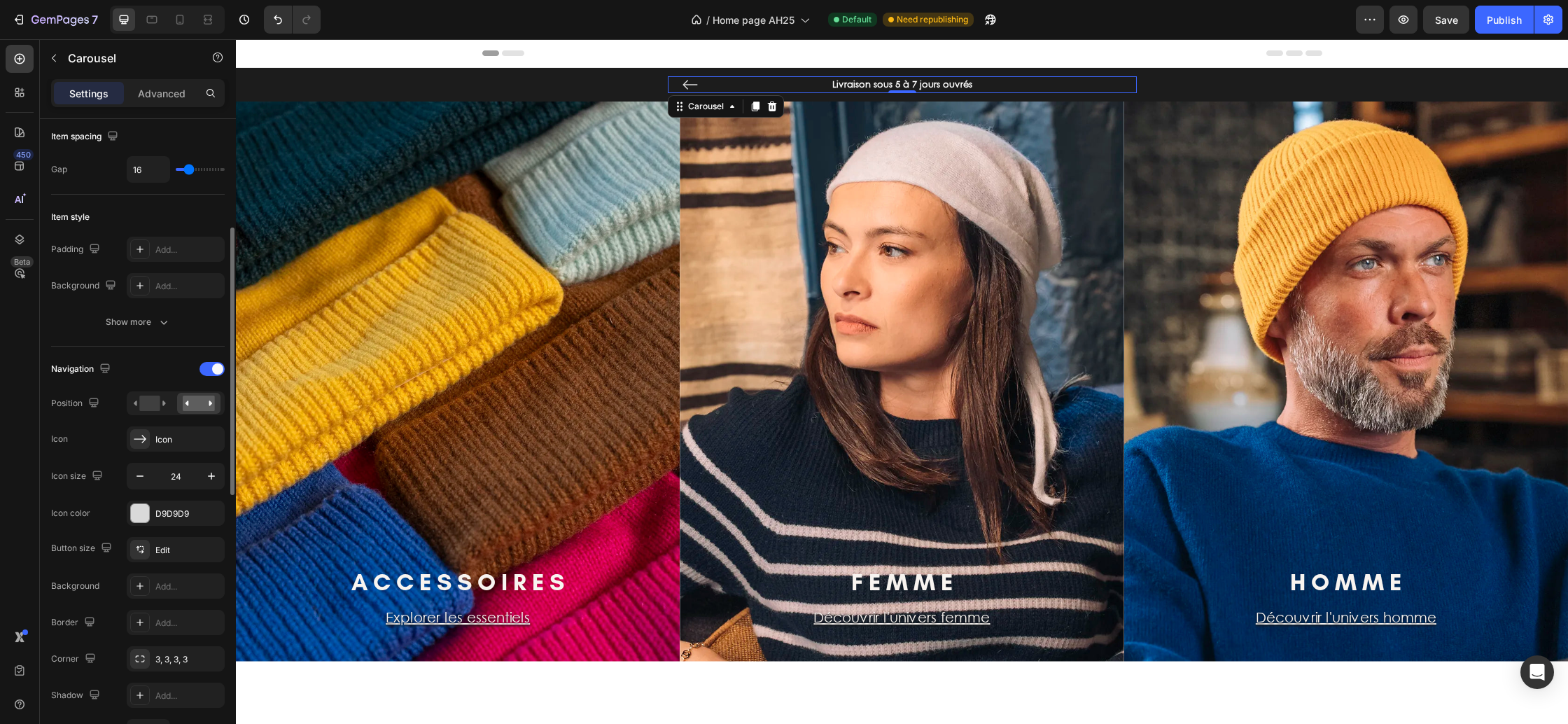
click at [84, 532] on div "Navigation Position Icon Icon Icon size 24 Icon color D9D9D9 Button size Edit B…" at bounding box center [137, 588] width 174 height 461
click at [691, 80] on icon "Carousel Back Arrow" at bounding box center [690, 84] width 16 height 16
click at [1449, 21] on span "Save" at bounding box center [1446, 20] width 23 height 12
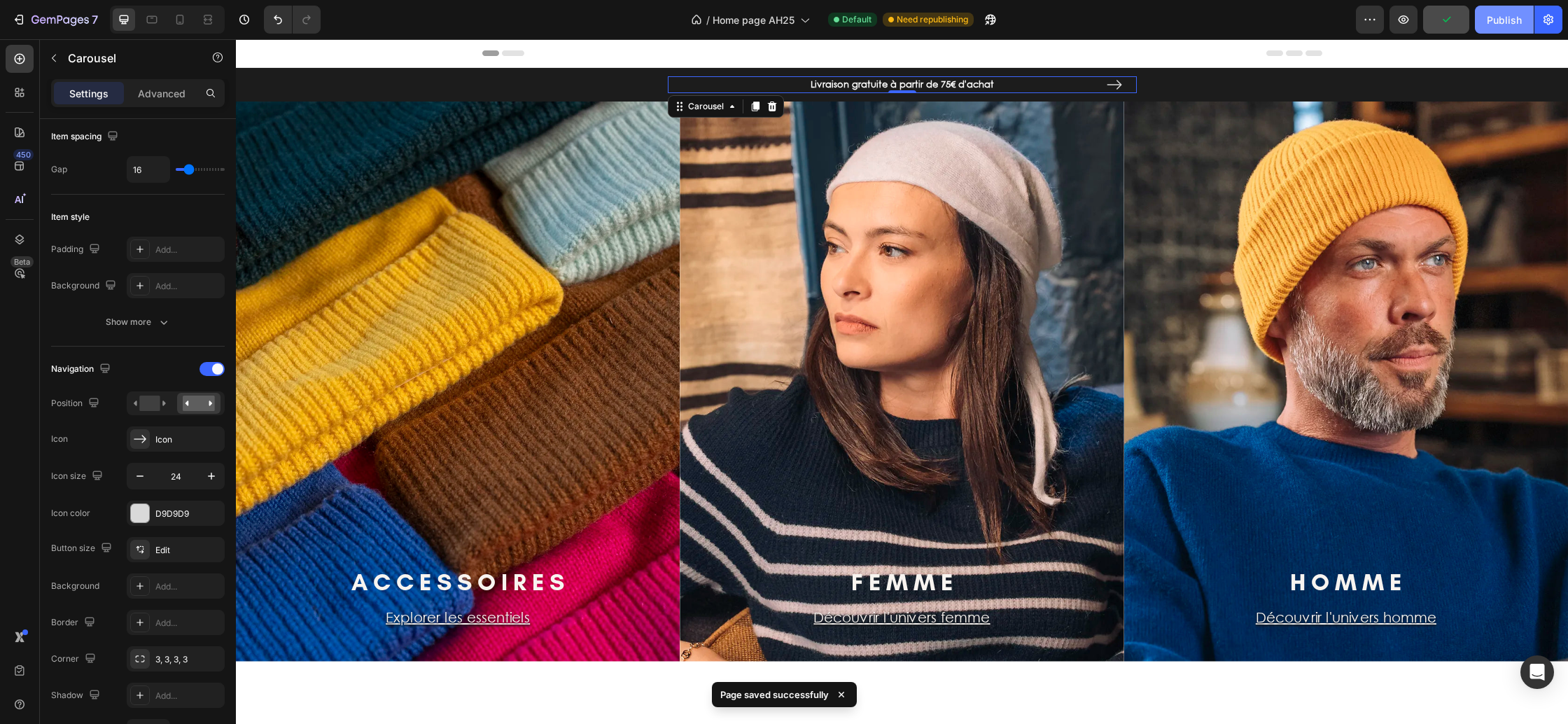
click at [1507, 17] on div "Publish" at bounding box center [1504, 20] width 35 height 15
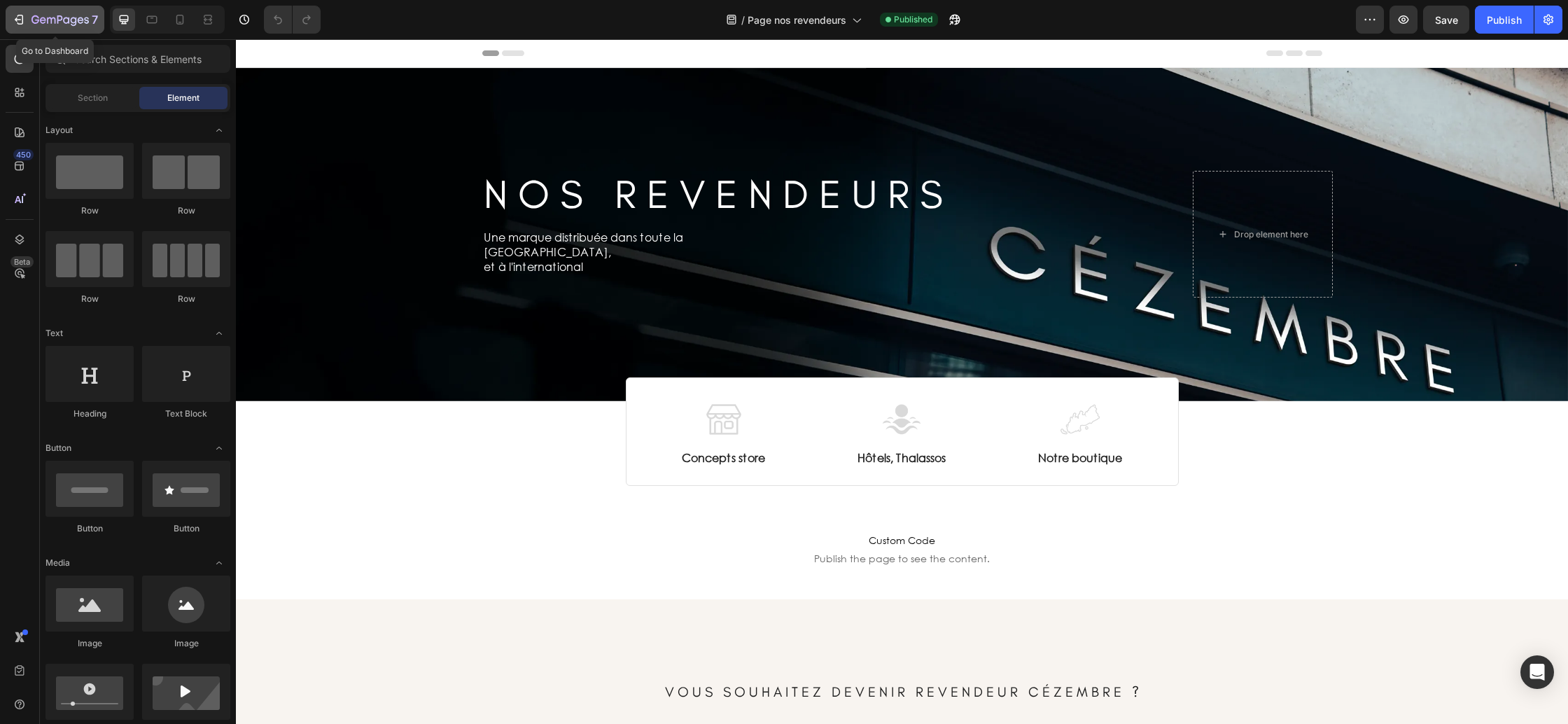
click at [44, 24] on icon "button" at bounding box center [60, 21] width 57 height 12
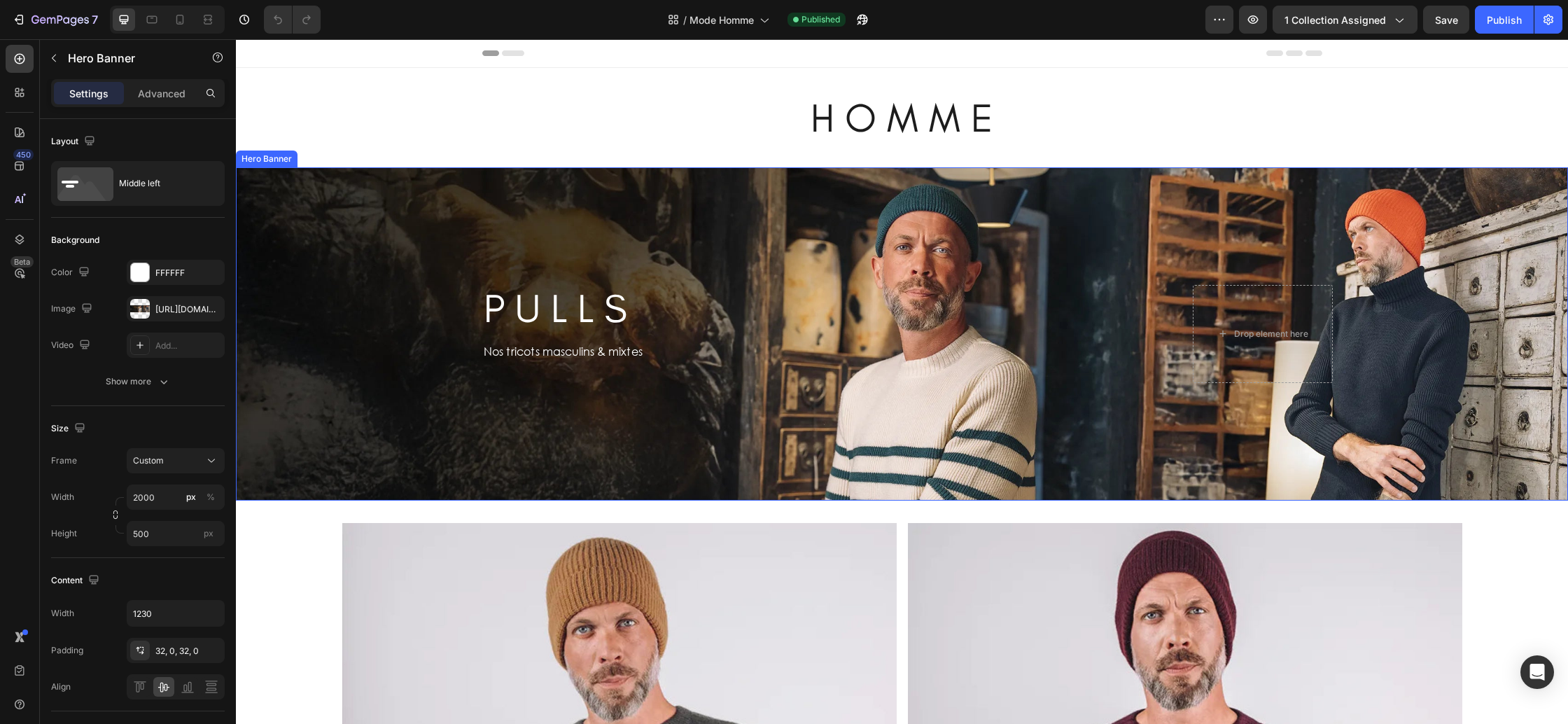
click at [322, 213] on div "Background Image" at bounding box center [902, 334] width 1332 height 333
click at [19, 244] on icon at bounding box center [20, 240] width 9 height 10
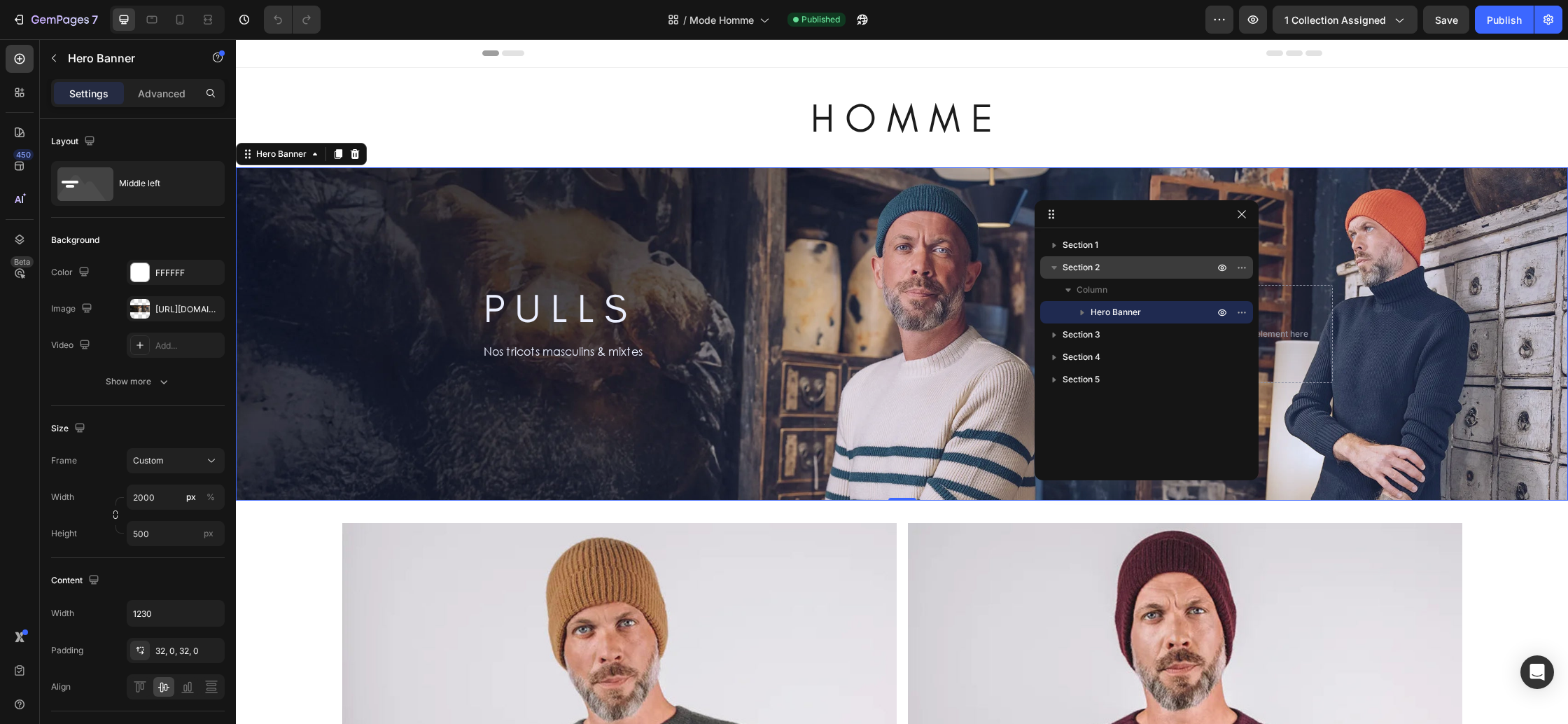
click at [1098, 270] on span "Section 2" at bounding box center [1081, 268] width 37 height 14
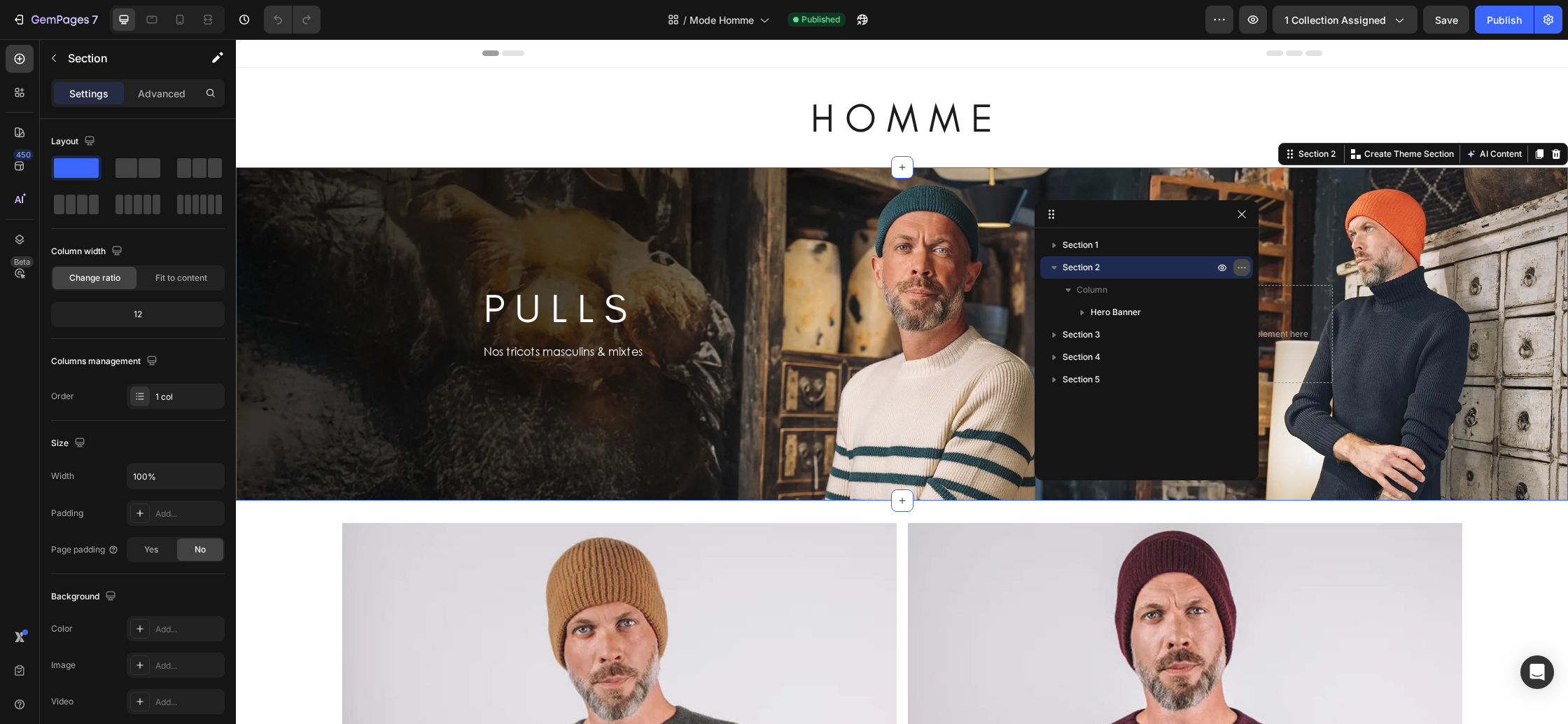
click at [1243, 268] on icon "button" at bounding box center [1242, 268] width 11 height 11
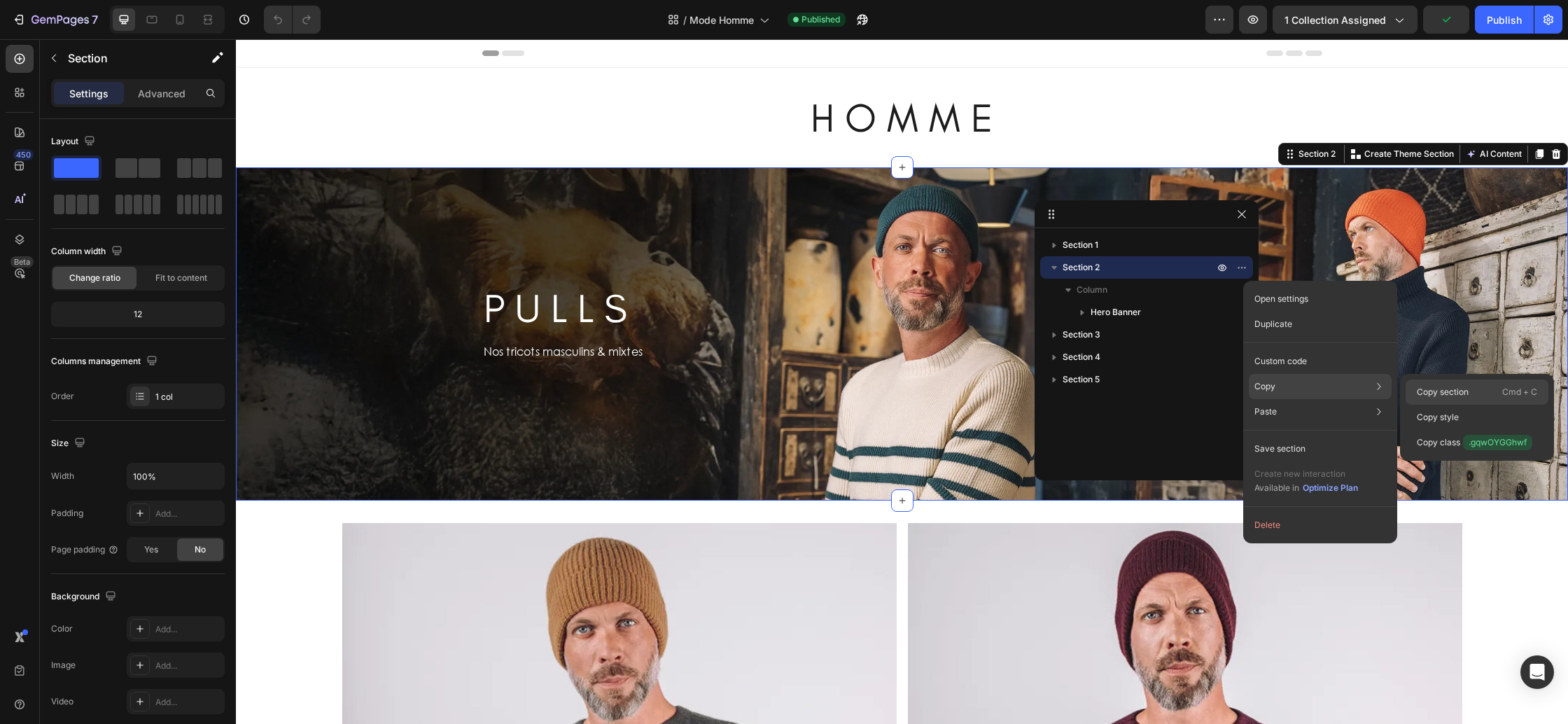
click at [1456, 395] on p "Copy section" at bounding box center [1443, 392] width 51 height 13
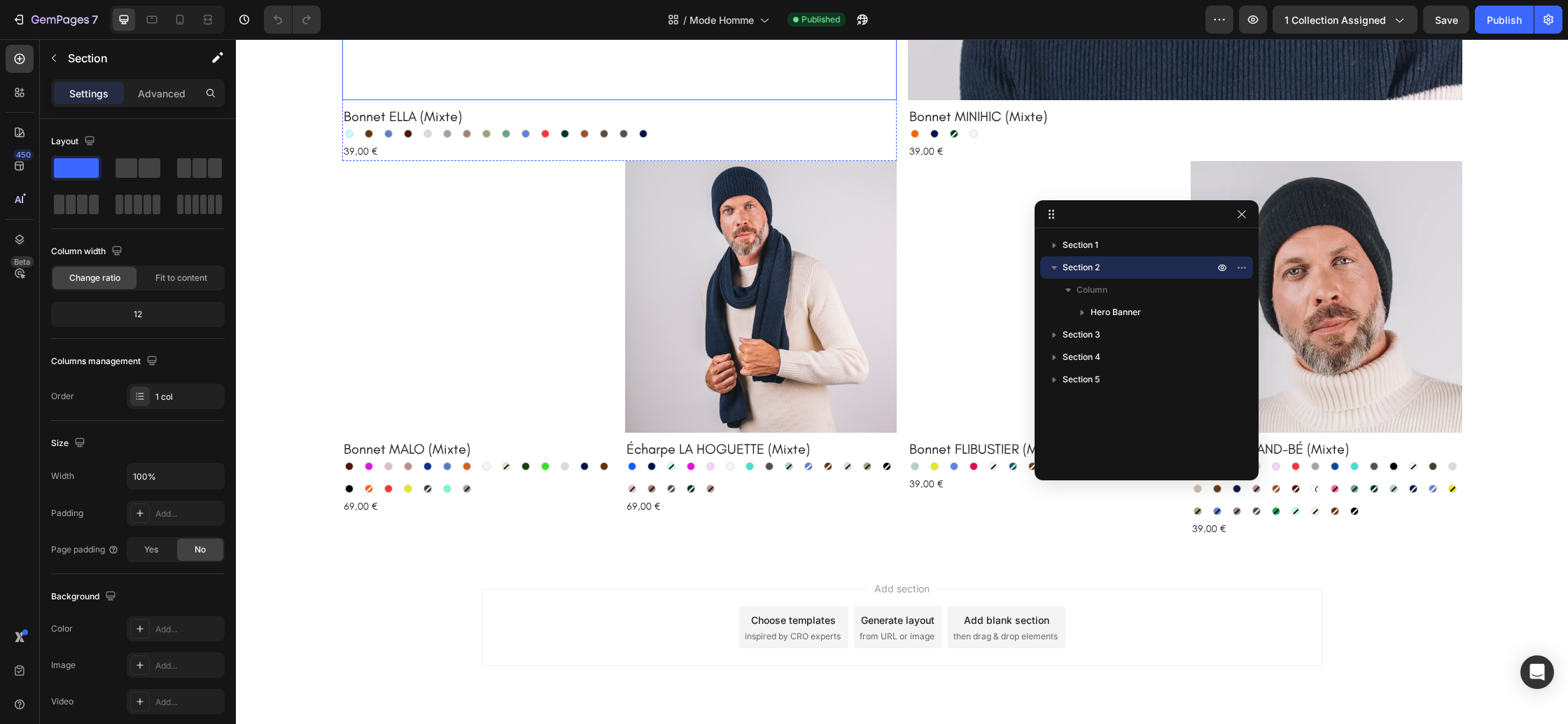
scroll to position [2343, 0]
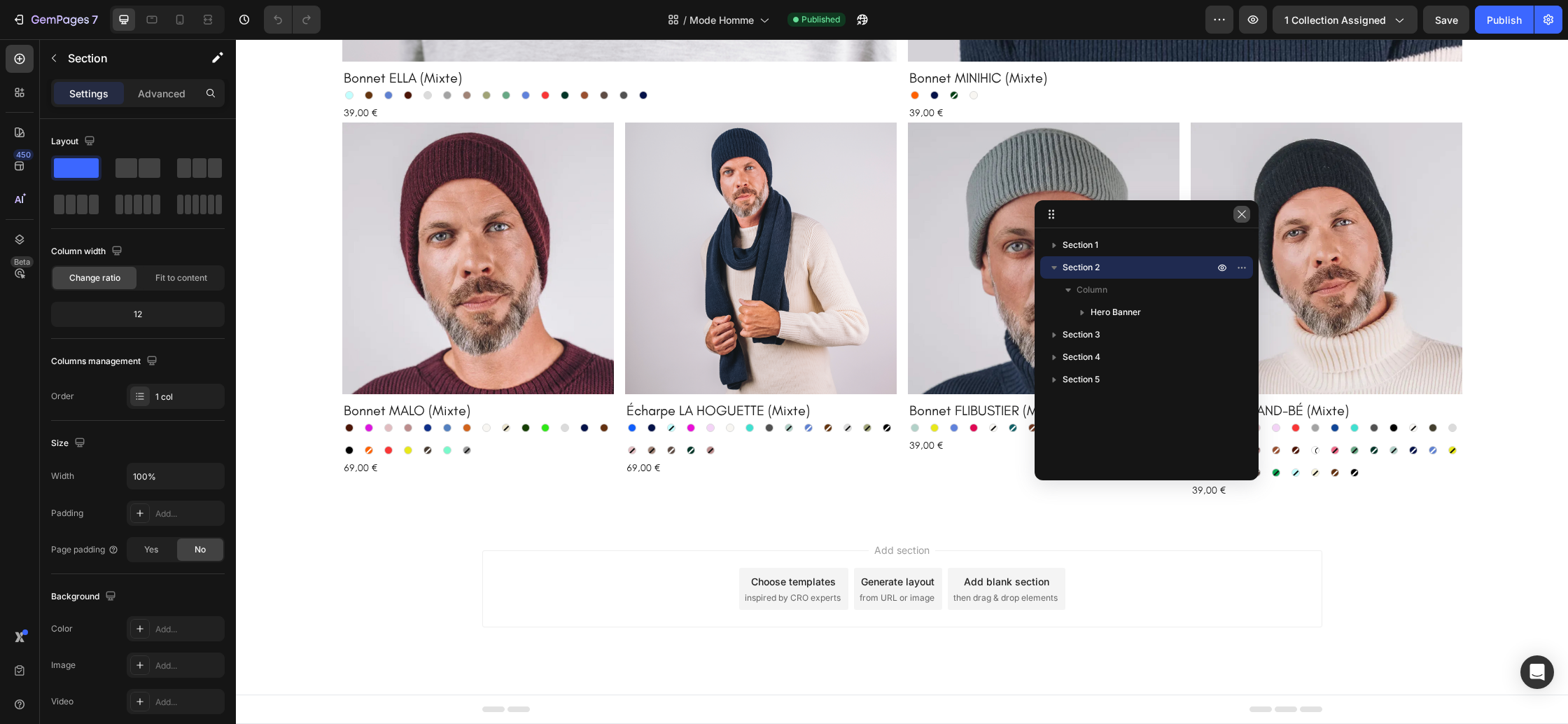
click at [1243, 217] on icon "button" at bounding box center [1242, 215] width 11 height 11
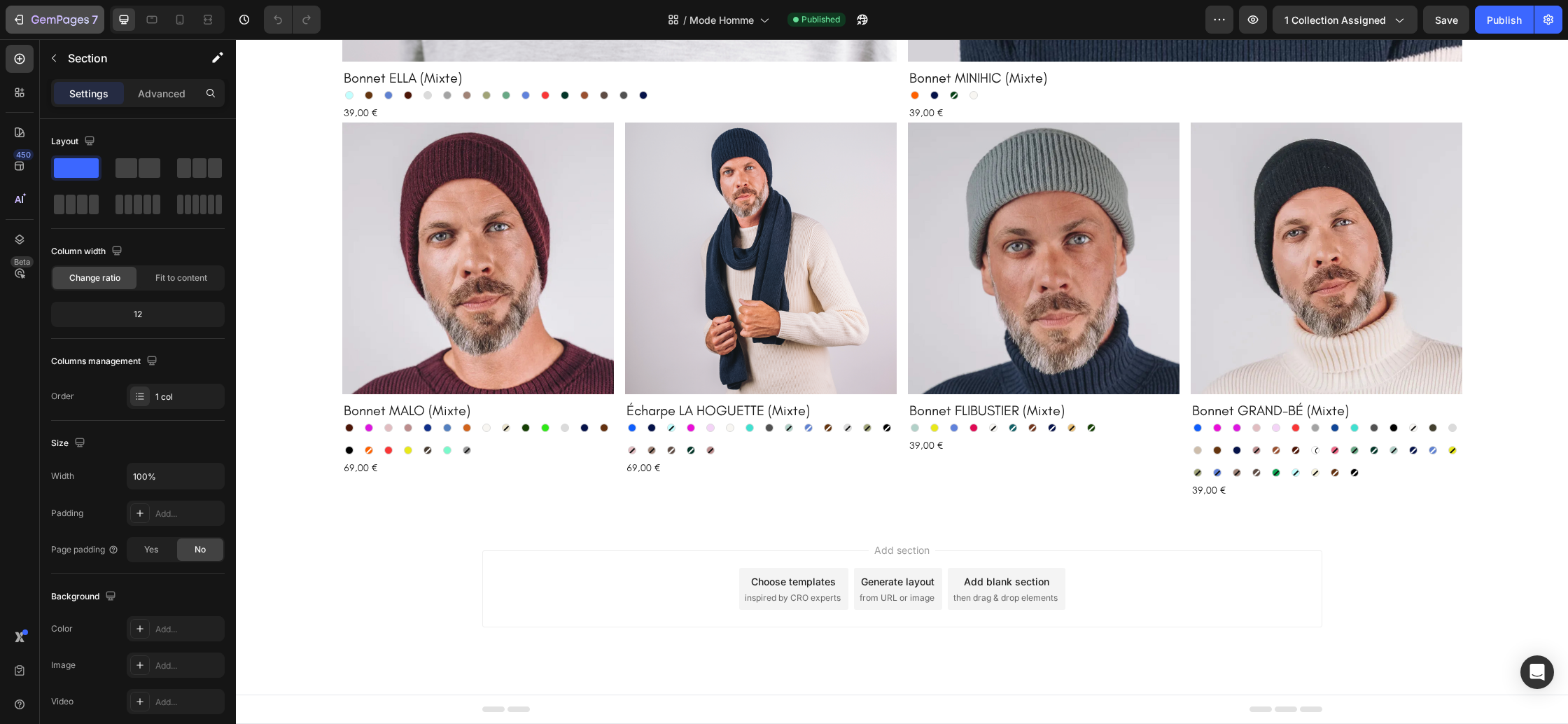
click at [42, 24] on icon "button" at bounding box center [60, 21] width 57 height 12
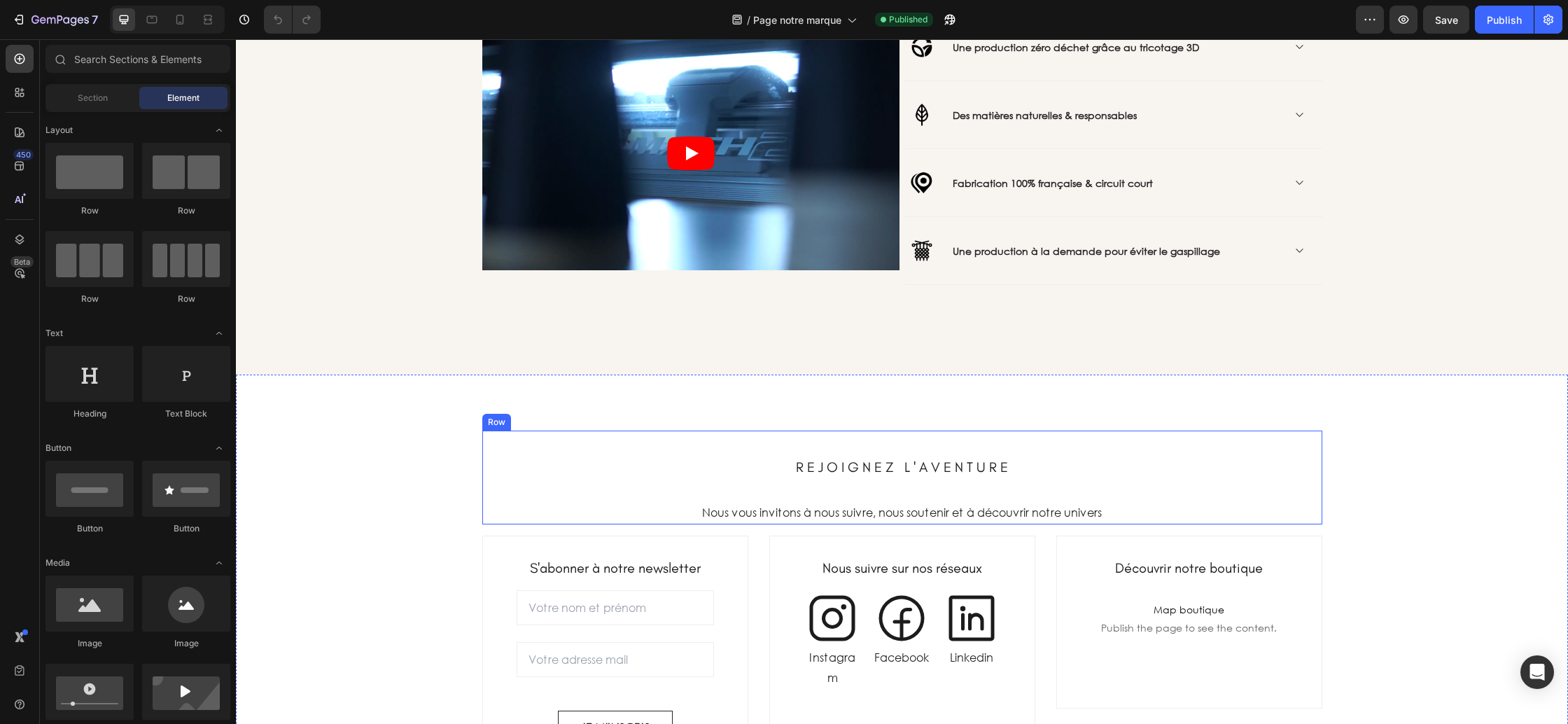
scroll to position [2130, 0]
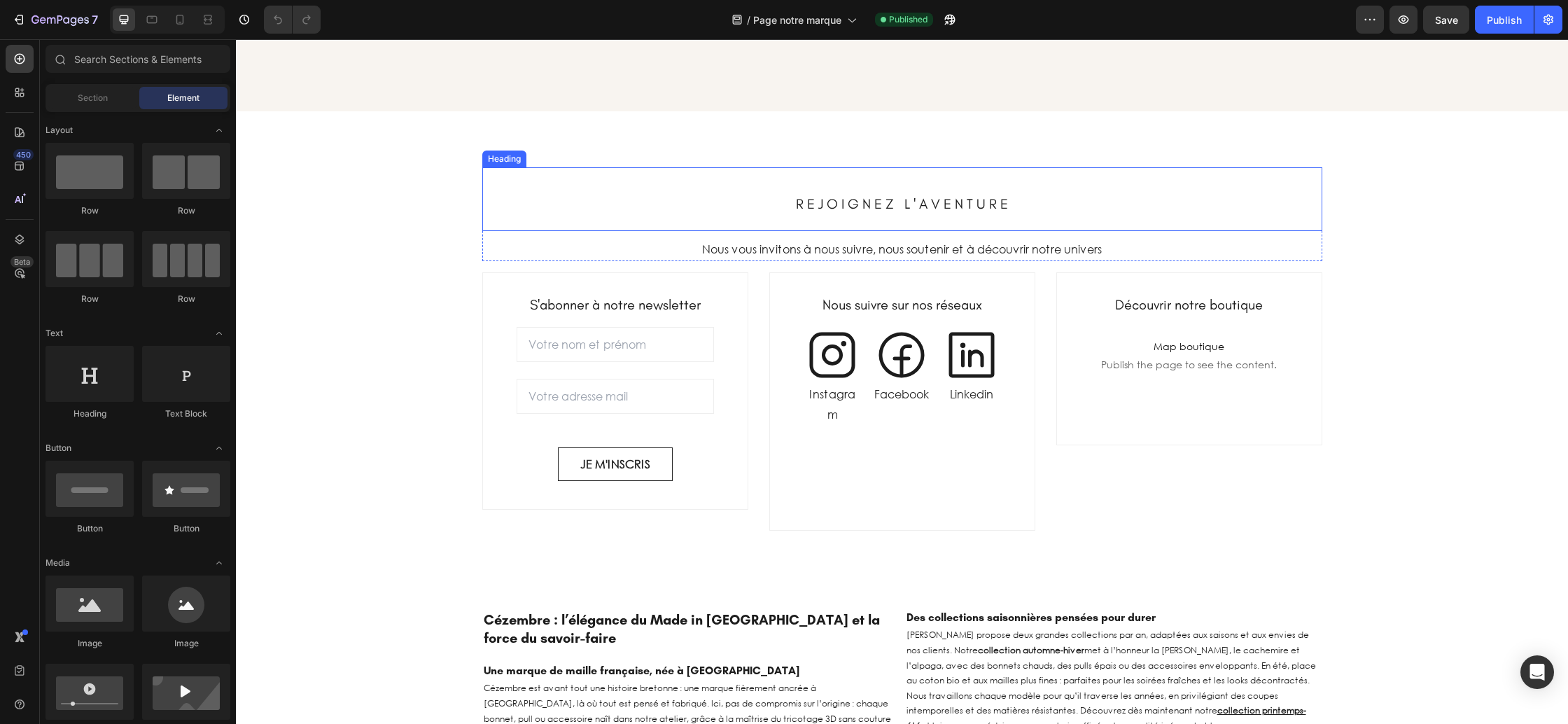
click at [858, 206] on span "R E J O I G N E Z L ' A V E N T U R E" at bounding box center [902, 203] width 212 height 16
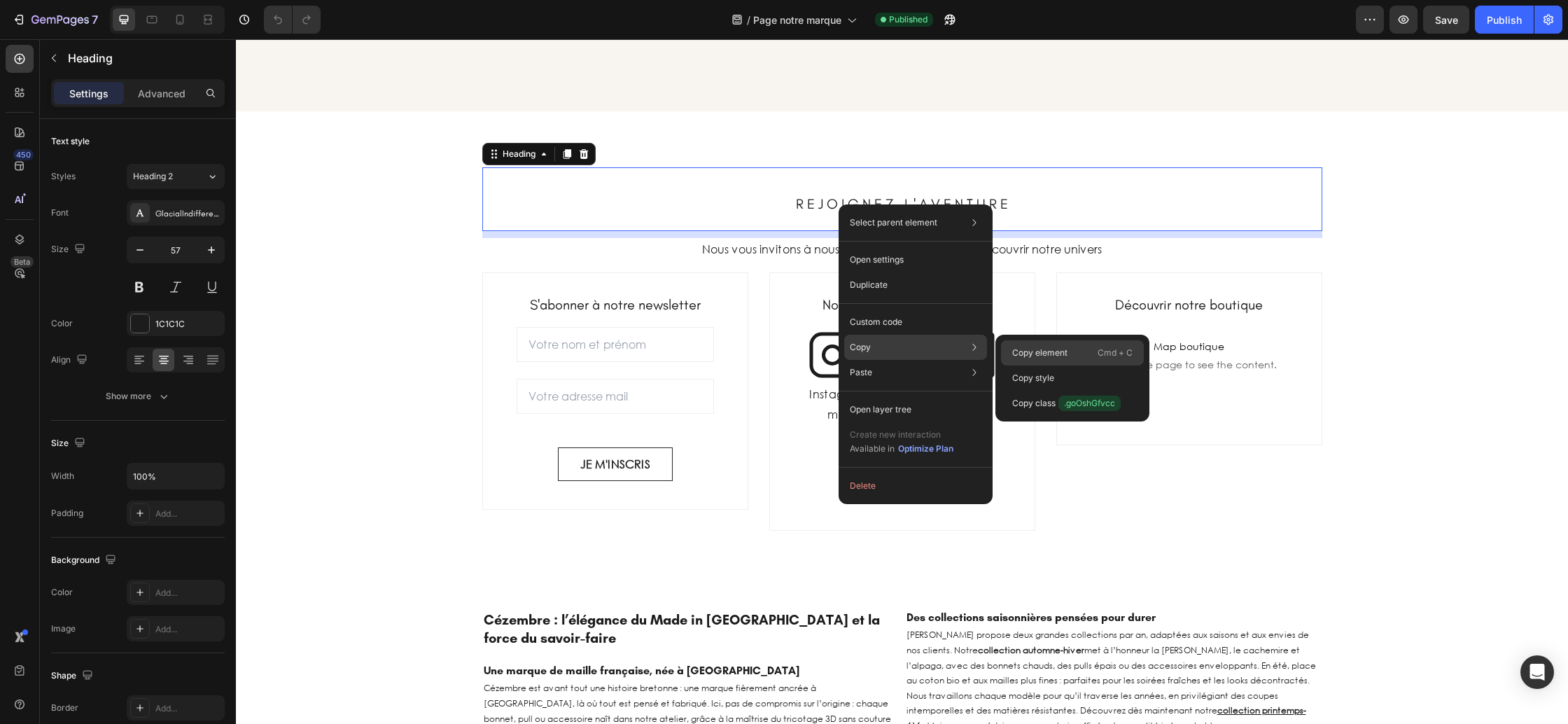
click at [1059, 356] on p "Copy element" at bounding box center [1040, 353] width 55 height 13
